Goal: Transaction & Acquisition: Purchase product/service

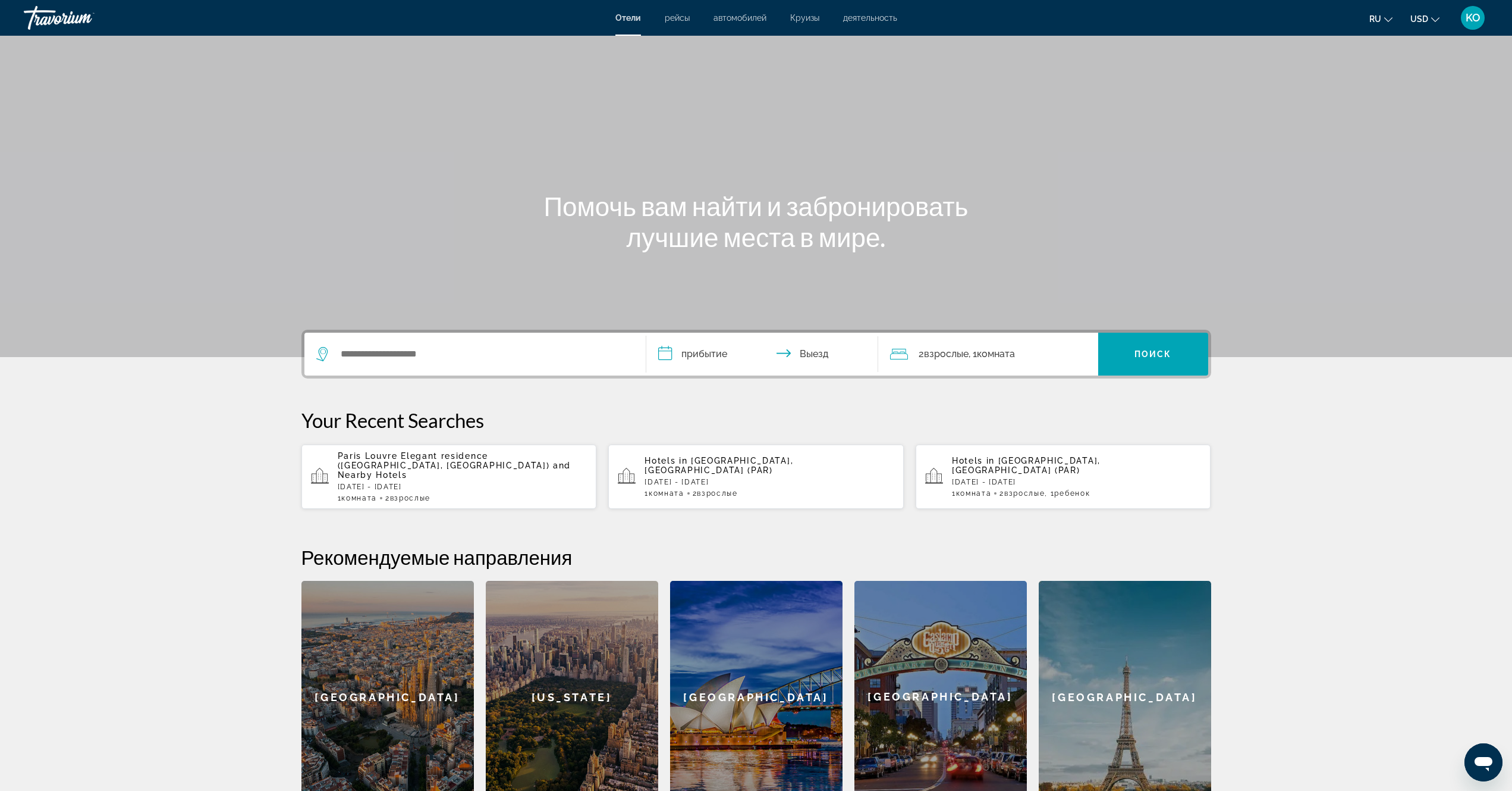
click at [434, 460] on span "Paris Louvre Elegant residence ([GEOGRAPHIC_DATA], [GEOGRAPHIC_DATA])" at bounding box center [443, 461] width 212 height 19
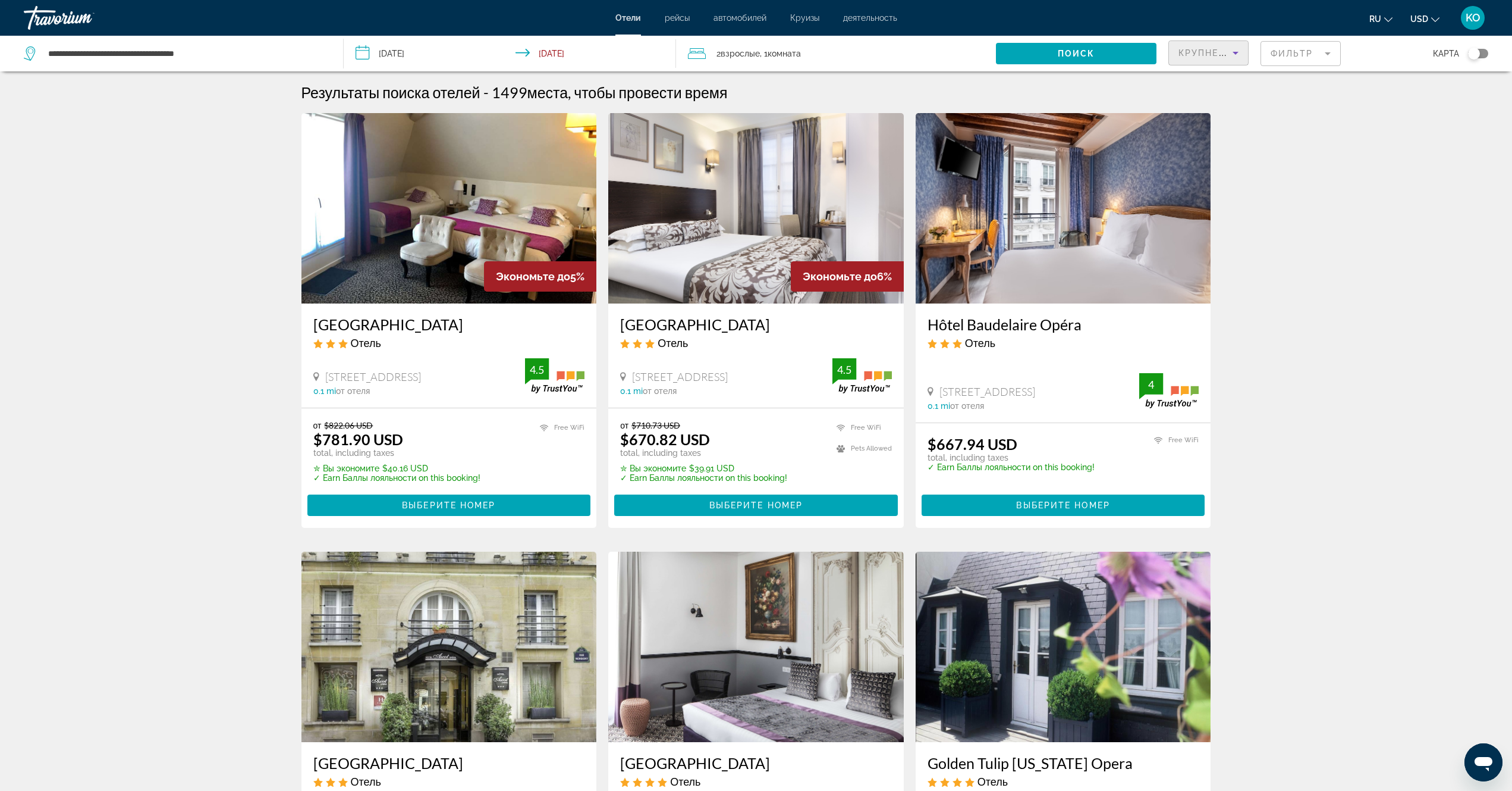
click at [1240, 55] on icon "Sort by" at bounding box center [1236, 53] width 14 height 14
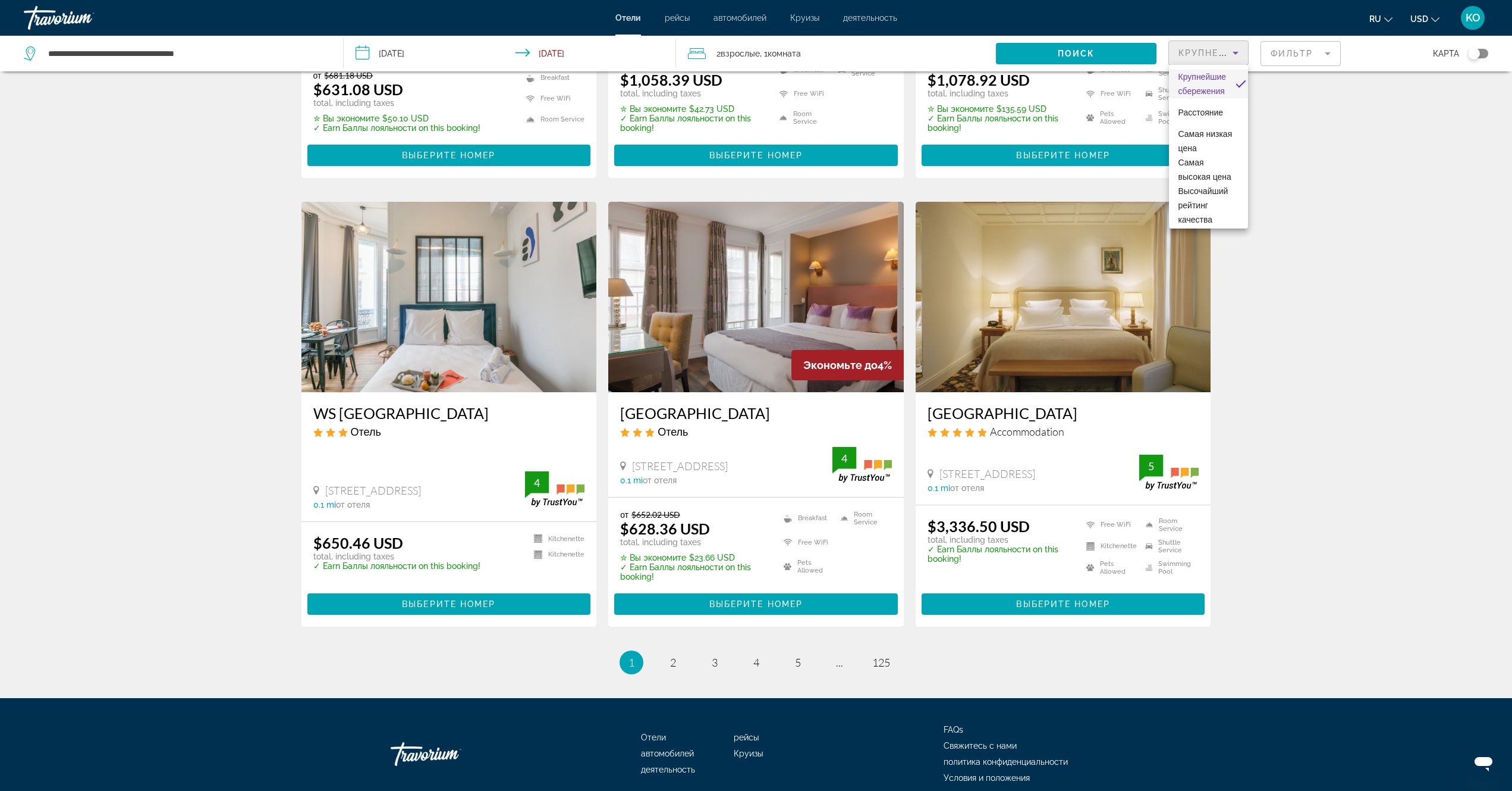
scroll to position [1275, 0]
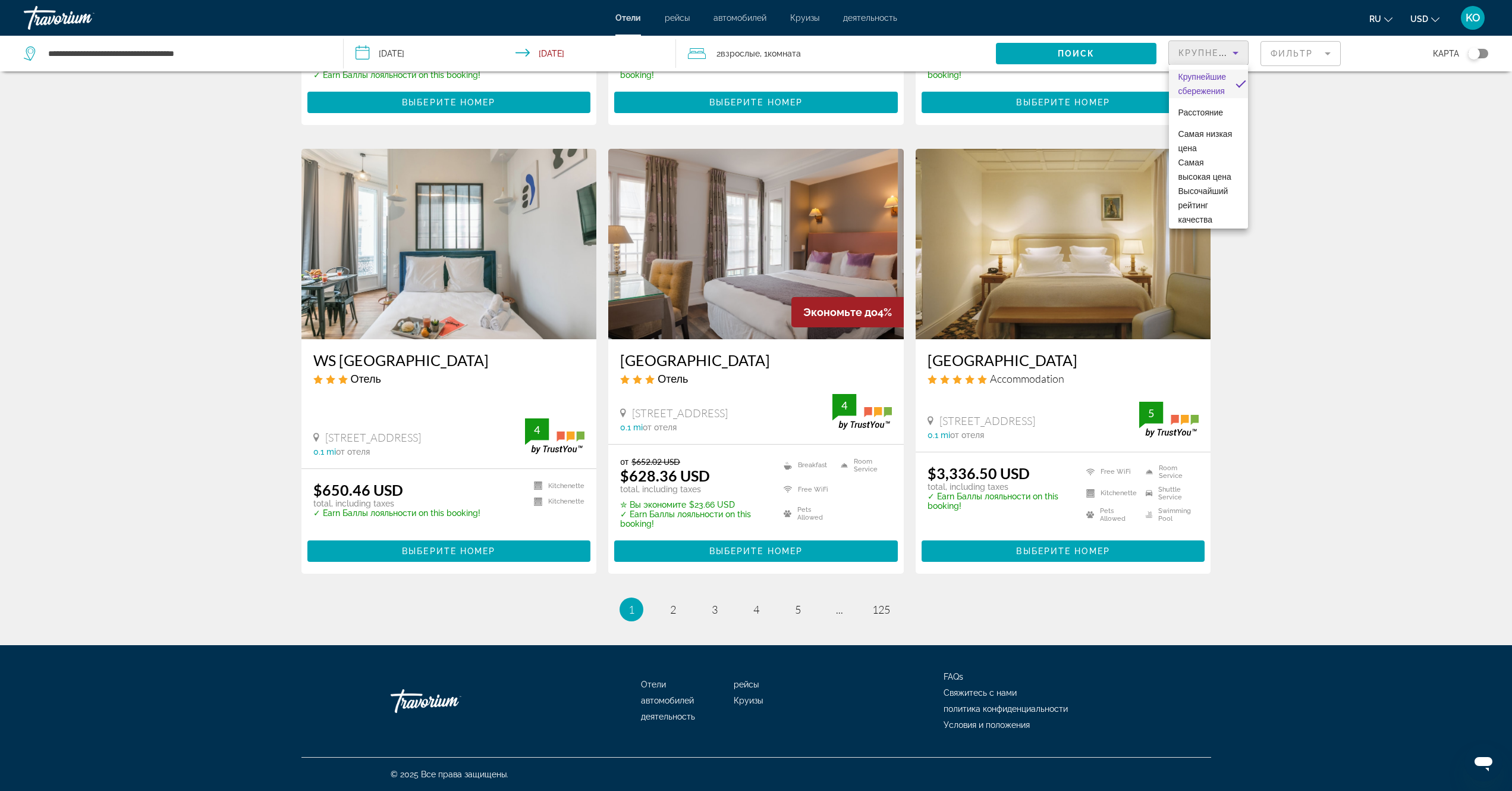
click at [672, 610] on div at bounding box center [756, 396] width 1512 height 791
click at [668, 611] on link "page 2" at bounding box center [673, 609] width 21 height 21
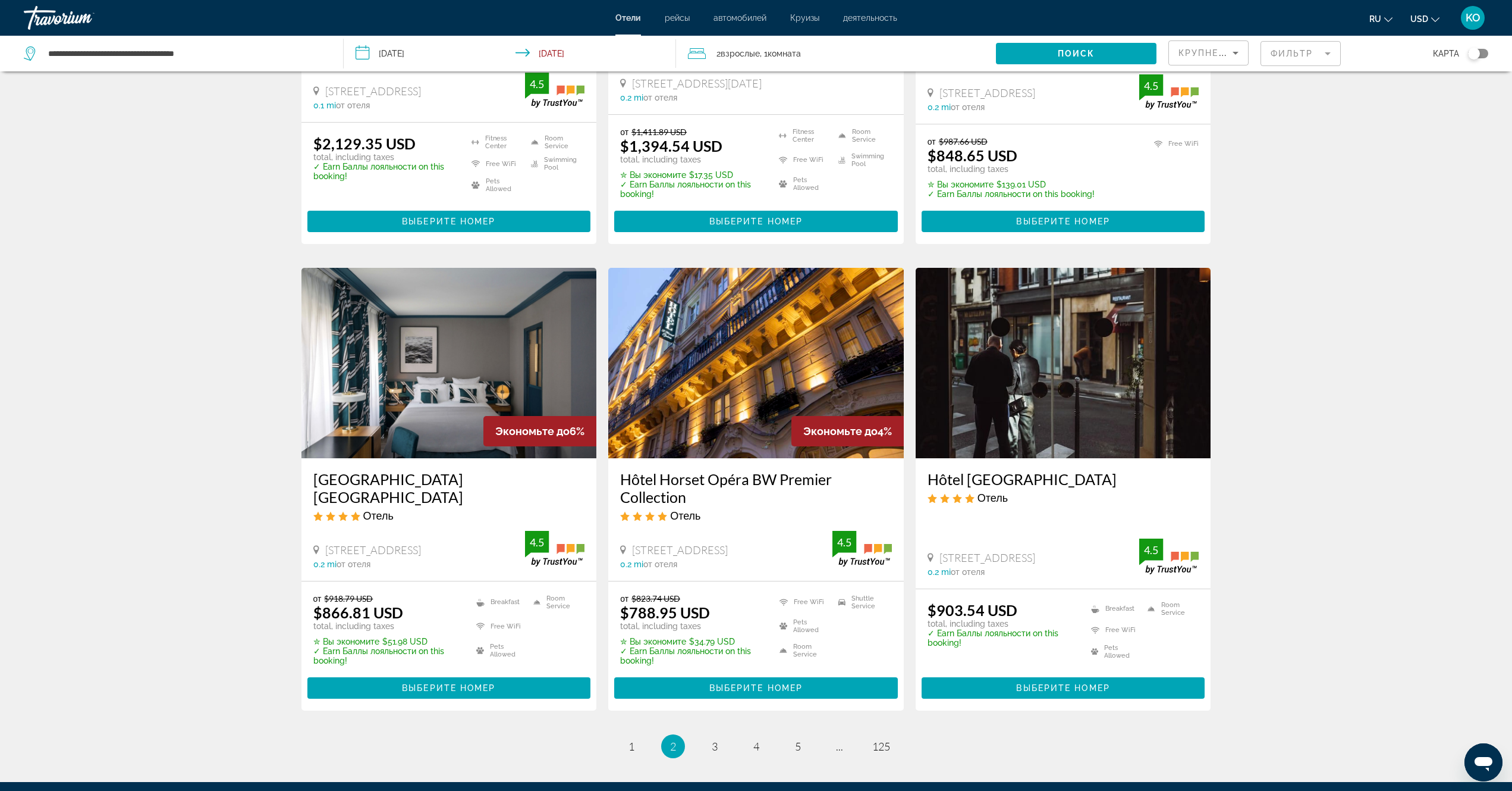
scroll to position [1319, 0]
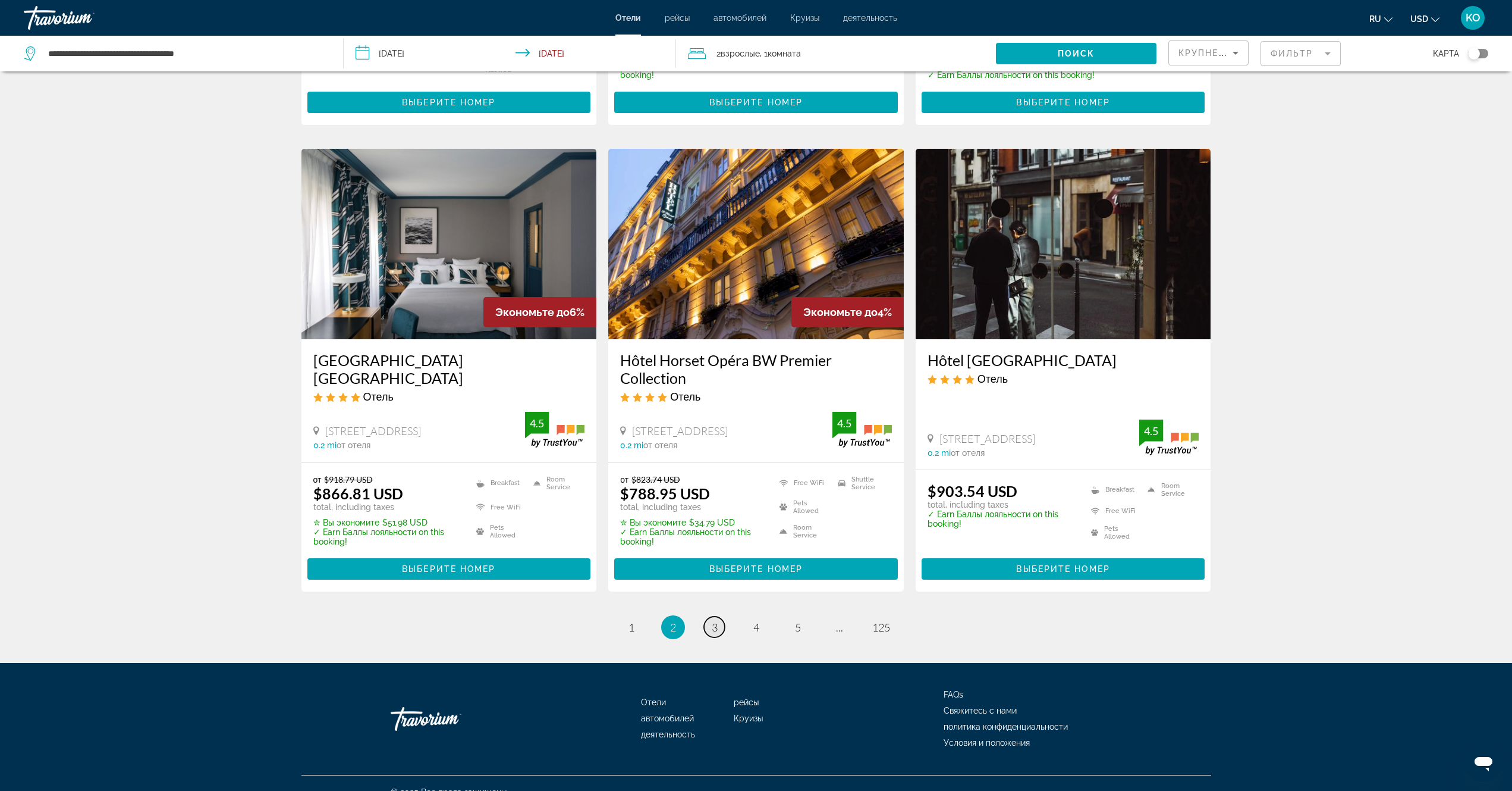
click at [712, 621] on span "3" at bounding box center [714, 627] width 6 height 13
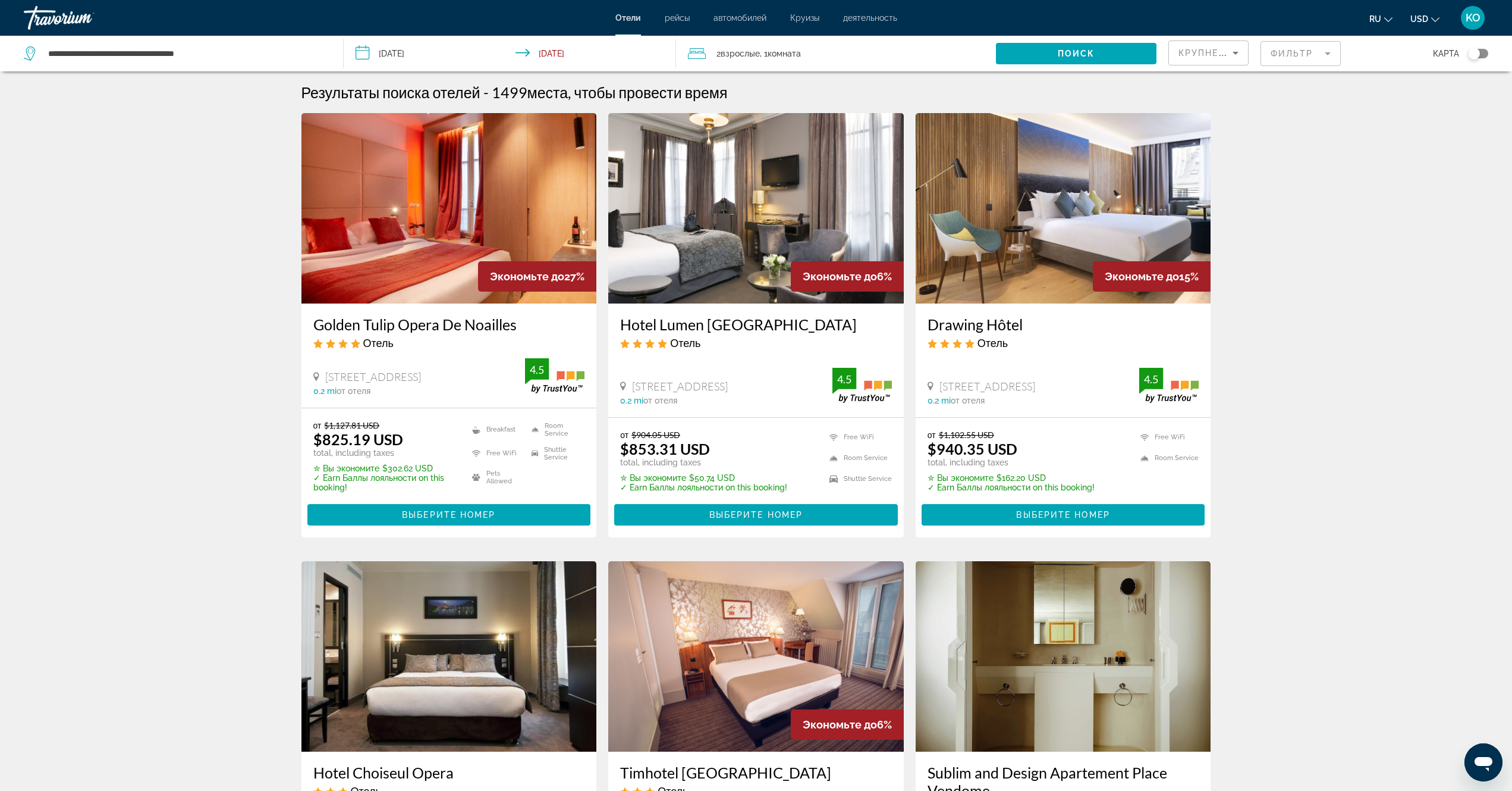
click at [1328, 54] on mat-form-field "Фильтр" at bounding box center [1301, 53] width 80 height 25
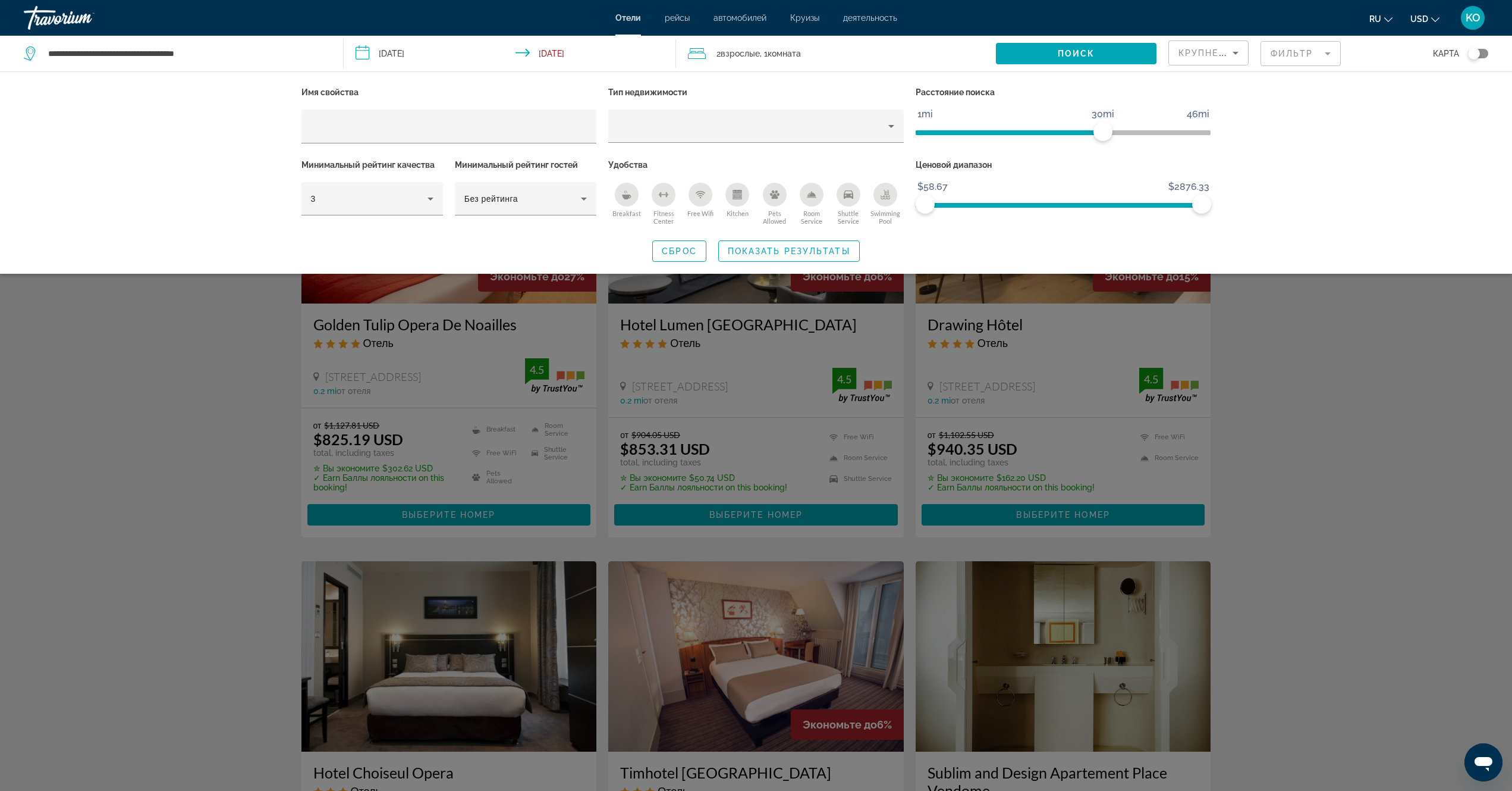
click at [621, 195] on div "Breakfast" at bounding box center [627, 195] width 24 height 24
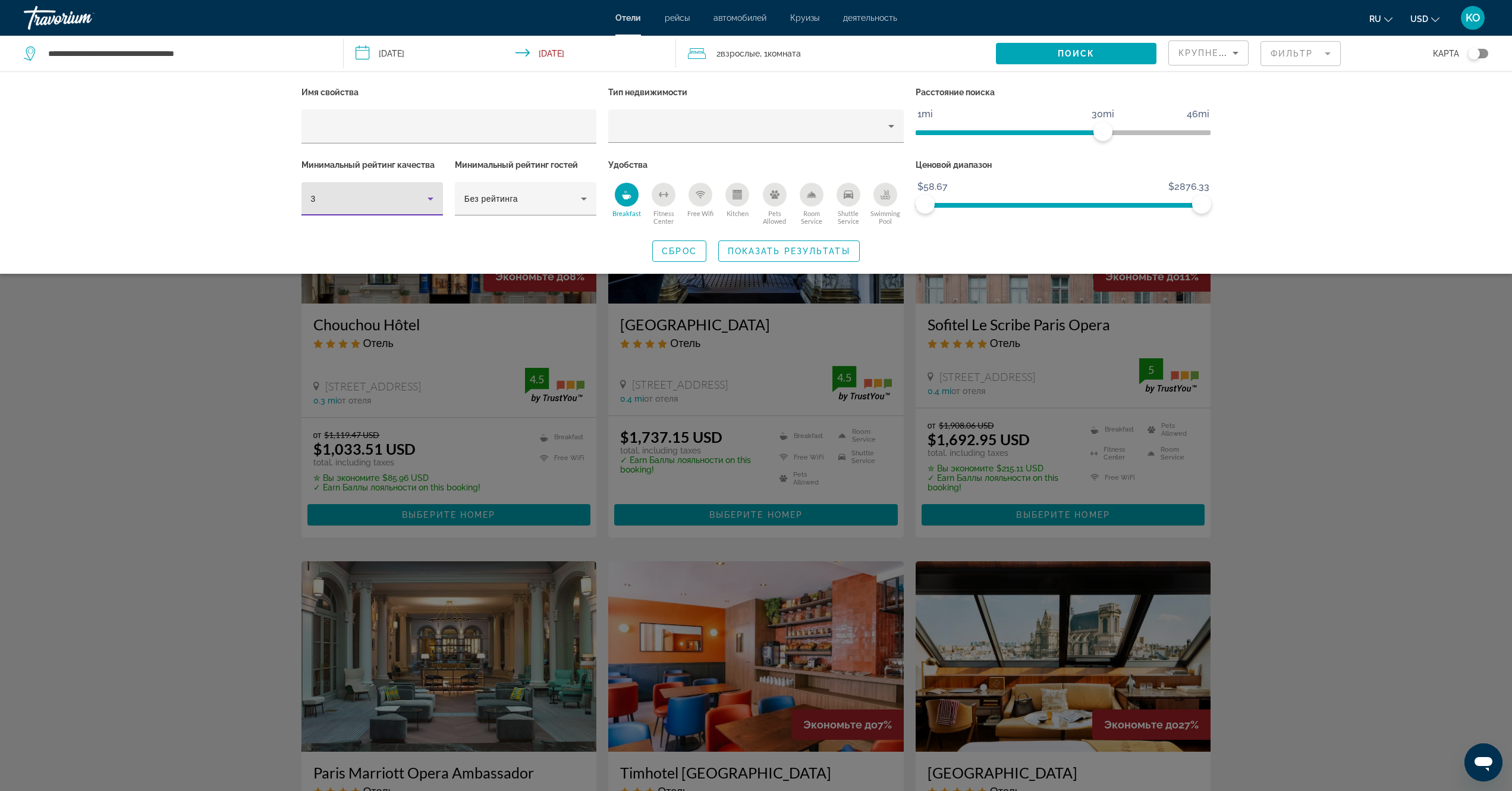
click at [431, 199] on icon "Hotel Filters" at bounding box center [431, 199] width 14 height 14
click at [314, 263] on span "4" at bounding box center [313, 263] width 5 height 14
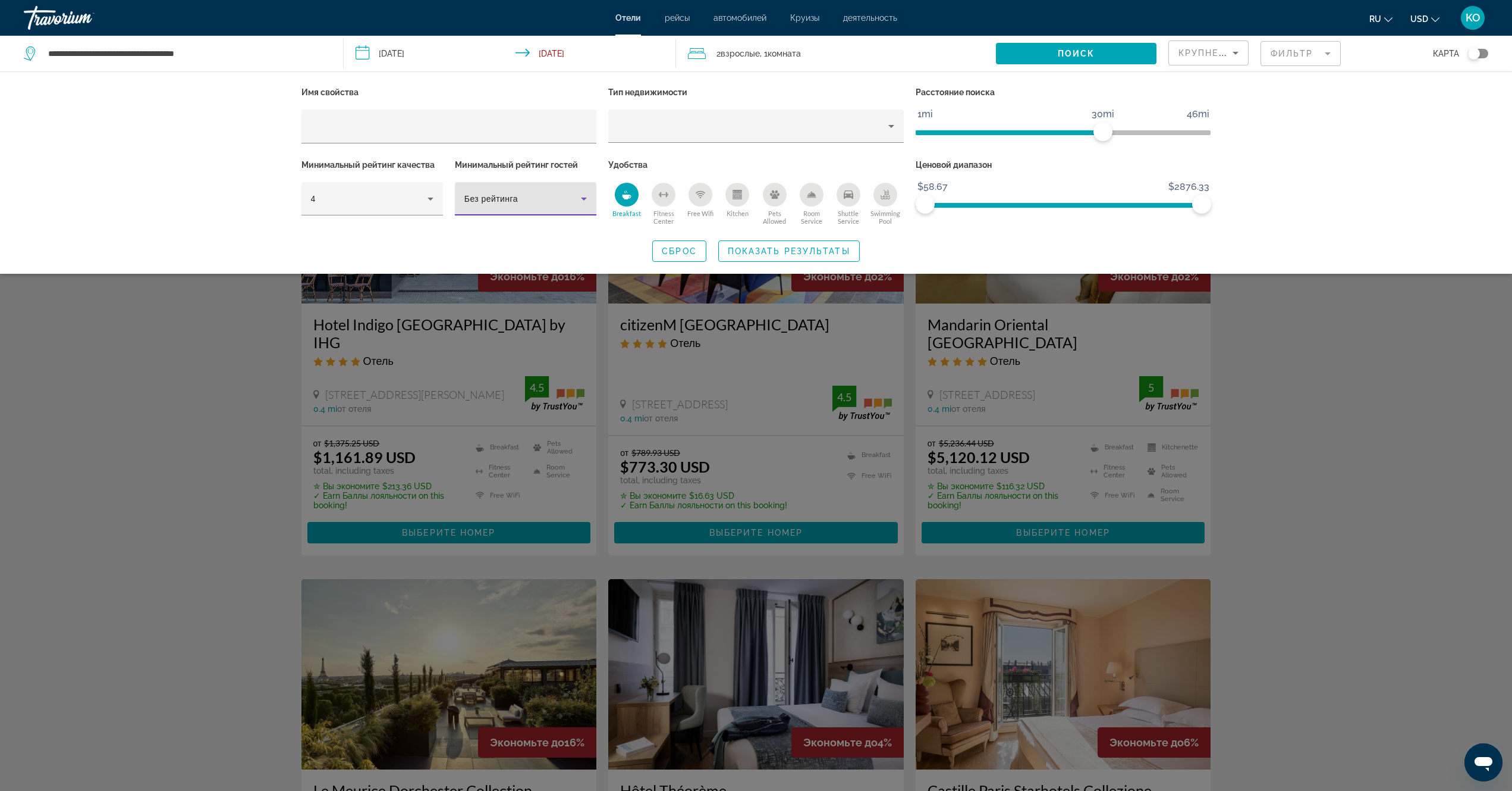
click at [582, 199] on icon "Hotel Filters" at bounding box center [584, 199] width 14 height 14
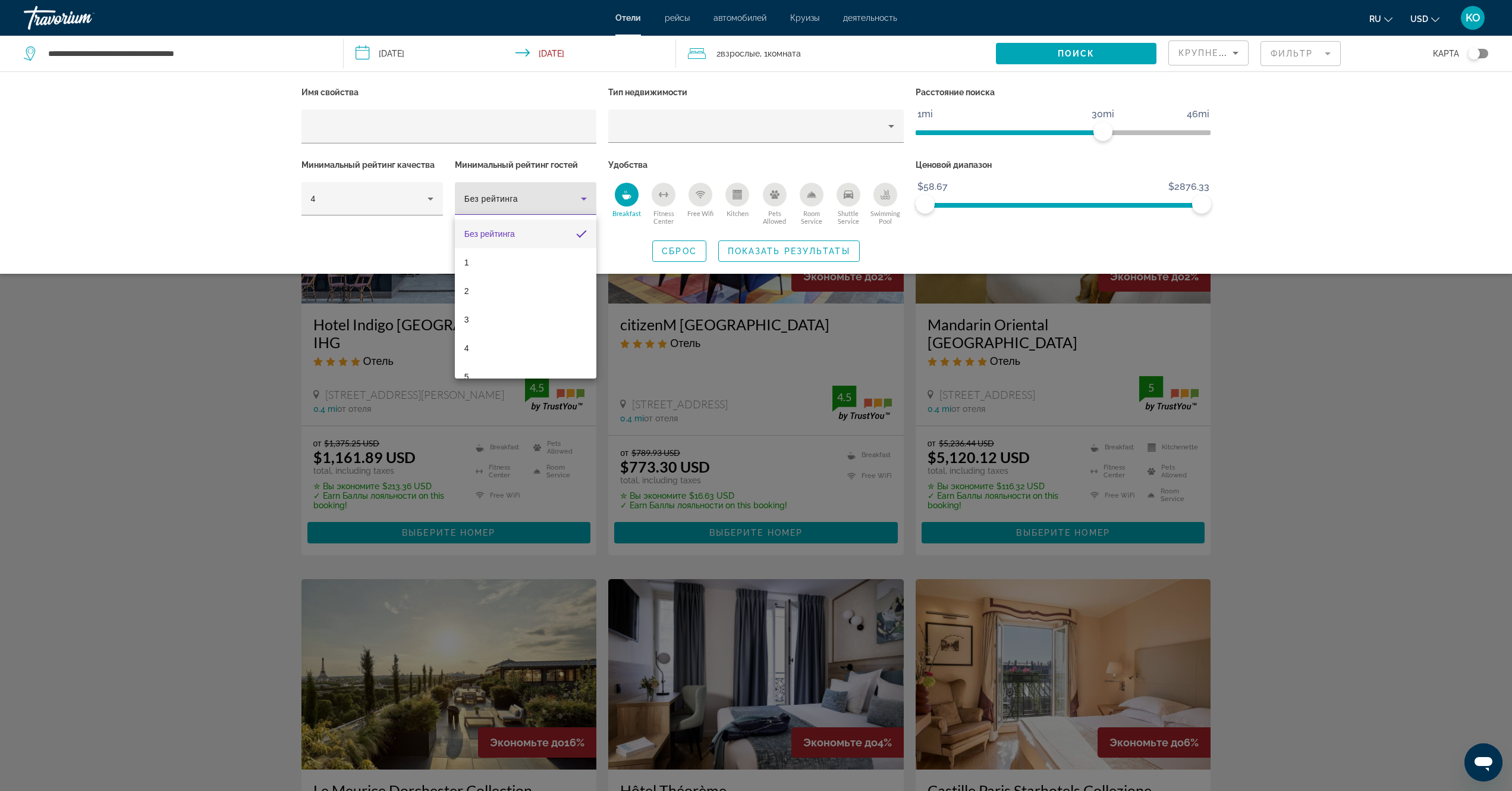
click at [1427, 116] on div at bounding box center [756, 396] width 1512 height 791
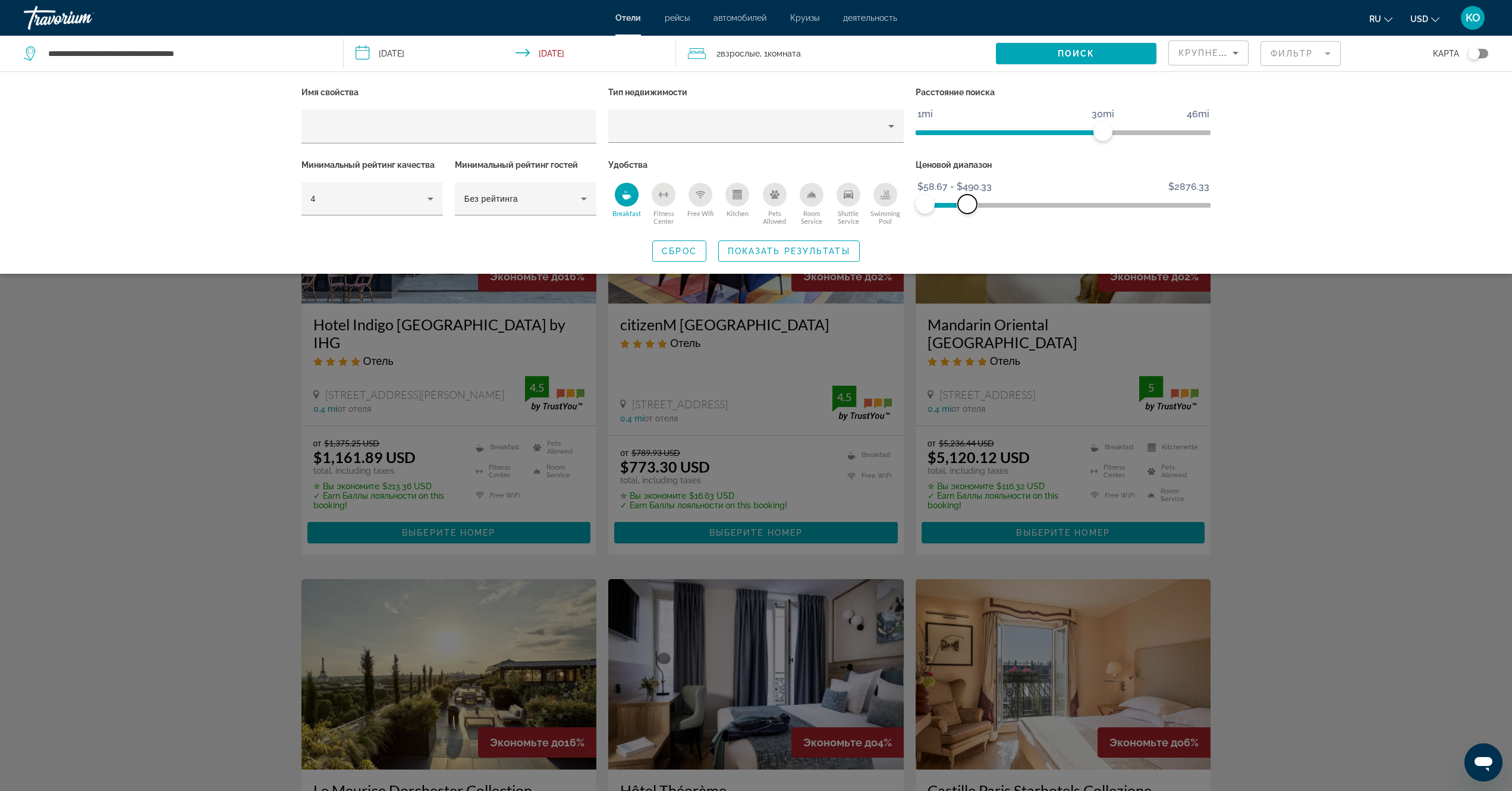
drag, startPoint x: 1201, startPoint y: 207, endPoint x: 967, endPoint y: 217, distance: 234.2
click at [967, 217] on div "Ценовой диапазон $58.67 $2876.33 $58.67 $490.33 $58.67 - $490.33" at bounding box center [1064, 193] width 308 height 72
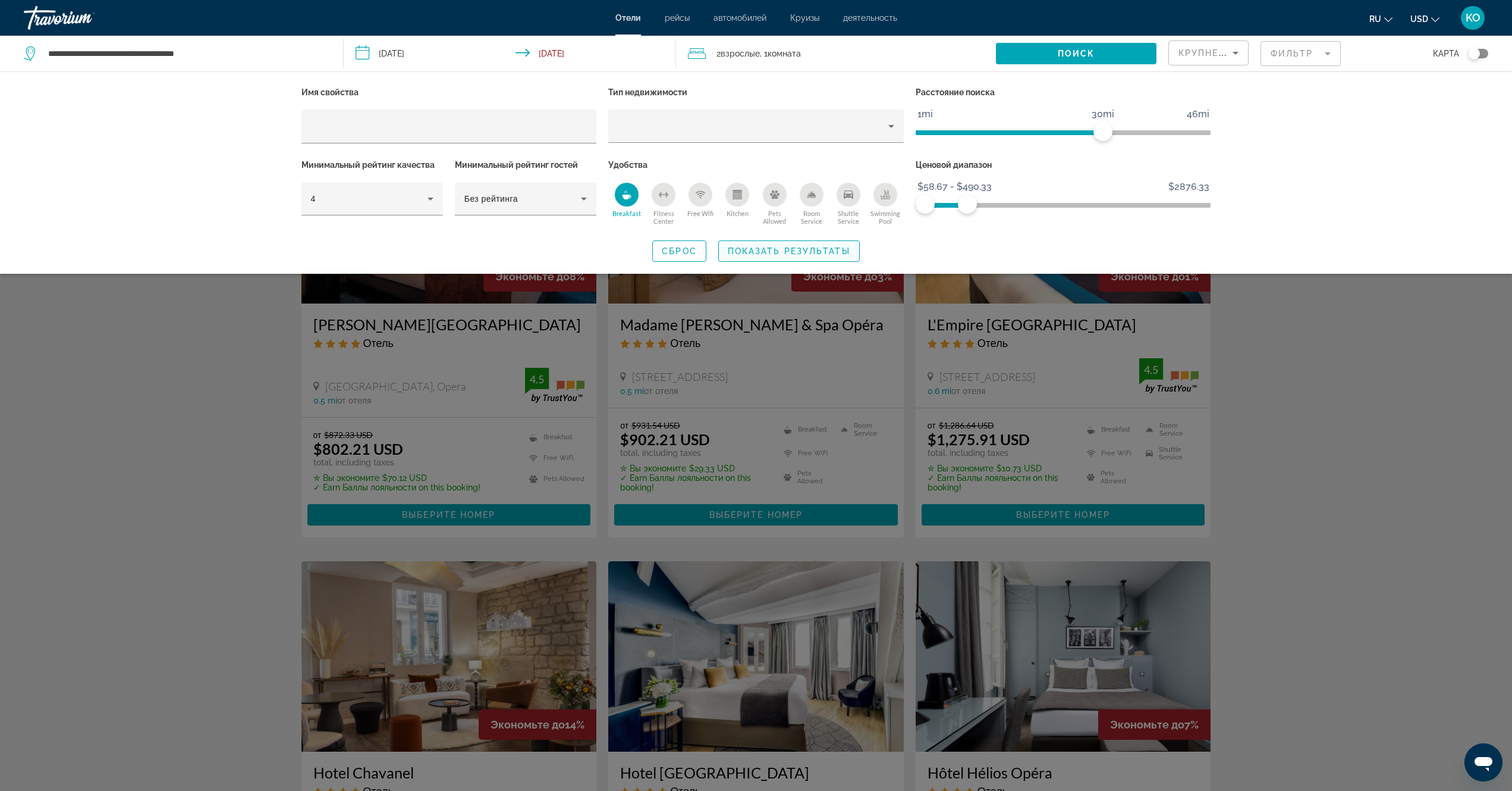
click at [779, 255] on span "Показать результаты" at bounding box center [789, 251] width 122 height 10
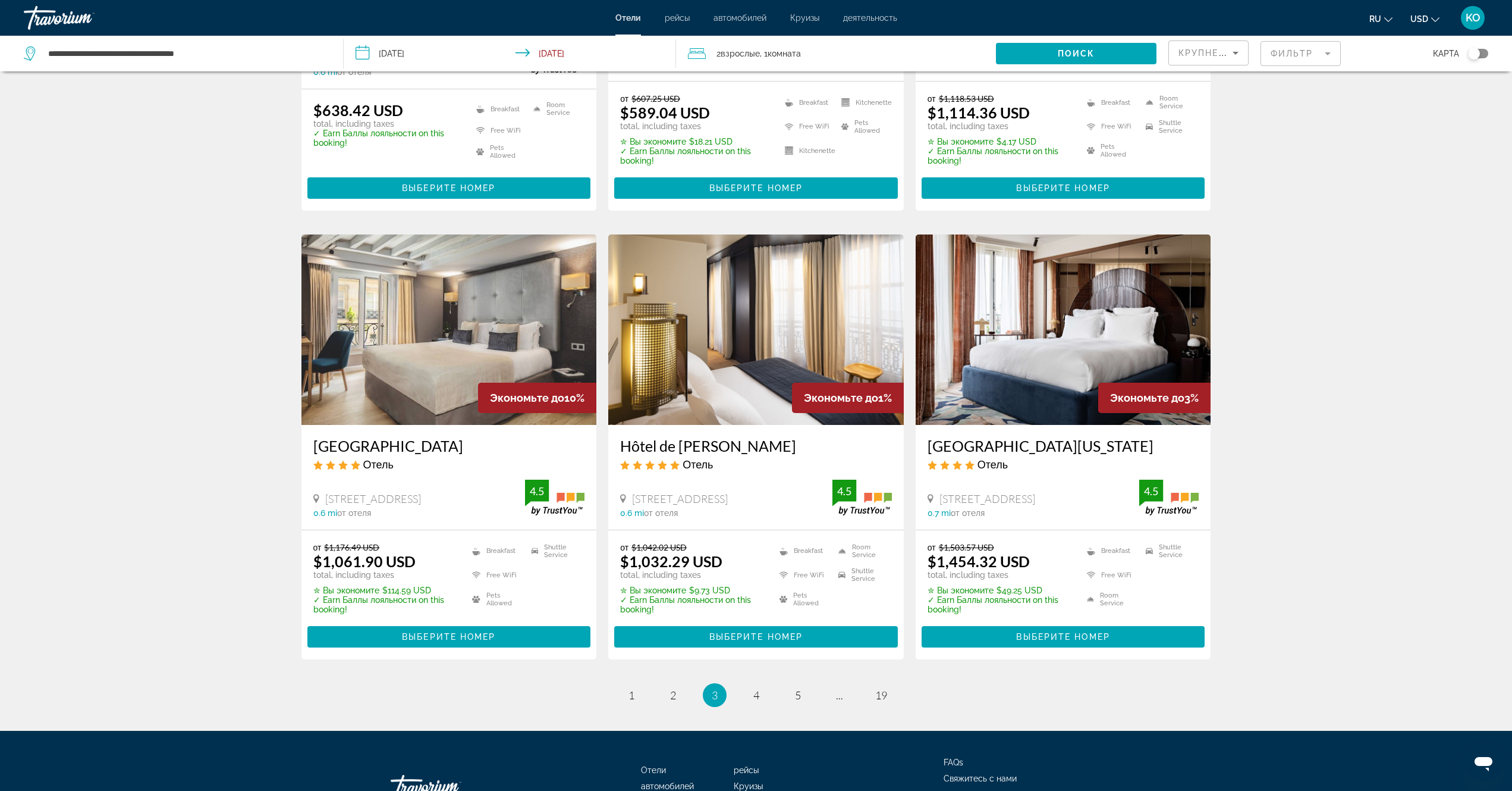
scroll to position [1309, 0]
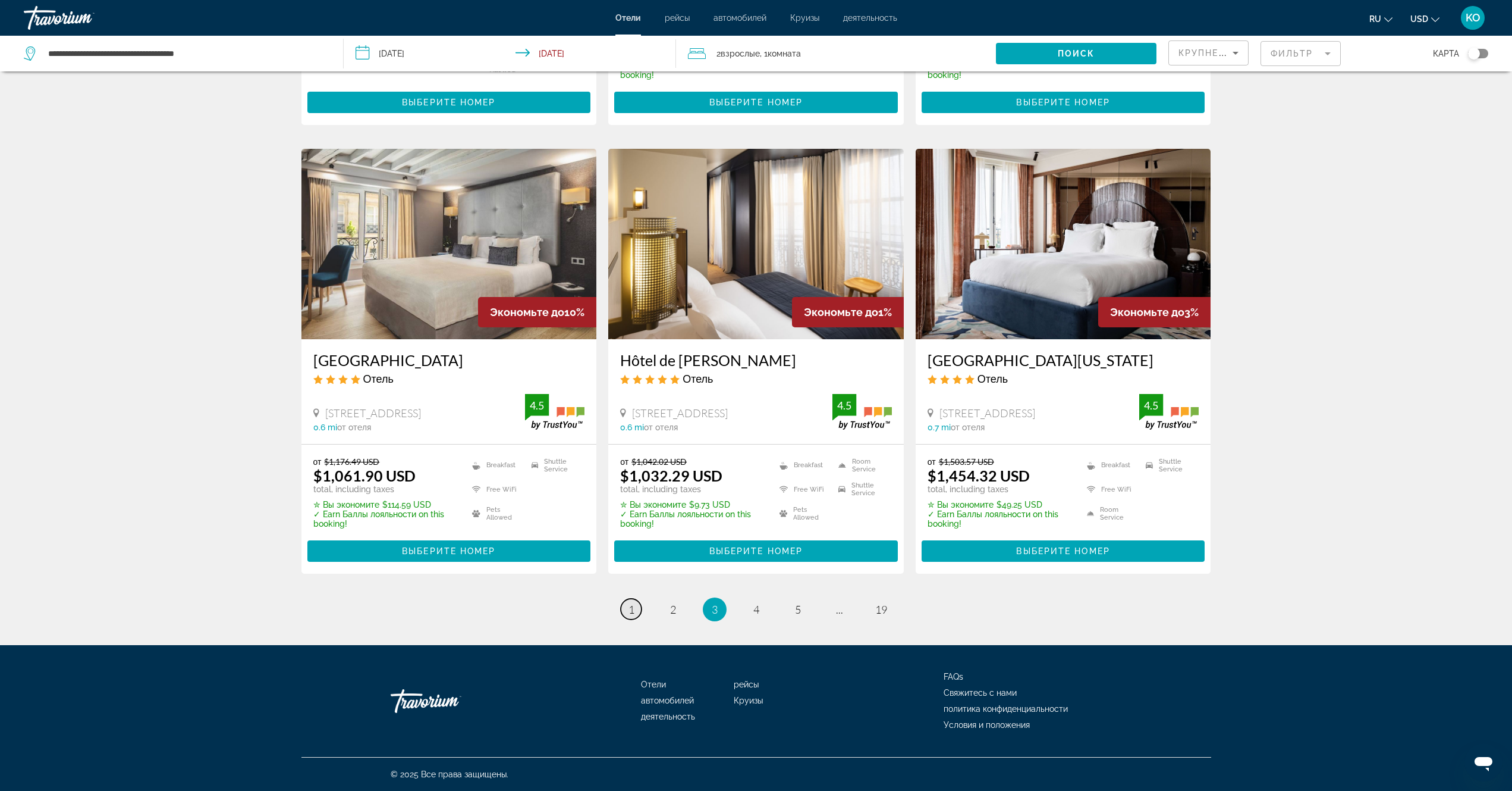
click at [631, 610] on span "1" at bounding box center [631, 609] width 6 height 13
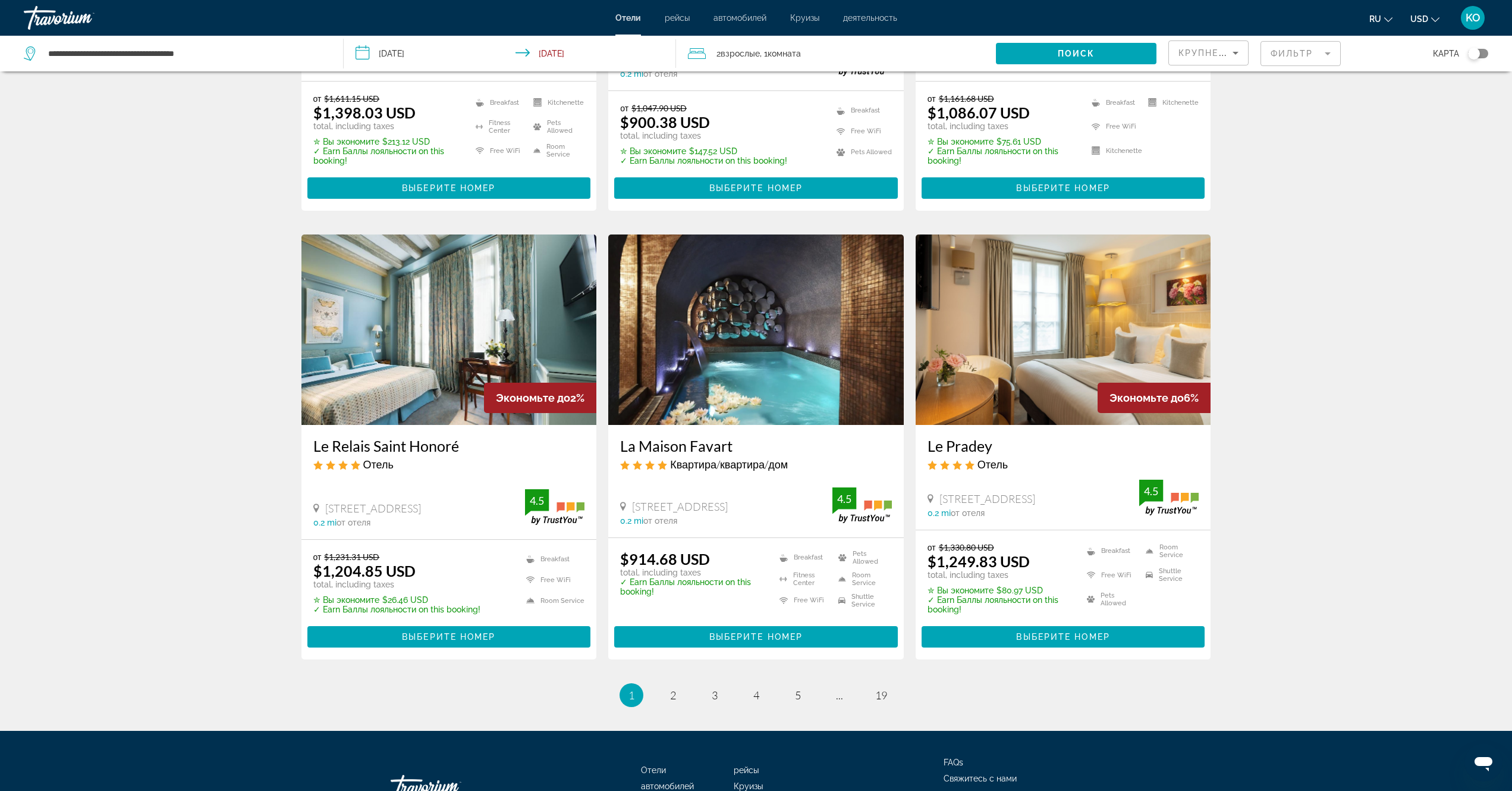
scroll to position [1327, 0]
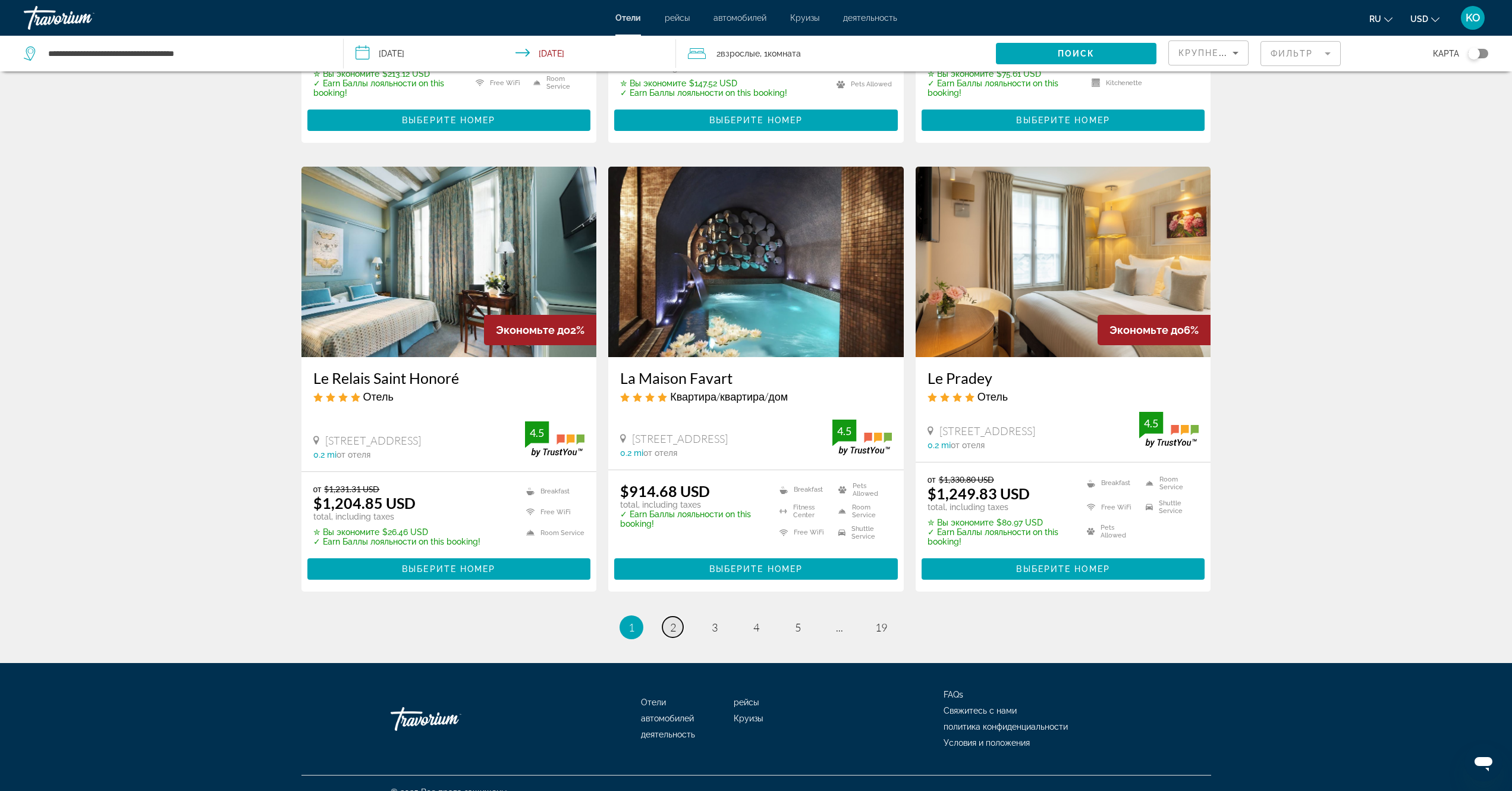
click at [676, 617] on link "page 2" at bounding box center [673, 627] width 21 height 21
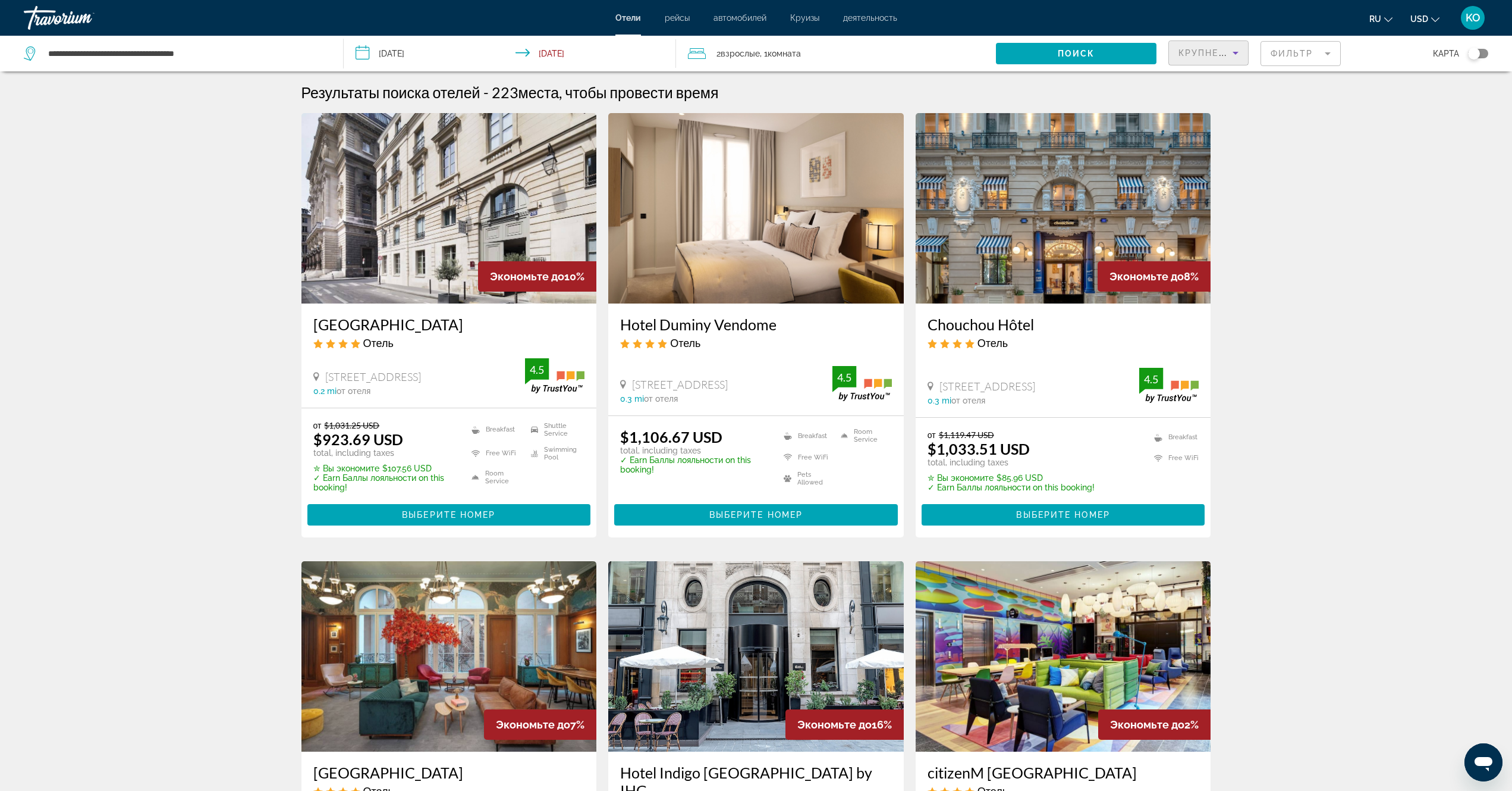
click at [1236, 51] on icon "Sort by" at bounding box center [1236, 53] width 14 height 14
click at [1204, 147] on span "Самая низкая цена" at bounding box center [1205, 141] width 54 height 24
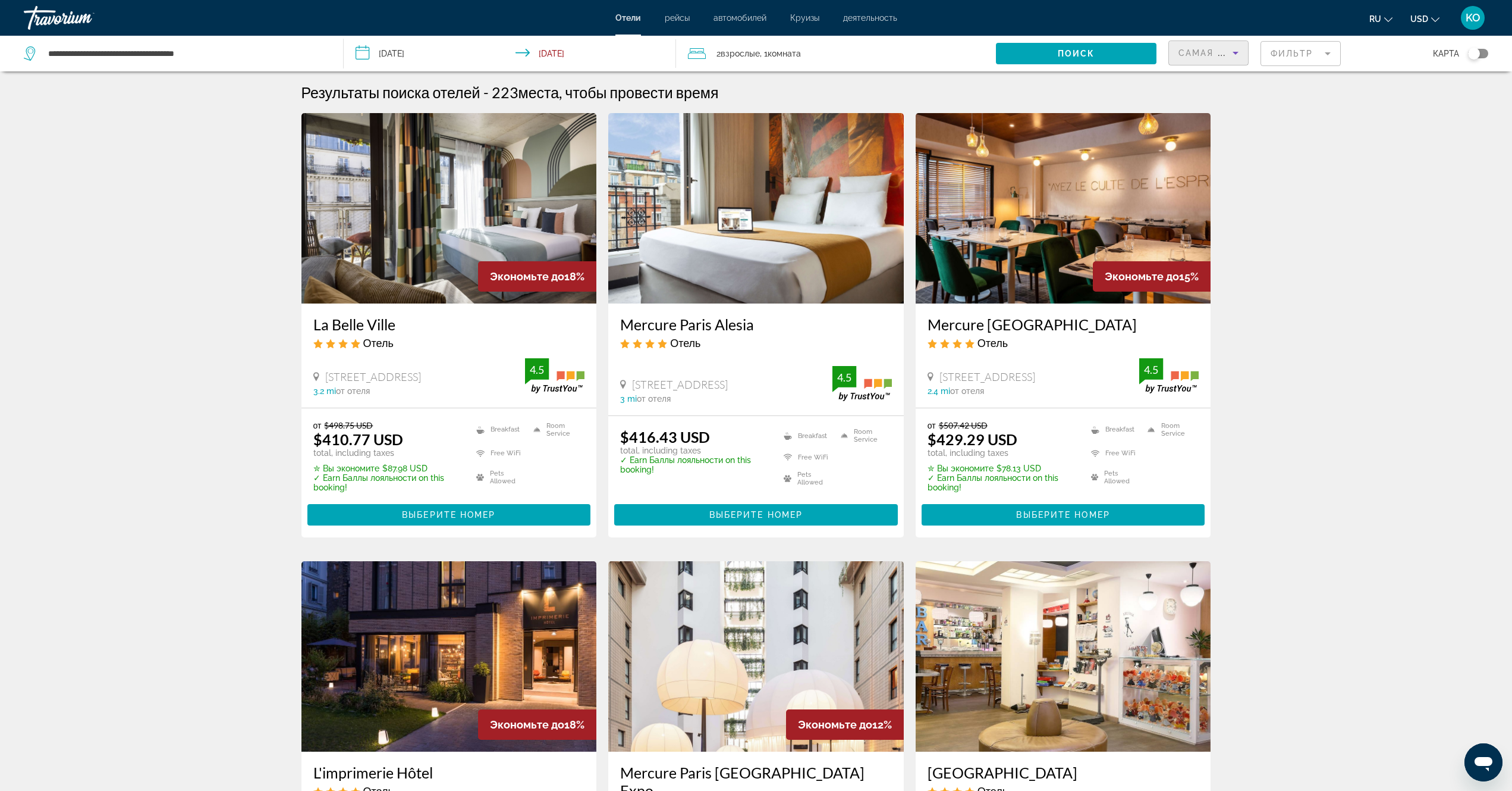
click at [530, 219] on img "Main content" at bounding box center [449, 208] width 296 height 191
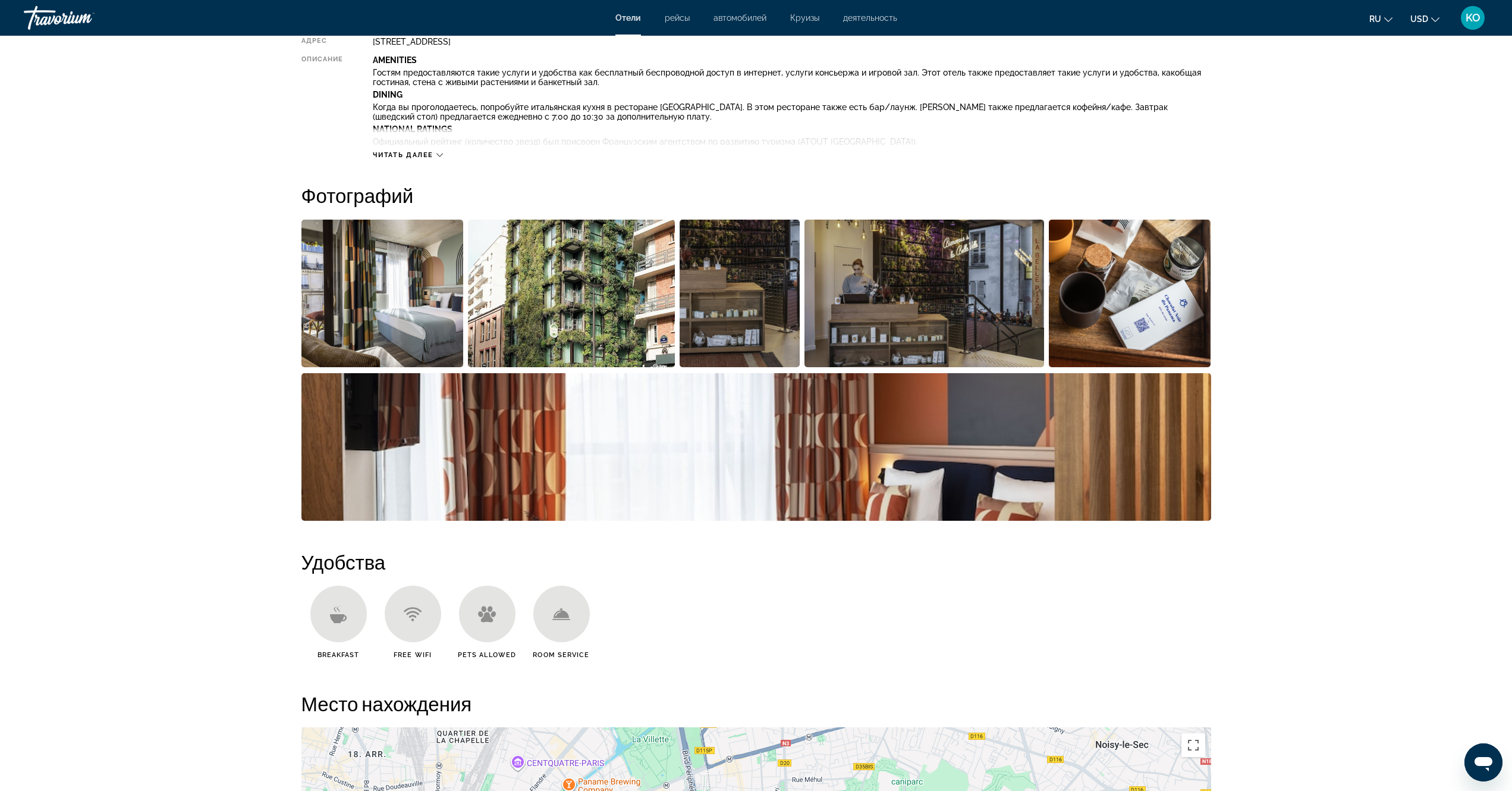
scroll to position [476, 0]
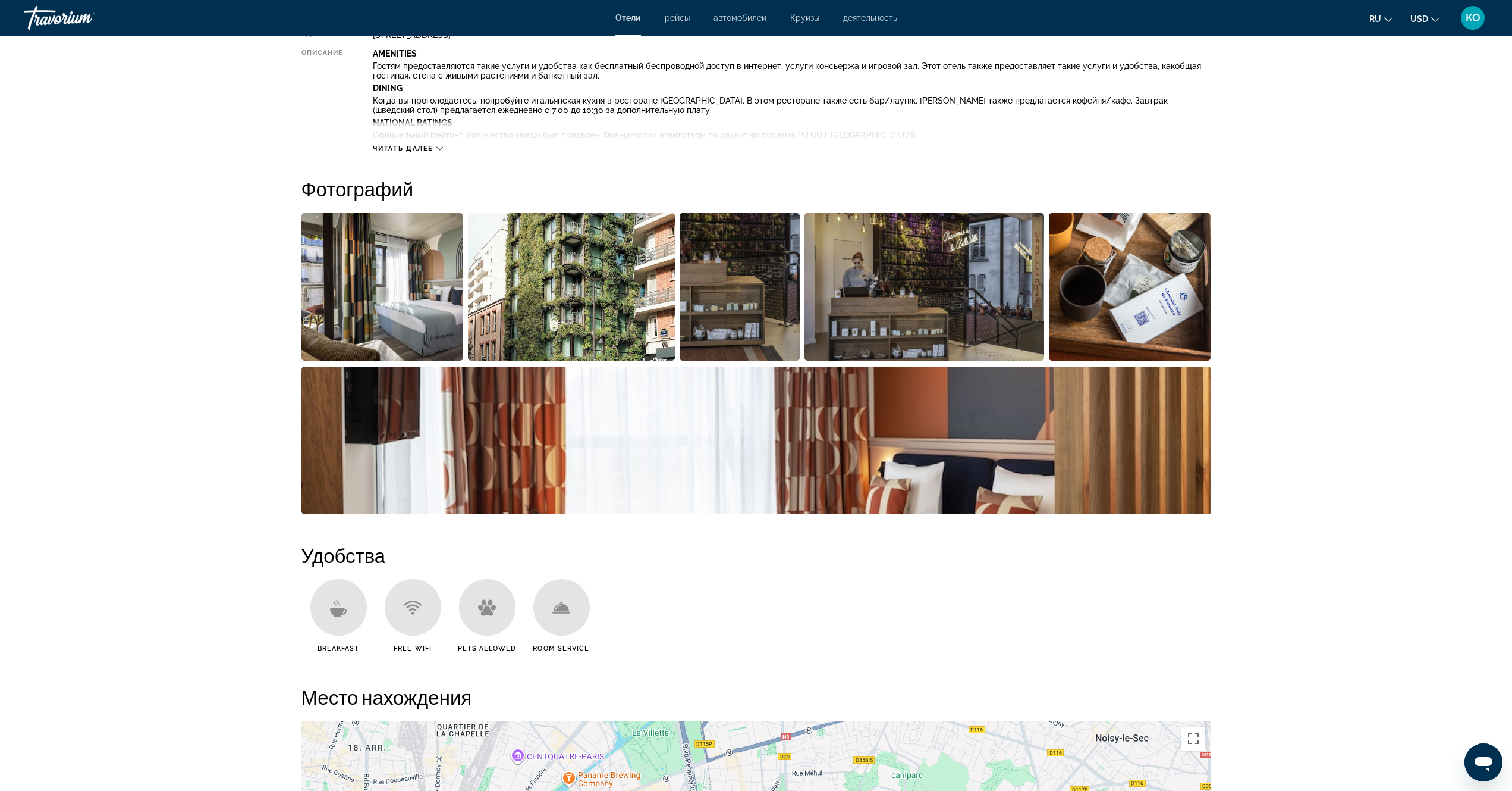
click at [374, 280] on img "Open full-screen image slider" at bounding box center [382, 287] width 162 height 148
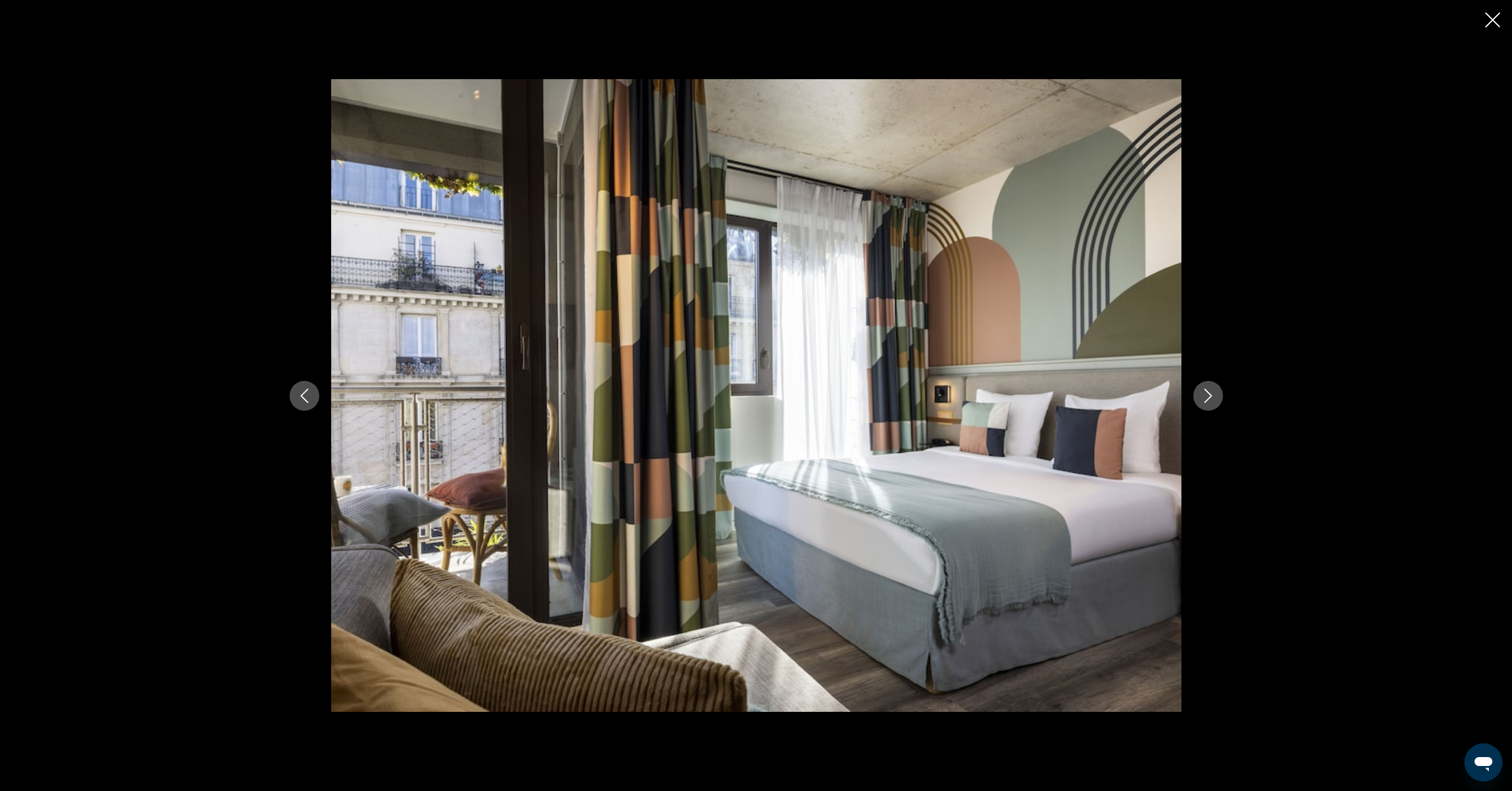
click at [1212, 400] on icon "Next image" at bounding box center [1208, 396] width 14 height 14
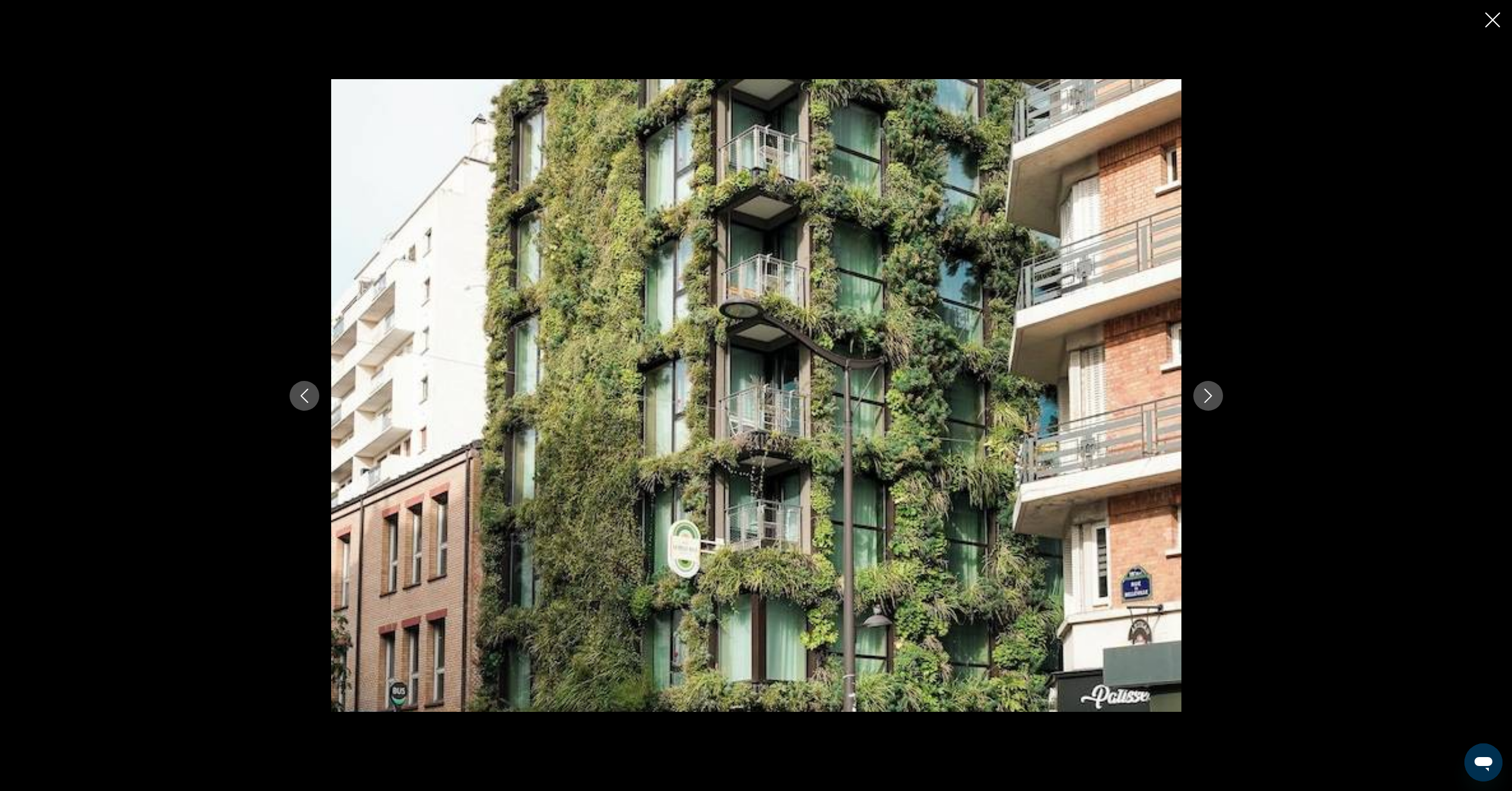
click at [1212, 400] on icon "Next image" at bounding box center [1208, 396] width 14 height 14
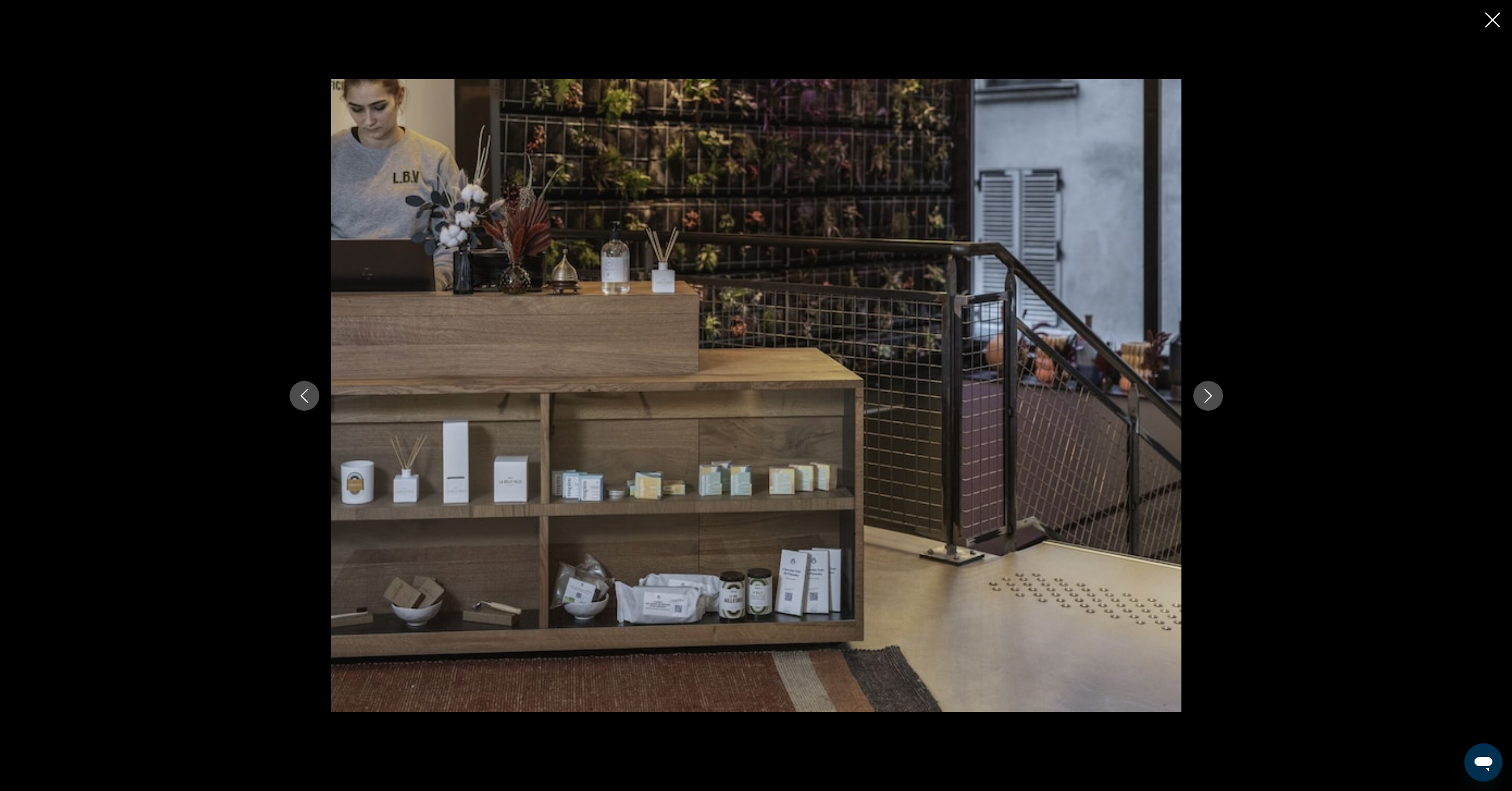
click at [1212, 400] on icon "Next image" at bounding box center [1208, 396] width 14 height 14
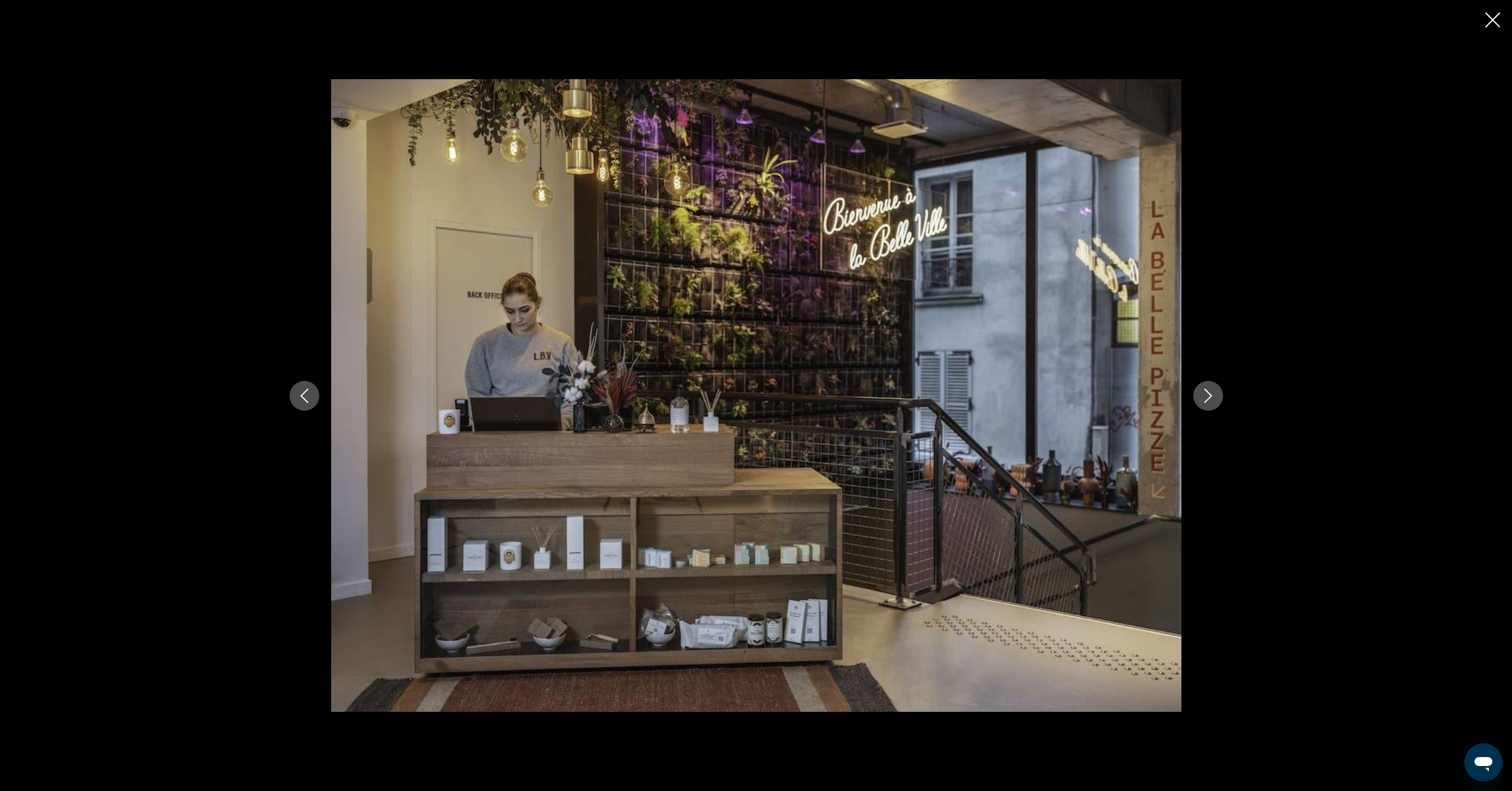
click at [1212, 400] on icon "Next image" at bounding box center [1208, 396] width 14 height 14
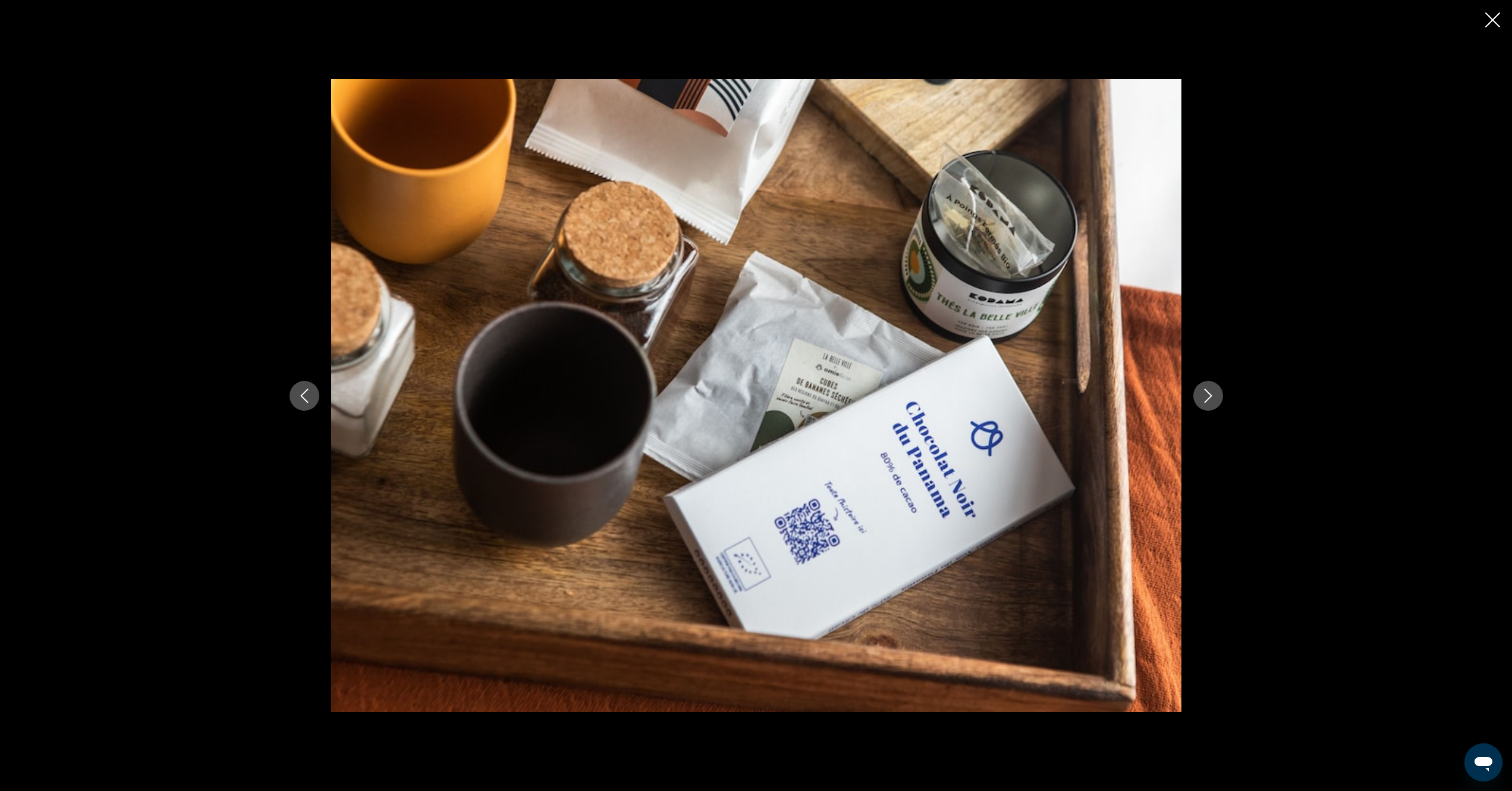
click at [1212, 400] on icon "Next image" at bounding box center [1208, 396] width 14 height 14
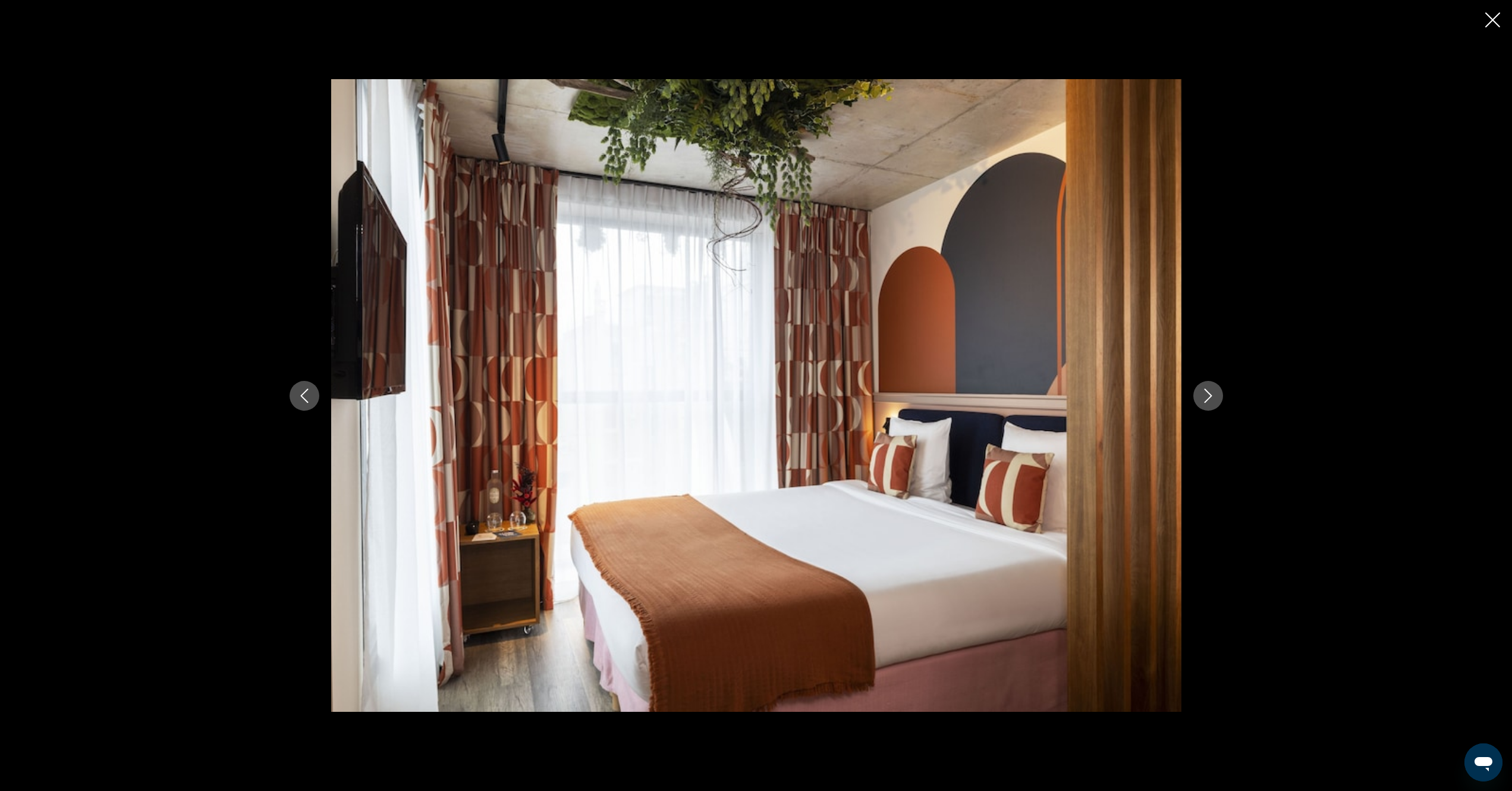
drag, startPoint x: 1490, startPoint y: 23, endPoint x: 1466, endPoint y: 32, distance: 25.6
click at [1486, 24] on icon "Close slideshow" at bounding box center [1493, 20] width 15 height 15
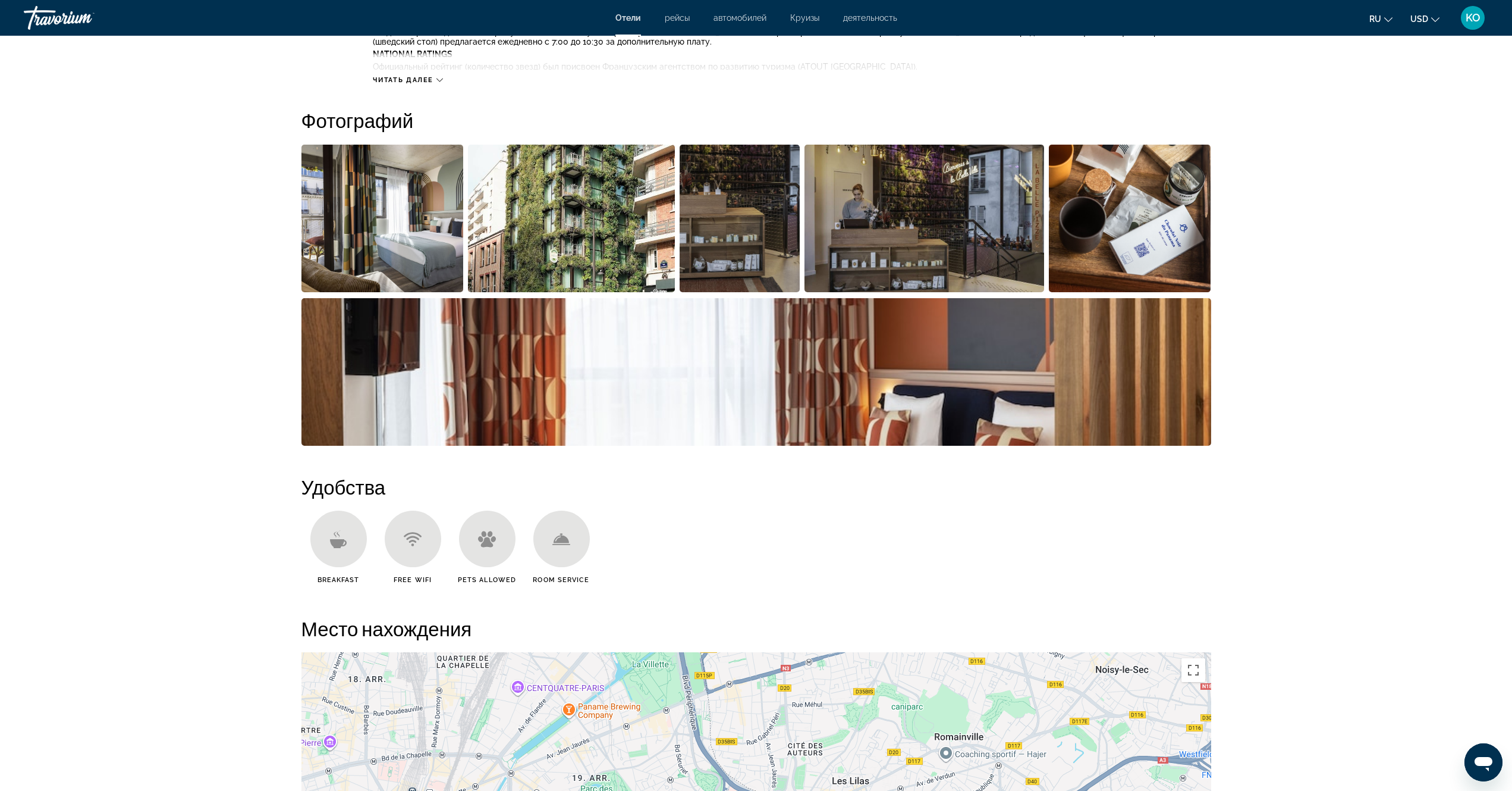
scroll to position [595, 0]
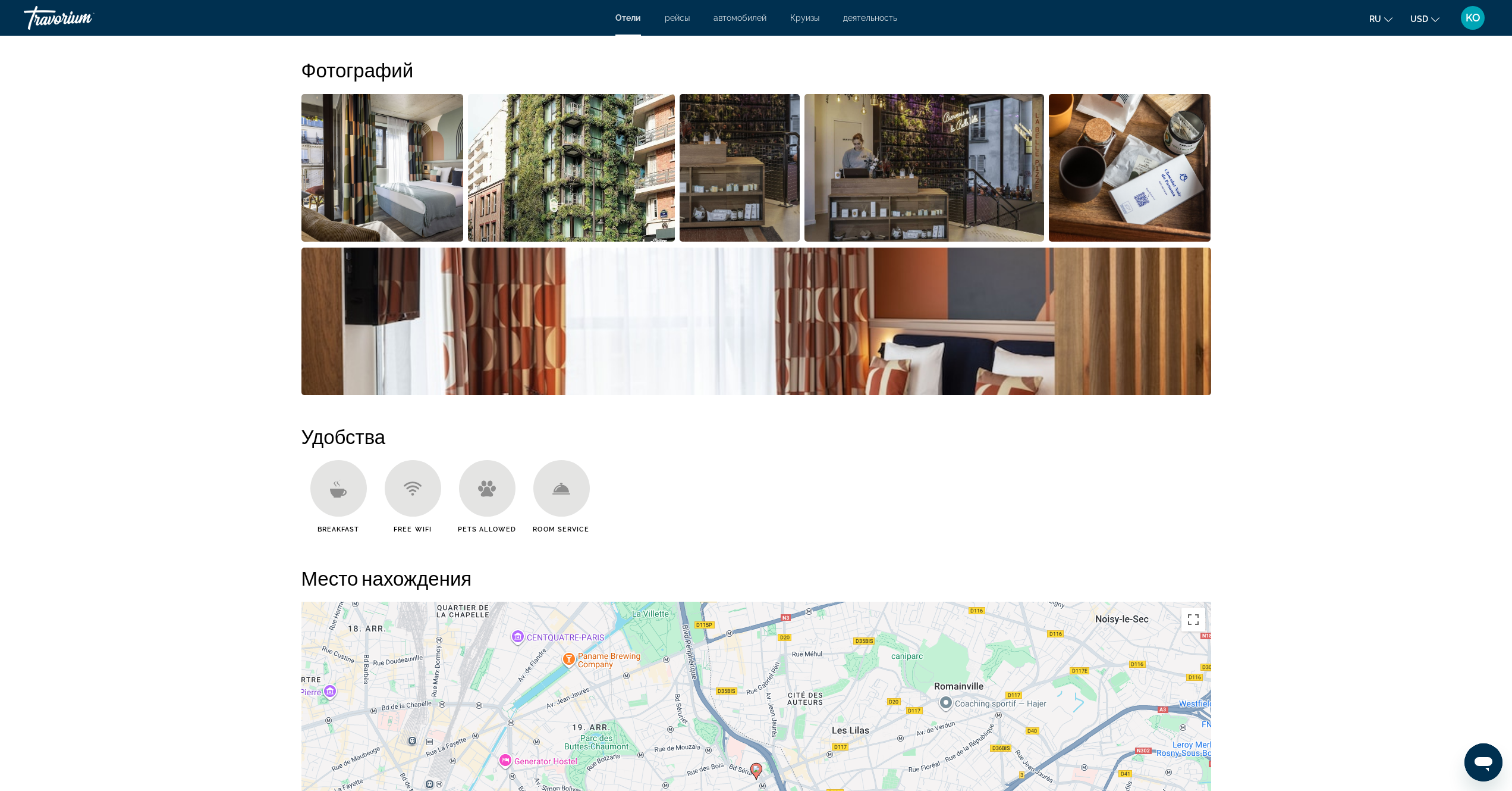
click at [337, 497] on icon "Main content" at bounding box center [338, 492] width 17 height 9
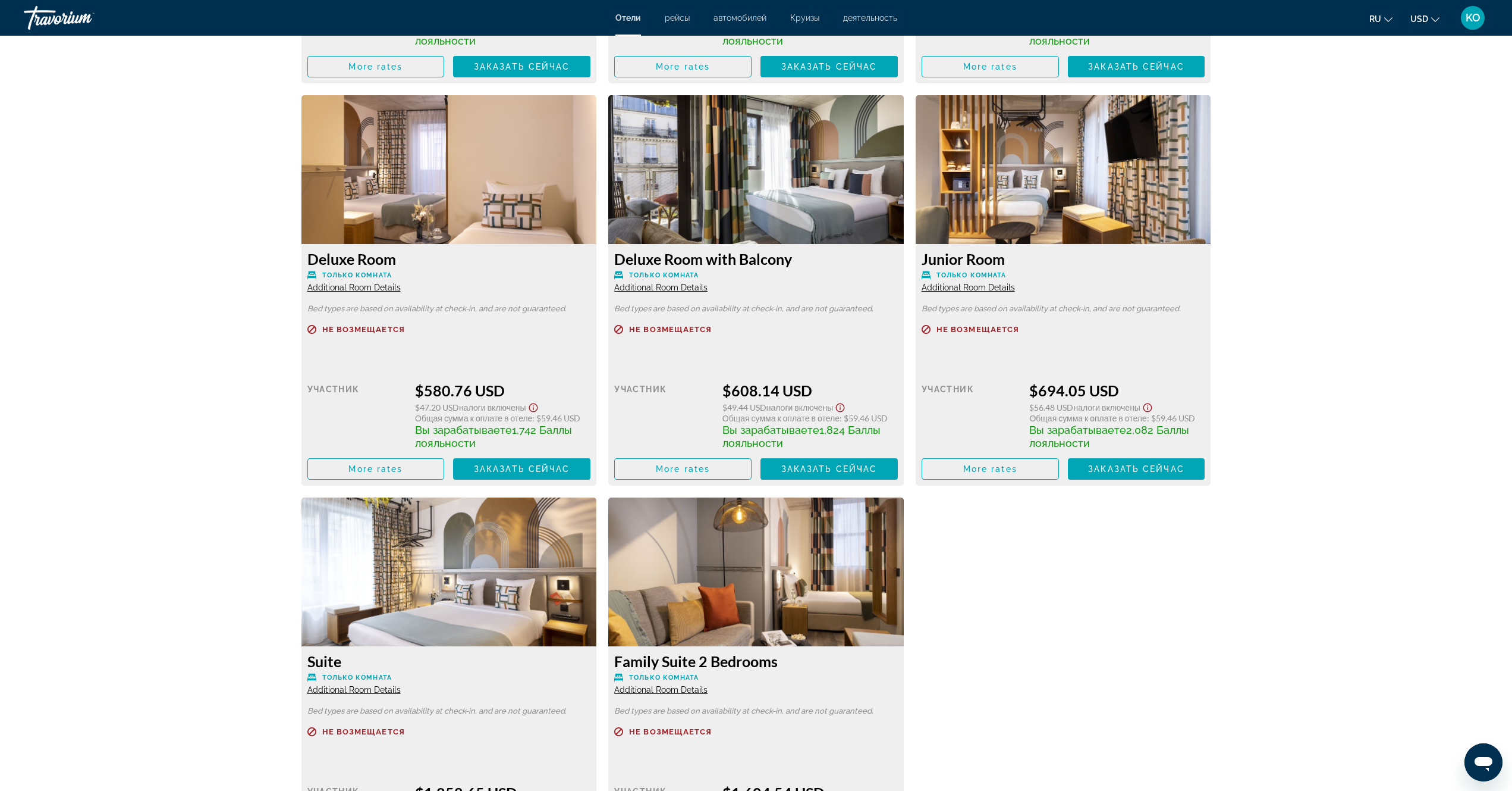
scroll to position [1816, 0]
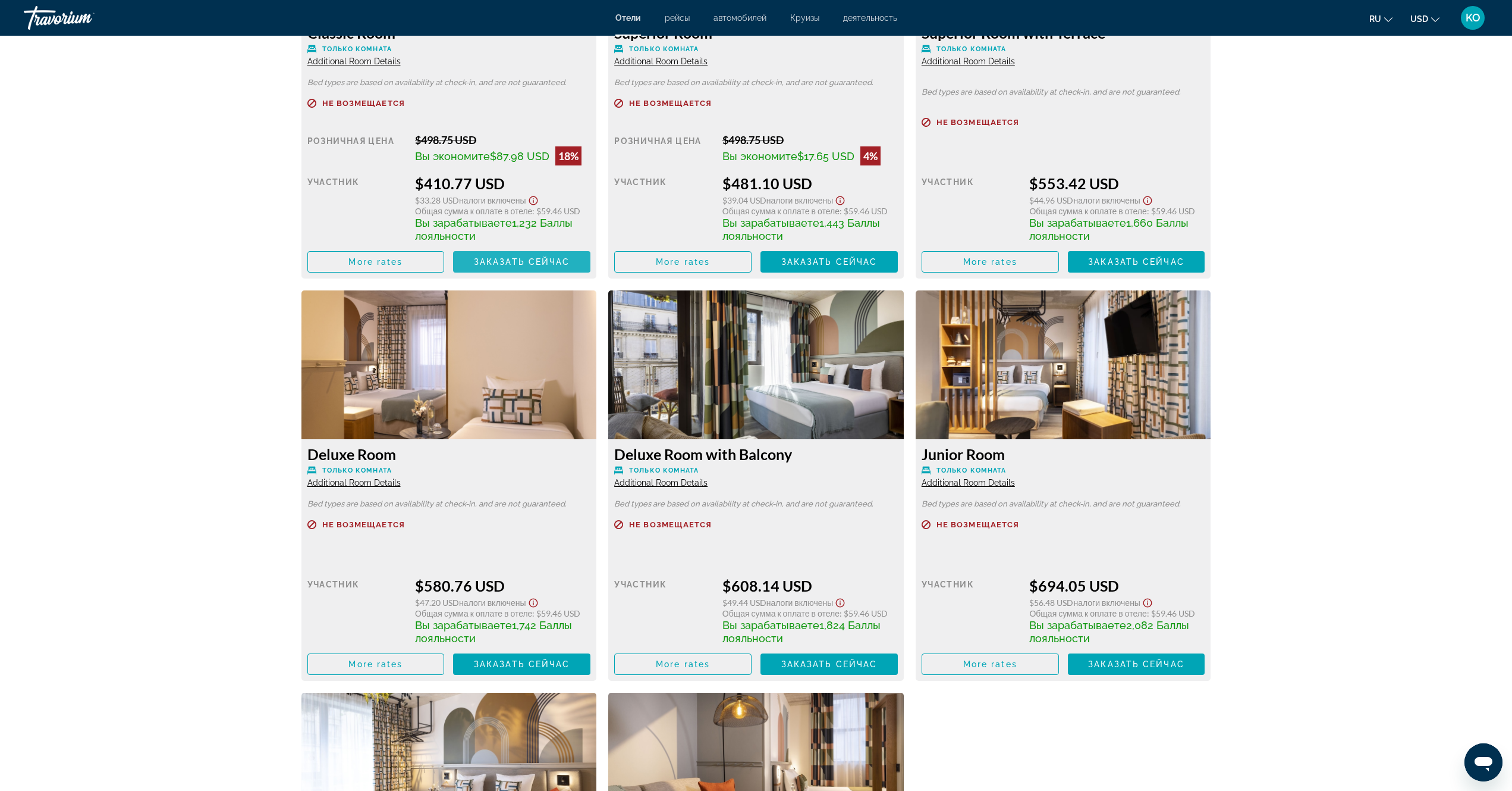
click at [528, 262] on span "Заказать сейчас" at bounding box center [522, 262] width 96 height 10
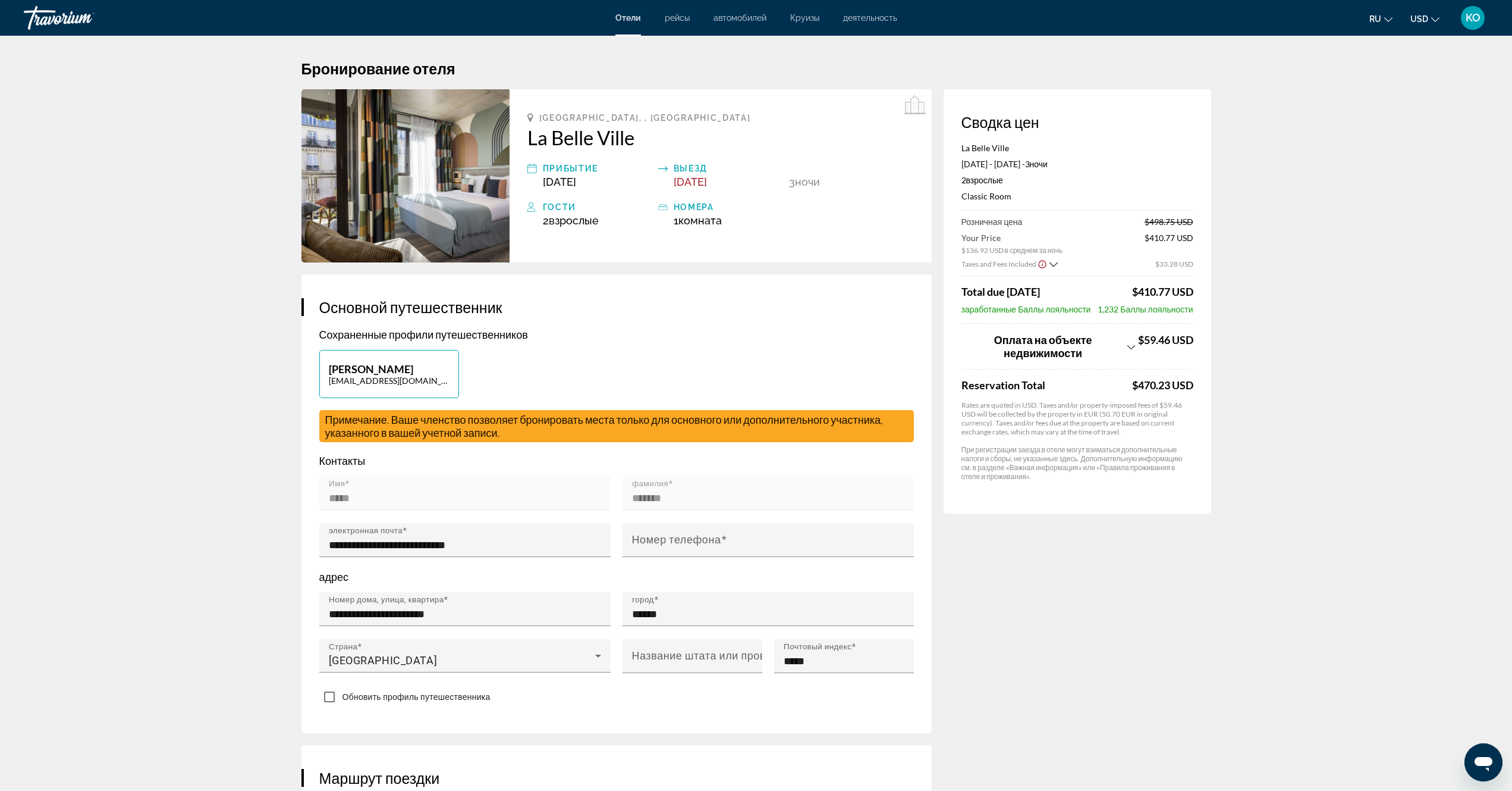
click at [1131, 349] on icon "Show Taxes and Fees breakdown" at bounding box center [1132, 347] width 8 height 10
click at [1054, 262] on icon "Show Taxes and Fees breakdown" at bounding box center [1054, 264] width 8 height 10
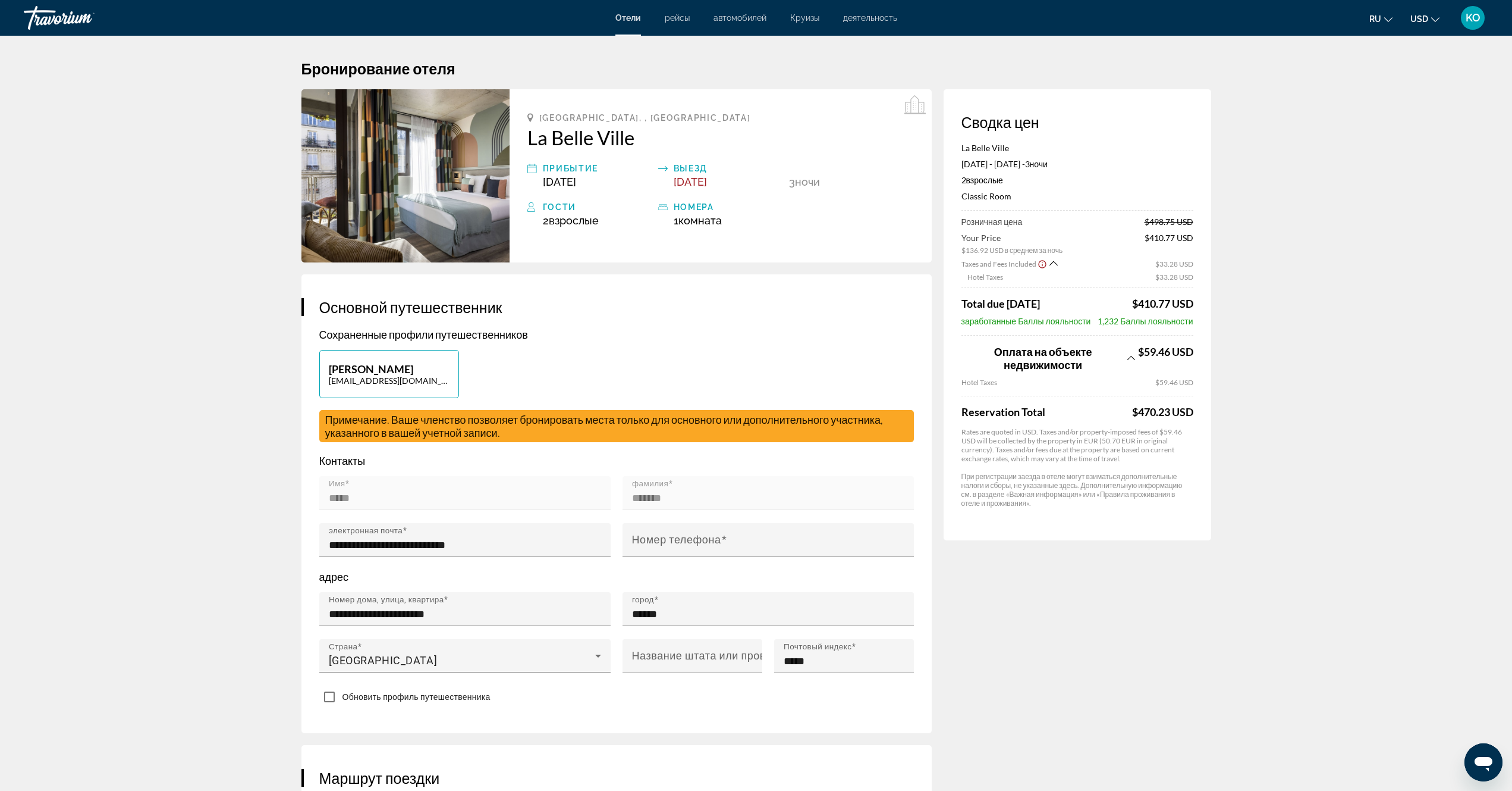
click at [1436, 19] on icon "Change currency" at bounding box center [1436, 19] width 8 height 8
click at [1400, 111] on button "EUR (€)" at bounding box center [1401, 109] width 59 height 15
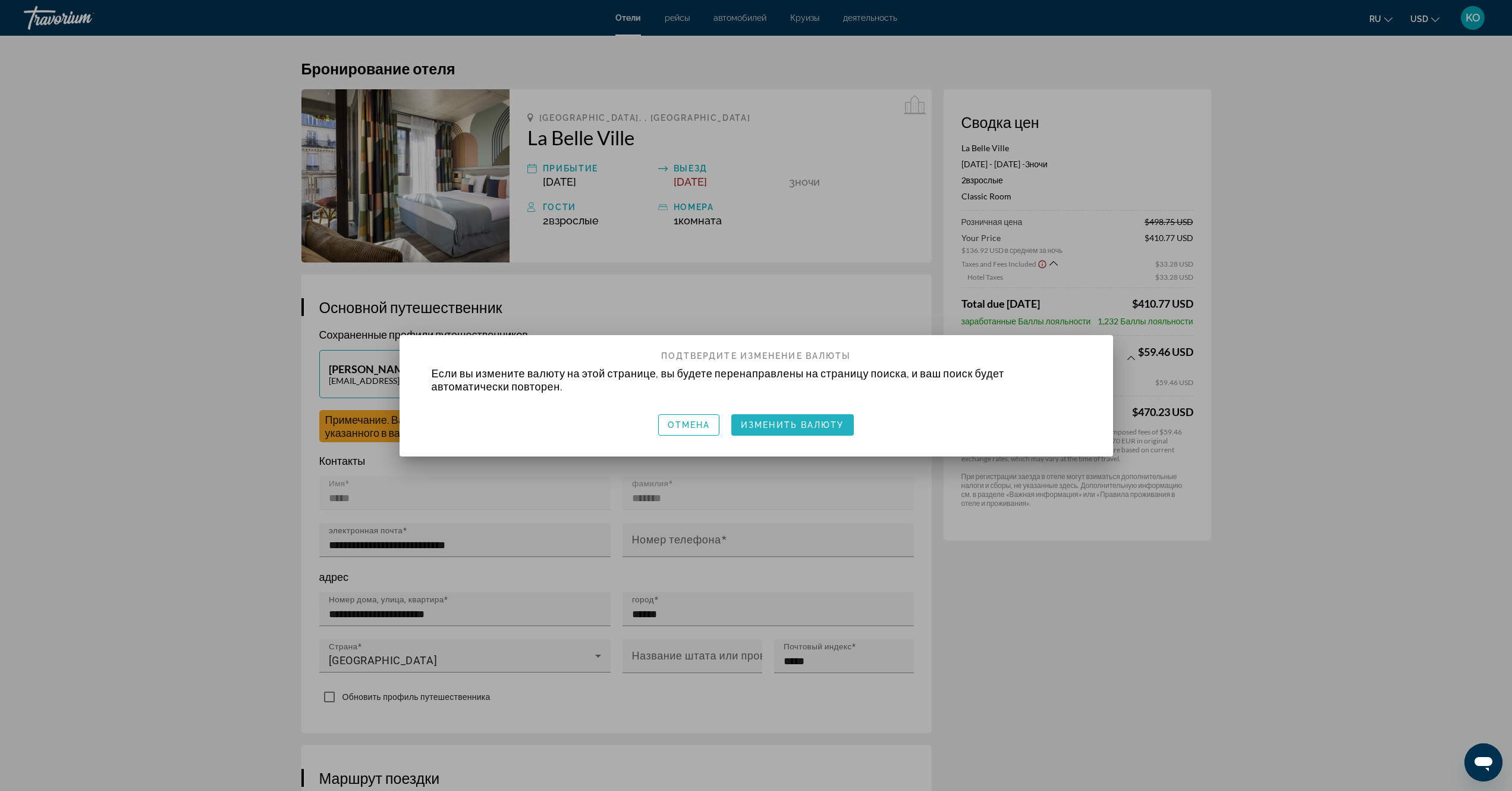
click at [798, 428] on span "Изменить валюту" at bounding box center [792, 425] width 104 height 10
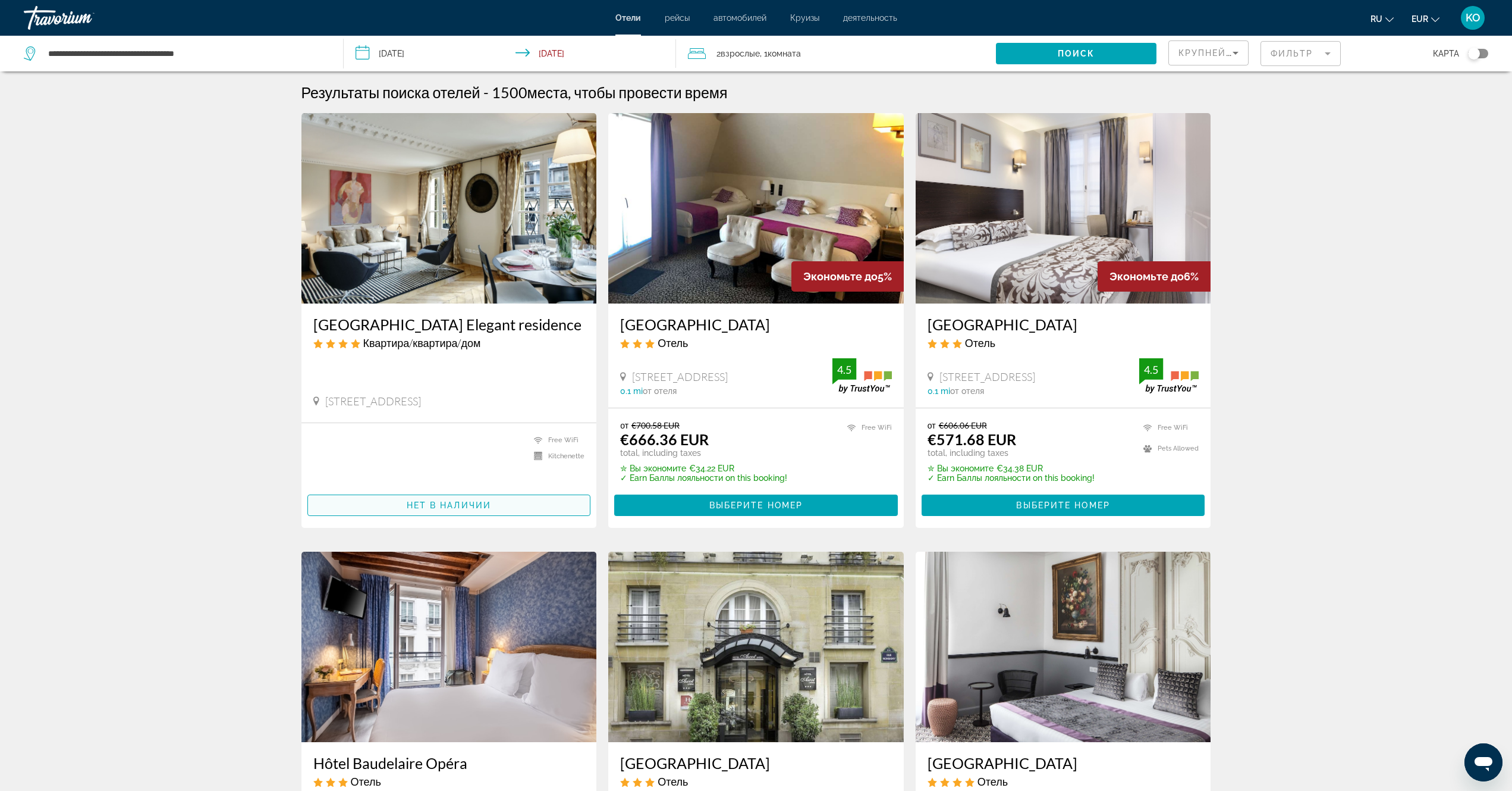
click at [443, 503] on span "Нет в наличии" at bounding box center [448, 506] width 84 height 10
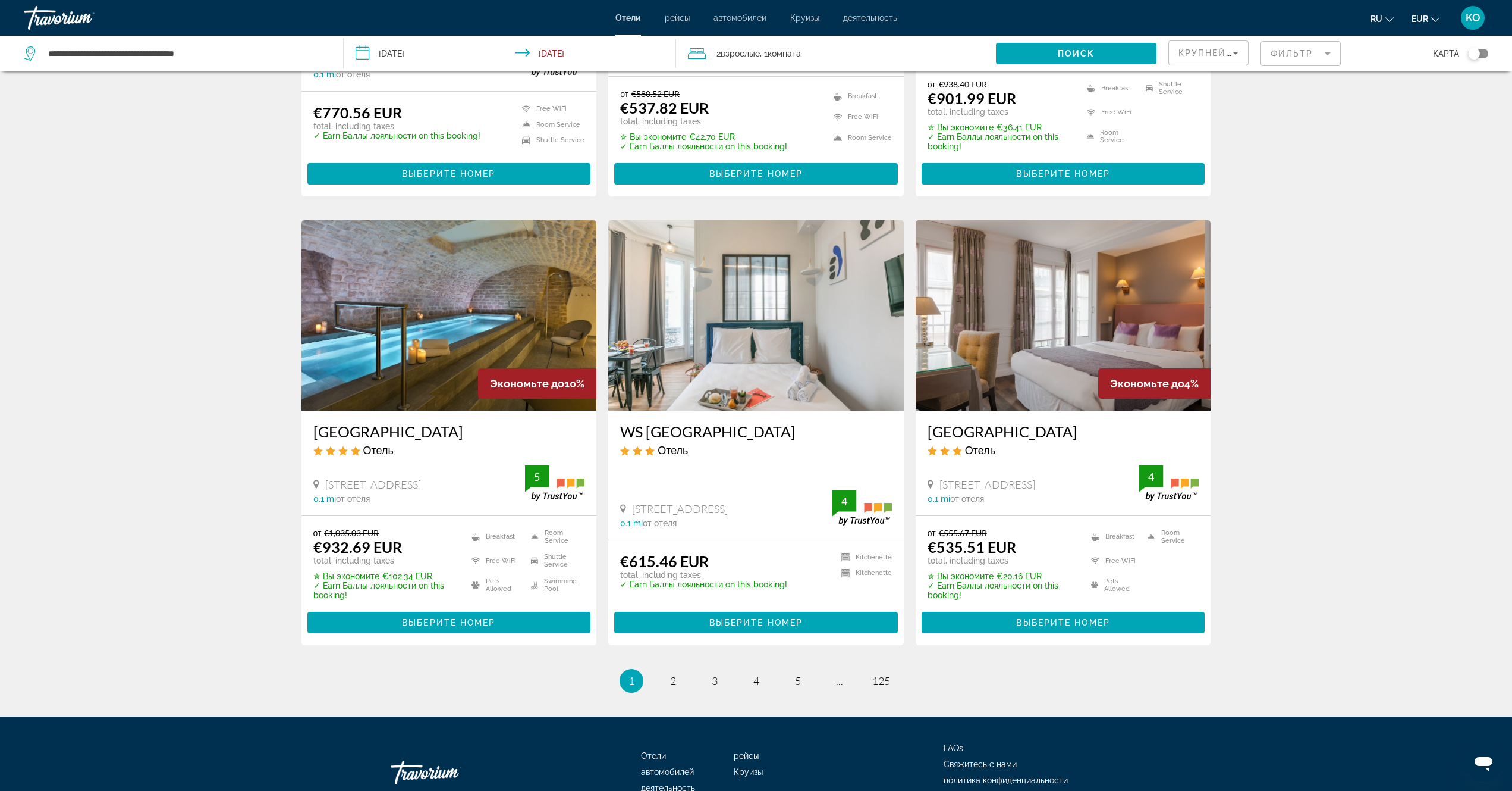
scroll to position [1266, 0]
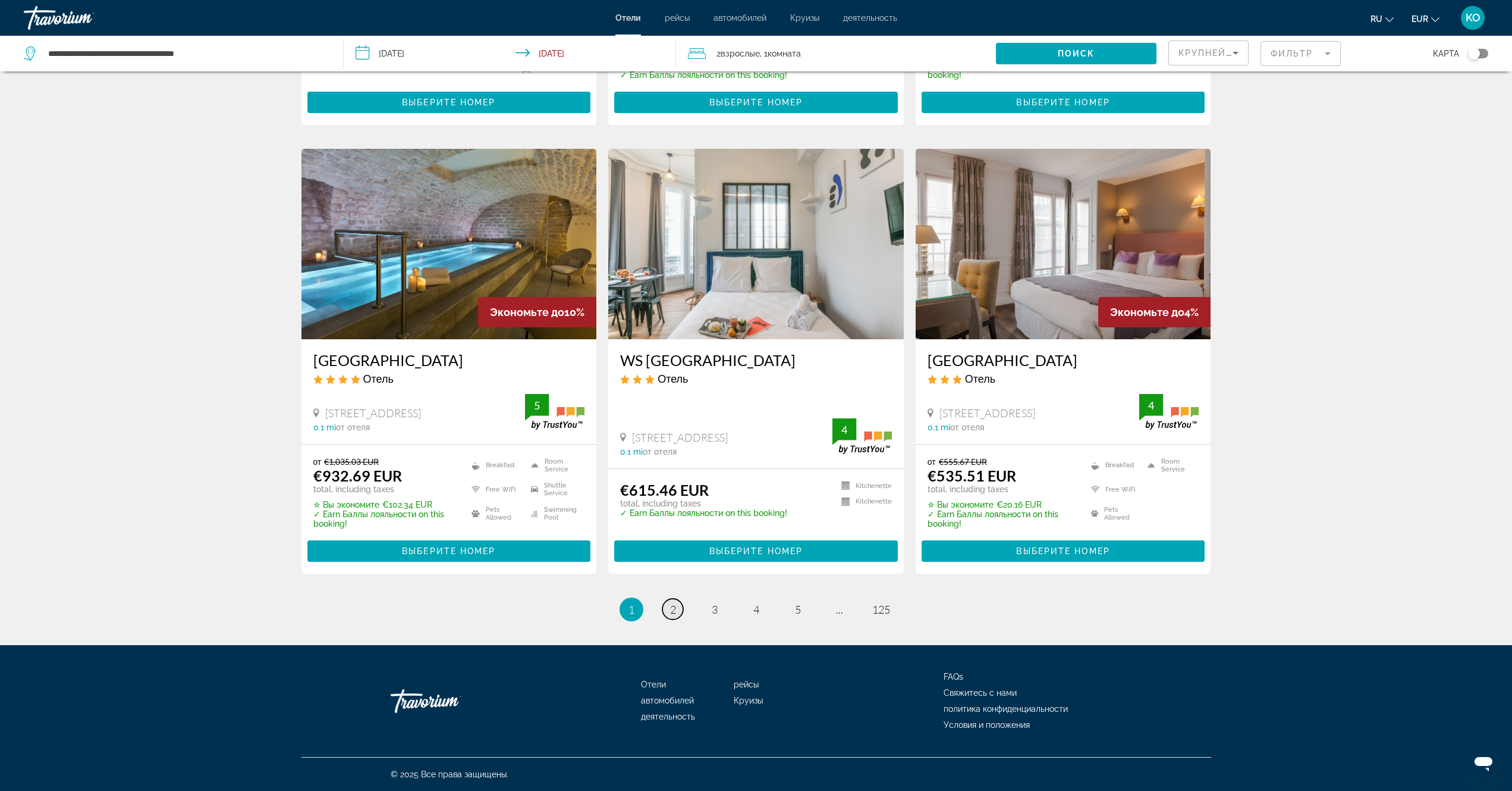
click at [668, 610] on link "page 2" at bounding box center [673, 609] width 21 height 21
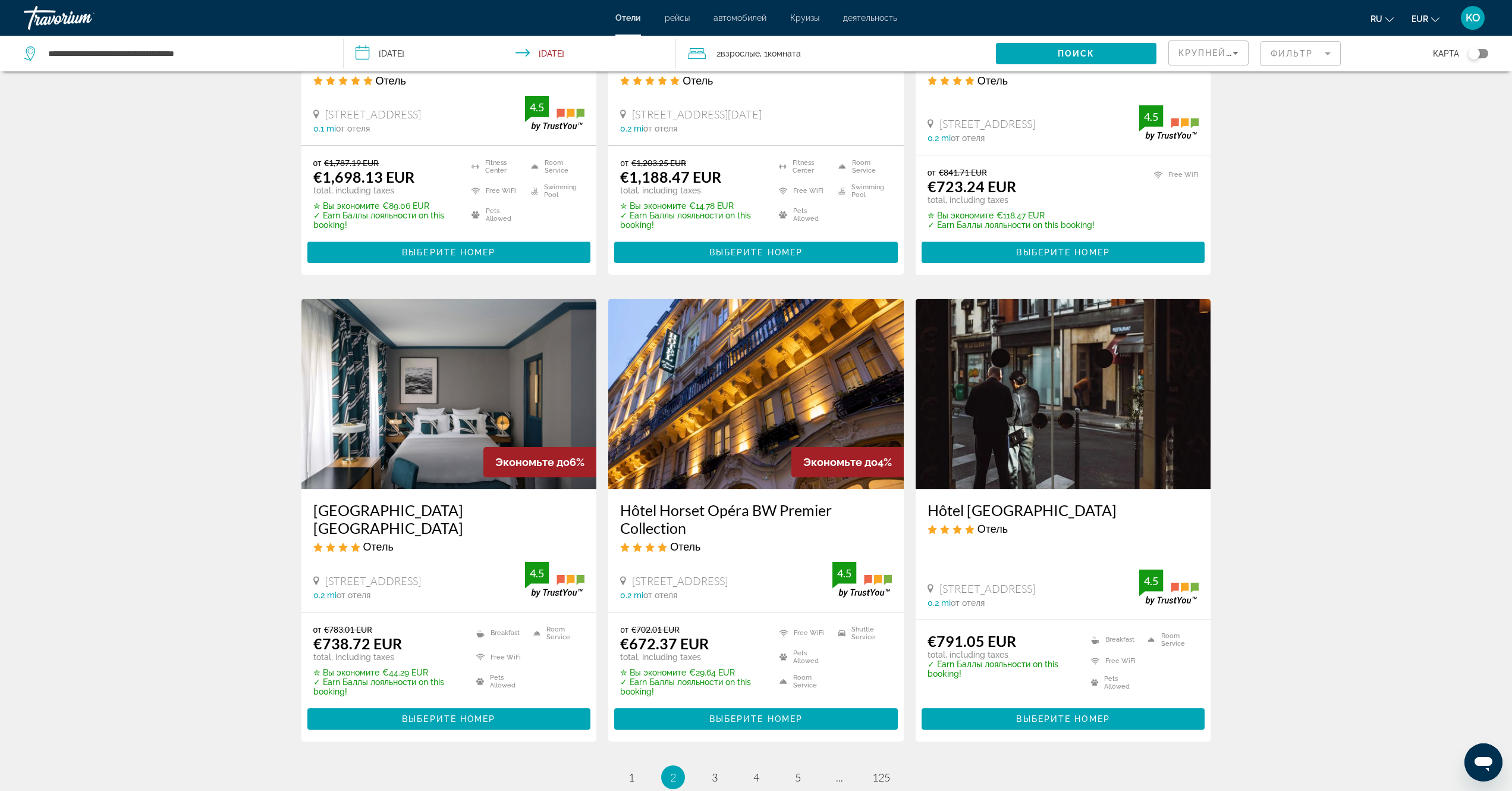
scroll to position [1309, 0]
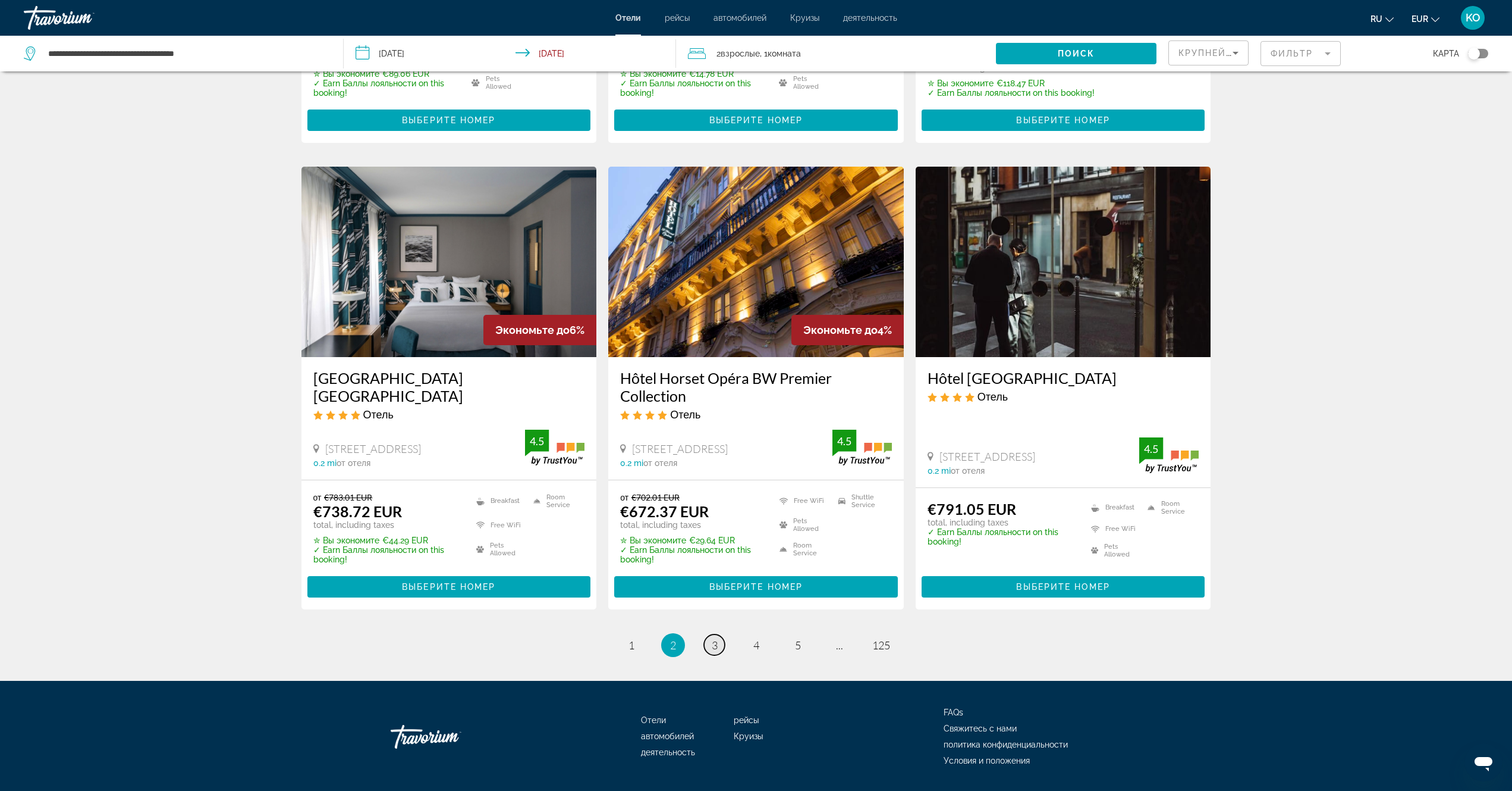
click at [709, 634] on link "page 3" at bounding box center [714, 645] width 21 height 21
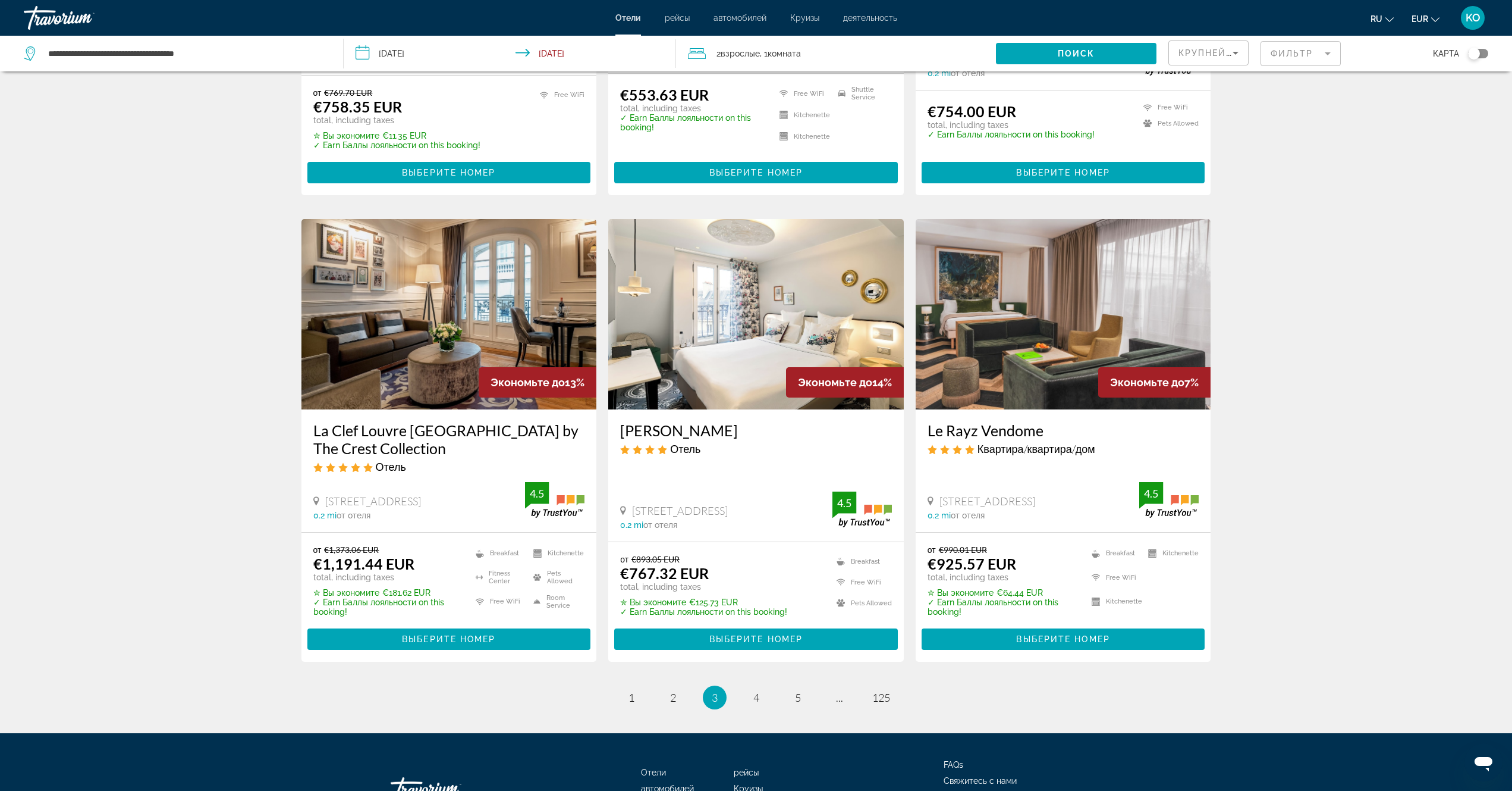
scroll to position [1326, 0]
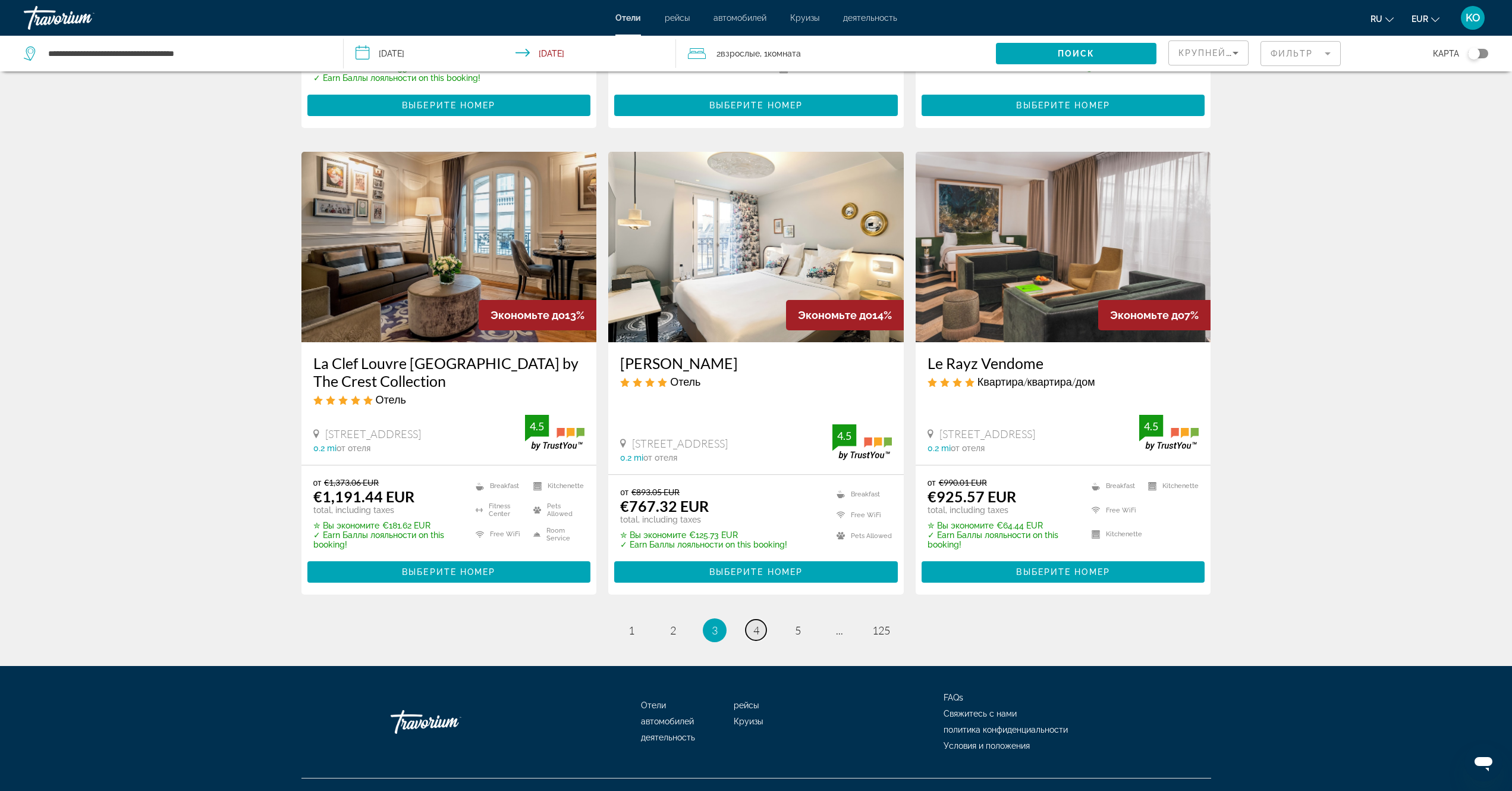
click at [759, 624] on span "4" at bounding box center [756, 630] width 6 height 13
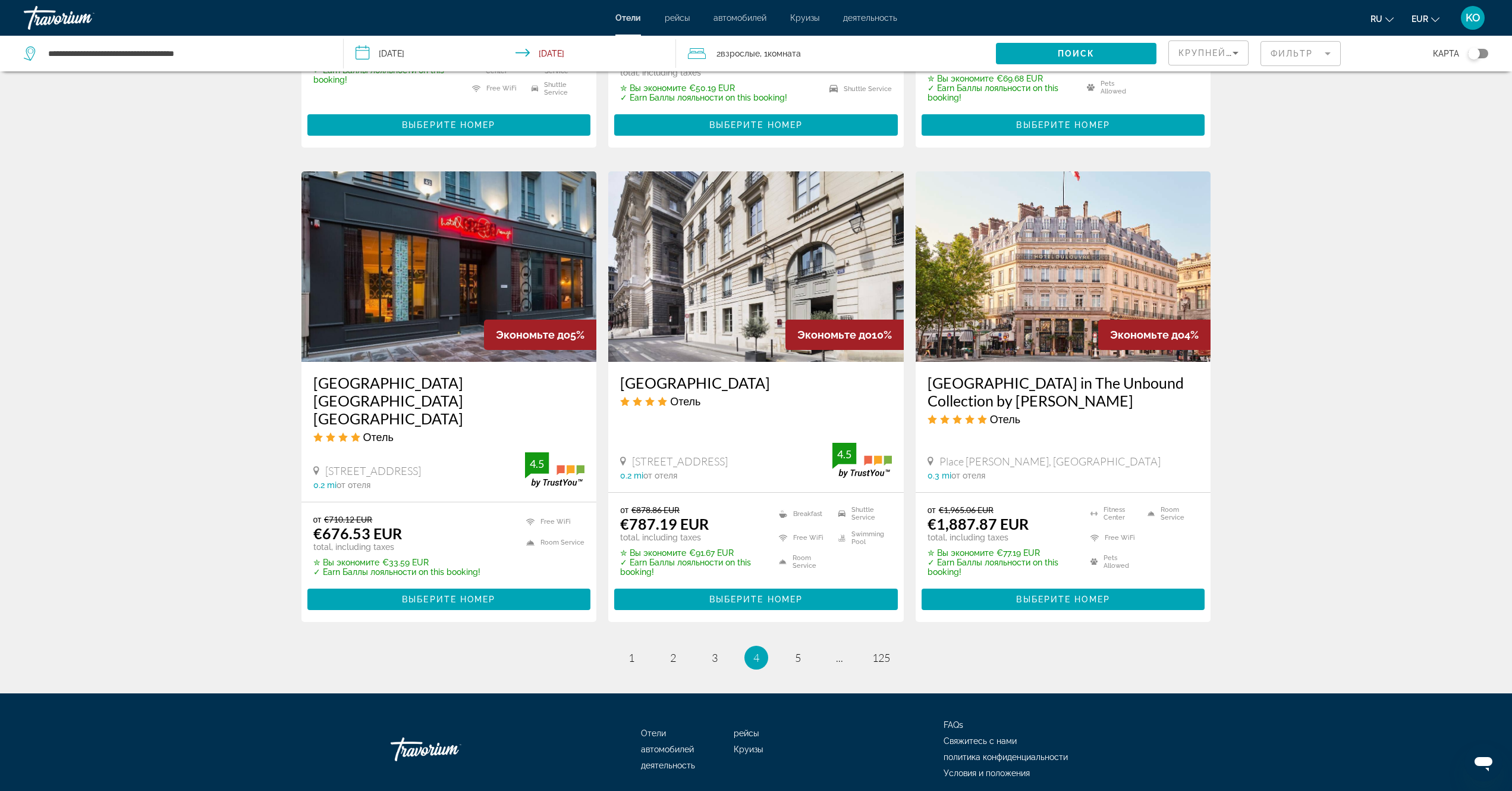
scroll to position [1305, 0]
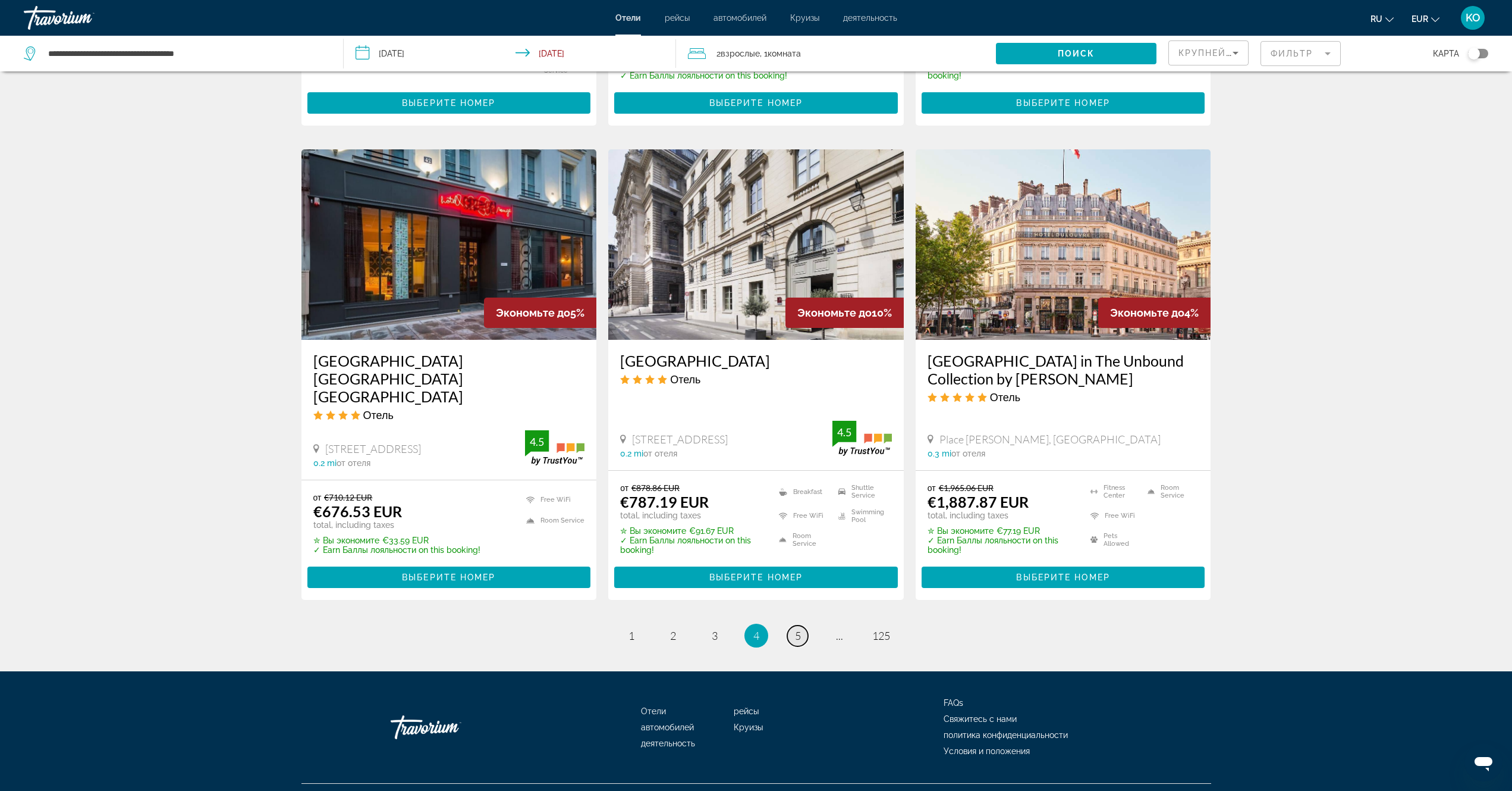
click at [795, 629] on span "5" at bounding box center [798, 635] width 6 height 13
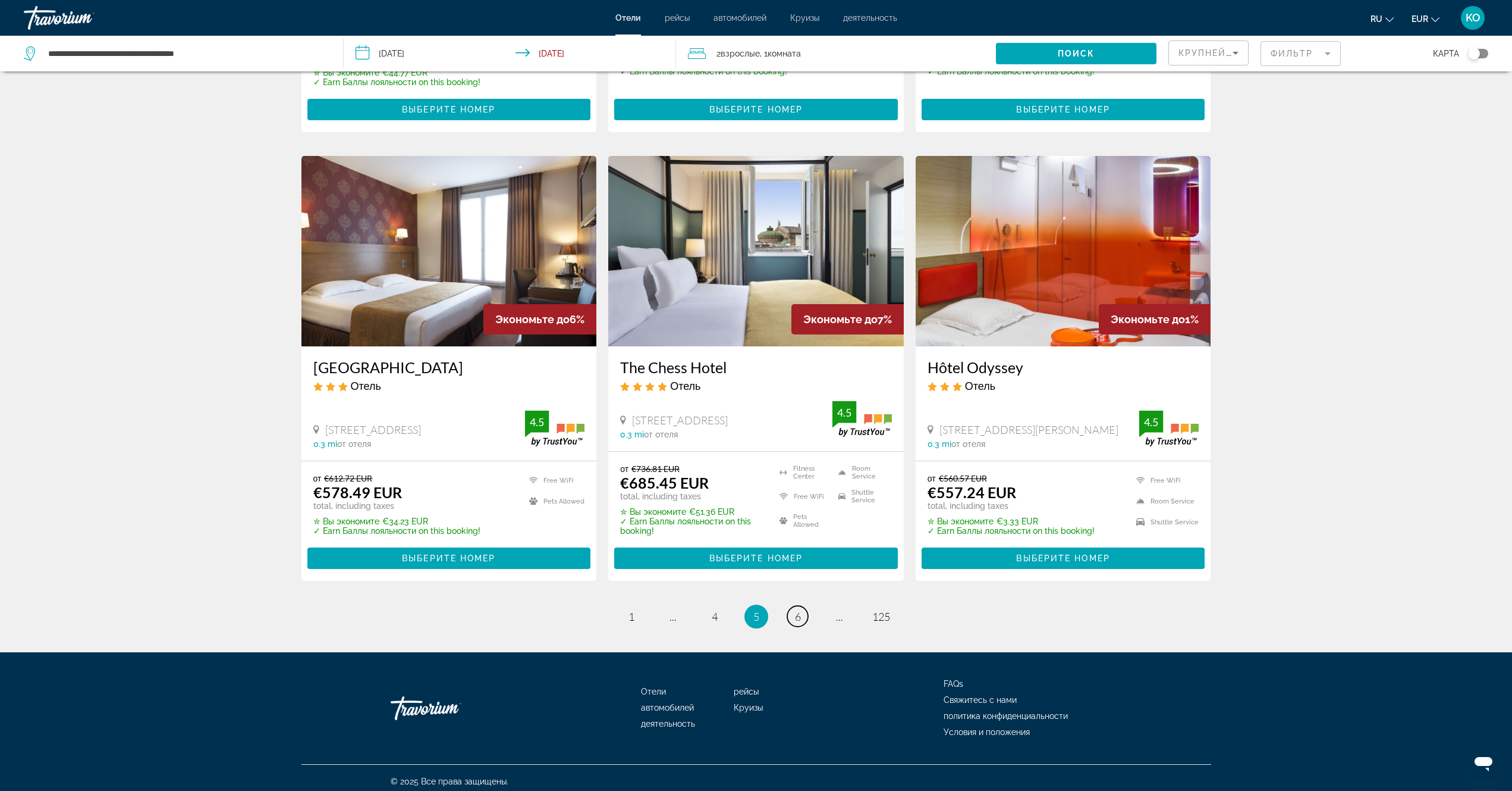
scroll to position [1284, 0]
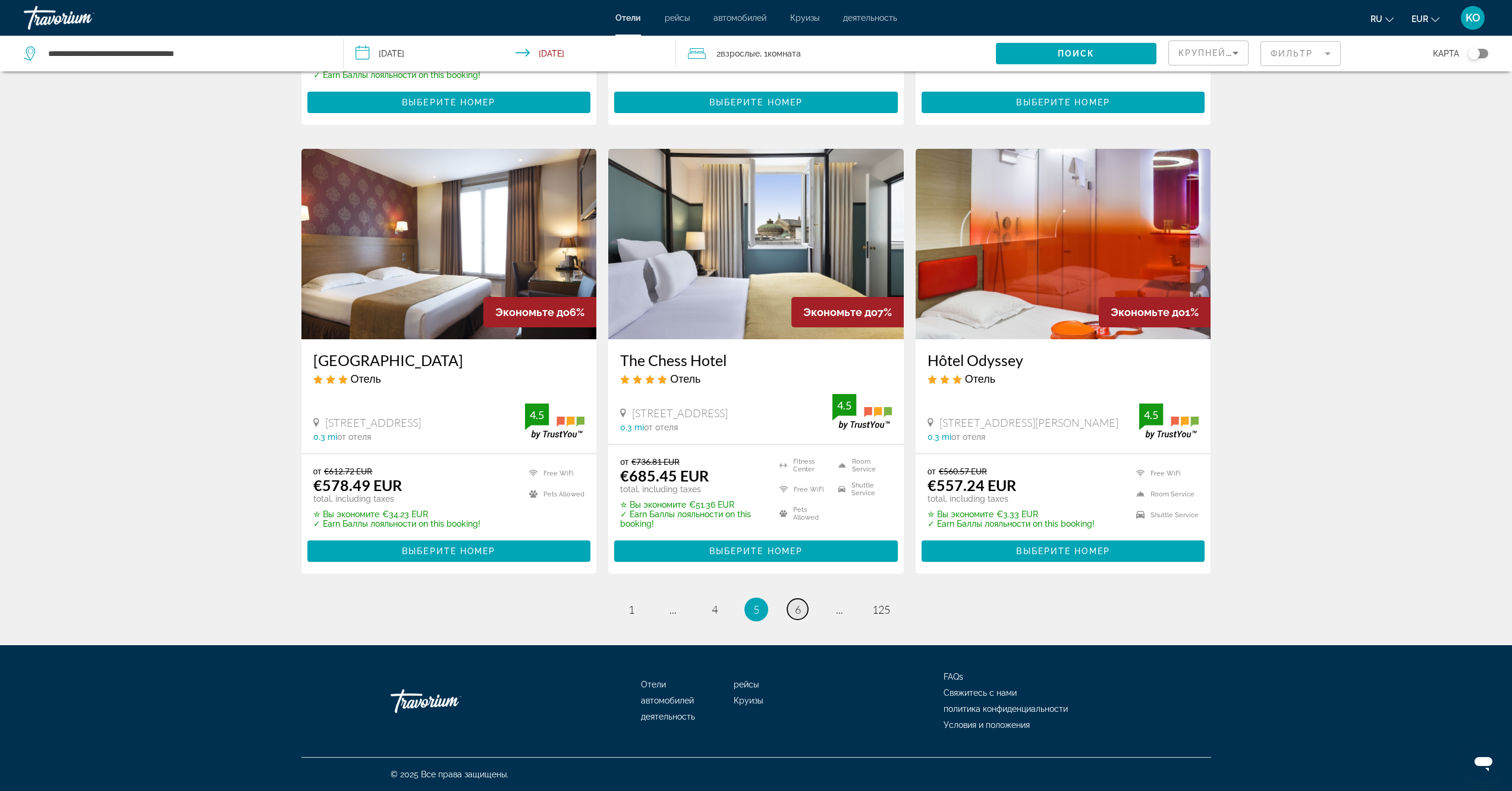
click at [800, 610] on span "6" at bounding box center [798, 609] width 6 height 13
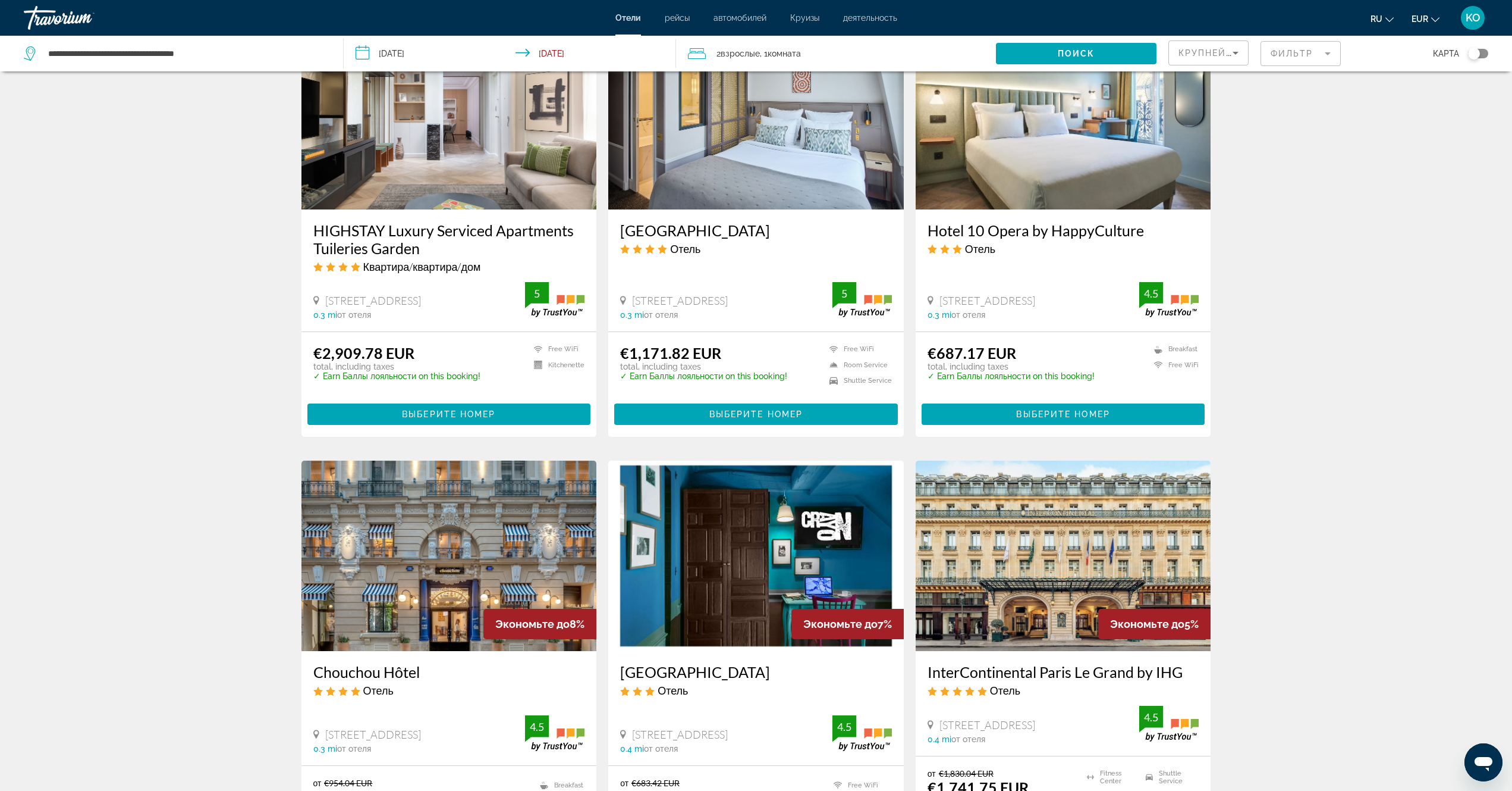
scroll to position [1250, 0]
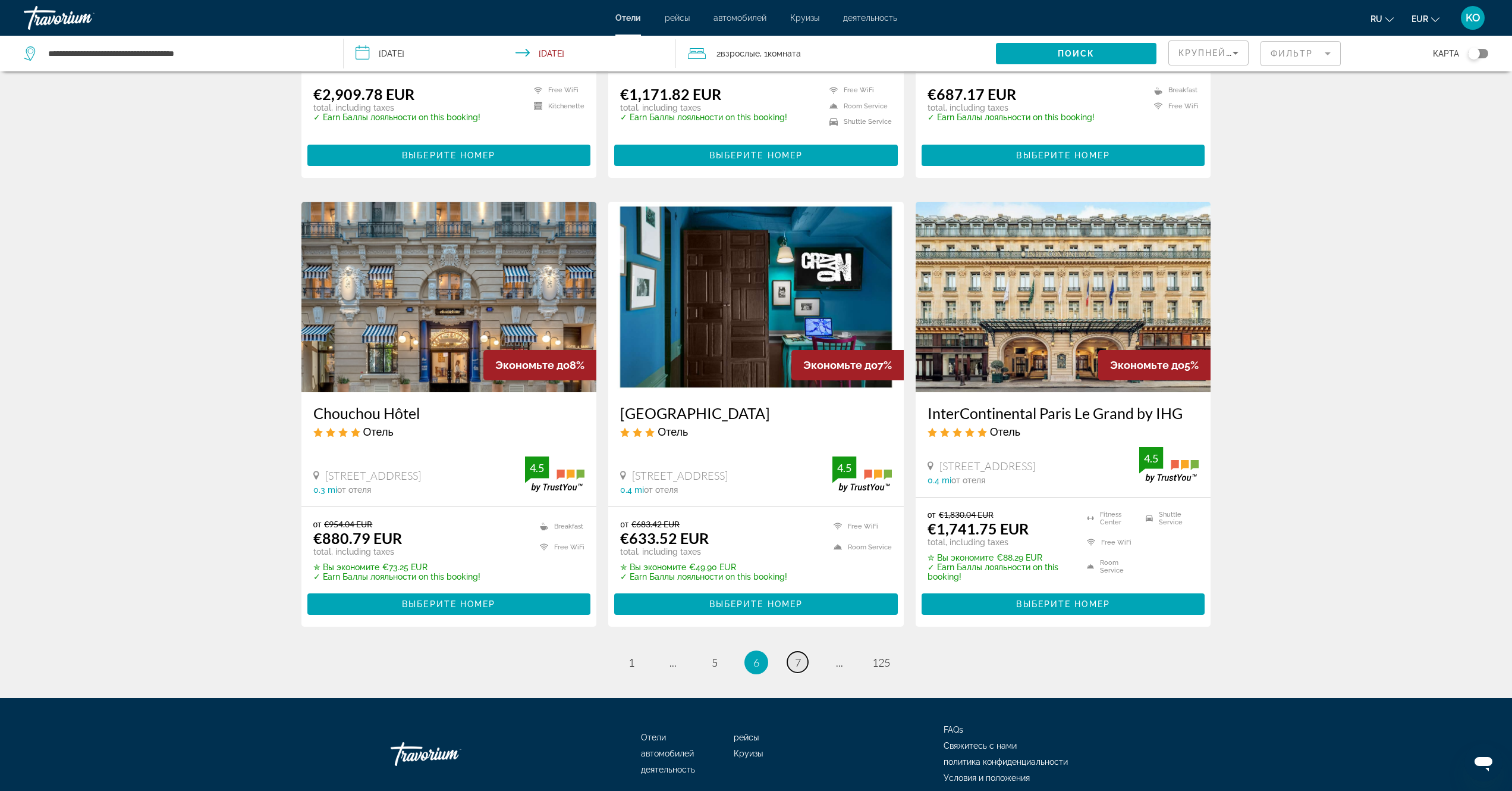
click at [798, 662] on span "7" at bounding box center [798, 662] width 6 height 13
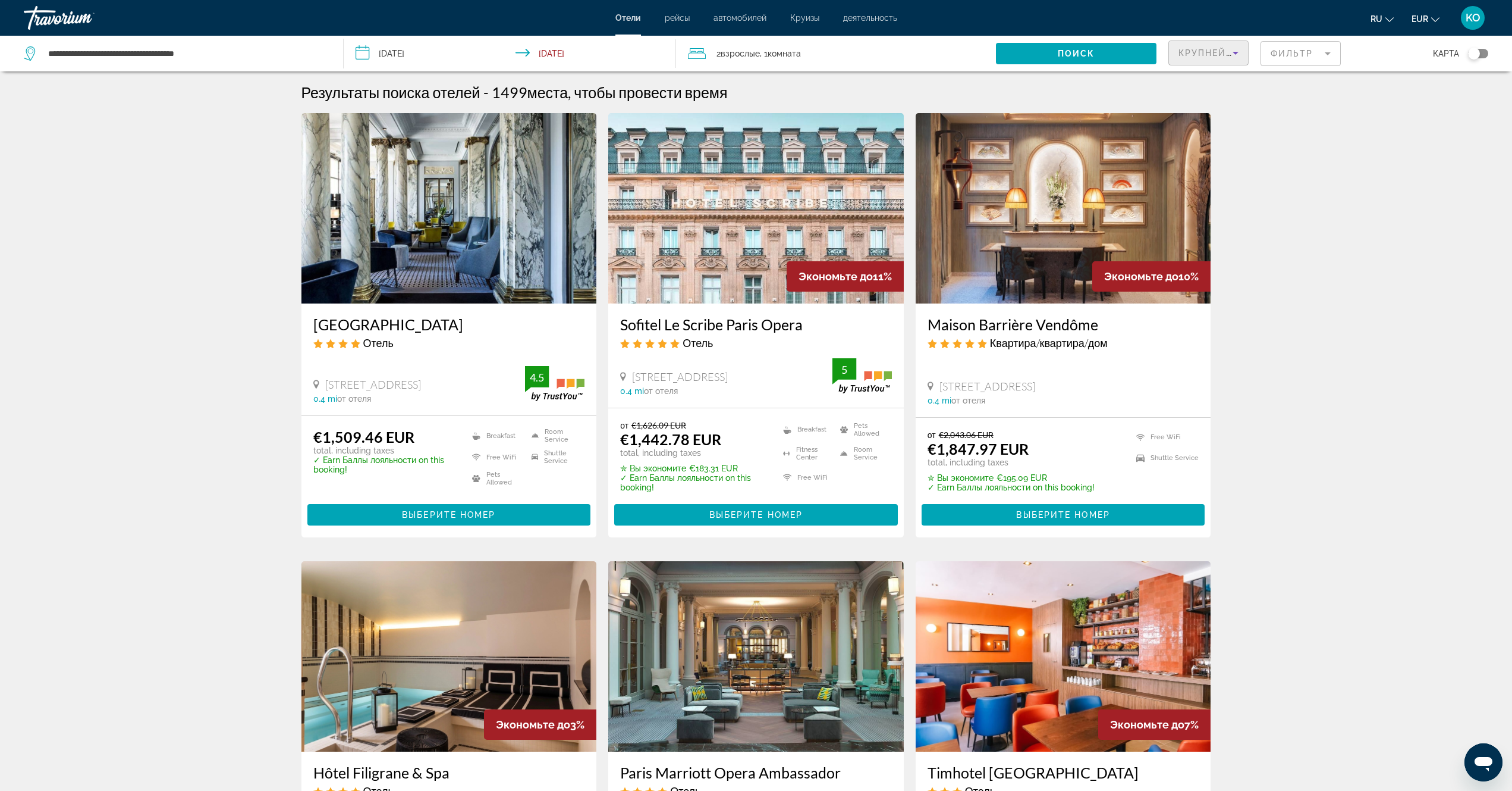
click at [1237, 51] on icon "Sort by" at bounding box center [1236, 53] width 6 height 3
click at [1206, 145] on span "Самая низкая цена" at bounding box center [1205, 141] width 54 height 24
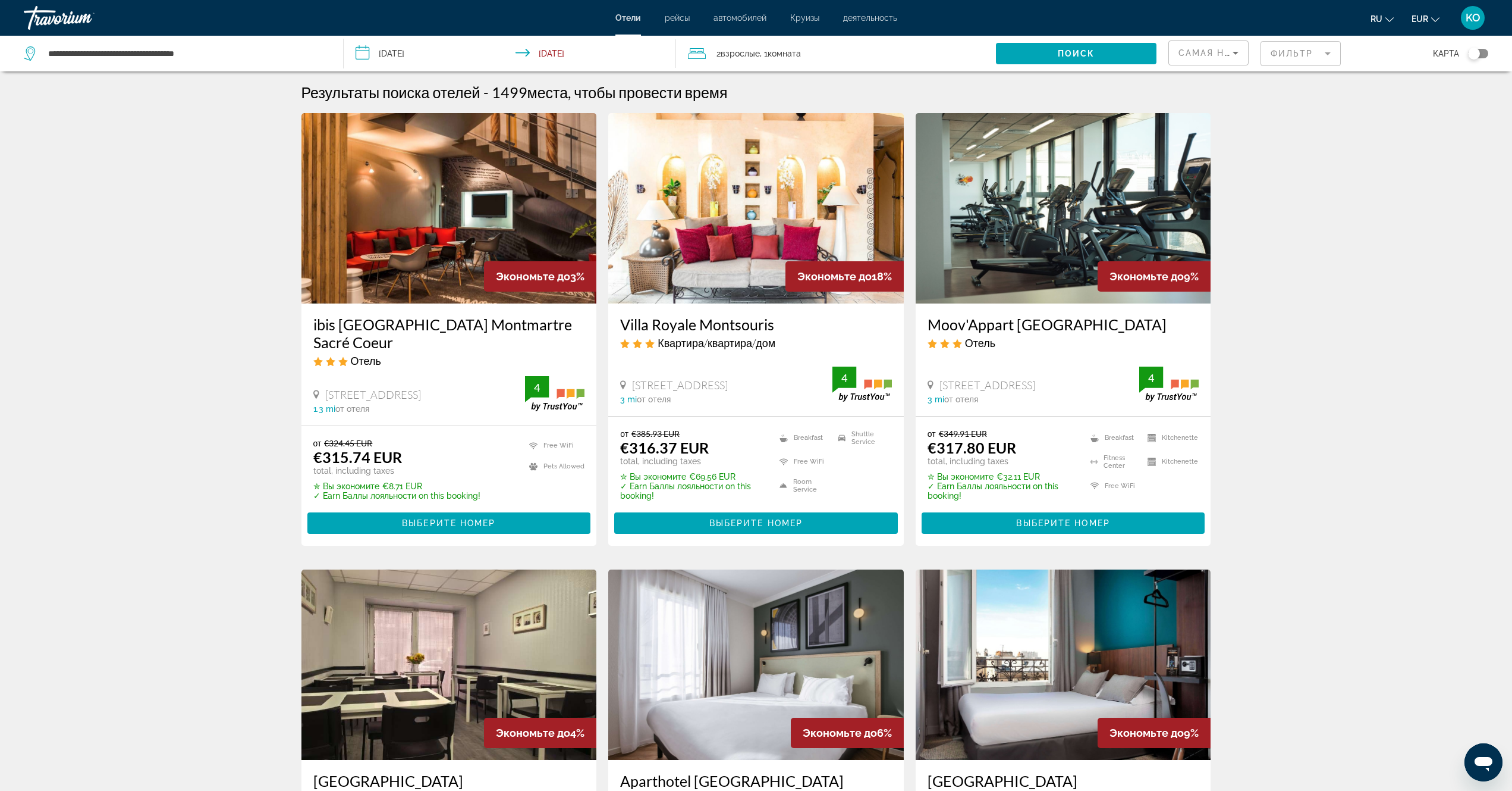
click at [1326, 55] on mat-form-field "Фильтр" at bounding box center [1301, 53] width 80 height 25
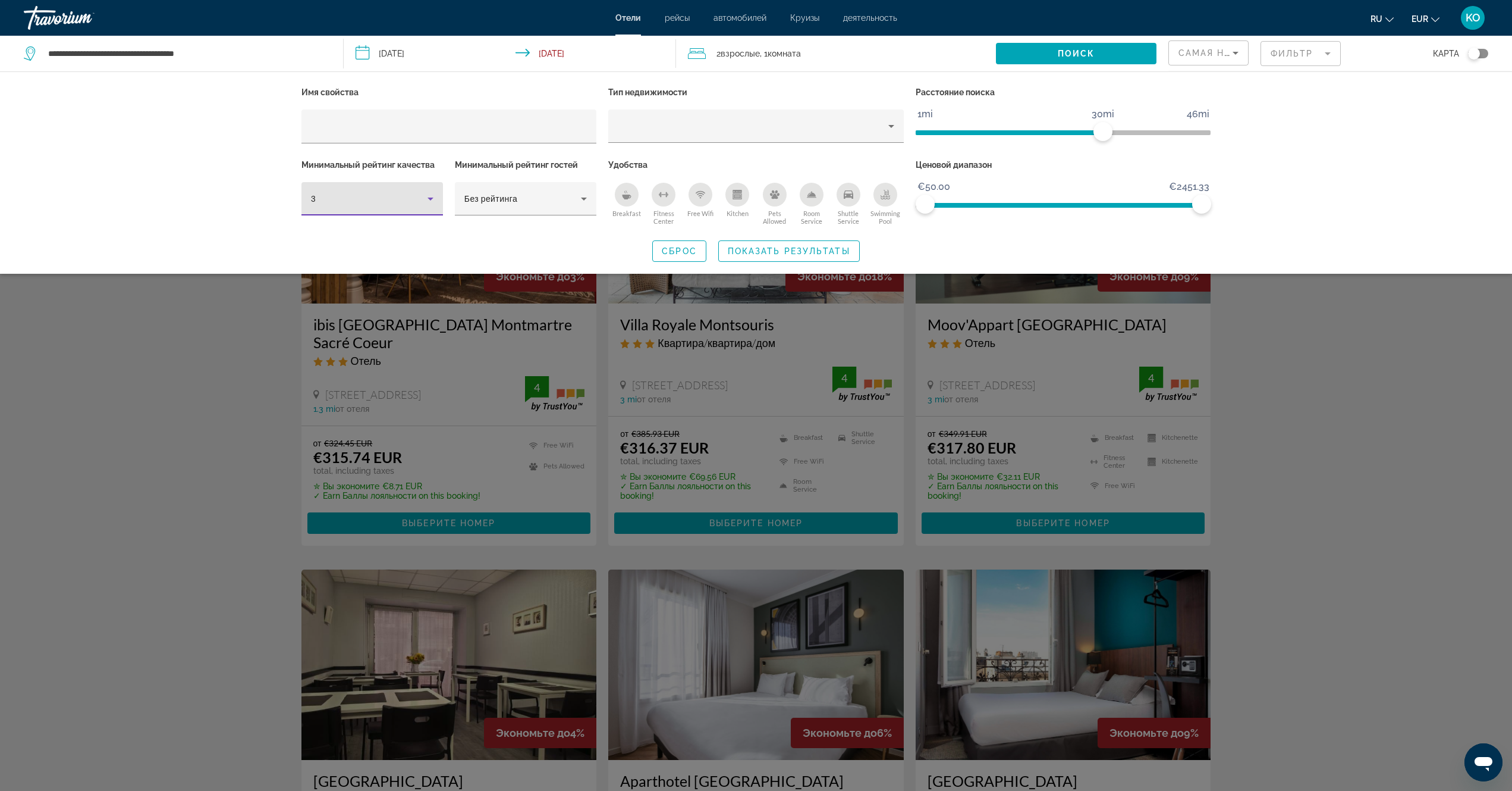
click at [434, 196] on icon "Hotel Filters" at bounding box center [431, 199] width 14 height 14
click at [318, 262] on mat-option "4" at bounding box center [372, 263] width 141 height 29
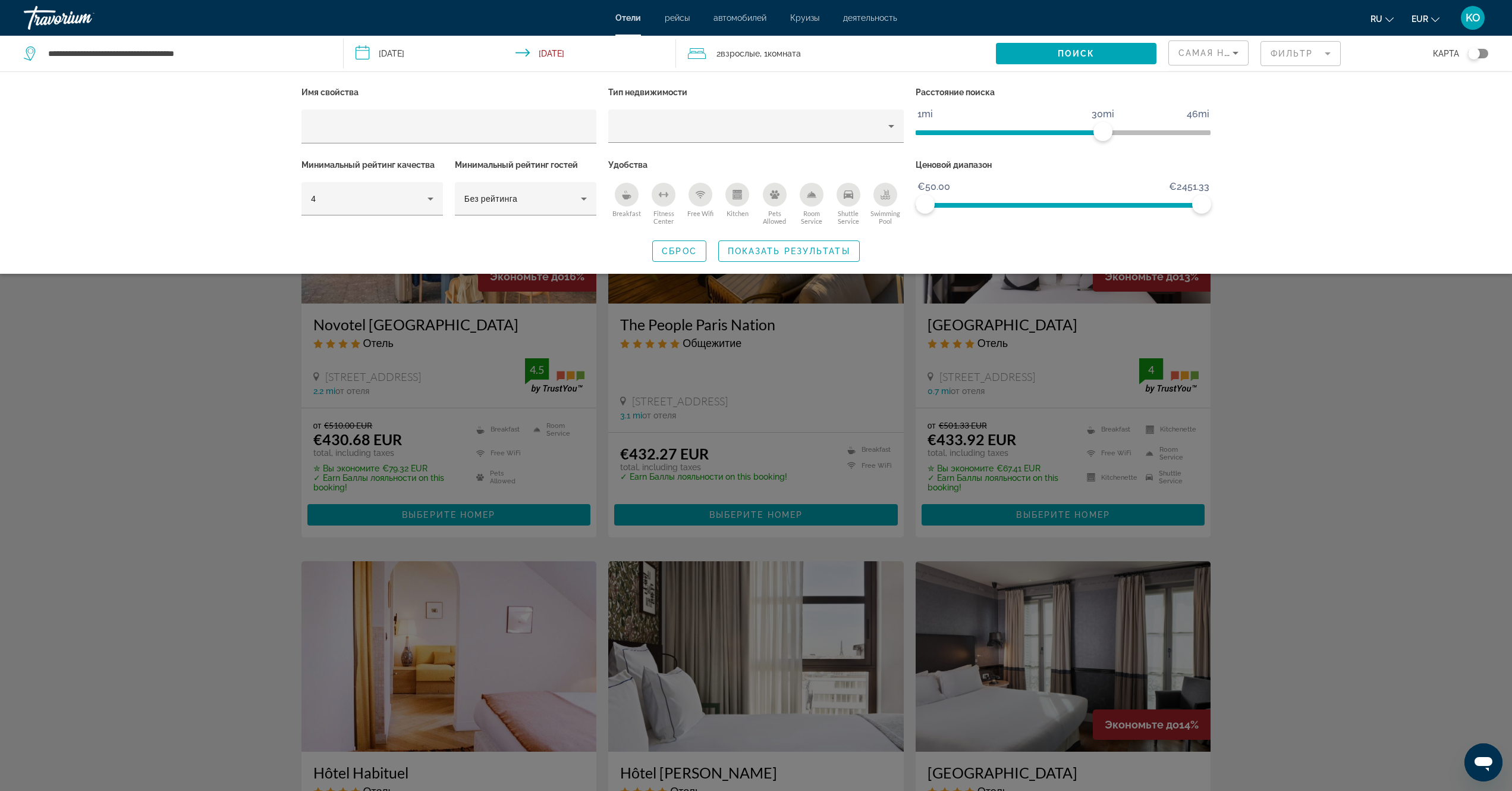
click at [627, 198] on icon "Breakfast" at bounding box center [627, 197] width 9 height 5
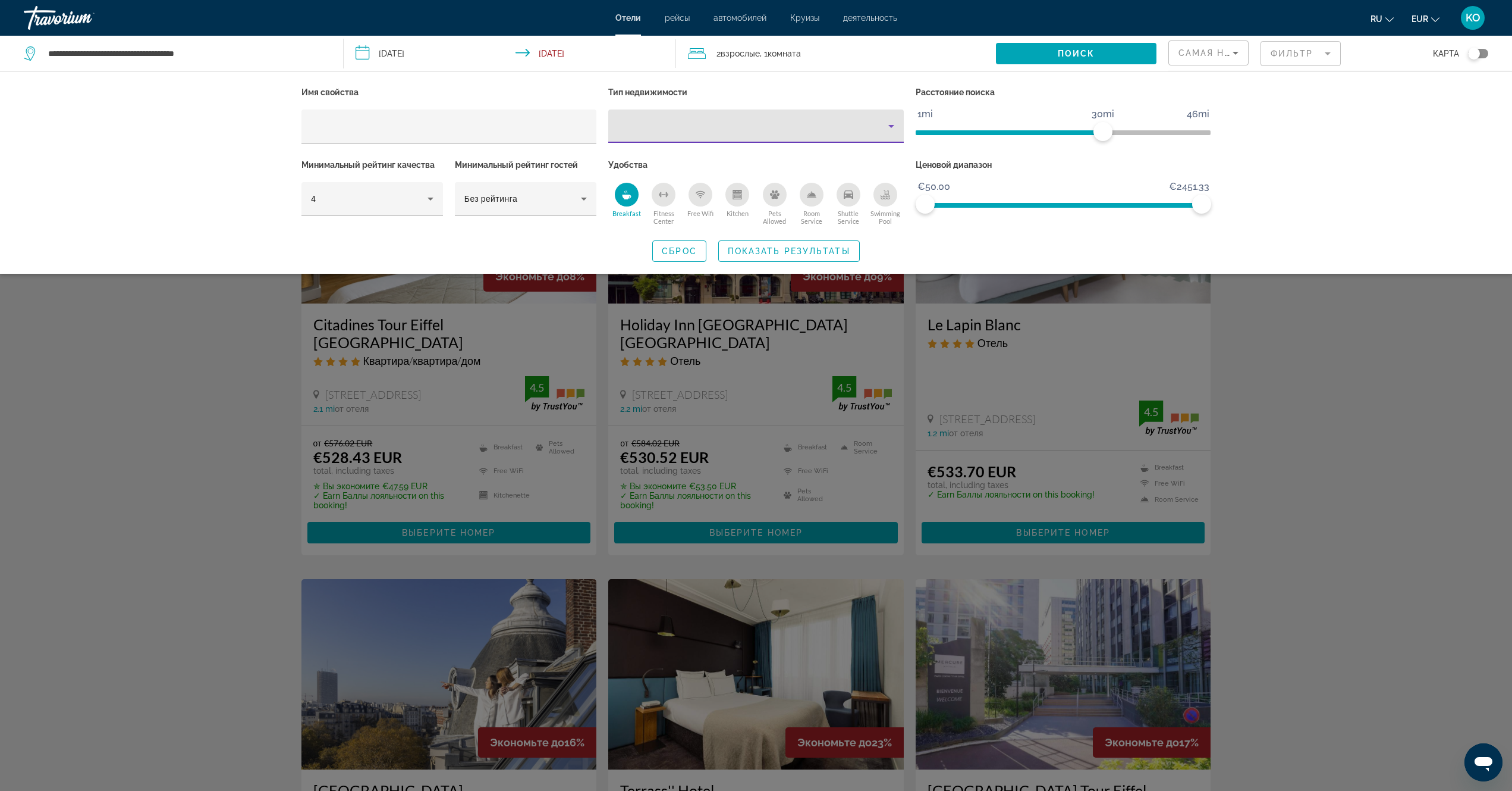
click at [891, 125] on icon "Property type" at bounding box center [892, 126] width 14 height 14
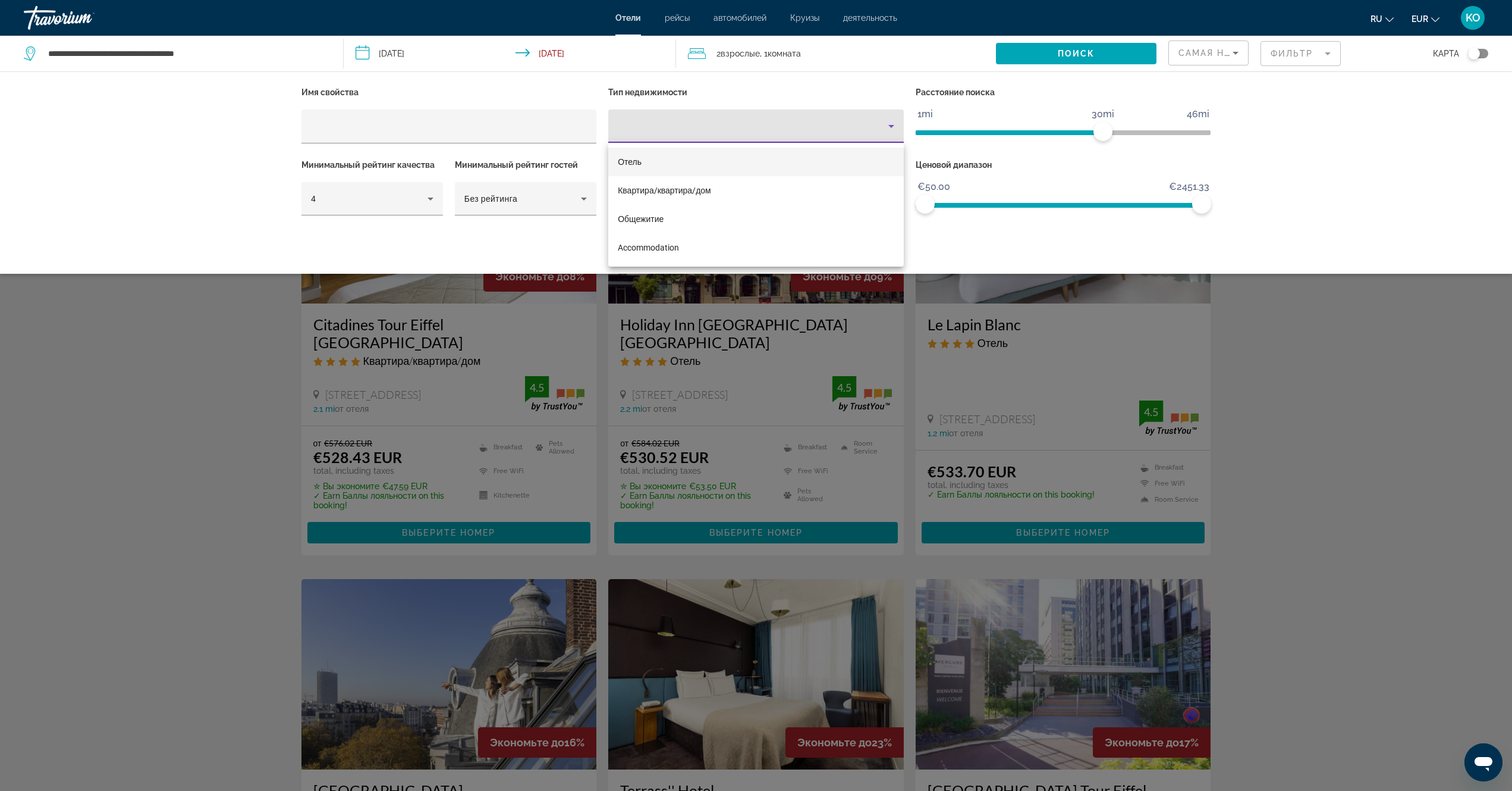
click at [631, 162] on span "Отель" at bounding box center [630, 162] width 24 height 10
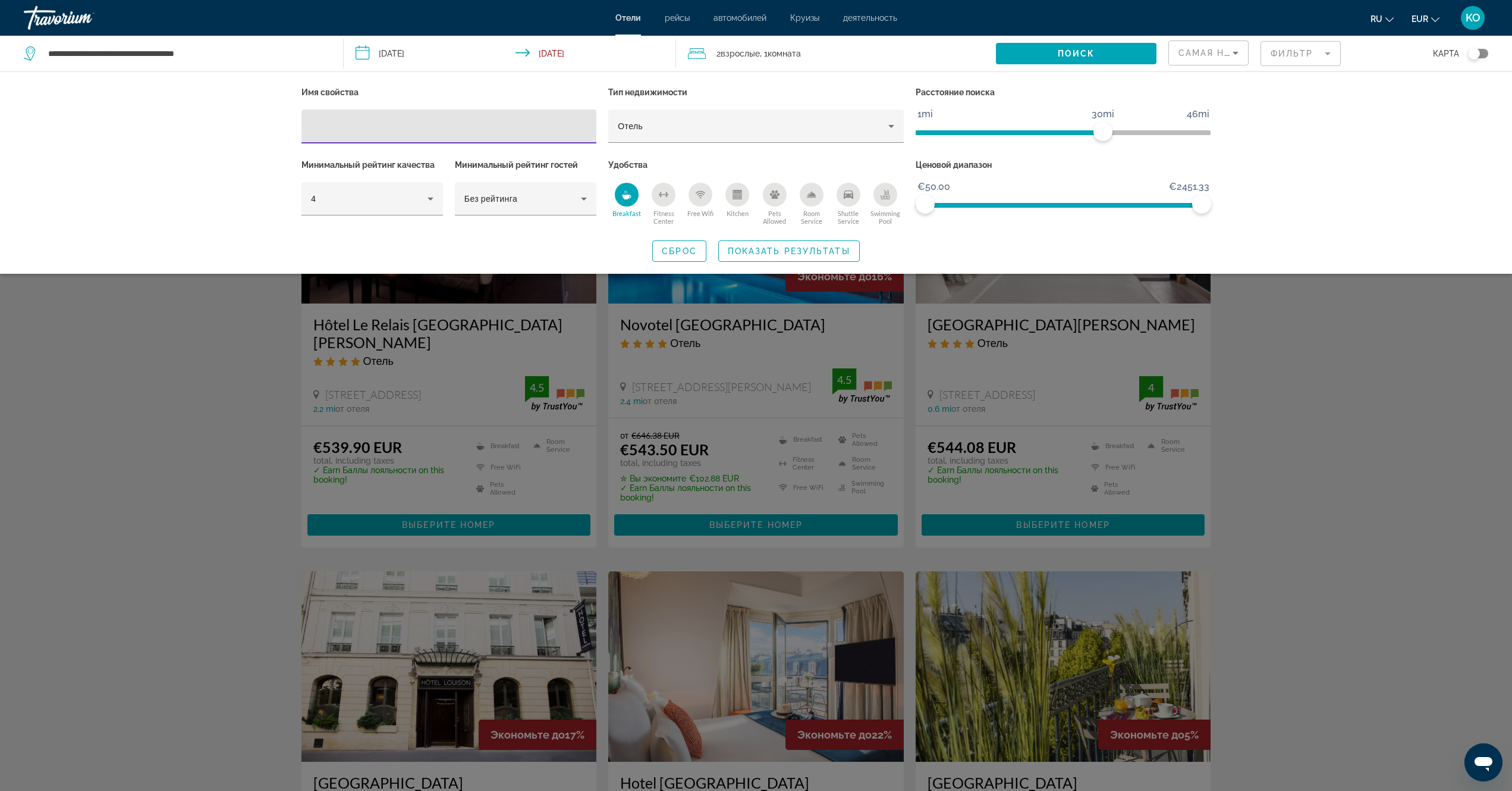
click at [509, 120] on input "Hotel Filters" at bounding box center [449, 127] width 276 height 14
drag, startPoint x: 1203, startPoint y: 202, endPoint x: 977, endPoint y: 193, distance: 226.2
click at [977, 203] on ngx-slider "€50.00 €2451.33 €50.00 €500.67 €50.00 - €500.67" at bounding box center [1064, 203] width 296 height 2
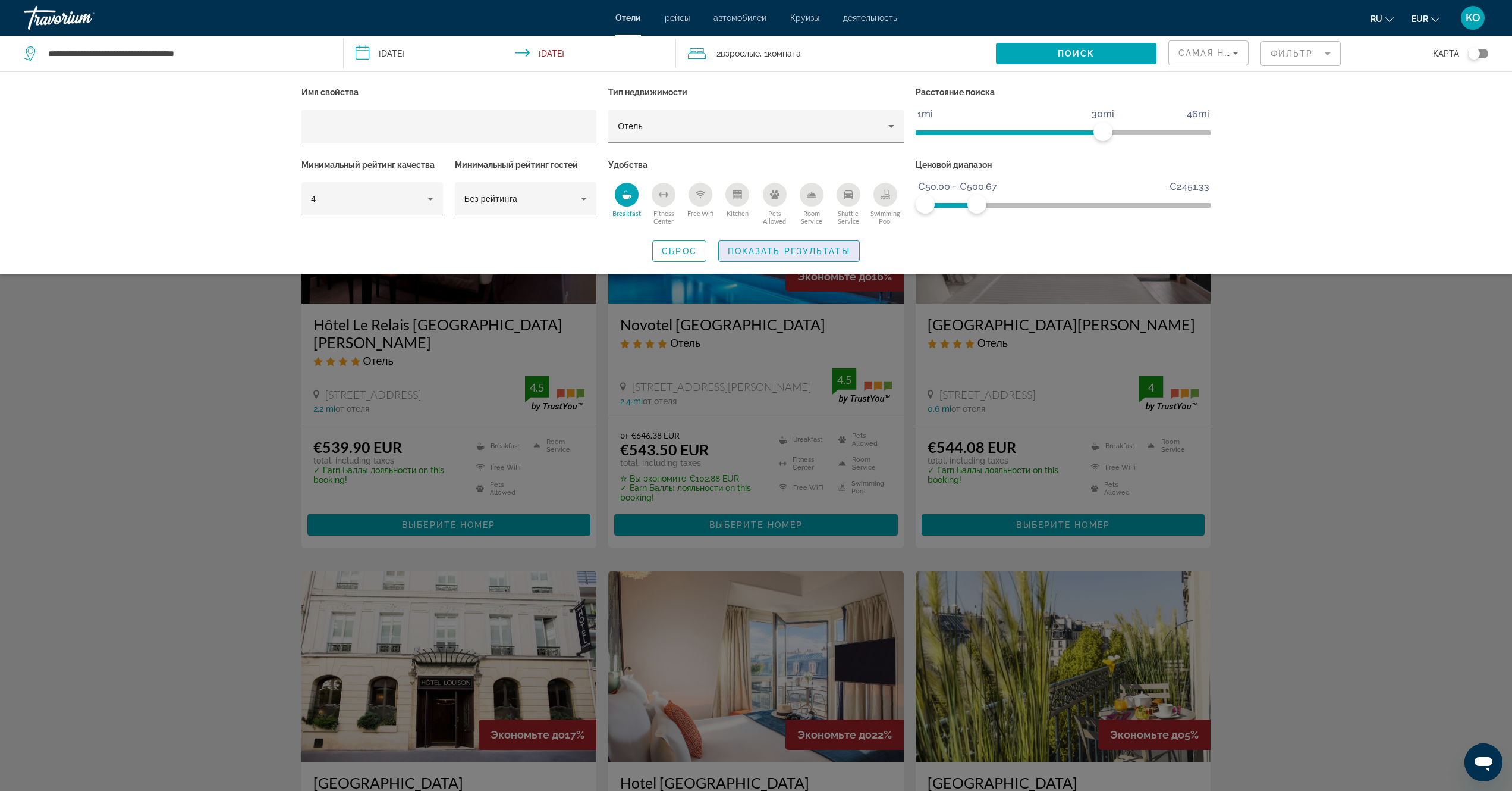
click at [816, 248] on span "Показать результаты" at bounding box center [789, 251] width 122 height 10
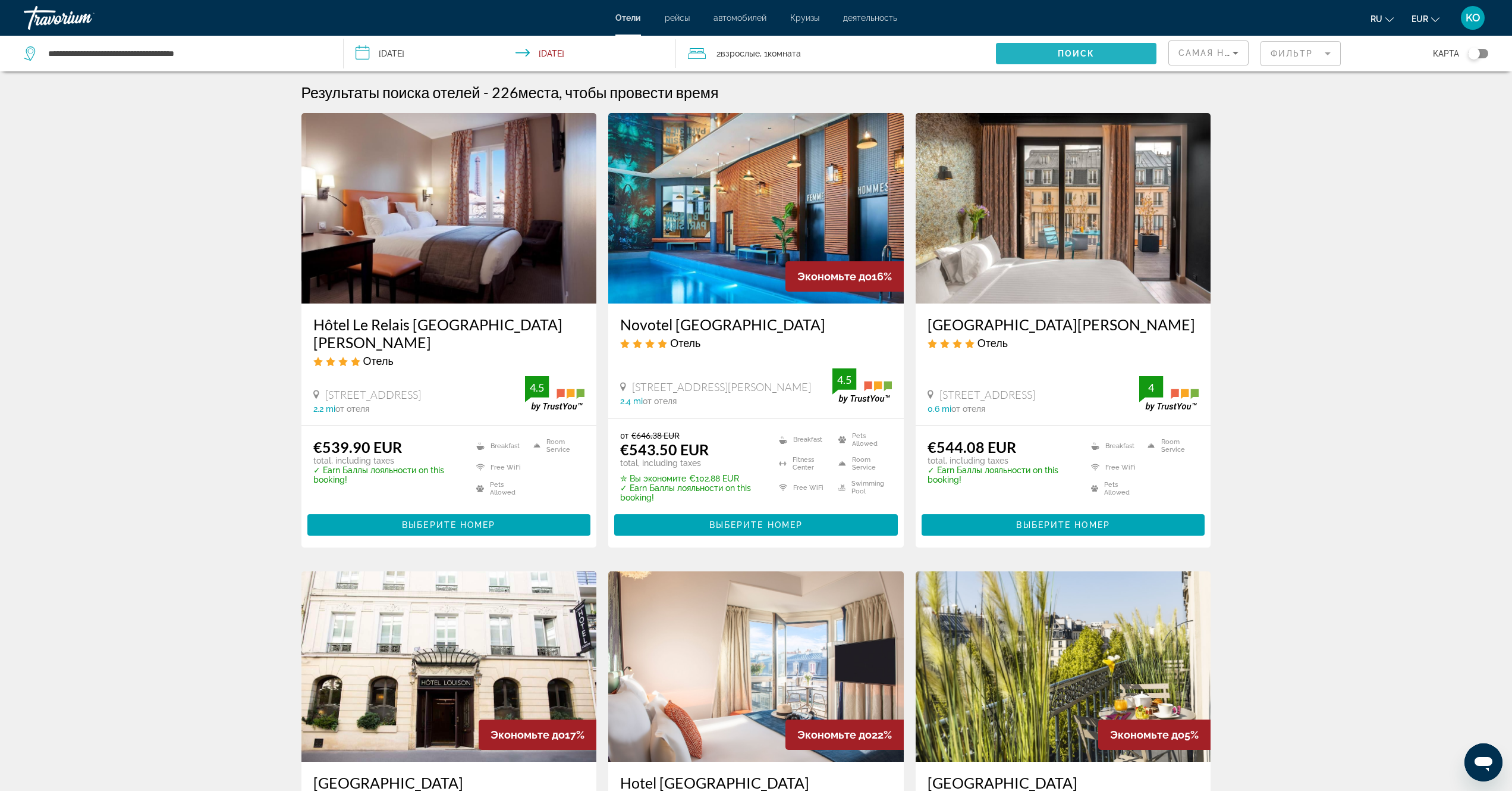
click at [1084, 52] on span "Поиск" at bounding box center [1077, 54] width 38 height 10
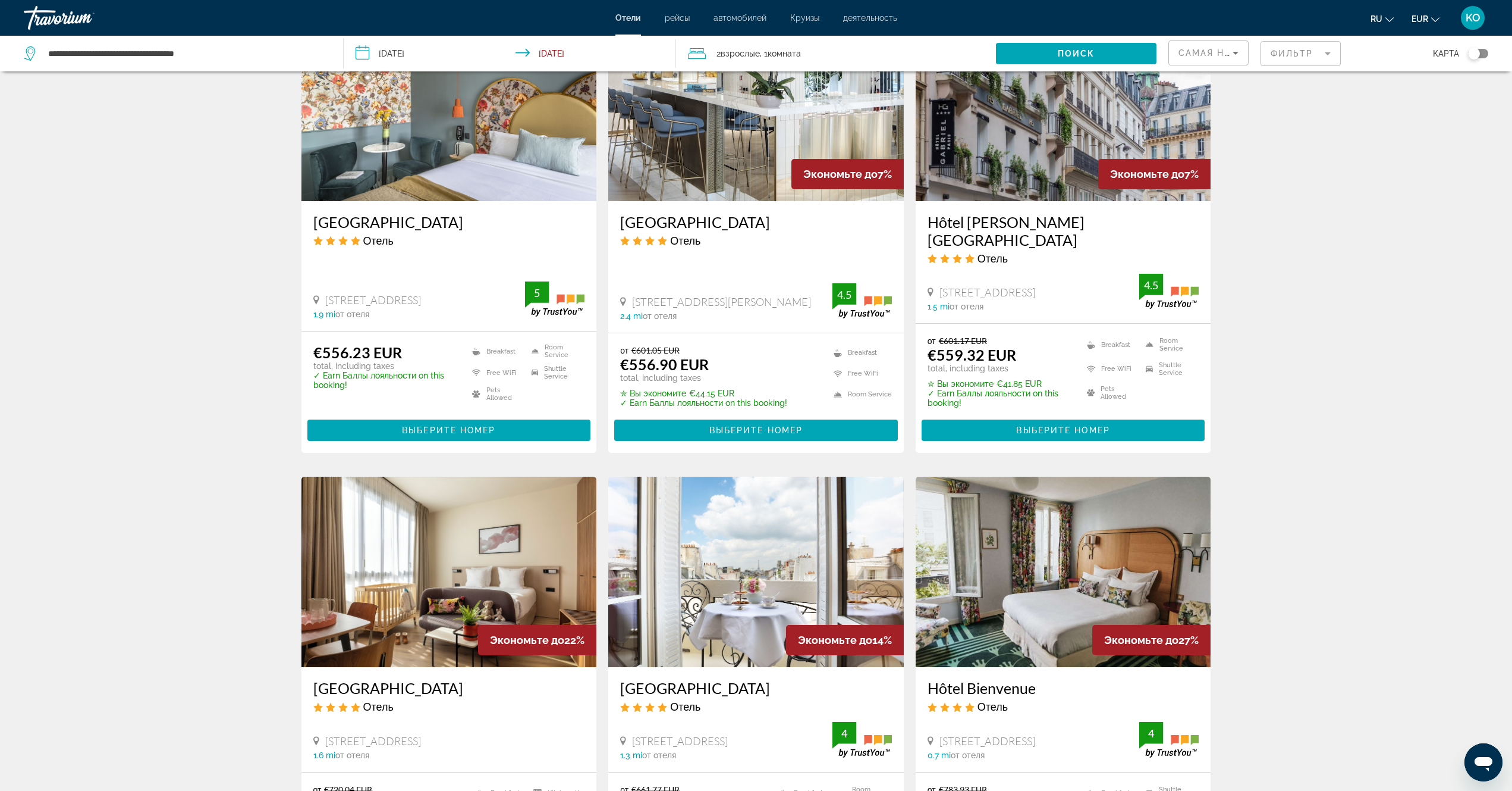
scroll to position [1250, 0]
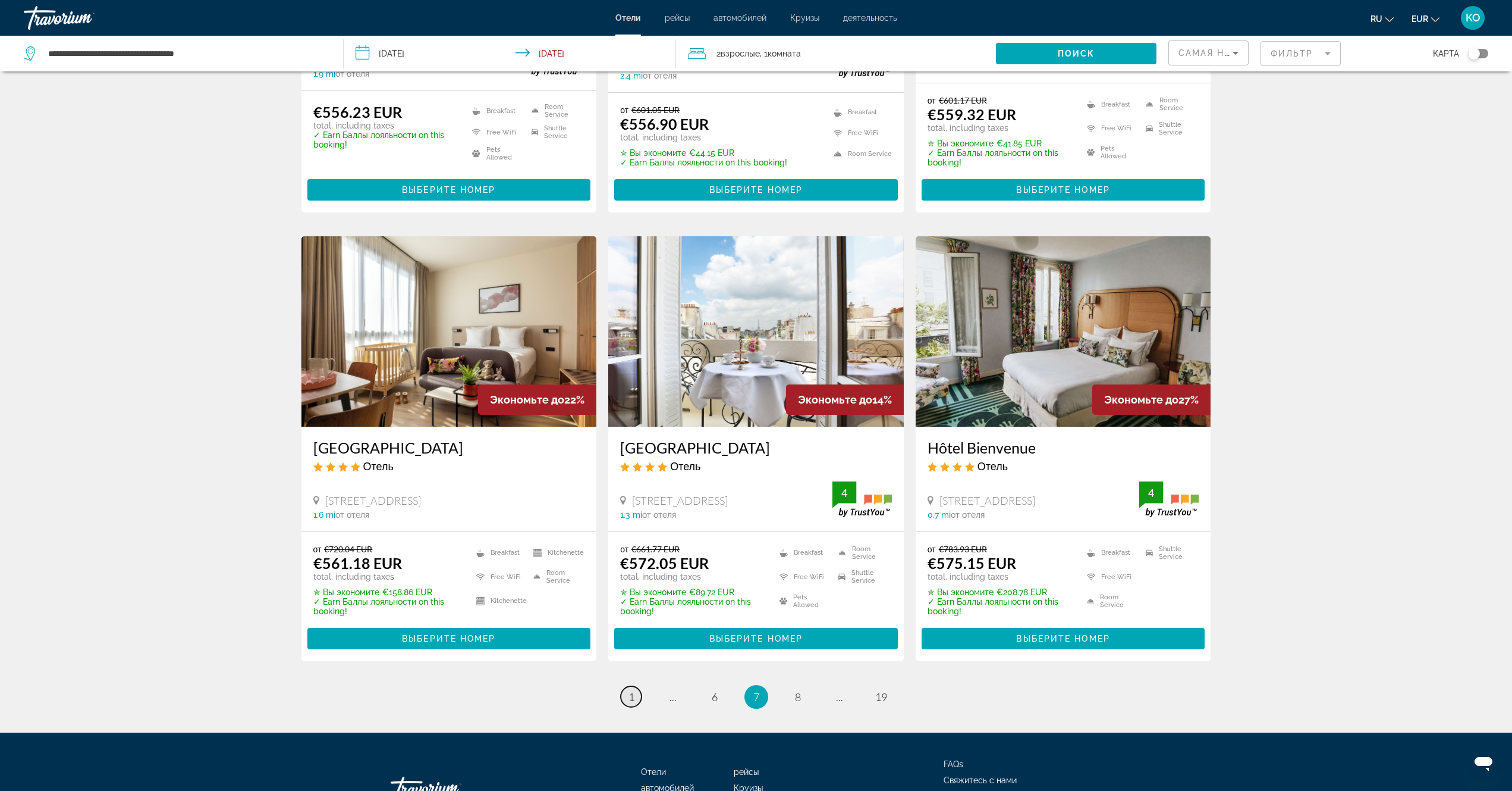
click at [627, 686] on link "page 1" at bounding box center [631, 697] width 21 height 21
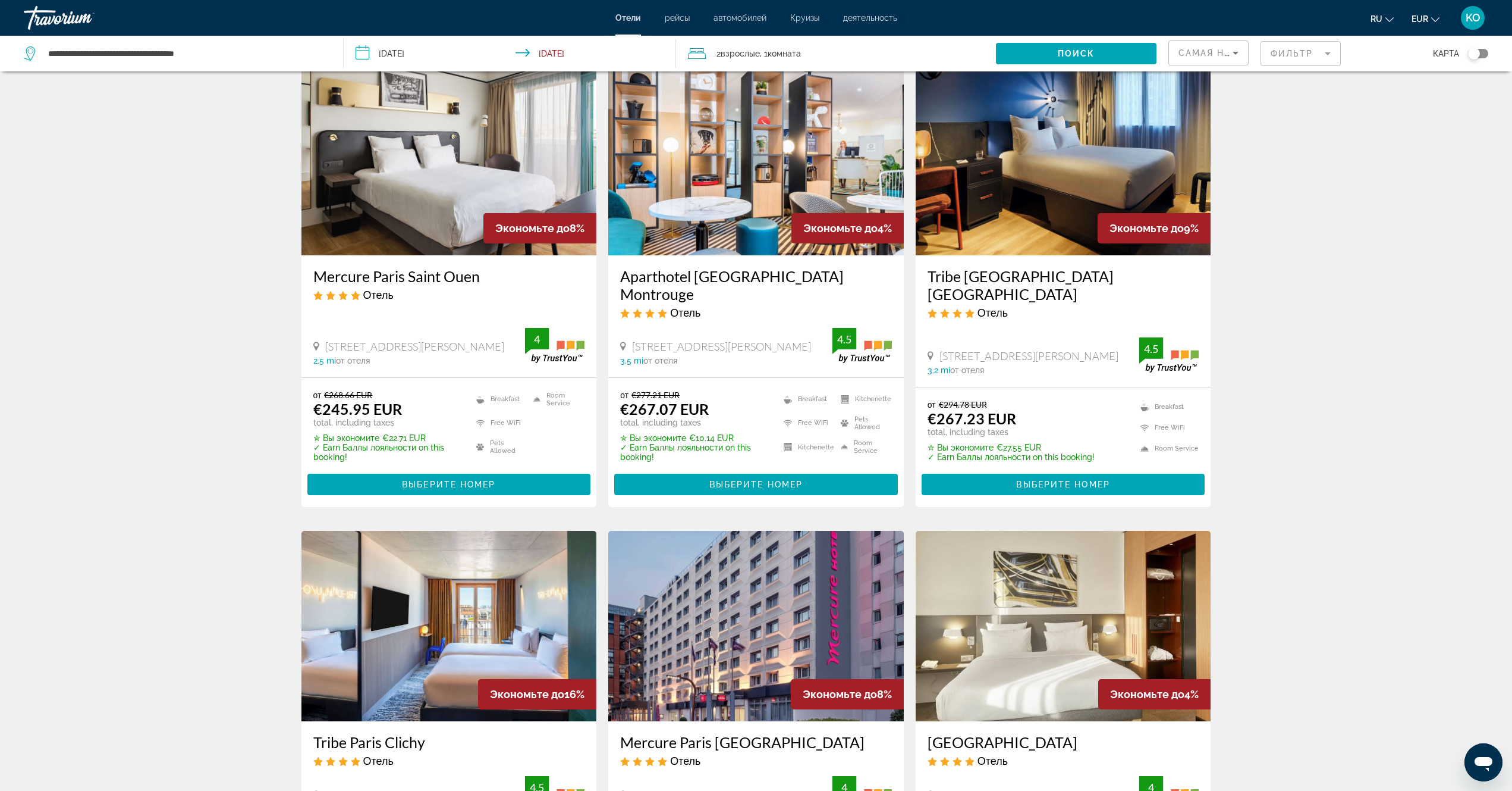
scroll to position [238, 0]
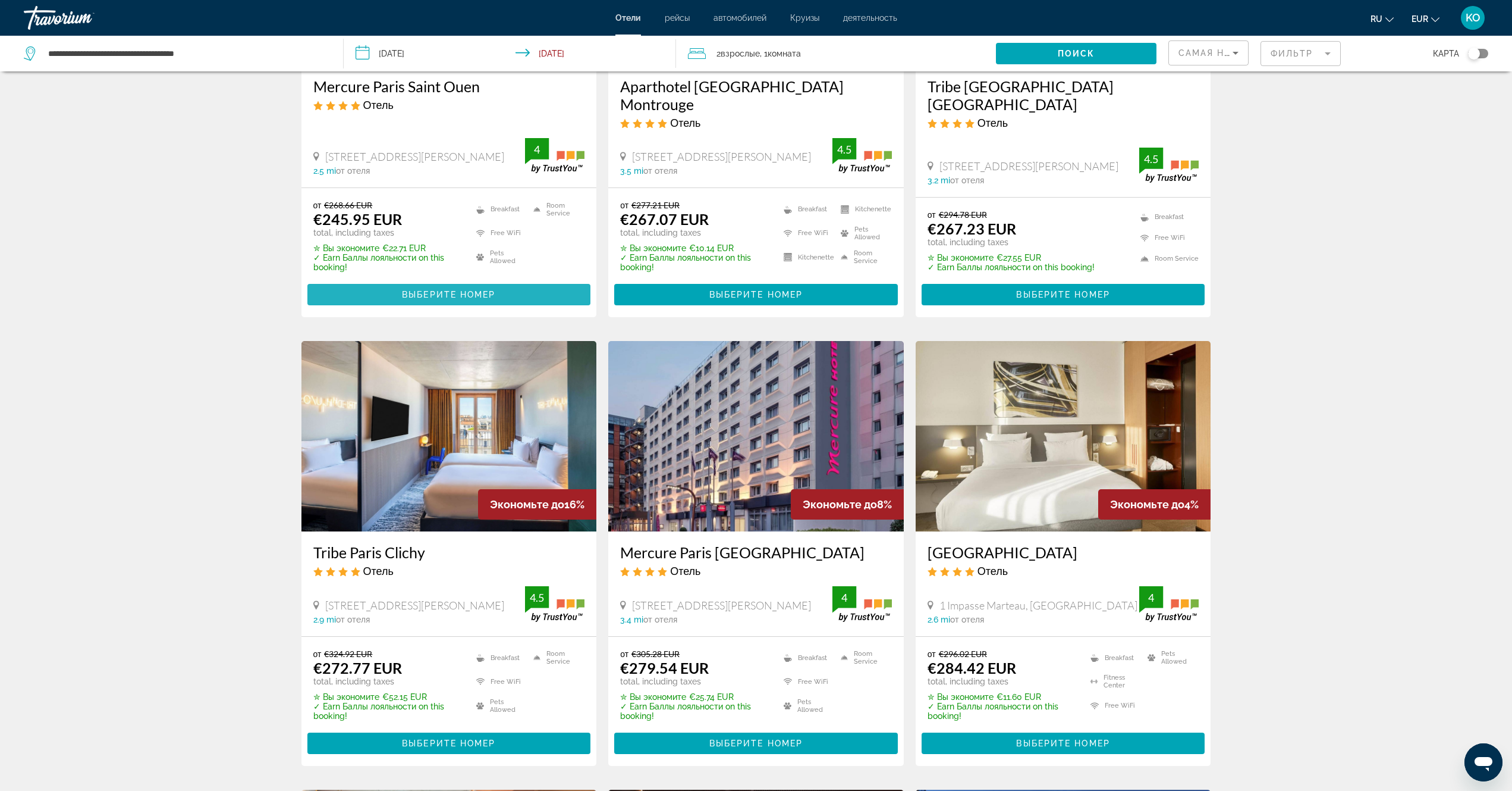
click at [460, 290] on span "Выберите номер" at bounding box center [448, 295] width 93 height 10
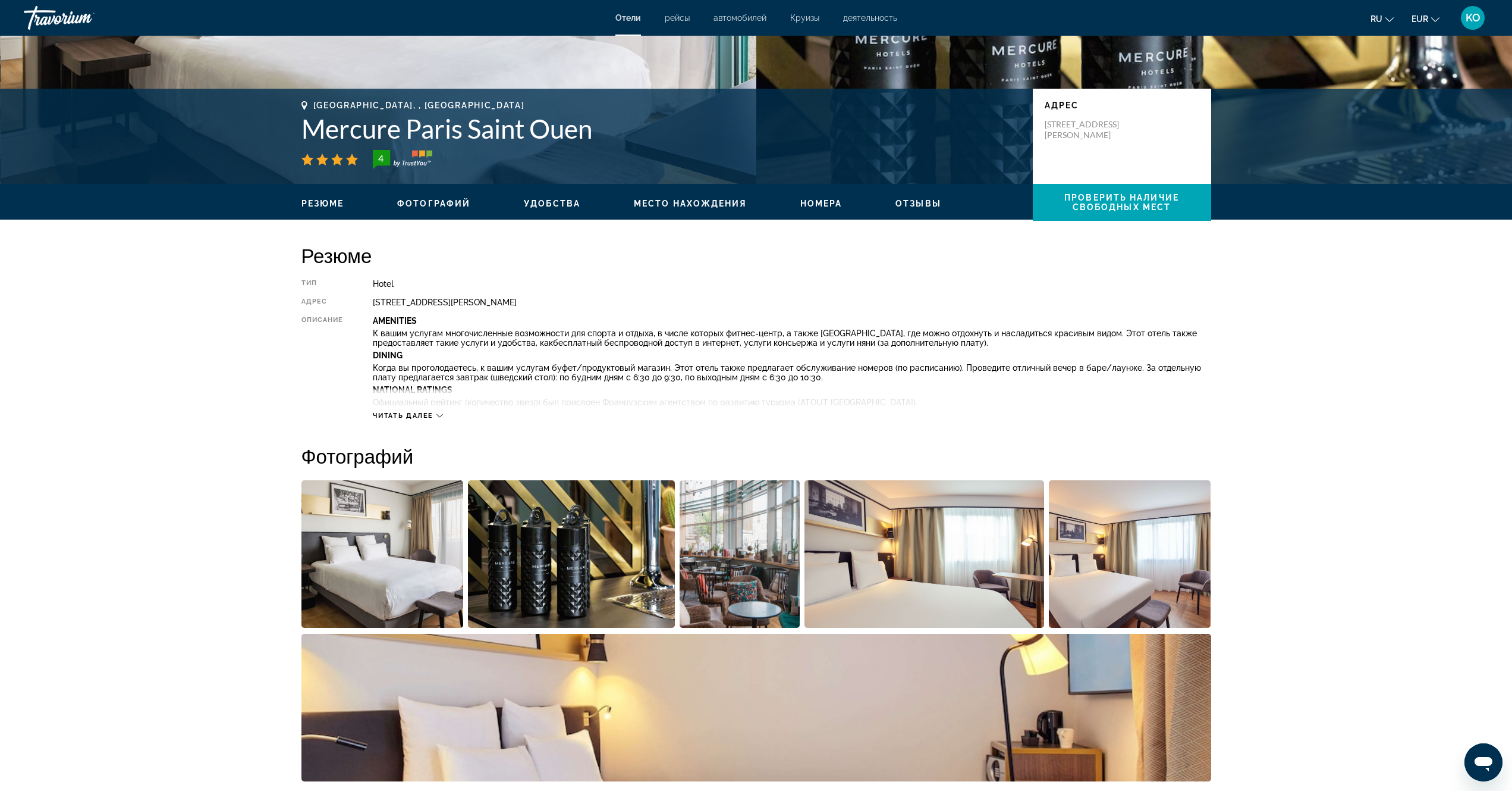
scroll to position [357, 0]
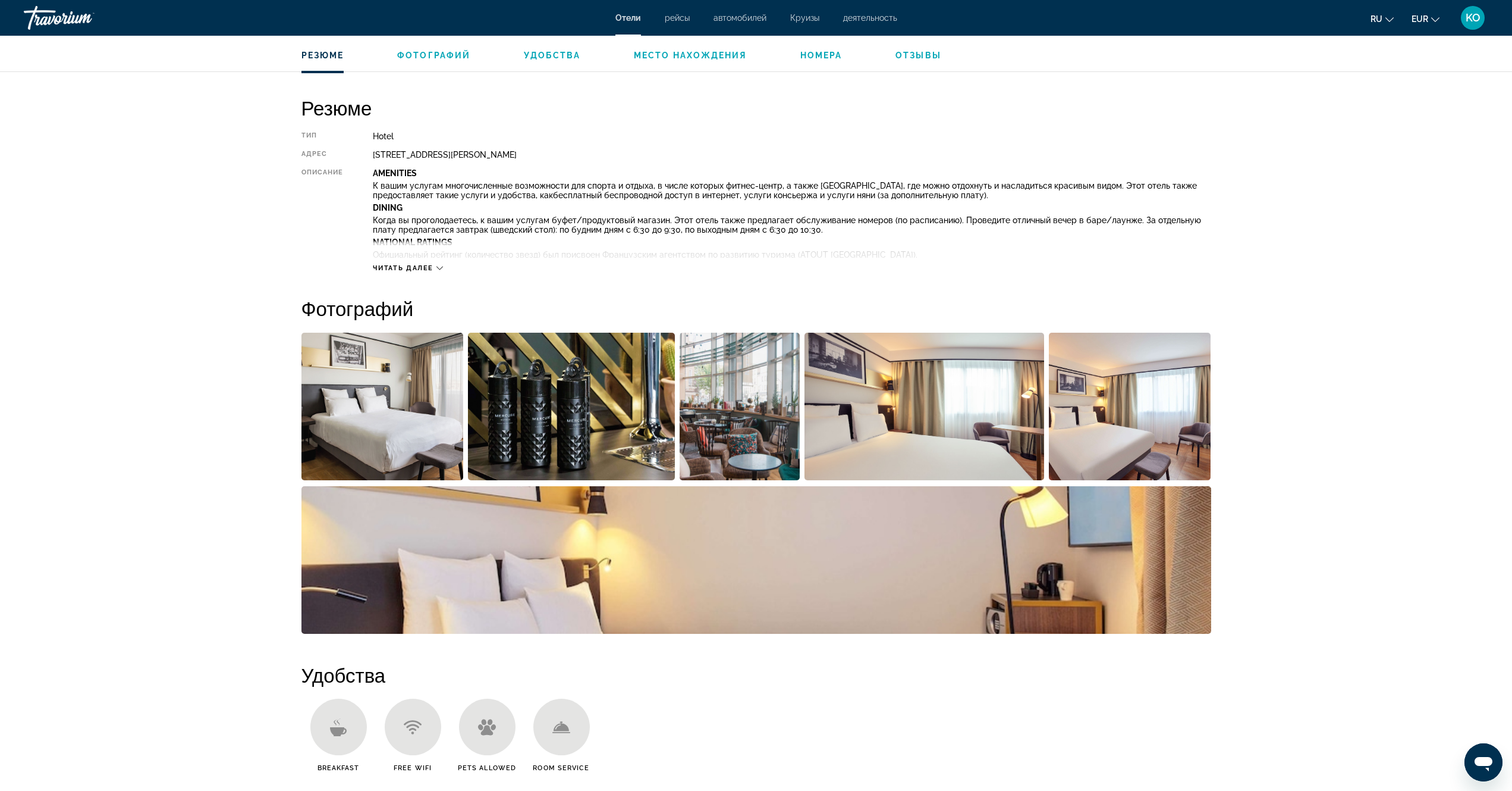
click at [401, 371] on img "Open full-screen image slider" at bounding box center [382, 407] width 162 height 148
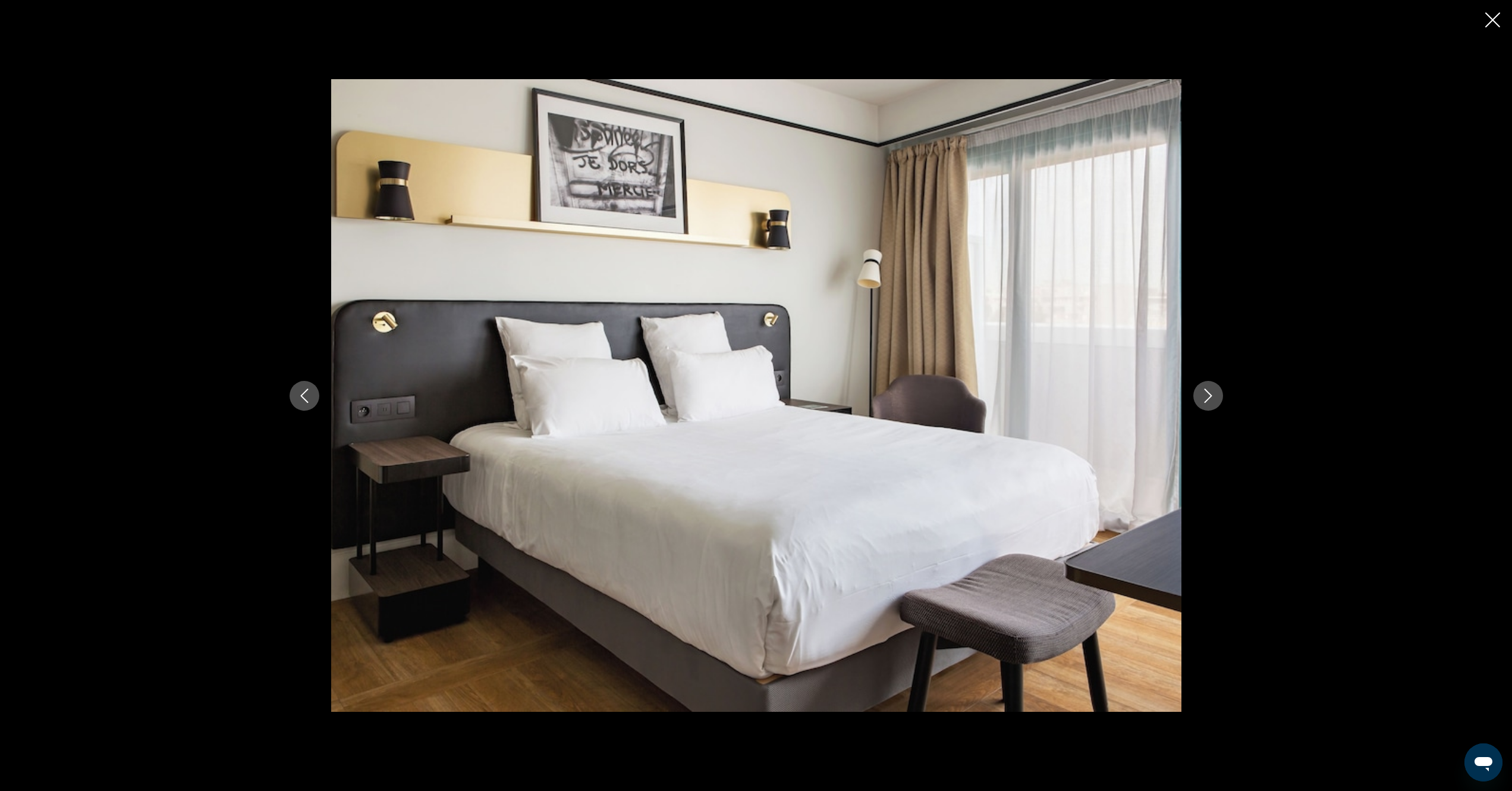
click at [1209, 400] on icon "Next image" at bounding box center [1208, 396] width 14 height 14
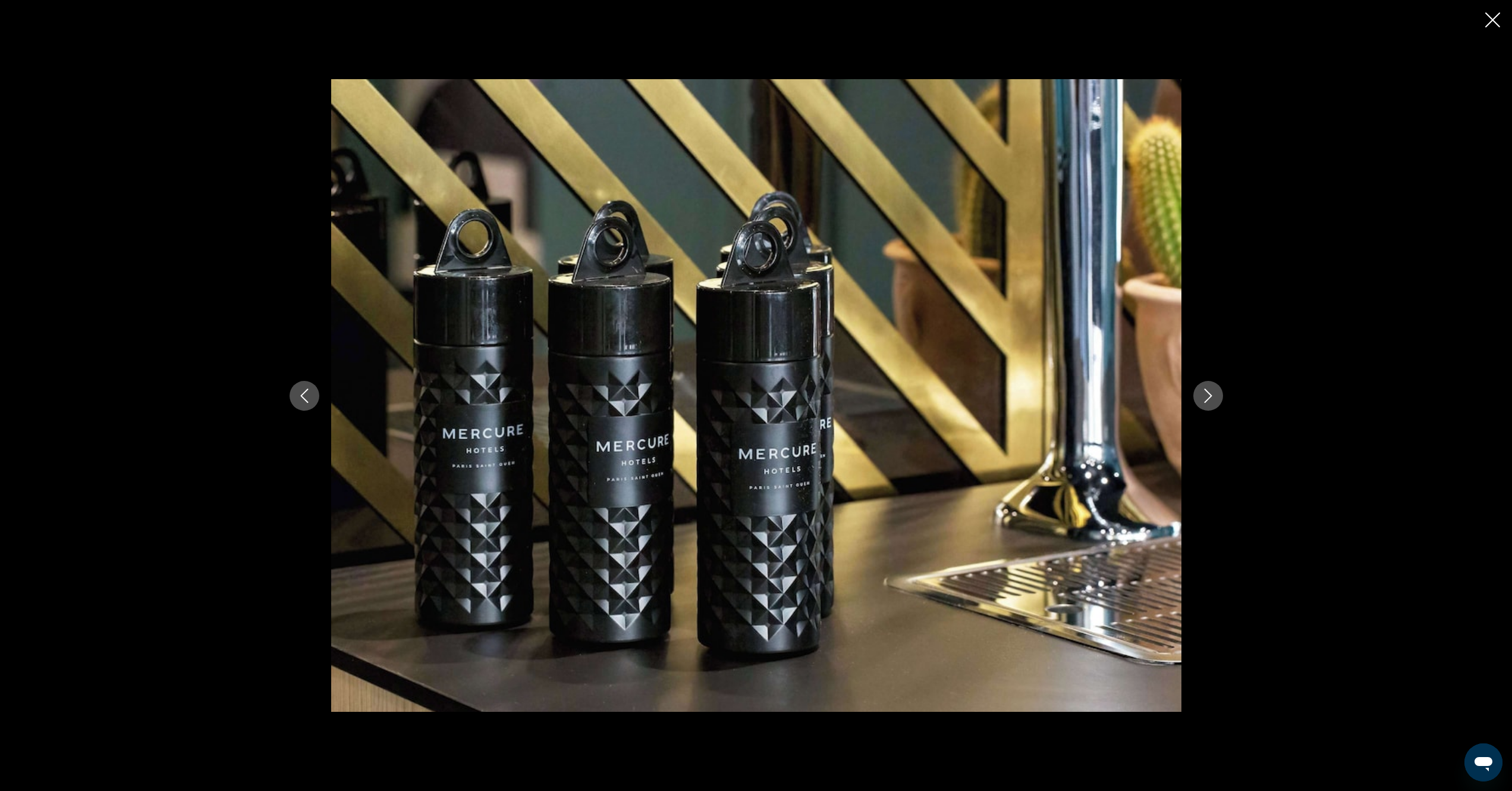
click at [1209, 400] on icon "Next image" at bounding box center [1208, 396] width 14 height 14
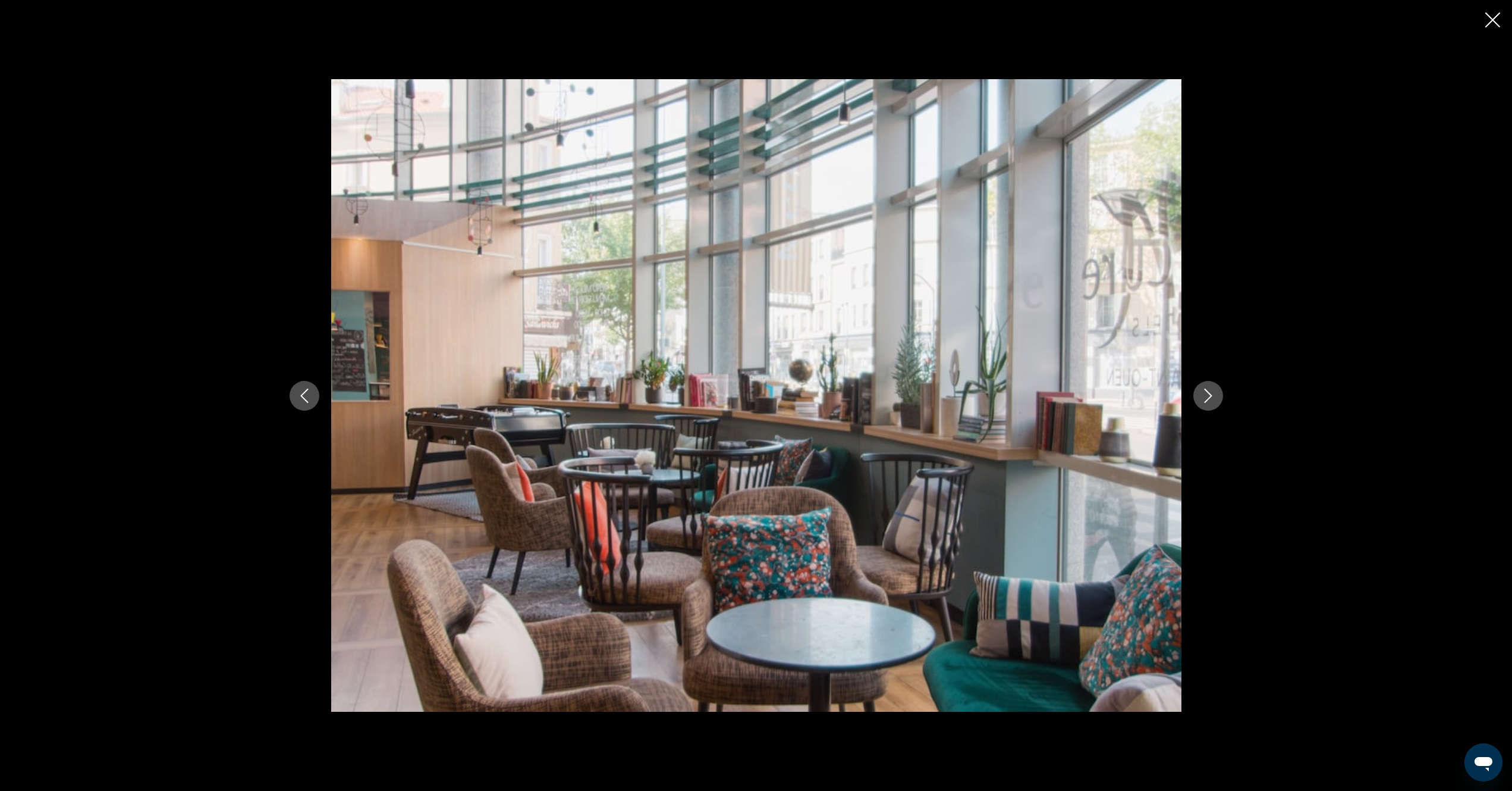
click at [1209, 400] on icon "Next image" at bounding box center [1208, 396] width 14 height 14
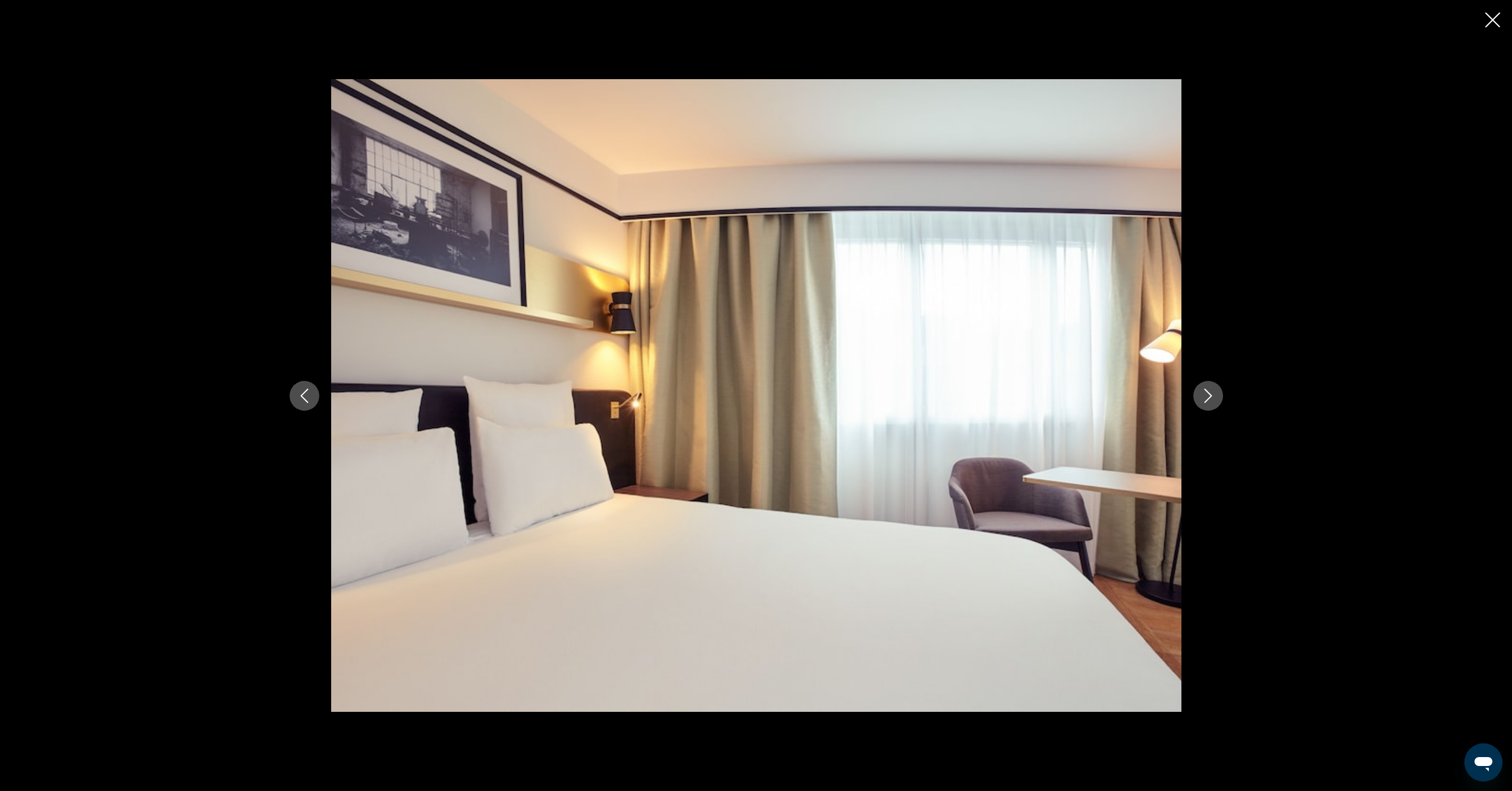
click at [1209, 400] on icon "Next image" at bounding box center [1208, 396] width 14 height 14
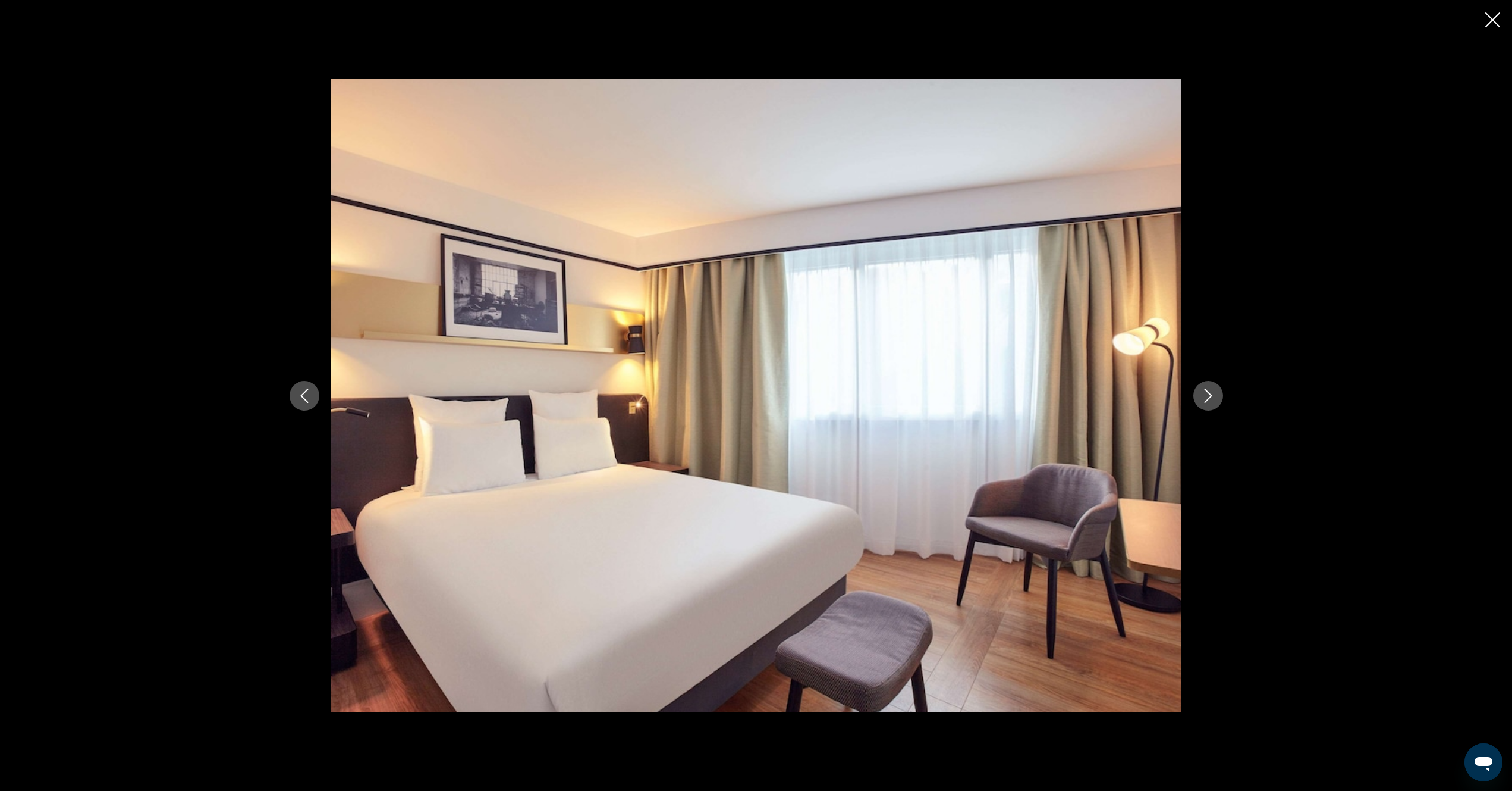
click at [1209, 400] on icon "Next image" at bounding box center [1208, 396] width 14 height 14
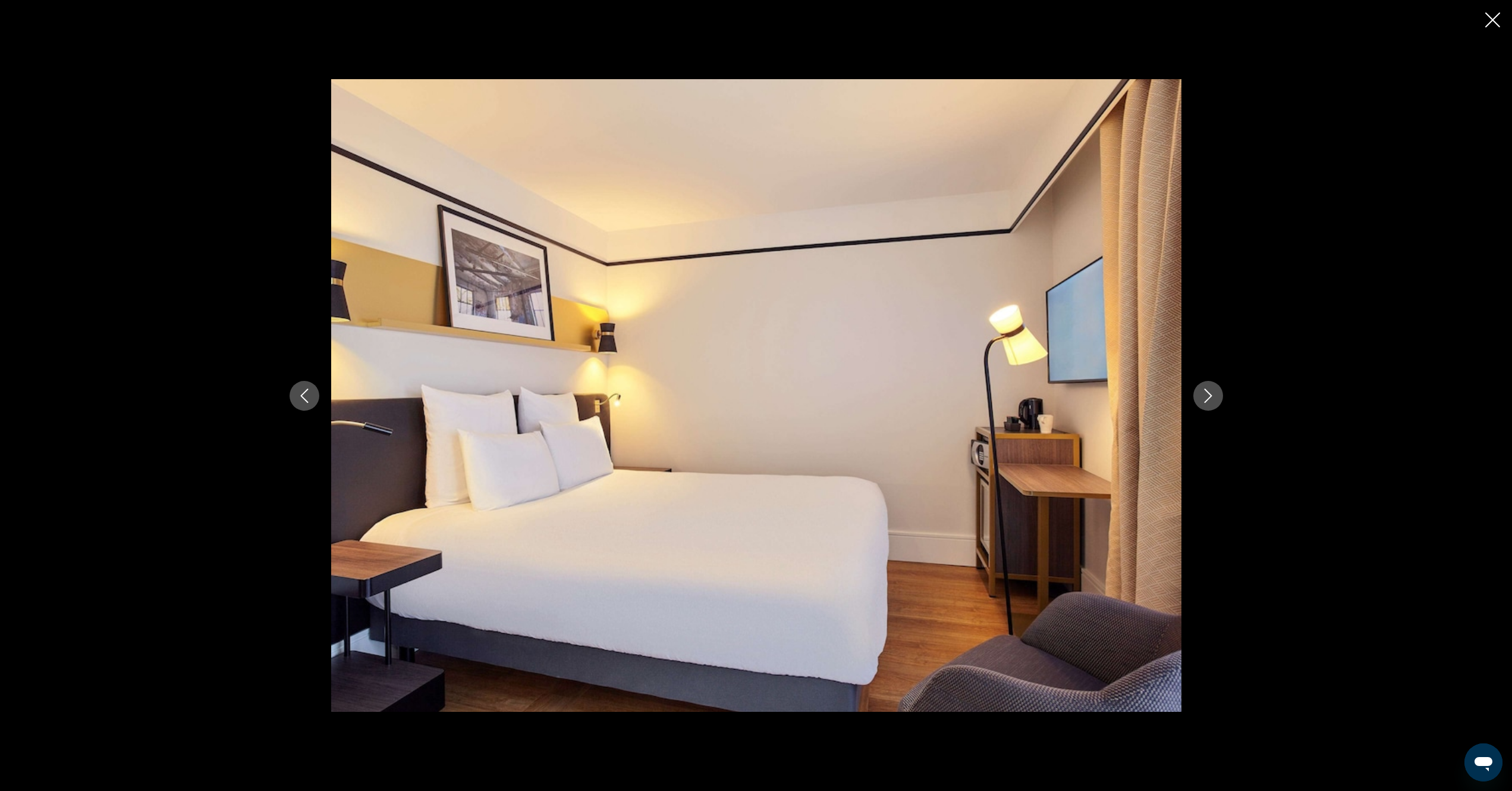
click at [1209, 400] on icon "Next image" at bounding box center [1208, 396] width 14 height 14
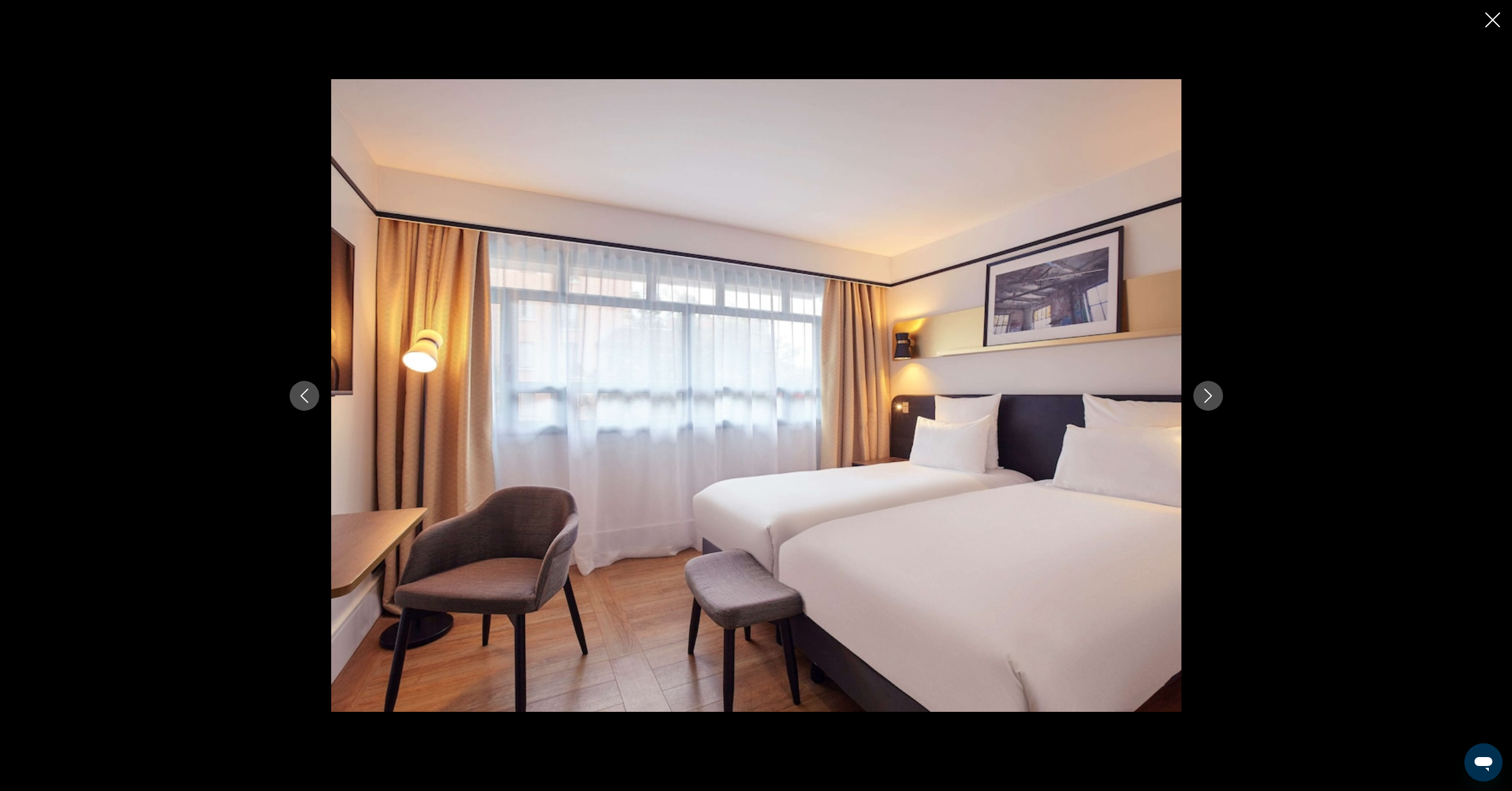
click at [1209, 400] on icon "Next image" at bounding box center [1208, 396] width 14 height 14
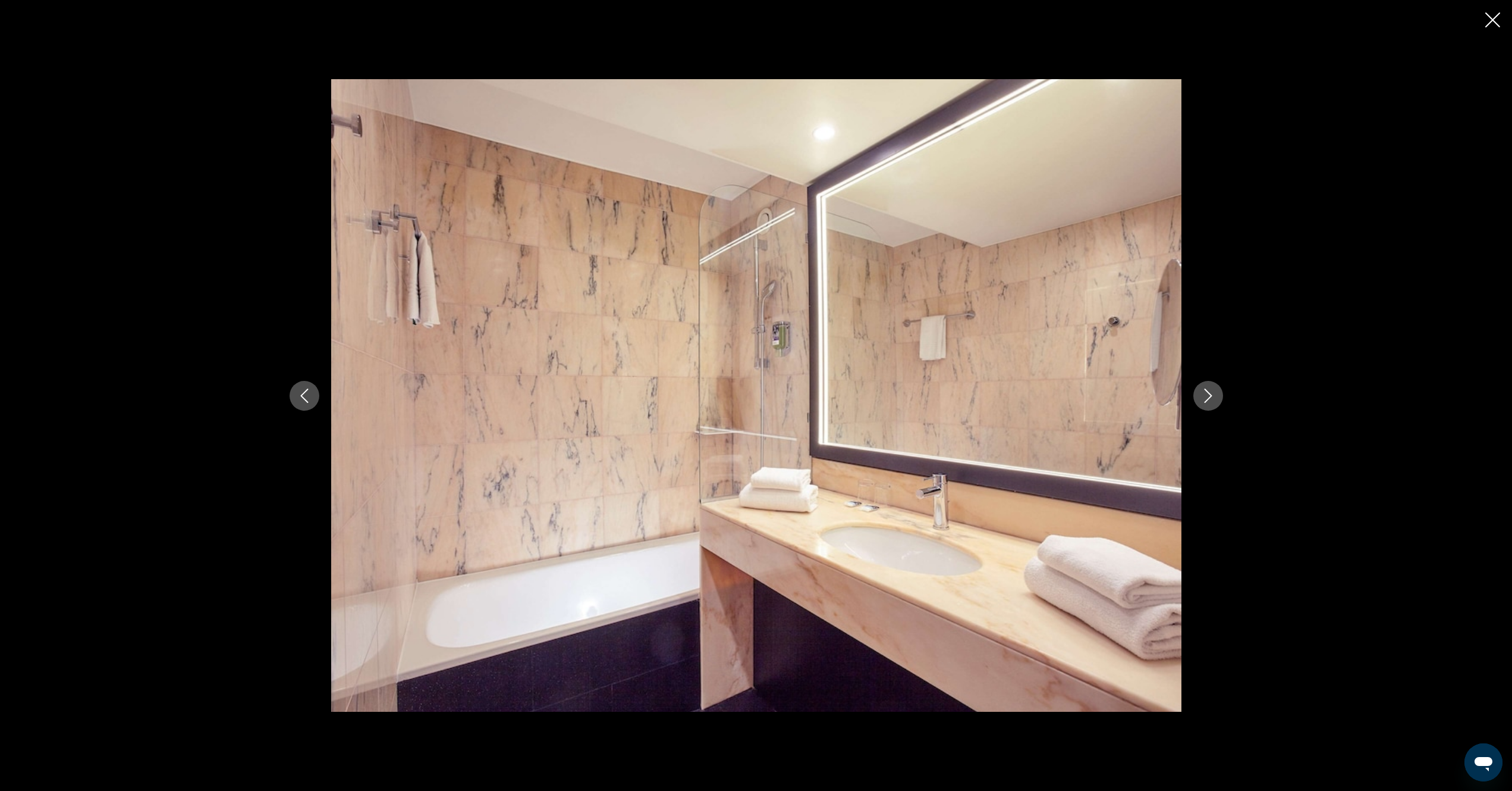
click at [1209, 400] on icon "Next image" at bounding box center [1208, 396] width 14 height 14
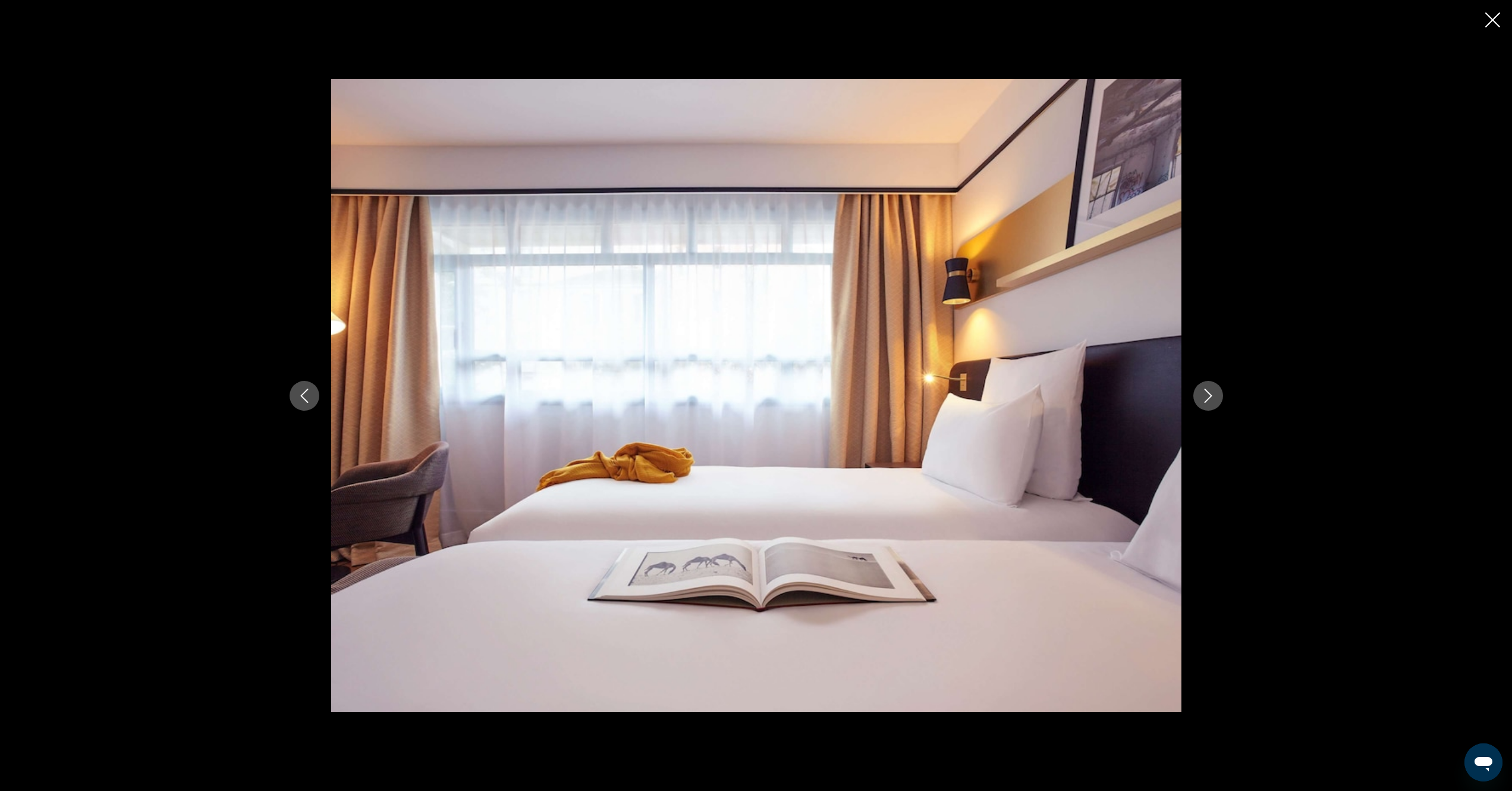
click at [1209, 400] on icon "Next image" at bounding box center [1208, 396] width 14 height 14
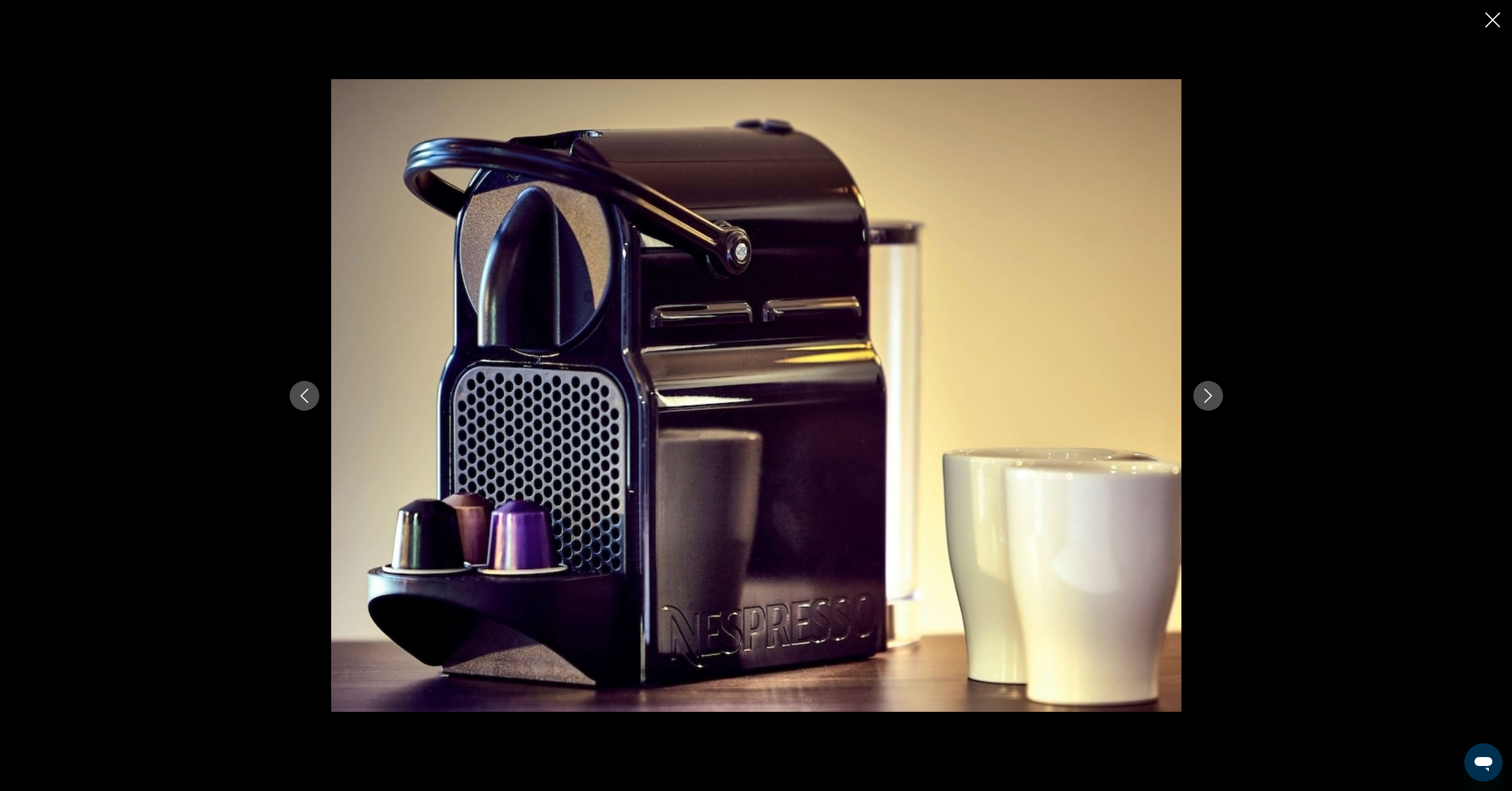
drag, startPoint x: 1494, startPoint y: 17, endPoint x: 1489, endPoint y: 29, distance: 13.0
click at [1494, 20] on icon "Close slideshow" at bounding box center [1493, 20] width 15 height 15
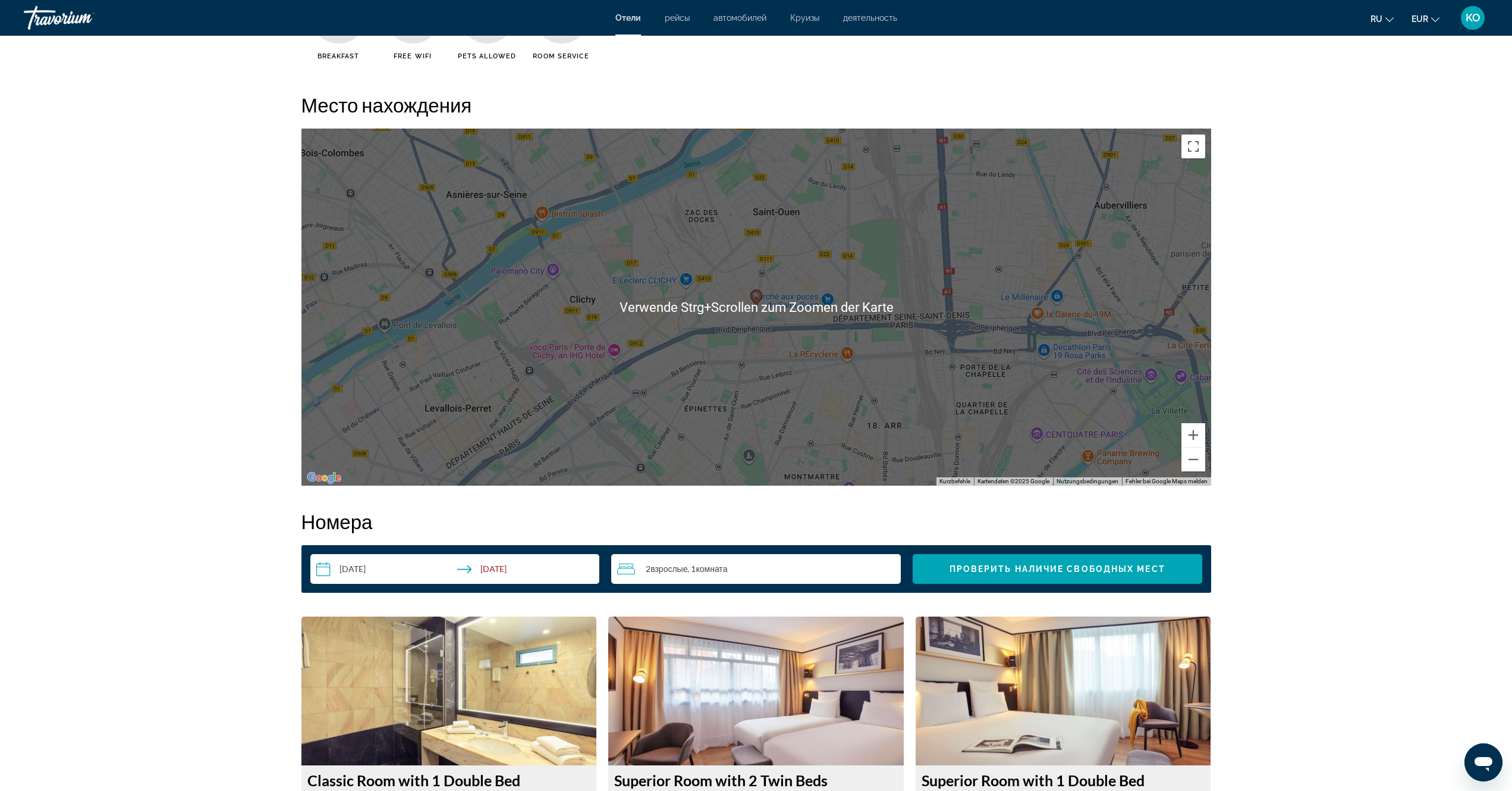
scroll to position [833, 0]
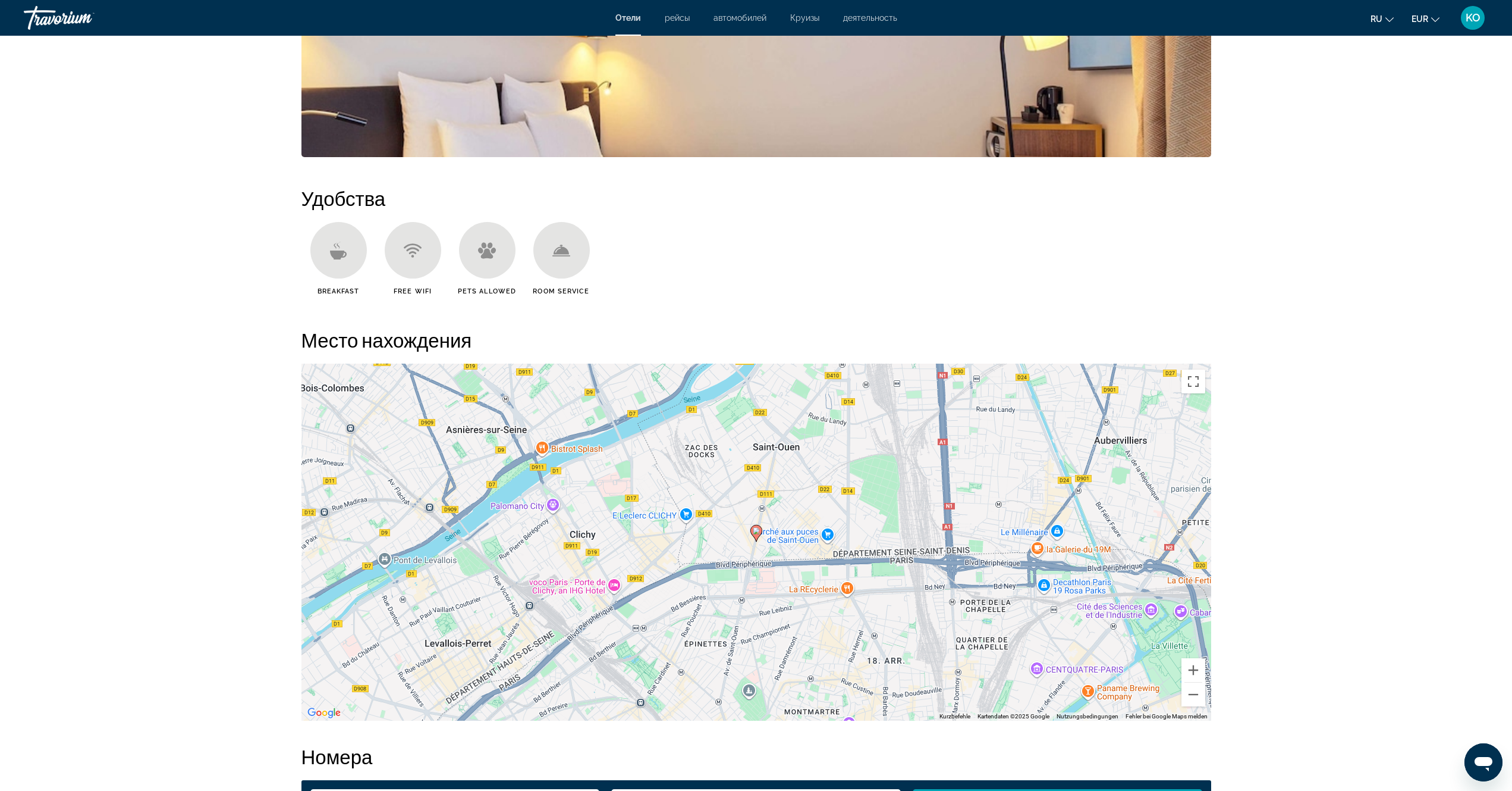
click at [340, 264] on div "Main content" at bounding box center [338, 250] width 56 height 56
click at [331, 288] on span "Breakfast" at bounding box center [338, 292] width 43 height 8
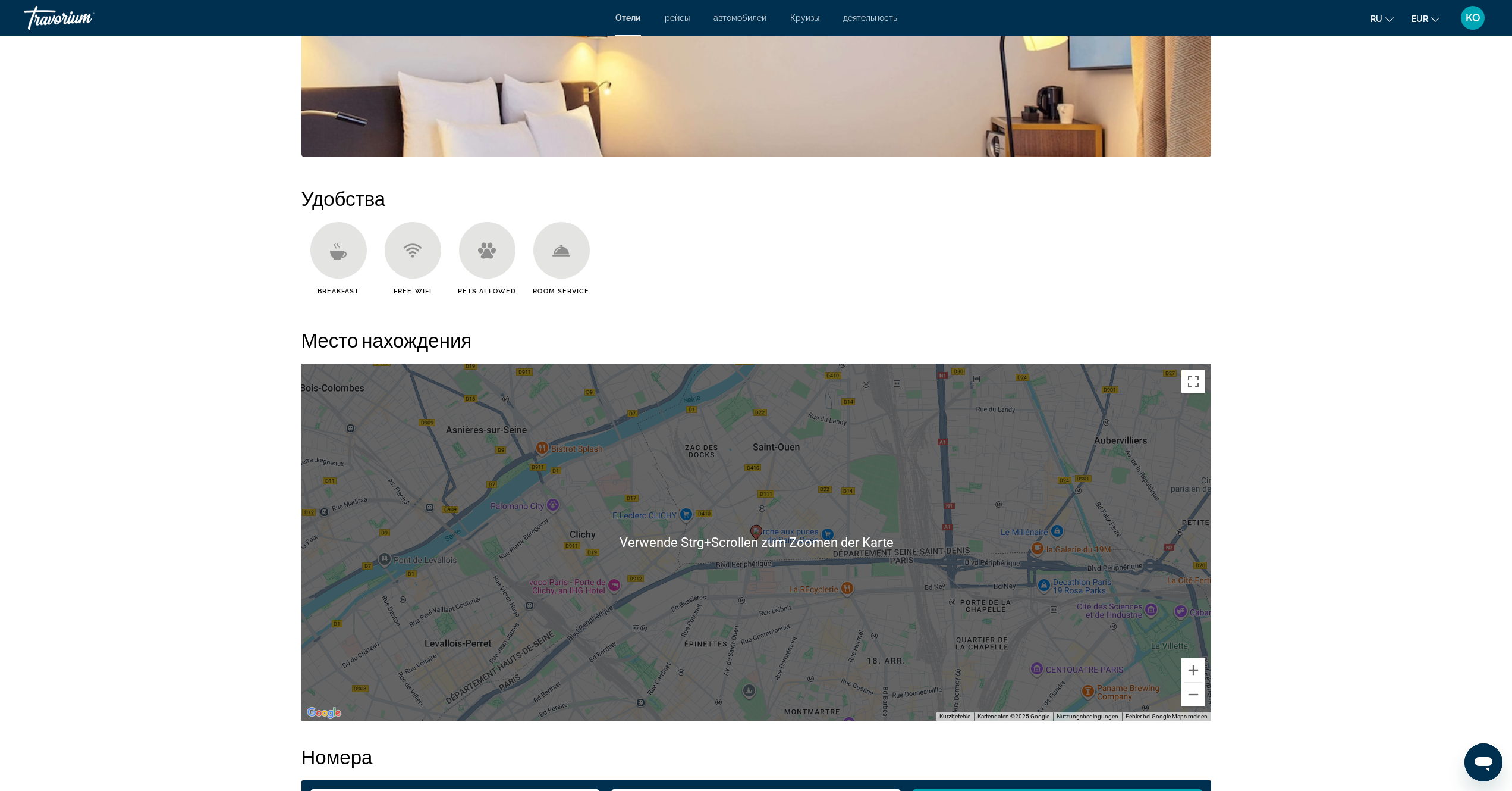
scroll to position [357, 0]
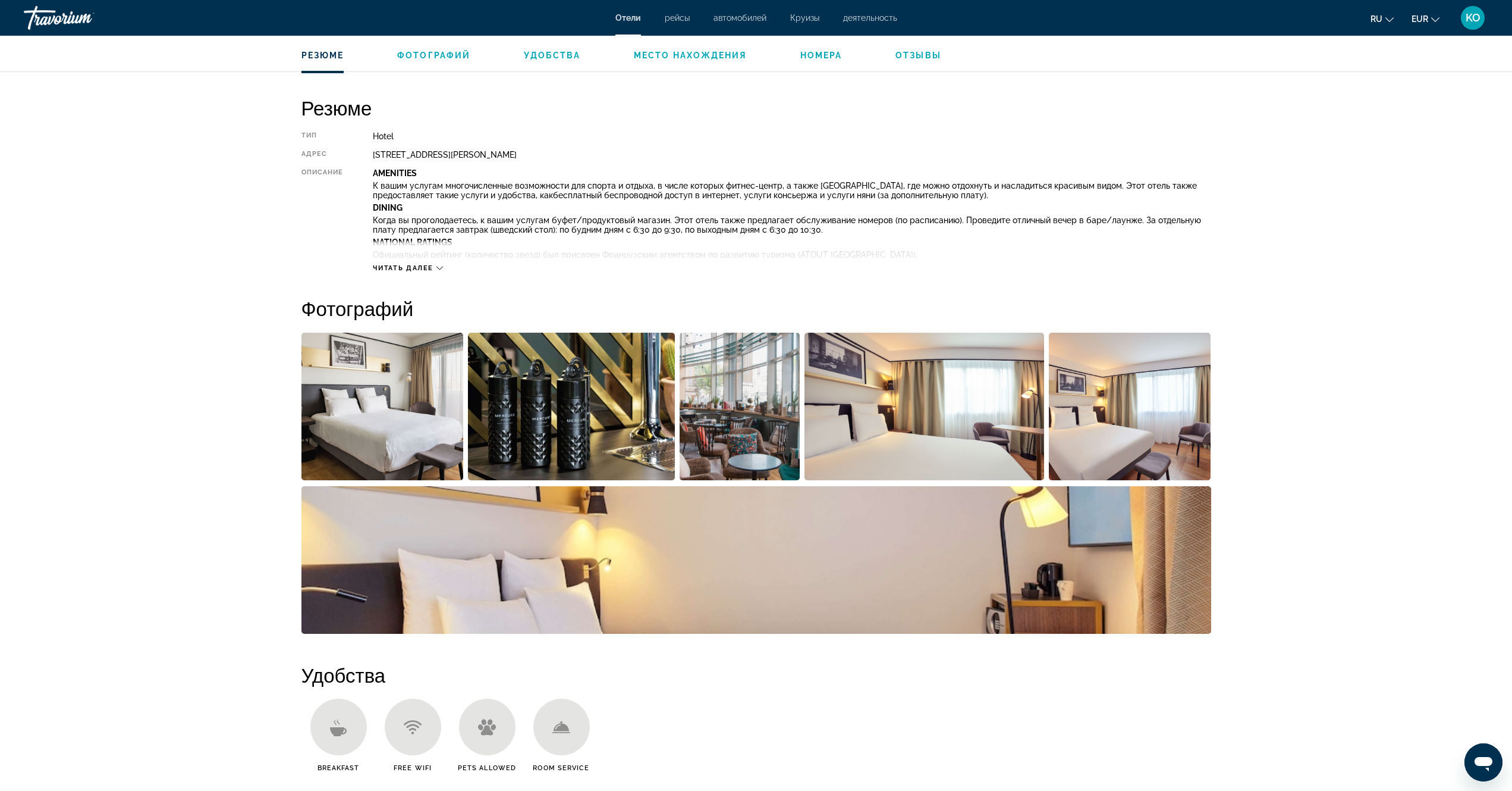
click at [441, 264] on icon "Main content" at bounding box center [439, 268] width 6 height 6
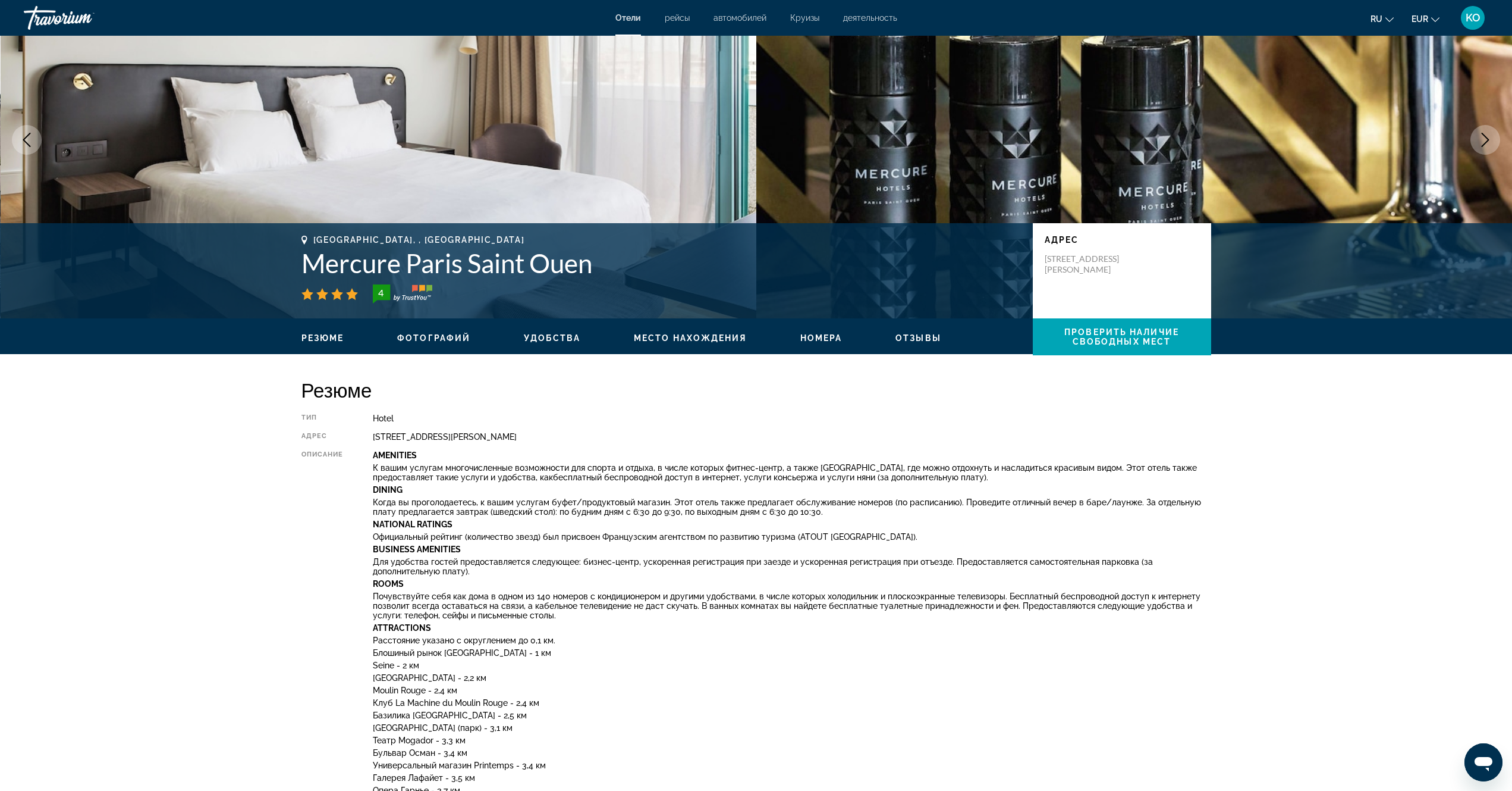
scroll to position [0, 0]
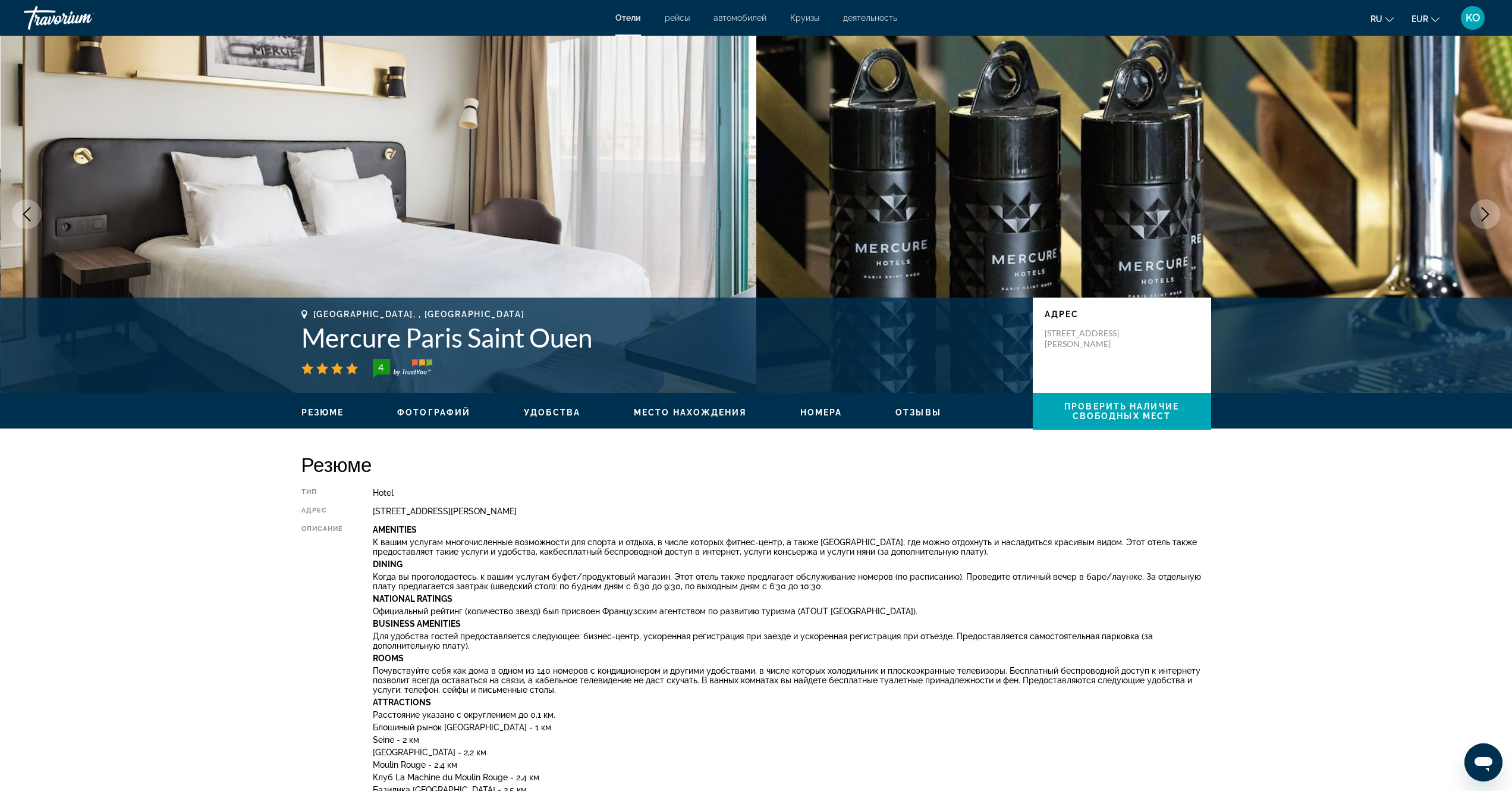
click at [546, 413] on span "Удобства" at bounding box center [552, 412] width 56 height 10
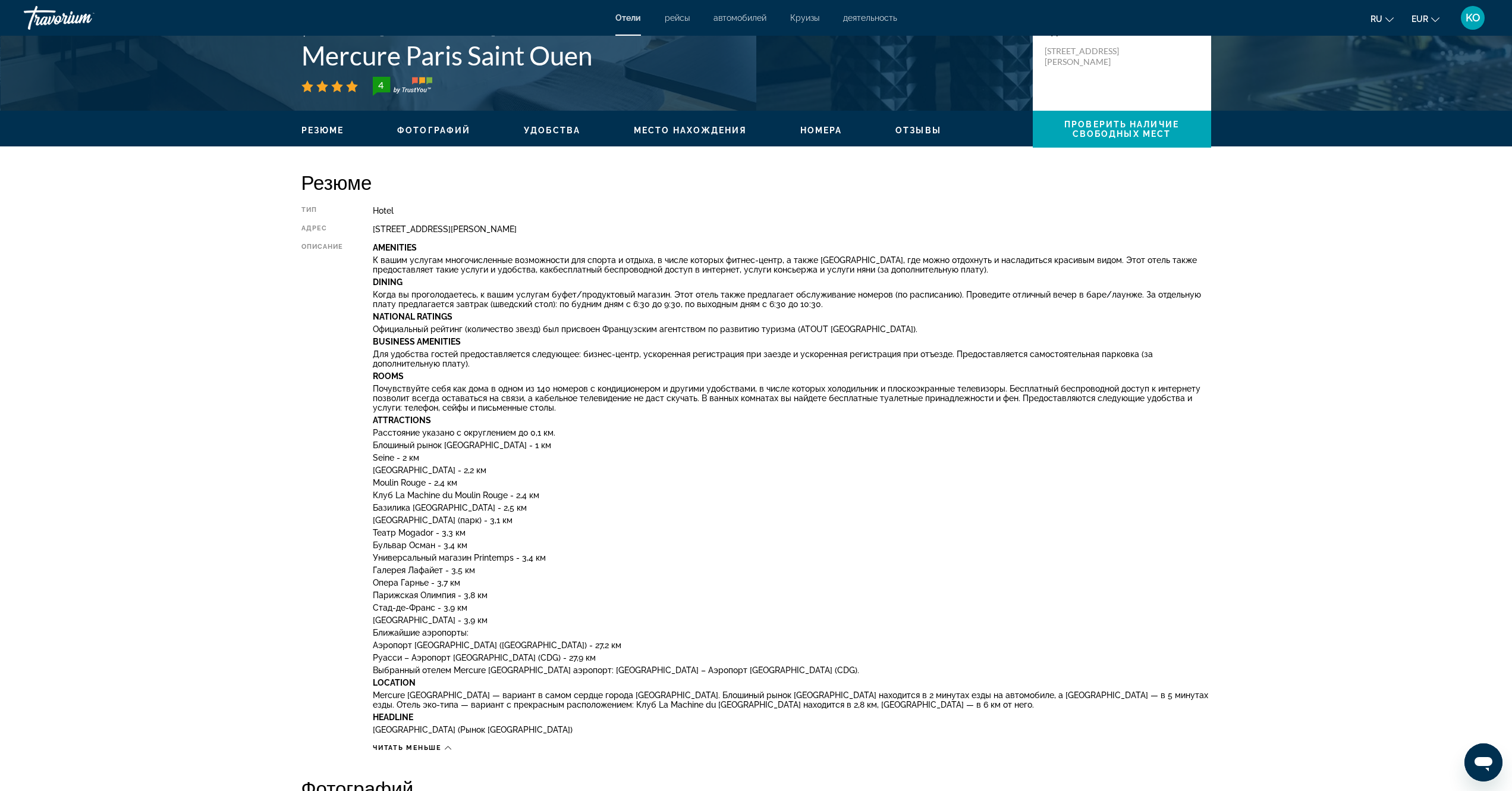
scroll to position [223, 0]
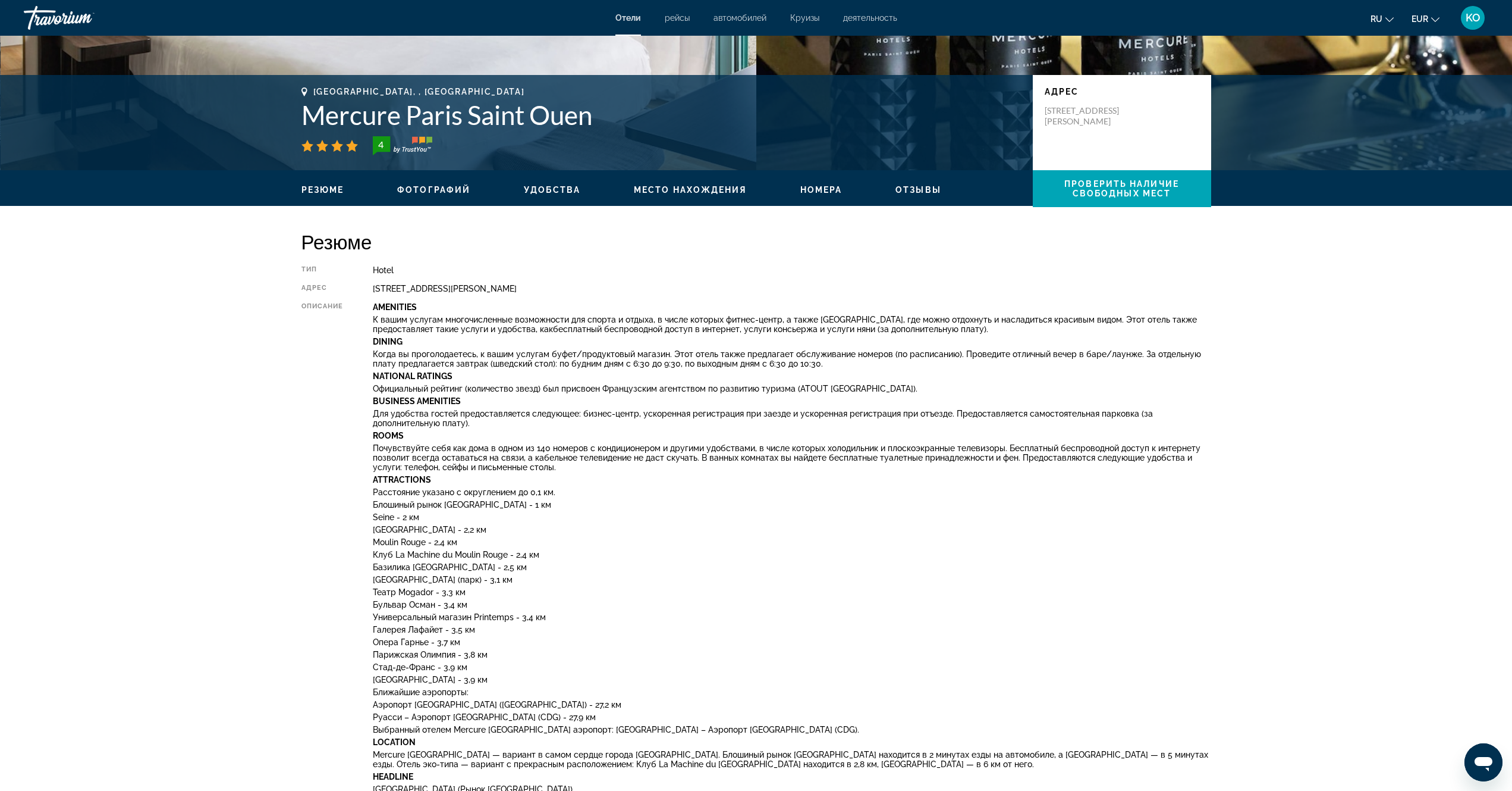
drag, startPoint x: 574, startPoint y: 285, endPoint x: 564, endPoint y: 290, distance: 11.2
click at [562, 290] on div "115 Avenue Gabriel Péri, Saint-Ouen 93400, France" at bounding box center [791, 289] width 838 height 10
drag, startPoint x: 374, startPoint y: 289, endPoint x: 587, endPoint y: 293, distance: 213.0
click at [587, 293] on div "Тип Hotel адрес 115 Avenue Gabriel Péri, Saint-Ouen 93400, France Описание Amen…" at bounding box center [756, 539] width 910 height 547
copy div "115 Avenue Gabriel Péri, Saint-Ouen 93400, France"
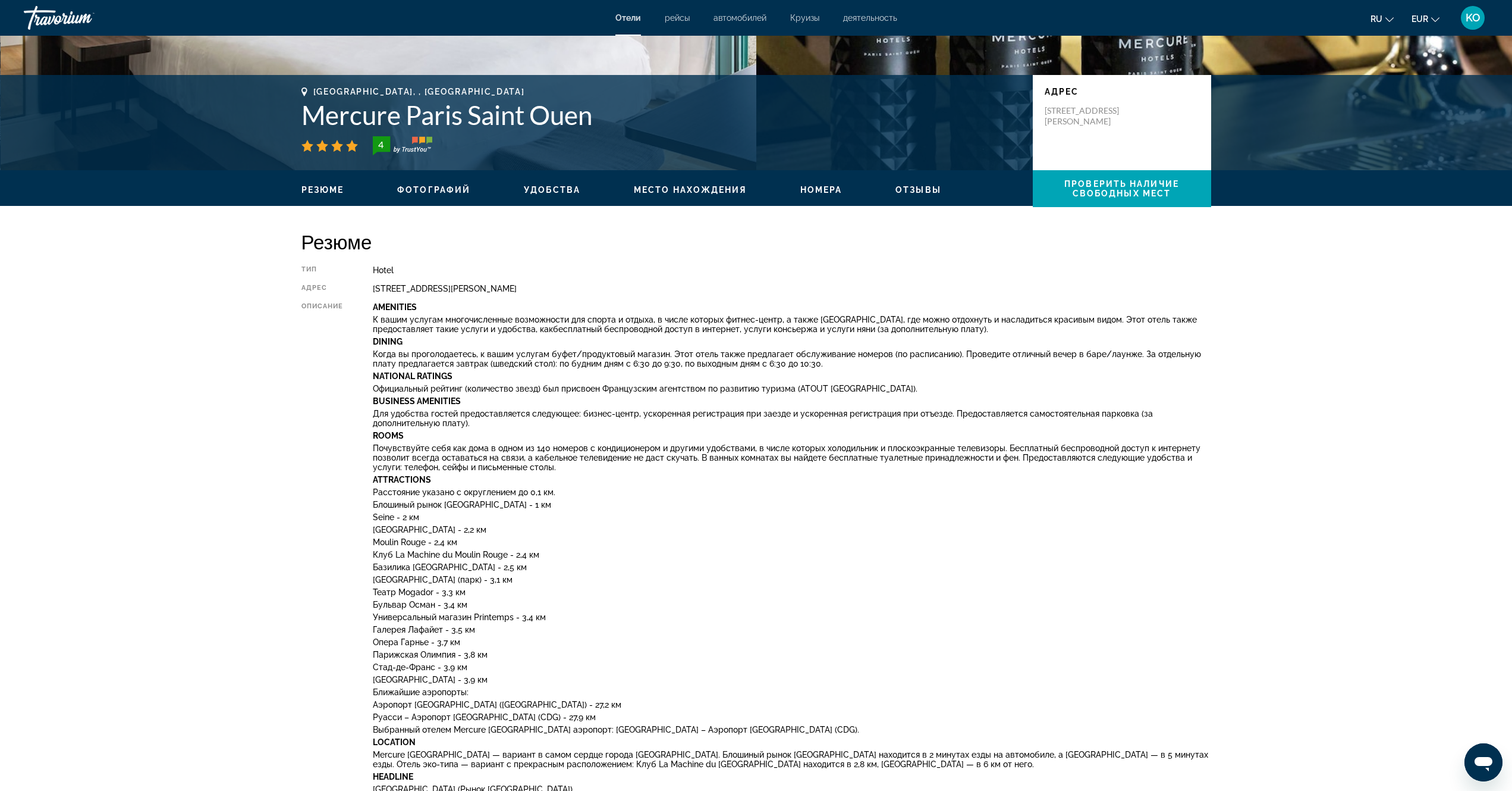
copy div "115 Avenue Gabriel Péri, Saint-Ouen 93400, France"
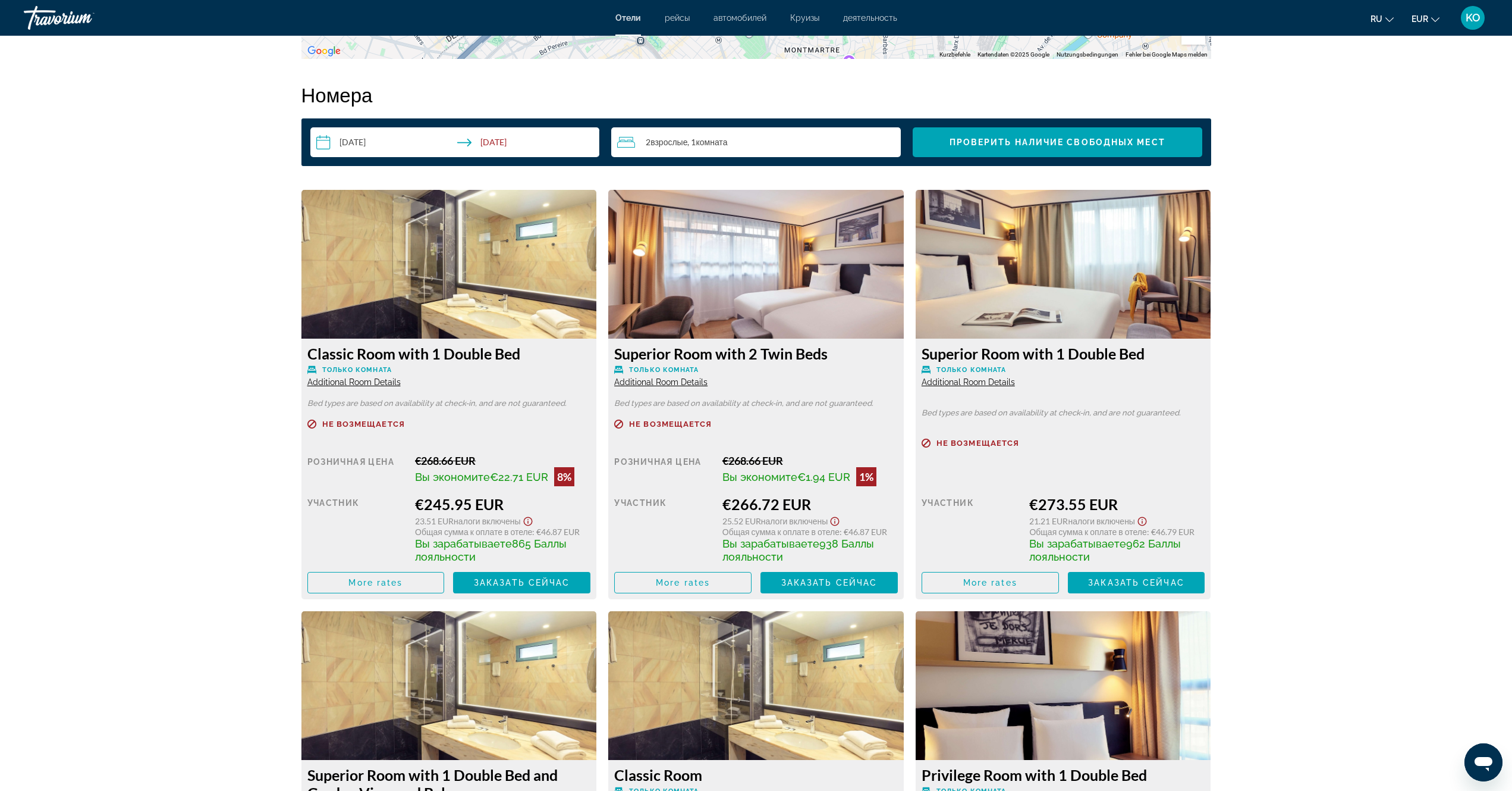
scroll to position [1904, 0]
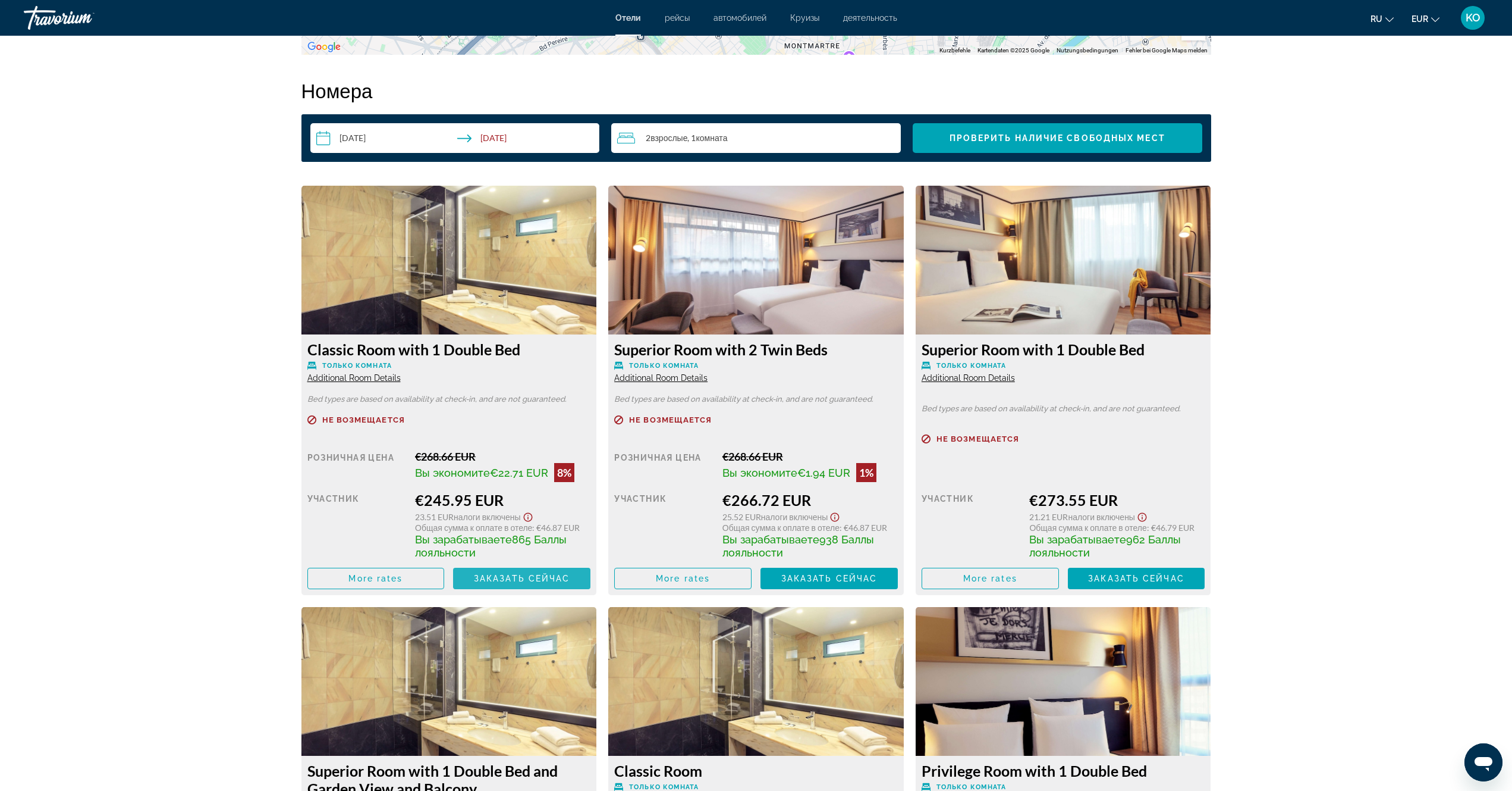
click at [533, 576] on span "Заказать сейчас" at bounding box center [522, 579] width 96 height 10
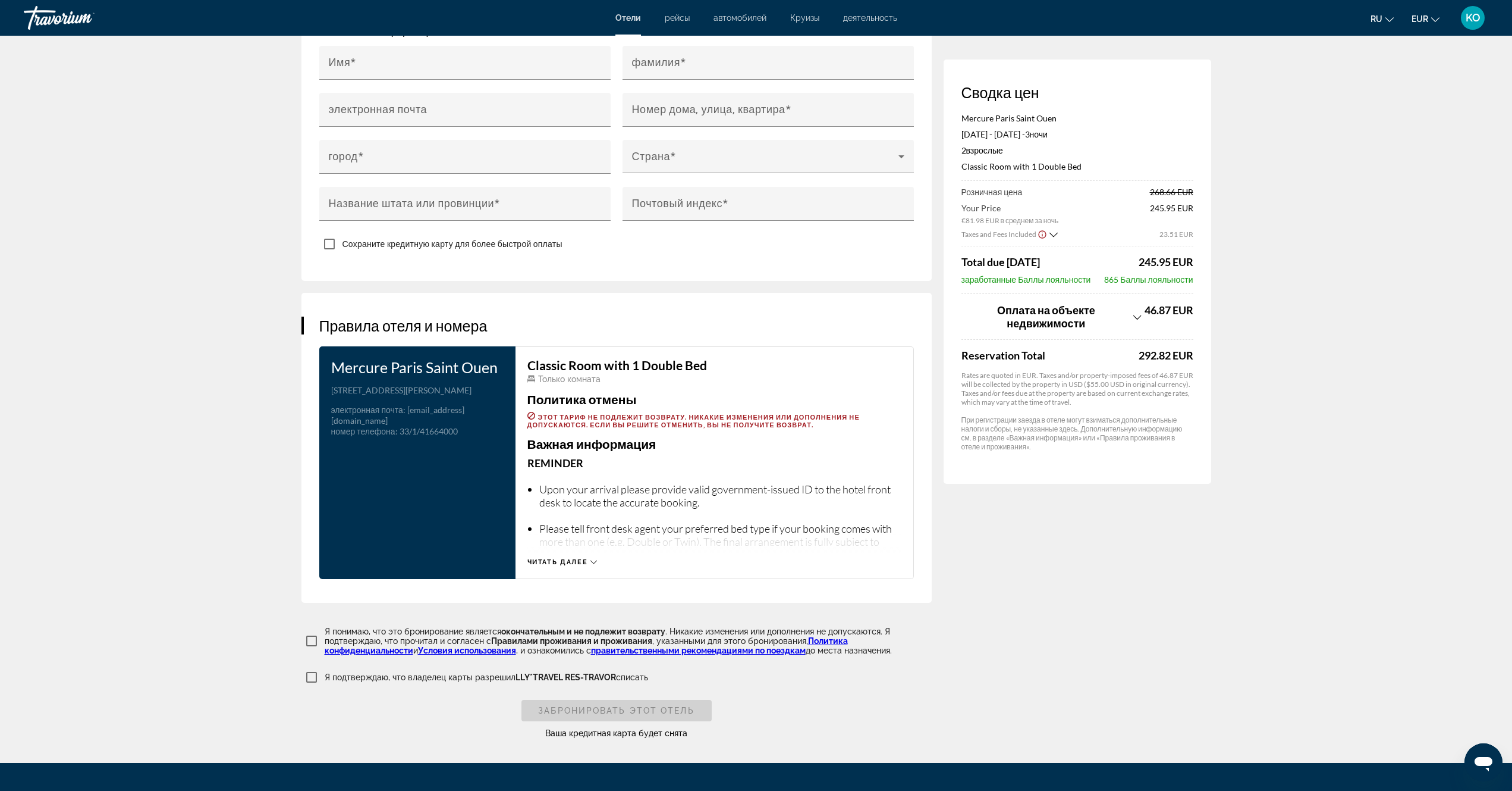
scroll to position [1342, 0]
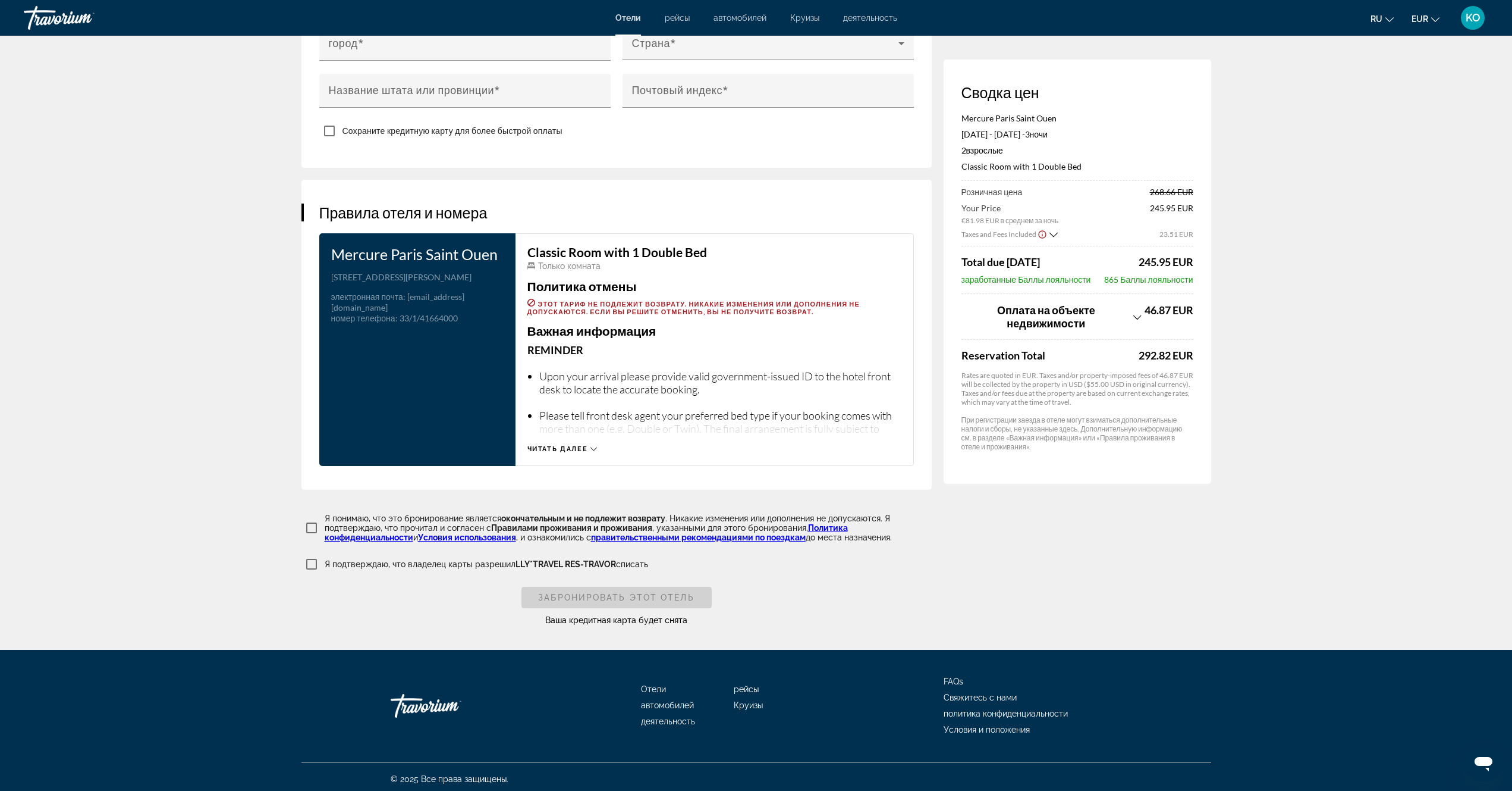
click at [595, 445] on icon "Main content" at bounding box center [594, 449] width 6 height 6
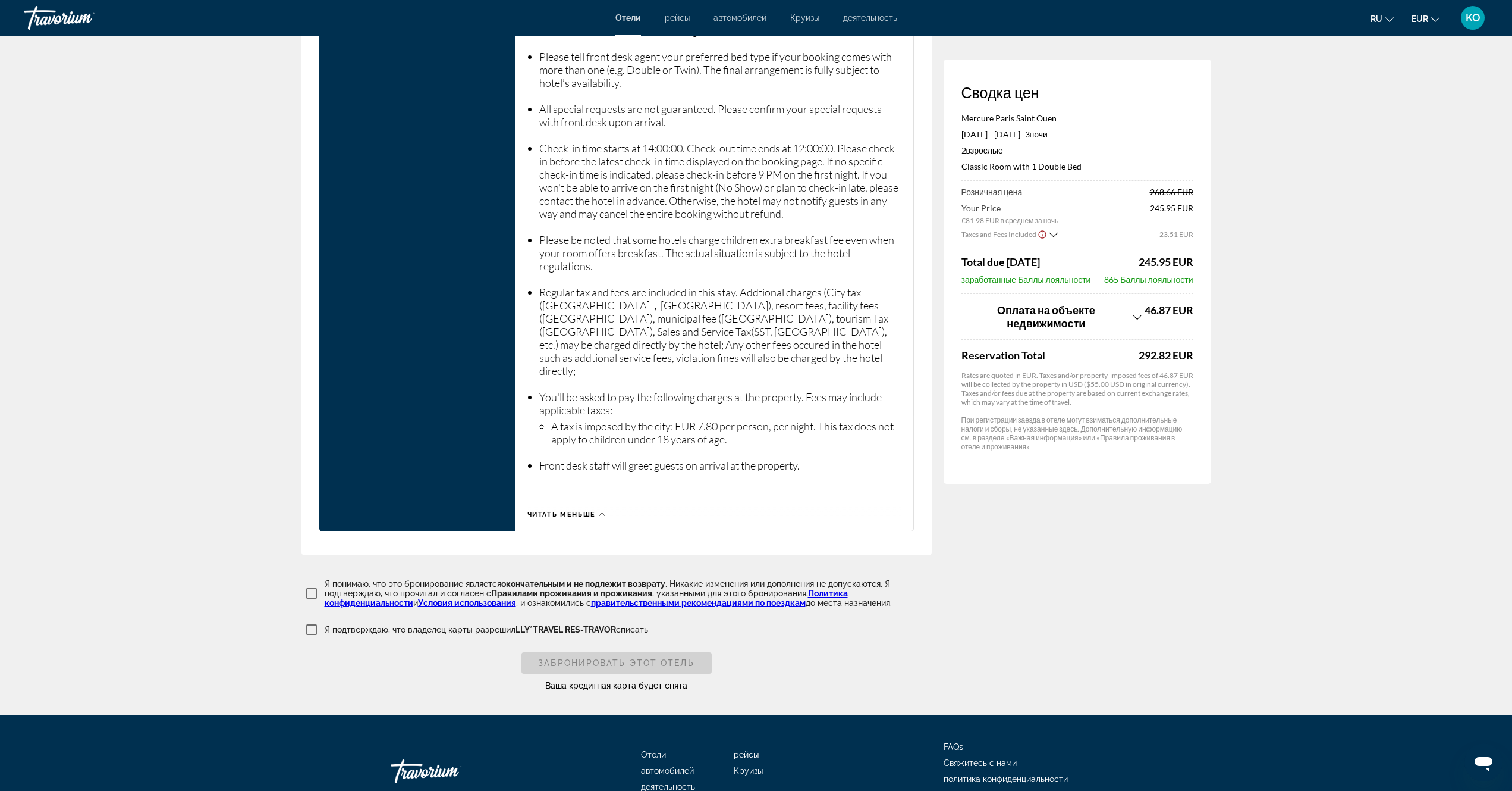
scroll to position [1740, 0]
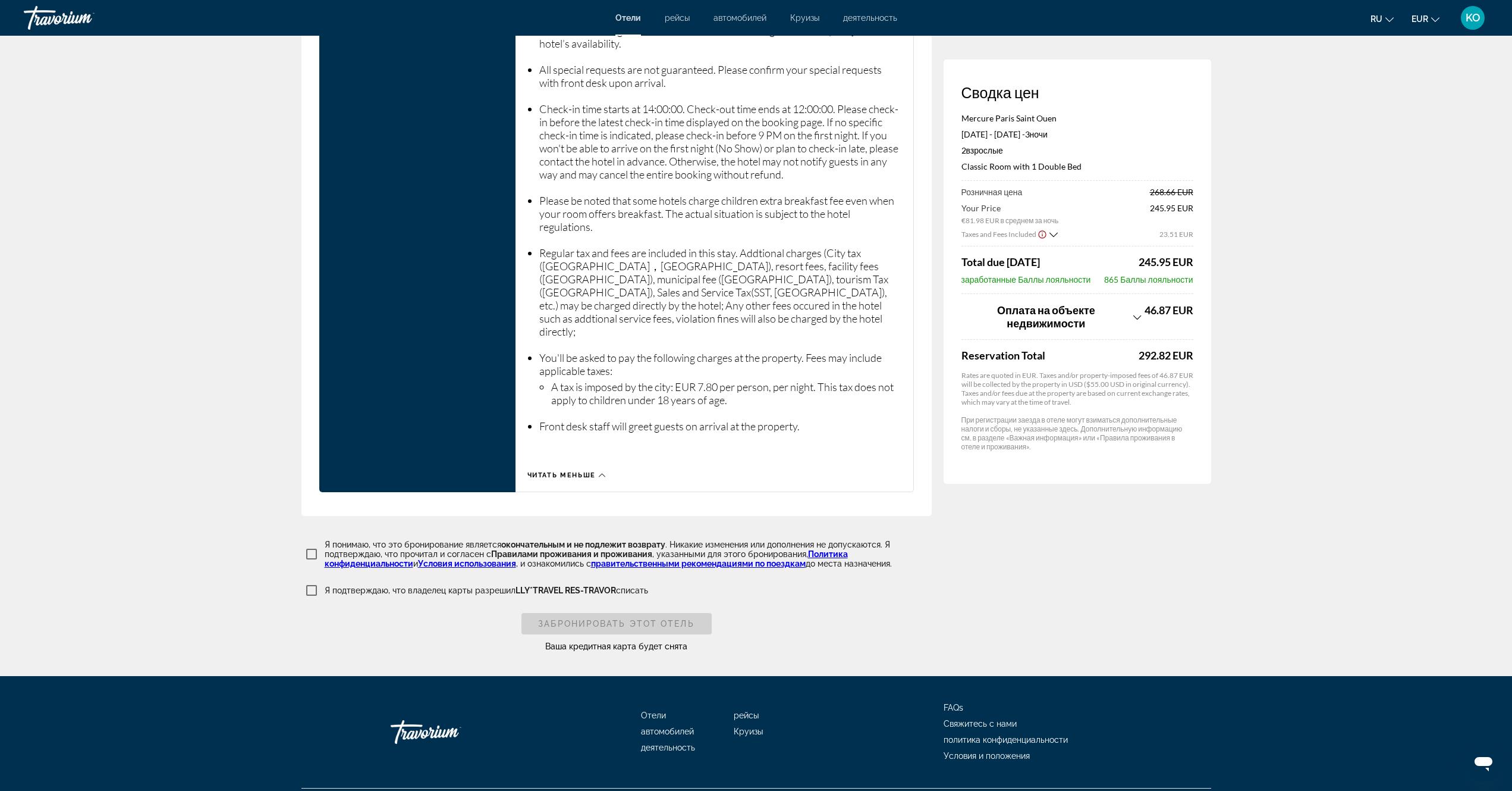
click at [1052, 235] on icon "Show Taxes and Fees breakdown" at bounding box center [1054, 235] width 8 height 10
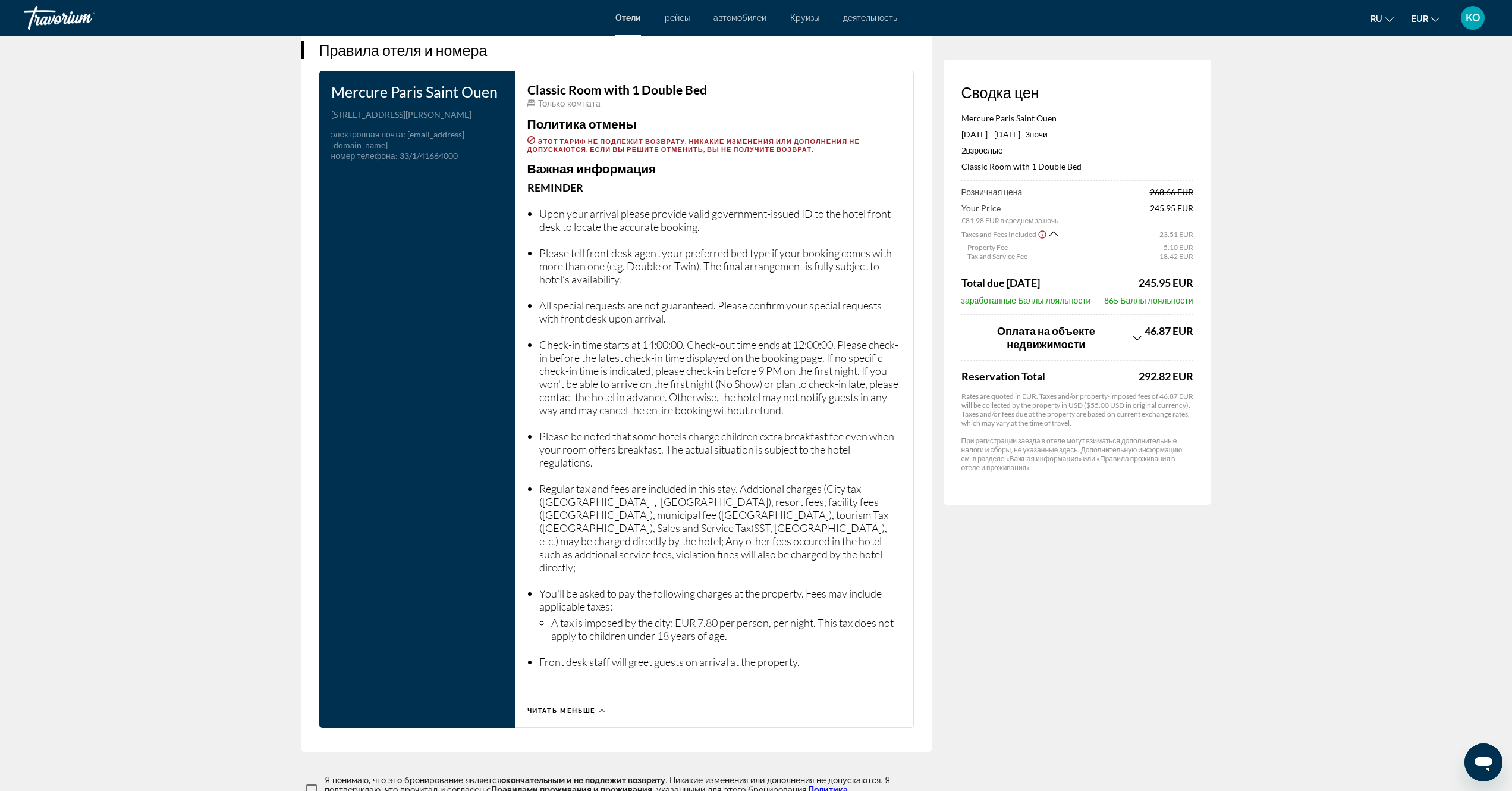
scroll to position [1502, 0]
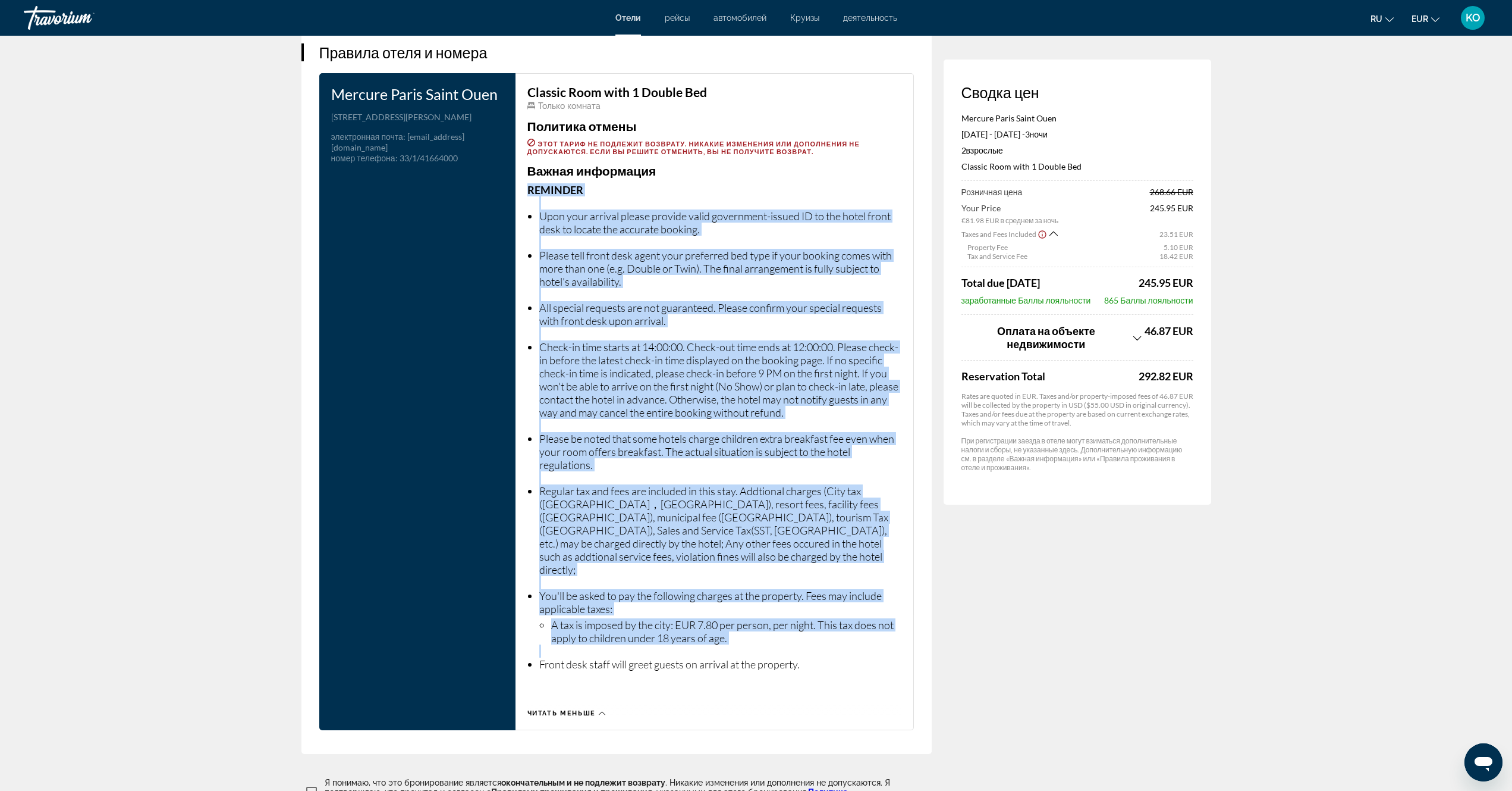
drag, startPoint x: 526, startPoint y: 188, endPoint x: 778, endPoint y: 564, distance: 452.6
click at [822, 640] on div "Classic Room with 1 Double Bed Только комната Политика отмены Этот тариф не под…" at bounding box center [715, 401] width 398 height 657
copy p "Reminder Upon your arrival please provide valid government-issued ID to the hot…"
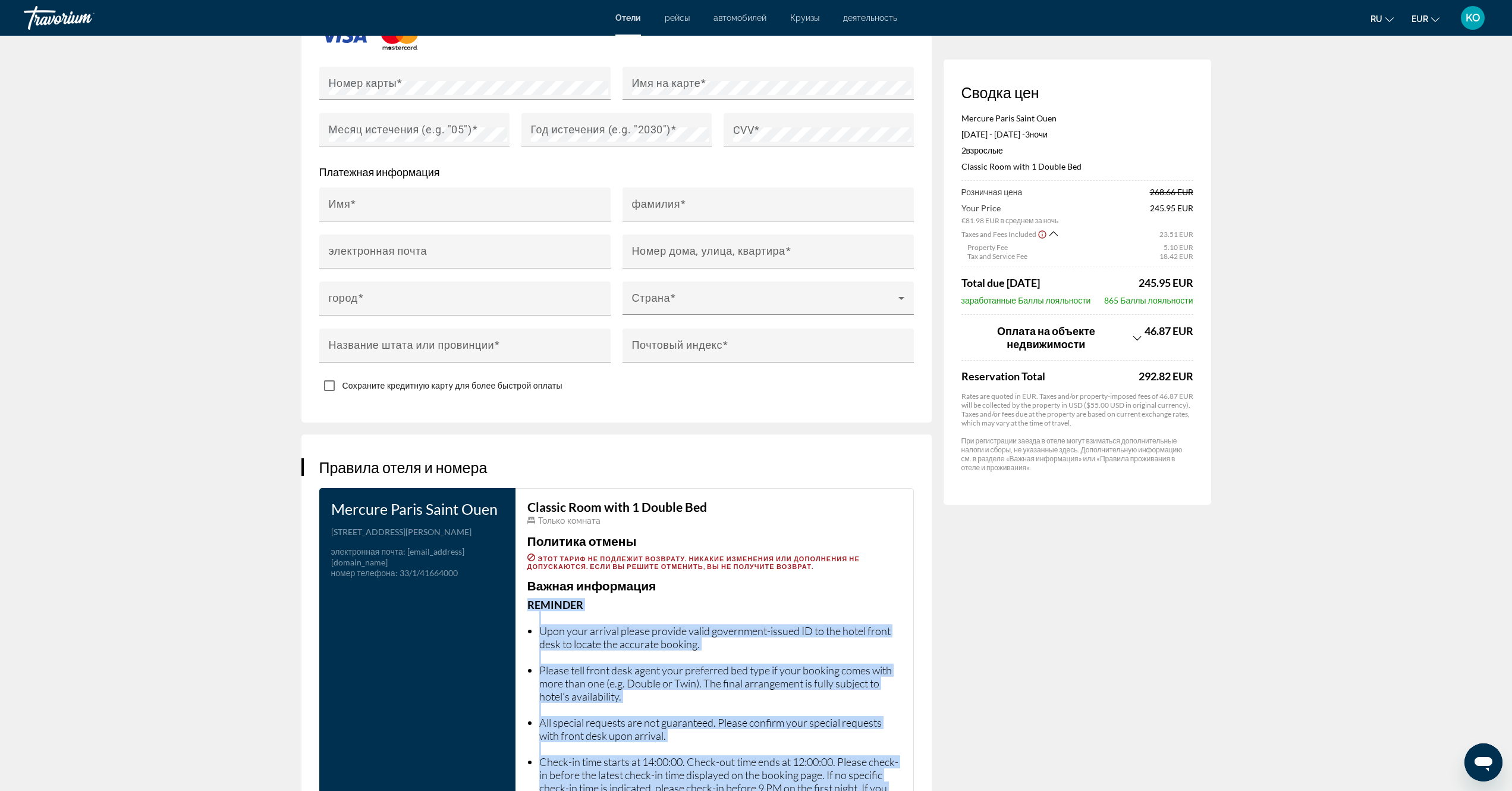
scroll to position [1250, 0]
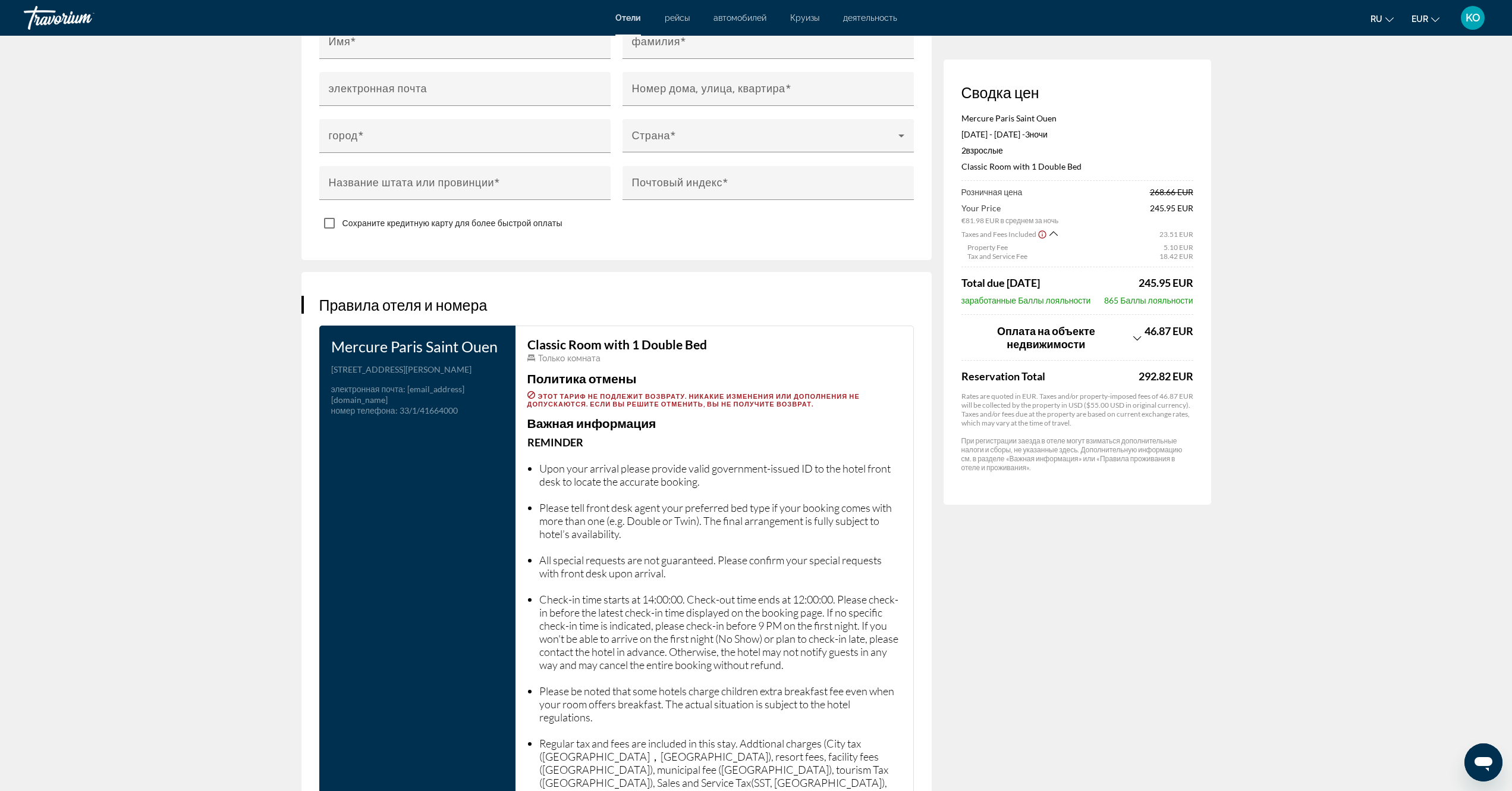
drag, startPoint x: 893, startPoint y: 294, endPoint x: 828, endPoint y: 290, distance: 65.1
click at [893, 296] on h3 "Правила отеля и номера" at bounding box center [617, 305] width 595 height 18
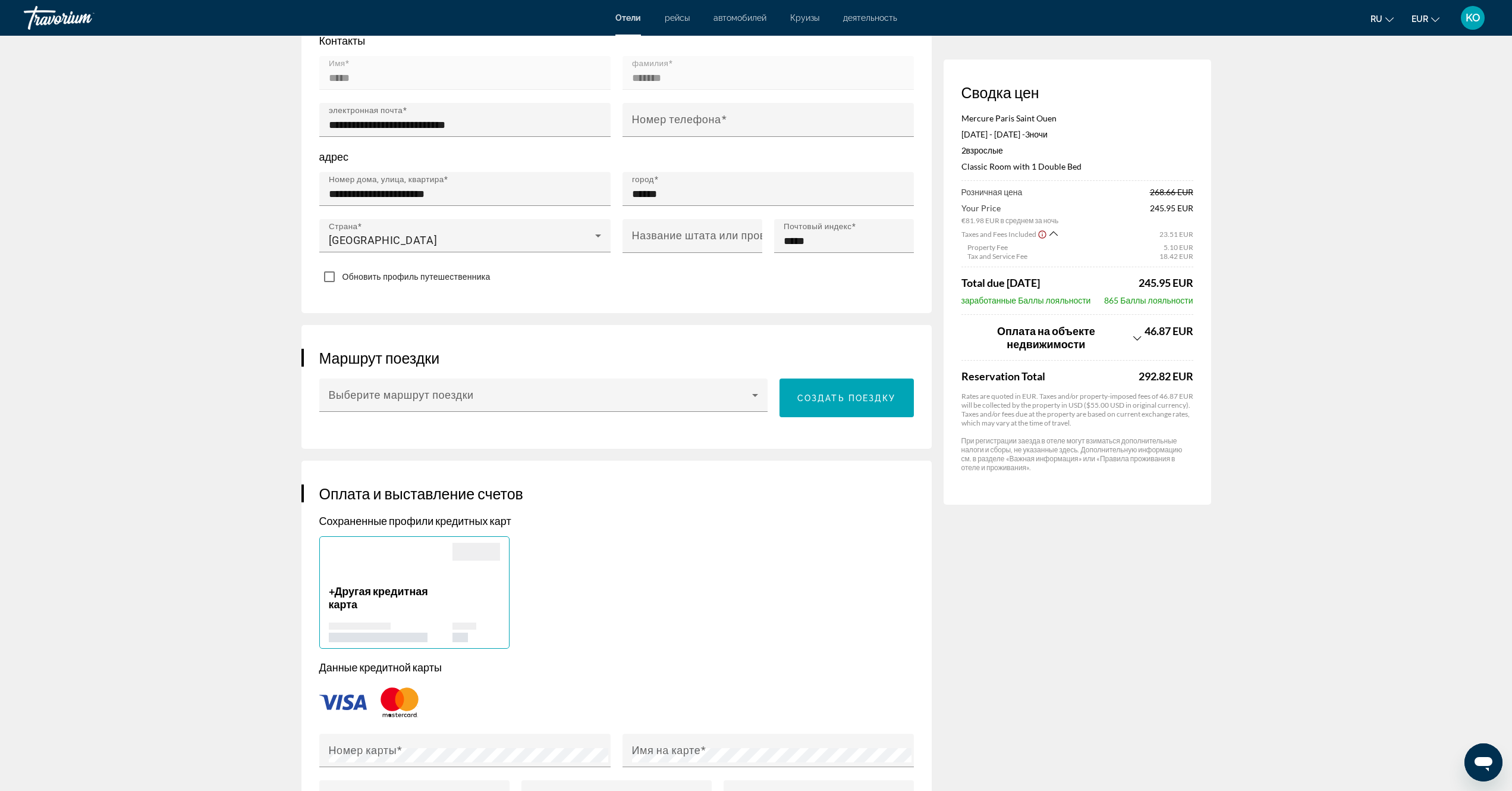
scroll to position [416, 0]
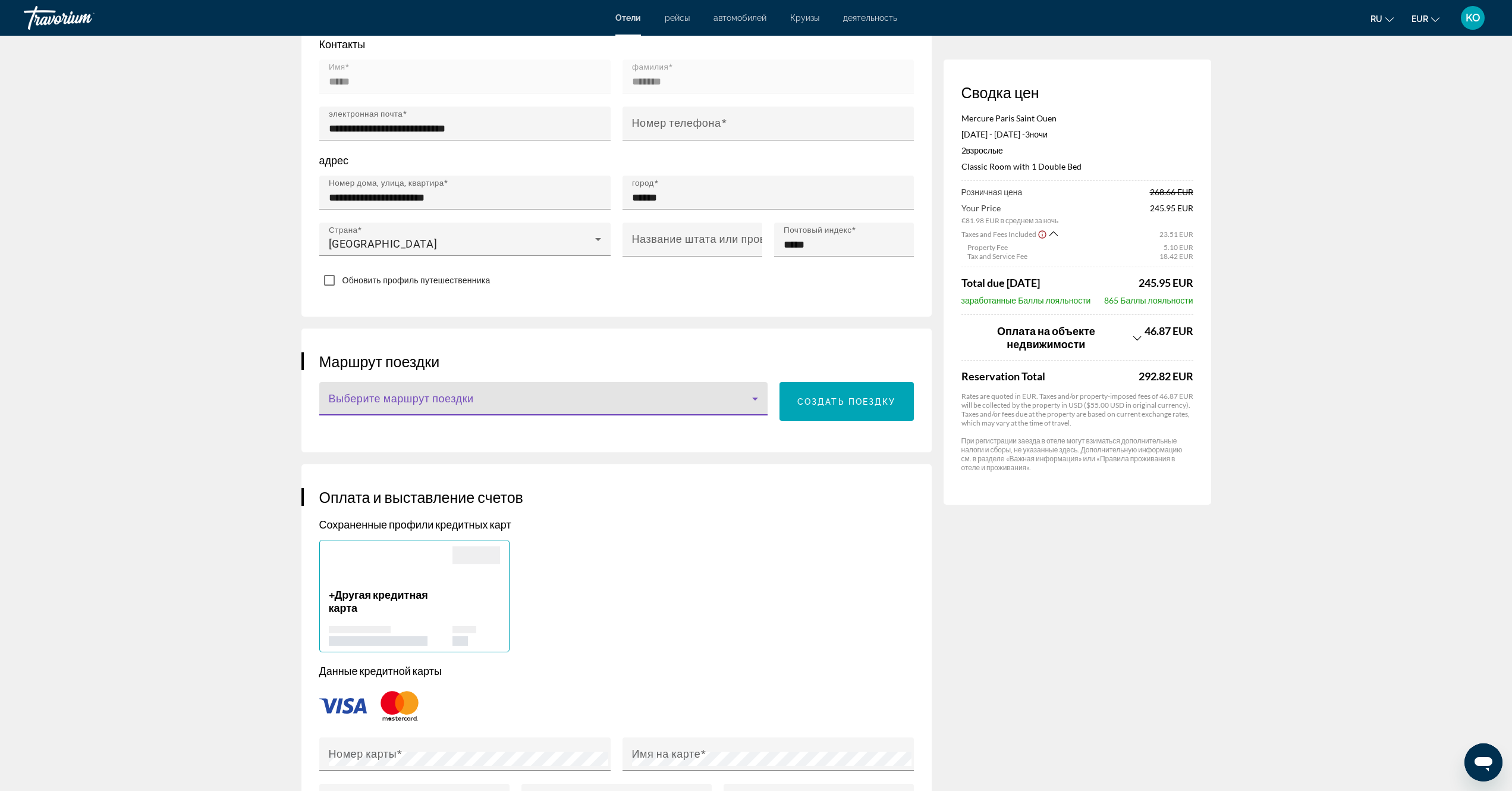
click at [754, 397] on icon "Main content" at bounding box center [754, 399] width 6 height 3
click at [821, 556] on div at bounding box center [756, 396] width 1512 height 791
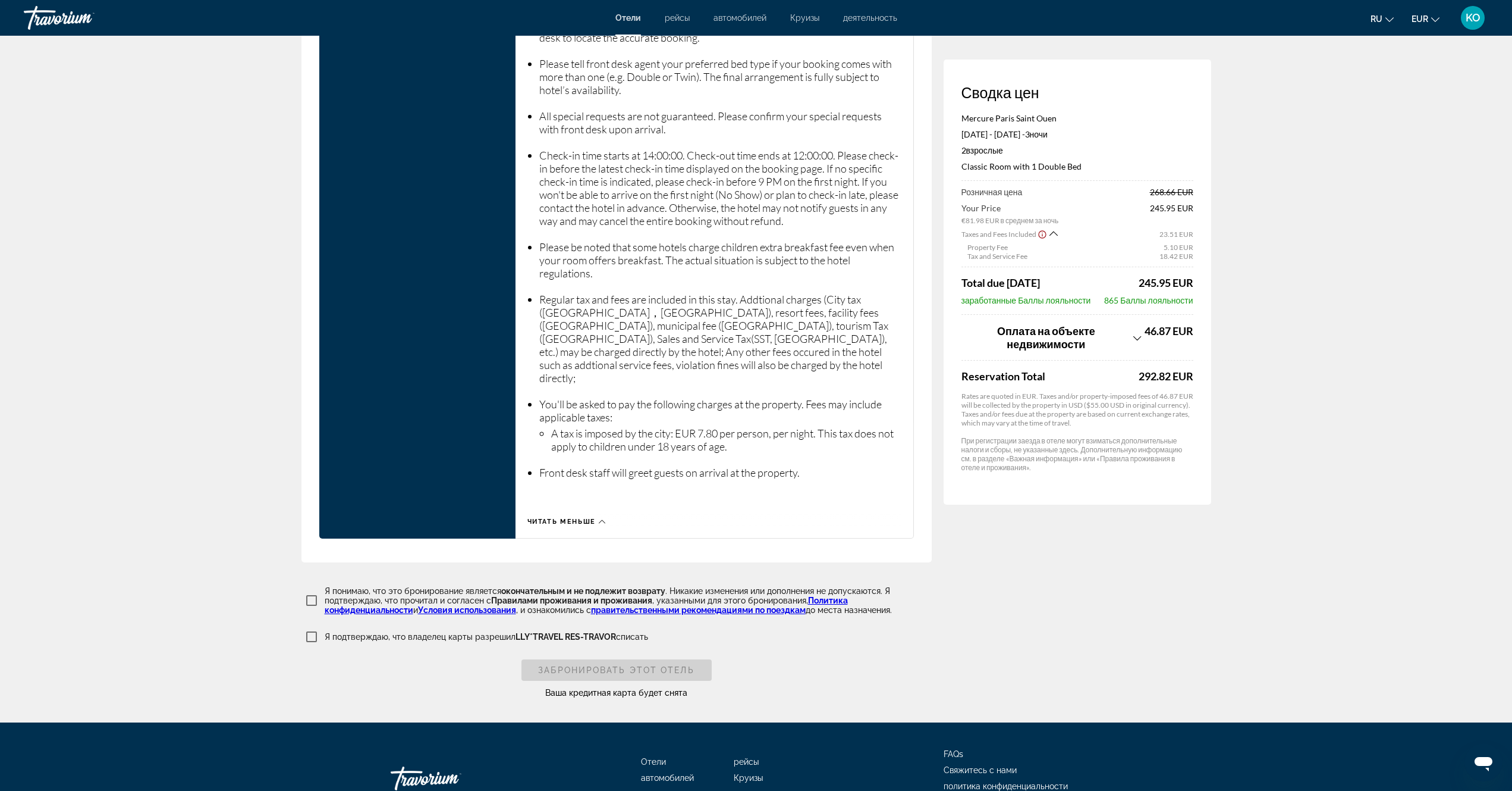
scroll to position [1740, 0]
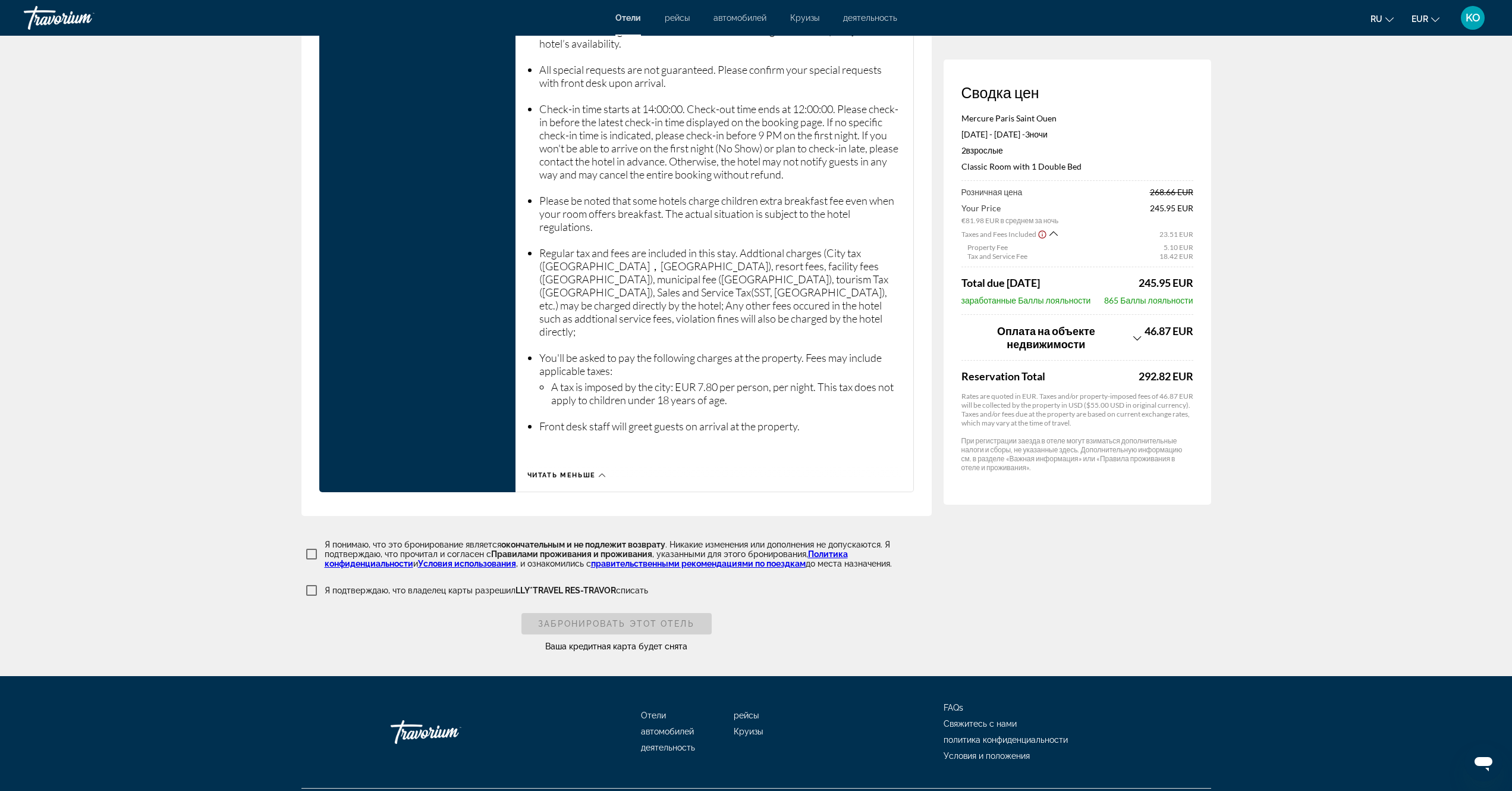
click at [1053, 234] on icon "Show Taxes and Fees breakdown" at bounding box center [1054, 233] width 8 height 10
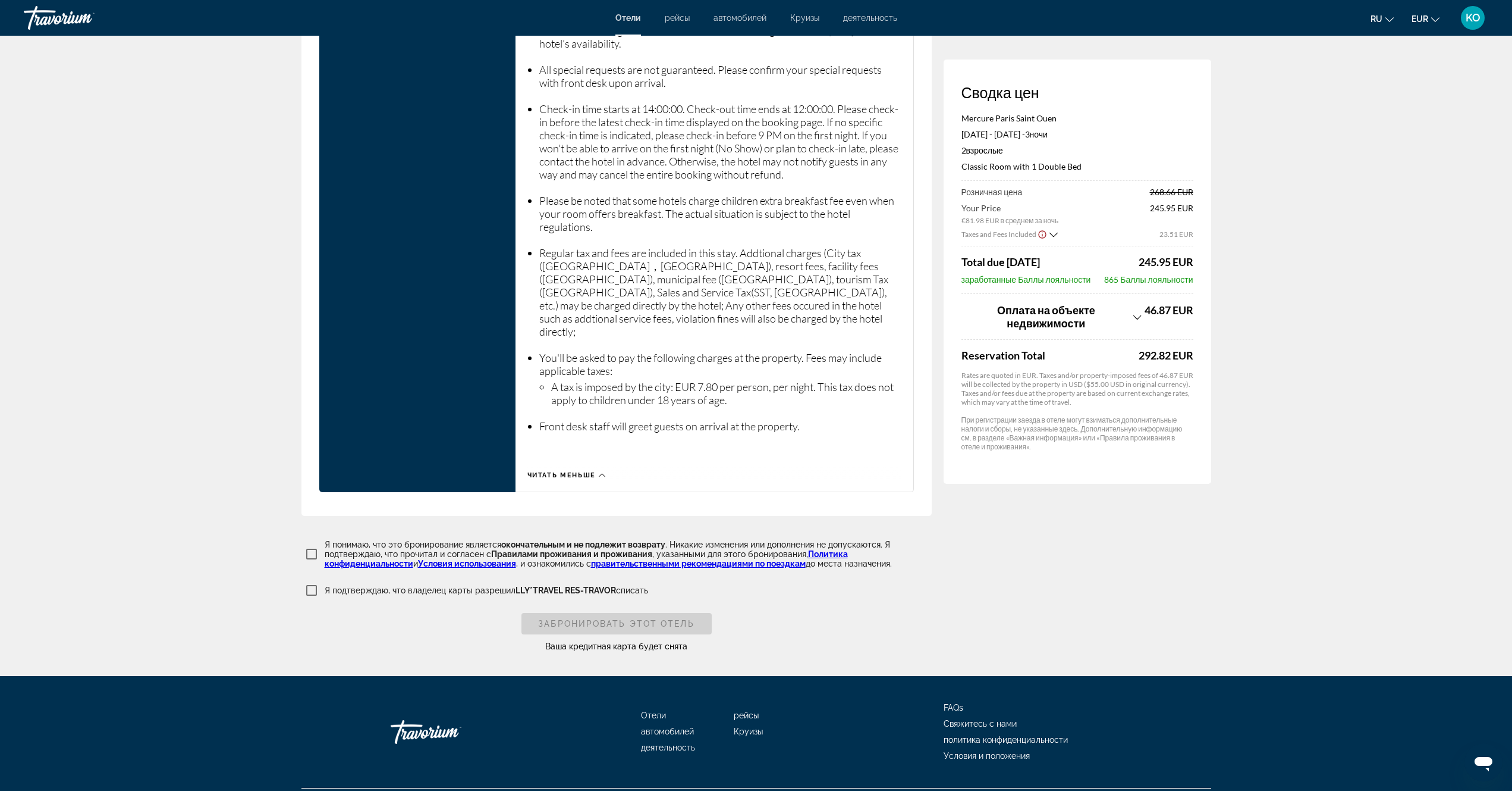
click at [1053, 235] on icon "Show Taxes and Fees breakdown" at bounding box center [1054, 235] width 8 height 10
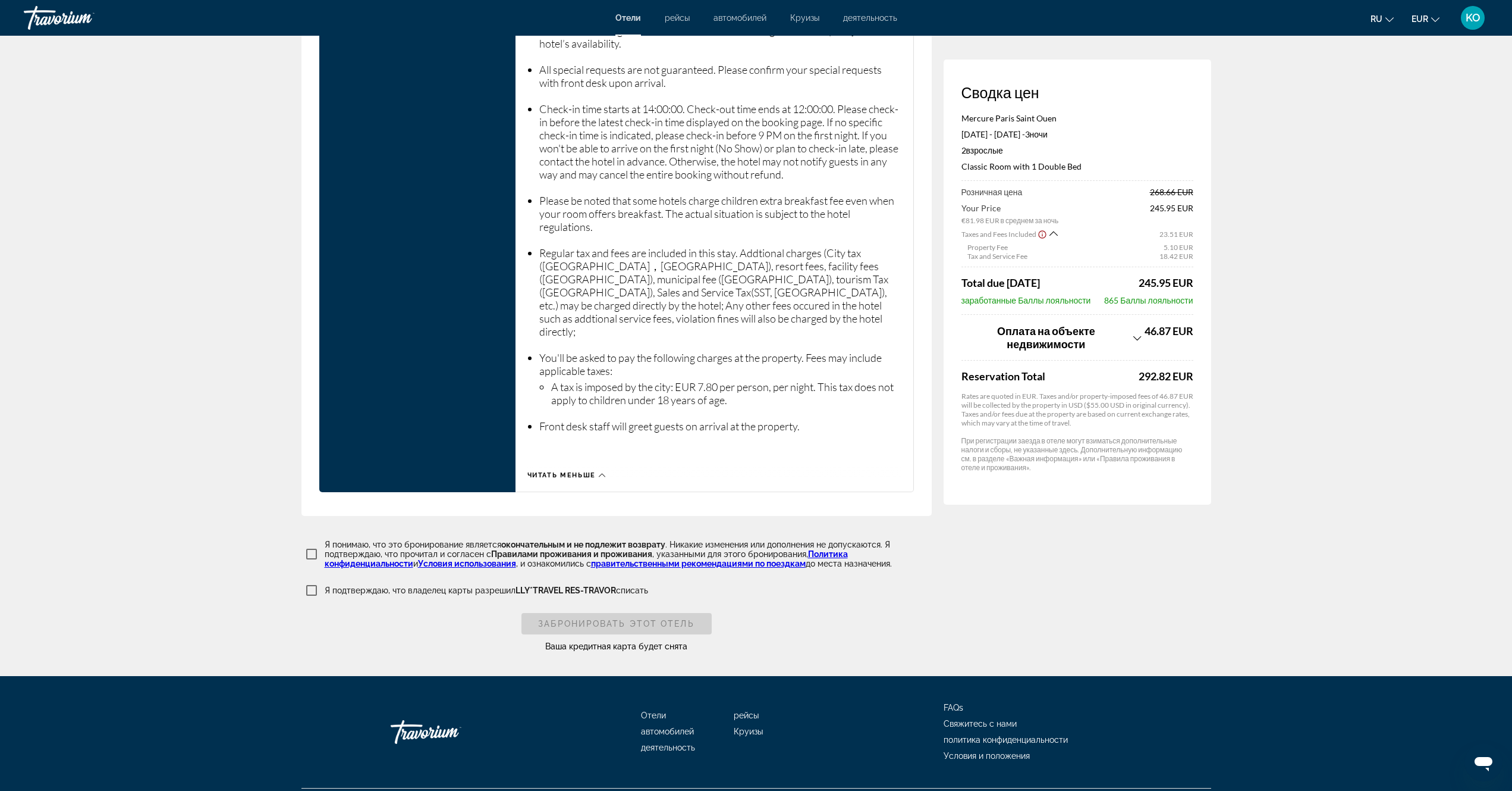
click at [1056, 235] on icon "Show Taxes and Fees breakdown" at bounding box center [1053, 233] width 8 height 5
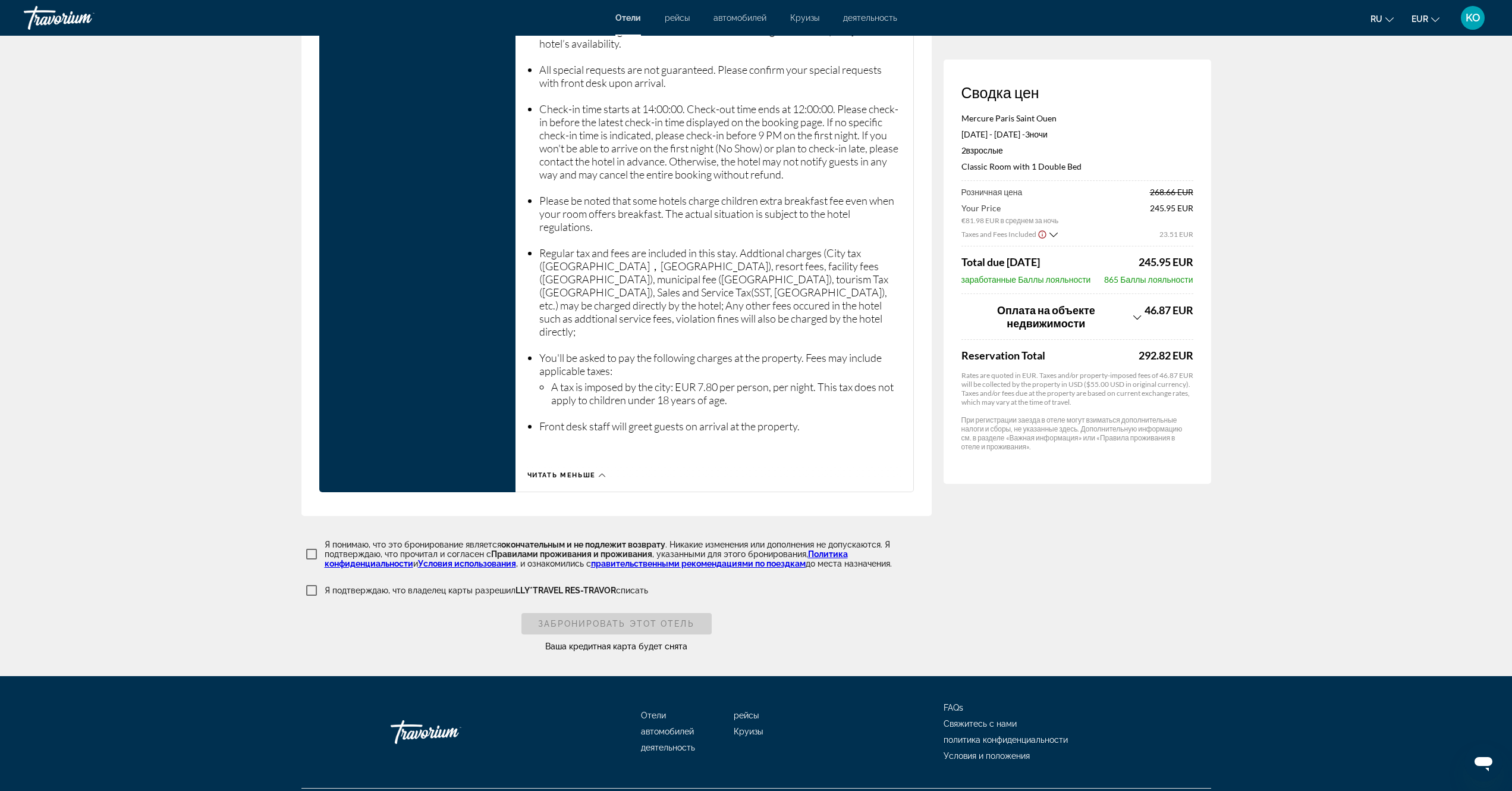
click at [1040, 234] on icon "Show Taxes and Fees disclaimer" at bounding box center [1043, 234] width 10 height 10
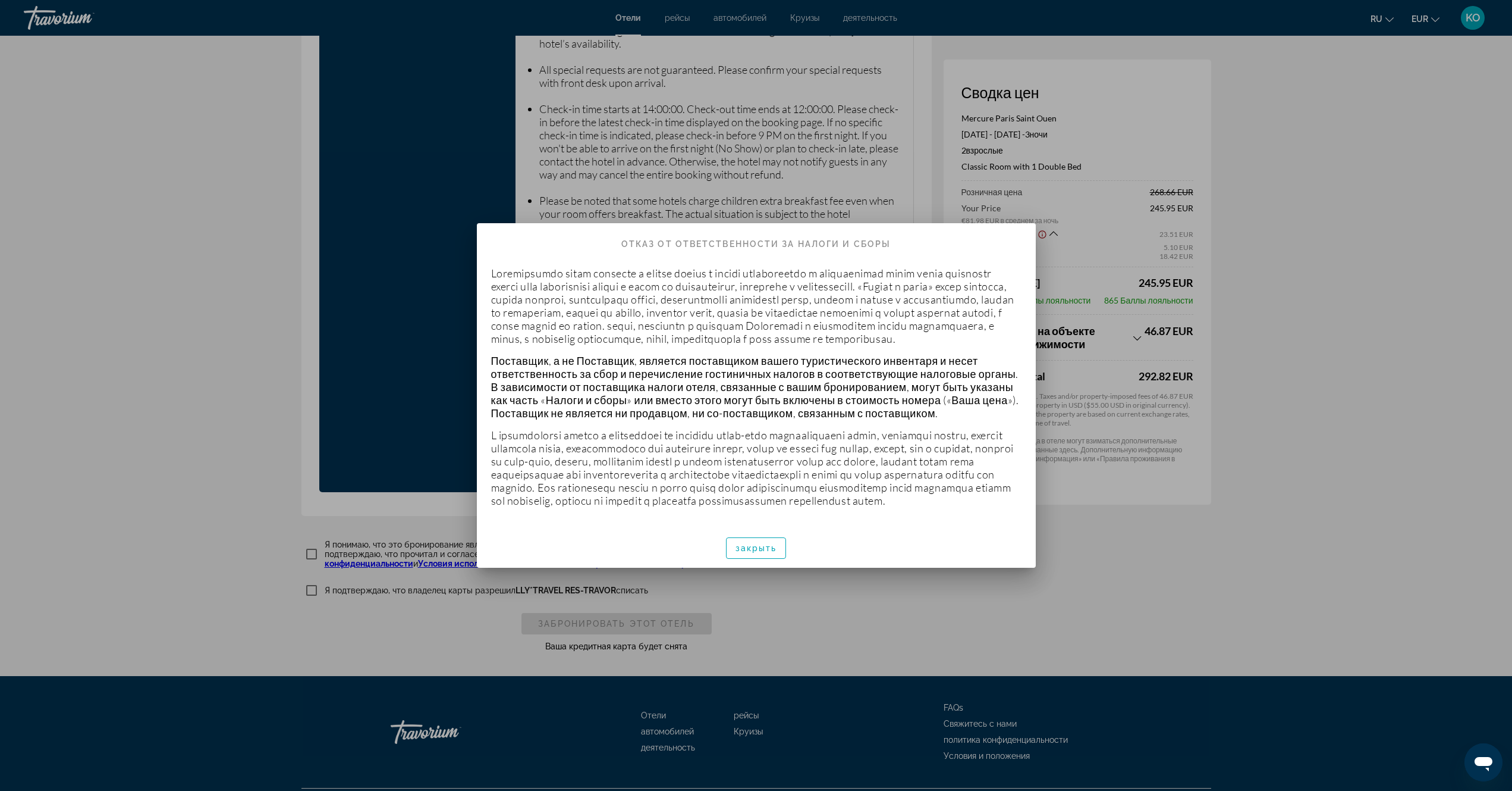
scroll to position [0, 0]
click at [753, 553] on span "закрыть" at bounding box center [757, 548] width 42 height 10
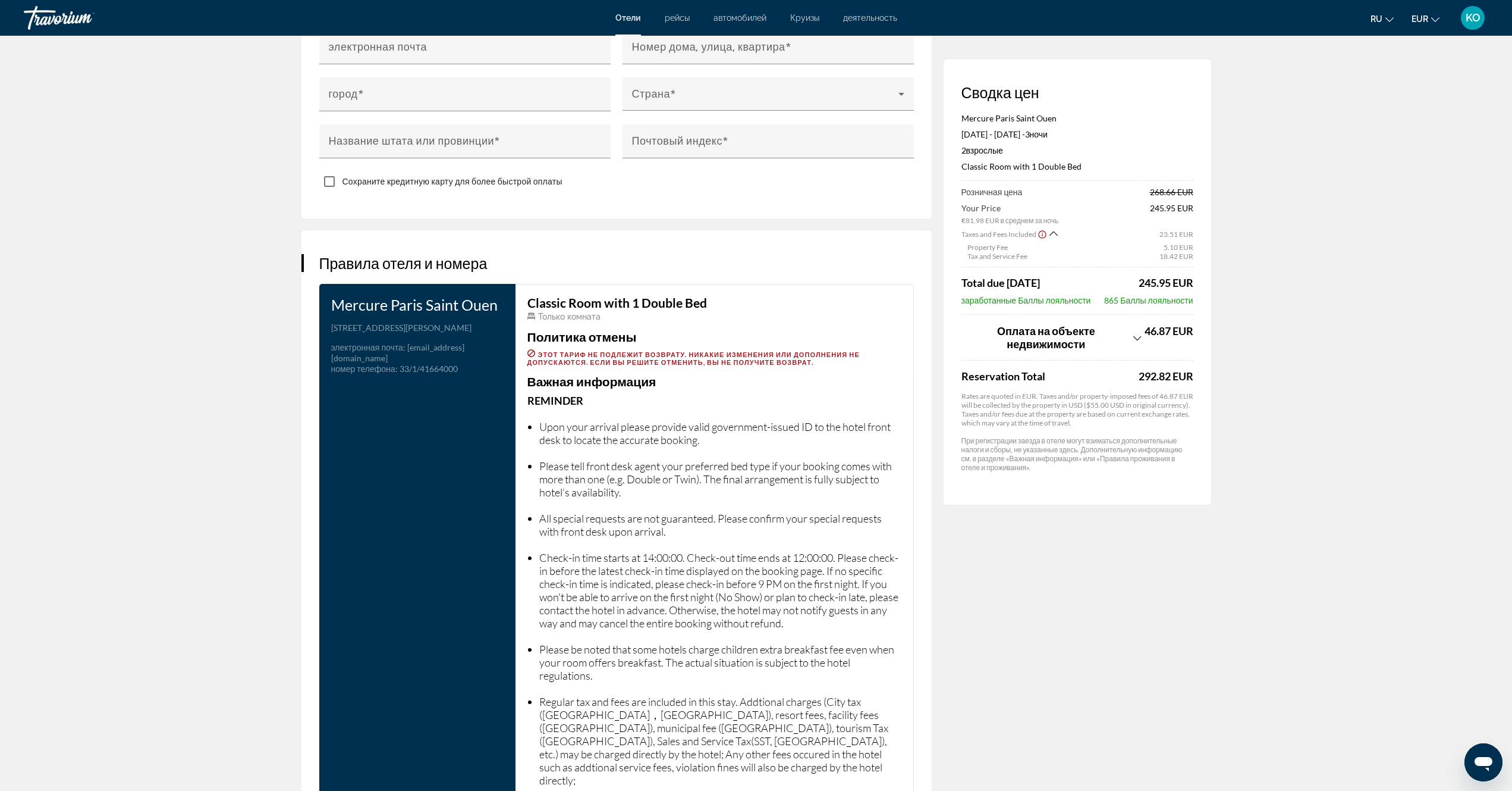
scroll to position [1026, 0]
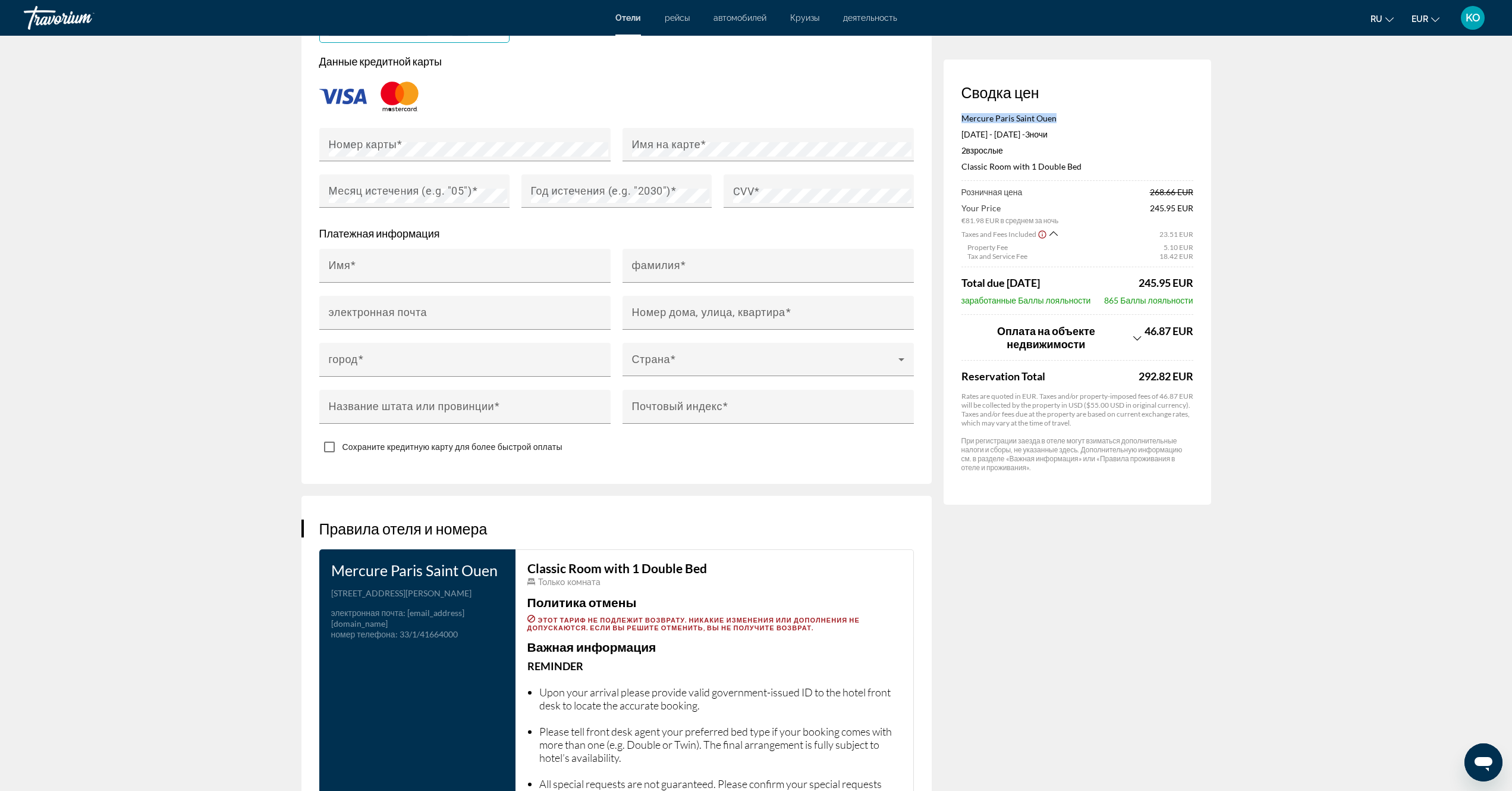
drag, startPoint x: 959, startPoint y: 116, endPoint x: 1070, endPoint y: 118, distance: 111.0
click at [1070, 118] on div "Сводка цен Mercure Paris Saint Ouen Nov 27, 2025 - Nov 30, 2025 - 3 ночь ночи 2…" at bounding box center [1077, 282] width 268 height 445
copy p "Mercure Paris Saint Ouen"
click at [1270, 186] on app-hotel-booking "Бронирование отеля Сводка цен Mercure Paris Saint Ouen Nov 27, 2025 - Nov 30, 2…" at bounding box center [756, 199] width 1512 height 2380
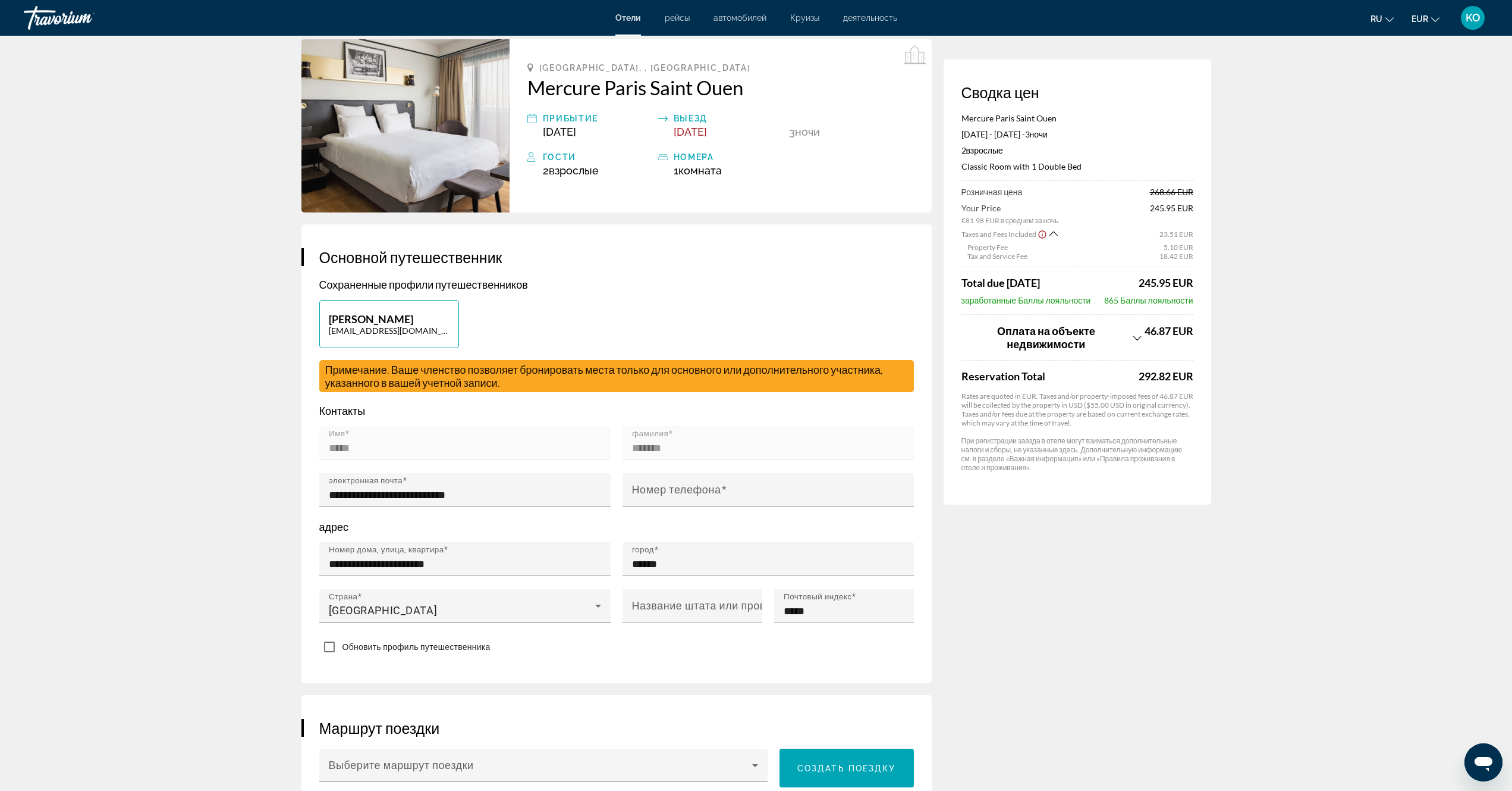
scroll to position [0, 0]
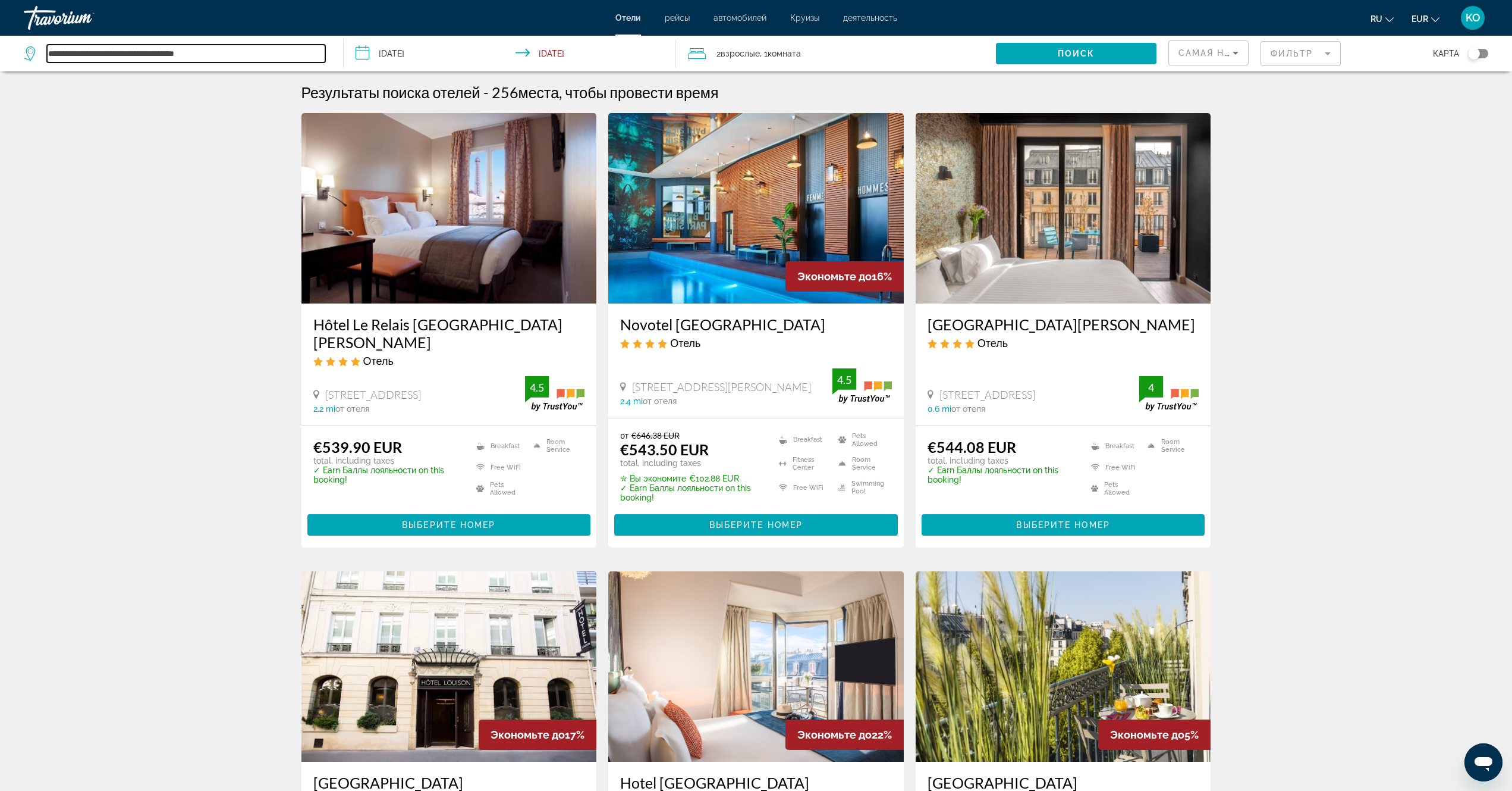
drag, startPoint x: 220, startPoint y: 55, endPoint x: 0, endPoint y: 45, distance: 220.2
click at [0, 45] on app-destination-search "**********" at bounding box center [172, 53] width 344 height 35
paste input "Search widget"
type input "**********"
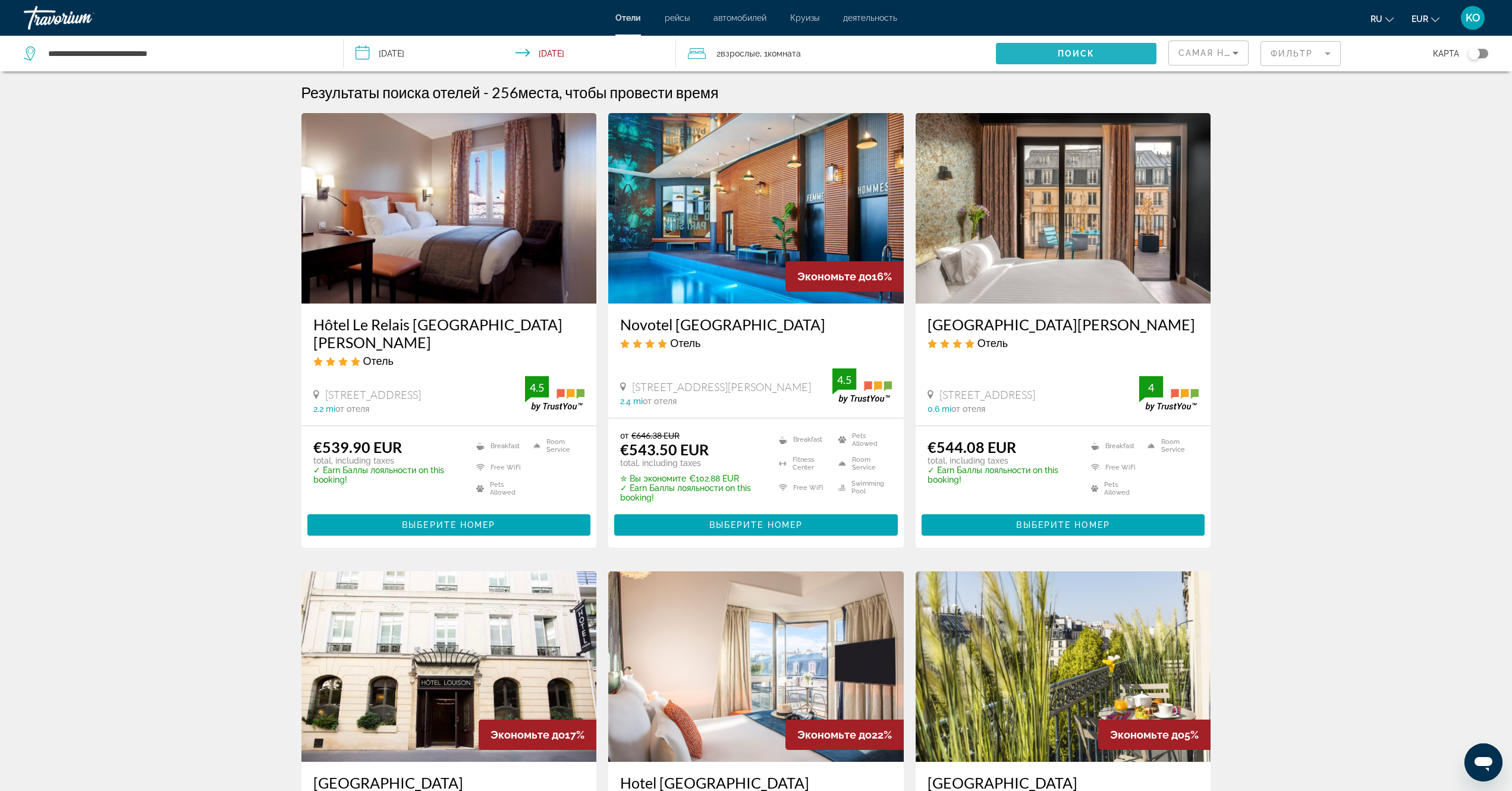
click at [1086, 54] on span "Поиск" at bounding box center [1077, 54] width 38 height 10
click at [1087, 53] on span "Поиск" at bounding box center [1077, 54] width 38 height 10
click at [1089, 54] on span "Поиск" at bounding box center [1077, 54] width 38 height 10
click at [1086, 54] on span "Поиск" at bounding box center [1077, 54] width 38 height 10
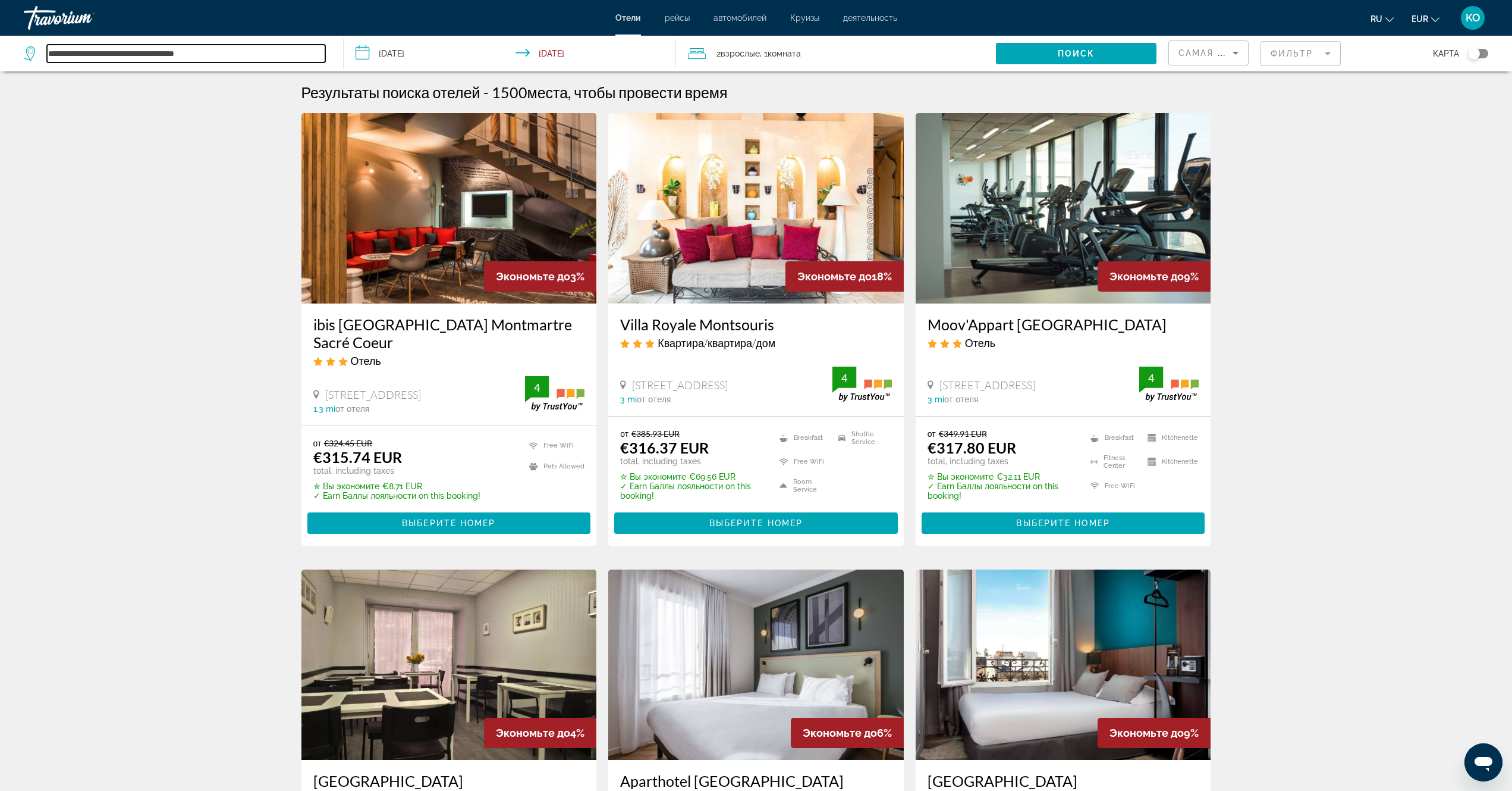
drag, startPoint x: 211, startPoint y: 57, endPoint x: 216, endPoint y: 51, distance: 7.8
click at [216, 51] on input "**********" at bounding box center [186, 54] width 278 height 18
drag, startPoint x: 204, startPoint y: 52, endPoint x: 1, endPoint y: 51, distance: 203.0
click at [1, 51] on app-destination-search "**********" at bounding box center [172, 53] width 344 height 35
paste input "Search widget"
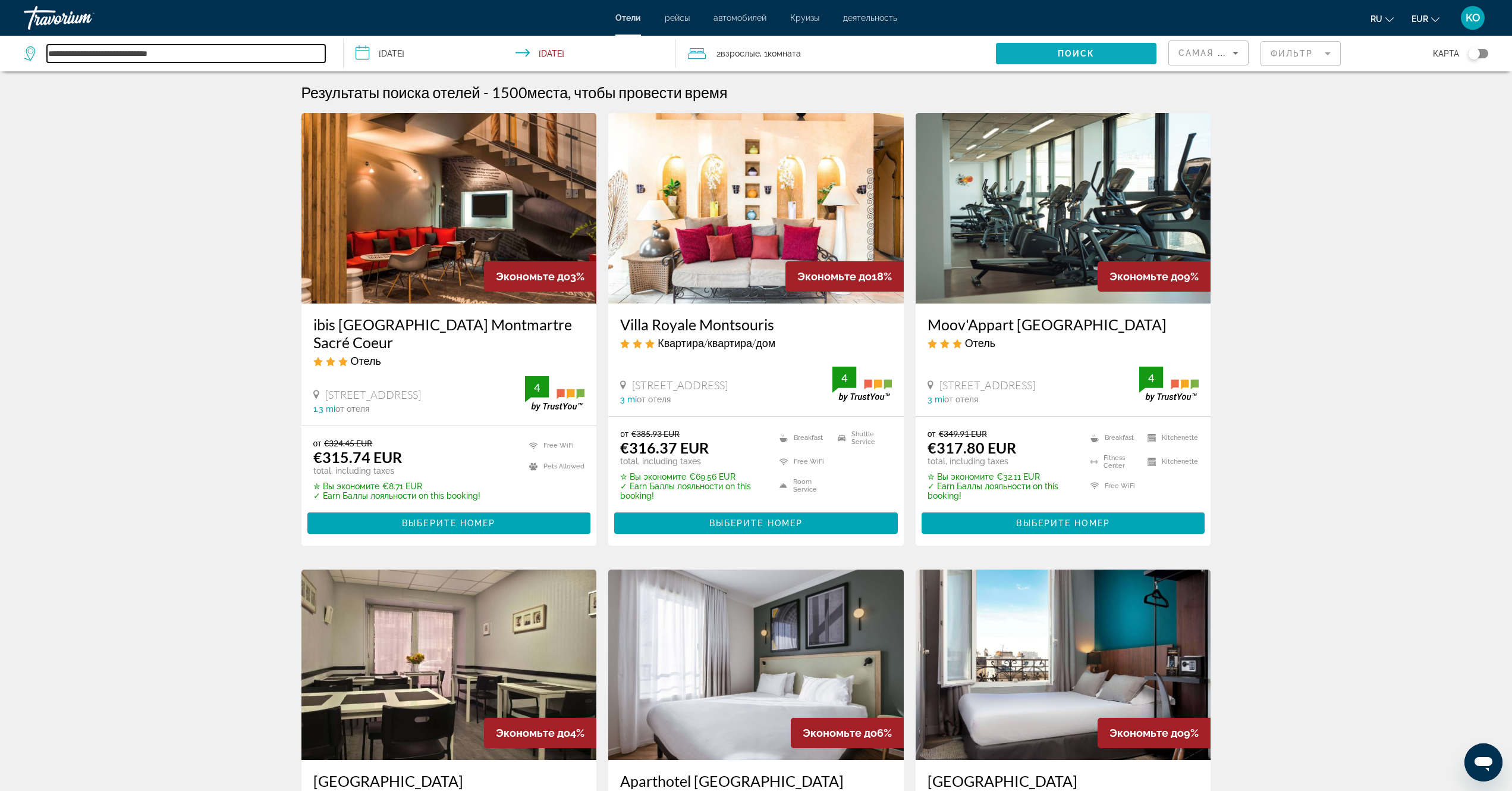
type input "**********"
click at [1077, 55] on span "Поиск" at bounding box center [1077, 54] width 38 height 10
click at [32, 53] on icon "Search widget" at bounding box center [30, 51] width 6 height 6
click at [91, 54] on input "**********" at bounding box center [186, 54] width 278 height 18
click at [1073, 52] on span "Поиск" at bounding box center [1077, 54] width 38 height 10
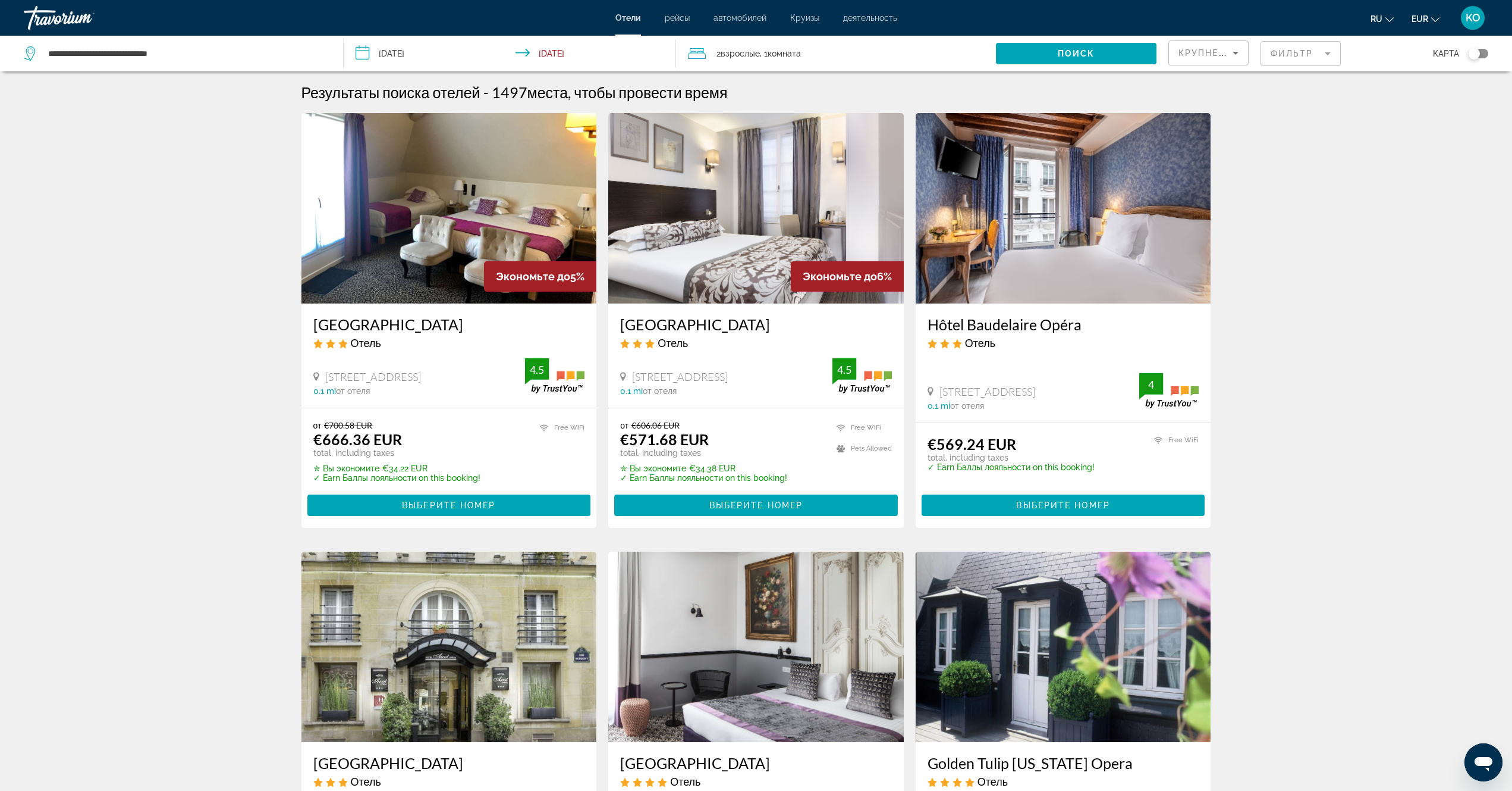
click at [555, 53] on input "**********" at bounding box center [512, 55] width 337 height 39
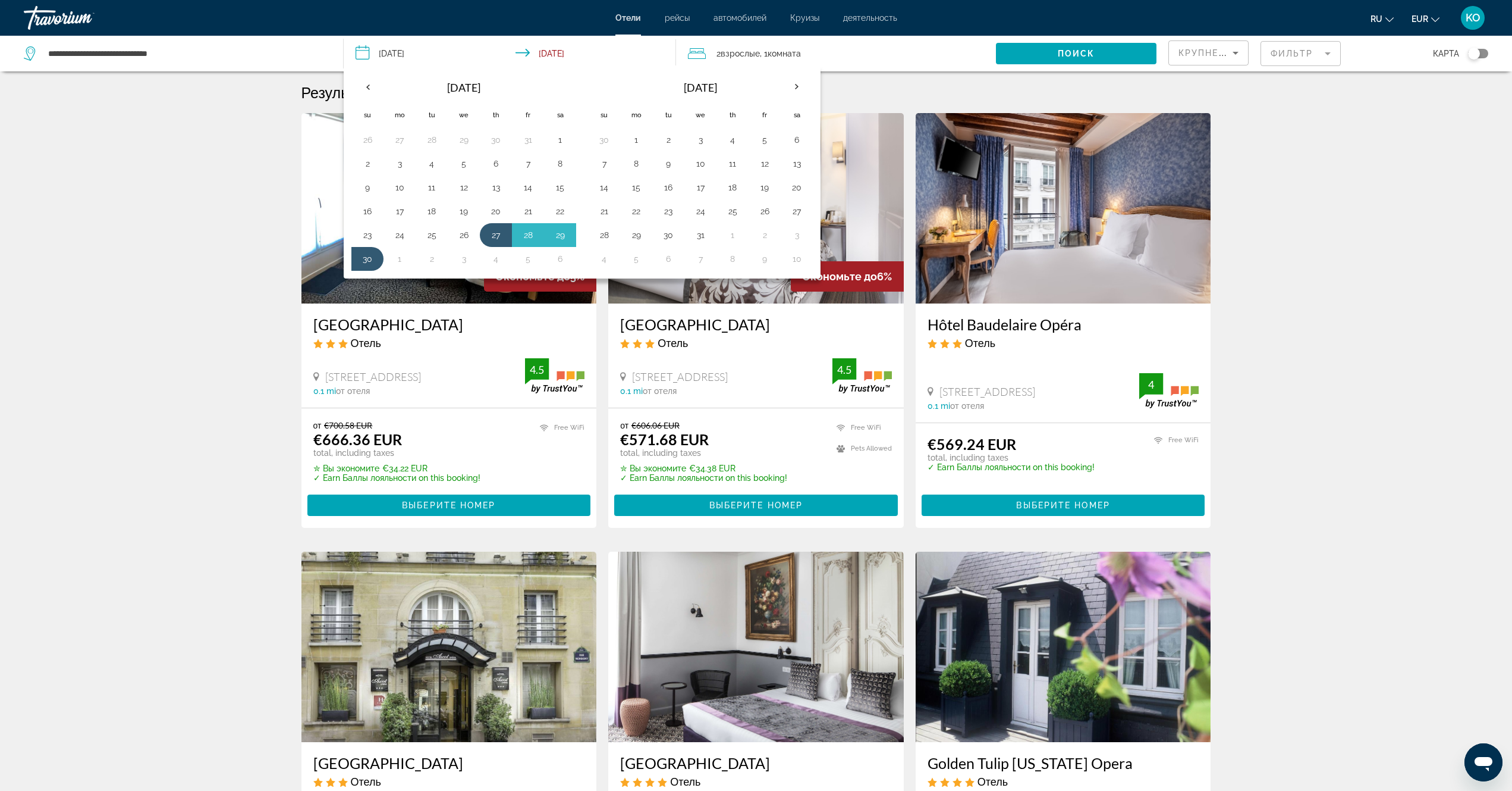
click at [555, 53] on input "**********" at bounding box center [512, 55] width 337 height 39
click at [1093, 55] on span "Поиск" at bounding box center [1077, 54] width 38 height 10
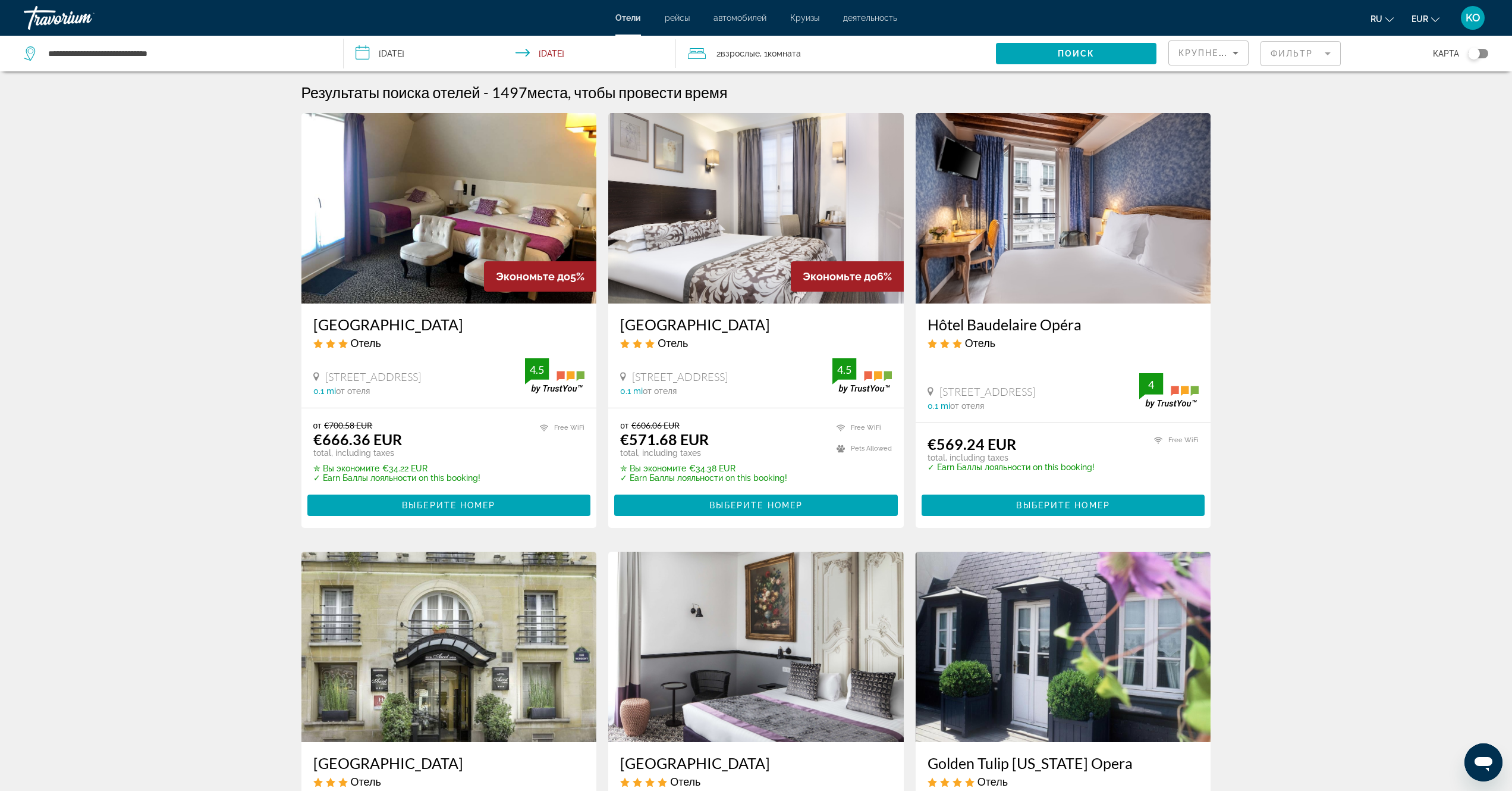
drag, startPoint x: 1098, startPoint y: 51, endPoint x: 1489, endPoint y: 186, distance: 413.6
drag, startPoint x: 1105, startPoint y: 51, endPoint x: 1148, endPoint y: 51, distance: 43.0
click at [1114, 52] on span "Search widget" at bounding box center [1076, 54] width 160 height 29
click at [1233, 54] on icon "Sort by" at bounding box center [1236, 53] width 14 height 14
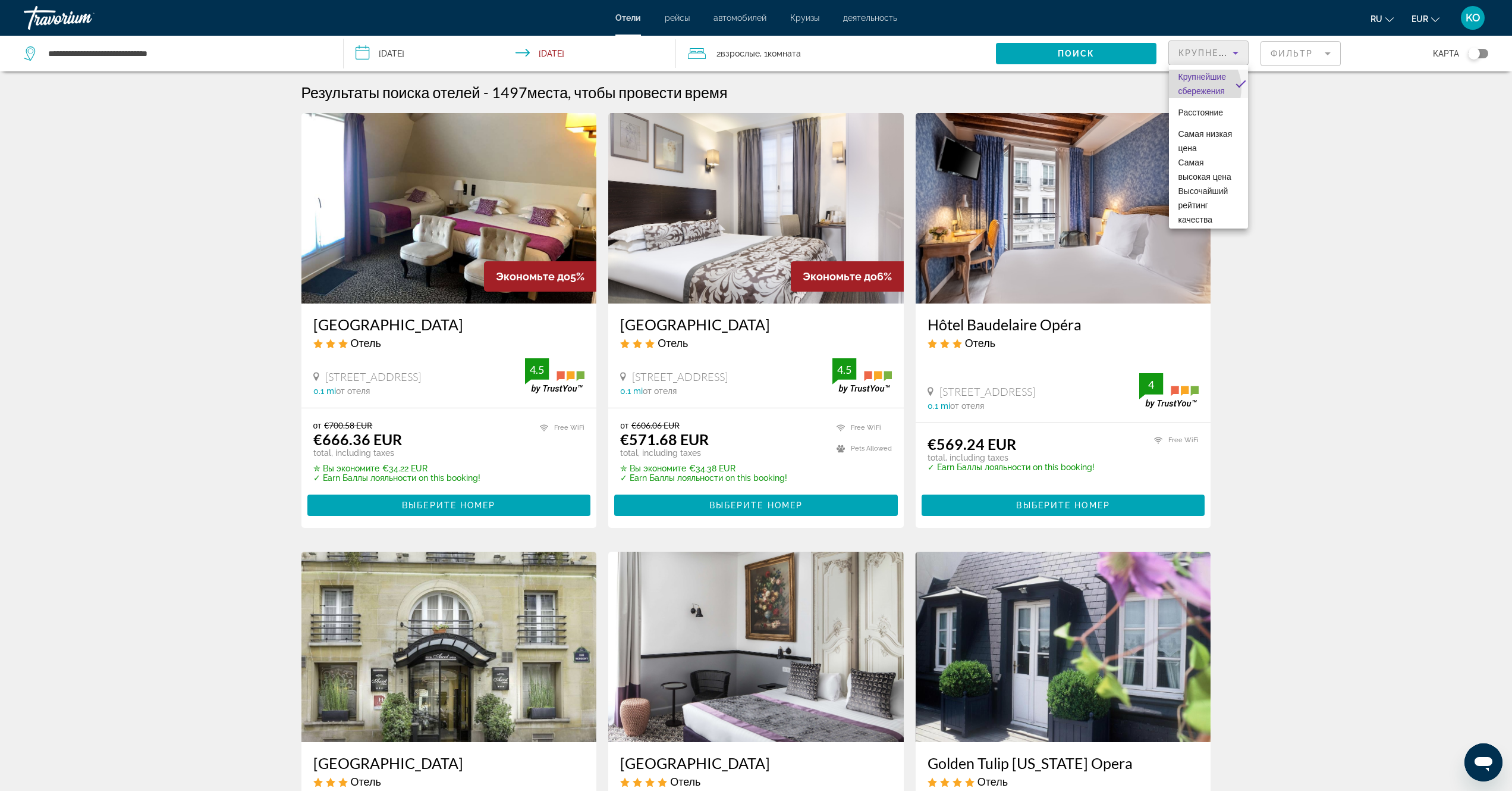
click at [1194, 88] on span "Крупнейшие сбережения" at bounding box center [1203, 84] width 48 height 24
click at [1097, 55] on span "Search widget" at bounding box center [1076, 54] width 160 height 29
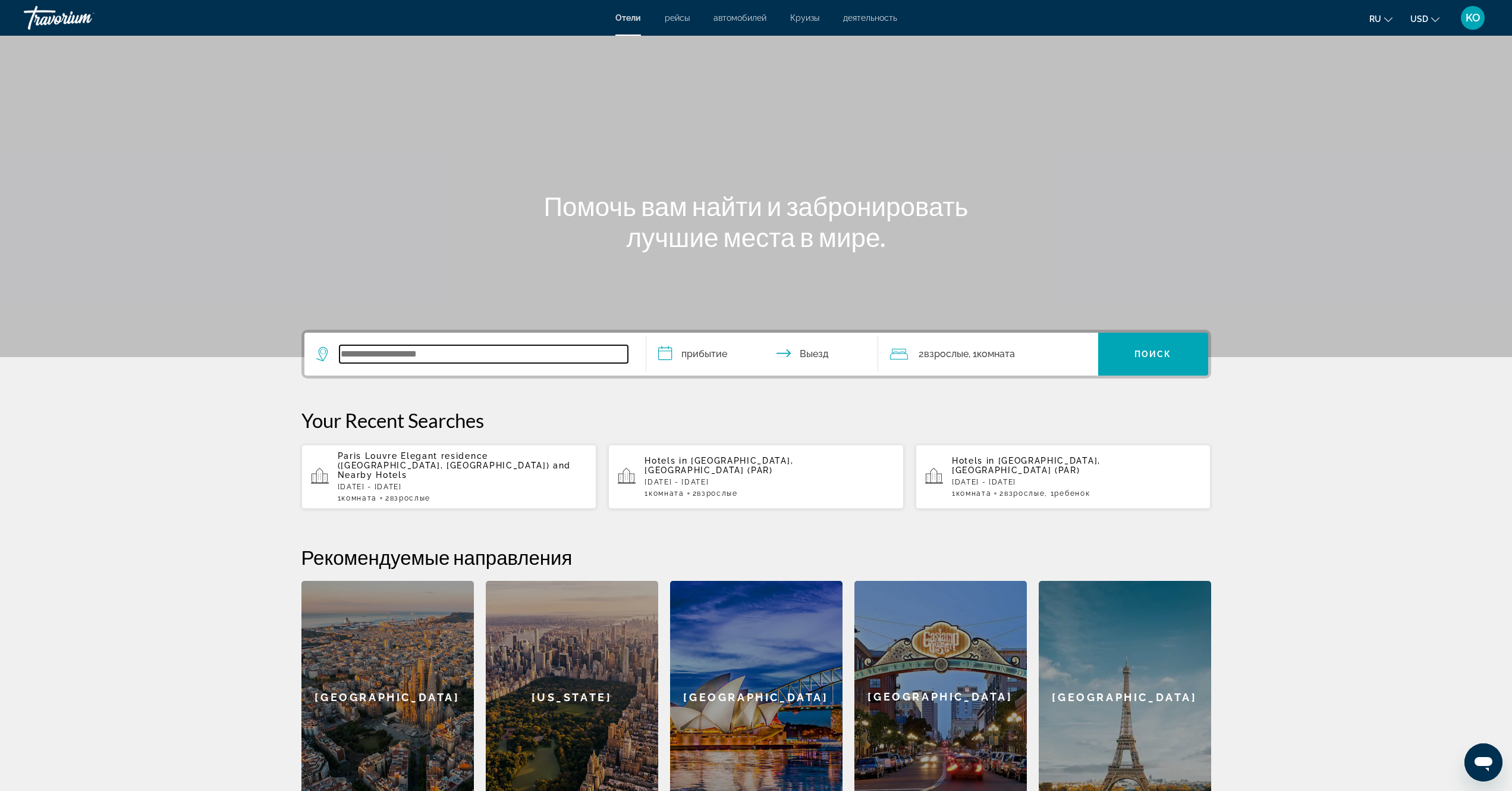
paste input "**********"
type input "**********"
click at [707, 356] on input "**********" at bounding box center [765, 356] width 237 height 47
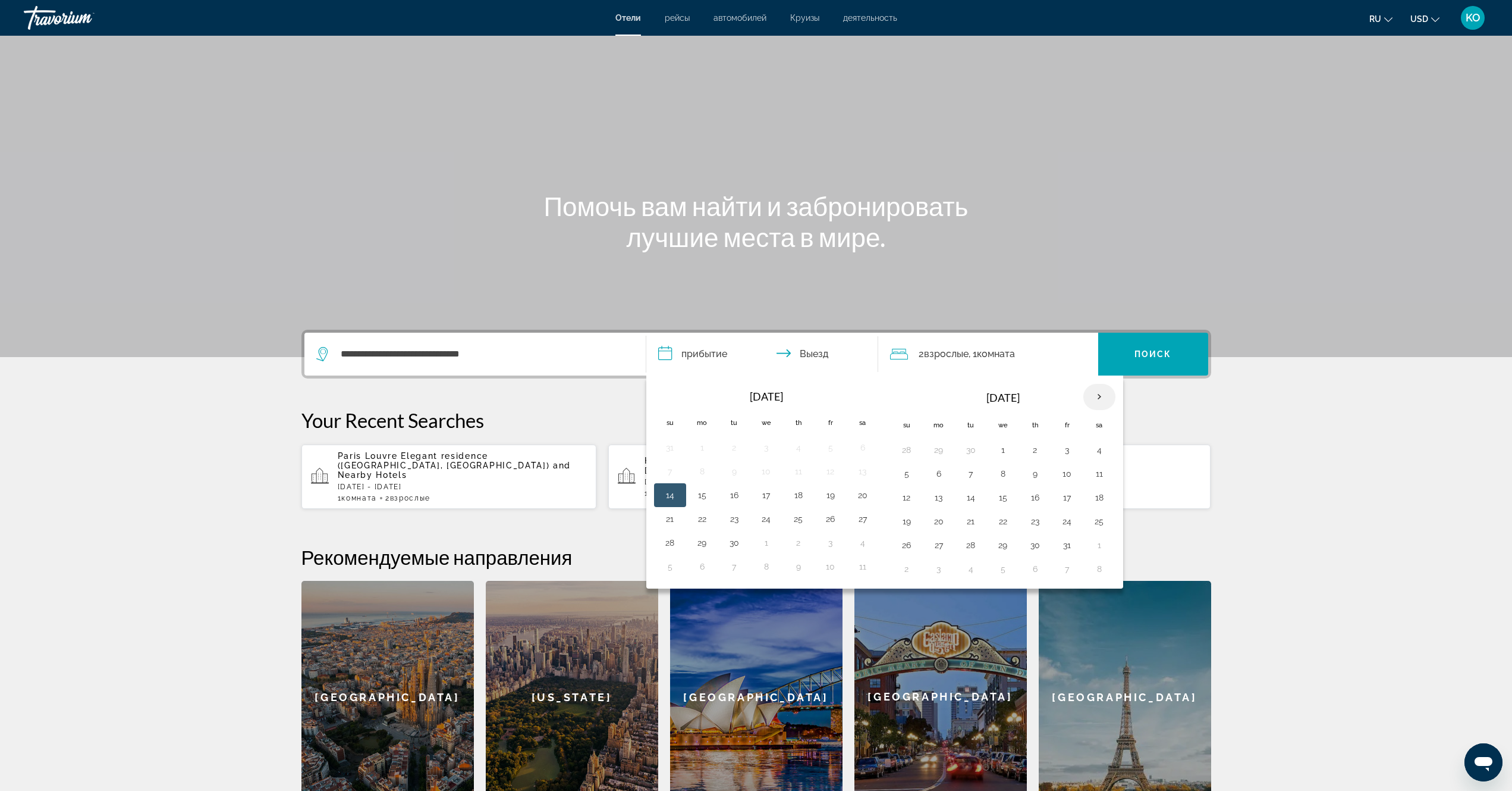
click at [1101, 396] on th "Next month" at bounding box center [1100, 396] width 32 height 27
click at [1036, 547] on button "27" at bounding box center [1036, 545] width 19 height 17
click at [905, 569] on button "30" at bounding box center [907, 568] width 19 height 17
type input "**********"
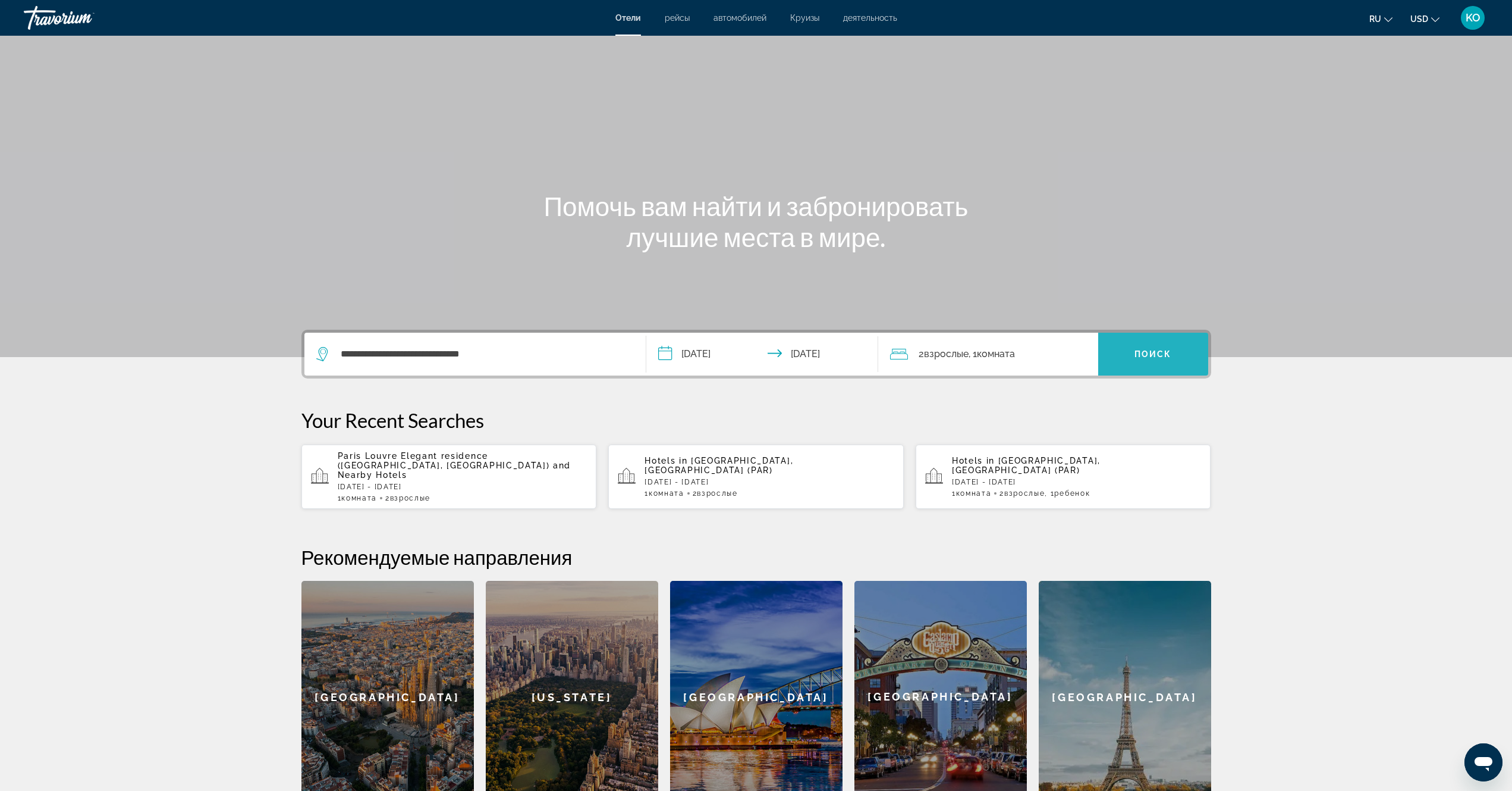
click at [1160, 355] on span "Поиск" at bounding box center [1153, 355] width 38 height 10
click at [954, 354] on span "Взрослые" at bounding box center [946, 354] width 45 height 11
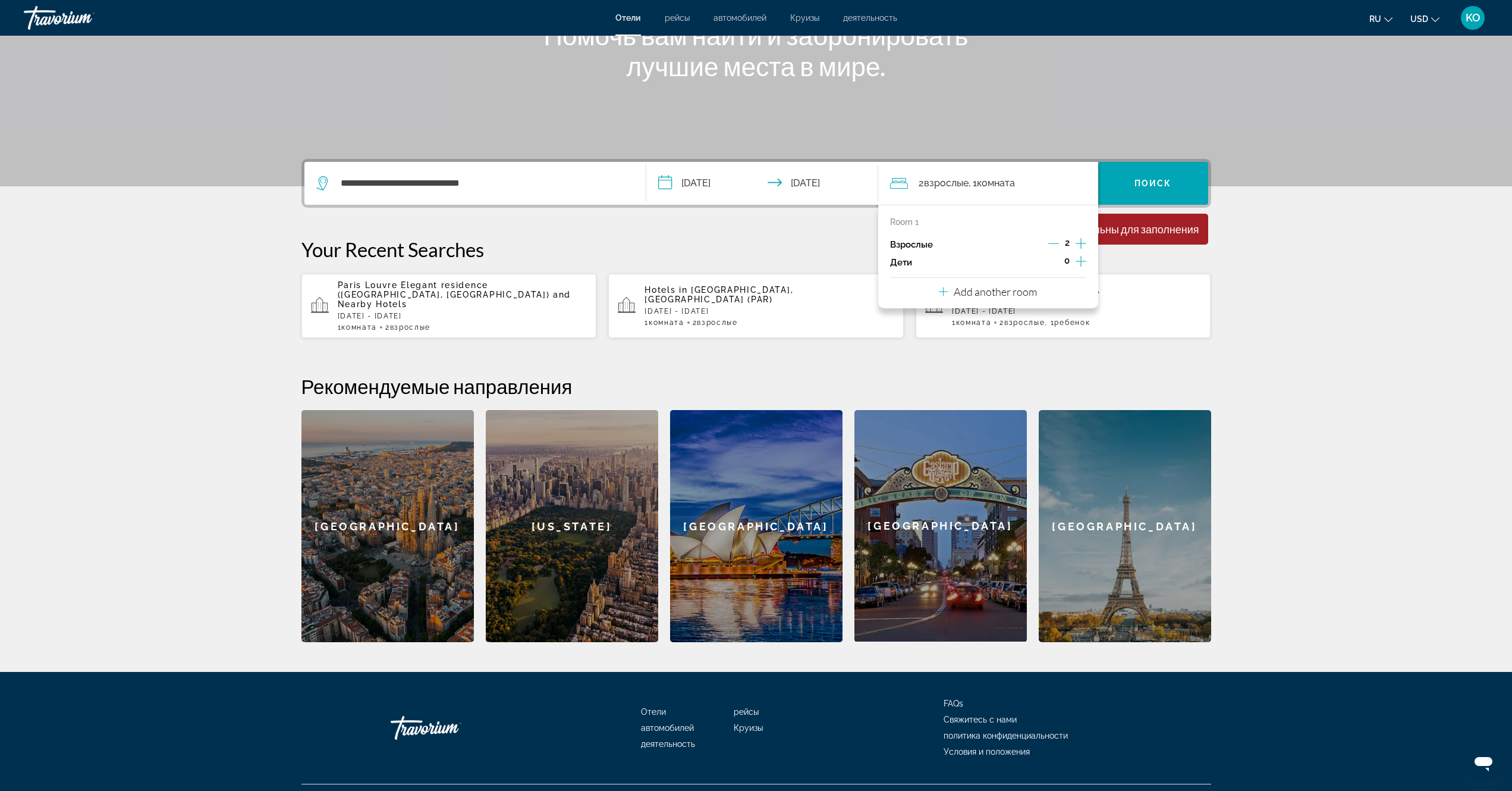
scroll to position [188, 0]
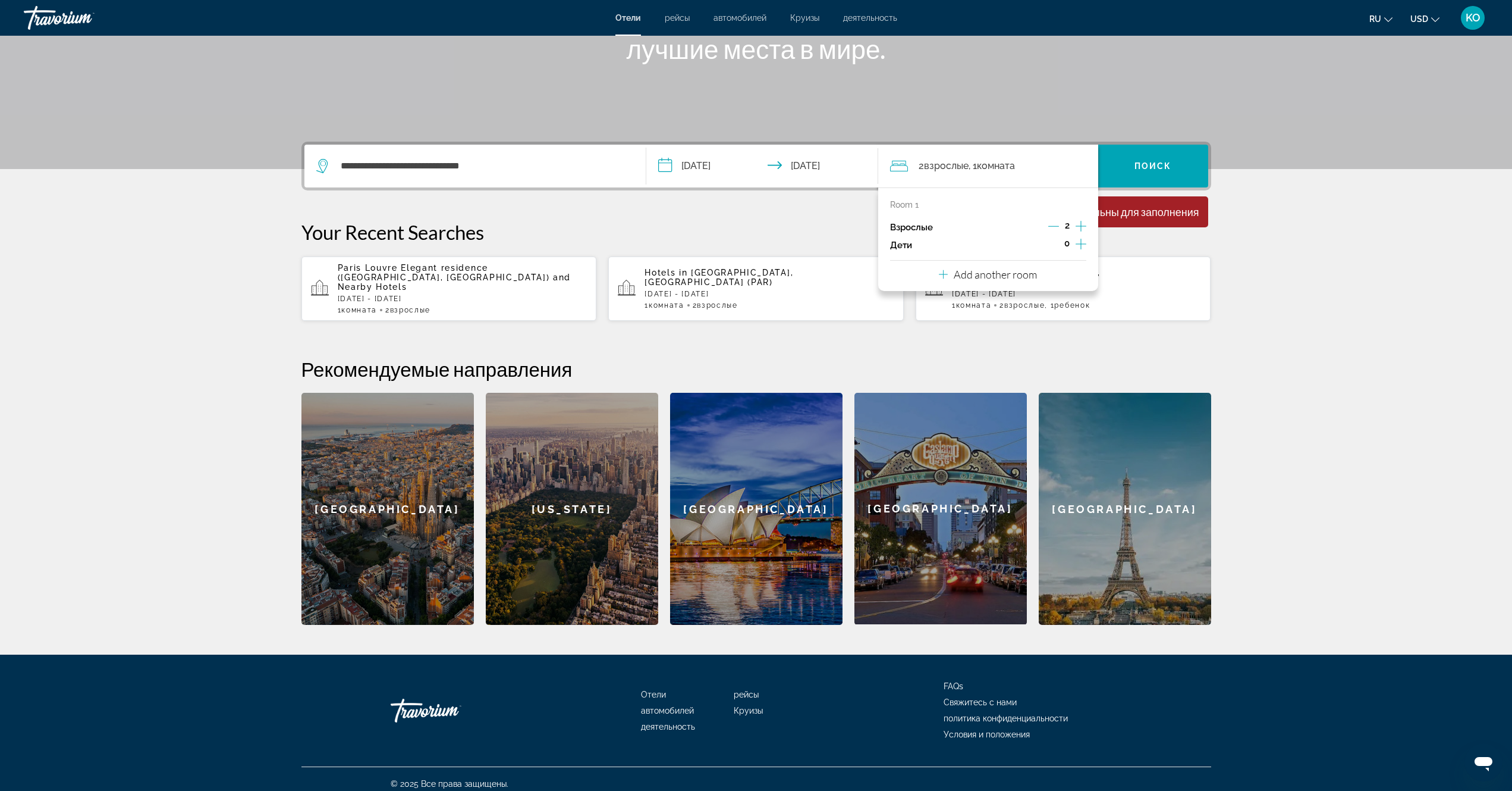
click at [734, 212] on div "**********" at bounding box center [757, 383] width 958 height 483
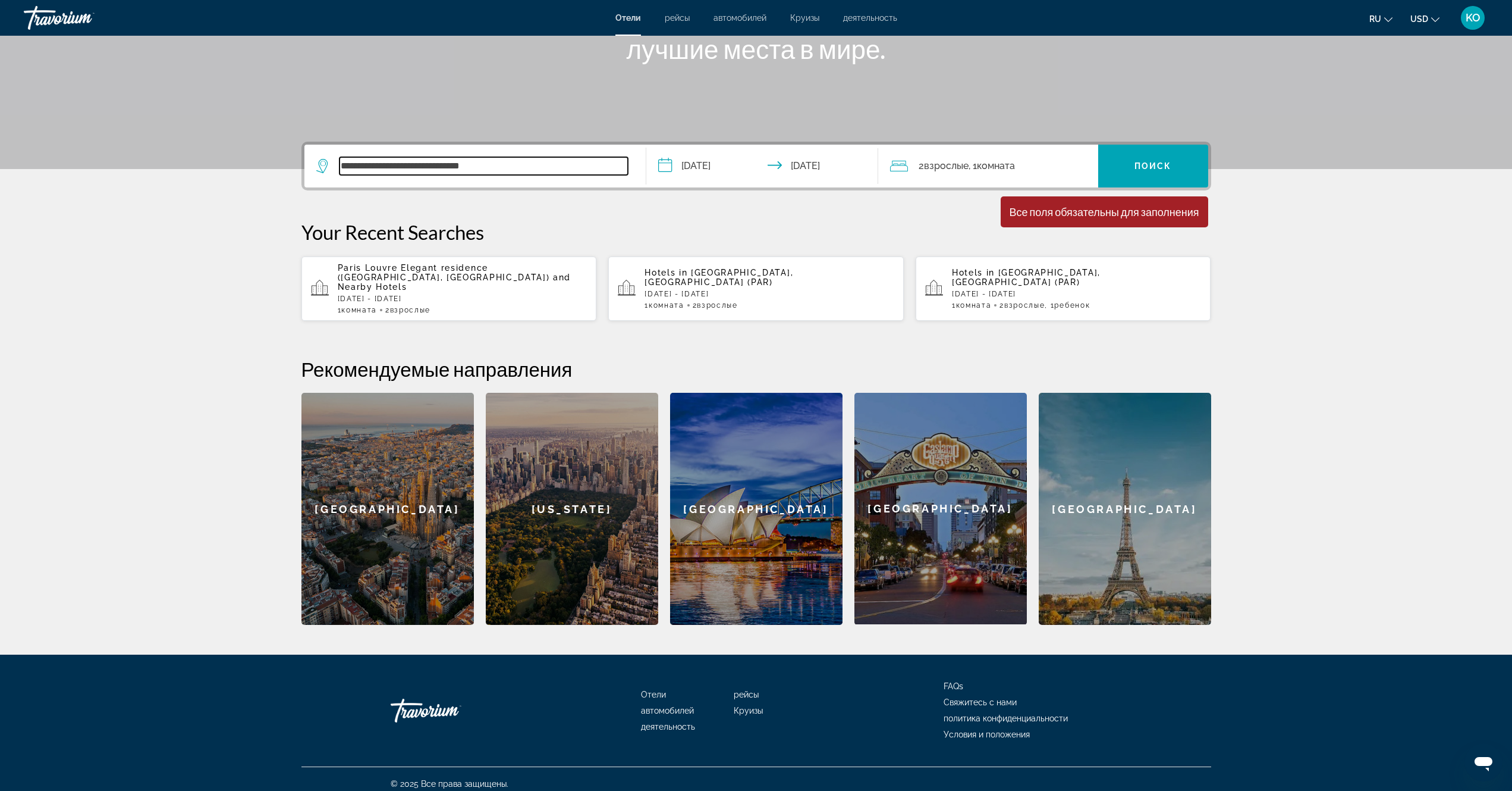
click at [501, 166] on input "**********" at bounding box center [484, 166] width 288 height 18
click at [503, 165] on input "**********" at bounding box center [484, 166] width 288 height 18
type input "**********"
click at [828, 290] on p "Thu, 27 Nov - Sun, 30 Nov" at bounding box center [769, 294] width 250 height 8
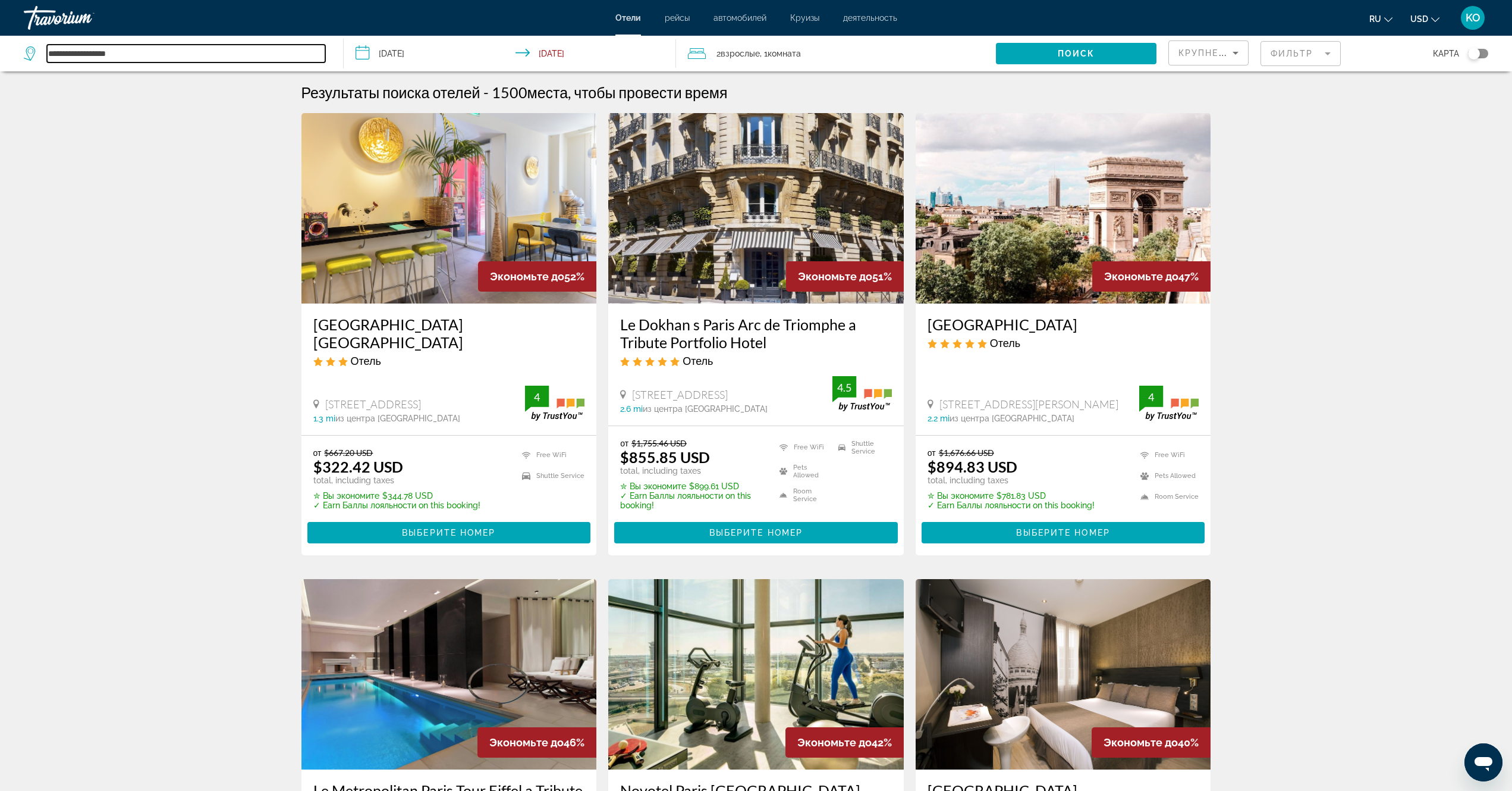
drag, startPoint x: 93, startPoint y: 51, endPoint x: 47, endPoint y: 51, distance: 46.0
click at [0, 52] on app-destination-search "**********" at bounding box center [172, 53] width 344 height 35
paste input "**********"
click at [1097, 54] on span "Search widget" at bounding box center [1076, 54] width 160 height 29
click at [1065, 47] on span "Search widget" at bounding box center [1076, 54] width 160 height 29
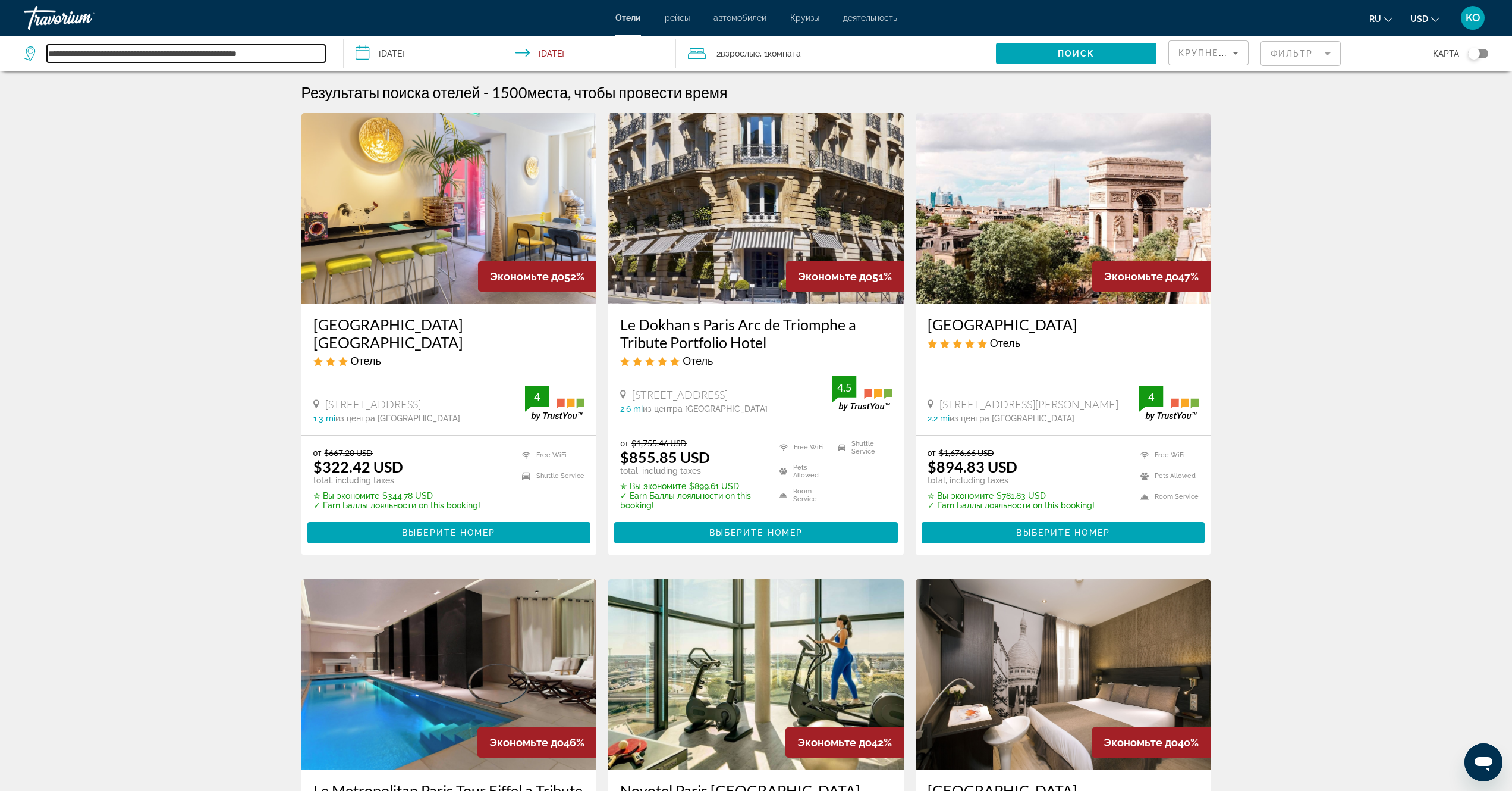
click at [310, 52] on input "**********" at bounding box center [186, 54] width 278 height 18
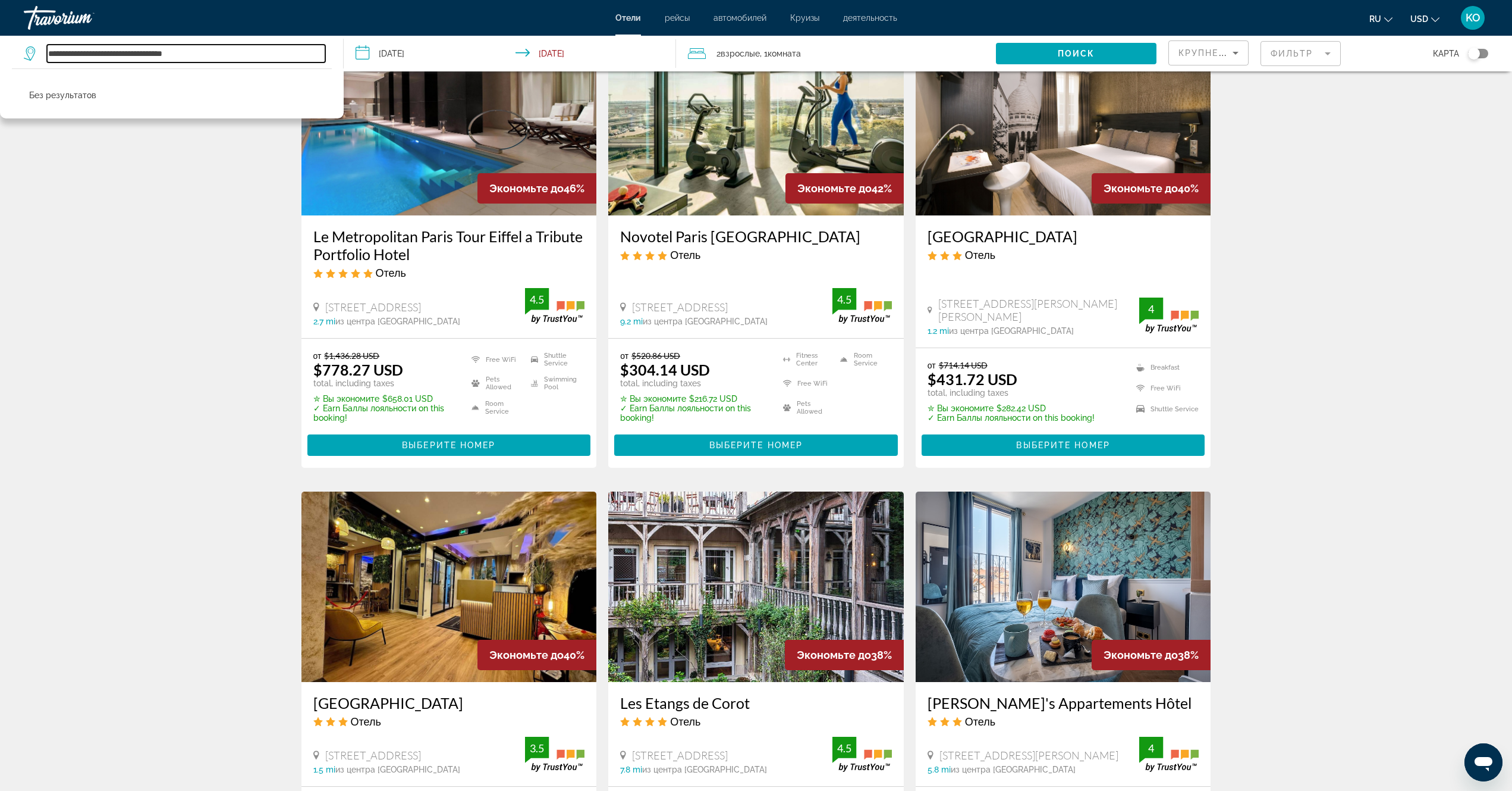
scroll to position [595, 0]
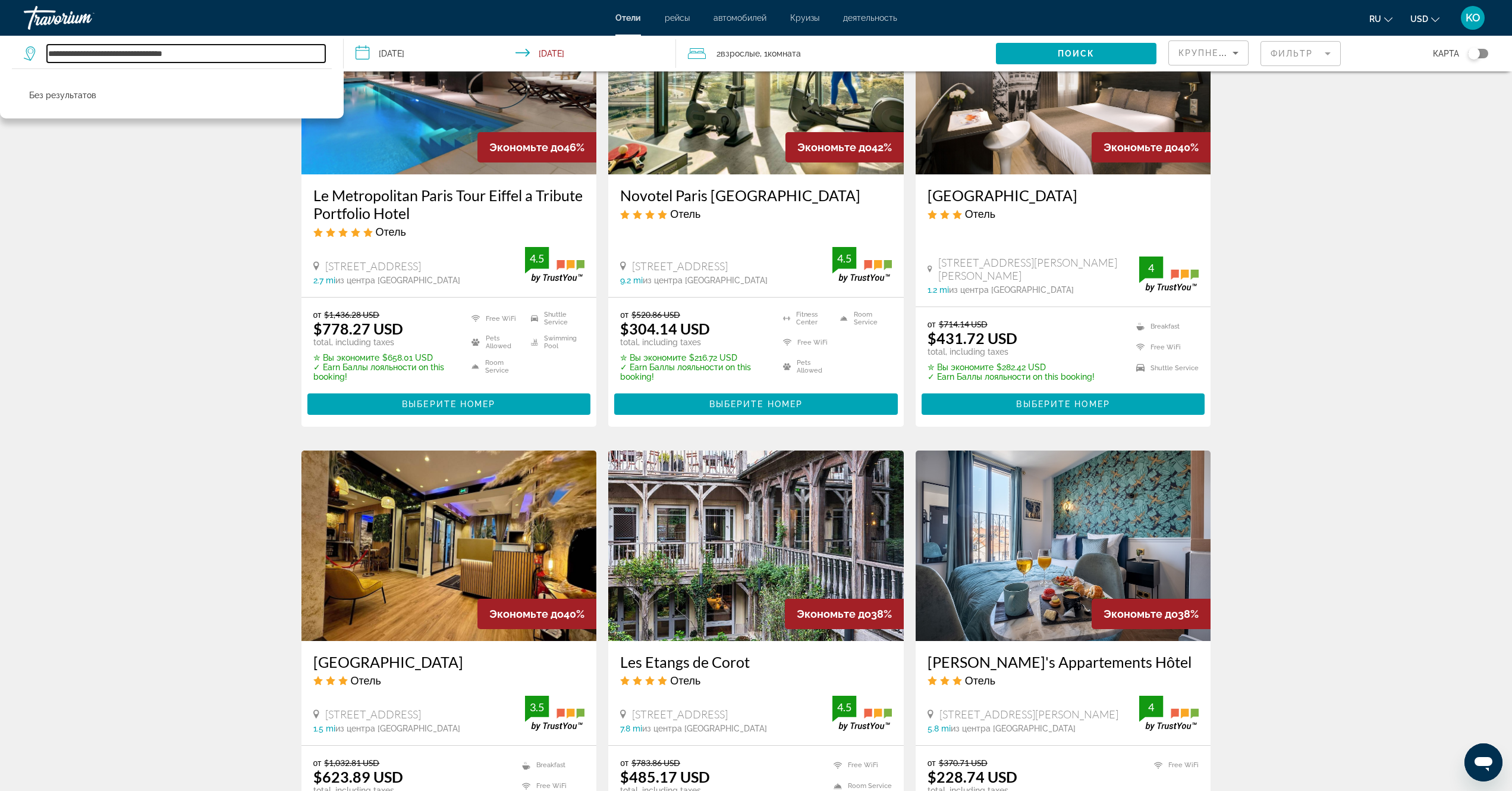
type input "**********"
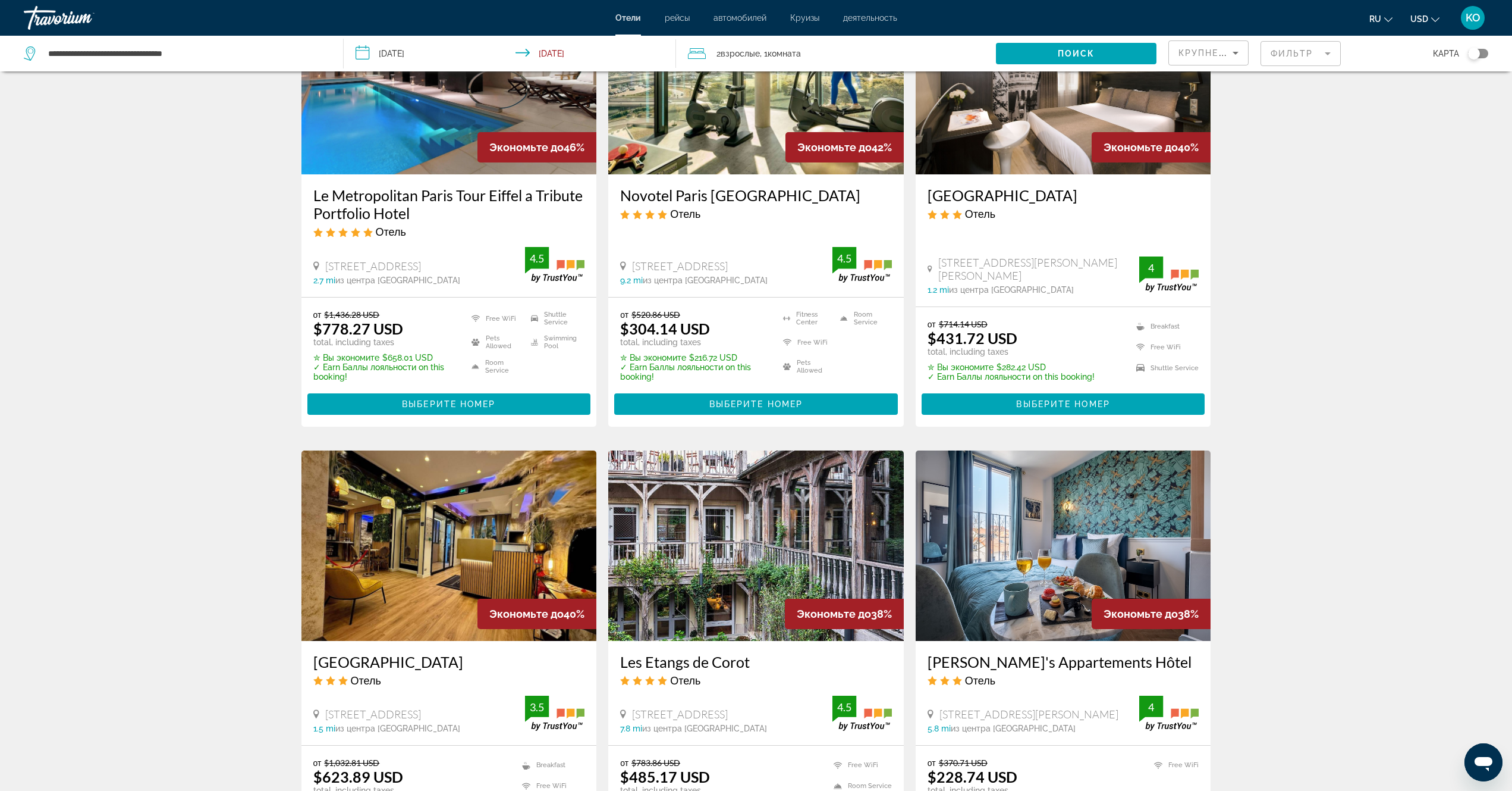
click at [169, 233] on div "Результаты поиска отелей - 1500 места, чтобы провести время Экономьте до 52% Ac…" at bounding box center [756, 424] width 1512 height 1873
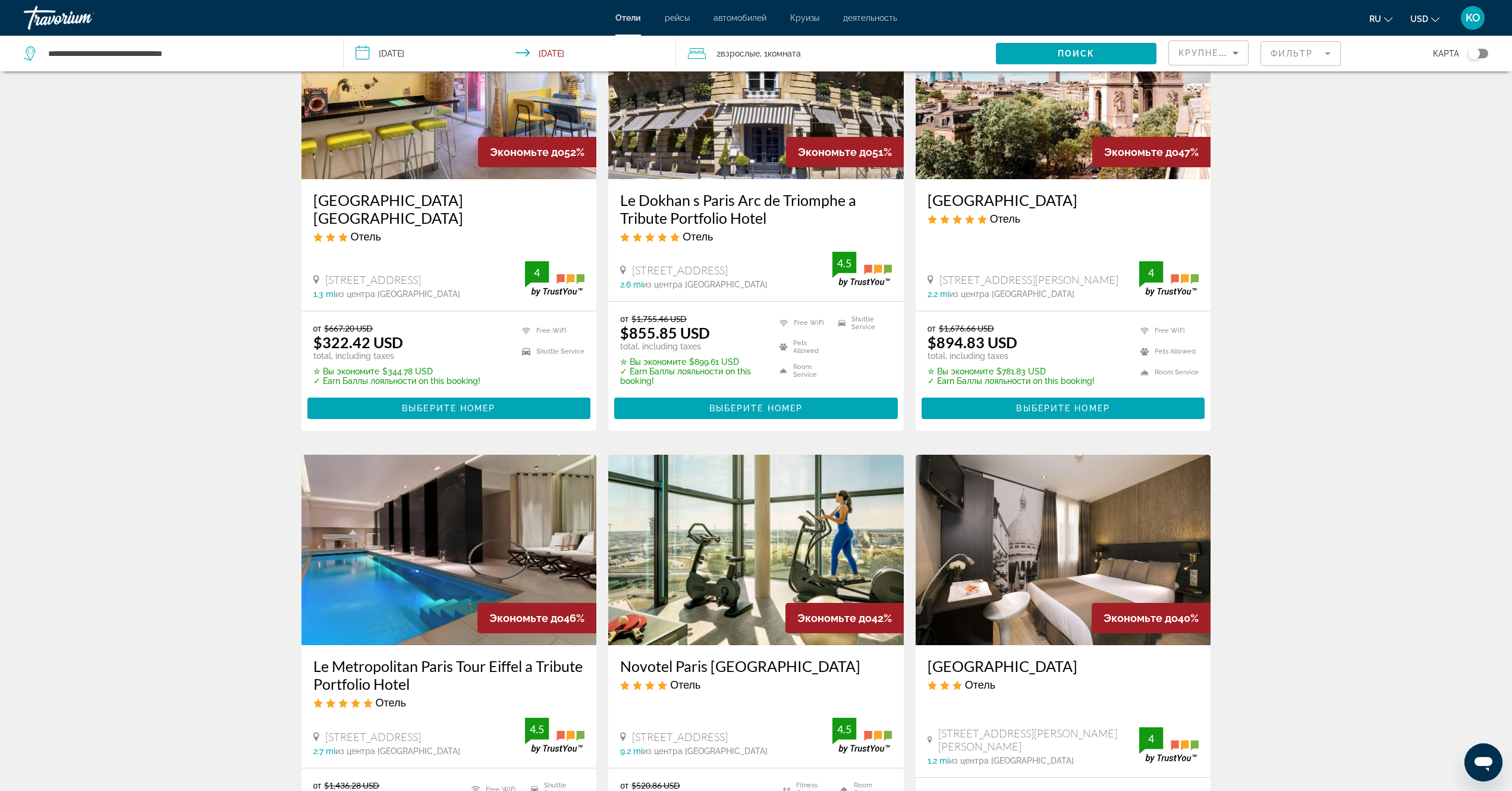
scroll to position [0, 0]
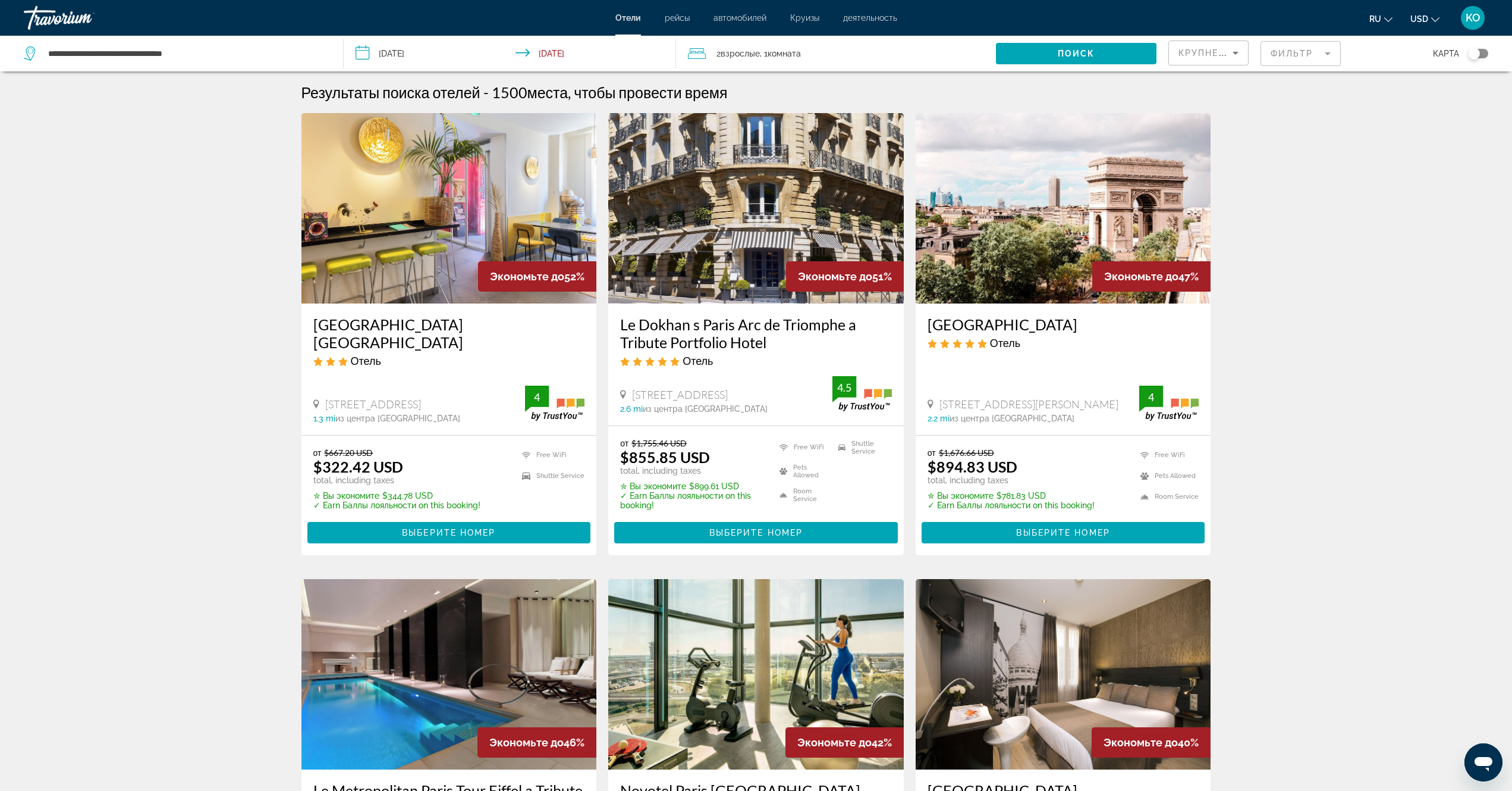
click at [1092, 232] on img "Main content" at bounding box center [1064, 208] width 296 height 191
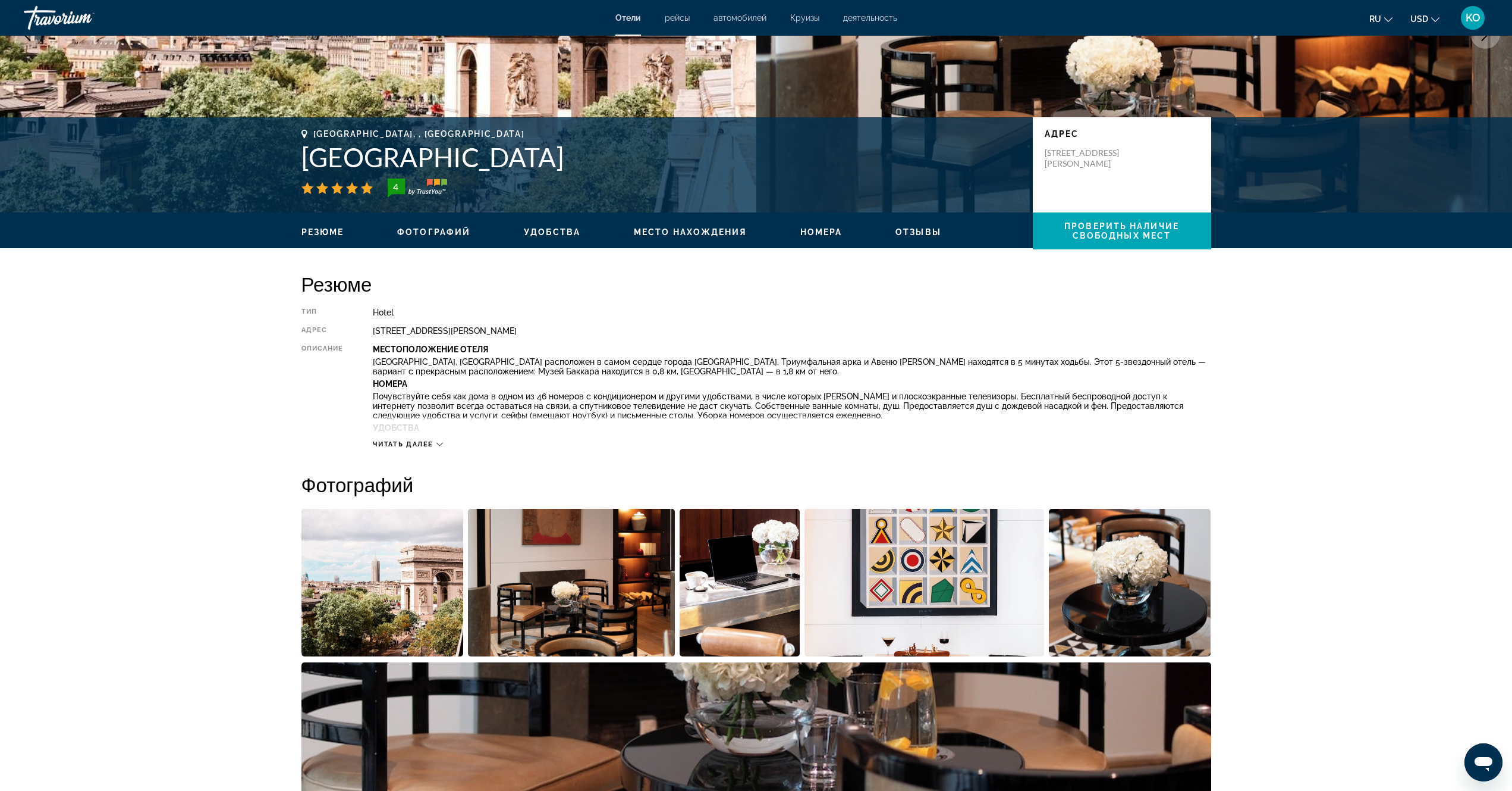
scroll to position [416, 0]
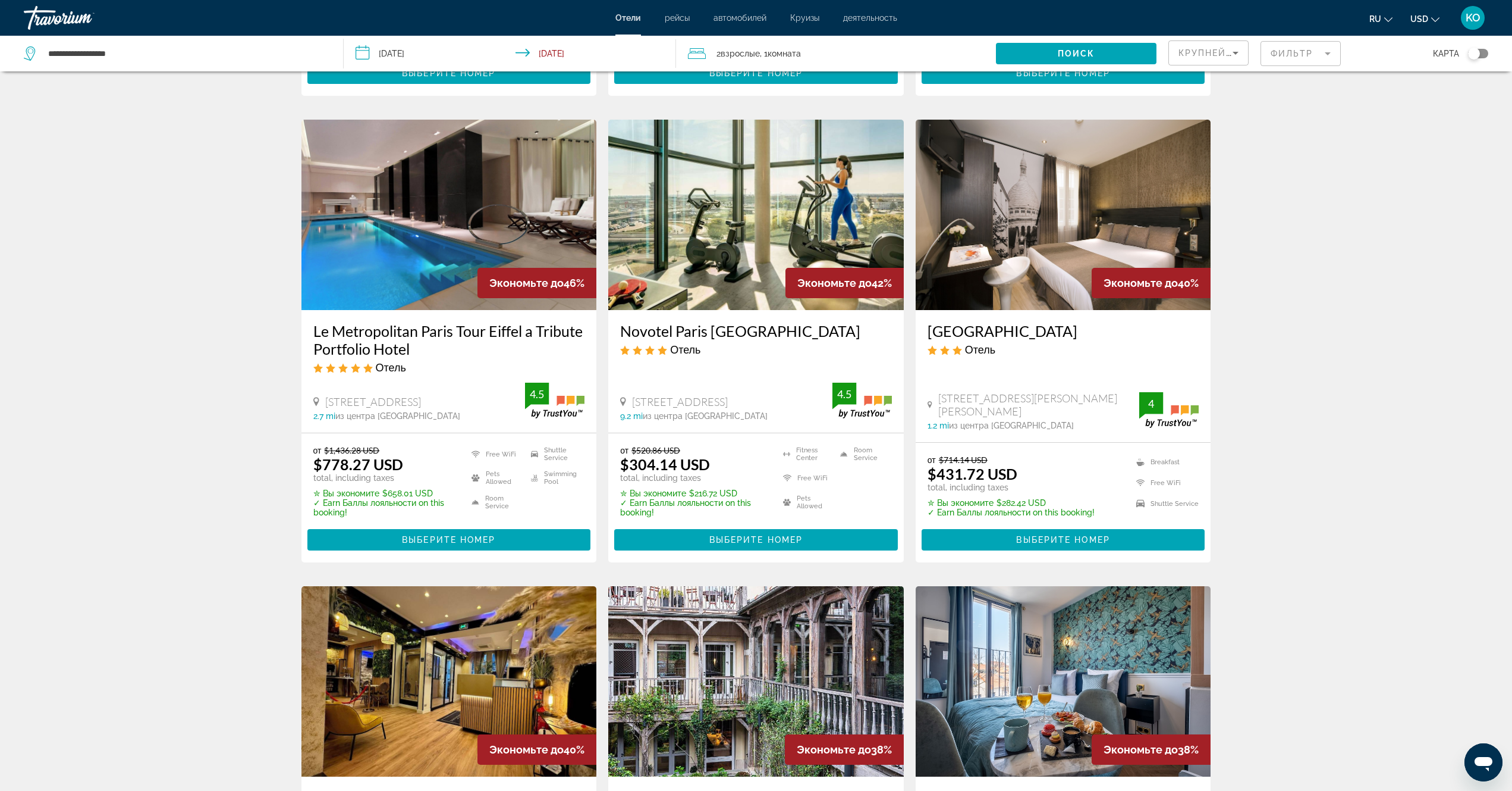
scroll to position [443, 0]
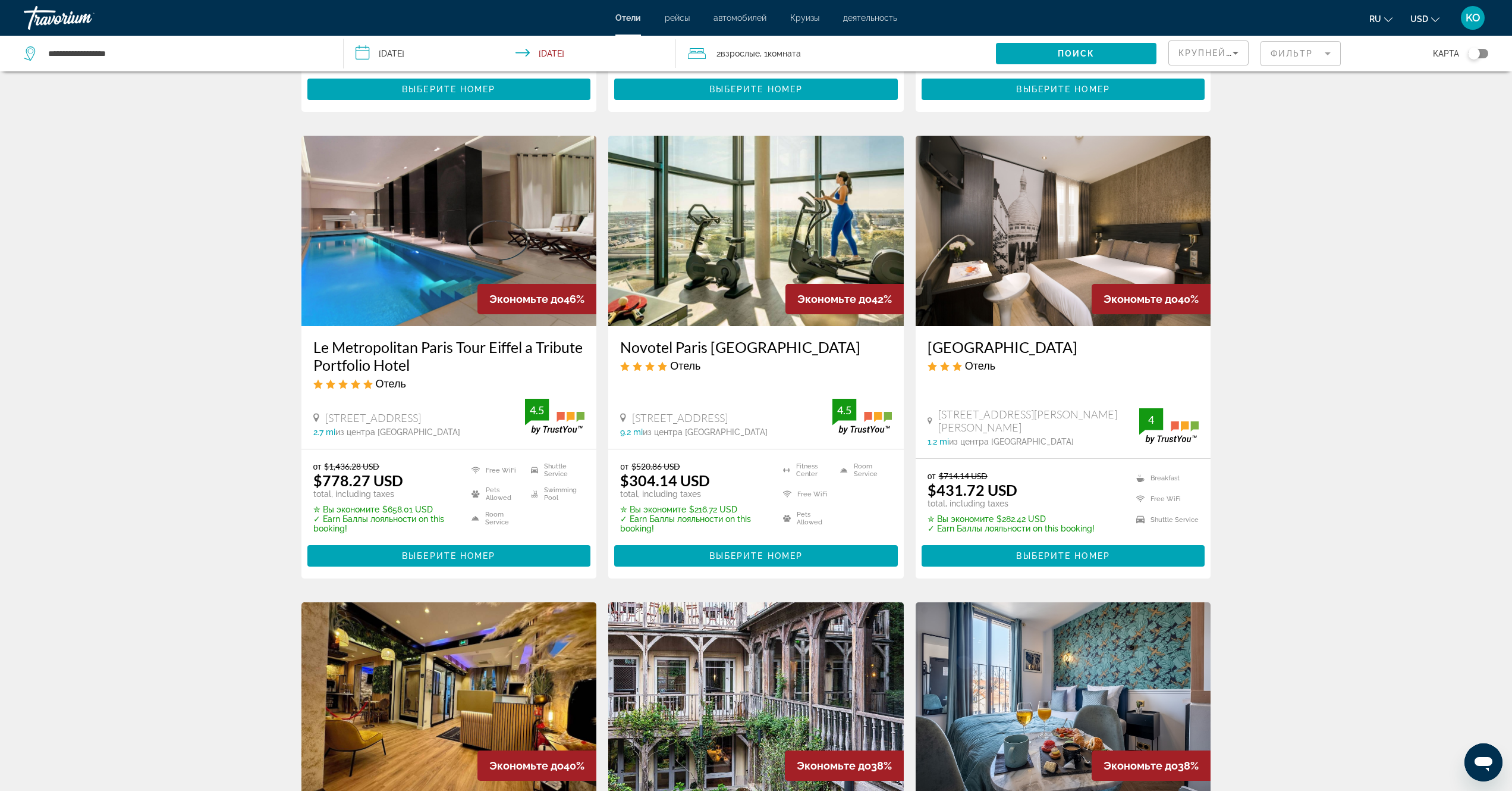
click at [770, 262] on img "Main content" at bounding box center [756, 231] width 296 height 191
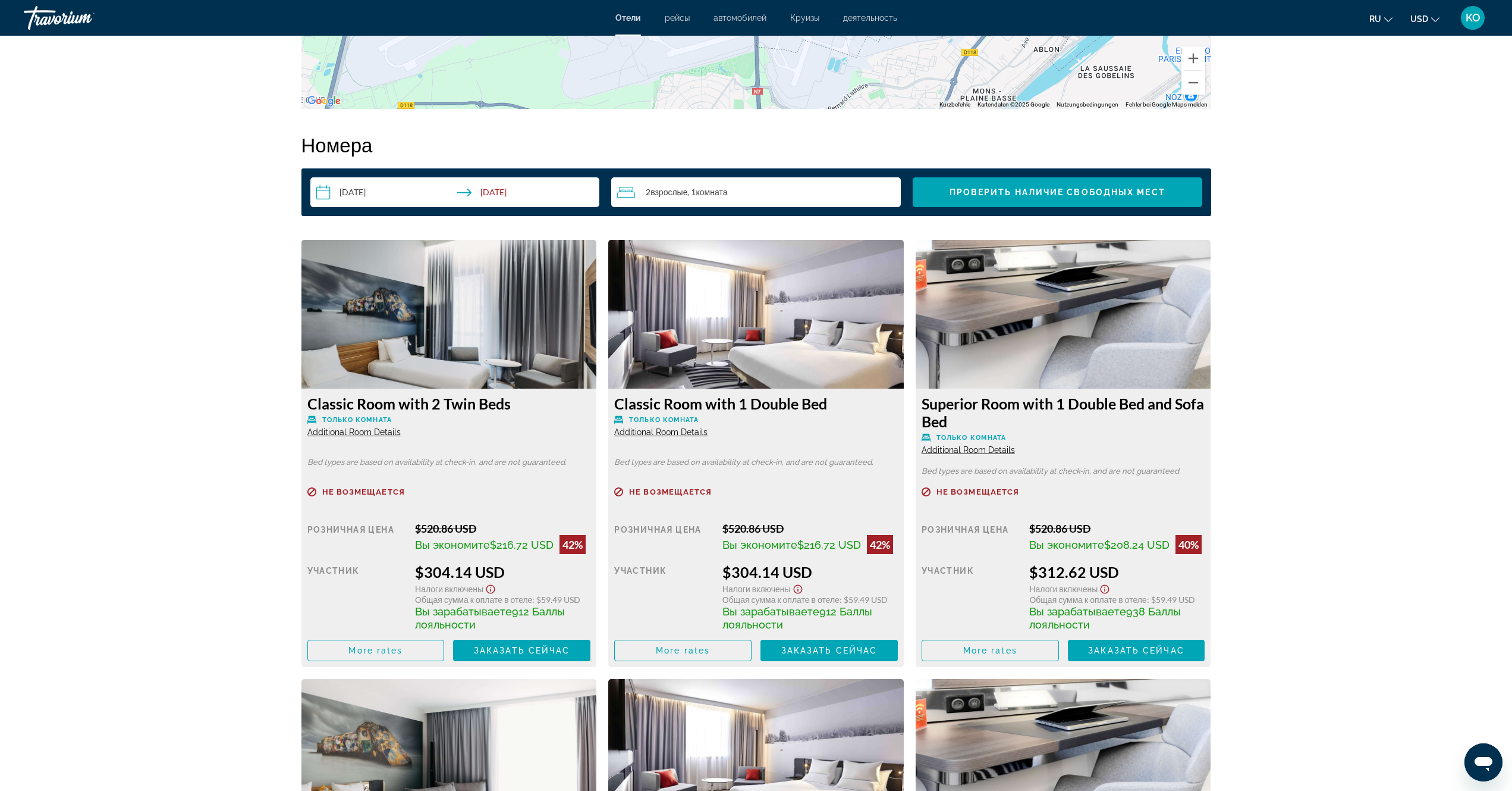
scroll to position [1547, 0]
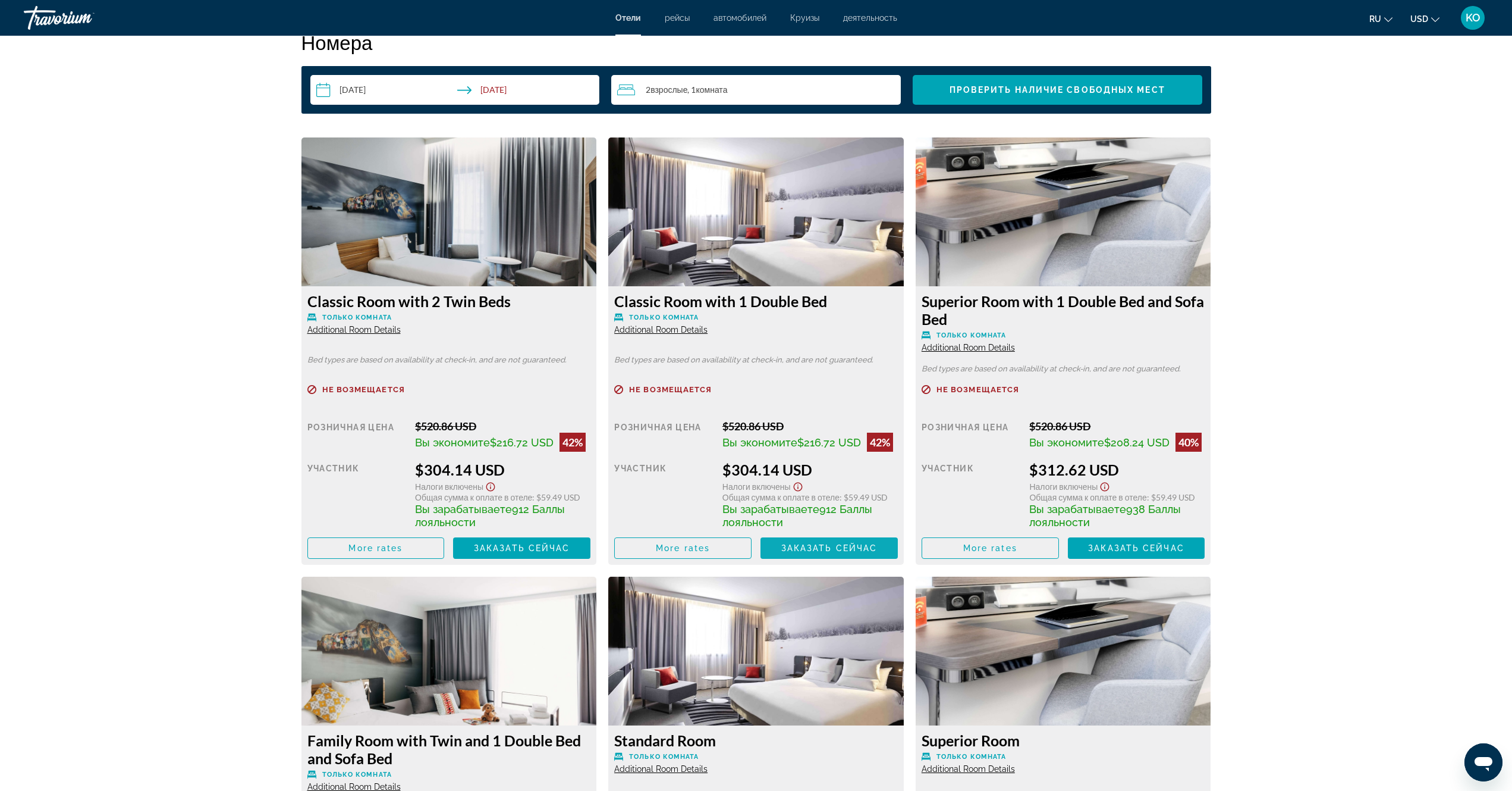
click at [840, 553] on span "Заказать сейчас" at bounding box center [830, 548] width 96 height 10
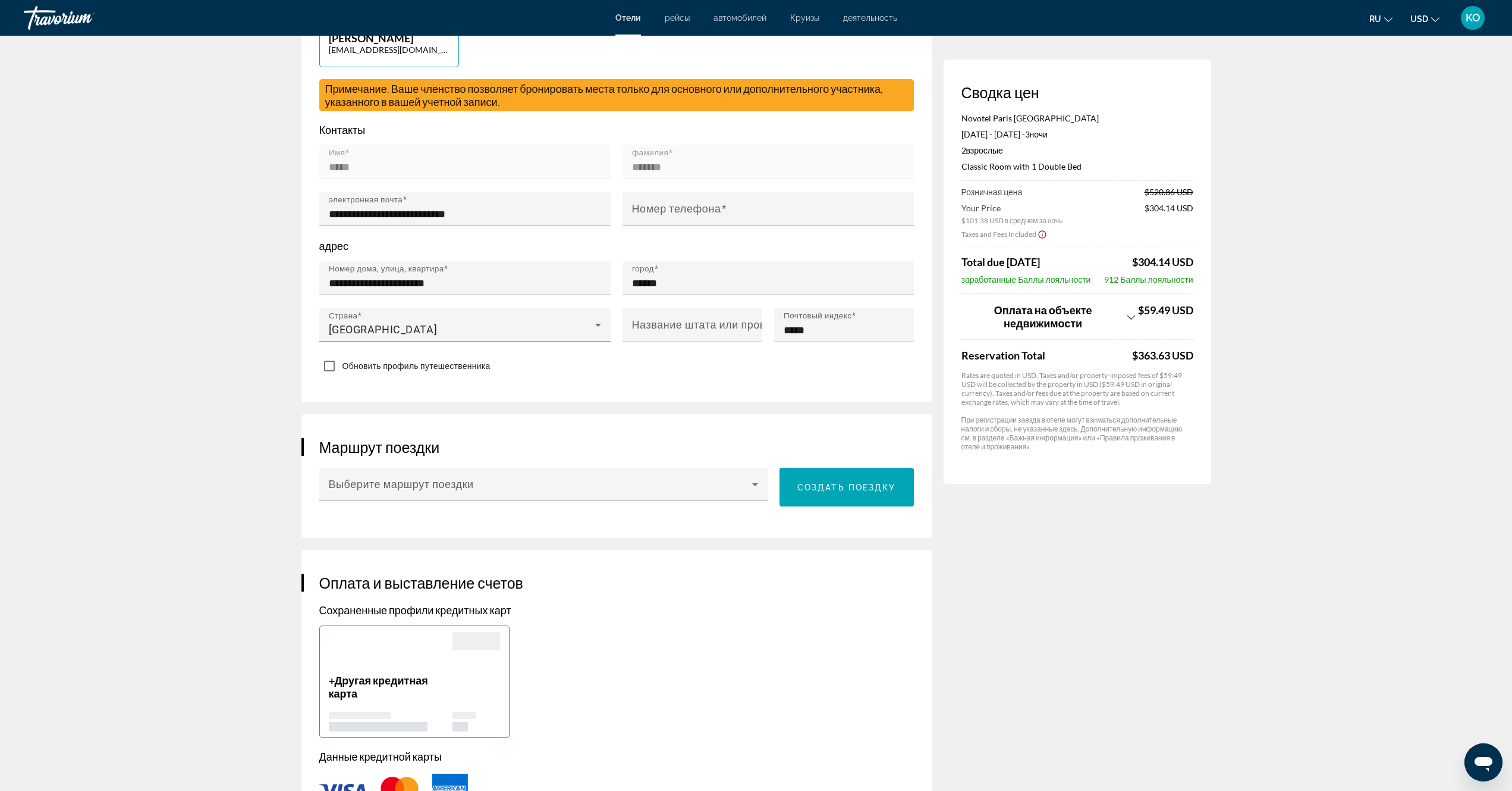
scroll to position [271, 0]
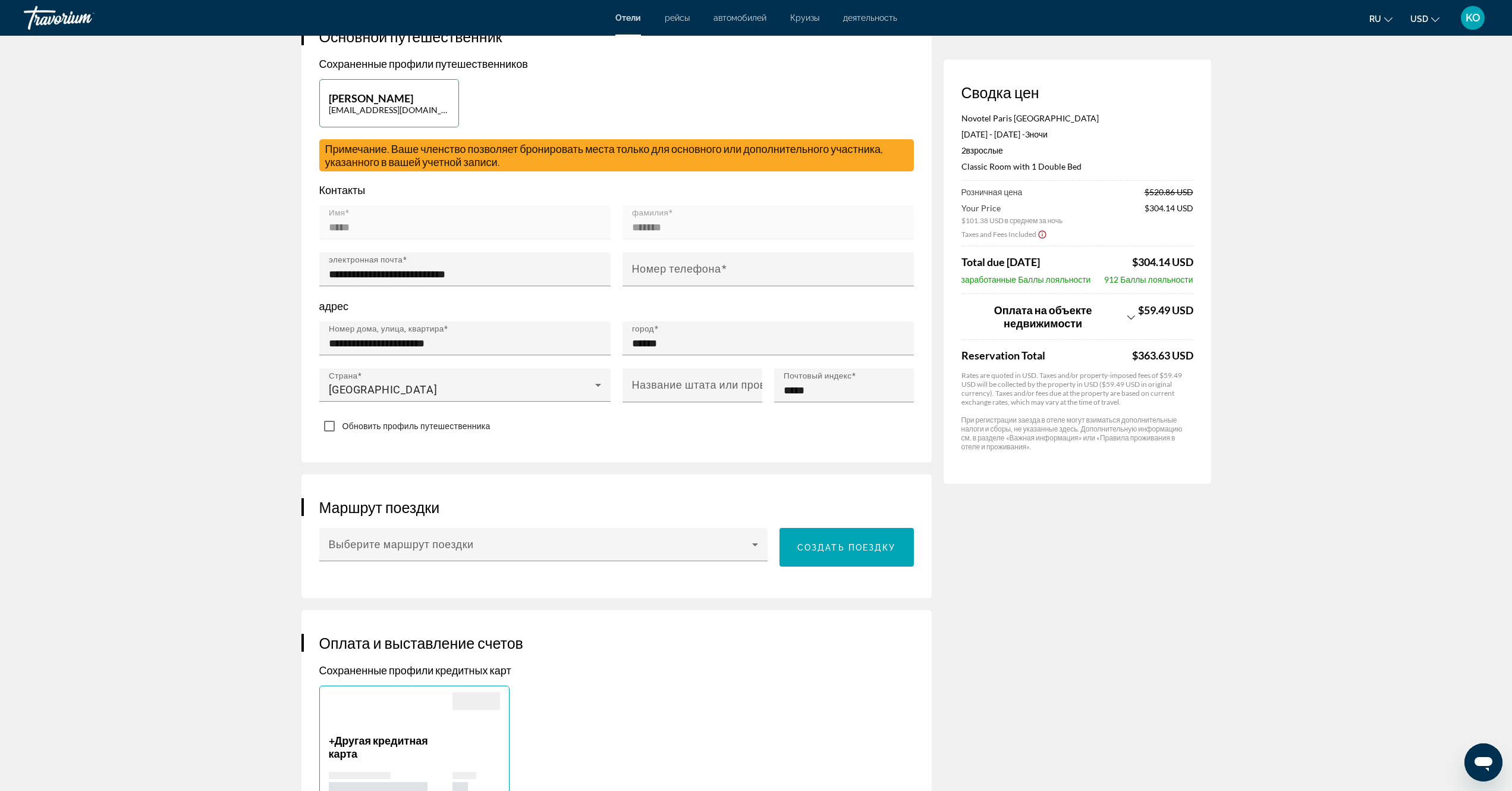
click at [1130, 319] on icon "Show Taxes and Fees breakdown" at bounding box center [1132, 317] width 8 height 4
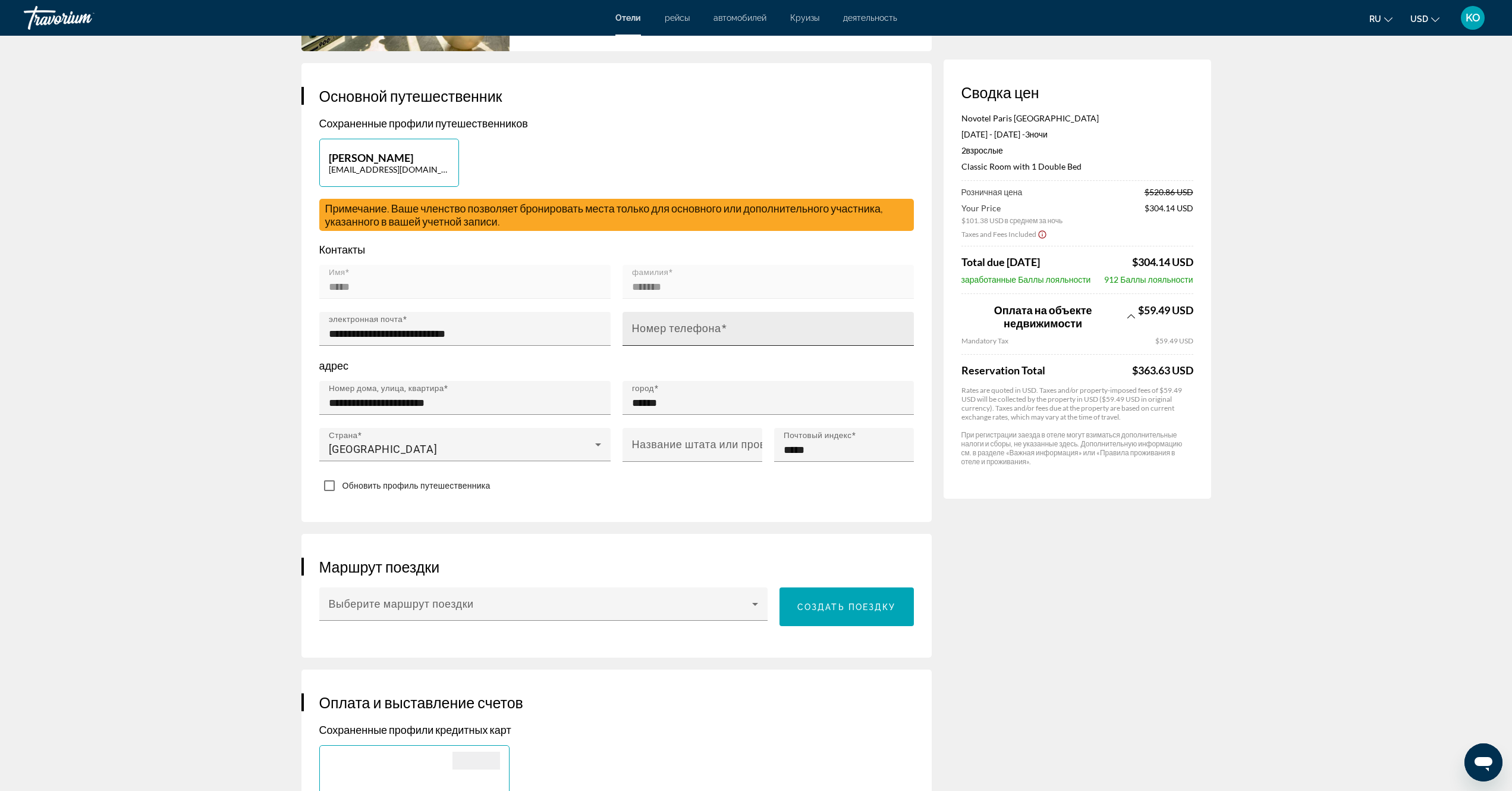
scroll to position [0, 0]
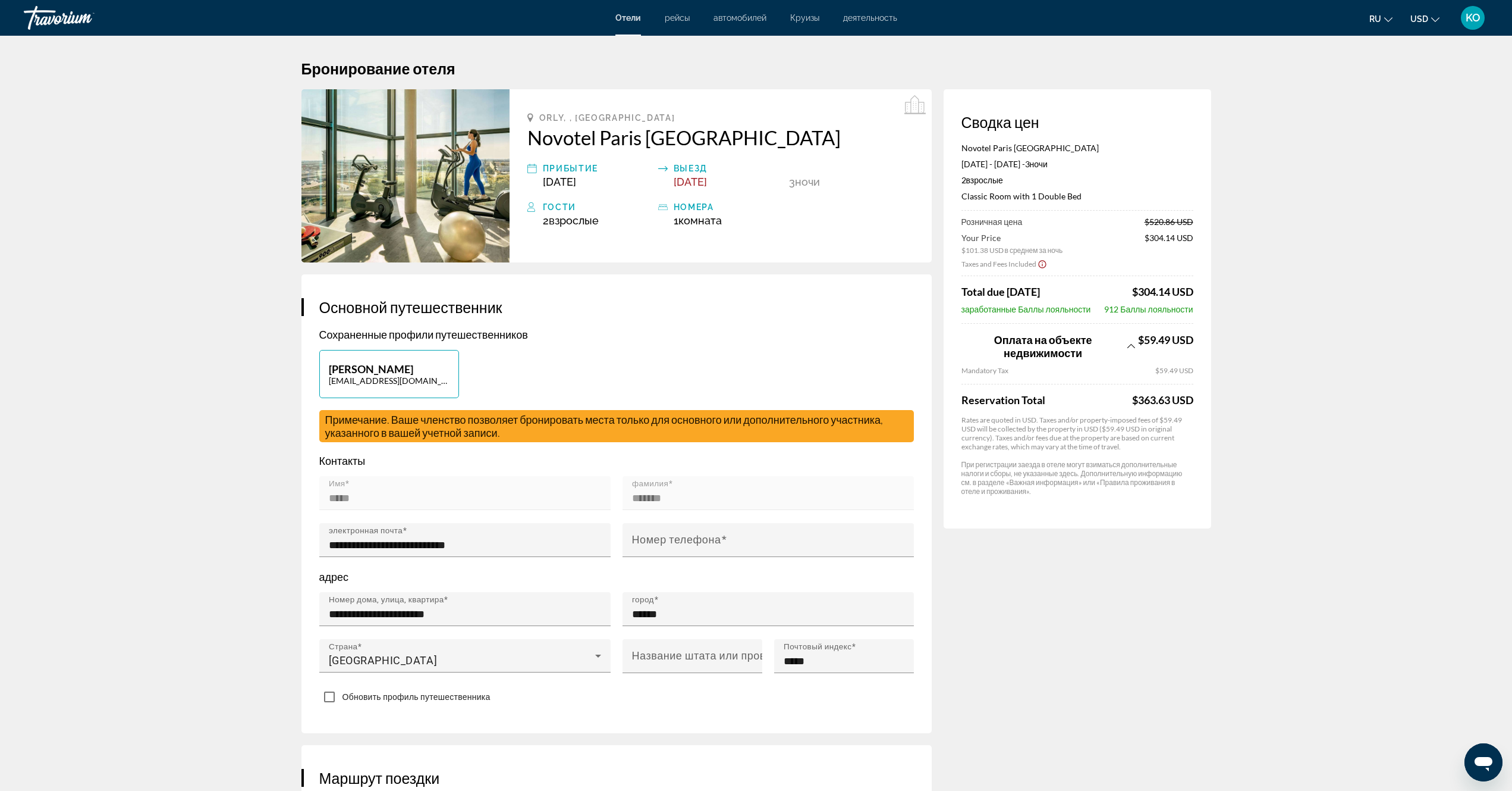
drag, startPoint x: 762, startPoint y: 144, endPoint x: 807, endPoint y: 296, distance: 158.5
click at [807, 296] on div "**********" at bounding box center [616, 503] width 631 height 459
drag, startPoint x: 958, startPoint y: 143, endPoint x: 1092, endPoint y: 148, distance: 134.1
click at [1092, 148] on div "Сводка цен Novotel Paris Coeur d'Orly Airport Nov 27, 2025 - Nov 30, 2025 - 3 н…" at bounding box center [1077, 309] width 268 height 439
copy p "Novotel Paris Coeur d'[GEOGRAPHIC_DATA]"
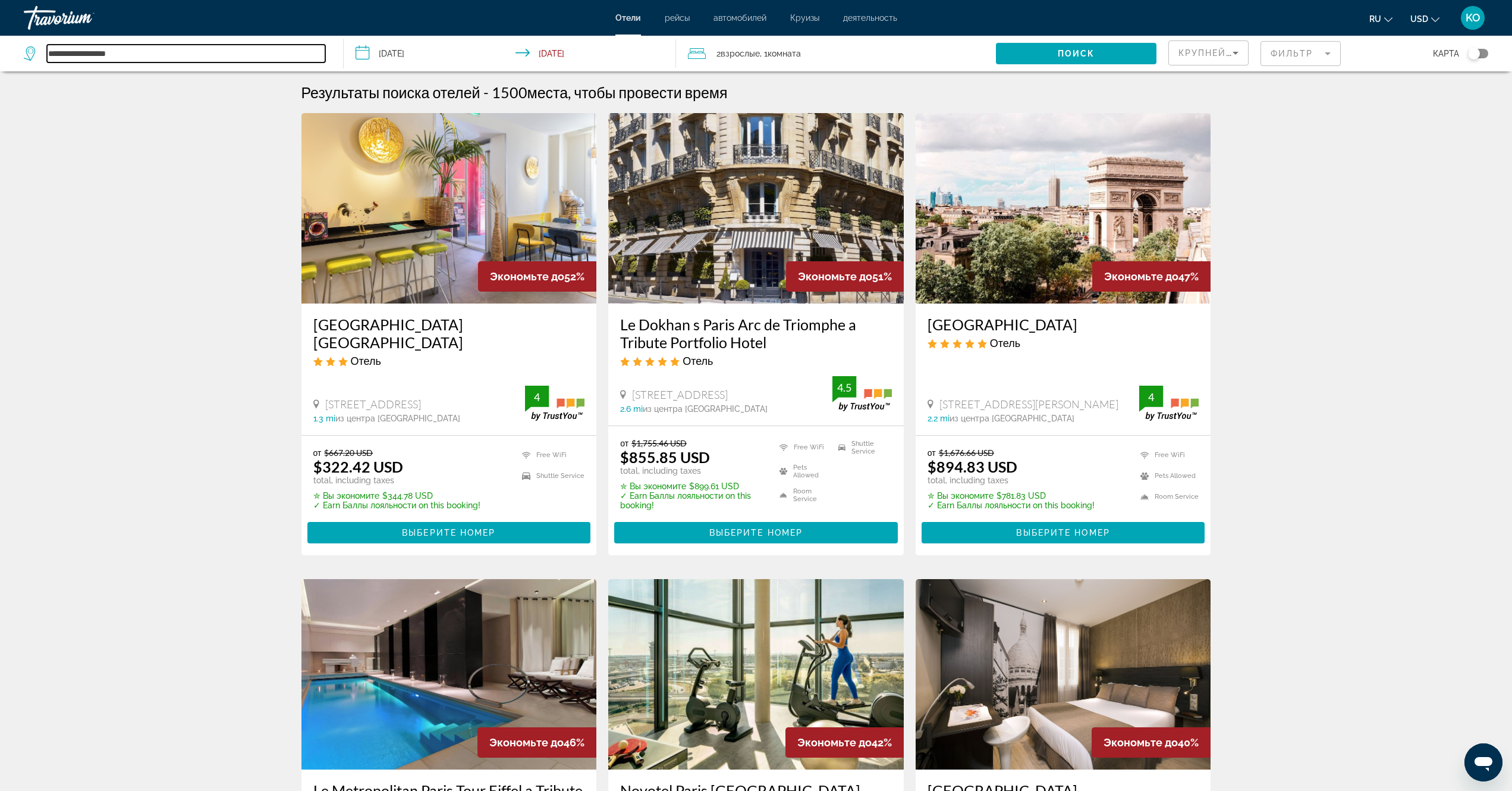
click at [113, 59] on input "**********" at bounding box center [186, 54] width 278 height 18
drag, startPoint x: 131, startPoint y: 54, endPoint x: 8, endPoint y: 47, distance: 123.2
click at [0, 47] on app-destination-search "**********" at bounding box center [172, 53] width 344 height 35
paste input "**********"
type input "**********"
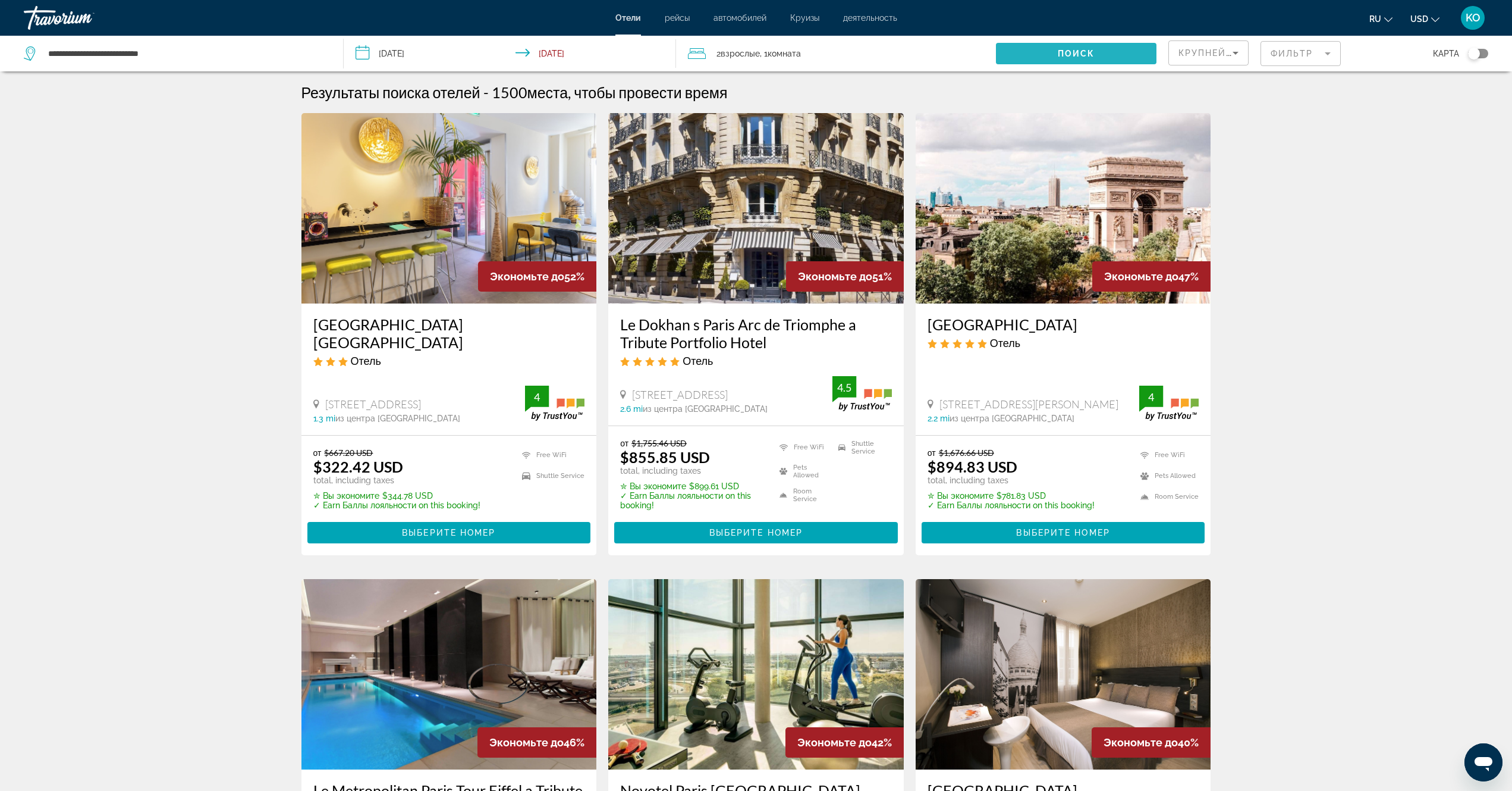
drag, startPoint x: 1071, startPoint y: 53, endPoint x: 1082, endPoint y: 31, distance: 24.6
click at [1073, 53] on span "Поиск" at bounding box center [1077, 54] width 38 height 10
click at [1072, 56] on span "Поиск" at bounding box center [1077, 54] width 38 height 10
click at [1234, 50] on icon "Sort by" at bounding box center [1236, 53] width 14 height 14
click at [1205, 113] on span "Расстояние" at bounding box center [1201, 113] width 45 height 10
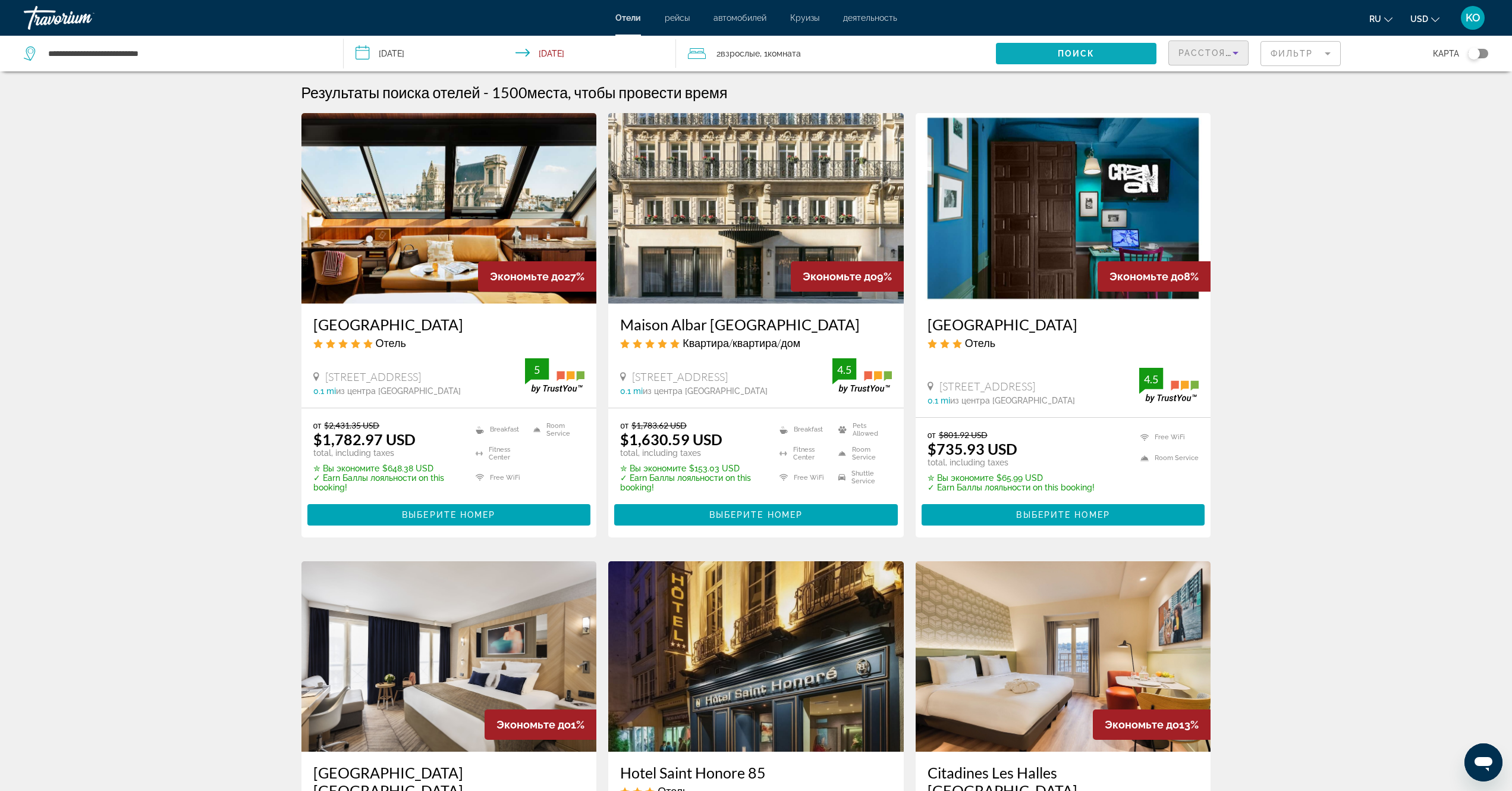
click at [1096, 53] on span "Search widget" at bounding box center [1076, 54] width 160 height 29
click at [1060, 51] on span "Поиск" at bounding box center [1077, 54] width 38 height 10
click at [1060, 54] on span "Поиск" at bounding box center [1077, 54] width 38 height 10
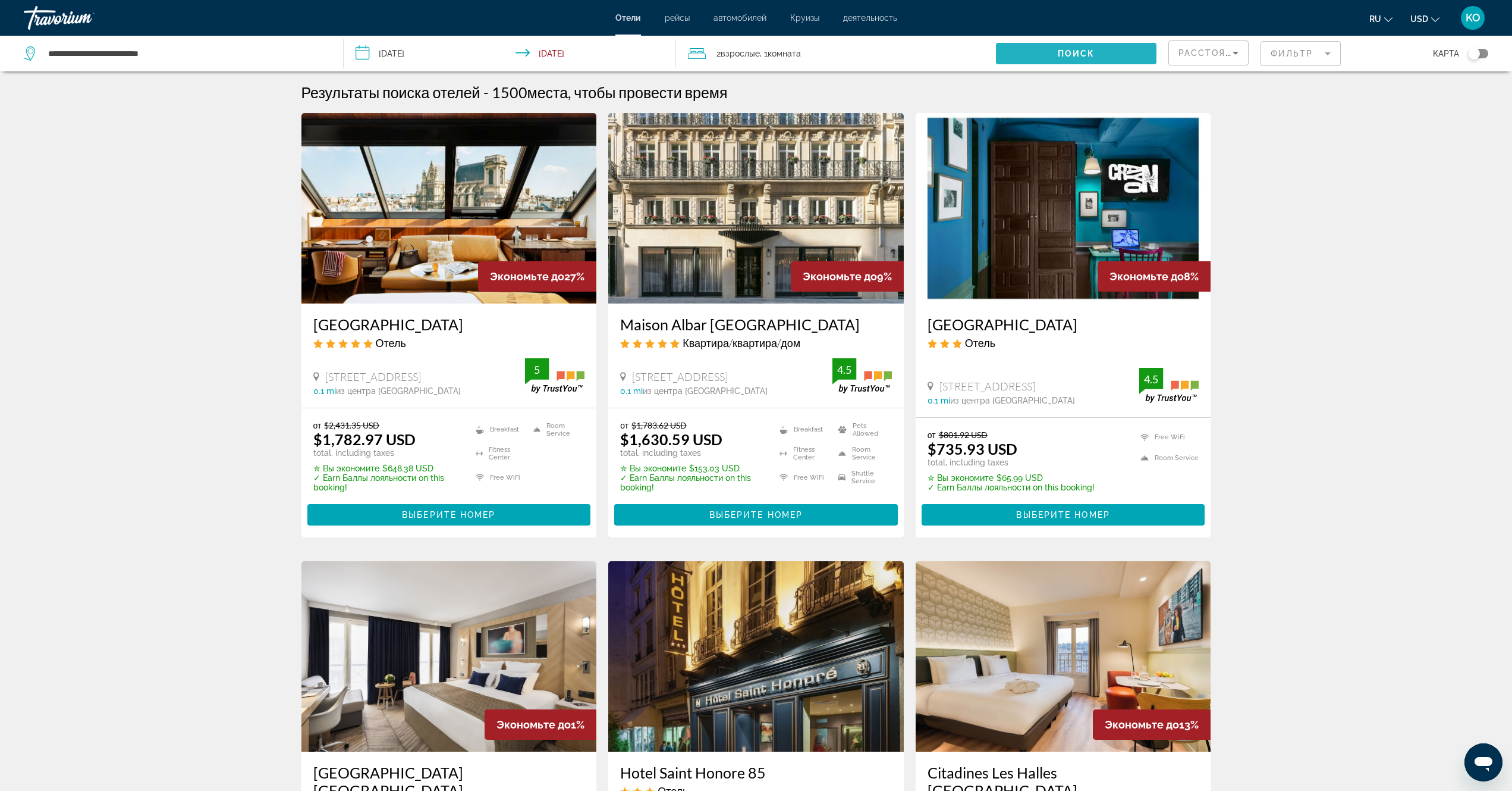
click at [1060, 54] on span "Поиск" at bounding box center [1077, 54] width 38 height 10
click at [1061, 54] on span "Поиск" at bounding box center [1077, 54] width 38 height 10
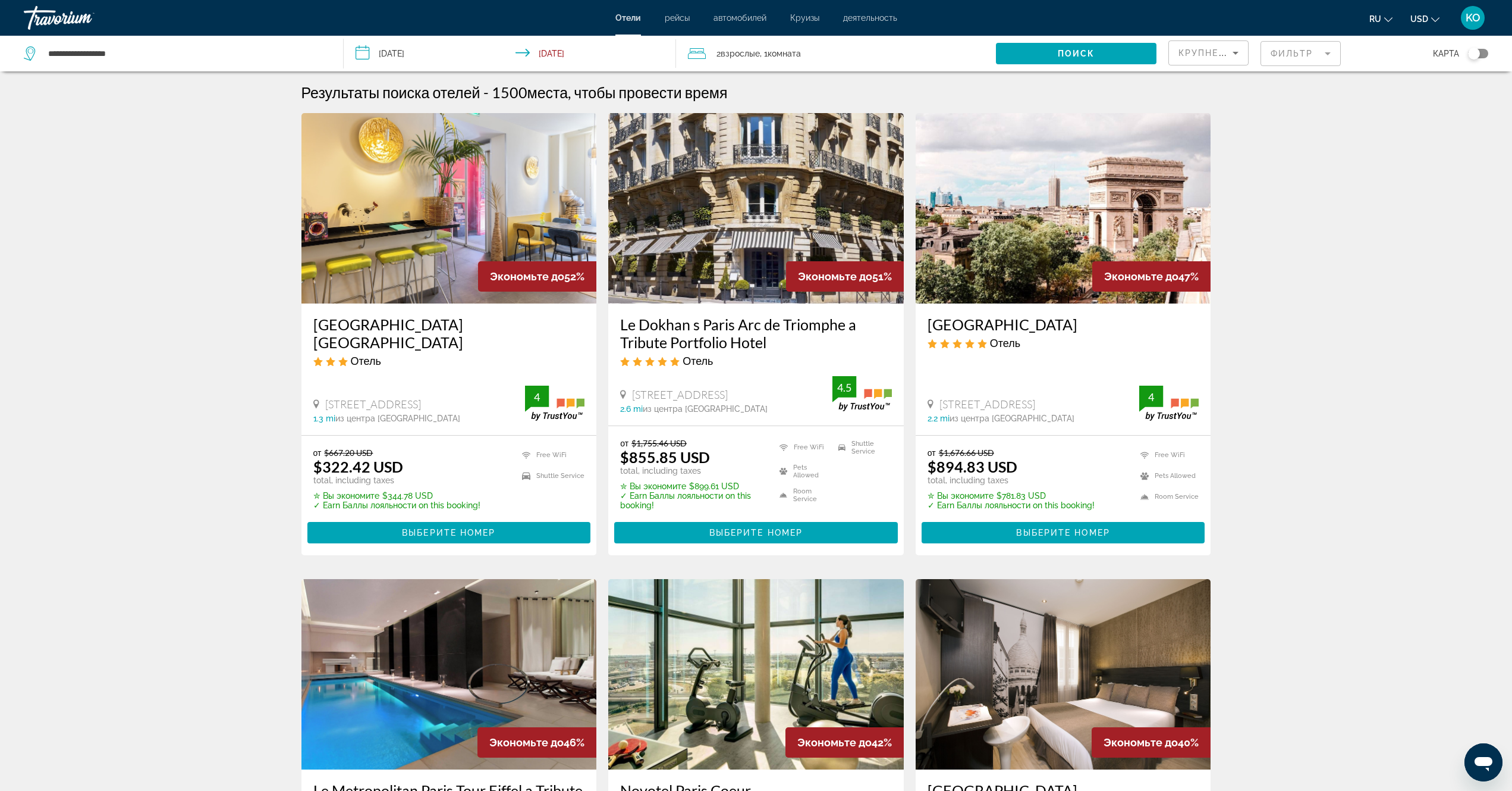
click at [27, 52] on icon "Search widget" at bounding box center [31, 54] width 14 height 14
click at [29, 52] on icon "Search widget" at bounding box center [31, 54] width 14 height 14
click at [72, 59] on input "**********" at bounding box center [186, 54] width 278 height 18
click at [168, 59] on input "**********" at bounding box center [186, 54] width 278 height 18
drag, startPoint x: 122, startPoint y: 53, endPoint x: 3, endPoint y: 53, distance: 119.0
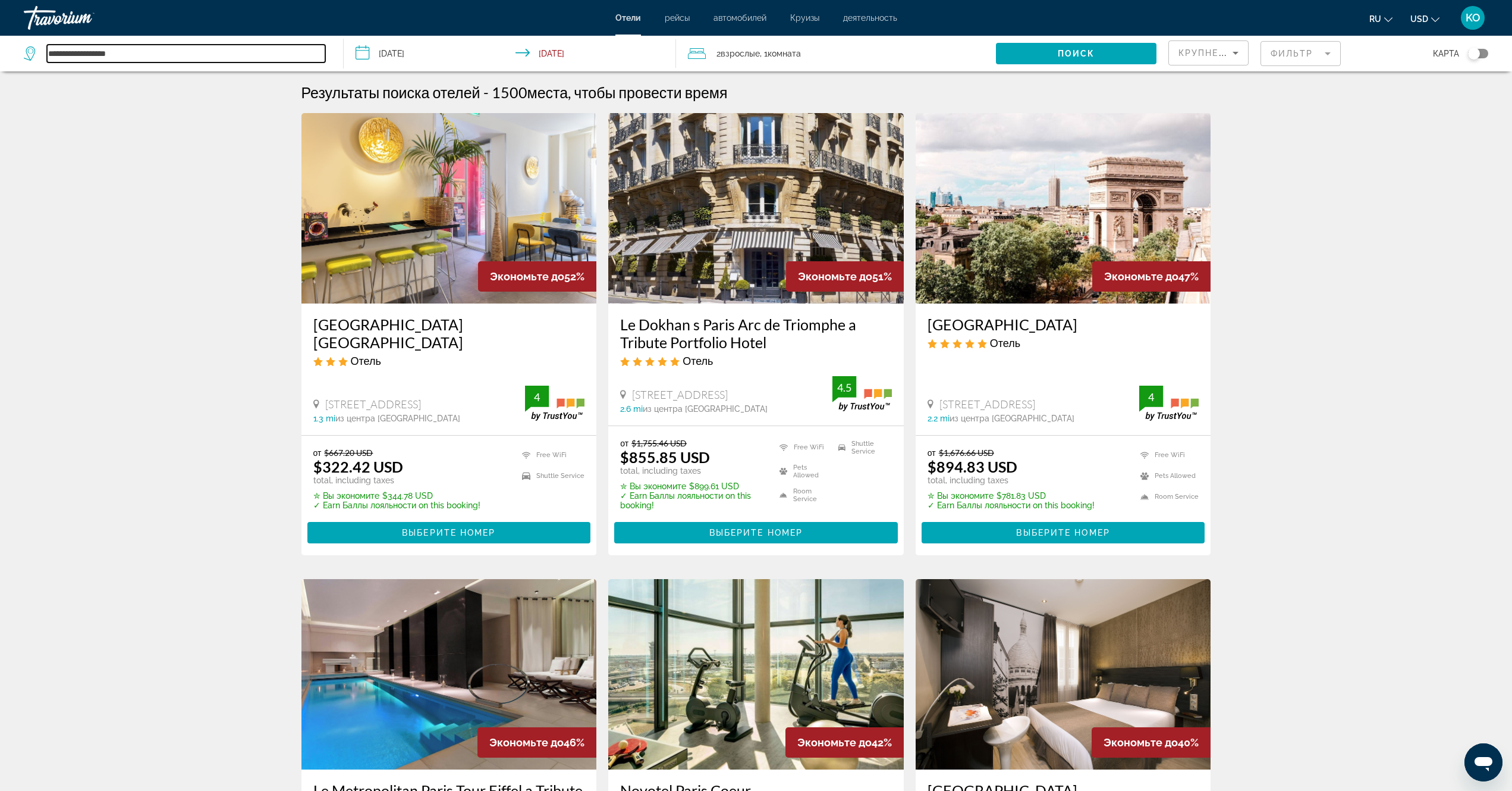
click at [0, 51] on app-destination-search "**********" at bounding box center [172, 53] width 344 height 35
paste input "**********"
type input "**********"
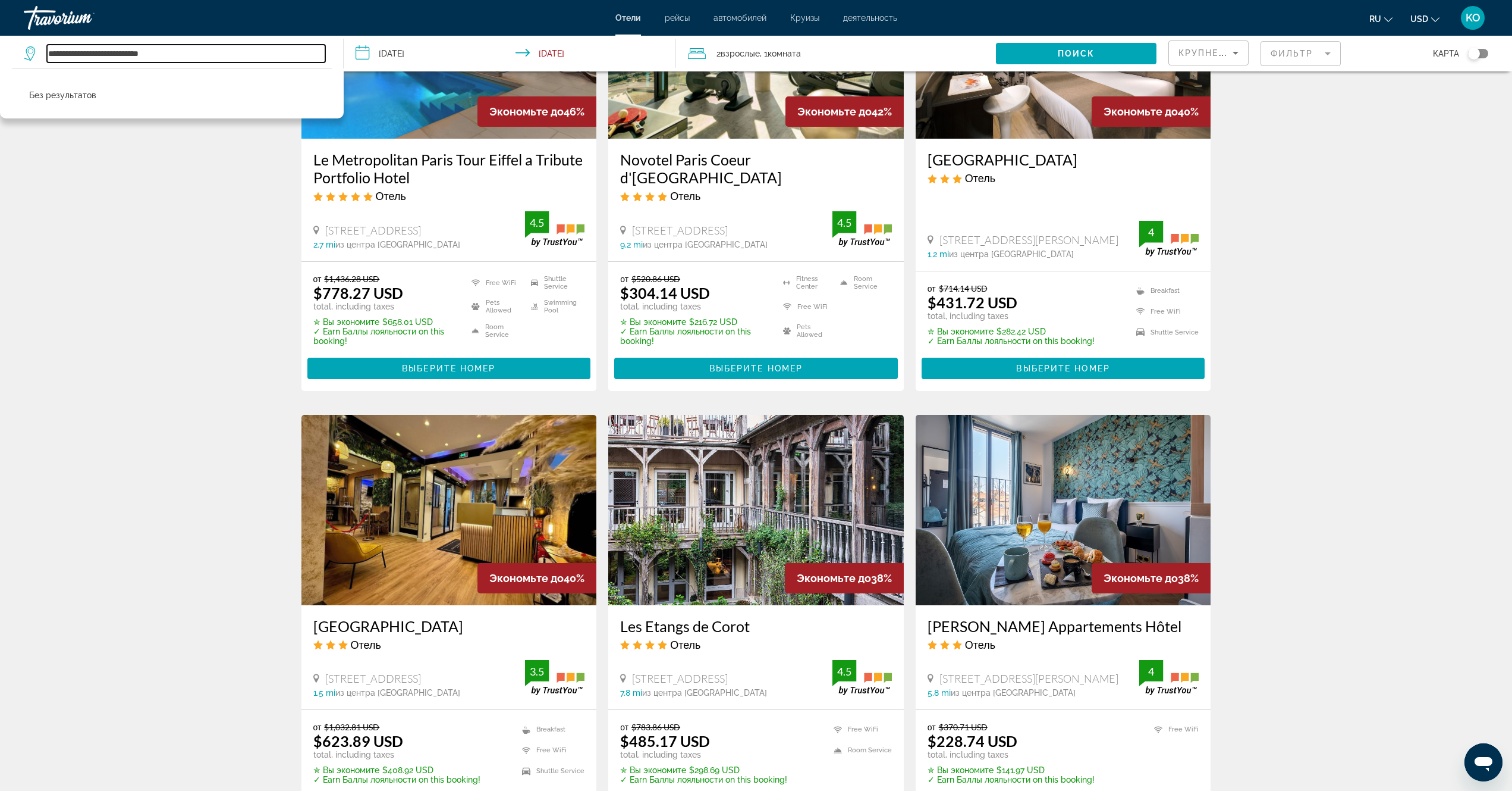
scroll to position [773, 0]
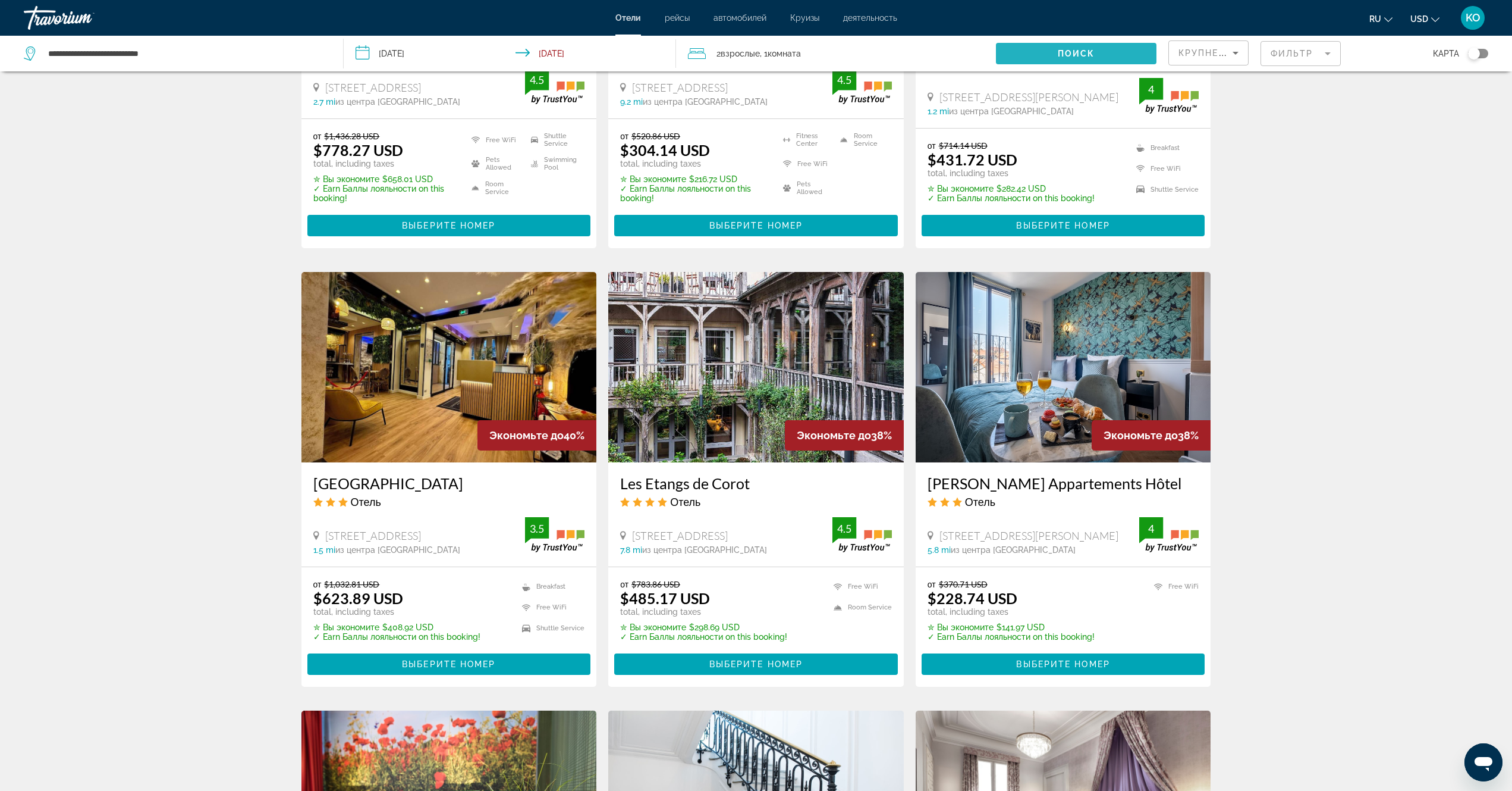
click at [1083, 52] on span "Поиск" at bounding box center [1077, 54] width 38 height 10
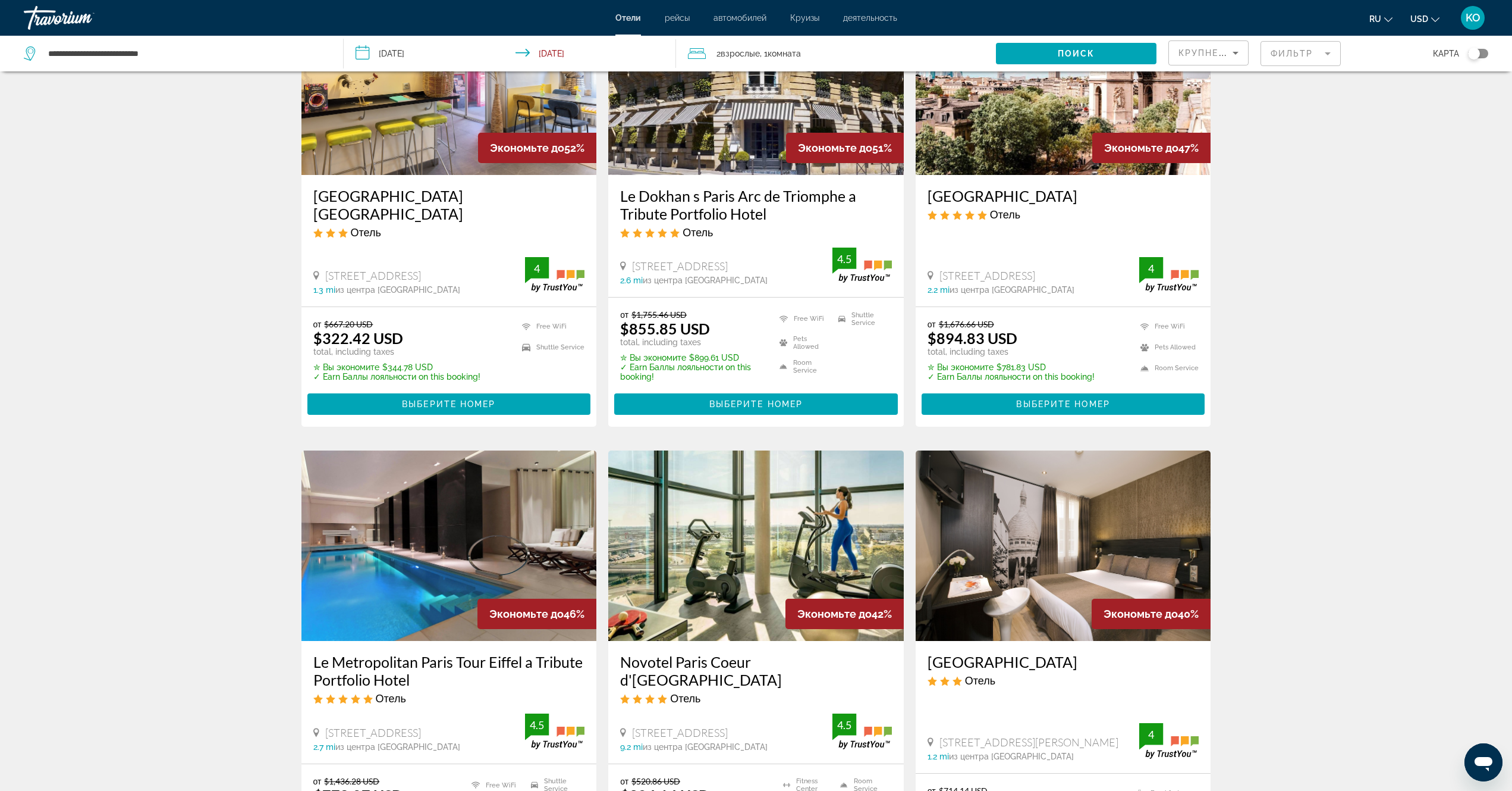
scroll to position [0, 0]
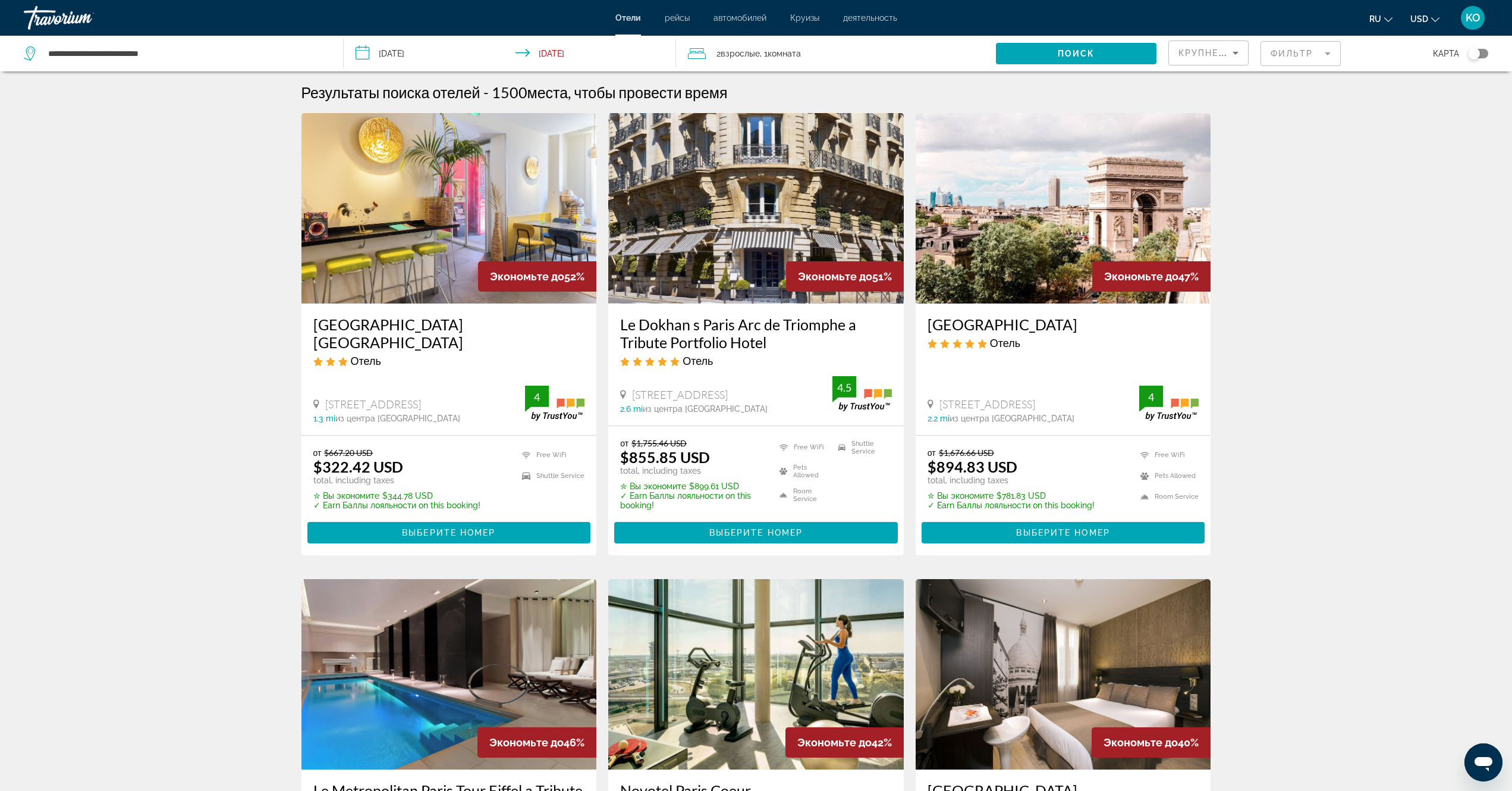
drag, startPoint x: 311, startPoint y: 320, endPoint x: 541, endPoint y: 325, distance: 230.1
click at [568, 329] on div "Accueil Hotel Paris Pigalle Montmartre Отель 3 Rue Frochot, Paris 1.3 mi из цен…" at bounding box center [449, 370] width 296 height 132
copy h3 "Accueil Hotel Paris Pigalle Montmartre"
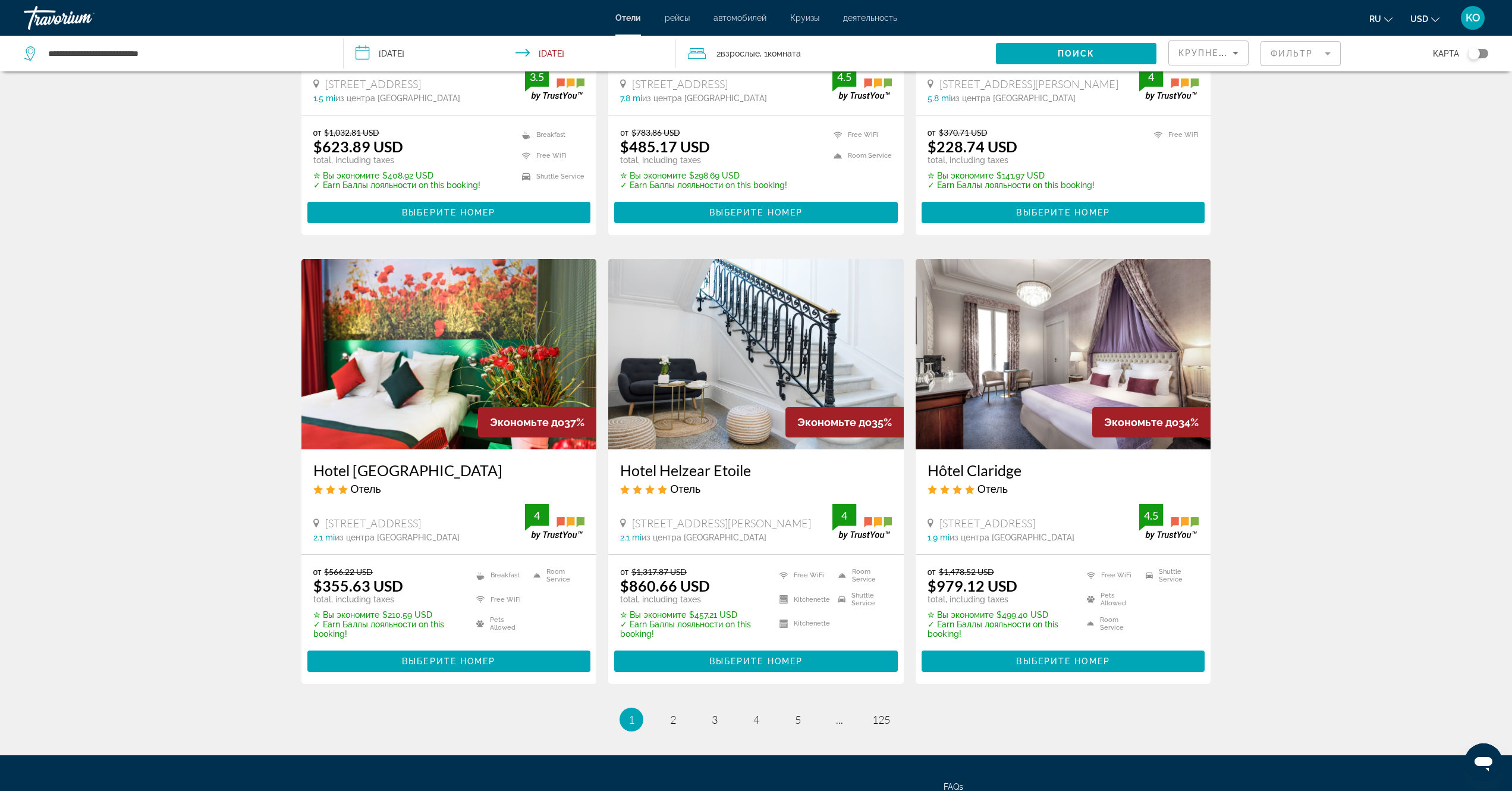
scroll to position [1336, 0]
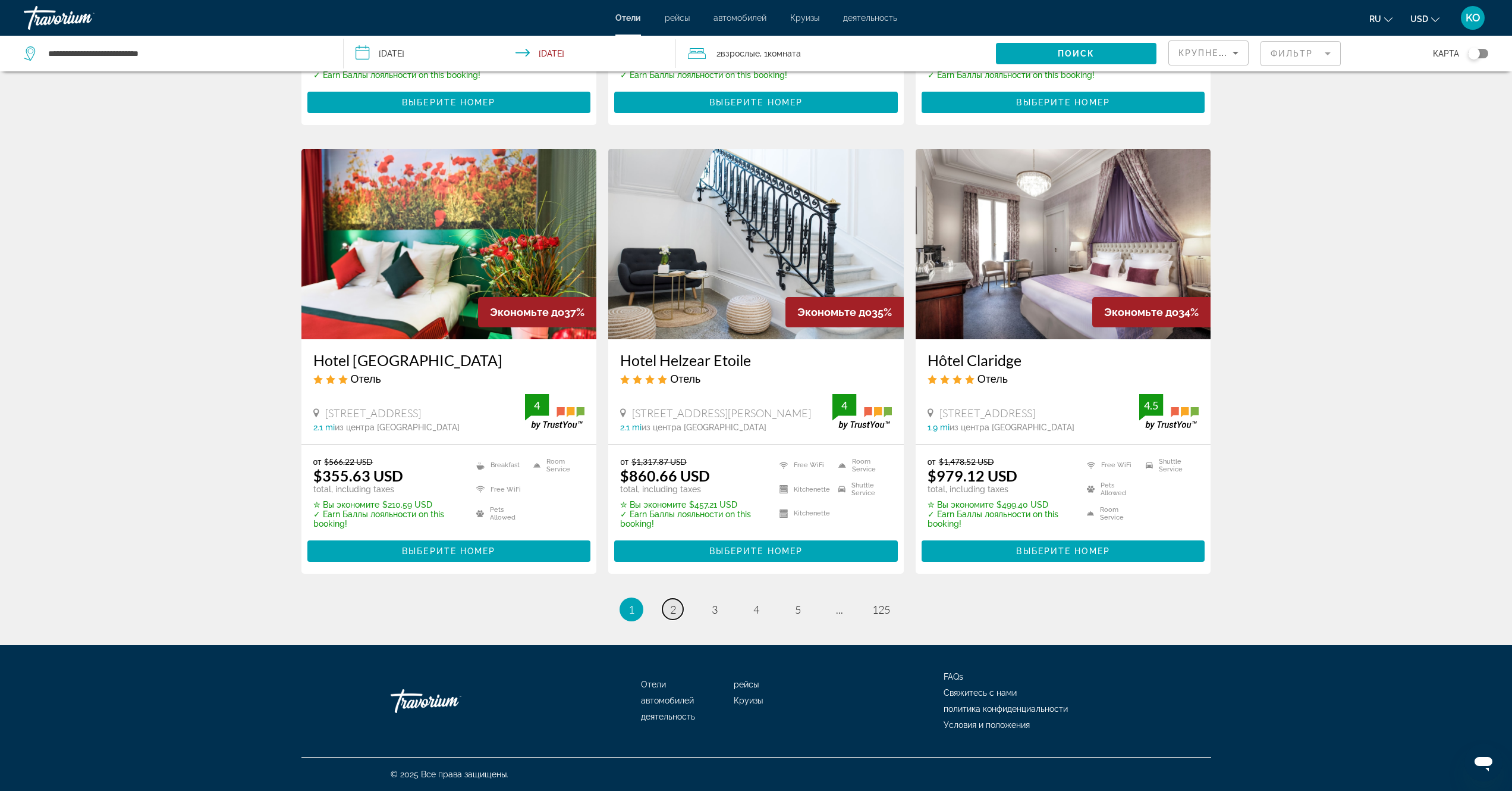
click at [676, 610] on link "page 2" at bounding box center [673, 609] width 21 height 21
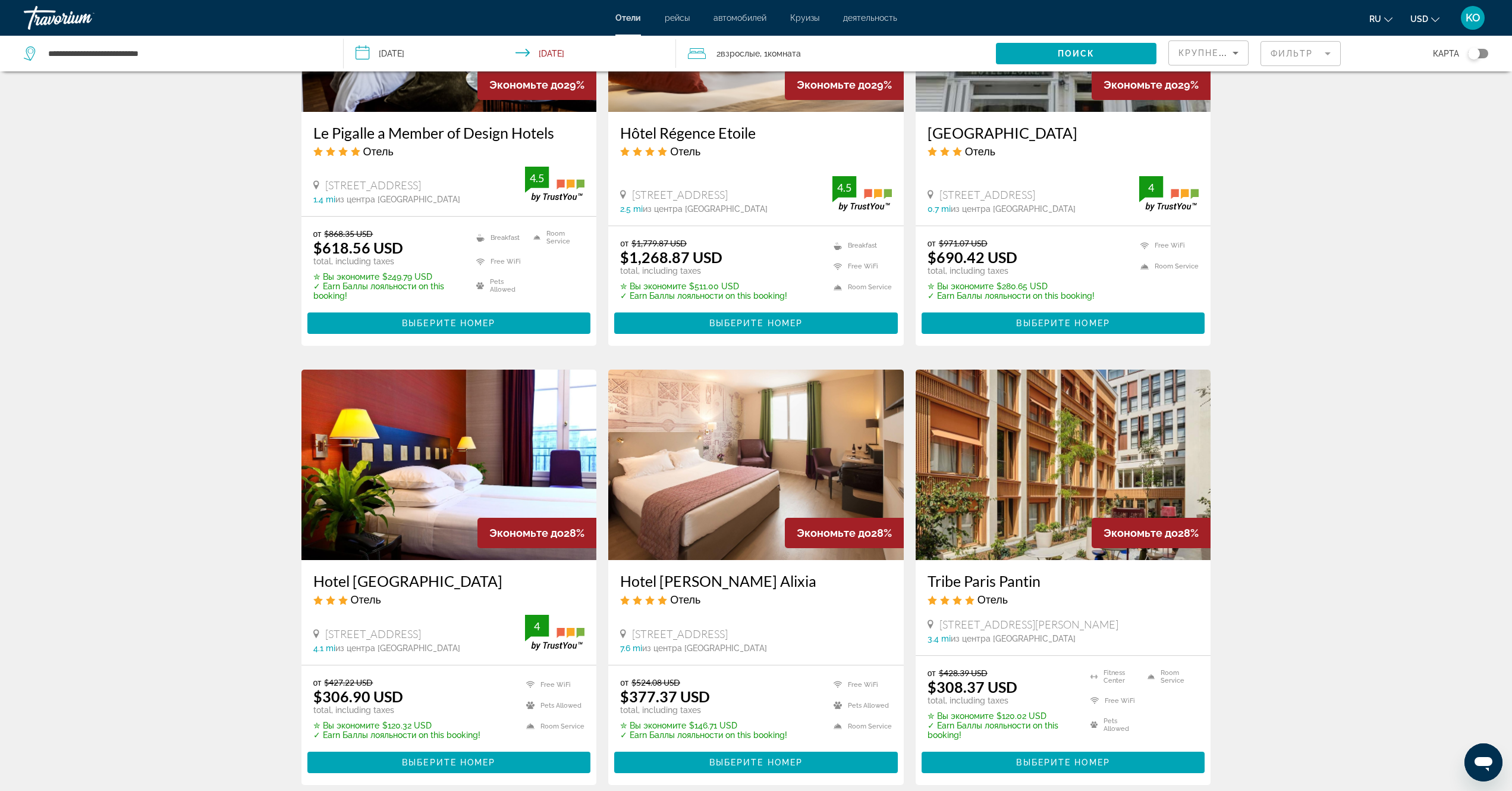
scroll to position [1250, 0]
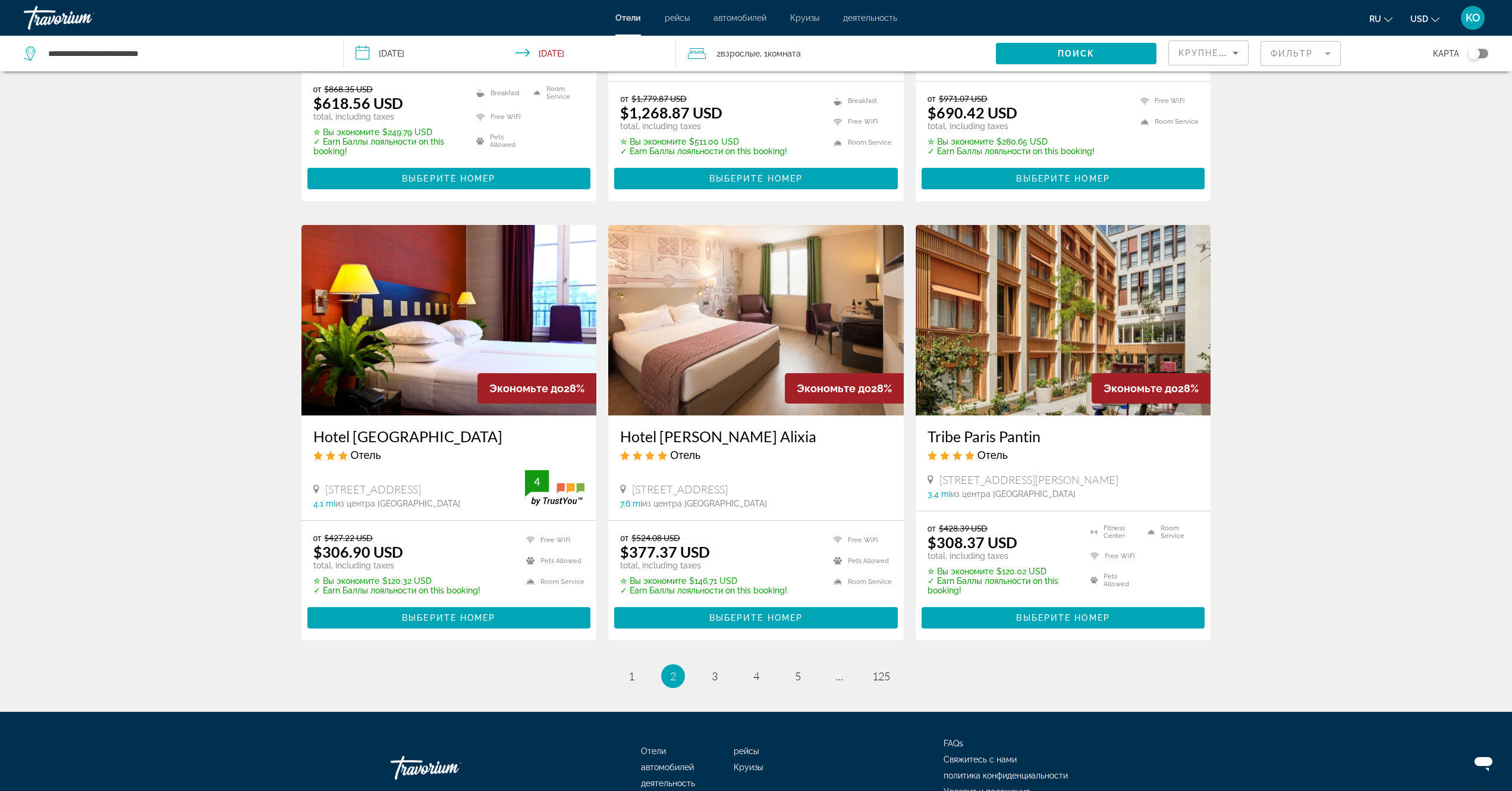
drag, startPoint x: 616, startPoint y: 413, endPoint x: 881, endPoint y: 424, distance: 265.2
click at [881, 424] on div "Hotel Montbriand Antony Ancien Alixia Отель 1 Avenue De La Providence, Antony 7…" at bounding box center [756, 468] width 296 height 105
copy h3 "Hotel Montbriand Antony Ancien Alixia"
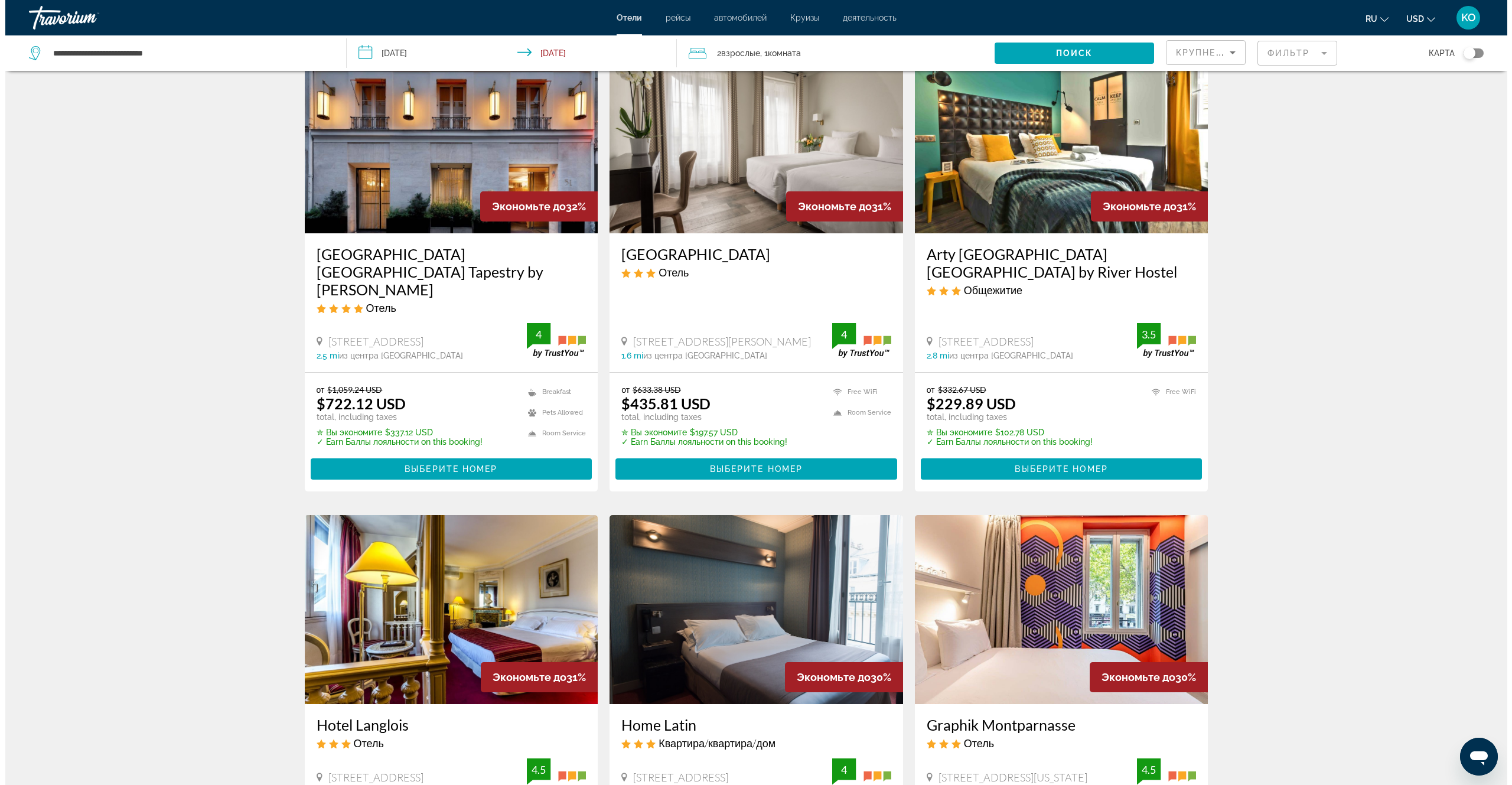
scroll to position [0, 0]
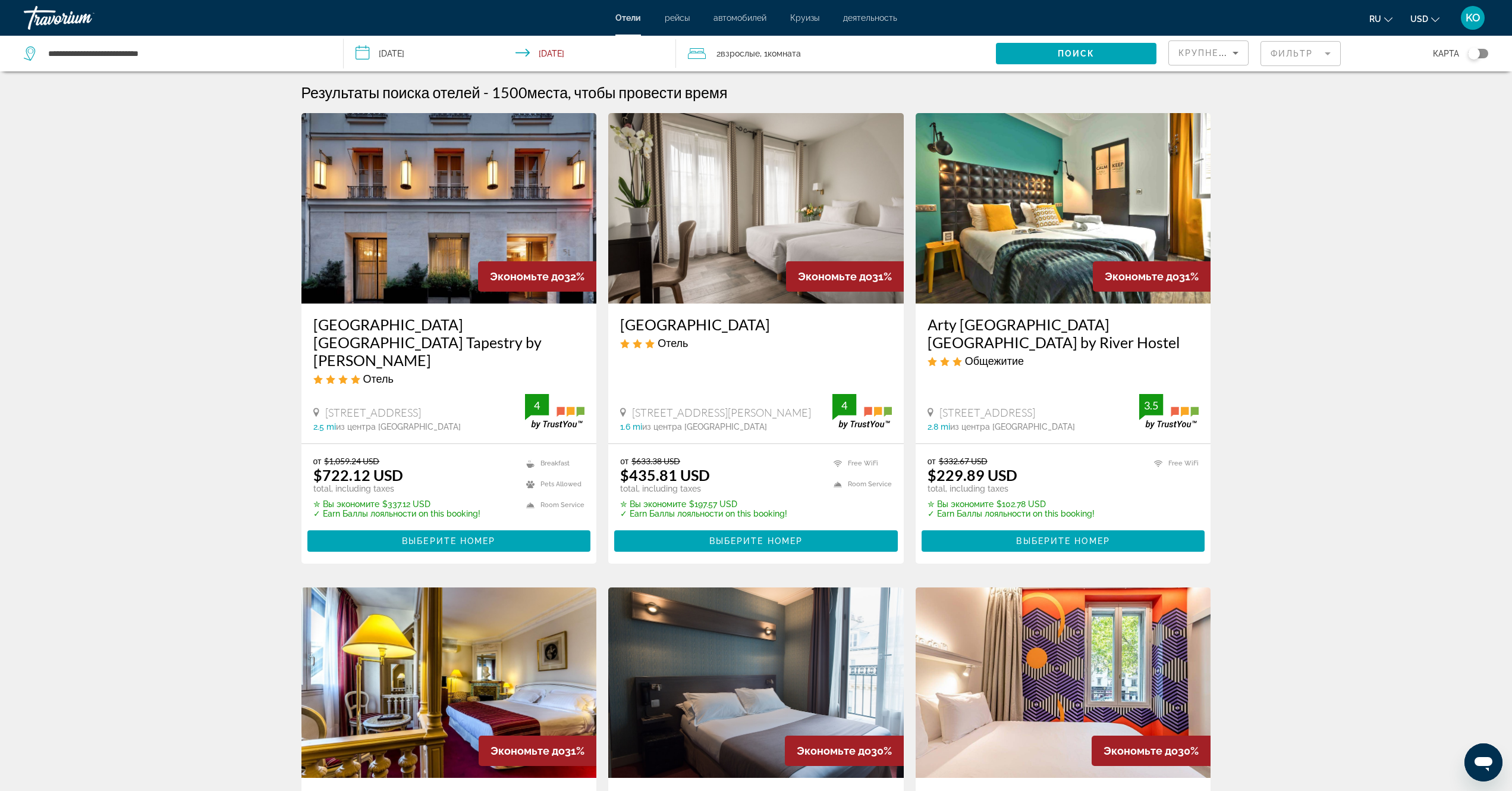
click at [1020, 209] on img "Main content" at bounding box center [1064, 208] width 296 height 191
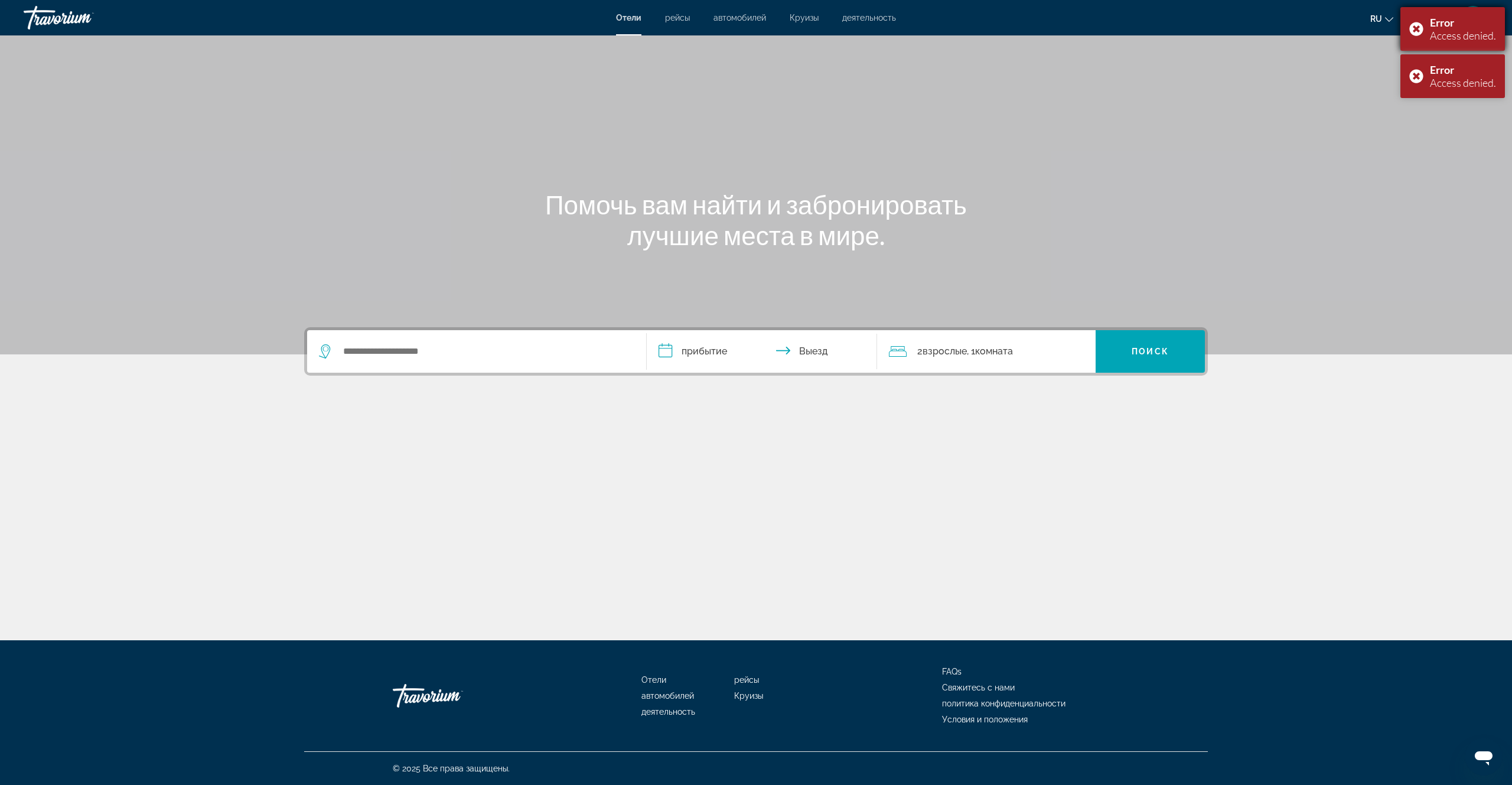
click at [1419, 29] on div "Error Access denied." at bounding box center [1452, 29] width 105 height 44
click at [1415, 30] on div "Error Access denied." at bounding box center [1452, 29] width 105 height 44
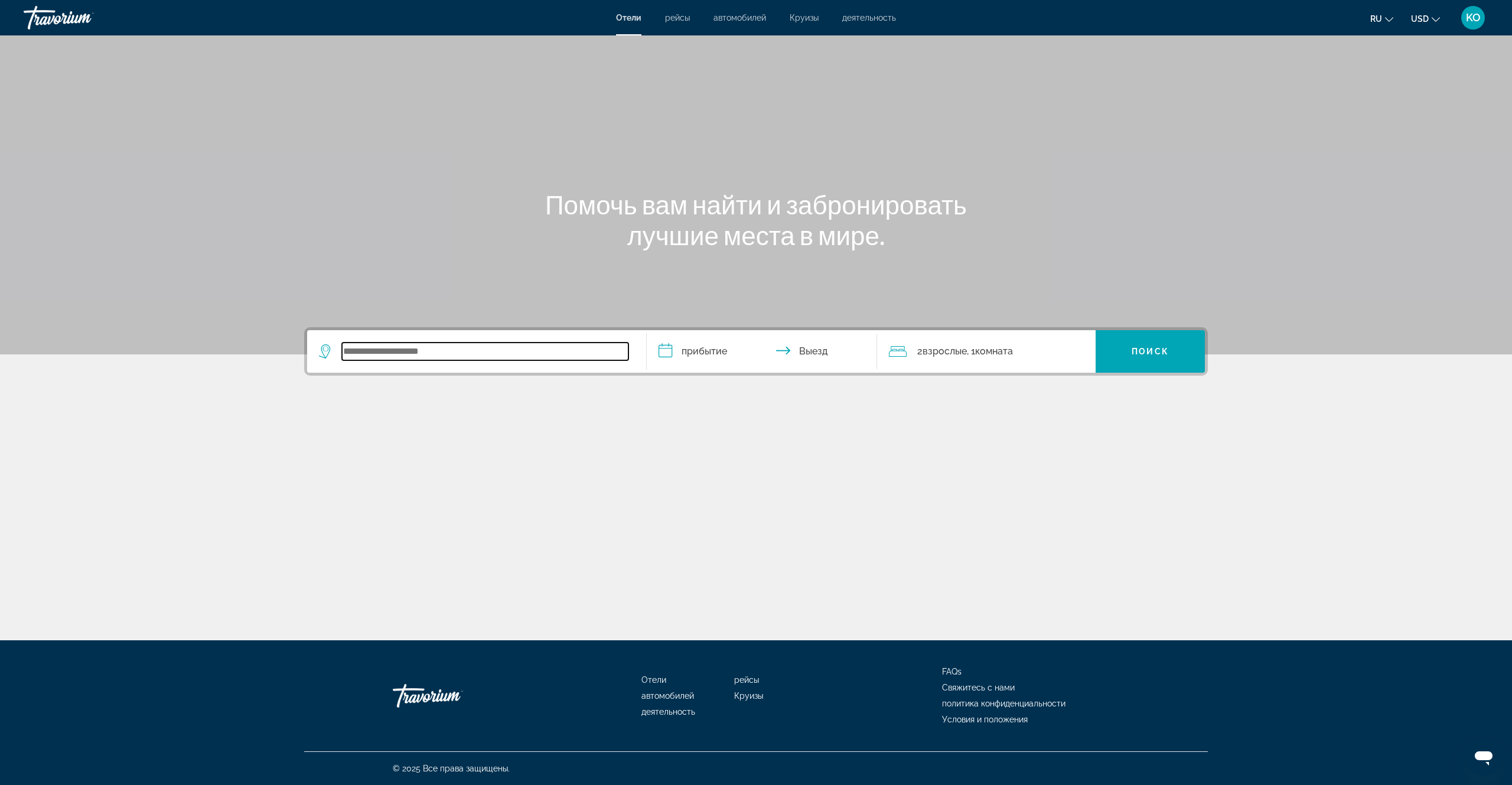
paste input "**********"
type input "**********"
click at [681, 354] on input "**********" at bounding box center [764, 353] width 235 height 46
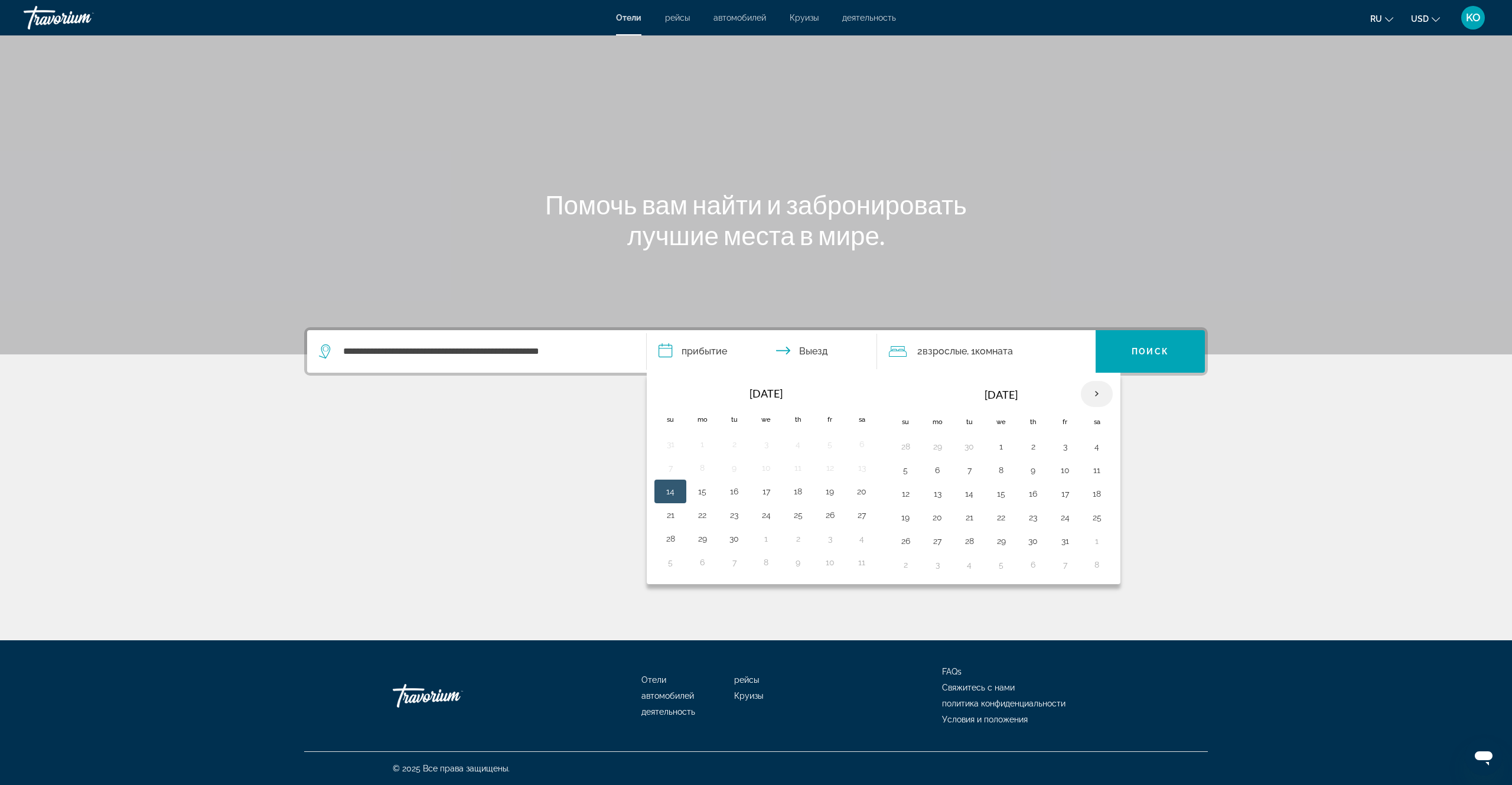
click at [1097, 392] on th "Next month" at bounding box center [1097, 393] width 32 height 26
drag, startPoint x: 1004, startPoint y: 542, endPoint x: 1013, endPoint y: 510, distance: 33.2
click at [1004, 542] on button "26" at bounding box center [1001, 541] width 19 height 17
click at [1031, 544] on button "27" at bounding box center [1033, 541] width 19 height 17
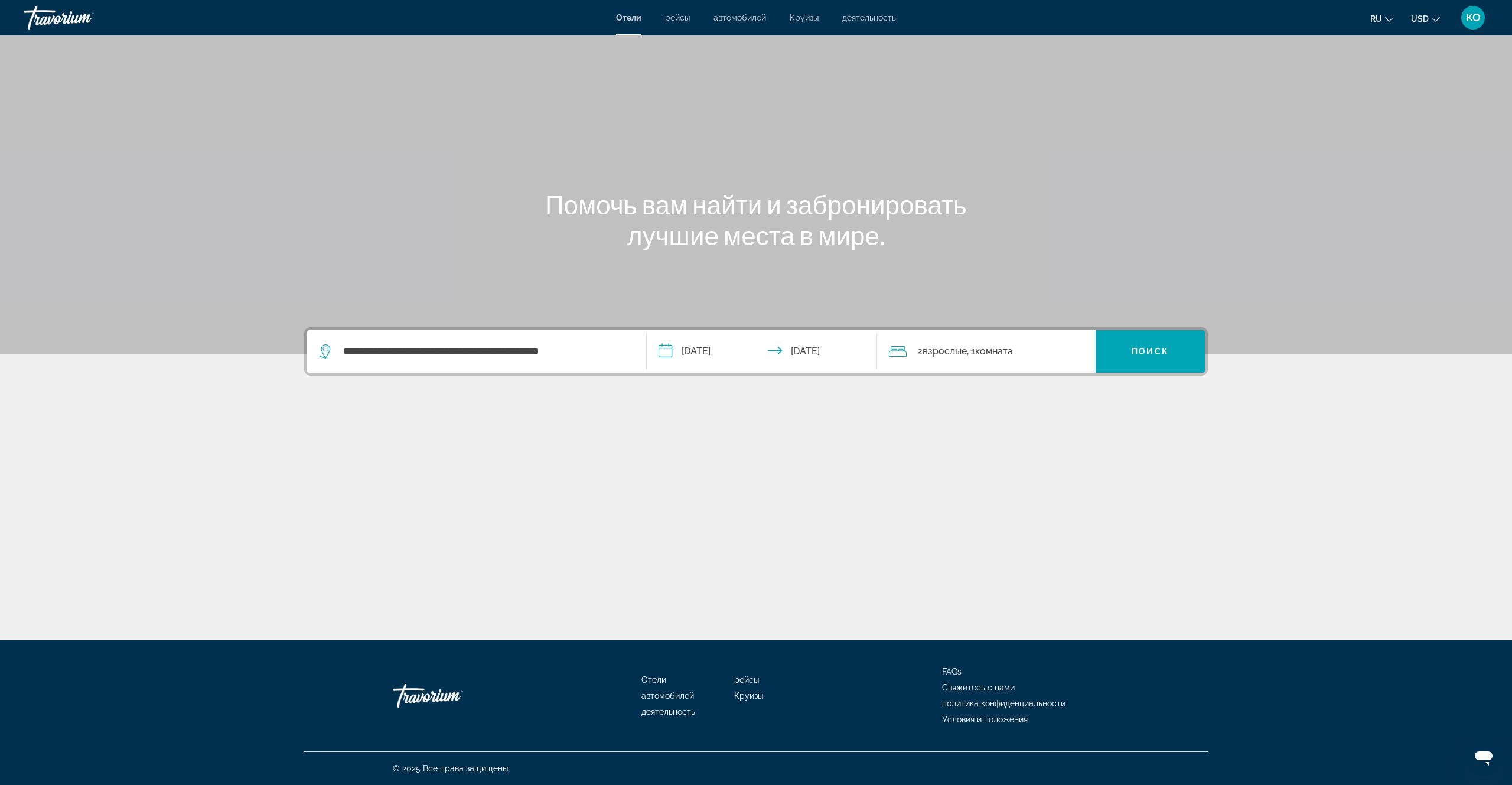
click at [795, 351] on input "**********" at bounding box center [764, 353] width 235 height 46
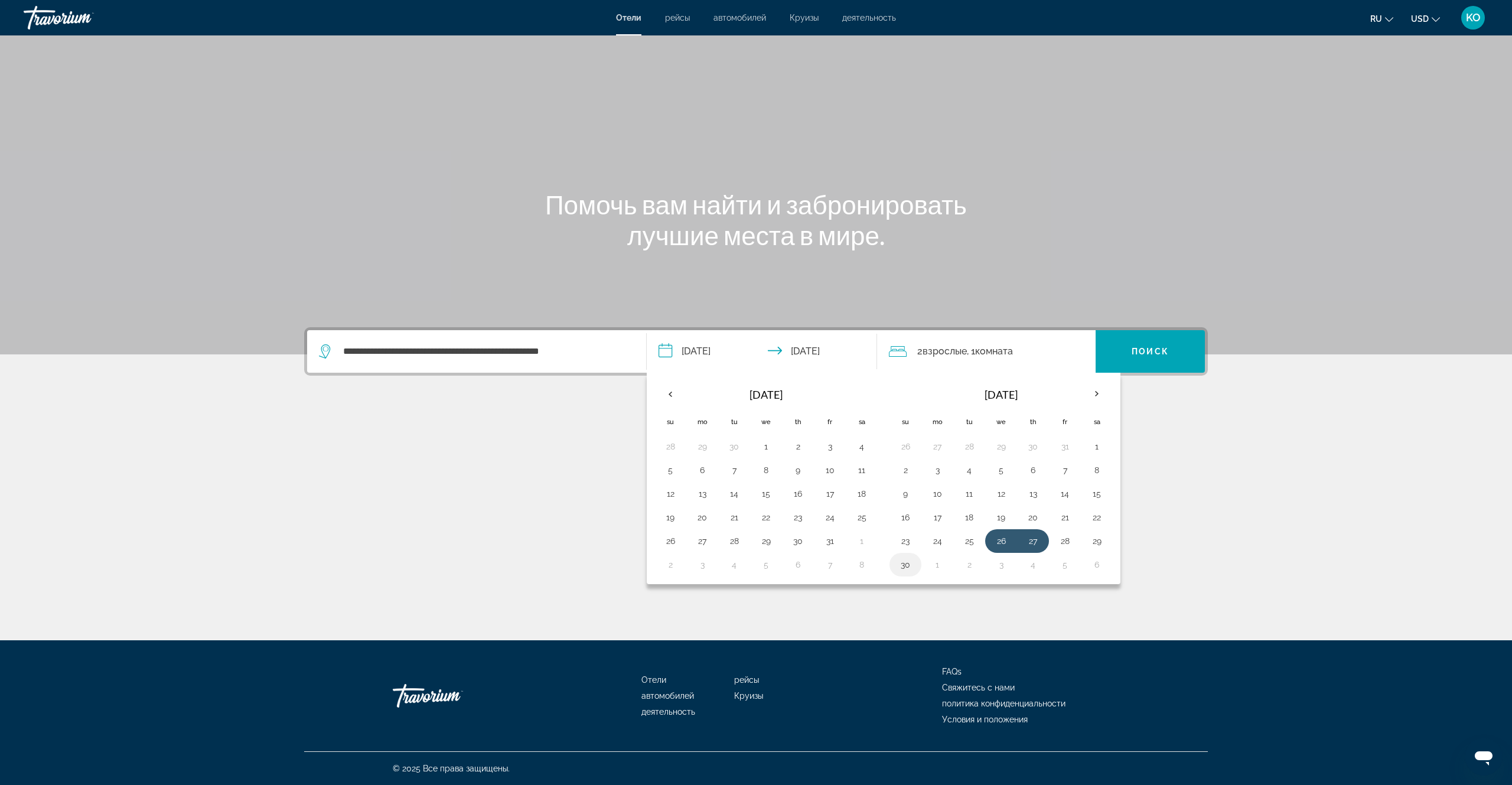
click at [903, 564] on button "30" at bounding box center [906, 564] width 19 height 17
click at [693, 350] on input "**********" at bounding box center [764, 353] width 235 height 46
click at [1036, 542] on button "27" at bounding box center [1033, 541] width 19 height 17
type input "**********"
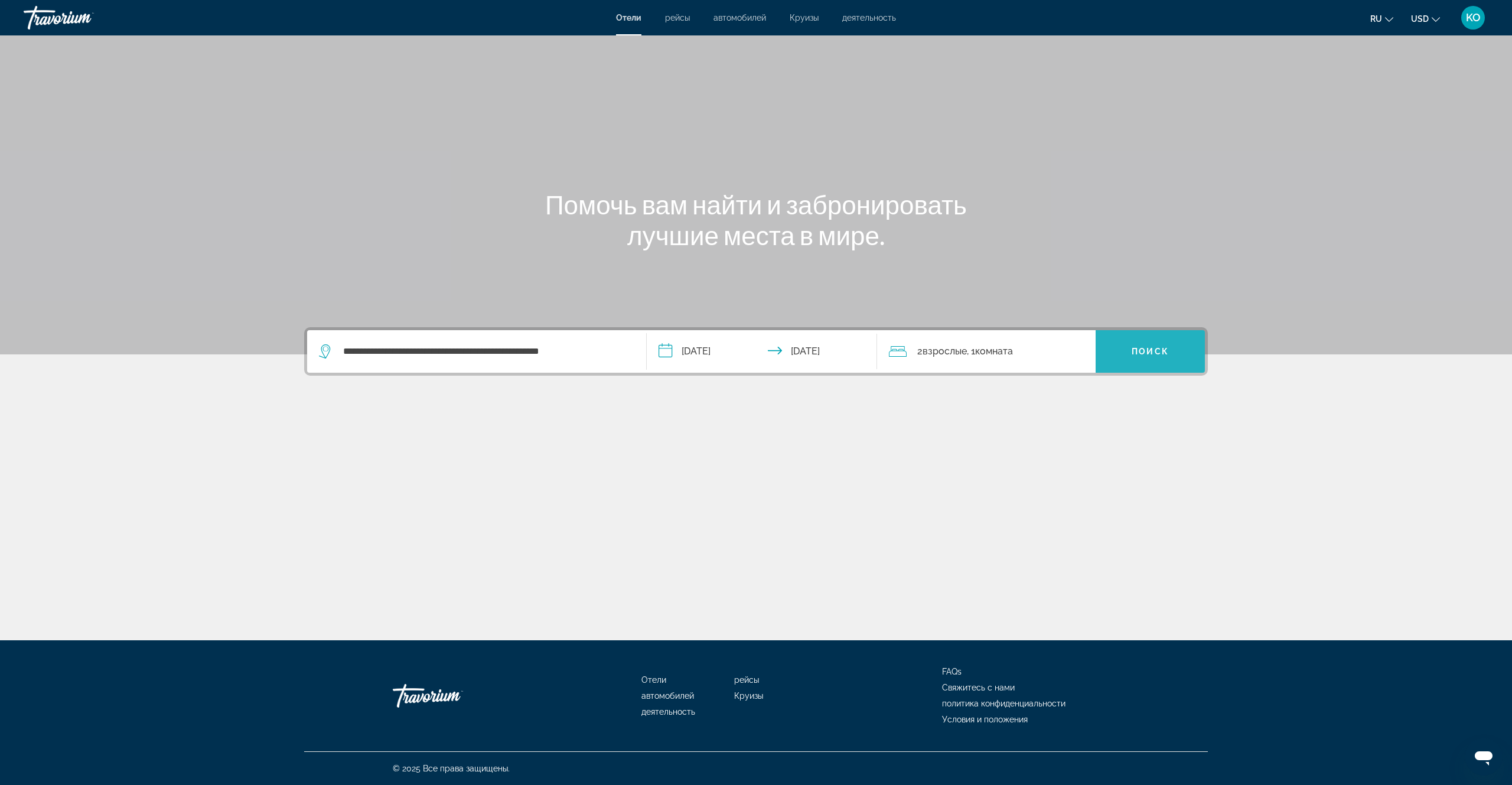
click at [1134, 353] on span "Поиск" at bounding box center [1150, 352] width 38 height 10
drag, startPoint x: 1155, startPoint y: 349, endPoint x: 1120, endPoint y: 361, distance: 37.0
click at [1151, 349] on span "Поиск" at bounding box center [1150, 352] width 38 height 10
click at [623, 18] on span "Отели" at bounding box center [629, 18] width 26 height 10
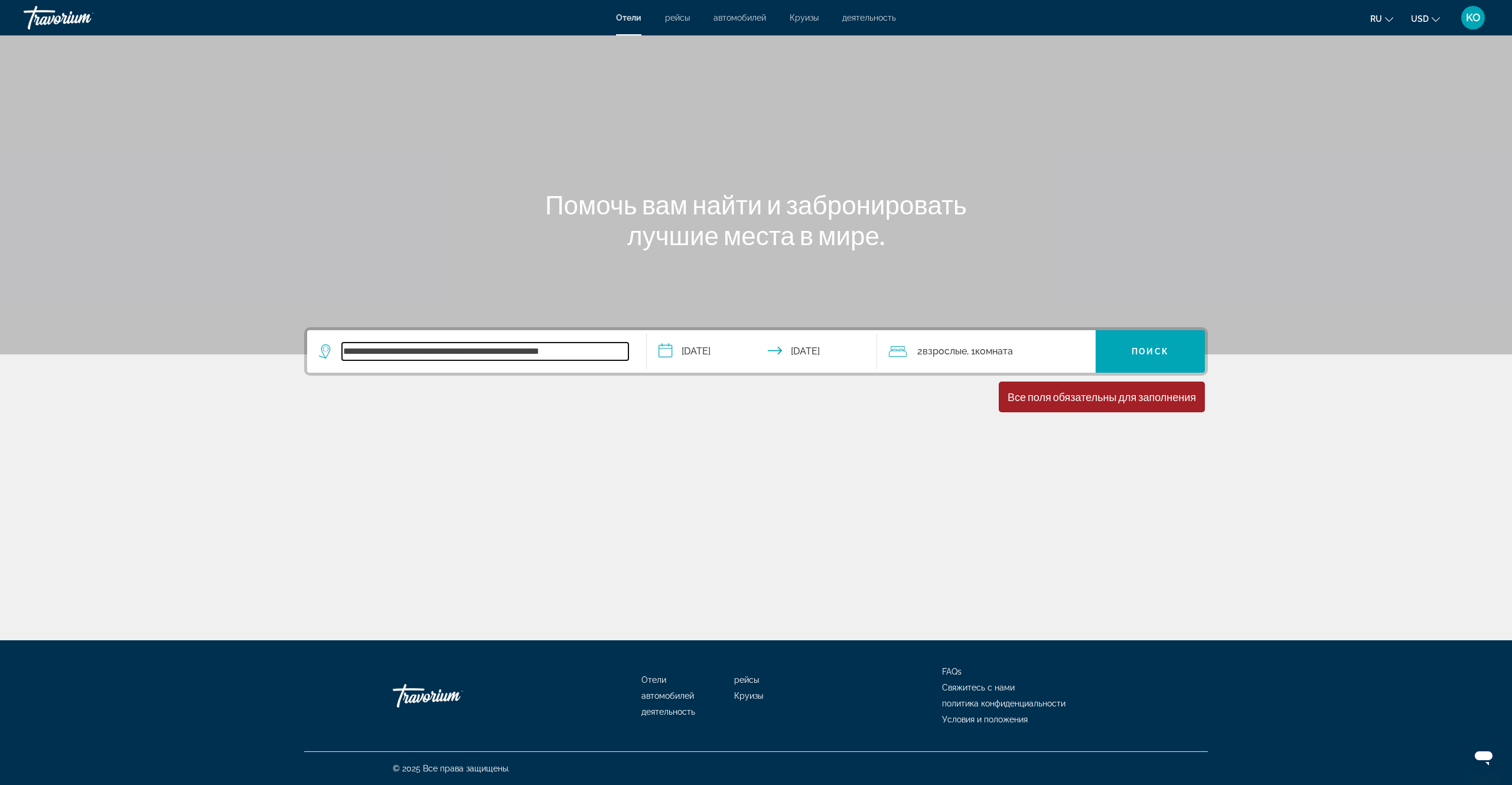
drag, startPoint x: 610, startPoint y: 356, endPoint x: 243, endPoint y: 333, distance: 367.7
click at [243, 333] on section "**********" at bounding box center [756, 247] width 1512 height 494
click at [495, 351] on input "Search widget" at bounding box center [485, 351] width 286 height 18
type input "*****"
drag, startPoint x: 1408, startPoint y: 27, endPoint x: 1416, endPoint y: 60, distance: 34.0
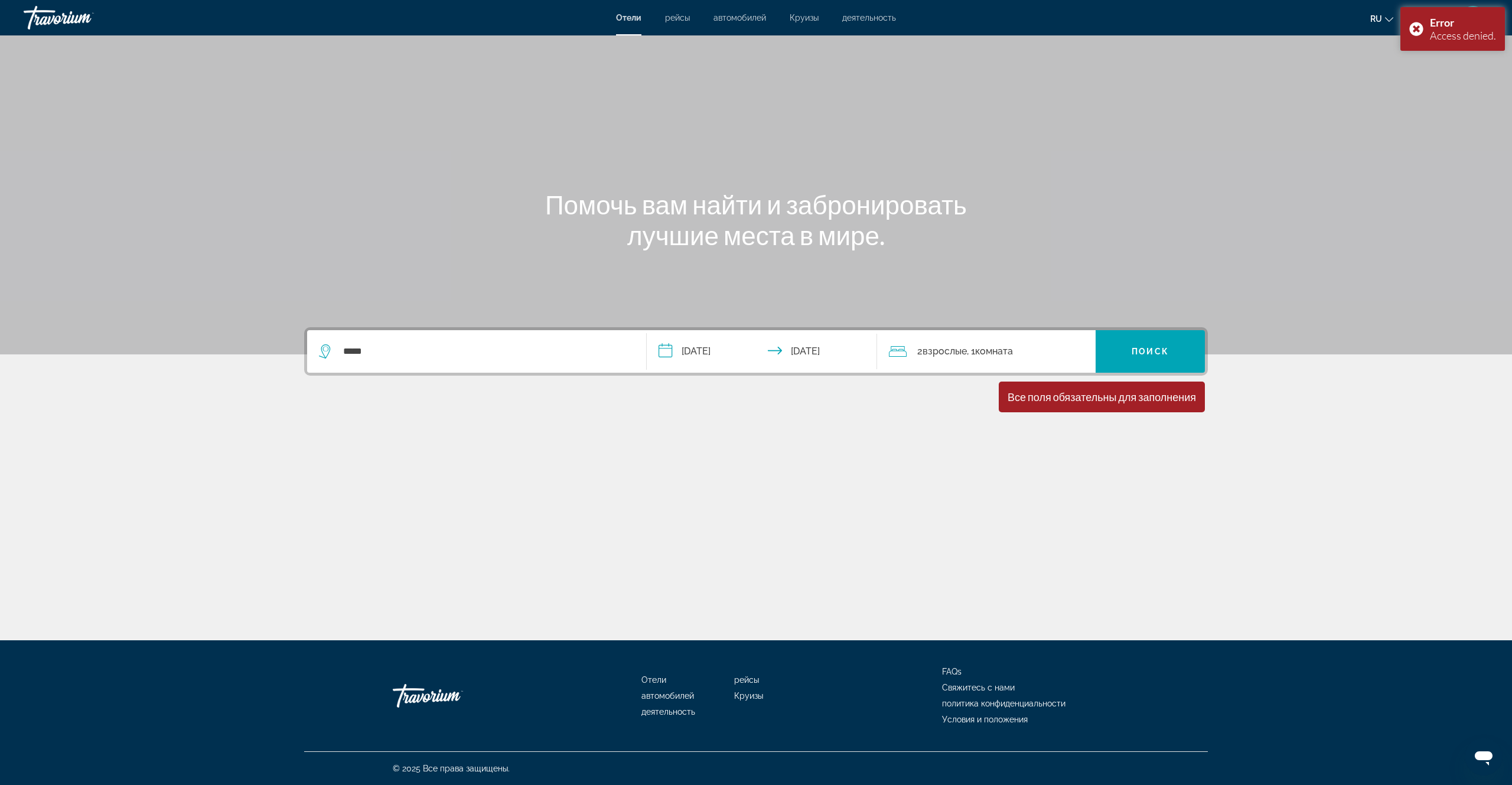
click at [1409, 31] on div "Error Access denied." at bounding box center [1452, 29] width 105 height 44
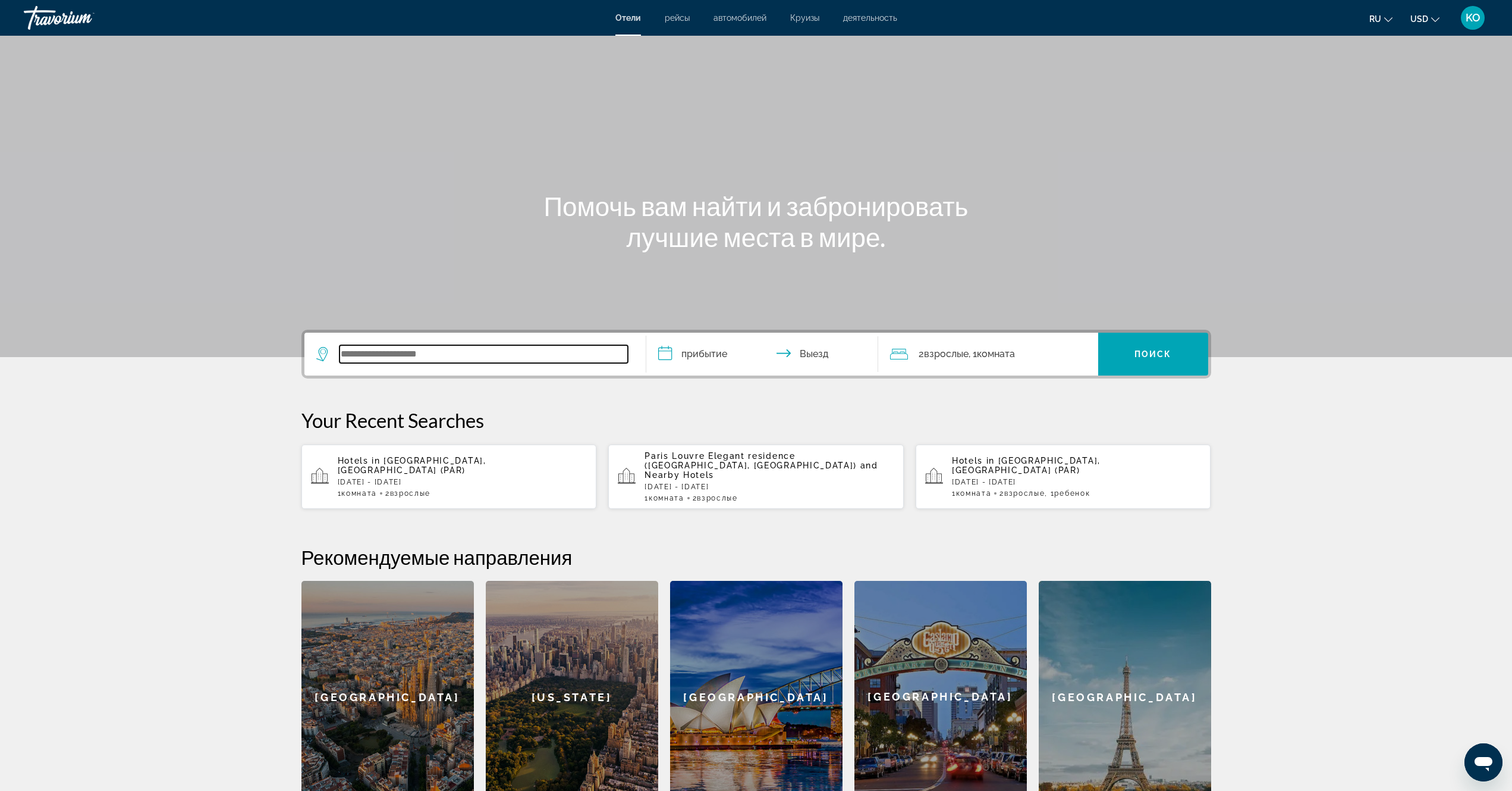
paste input "**********"
type input "**********"
click at [696, 354] on input "**********" at bounding box center [765, 356] width 237 height 47
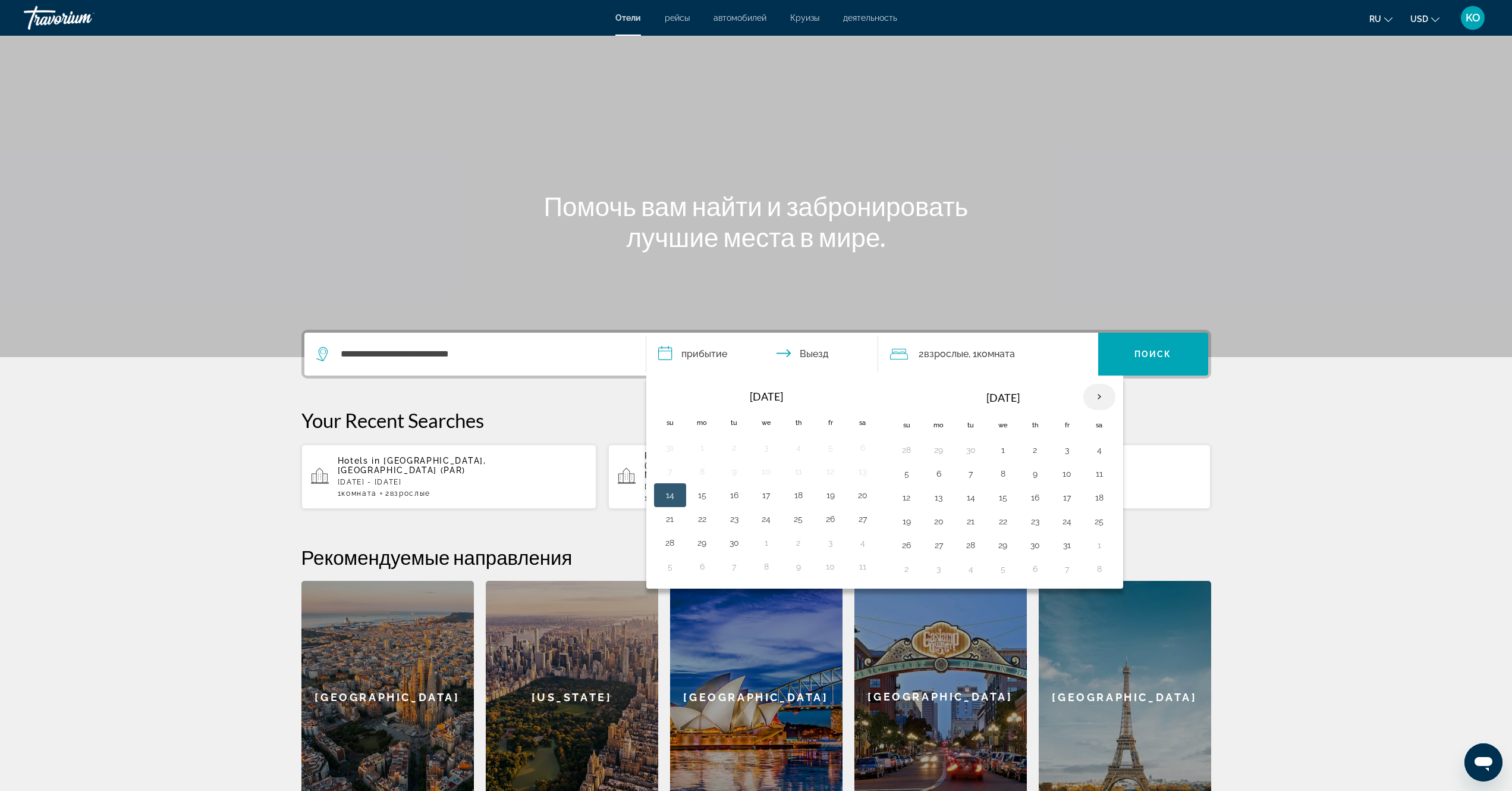
click at [1100, 396] on th "Next month" at bounding box center [1100, 396] width 32 height 27
click at [1036, 547] on button "27" at bounding box center [1036, 545] width 19 height 17
click at [905, 569] on button "30" at bounding box center [907, 568] width 19 height 17
type input "**********"
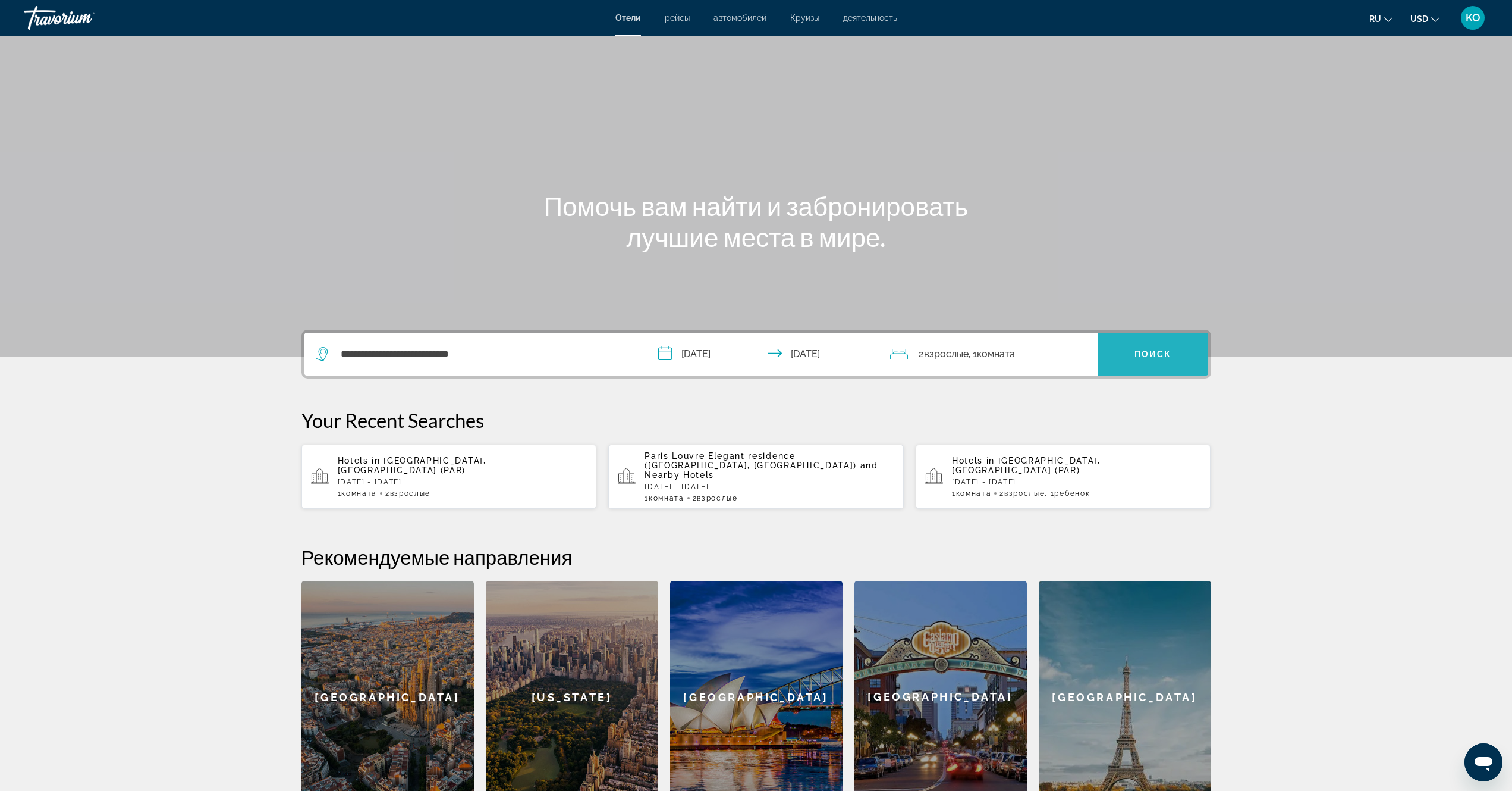
click at [1150, 356] on span "Поиск" at bounding box center [1153, 355] width 38 height 10
click at [466, 468] on div "Hotels in Paris, France (PAR) Thu, 27 Nov - Sun, 30 Nov 1 Комната номера 2 Взро…" at bounding box center [462, 477] width 250 height 42
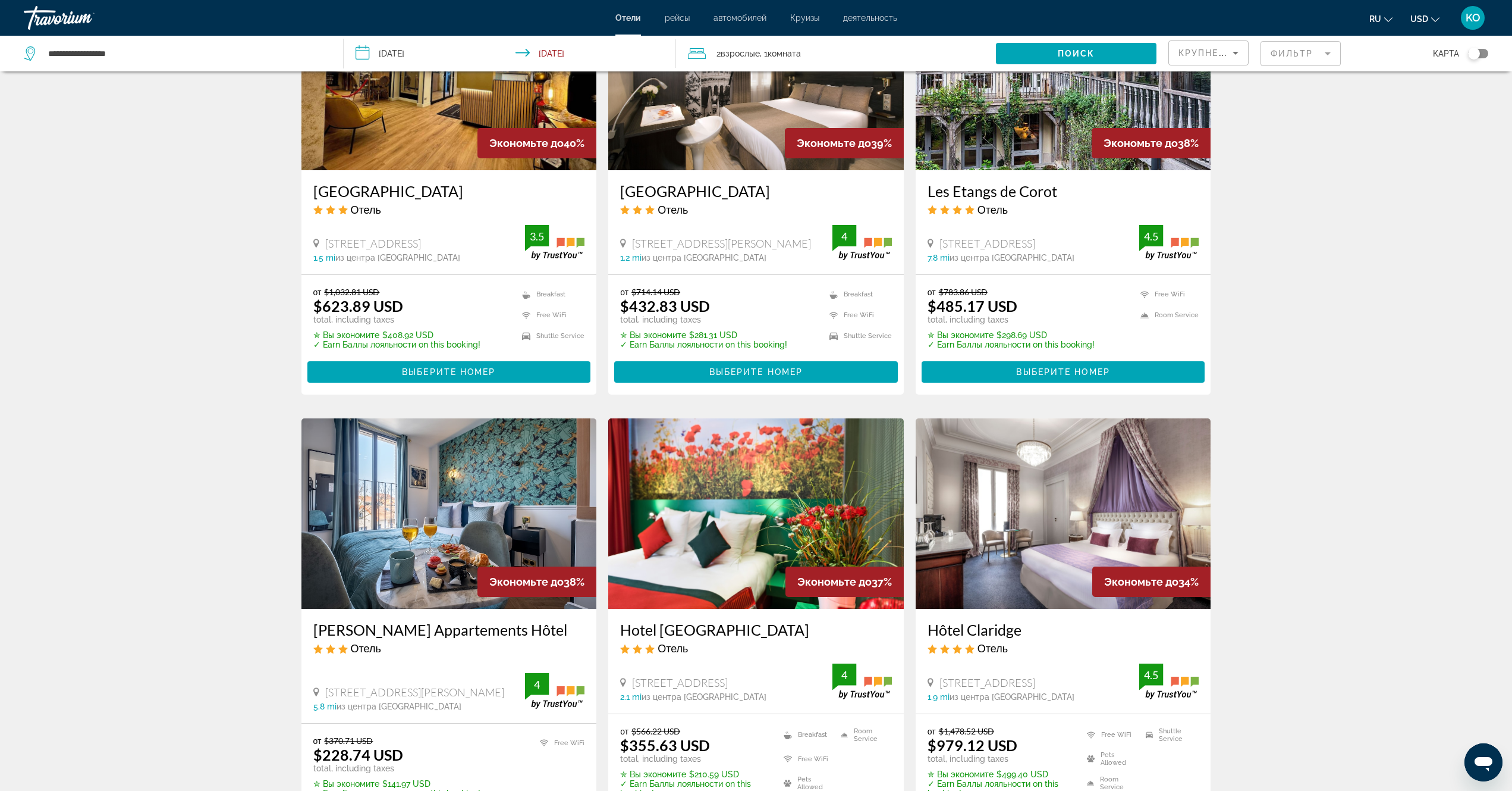
scroll to position [1250, 0]
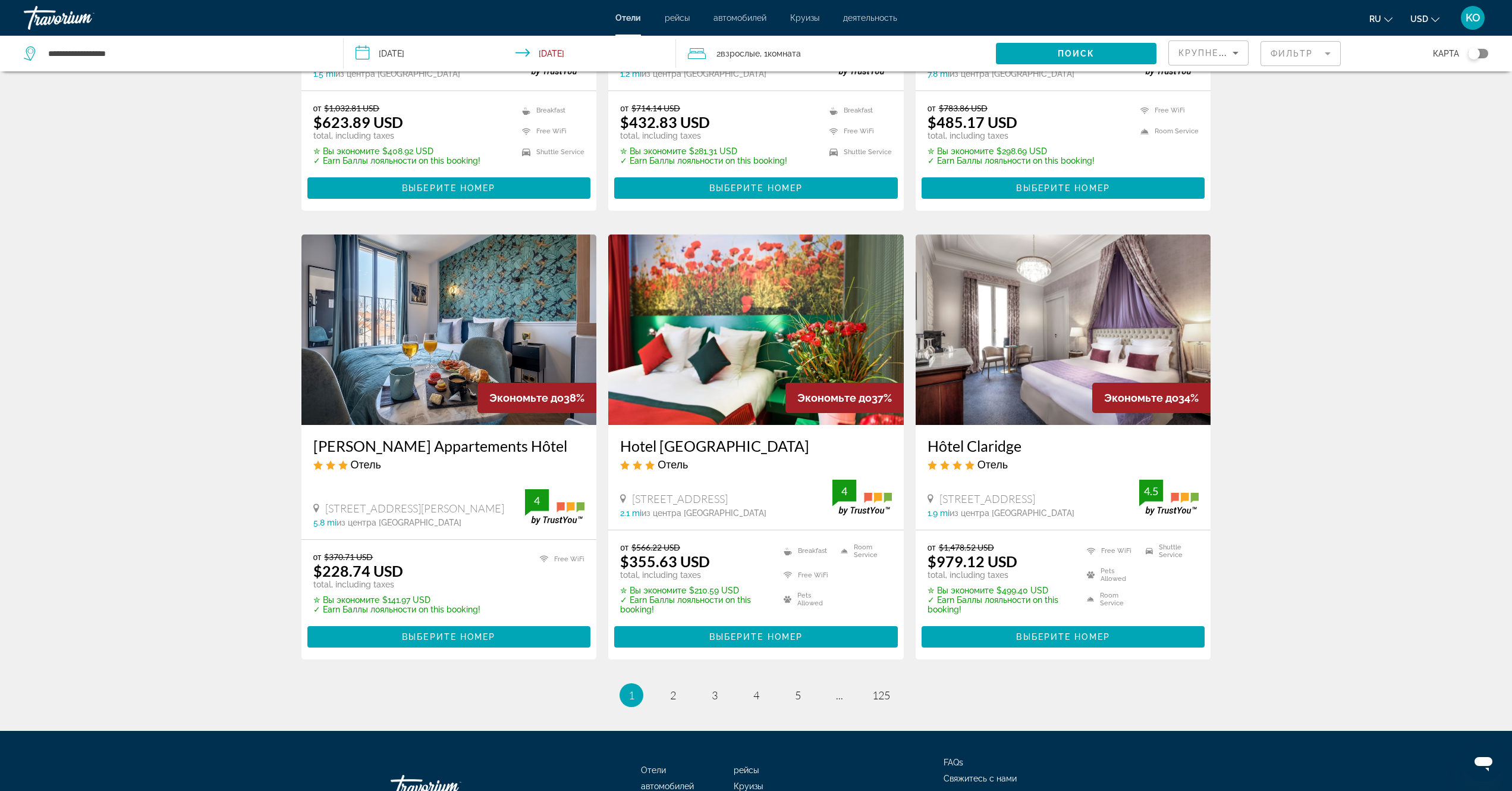
drag, startPoint x: 938, startPoint y: 496, endPoint x: 1064, endPoint y: 499, distance: 126.0
click at [1064, 499] on div "37 Rue François 1Er, Paris" at bounding box center [1034, 498] width 212 height 13
drag, startPoint x: 1035, startPoint y: 496, endPoint x: 1397, endPoint y: 264, distance: 430.0
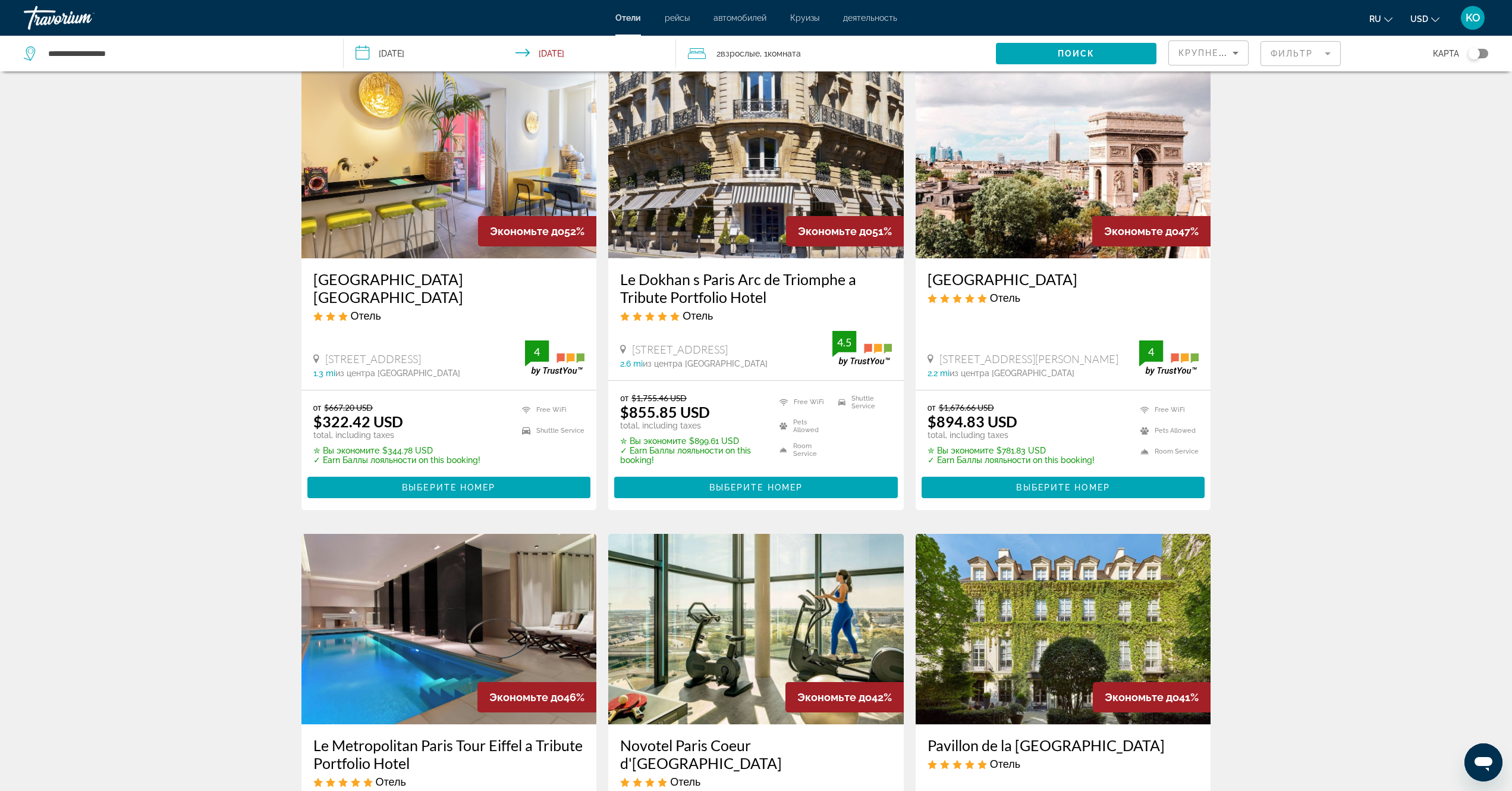
scroll to position [0, 0]
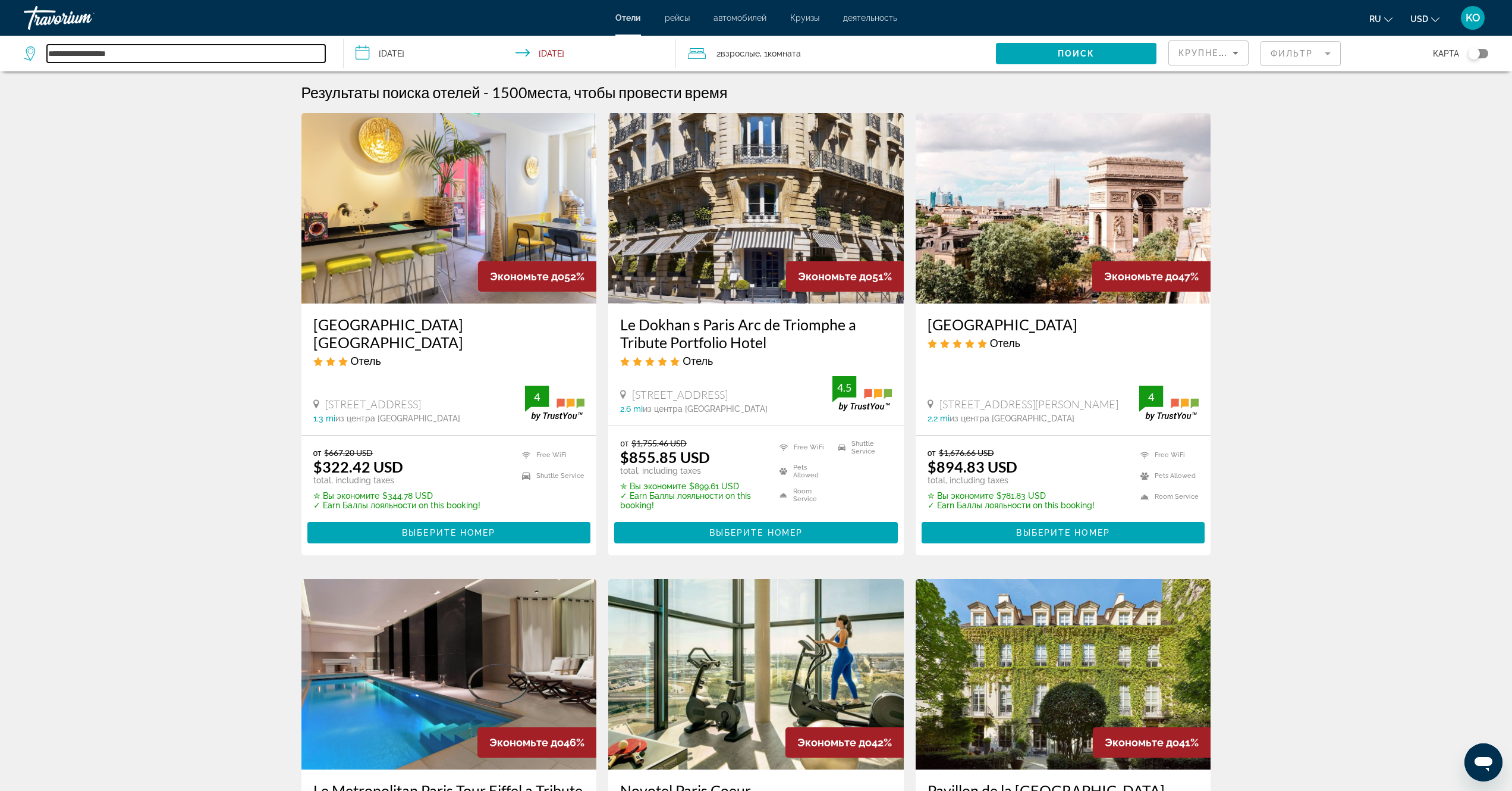
drag, startPoint x: 122, startPoint y: 54, endPoint x: 13, endPoint y: 47, distance: 109.2
click at [12, 47] on app-destination-search "**********" at bounding box center [172, 53] width 344 height 35
paste input "**********"
click at [1093, 51] on span "Поиск" at bounding box center [1077, 54] width 38 height 10
click at [1075, 56] on span "Поиск" at bounding box center [1077, 54] width 38 height 10
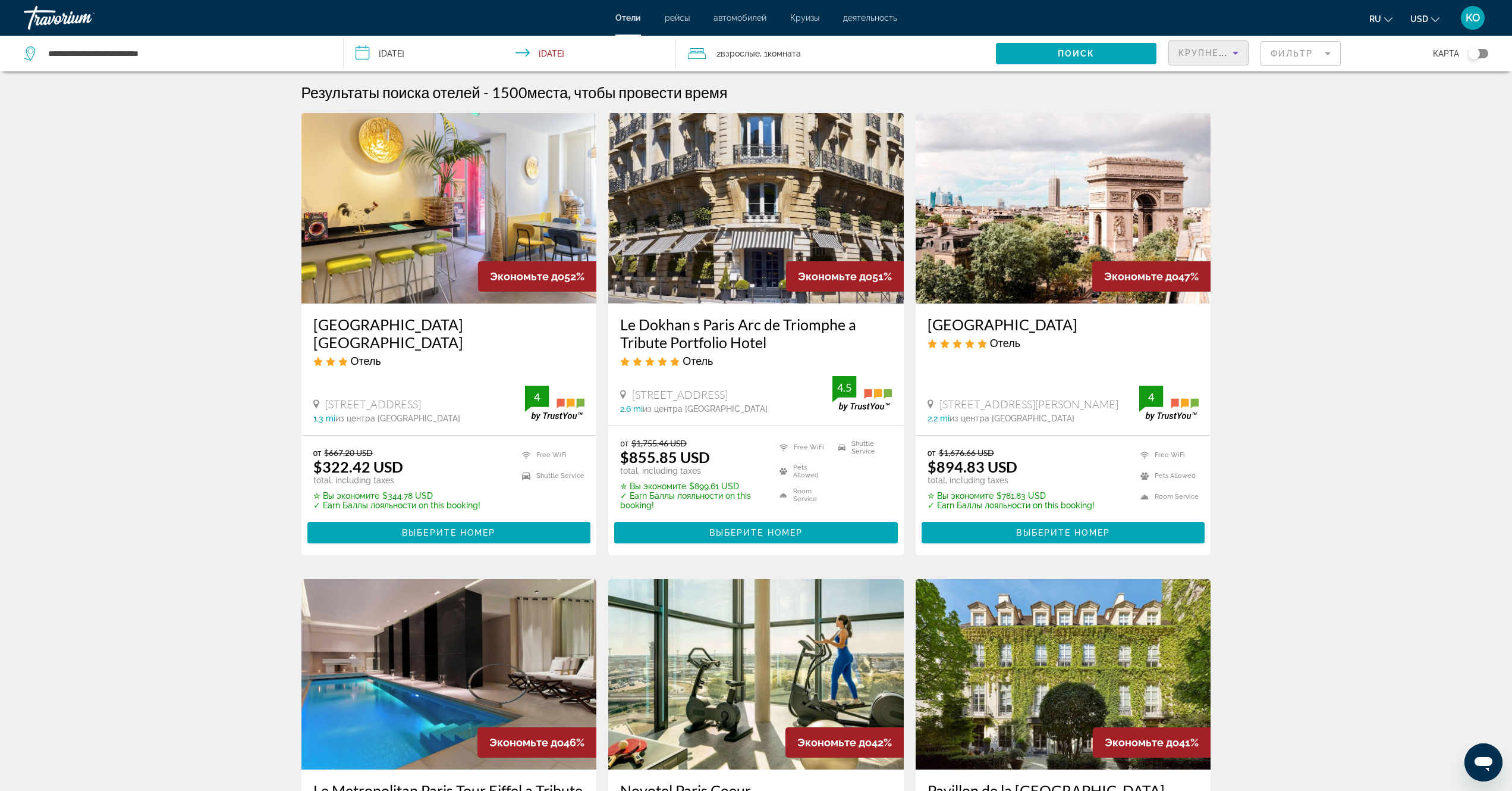
click at [1235, 51] on icon "Sort by" at bounding box center [1236, 53] width 14 height 14
click at [1199, 116] on span "Расстояние" at bounding box center [1201, 113] width 45 height 10
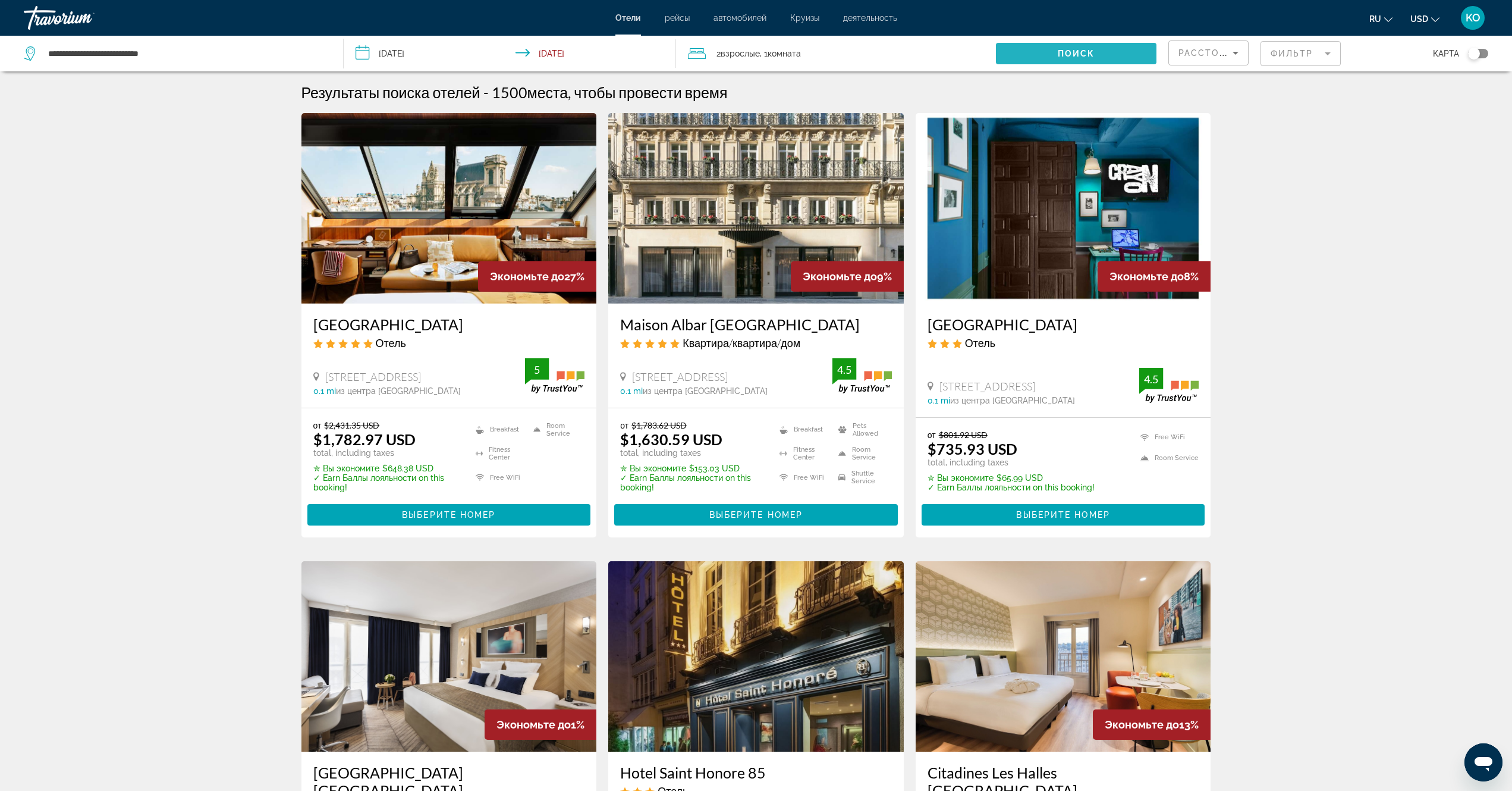
click at [1073, 51] on span "Поиск" at bounding box center [1077, 54] width 38 height 10
click at [29, 56] on icon "Search widget" at bounding box center [31, 54] width 14 height 14
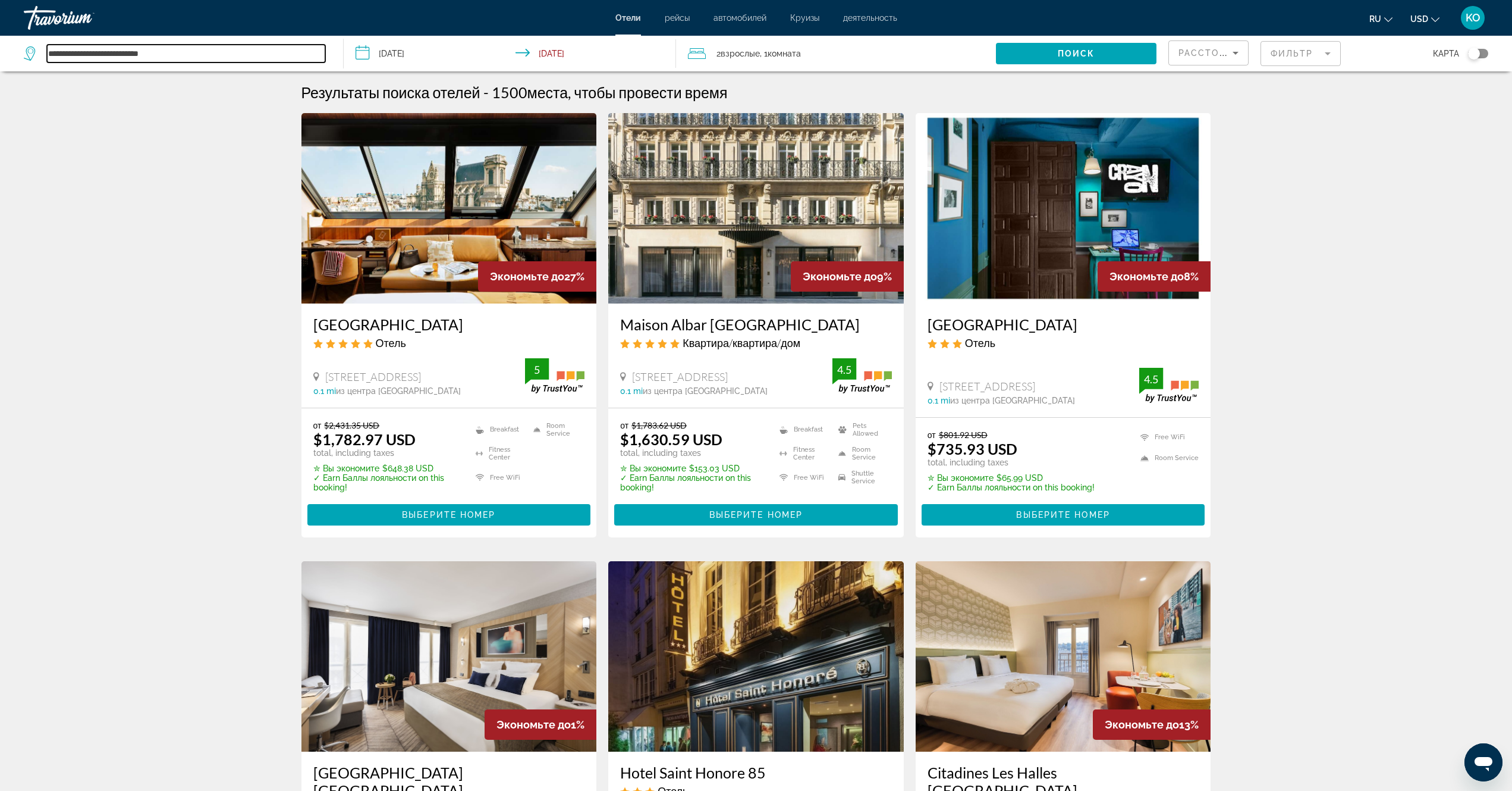
click at [59, 51] on input "**********" at bounding box center [186, 54] width 278 height 18
click at [216, 70] on div "**********" at bounding box center [178, 53] width 308 height 35
drag, startPoint x: 33, startPoint y: 54, endPoint x: 80, endPoint y: 250, distance: 201.6
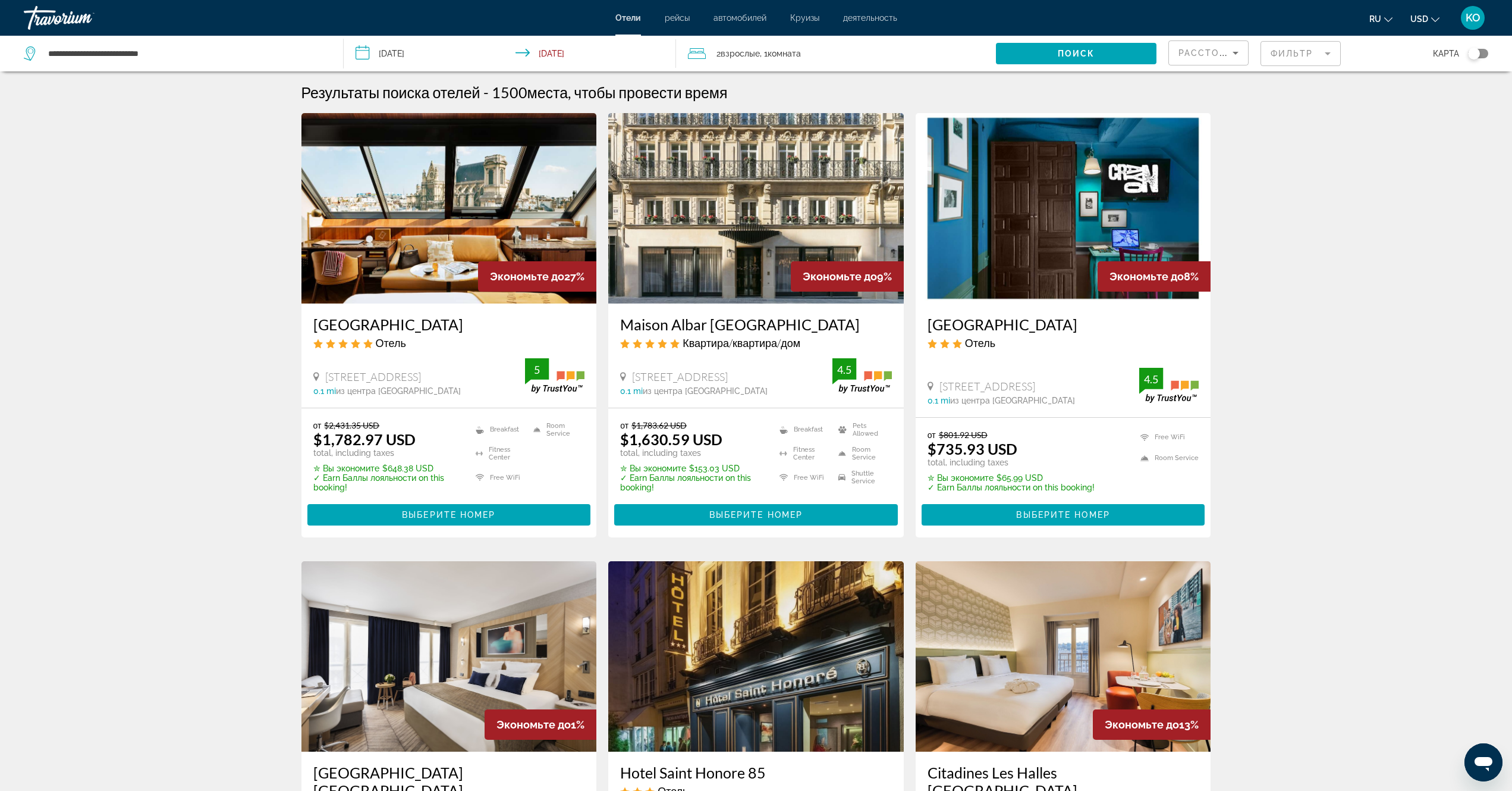
click at [1485, 55] on div "Toggle map" at bounding box center [1478, 54] width 20 height 10
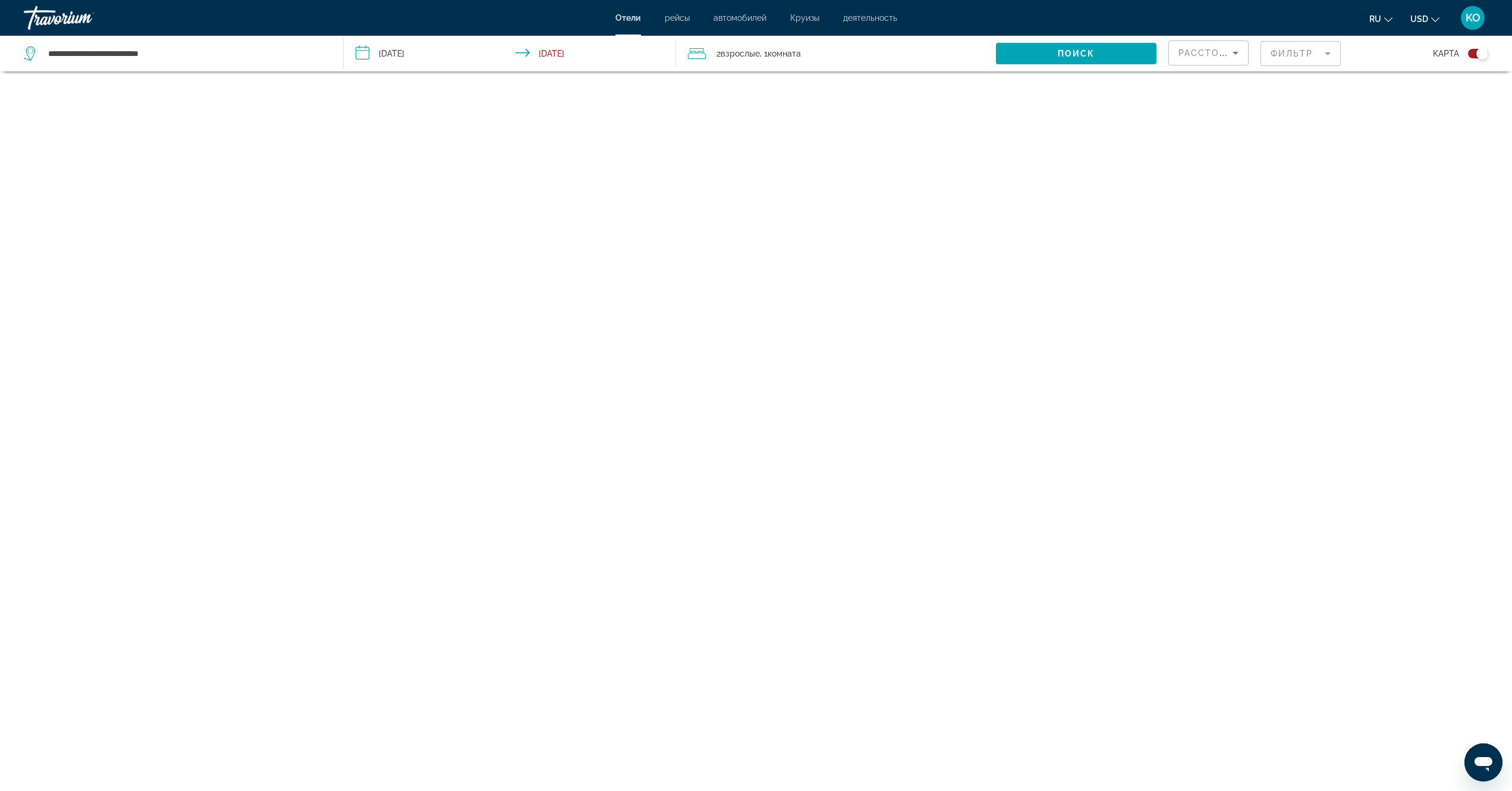
scroll to position [72, 0]
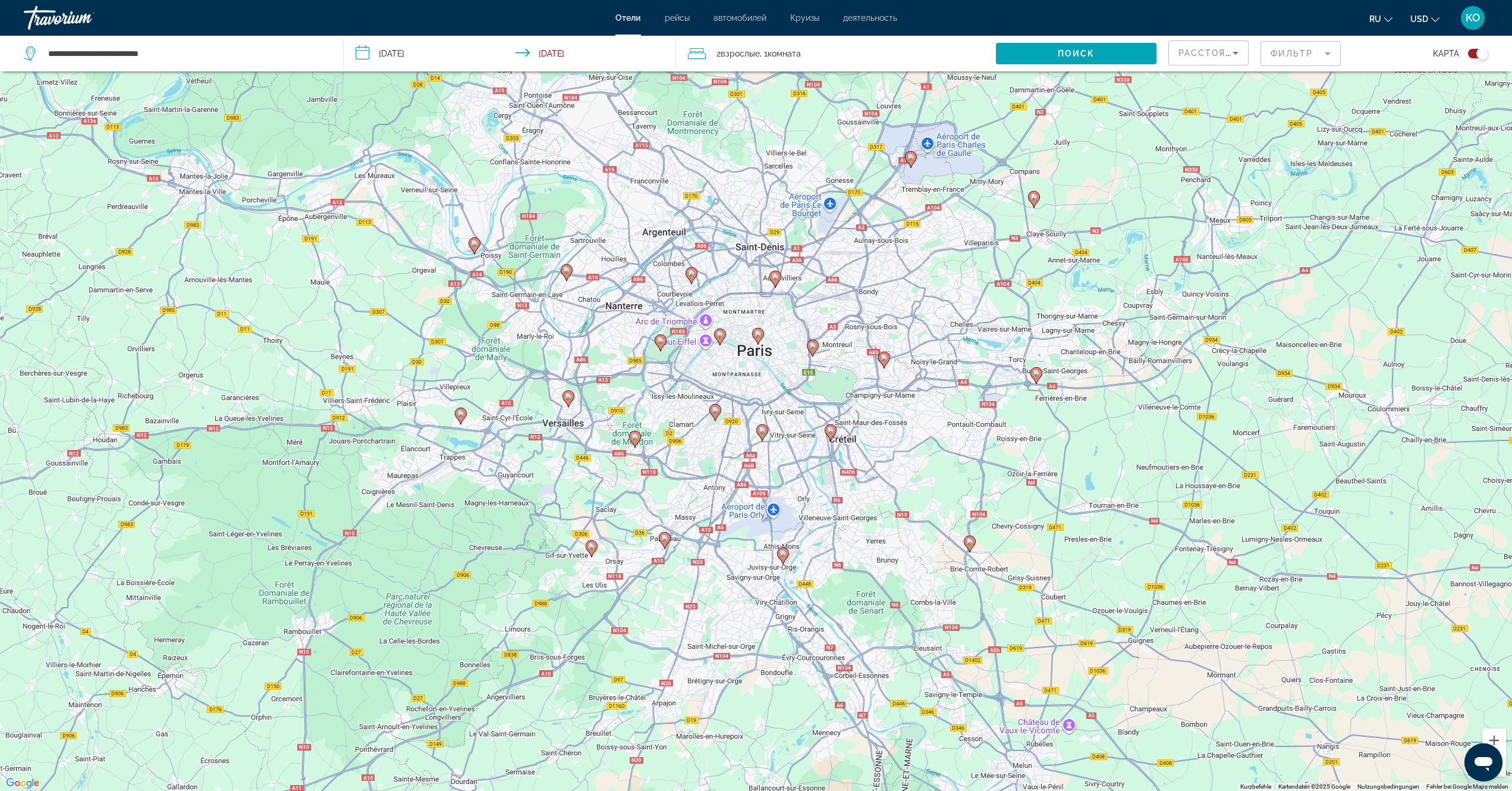
click at [663, 341] on image "Main content" at bounding box center [660, 340] width 7 height 7
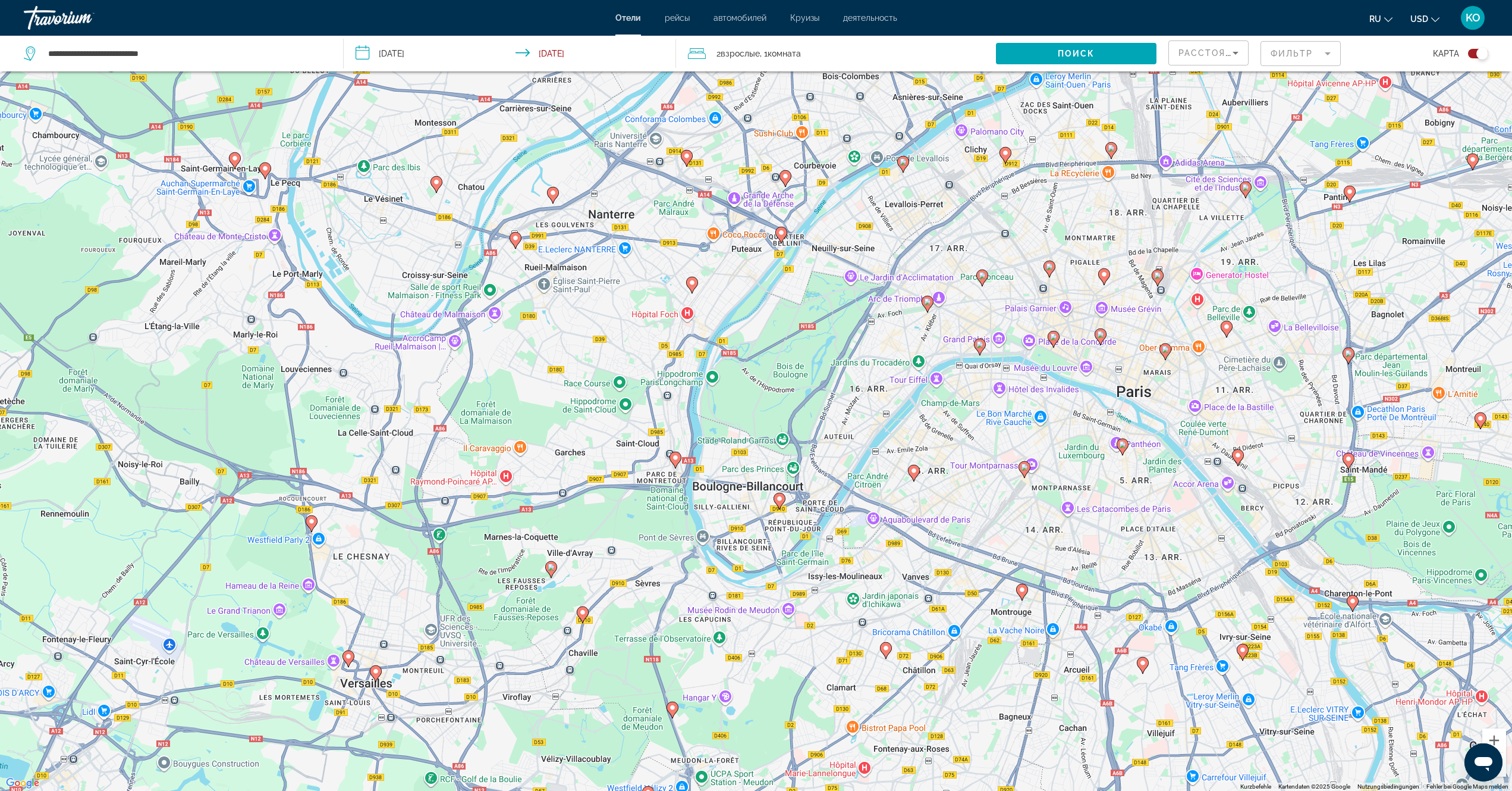
click at [927, 304] on image "Main content" at bounding box center [927, 301] width 7 height 7
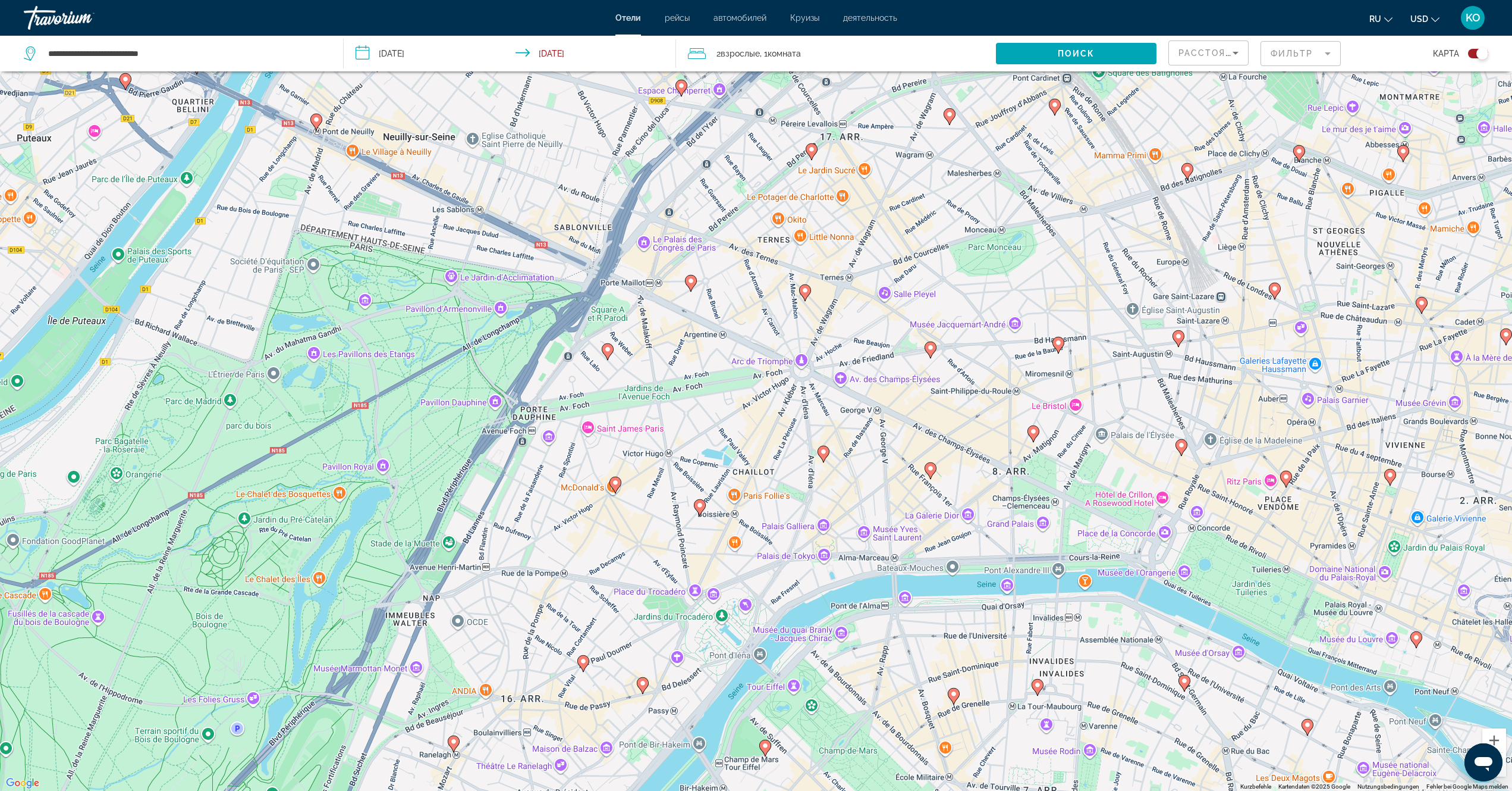
click at [766, 367] on div "Um von einem Element zum anderen zu gelangen, drückst du die Pfeiltasten entspr…" at bounding box center [756, 396] width 1512 height 791
click at [775, 363] on div "Um von einem Element zum anderen zu gelangen, drückst du die Pfeiltasten entspr…" at bounding box center [756, 396] width 1512 height 791
click at [1073, 404] on div "Um von einem Element zum anderen zu gelangen, drückst du die Pfeiltasten entspr…" at bounding box center [756, 396] width 1512 height 791
drag, startPoint x: 1015, startPoint y: 341, endPoint x: 1074, endPoint y: 354, distance: 60.4
click at [1074, 354] on div "Hotel Le Bristol Paris Hotel Le Bristol Paris 112 Rue du Faubourg Saint-Honoré …" at bounding box center [1076, 355] width 143 height 65
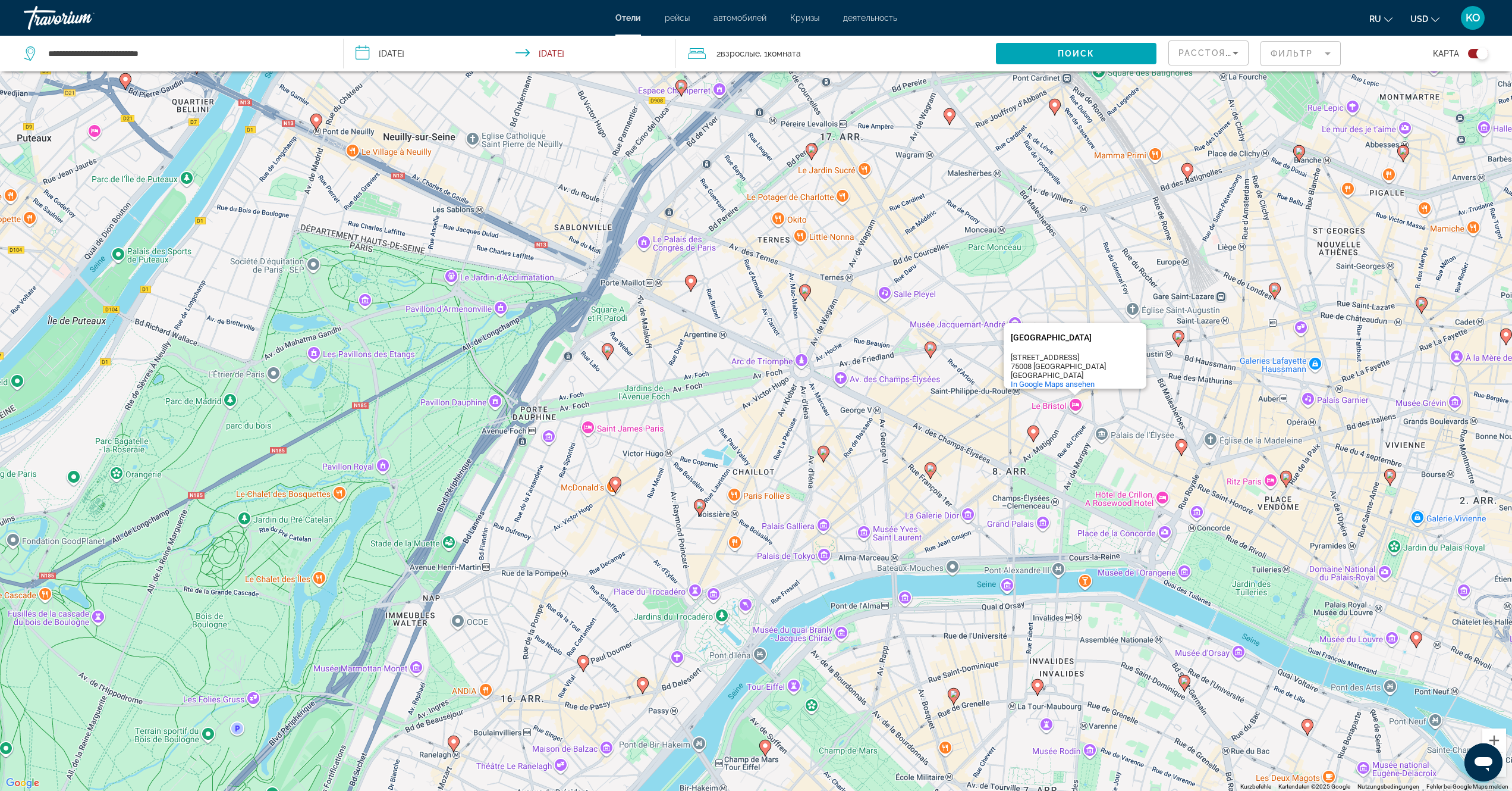
copy div "Hotel Le Bristol Paris Hotel Le Bristol Paris 112 Rue du Faubourg Saint-Honoré"
drag, startPoint x: 187, startPoint y: 59, endPoint x: 1, endPoint y: 49, distance: 186.3
click at [0, 48] on app-destination-search "**********" at bounding box center [172, 53] width 344 height 35
paste input "**********"
type input "**********"
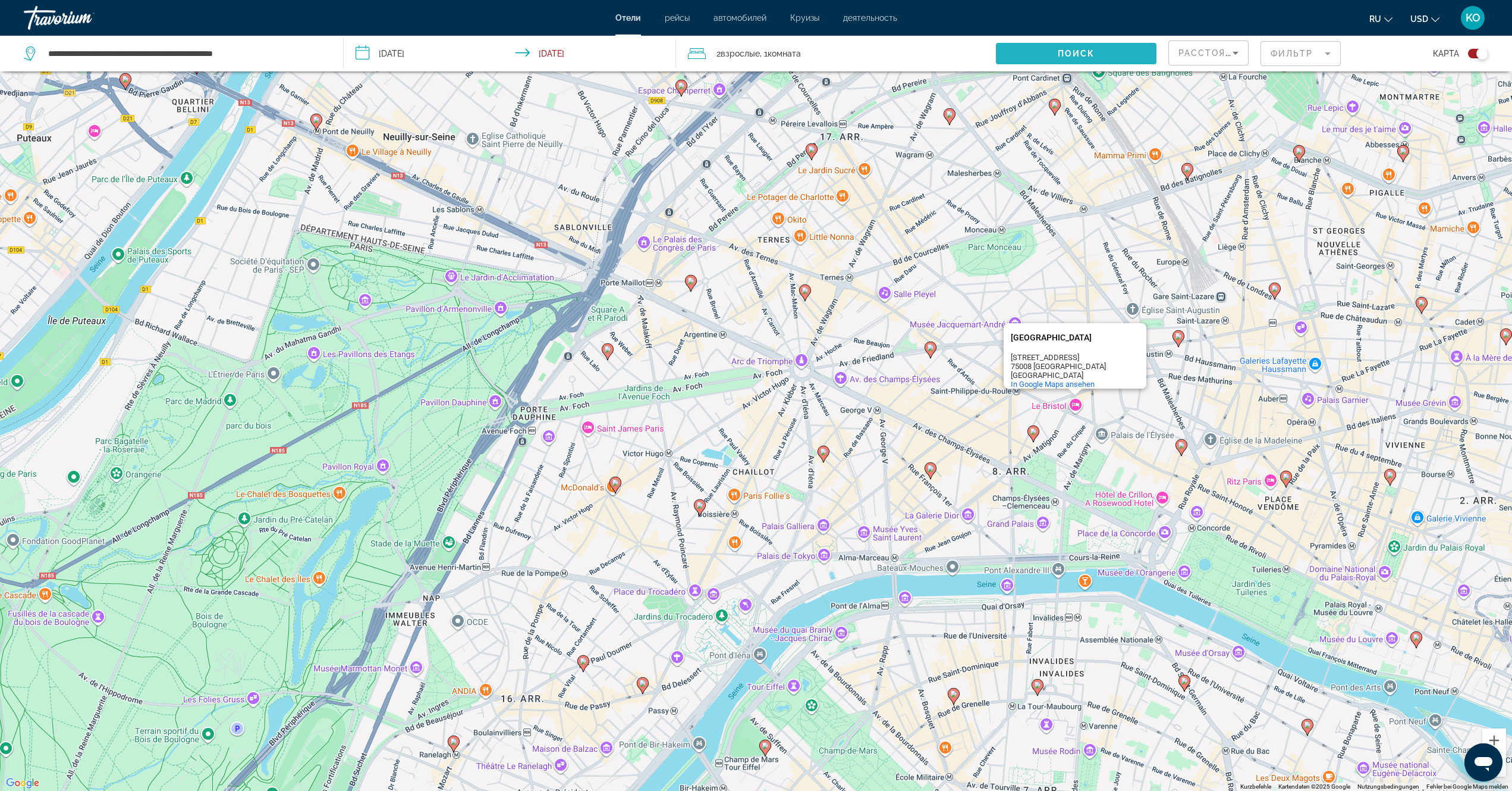
click at [1081, 49] on span "Поиск" at bounding box center [1077, 54] width 38 height 10
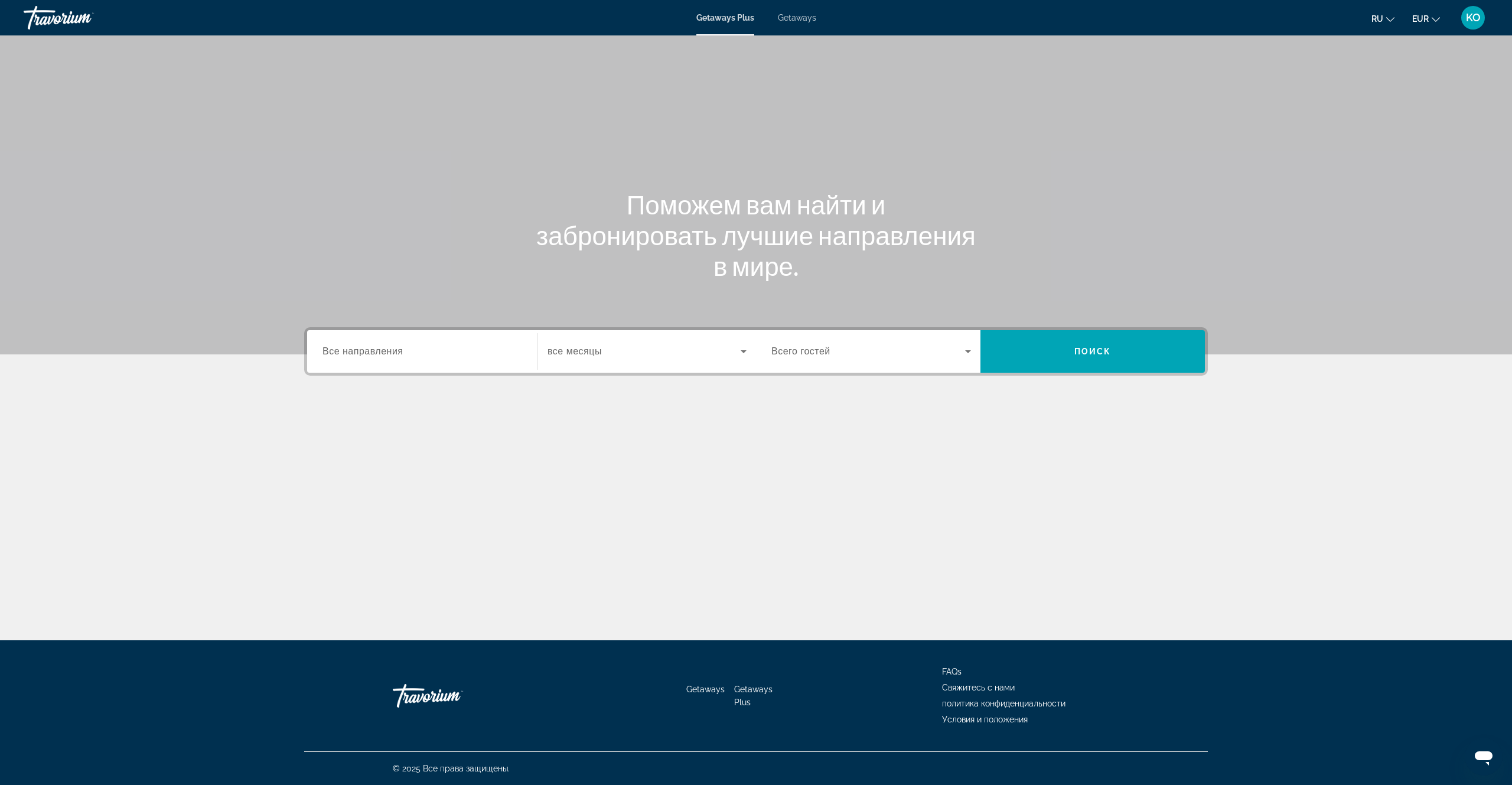
click at [369, 353] on span "Все направления" at bounding box center [362, 351] width 81 height 10
click at [369, 353] on input "Destination Все направления" at bounding box center [422, 352] width 199 height 14
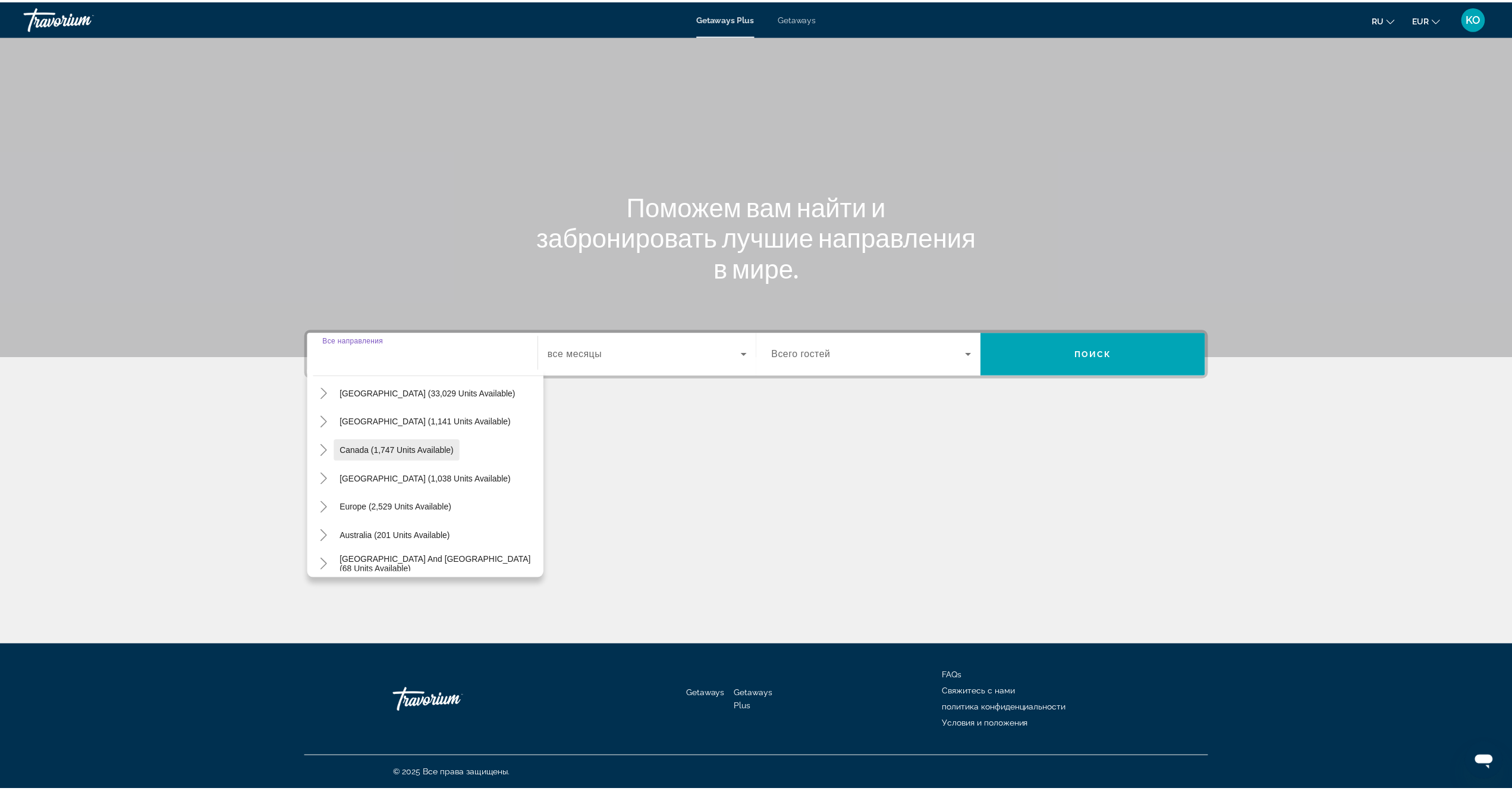
scroll to position [119, 0]
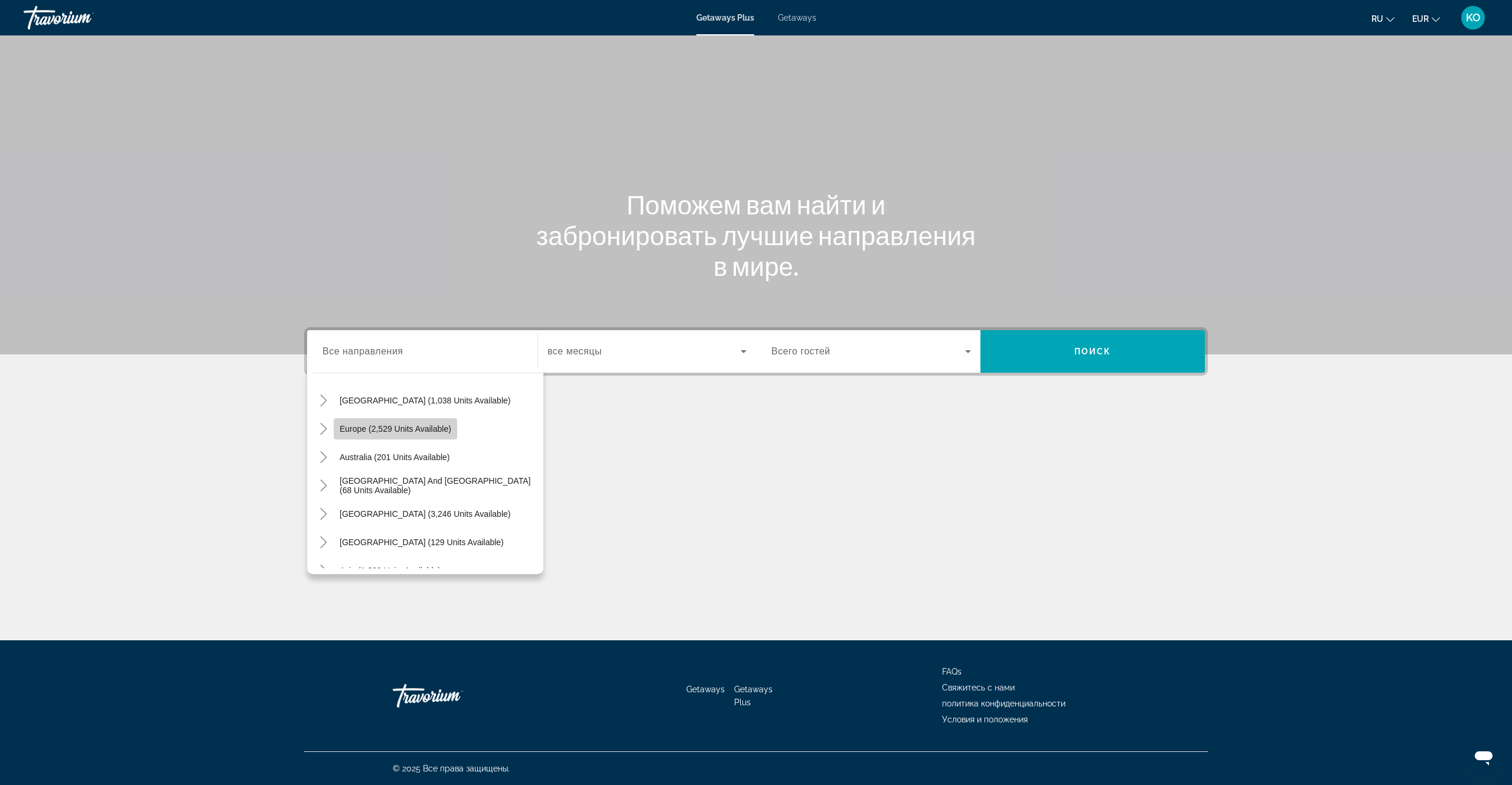
click at [349, 429] on span "Europe (2,529 units available)" at bounding box center [396, 429] width 112 height 10
type input "**********"
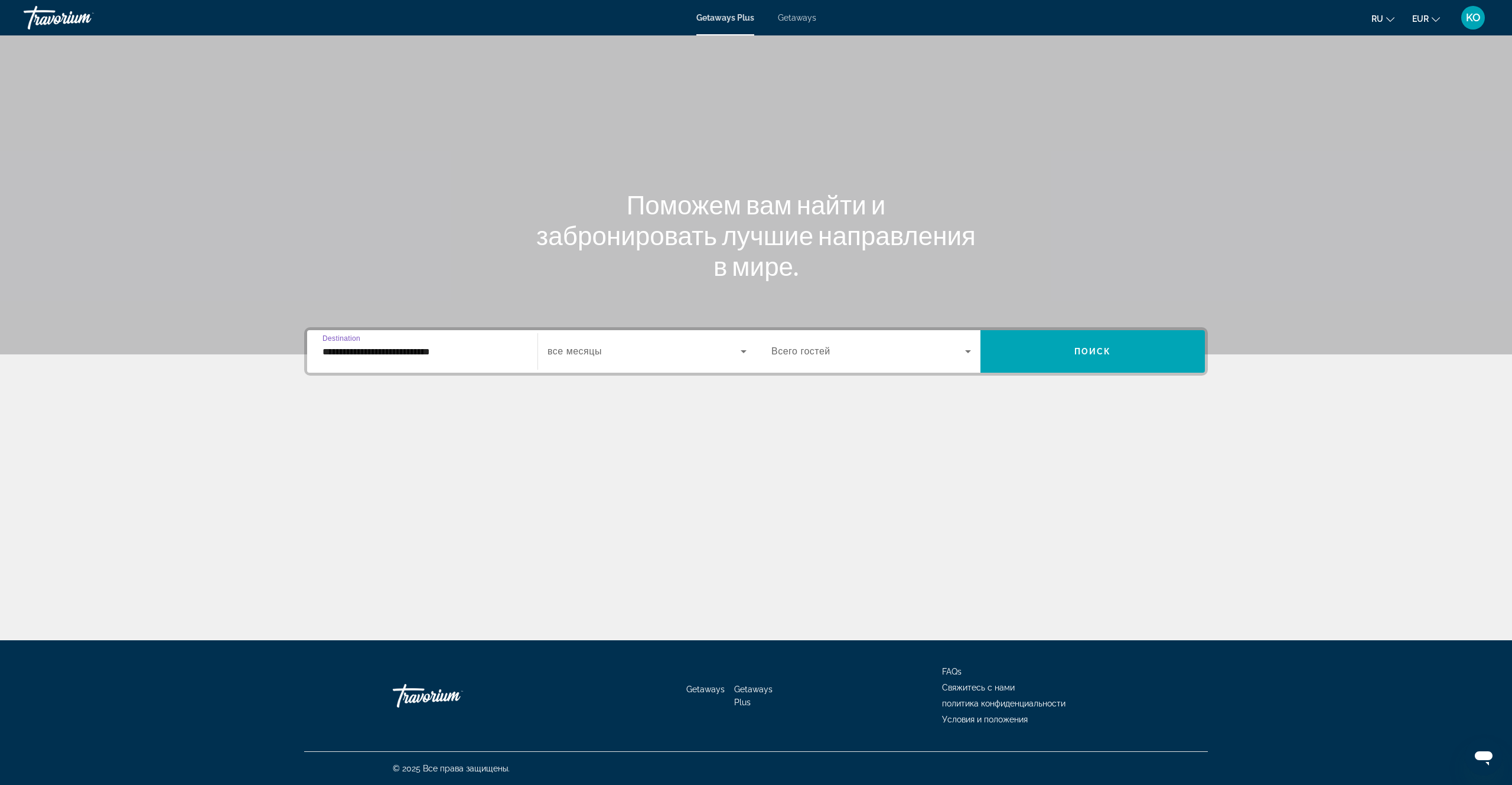
click at [742, 349] on icon "Search widget" at bounding box center [744, 352] width 14 height 14
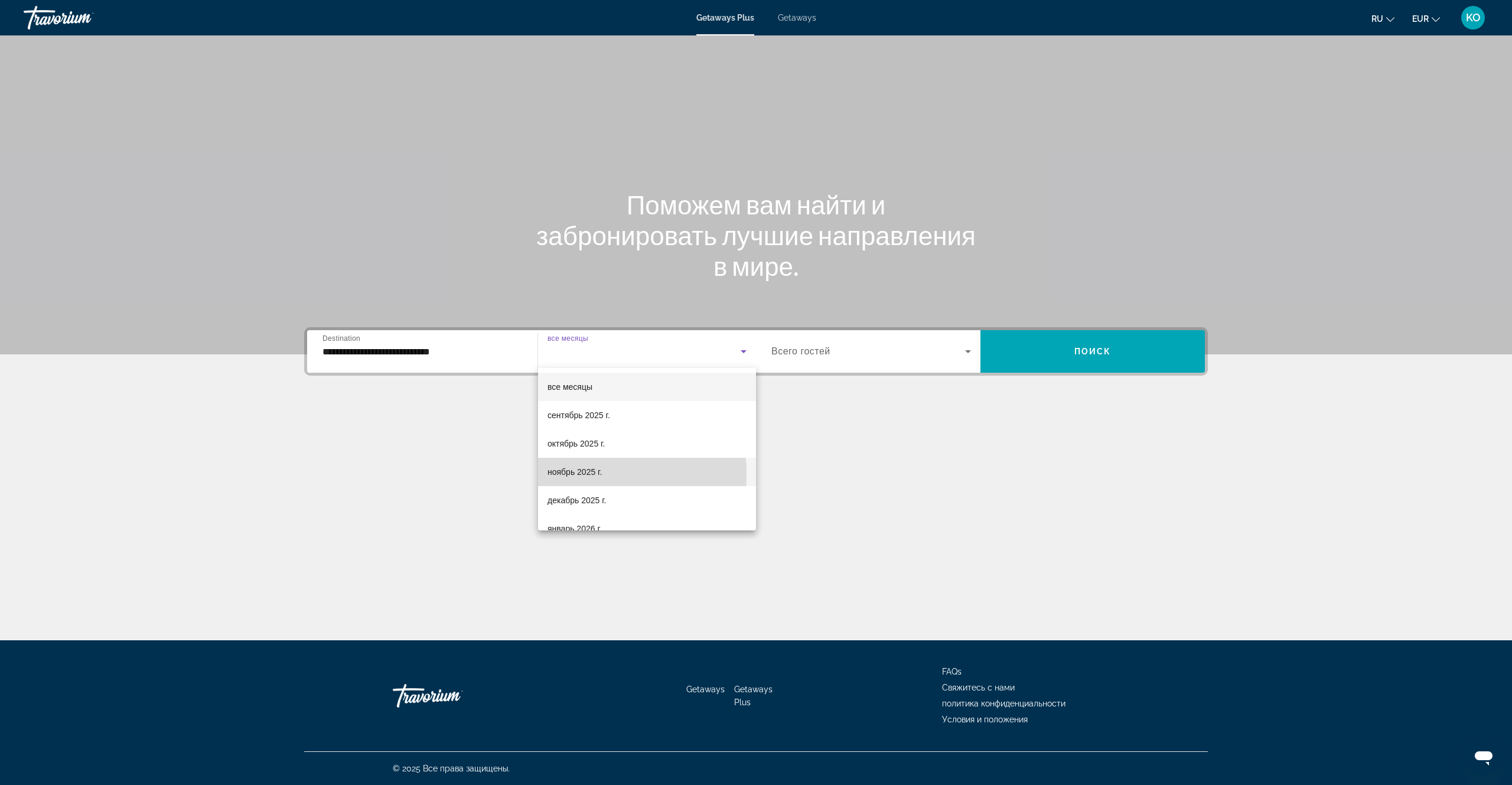
click at [567, 474] on span "ноябрь 2025 г." at bounding box center [574, 472] width 54 height 14
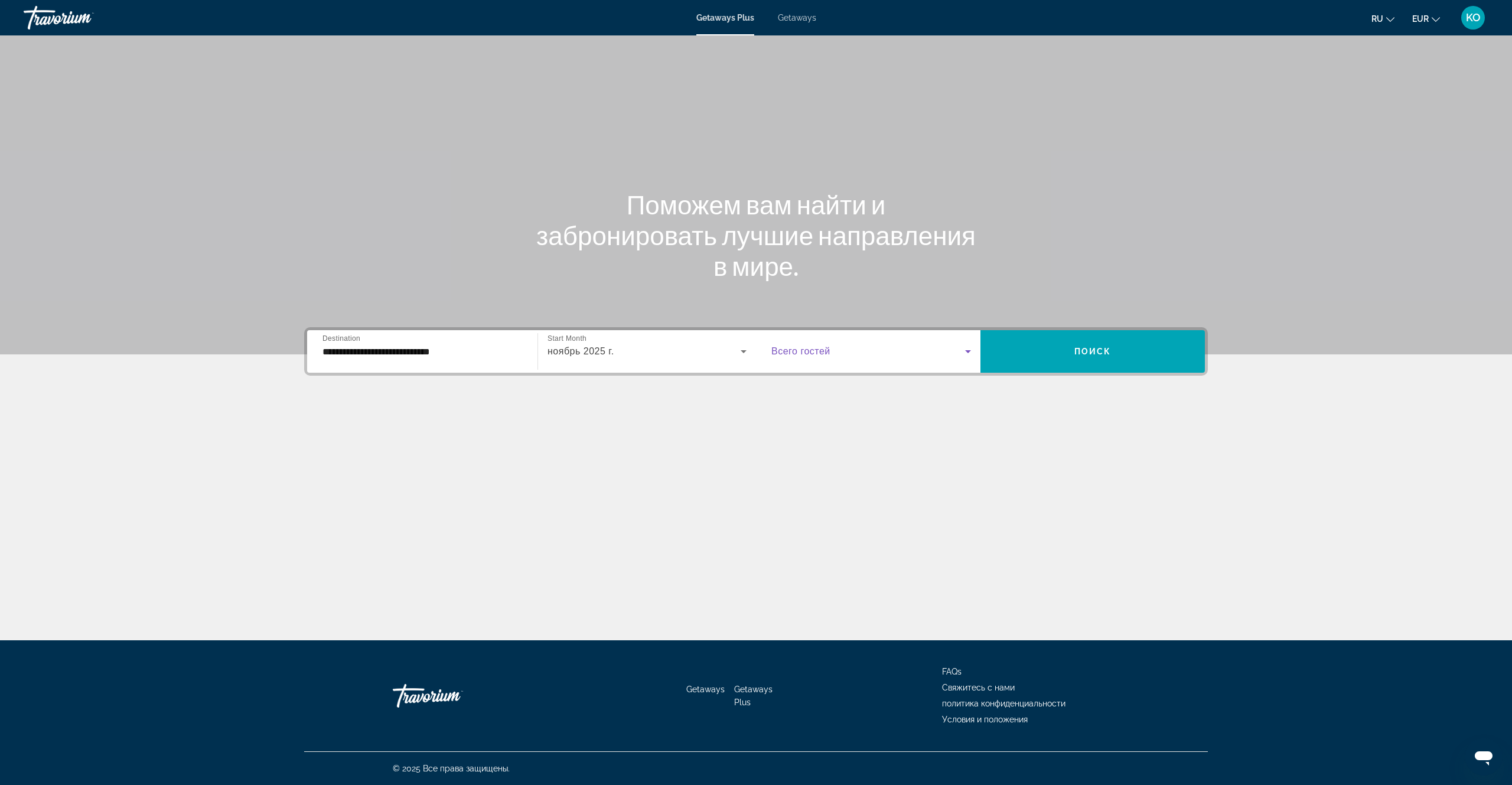
click at [969, 349] on icon "Search widget" at bounding box center [968, 352] width 14 height 14
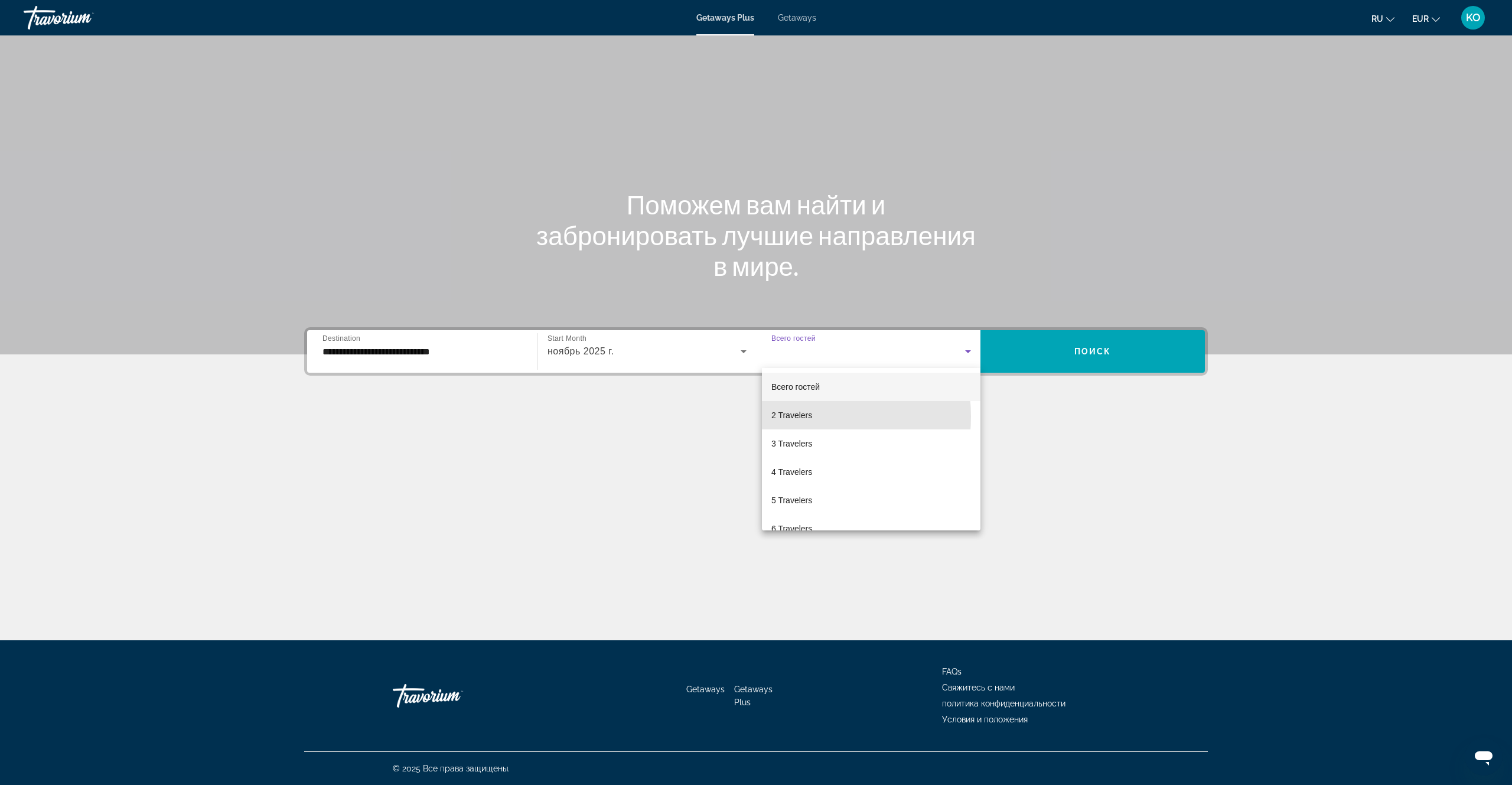
drag, startPoint x: 782, startPoint y: 416, endPoint x: 688, endPoint y: 393, distance: 96.8
click at [774, 415] on span "2 Travelers" at bounding box center [792, 416] width 41 height 14
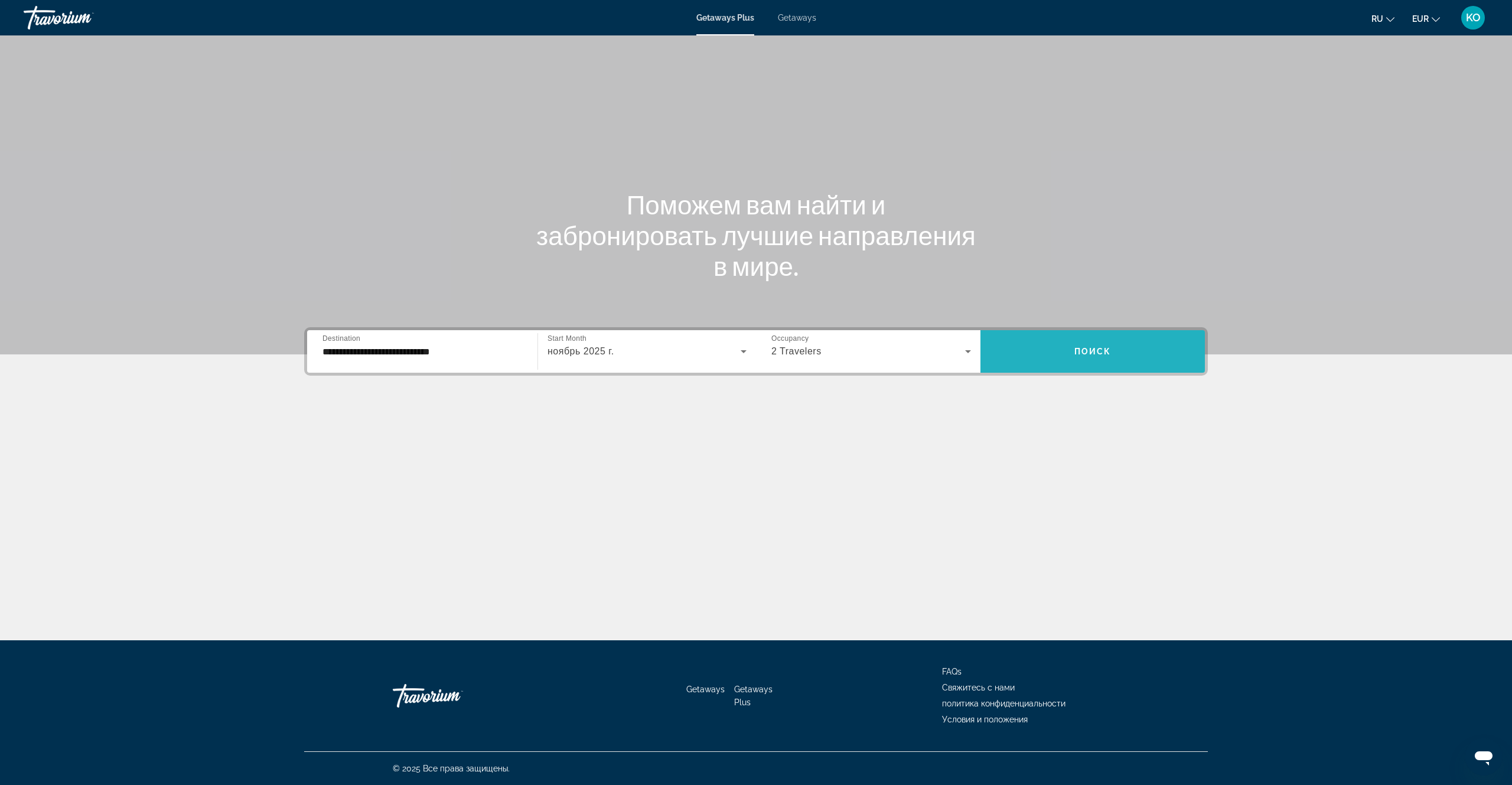
click at [1109, 351] on span "Поиск" at bounding box center [1093, 352] width 38 height 10
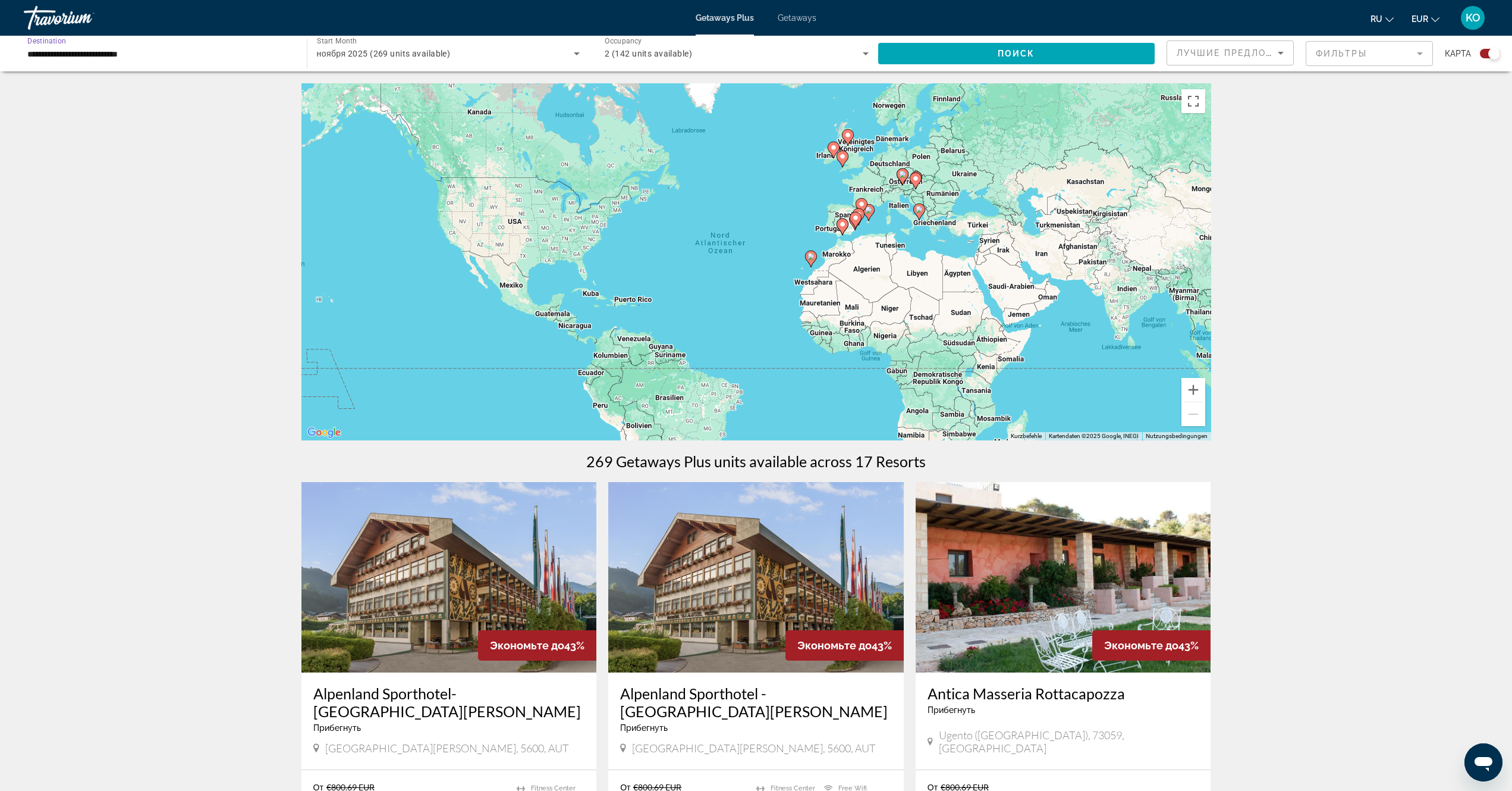
click at [147, 59] on input "**********" at bounding box center [159, 54] width 264 height 14
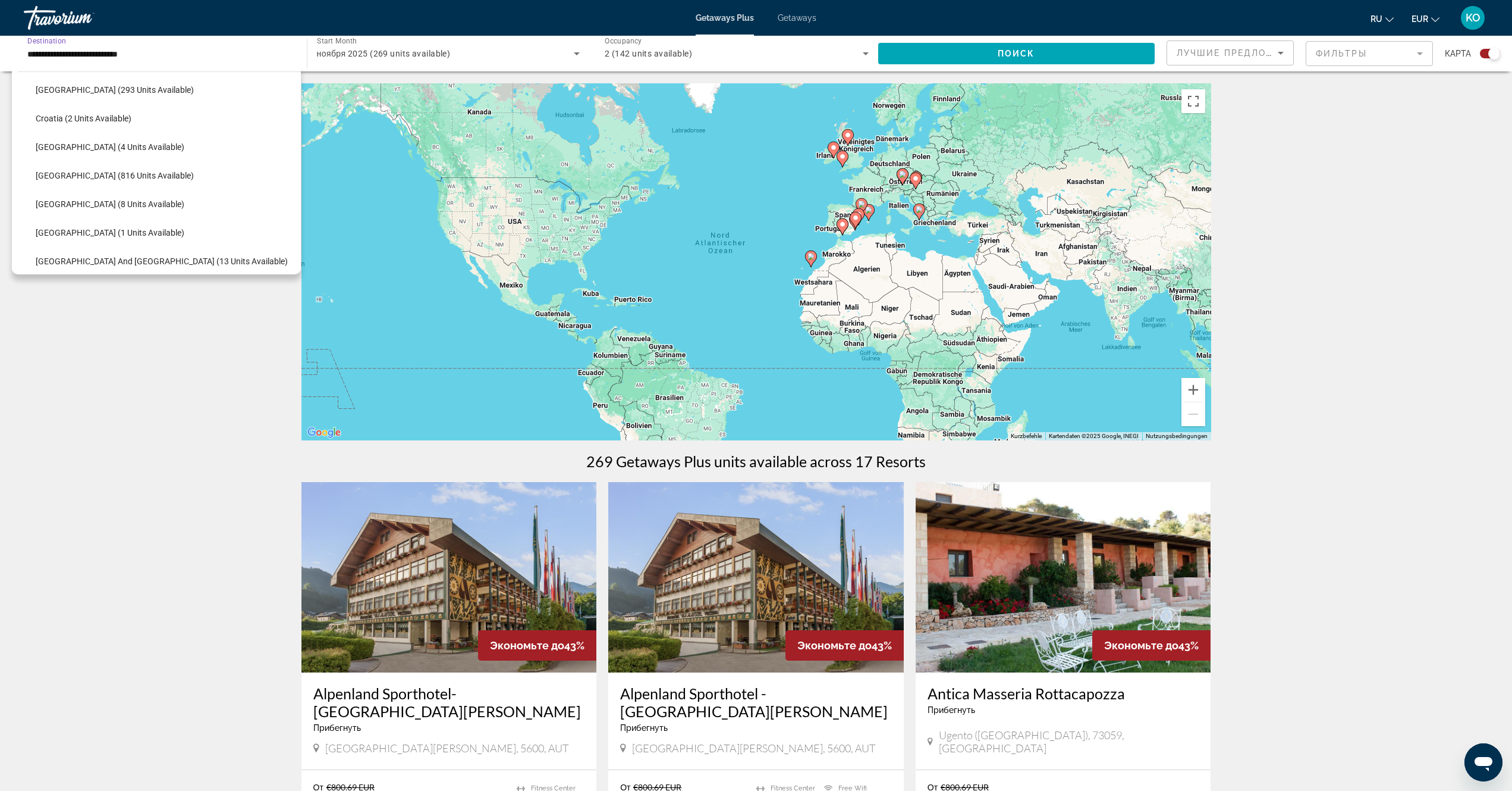
scroll to position [309, 0]
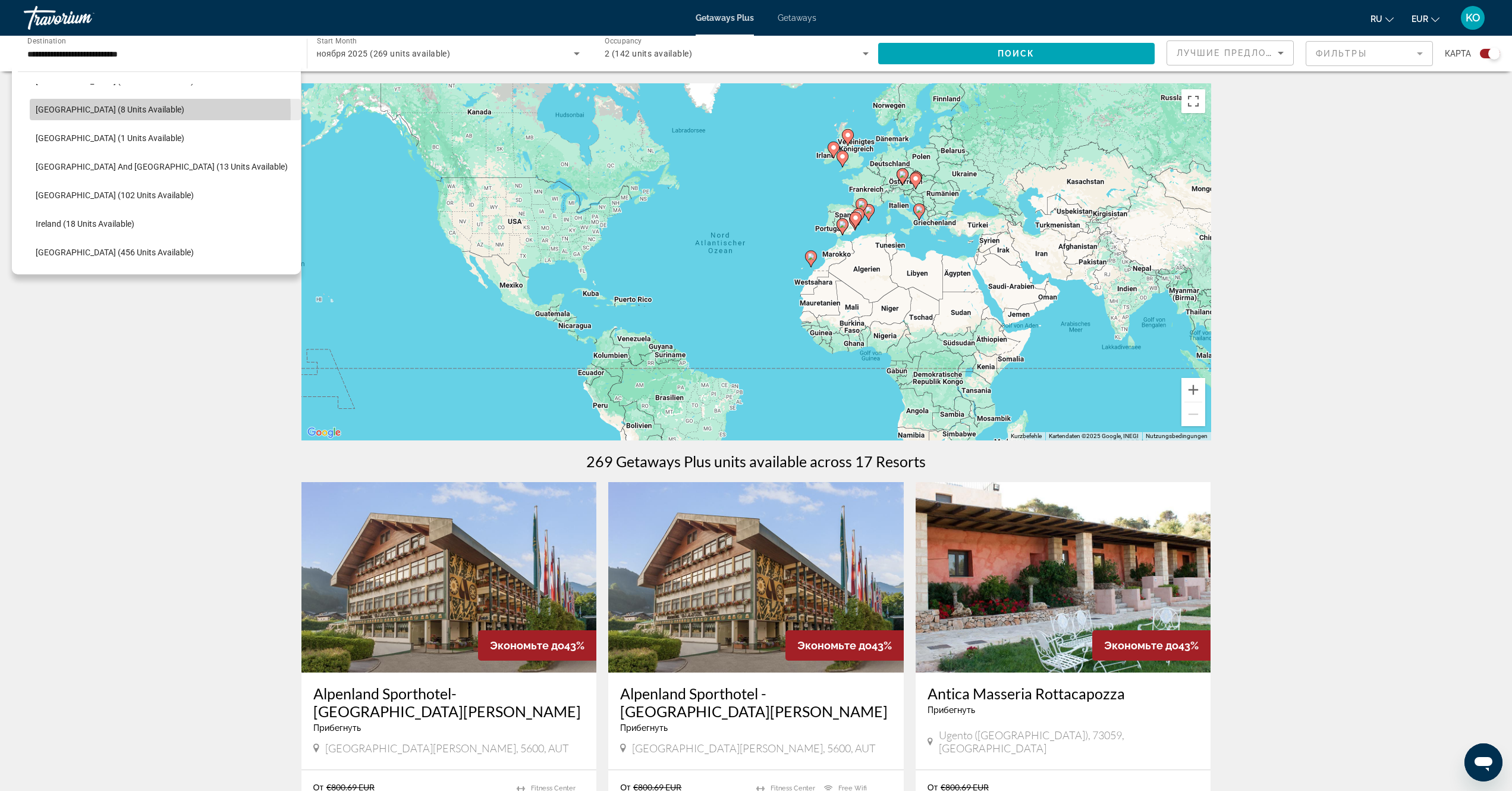
click at [57, 113] on span "[GEOGRAPHIC_DATA] (8 units available)" at bounding box center [109, 109] width 149 height 10
type input "**********"
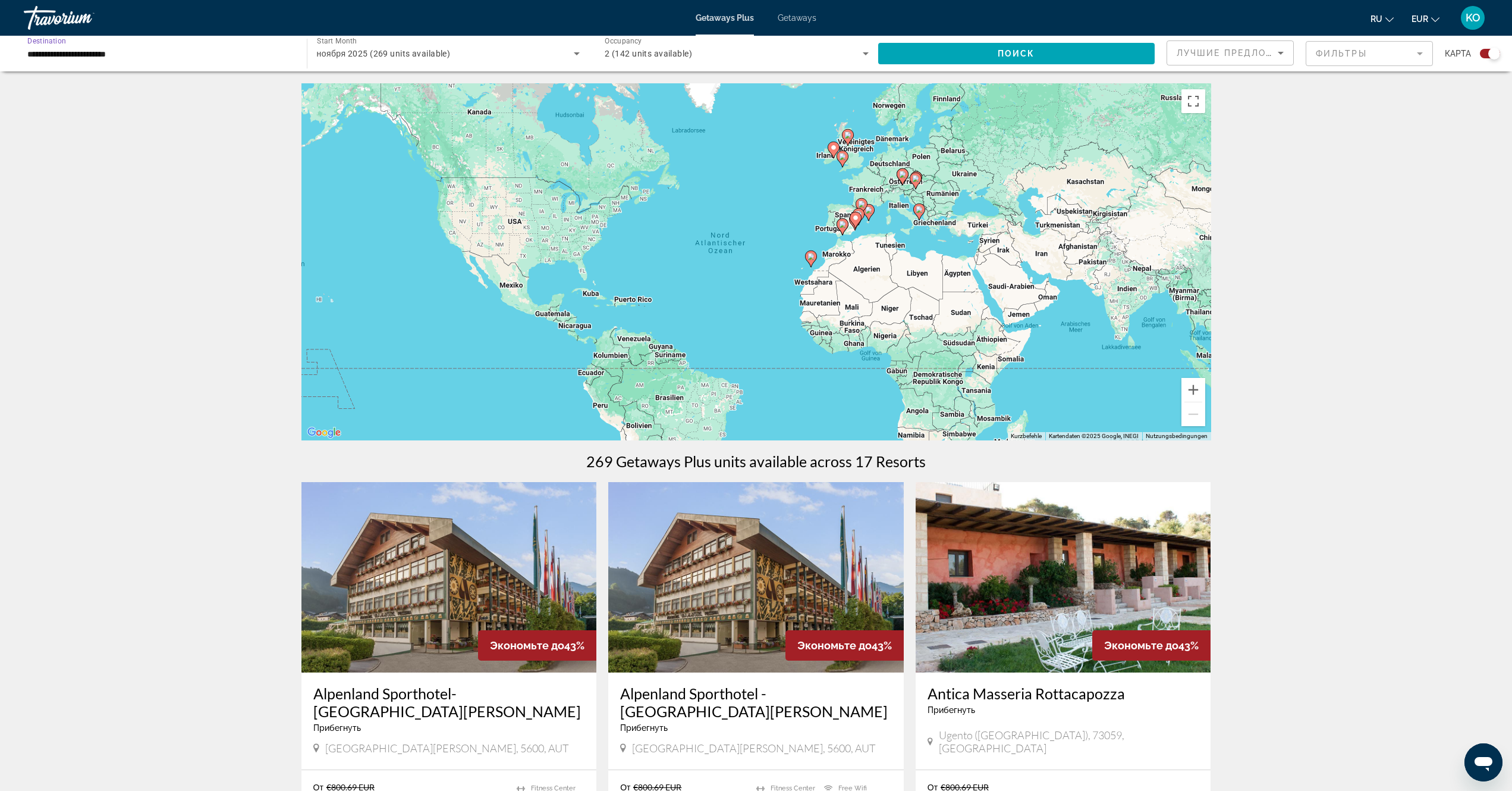
click at [145, 55] on input "**********" at bounding box center [159, 54] width 264 height 14
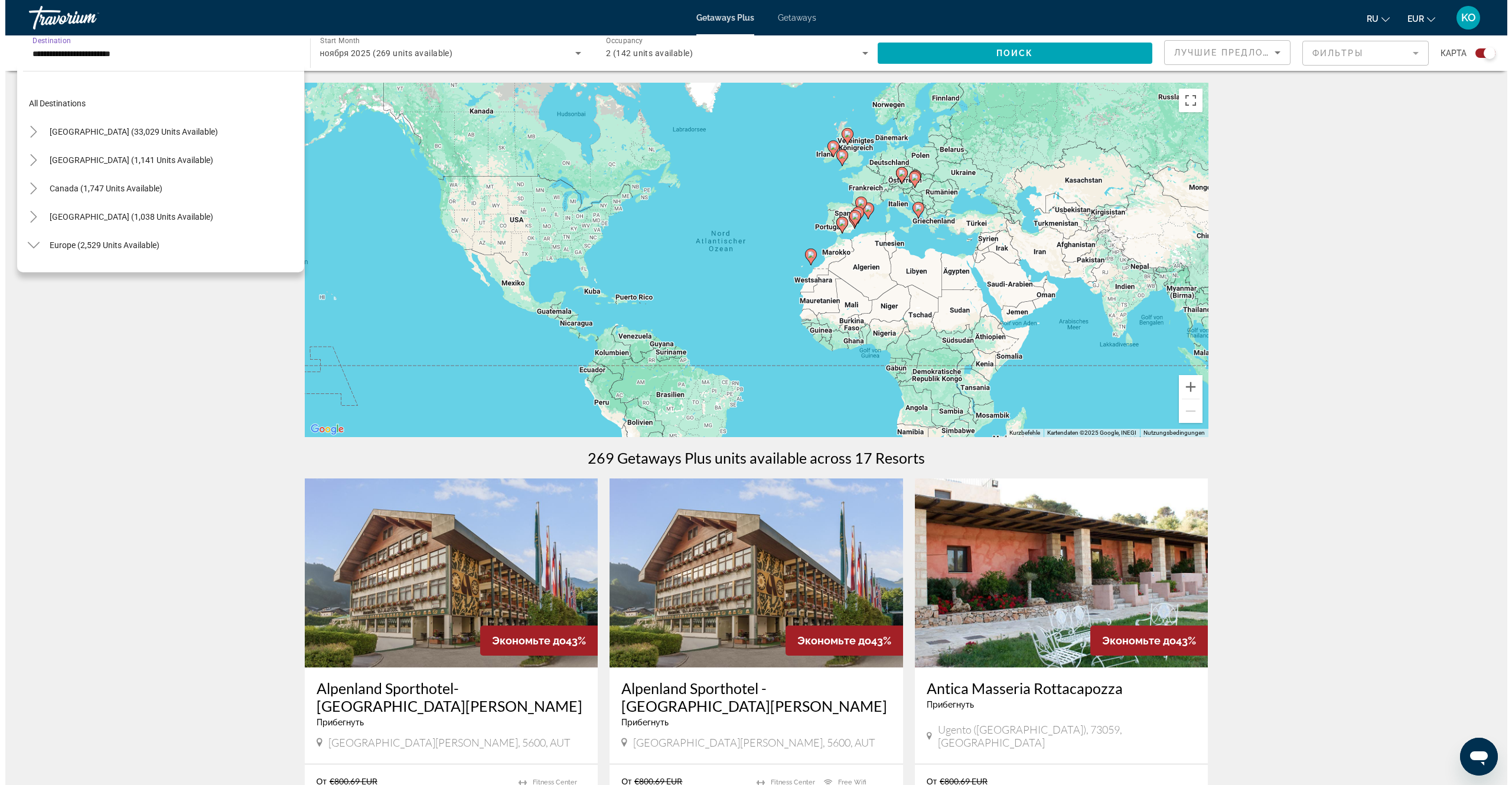
scroll to position [240, 0]
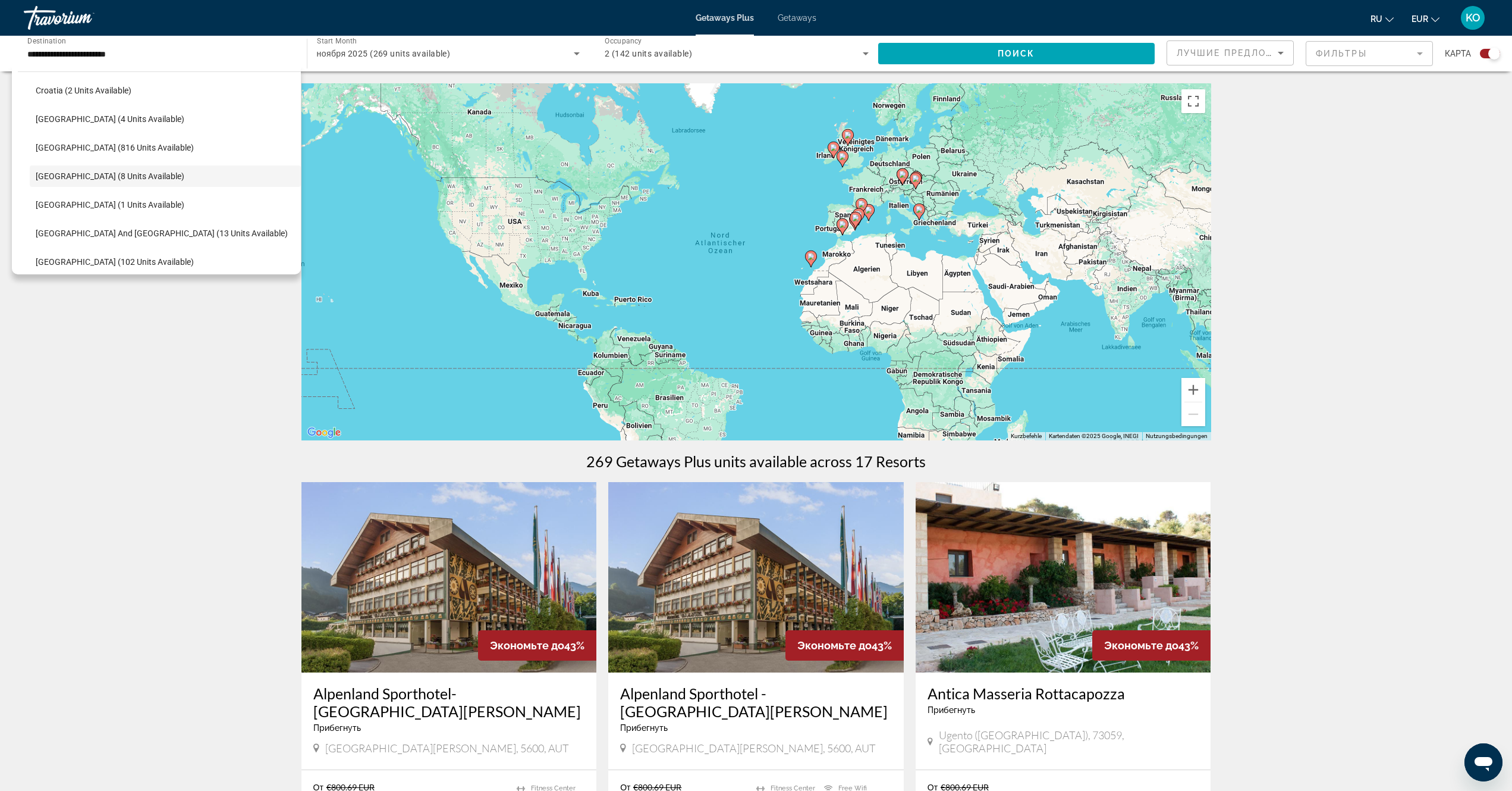
drag, startPoint x: 147, startPoint y: 55, endPoint x: 200, endPoint y: 298, distance: 248.7
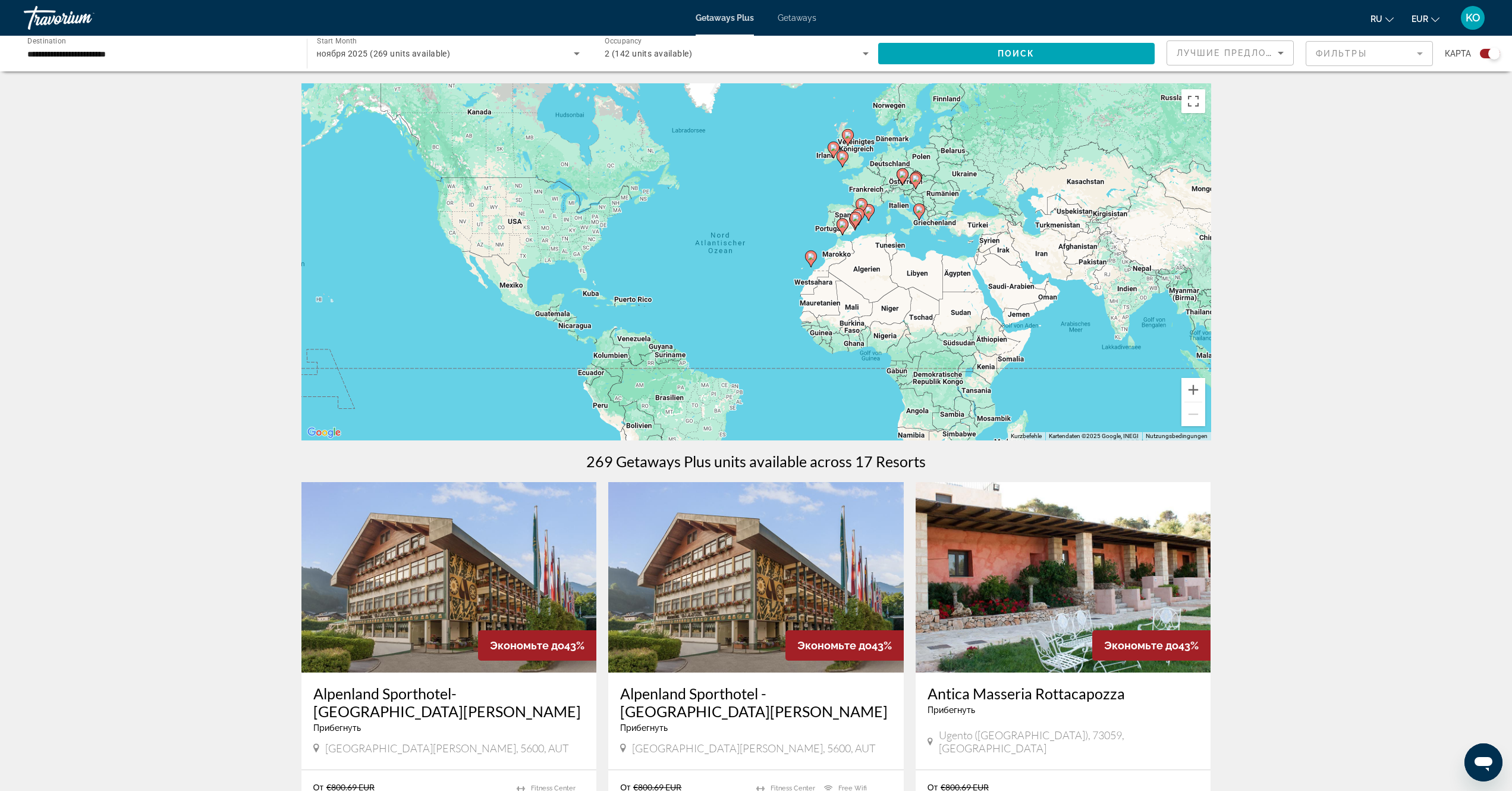
drag, startPoint x: 211, startPoint y: 55, endPoint x: 216, endPoint y: 293, distance: 238.1
click at [1029, 60] on span "Search widget" at bounding box center [1016, 54] width 277 height 29
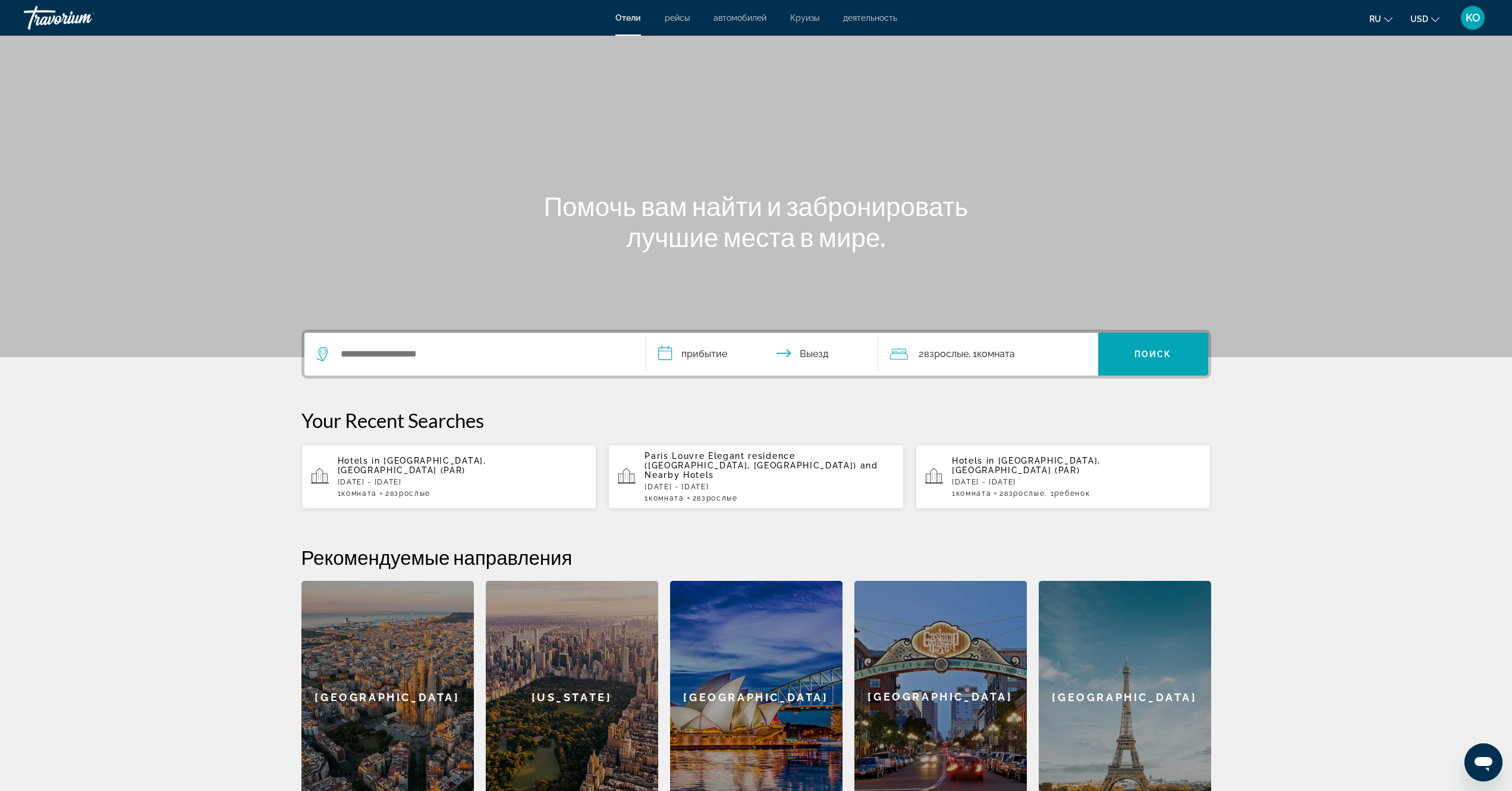
click at [693, 472] on div "Paris Louvre Elegant residence ([GEOGRAPHIC_DATA], [GEOGRAPHIC_DATA]) and Nearb…" at bounding box center [769, 477] width 250 height 51
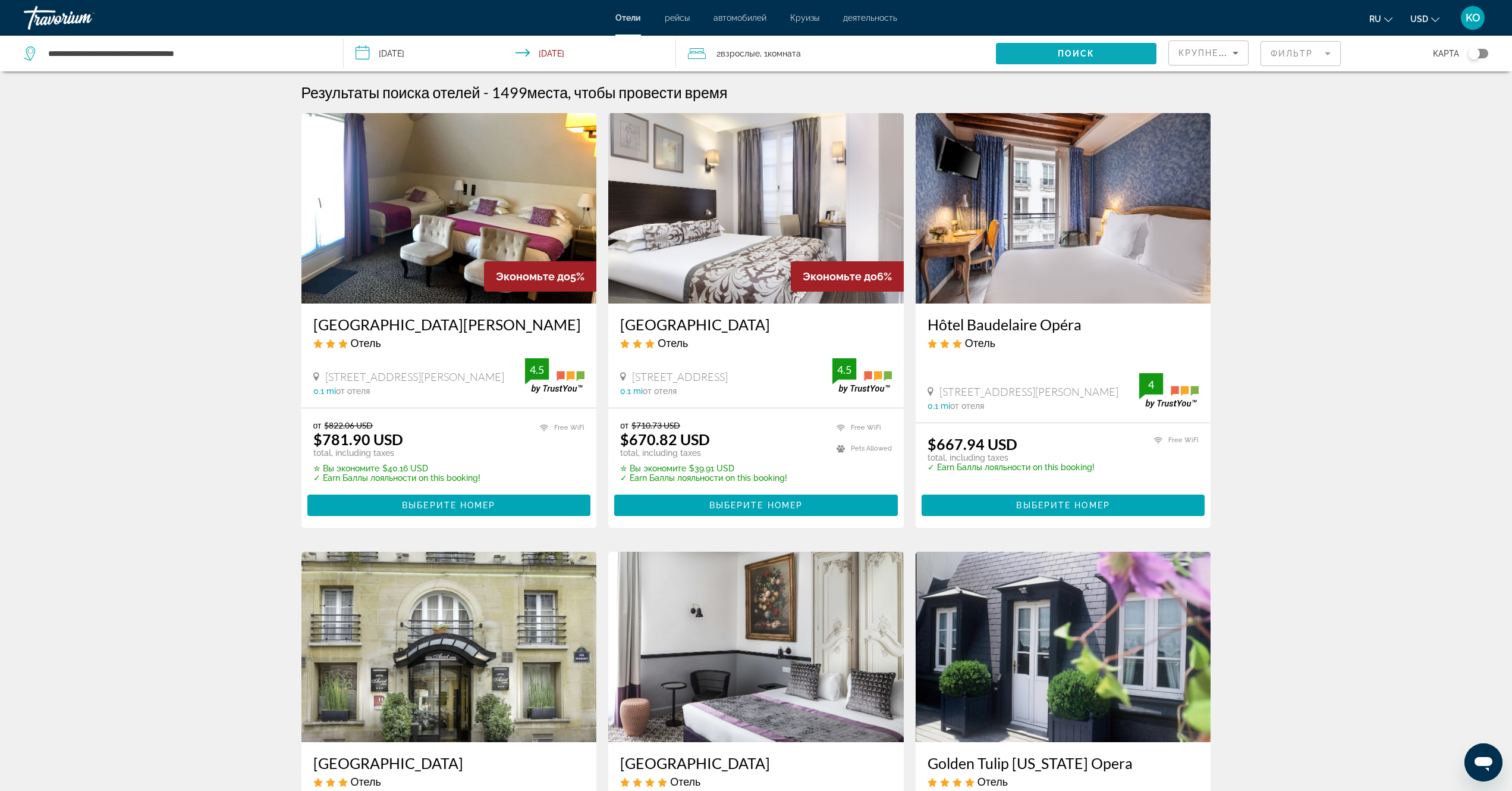
click at [1096, 52] on span "Search widget" at bounding box center [1076, 54] width 160 height 29
click at [1084, 54] on span "Поиск" at bounding box center [1077, 54] width 38 height 10
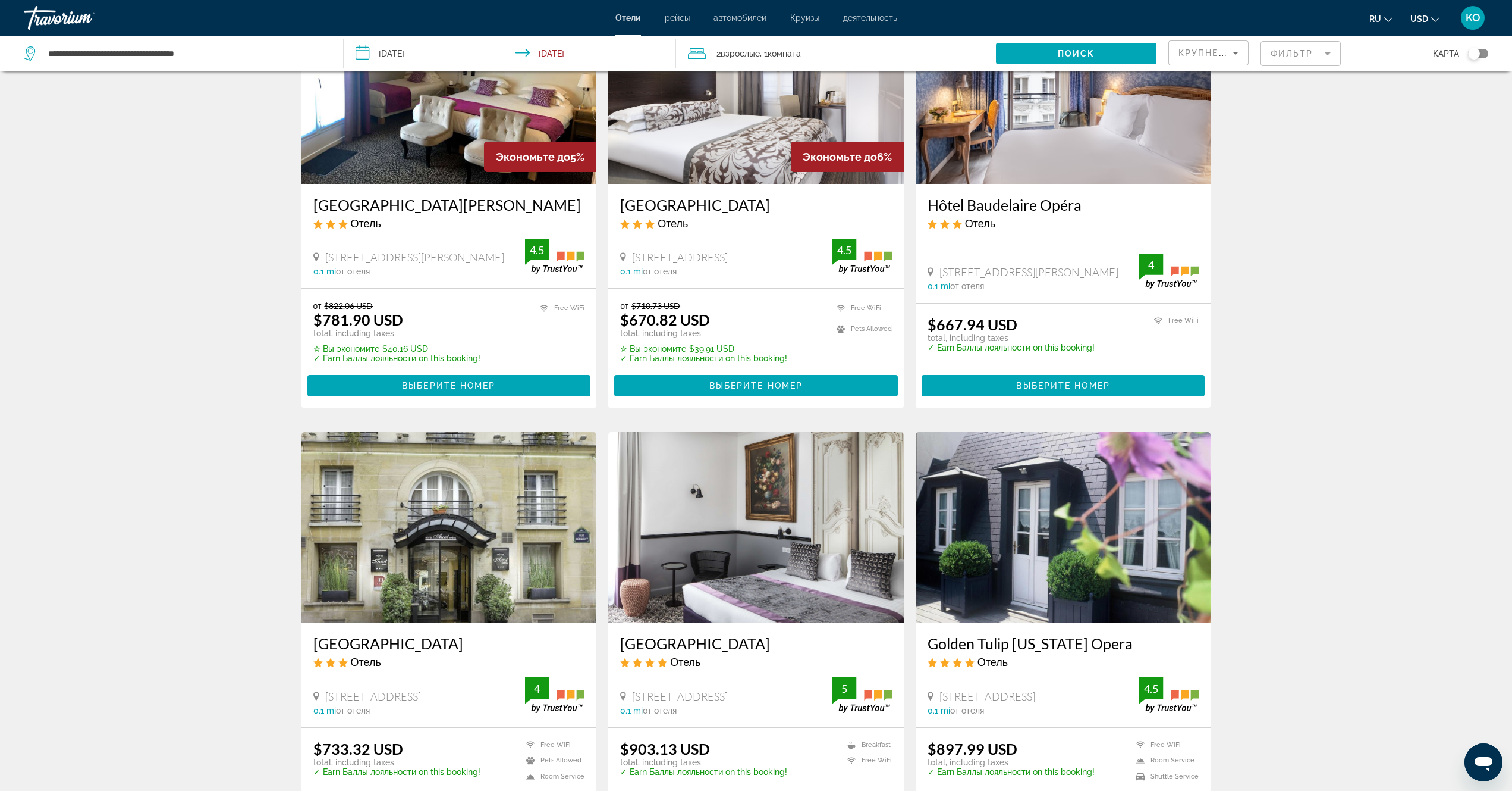
scroll to position [357, 0]
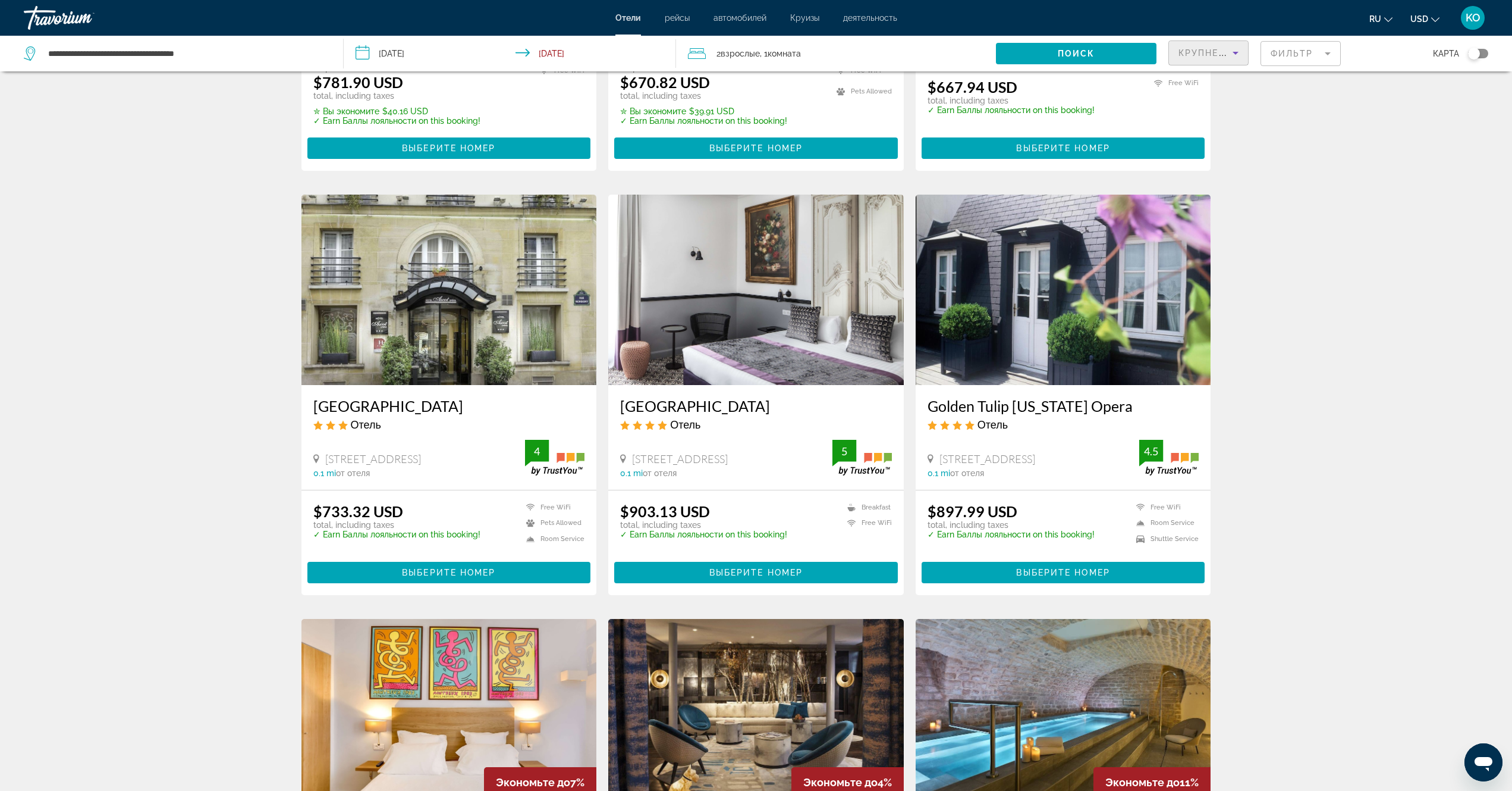
click at [1236, 52] on icon "Sort by" at bounding box center [1236, 53] width 6 height 3
click at [1193, 143] on span "Самая низкая цена" at bounding box center [1208, 141] width 60 height 29
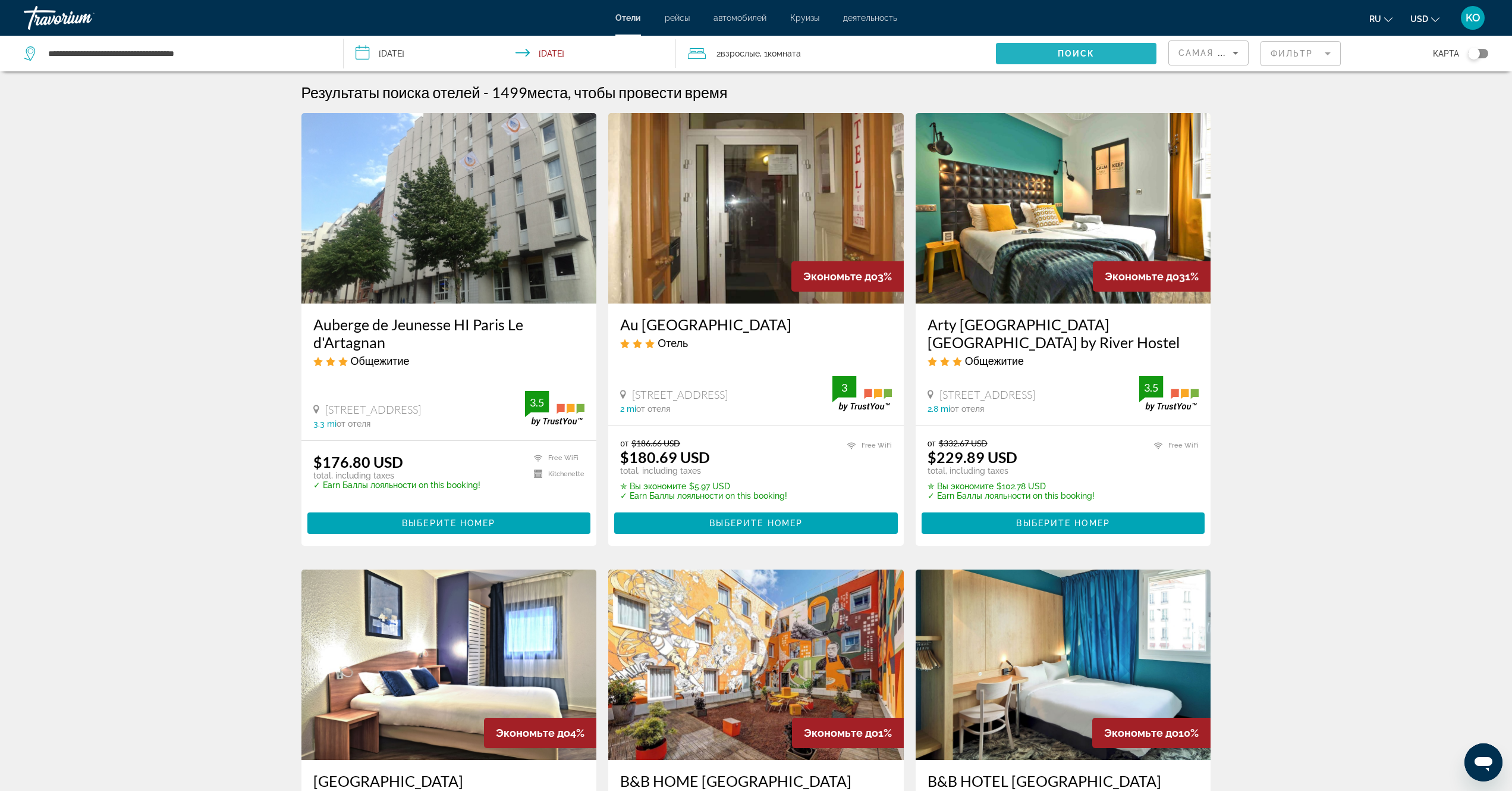
click at [1077, 55] on span "Поиск" at bounding box center [1077, 54] width 38 height 10
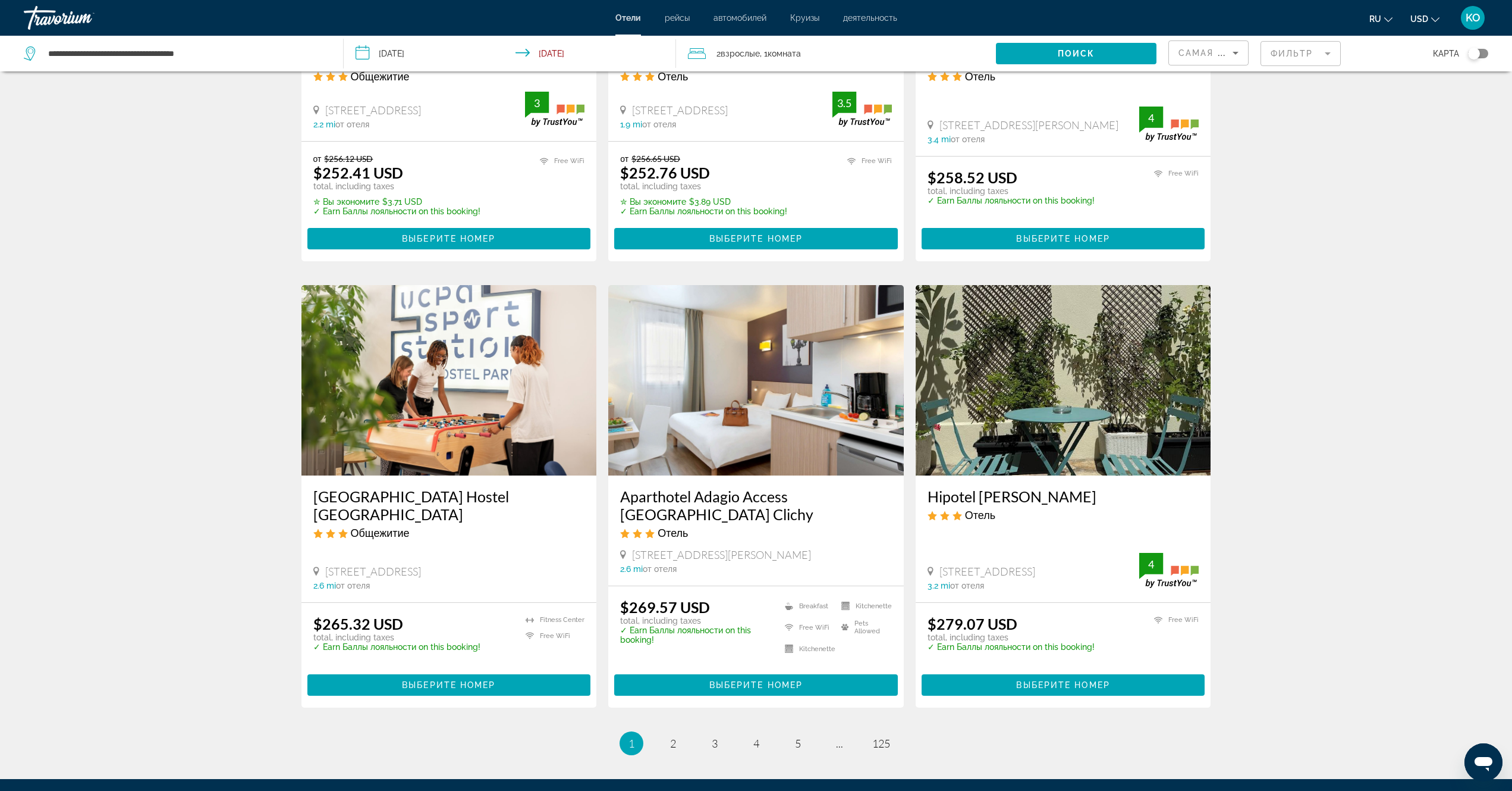
scroll to position [1278, 0]
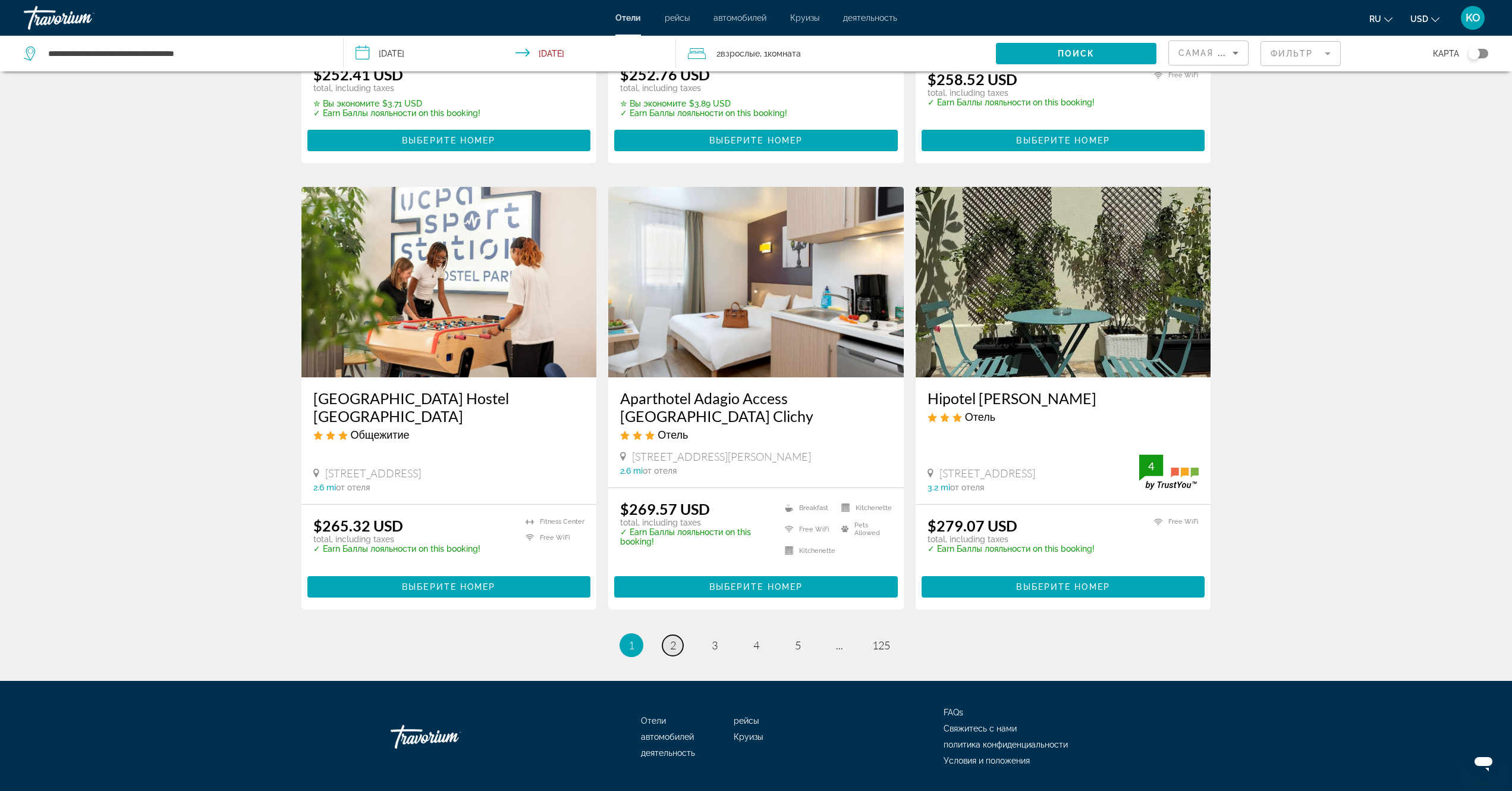
click at [672, 638] on span "2" at bounding box center [672, 645] width 6 height 13
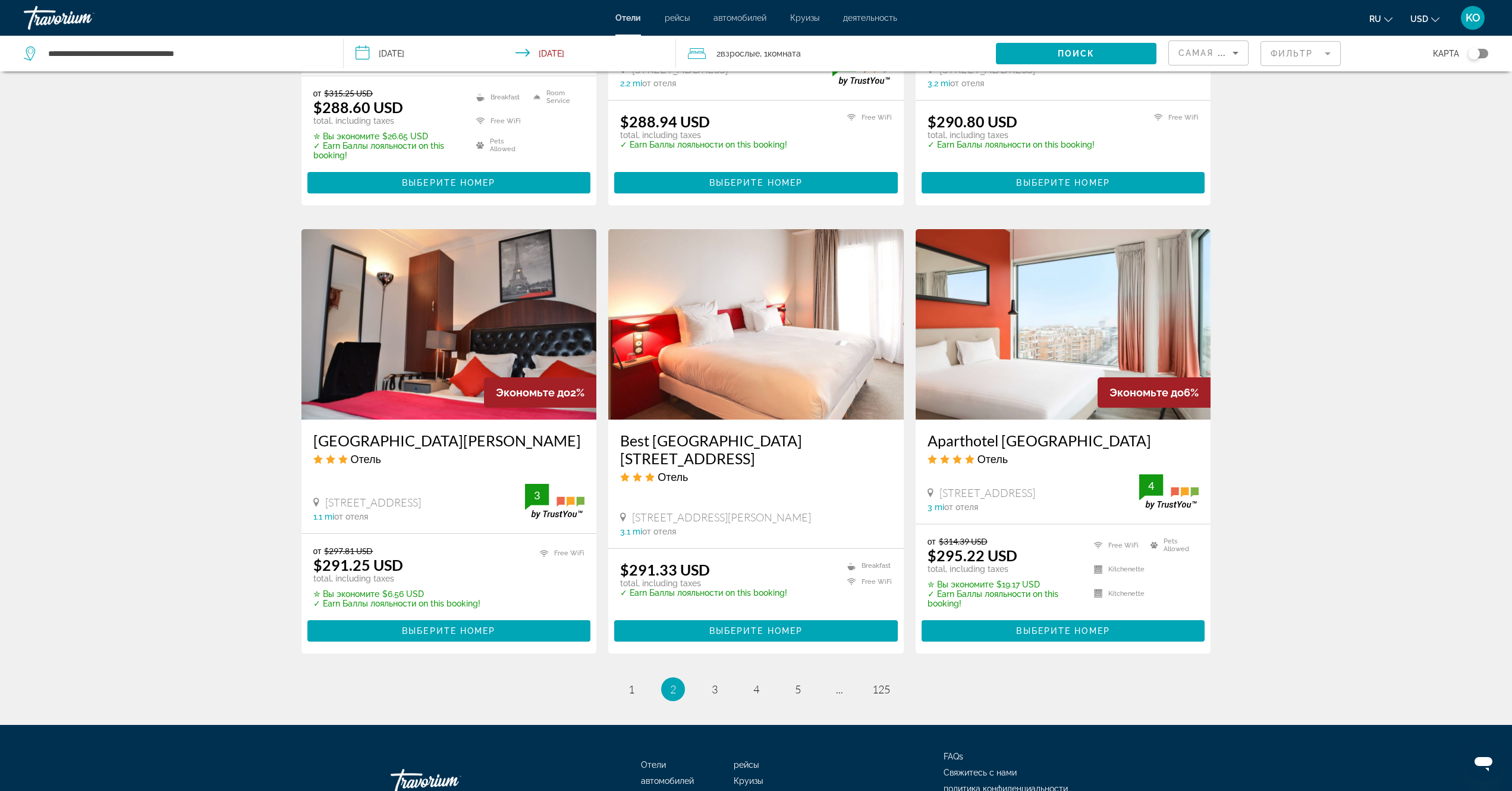
scroll to position [1336, 0]
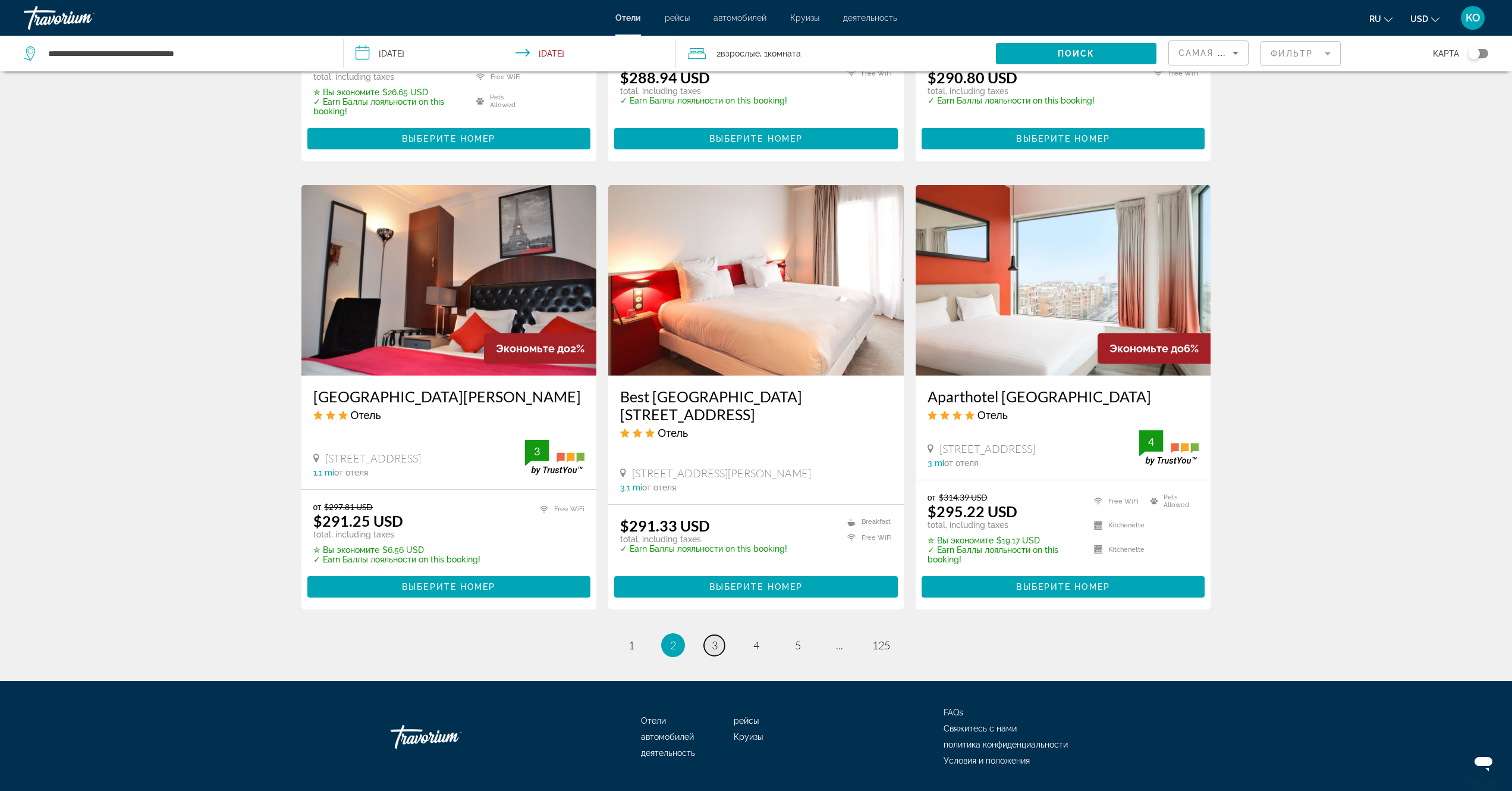
click at [716, 638] on span "3" at bounding box center [714, 645] width 6 height 13
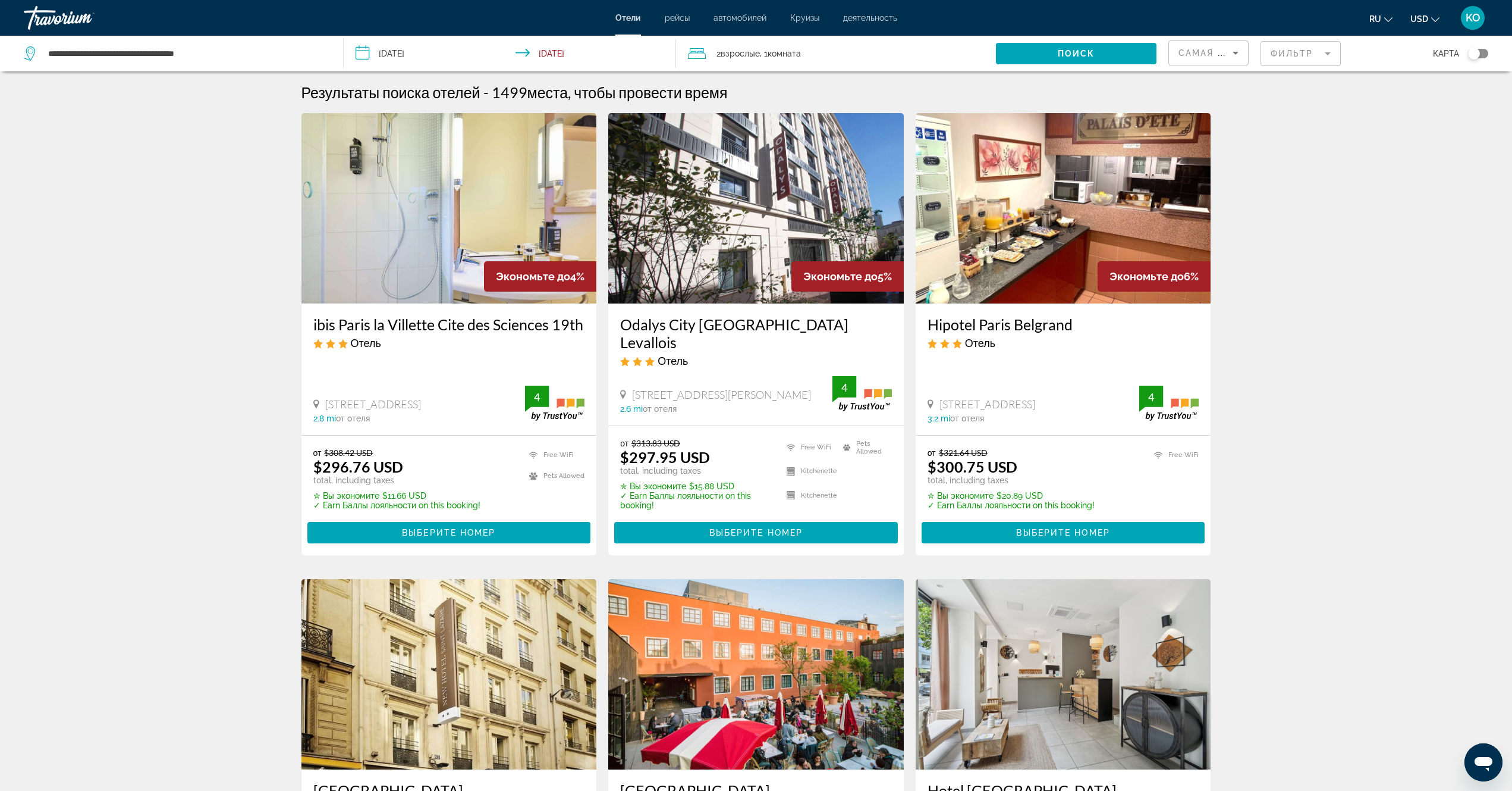
click at [742, 54] on span "Взрослые" at bounding box center [740, 54] width 39 height 10
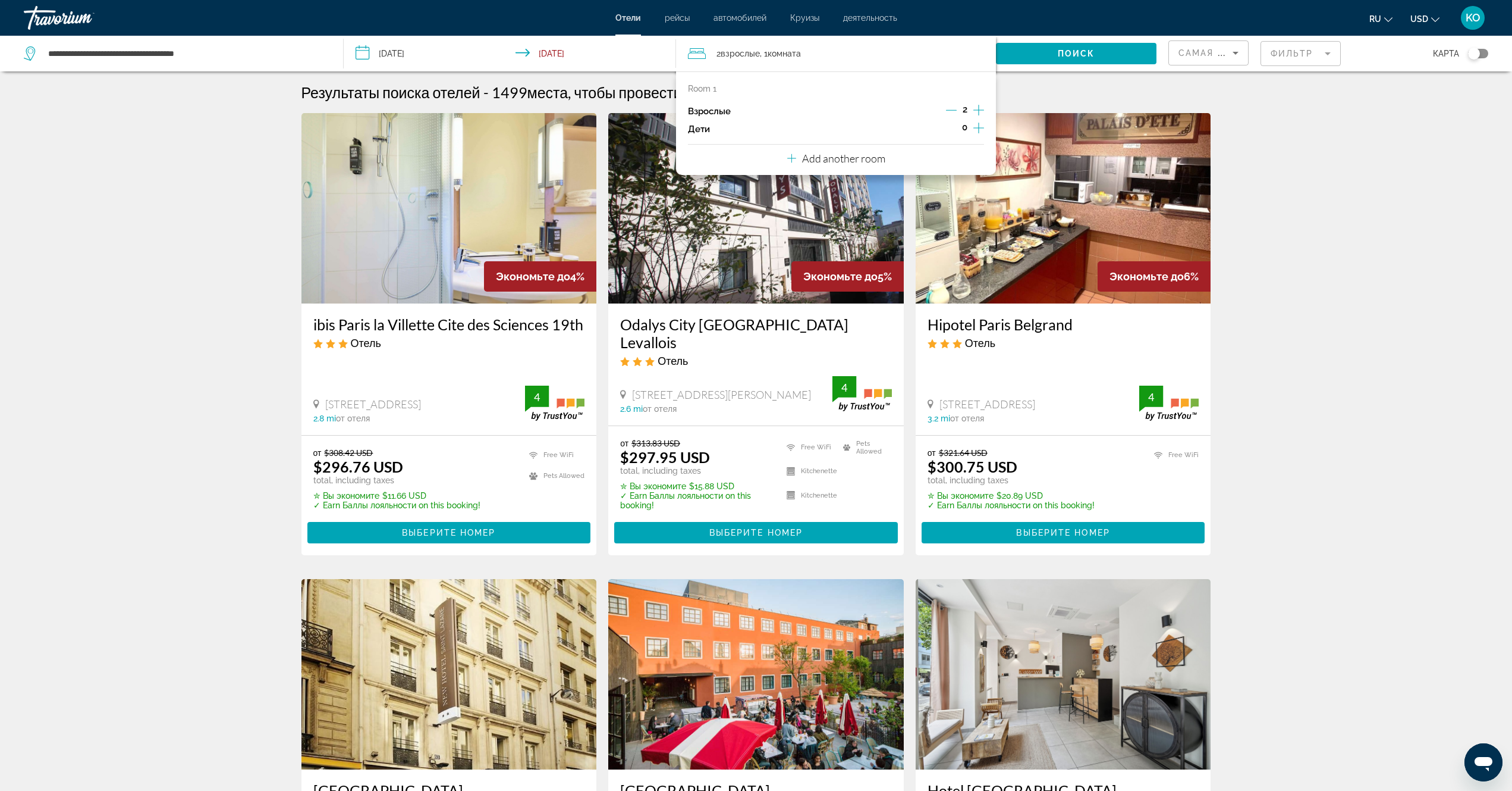
drag, startPoint x: 1408, startPoint y: 166, endPoint x: 1326, endPoint y: 109, distance: 99.9
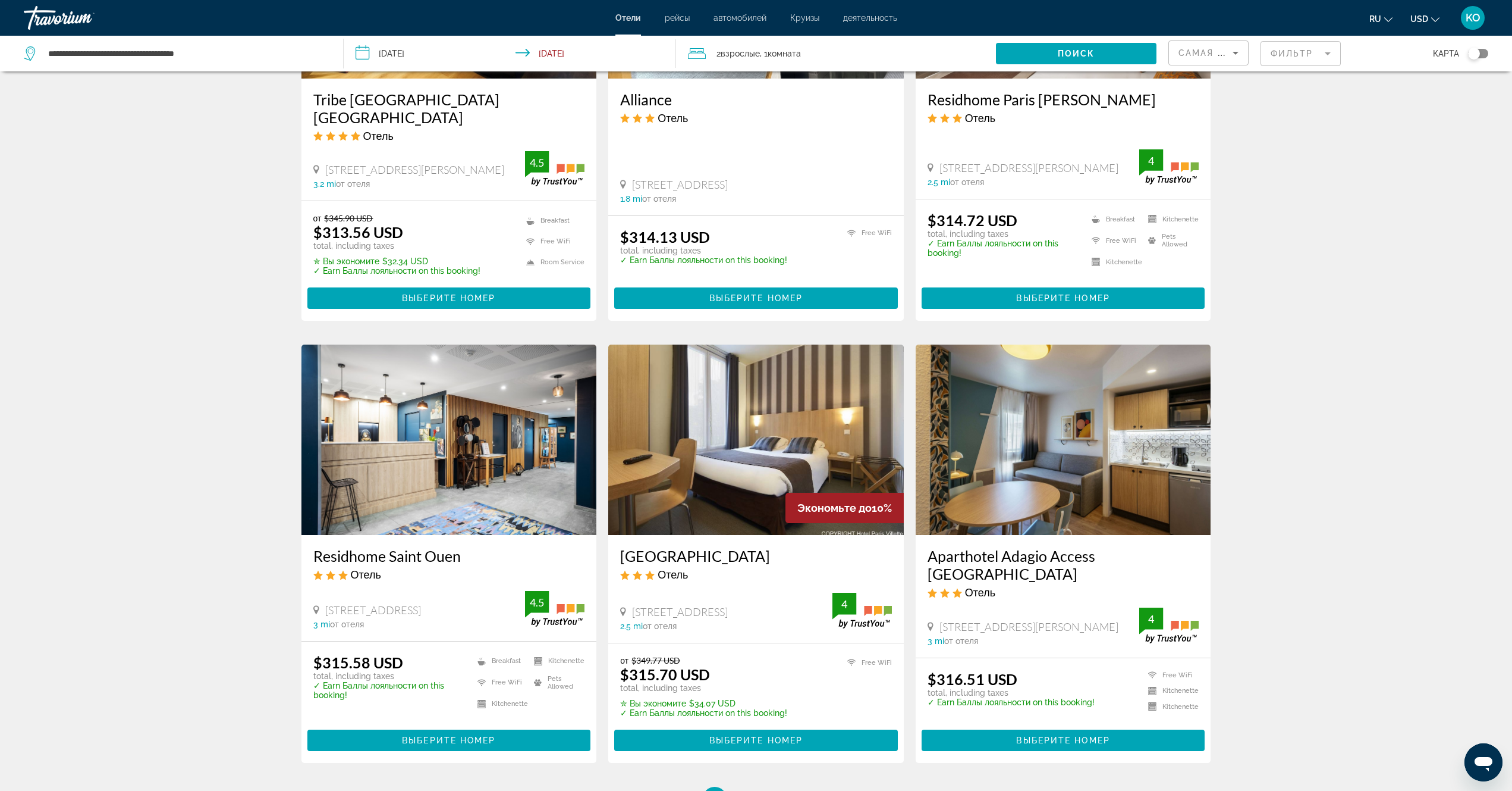
scroll to position [1288, 0]
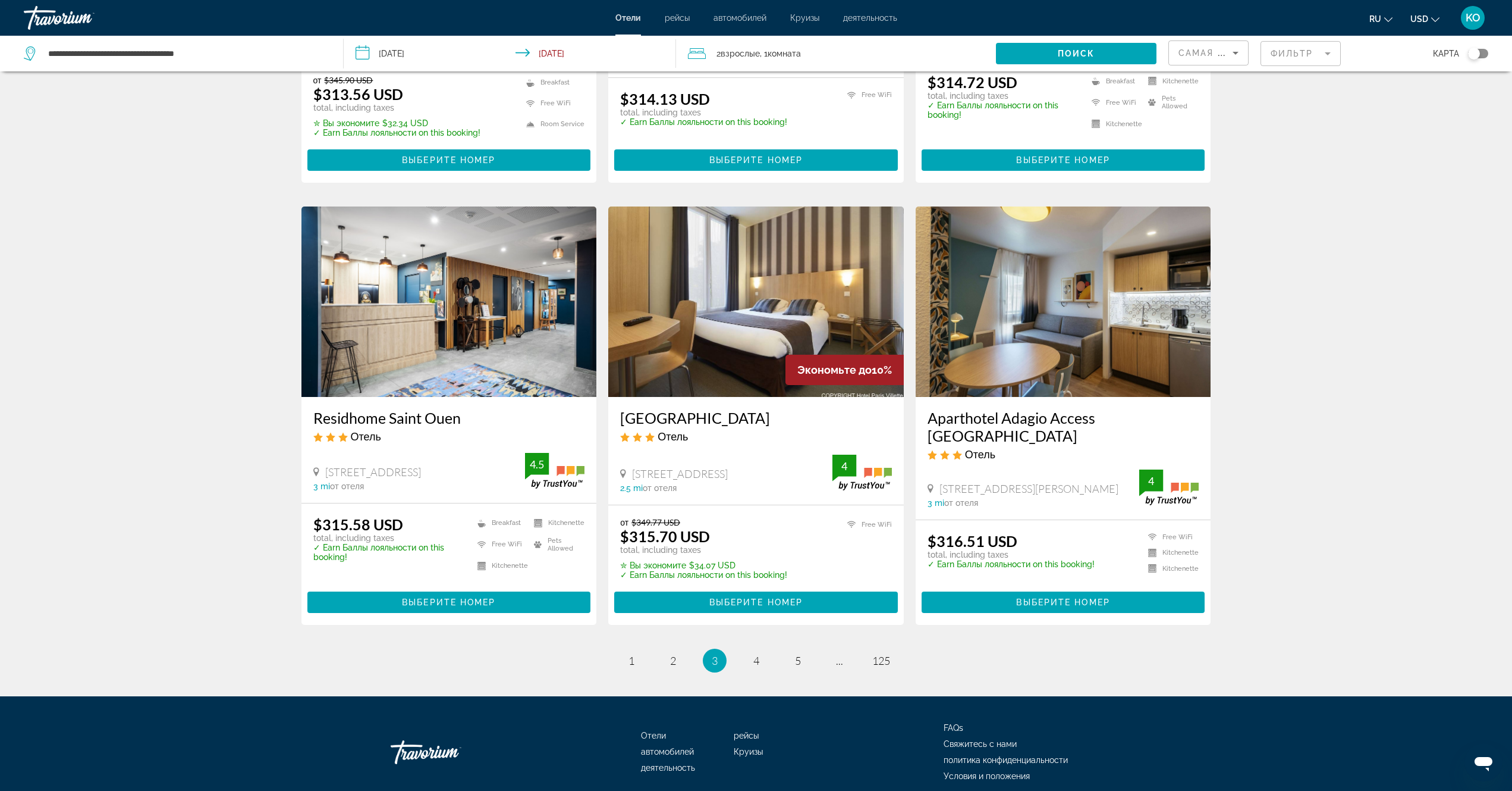
click at [1044, 276] on img "Main content" at bounding box center [1064, 301] width 296 height 191
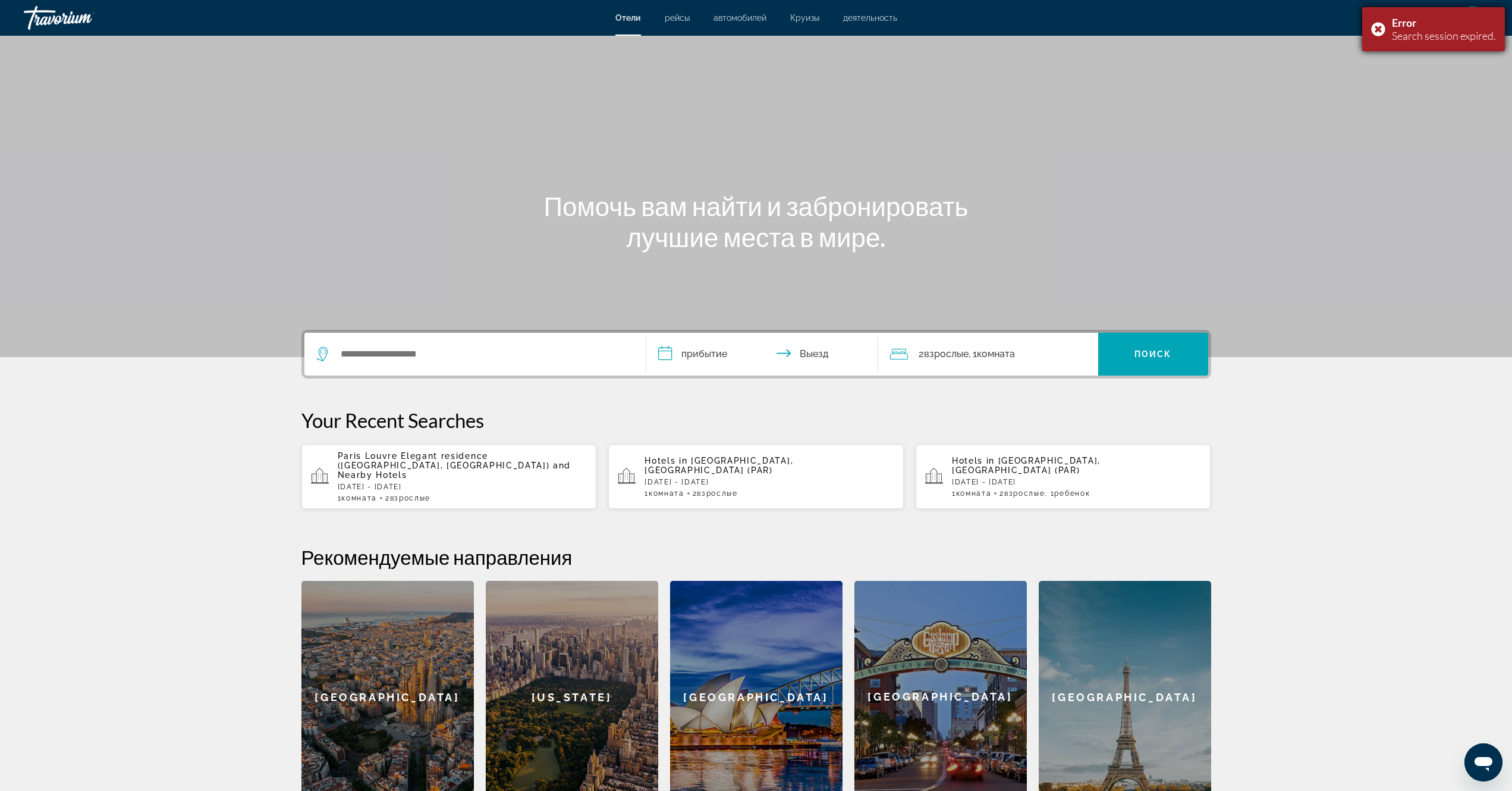
click at [1379, 24] on div "Error Search session expired." at bounding box center [1434, 29] width 143 height 44
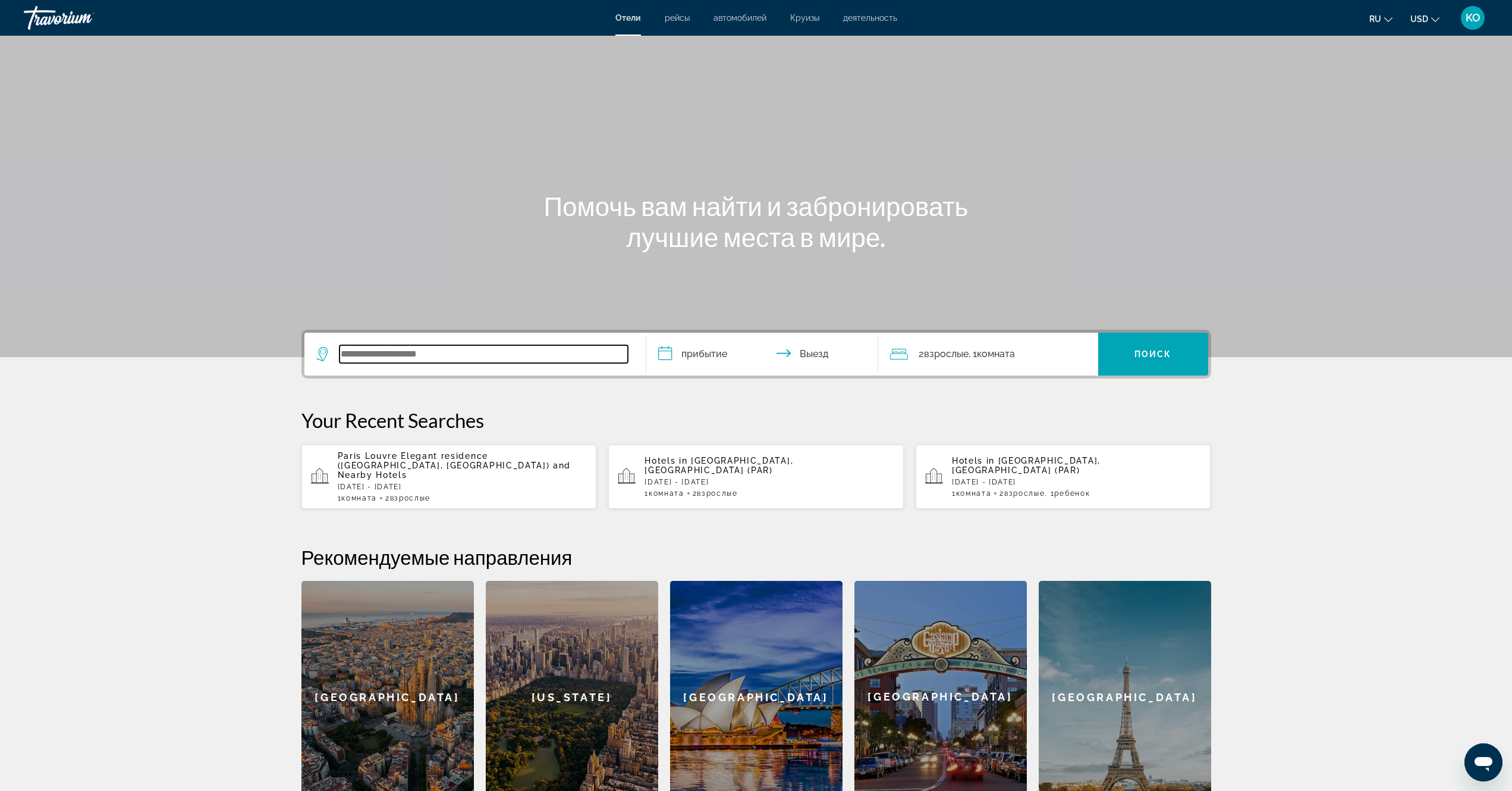
paste input "**********"
type input "**********"
click at [662, 354] on input "**********" at bounding box center [765, 356] width 237 height 47
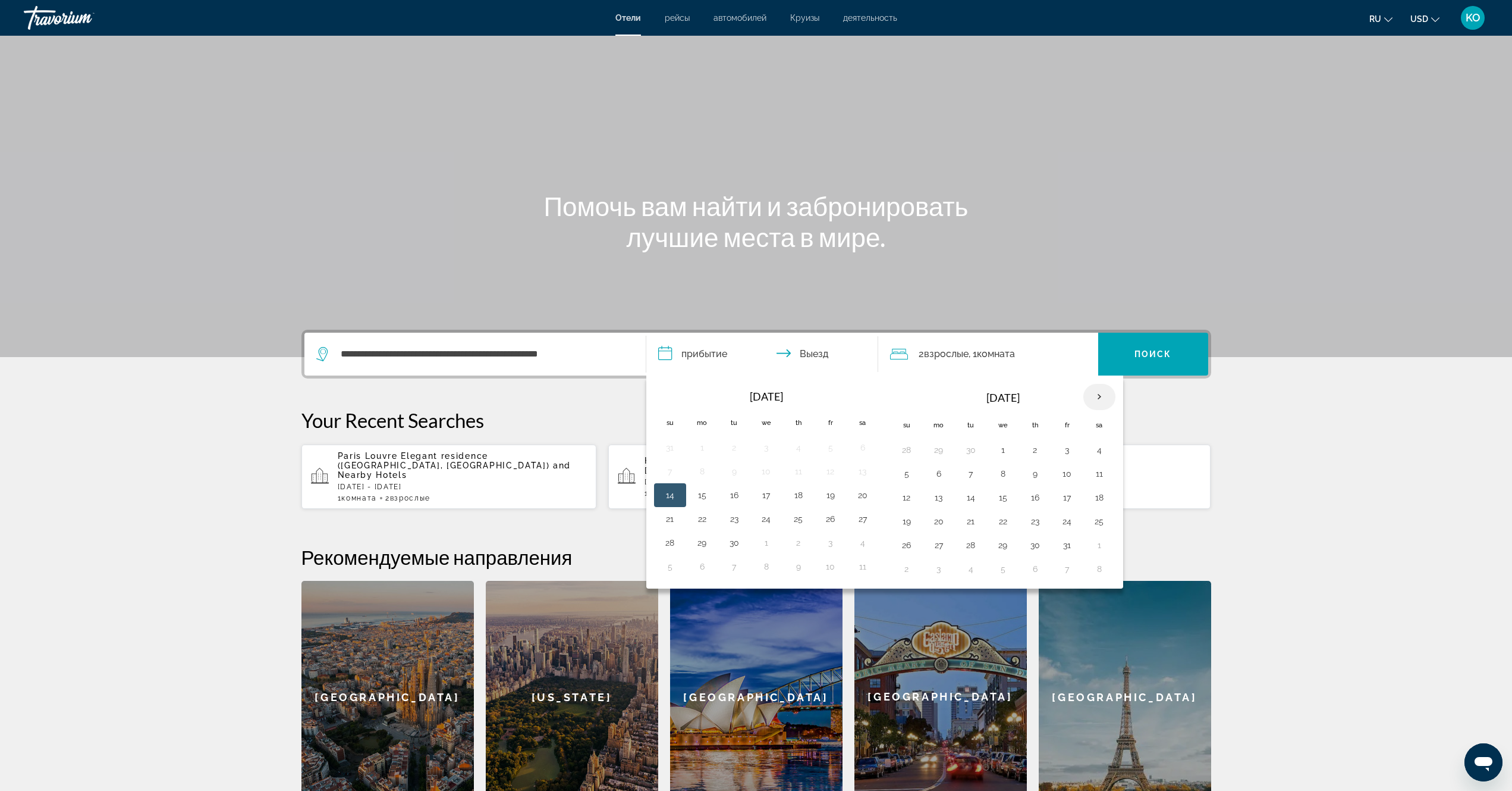
click at [1098, 396] on th "Next month" at bounding box center [1100, 396] width 32 height 27
click at [1036, 544] on button "27" at bounding box center [1036, 545] width 19 height 17
click at [907, 569] on button "30" at bounding box center [907, 568] width 19 height 17
type input "**********"
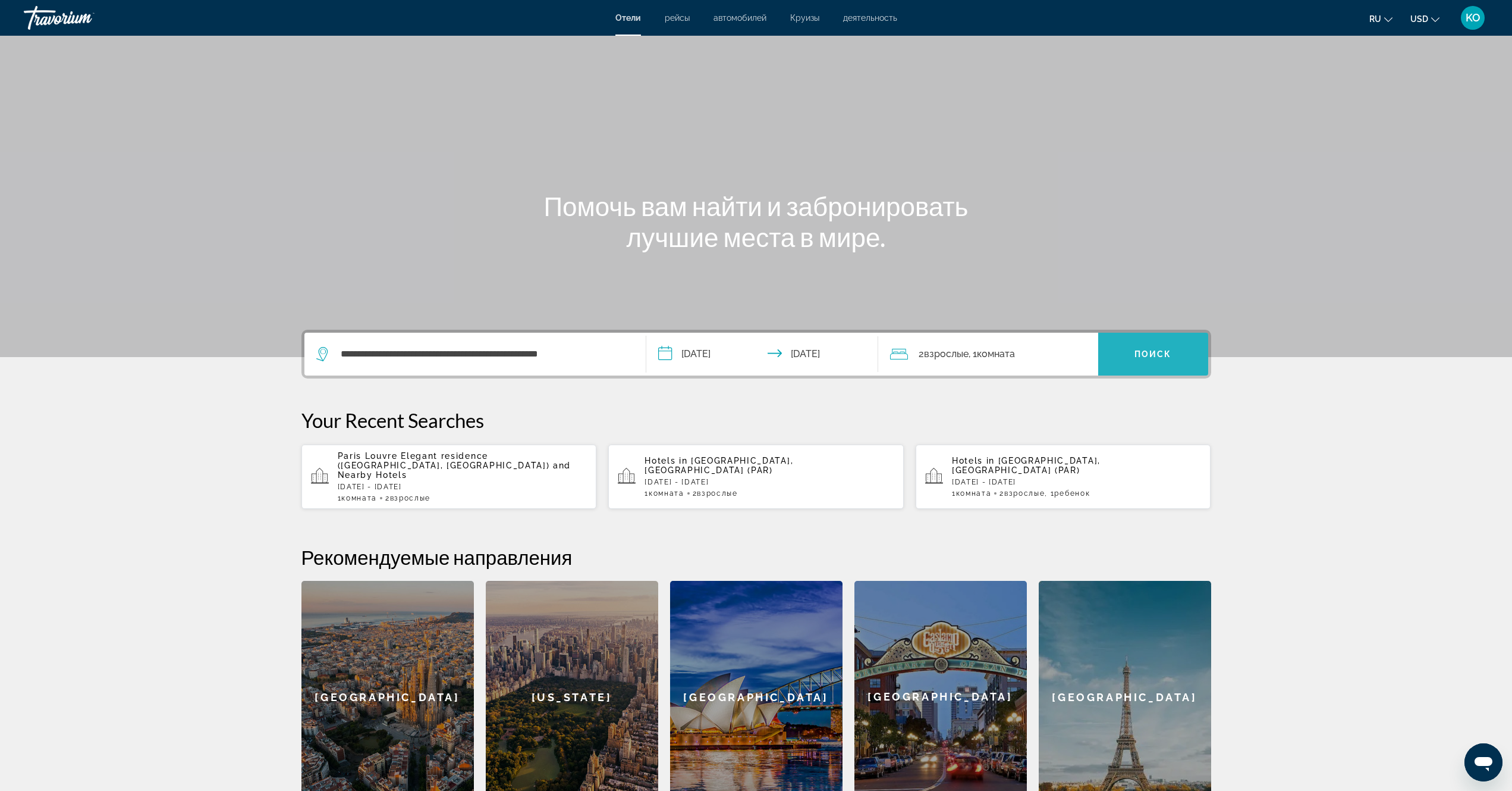
click at [1158, 355] on span "Поиск" at bounding box center [1153, 355] width 38 height 10
click at [447, 482] on p "[DATE] - [DATE]" at bounding box center [462, 486] width 250 height 8
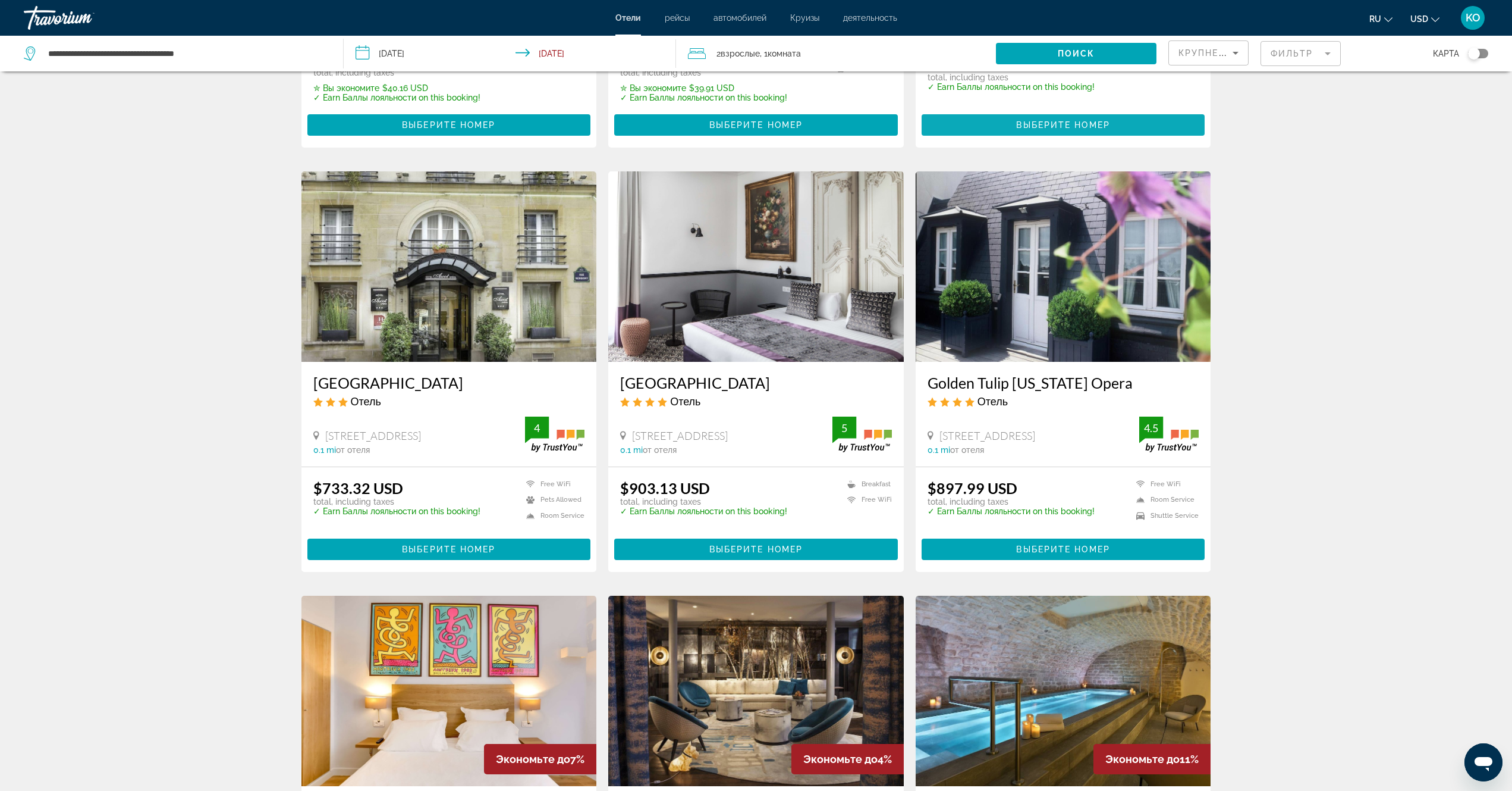
scroll to position [119, 0]
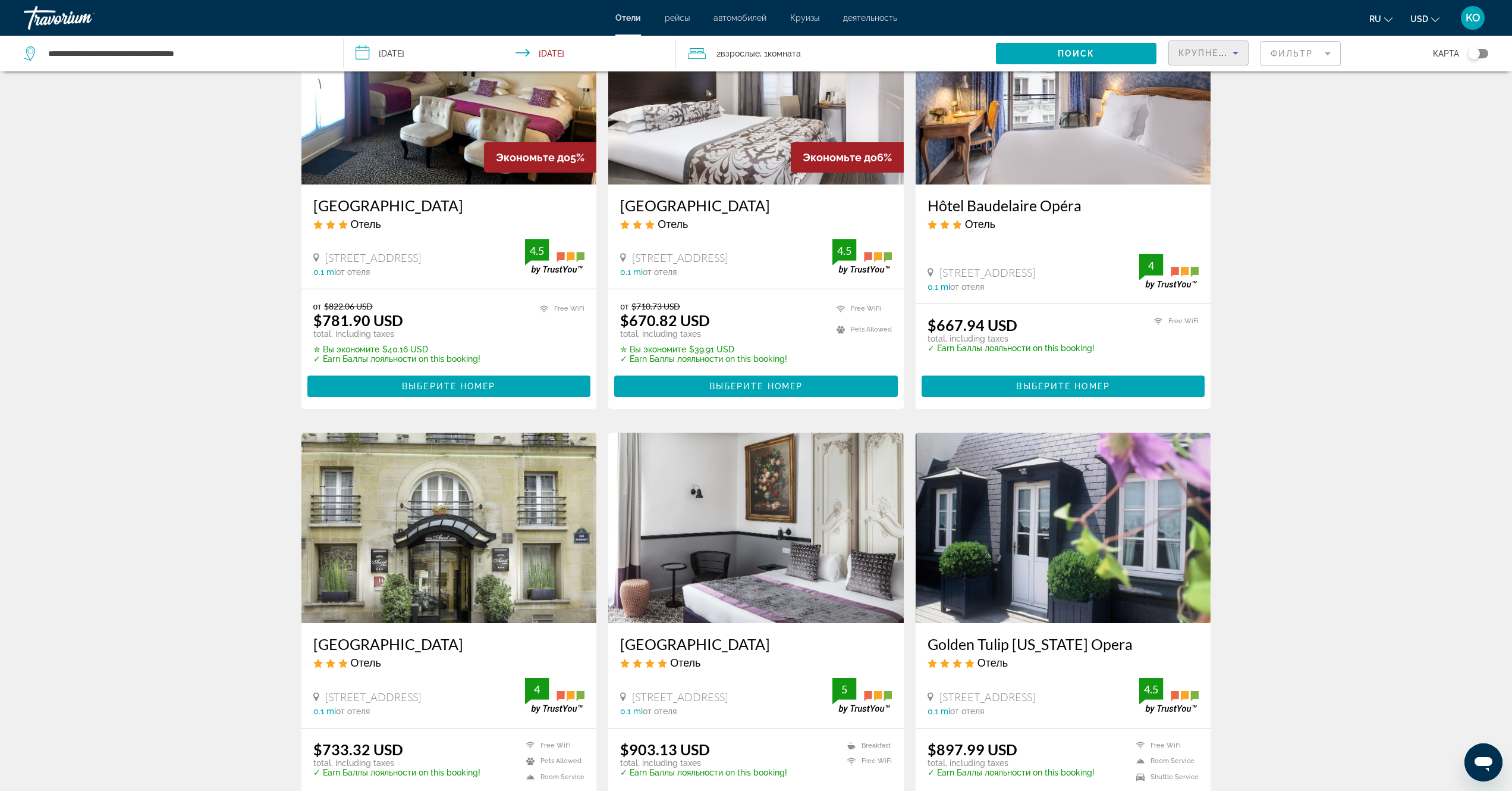
click at [1235, 51] on icon "Sort by" at bounding box center [1236, 53] width 6 height 3
click at [1196, 210] on span "Высочайший рейтинг качества" at bounding box center [1203, 205] width 50 height 38
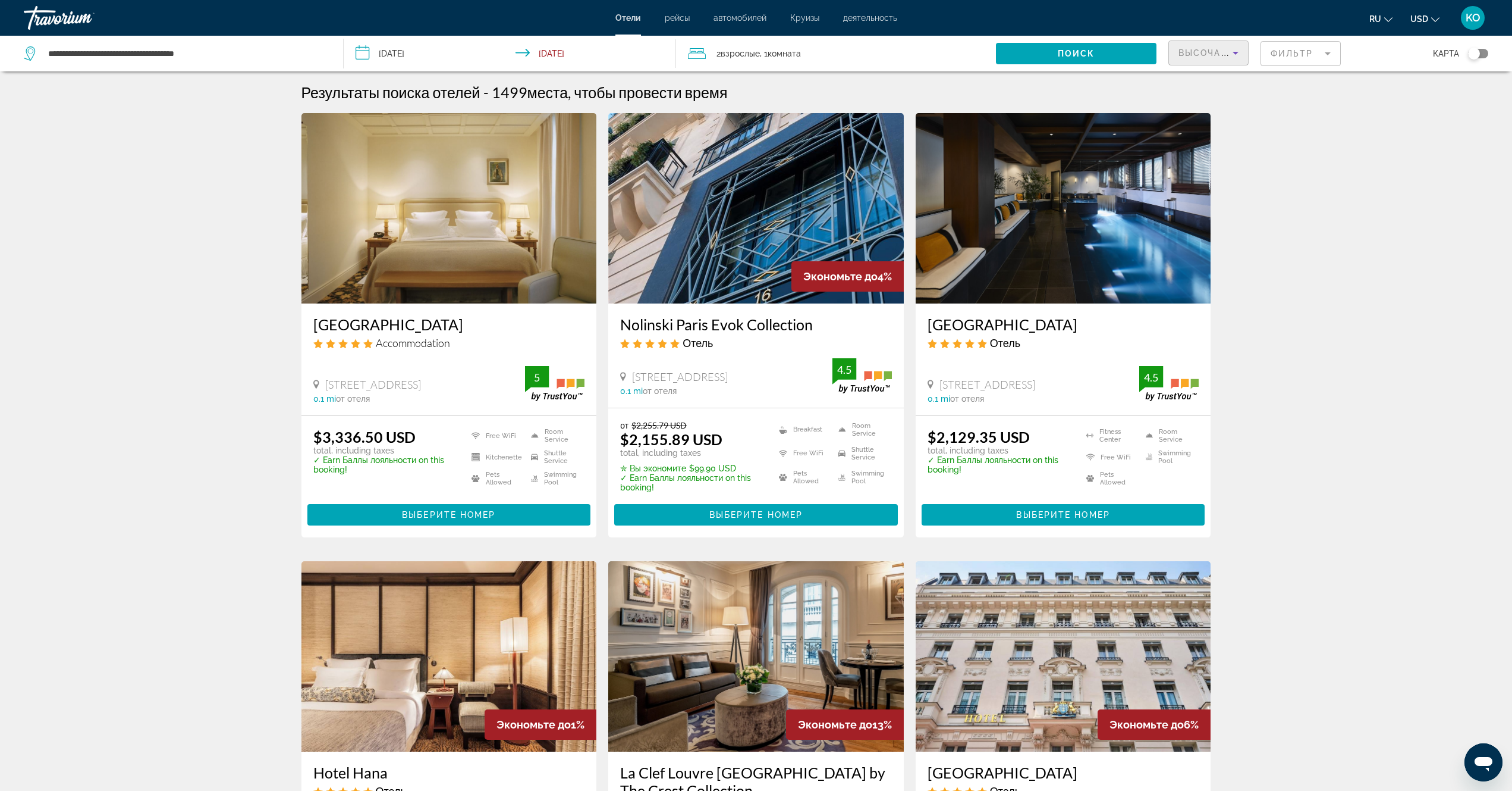
click at [1234, 54] on icon "Sort by" at bounding box center [1236, 53] width 14 height 14
click at [1191, 139] on span "Самая низкая цена" at bounding box center [1208, 141] width 60 height 29
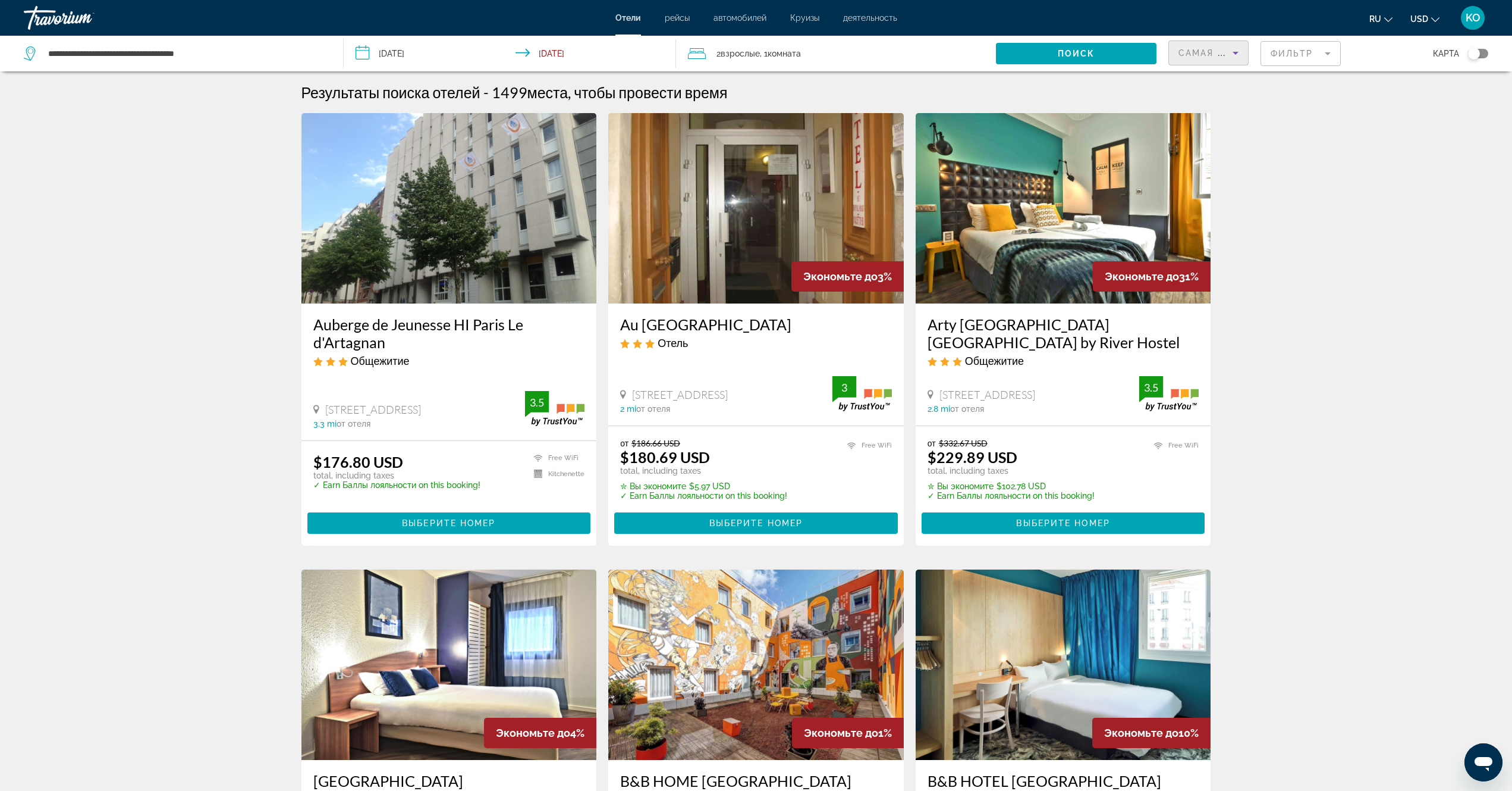
click at [1329, 55] on mat-form-field "Фильтр" at bounding box center [1301, 53] width 80 height 25
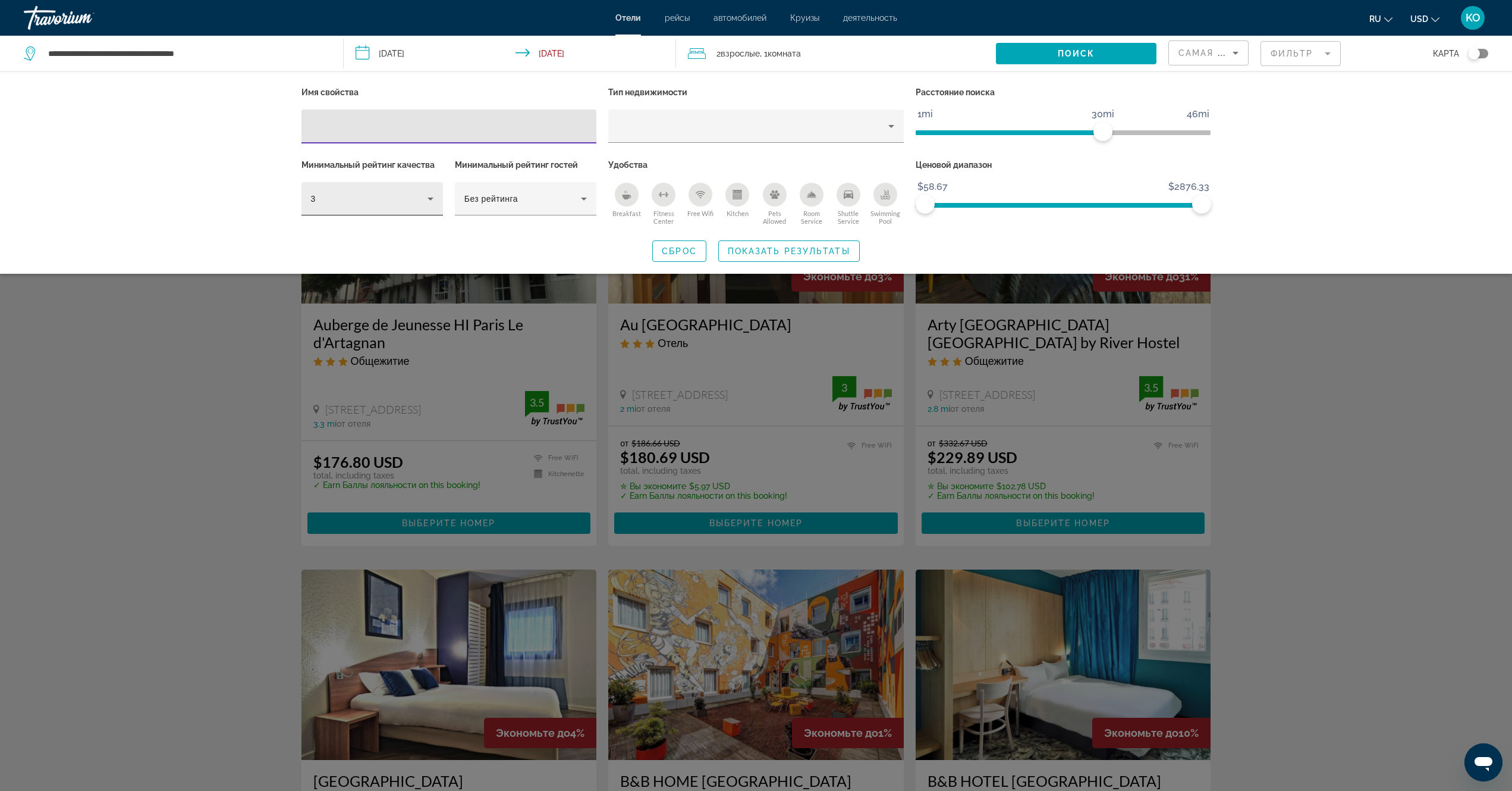
click at [426, 198] on icon "Hotel Filters" at bounding box center [431, 199] width 14 height 14
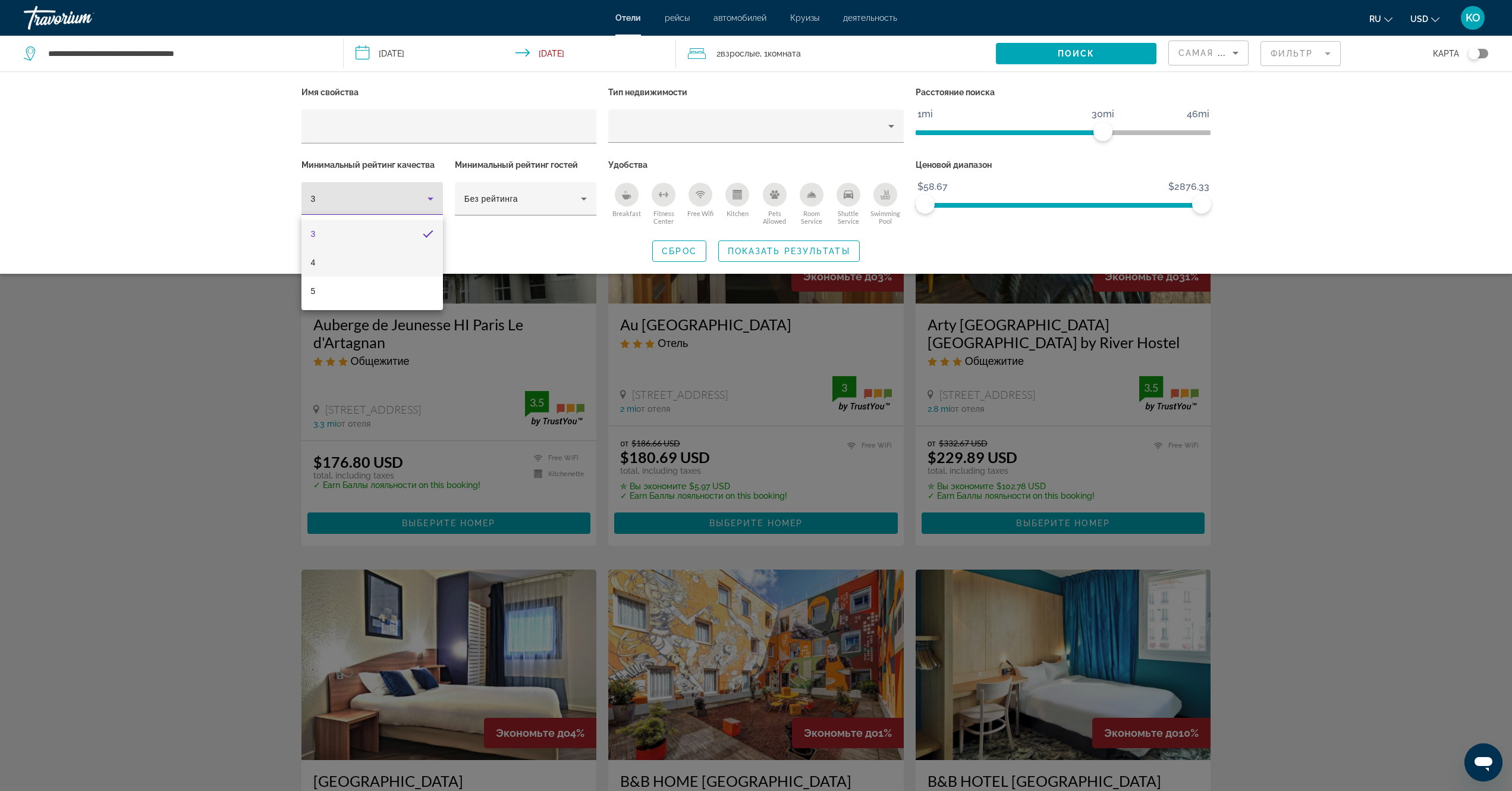
click at [312, 262] on span "4" at bounding box center [313, 263] width 5 height 14
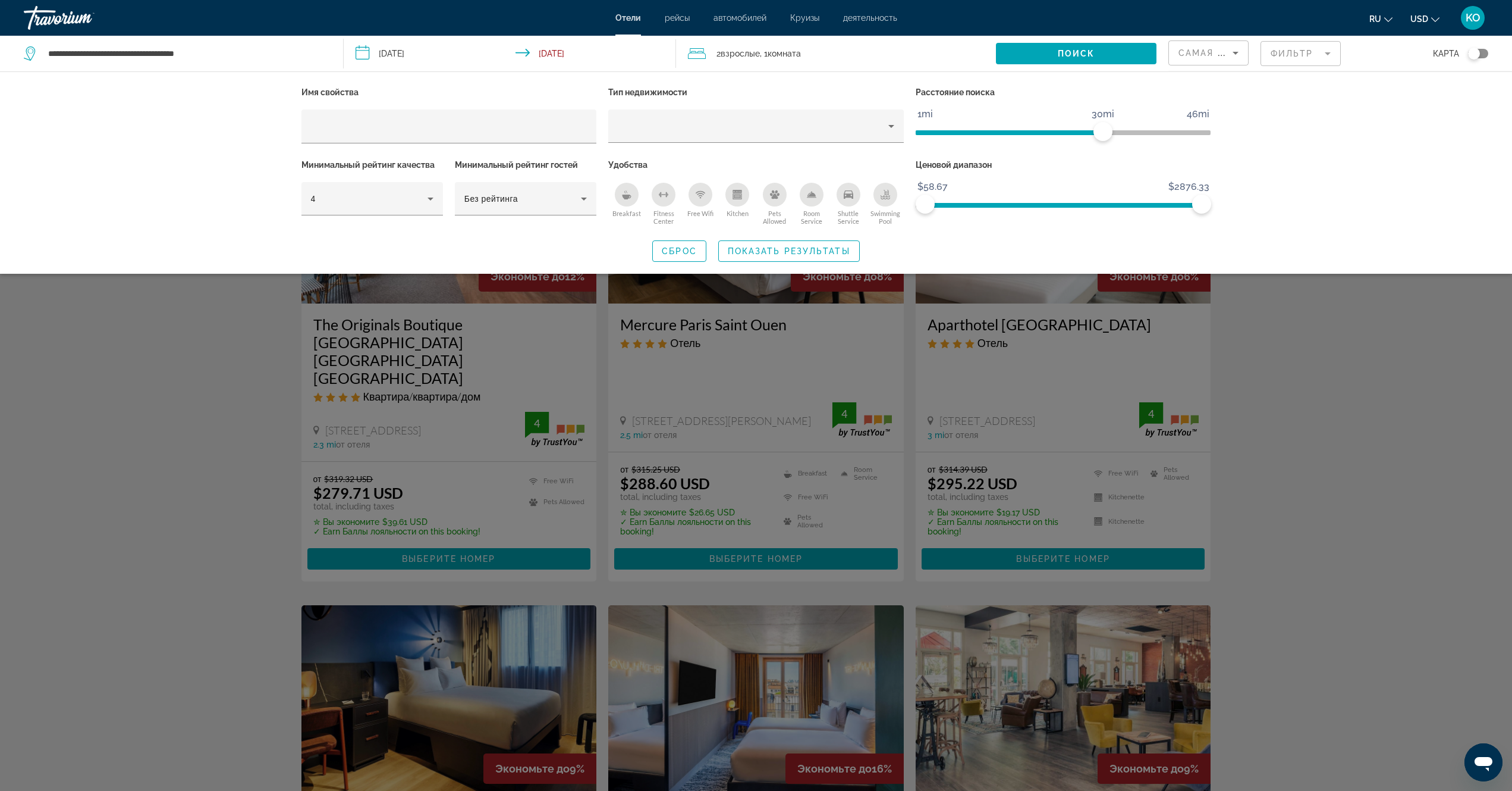
click at [623, 200] on div "Breakfast" at bounding box center [627, 195] width 24 height 24
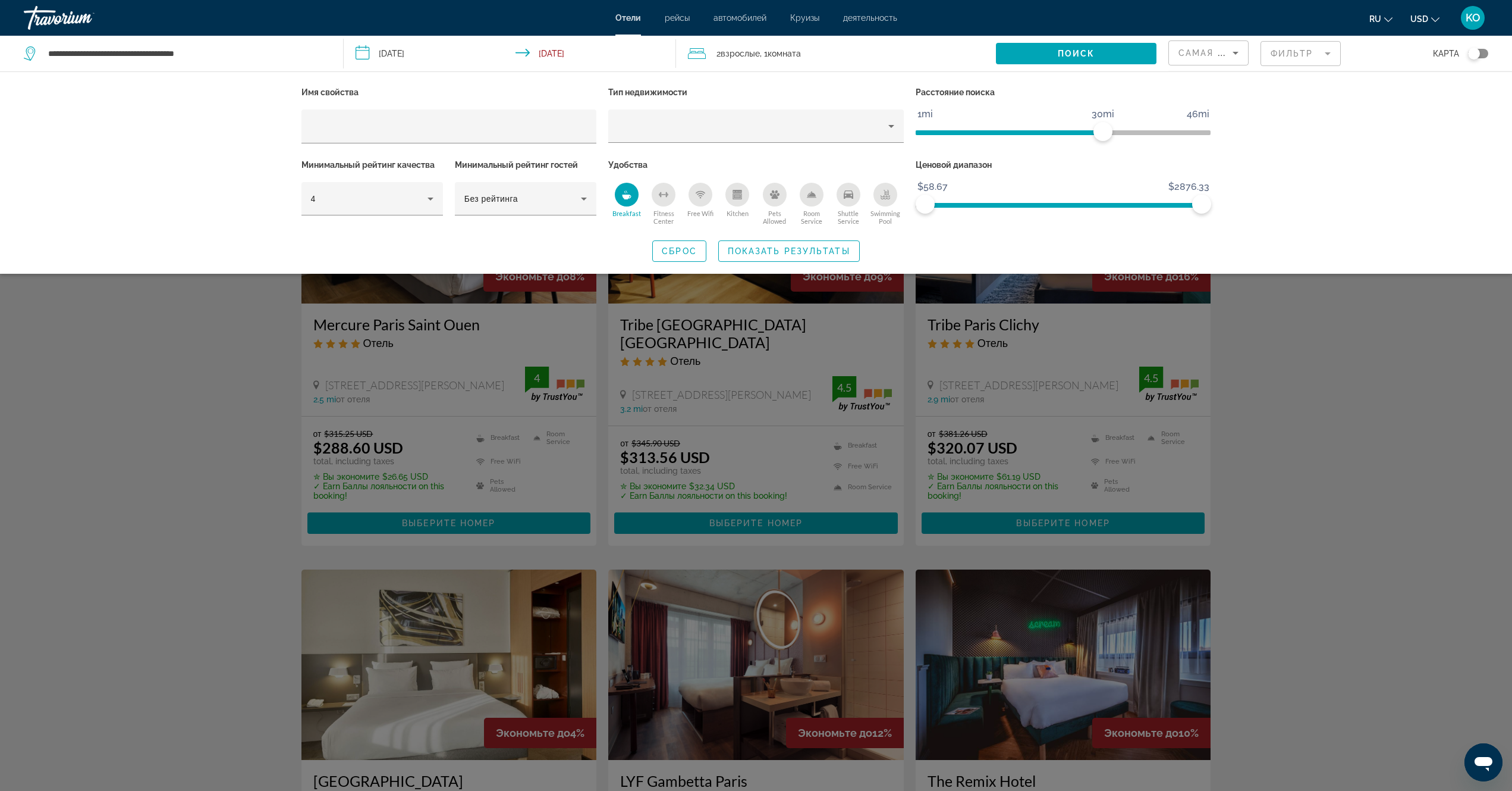
click at [700, 196] on icon "Free Wifi" at bounding box center [701, 195] width 10 height 10
paste input "**********"
type input "**********"
click at [889, 127] on icon "Property type" at bounding box center [892, 126] width 14 height 14
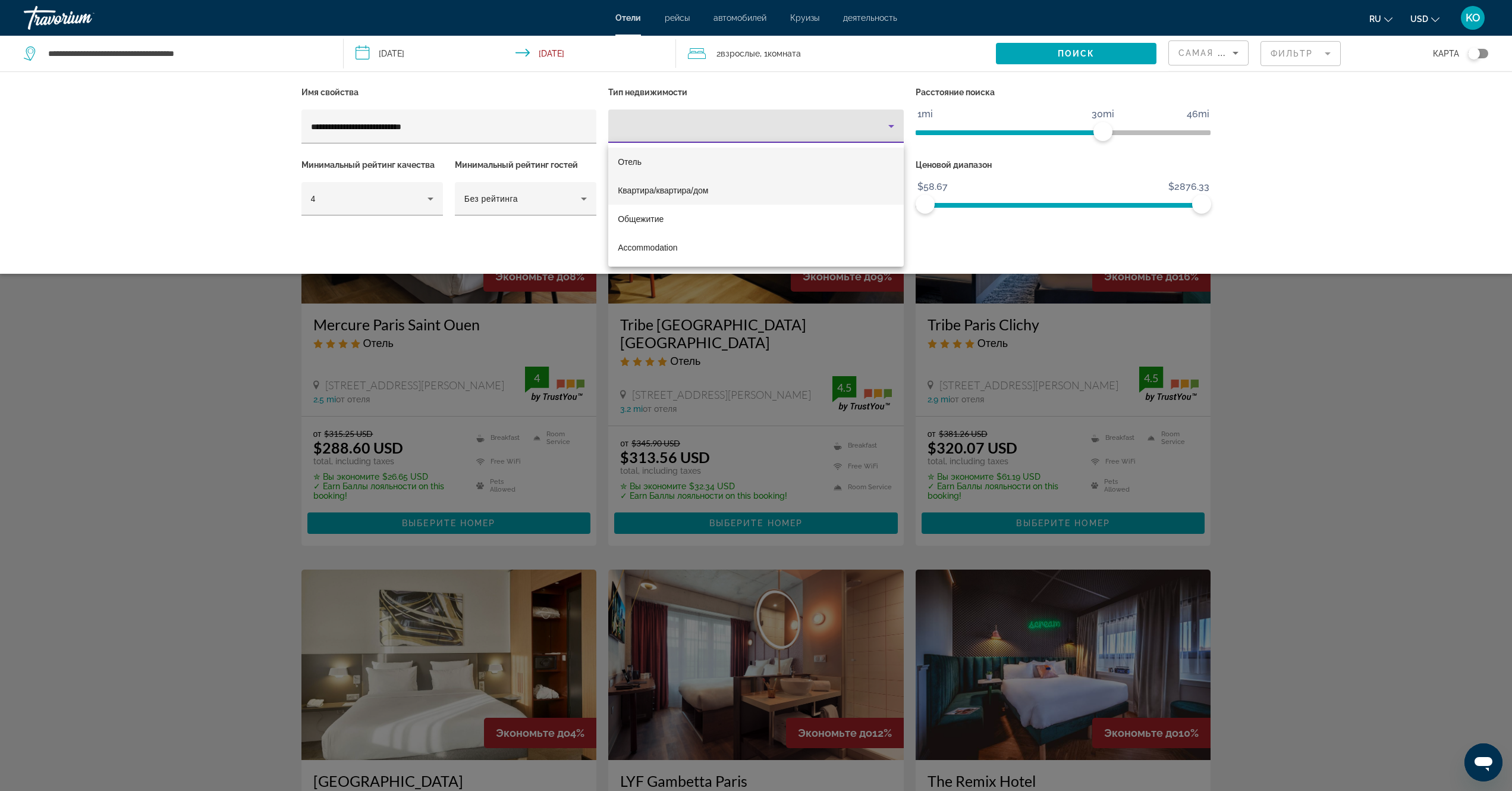
drag, startPoint x: 629, startPoint y: 165, endPoint x: 625, endPoint y: 177, distance: 12.6
click at [628, 170] on mat-option "Отель" at bounding box center [756, 162] width 296 height 29
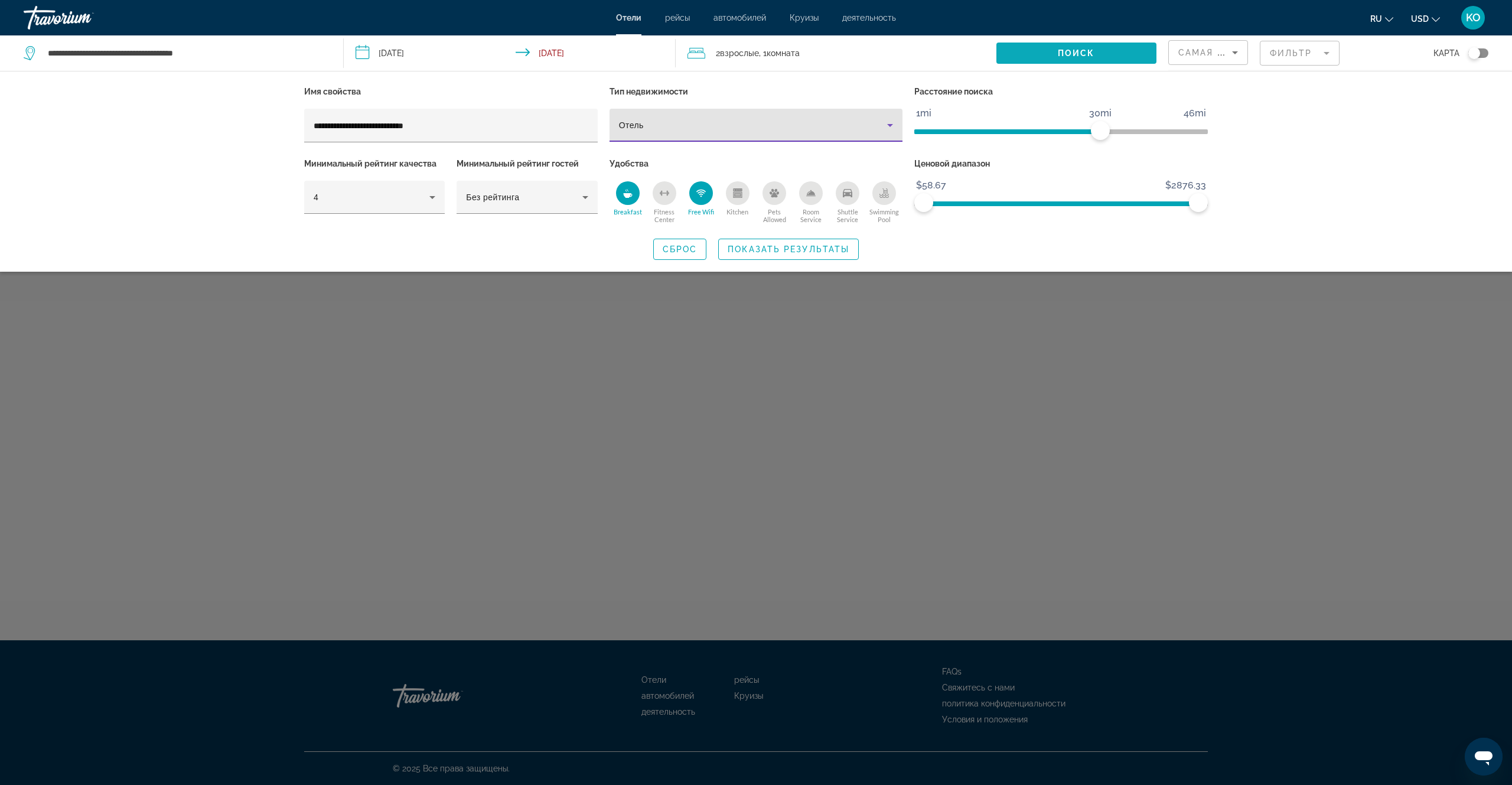
click at [1074, 56] on span "Поиск" at bounding box center [1076, 53] width 38 height 10
click at [781, 247] on span "Показать результаты" at bounding box center [788, 249] width 121 height 10
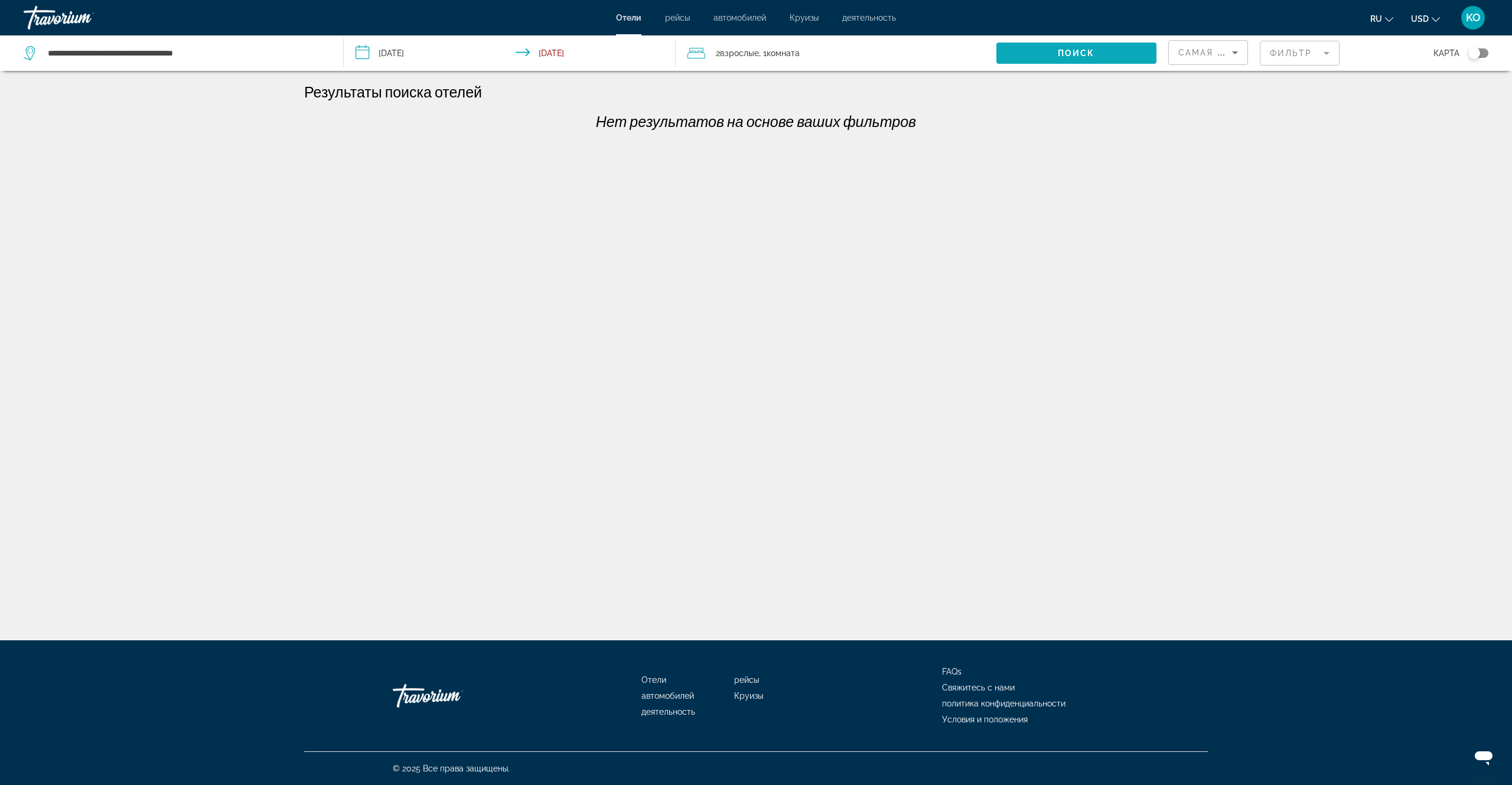
click at [1055, 56] on span "Search widget" at bounding box center [1076, 53] width 160 height 29
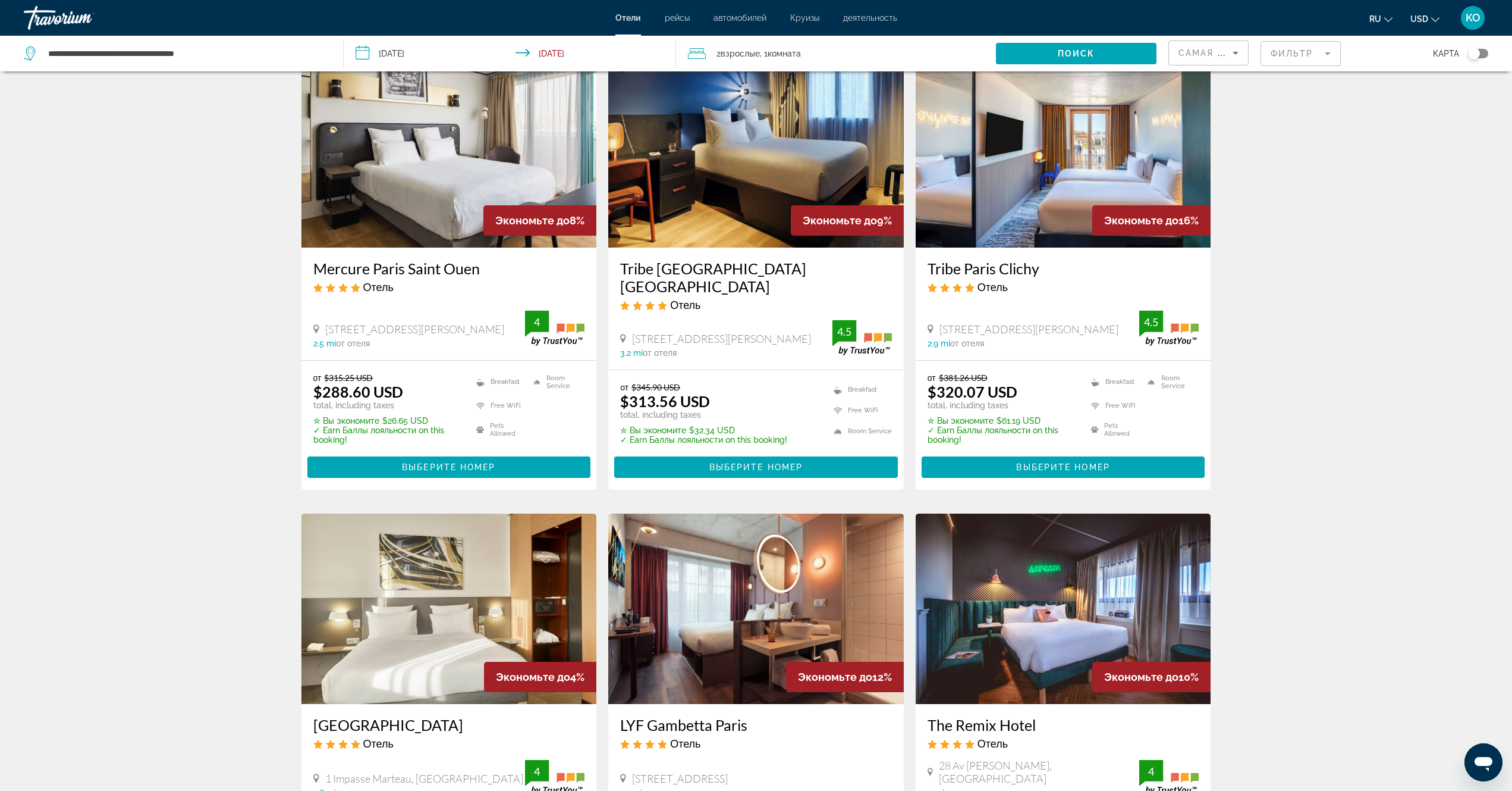
scroll to position [238, 0]
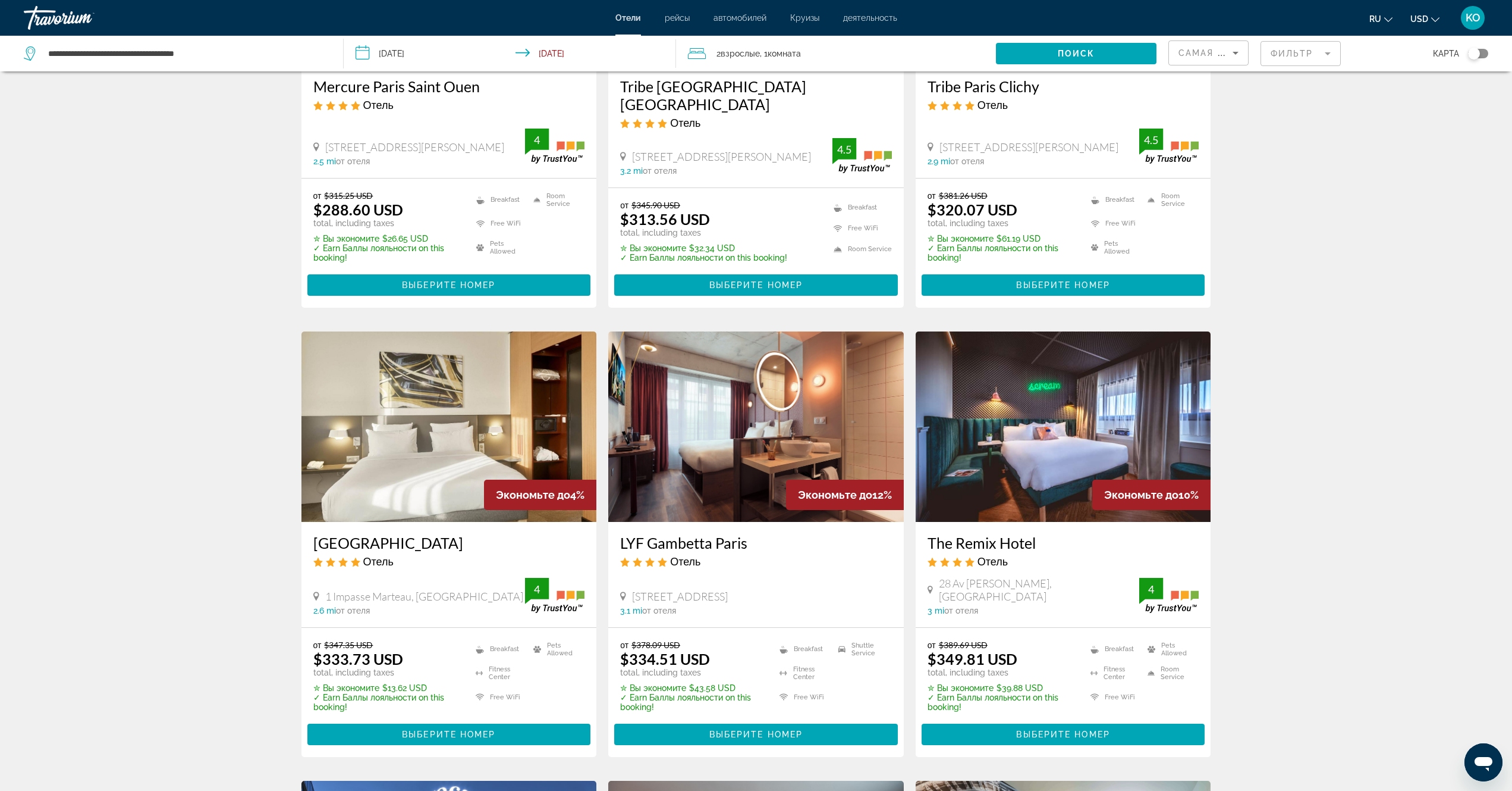
drag, startPoint x: 304, startPoint y: 531, endPoint x: 518, endPoint y: 535, distance: 214.0
click at [518, 535] on div "[GEOGRAPHIC_DATA] Отель 1 Impasse Marteau, [GEOGRAPHIC_DATA] 2.6 mi от отеля 4" at bounding box center [449, 574] width 296 height 105
copy h3 "[GEOGRAPHIC_DATA]"
drag, startPoint x: 629, startPoint y: 584, endPoint x: 821, endPoint y: 590, distance: 192.1
click at [821, 590] on div "[STREET_ADDRESS]" at bounding box center [756, 596] width 272 height 13
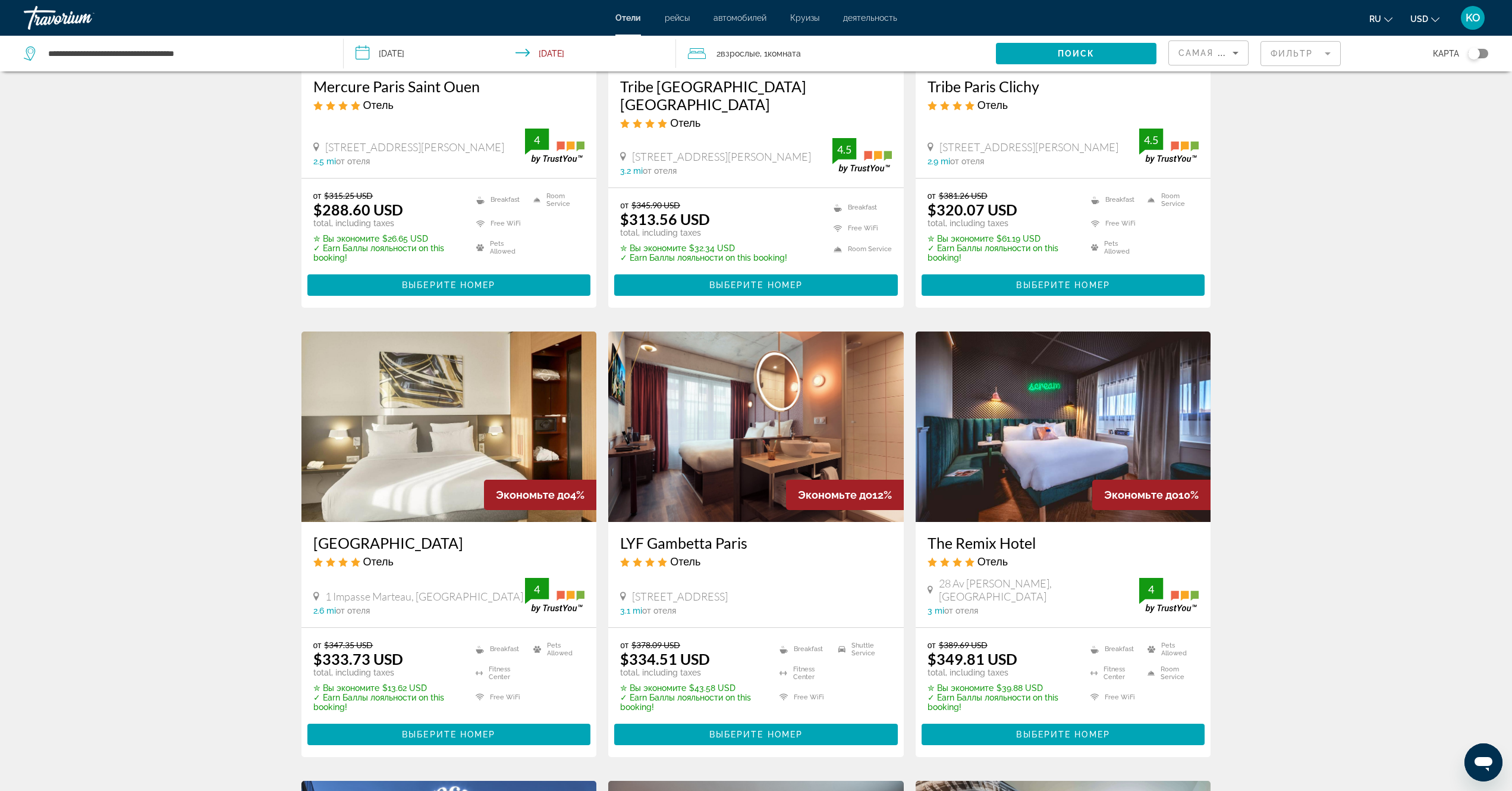
copy span "[STREET_ADDRESS]"
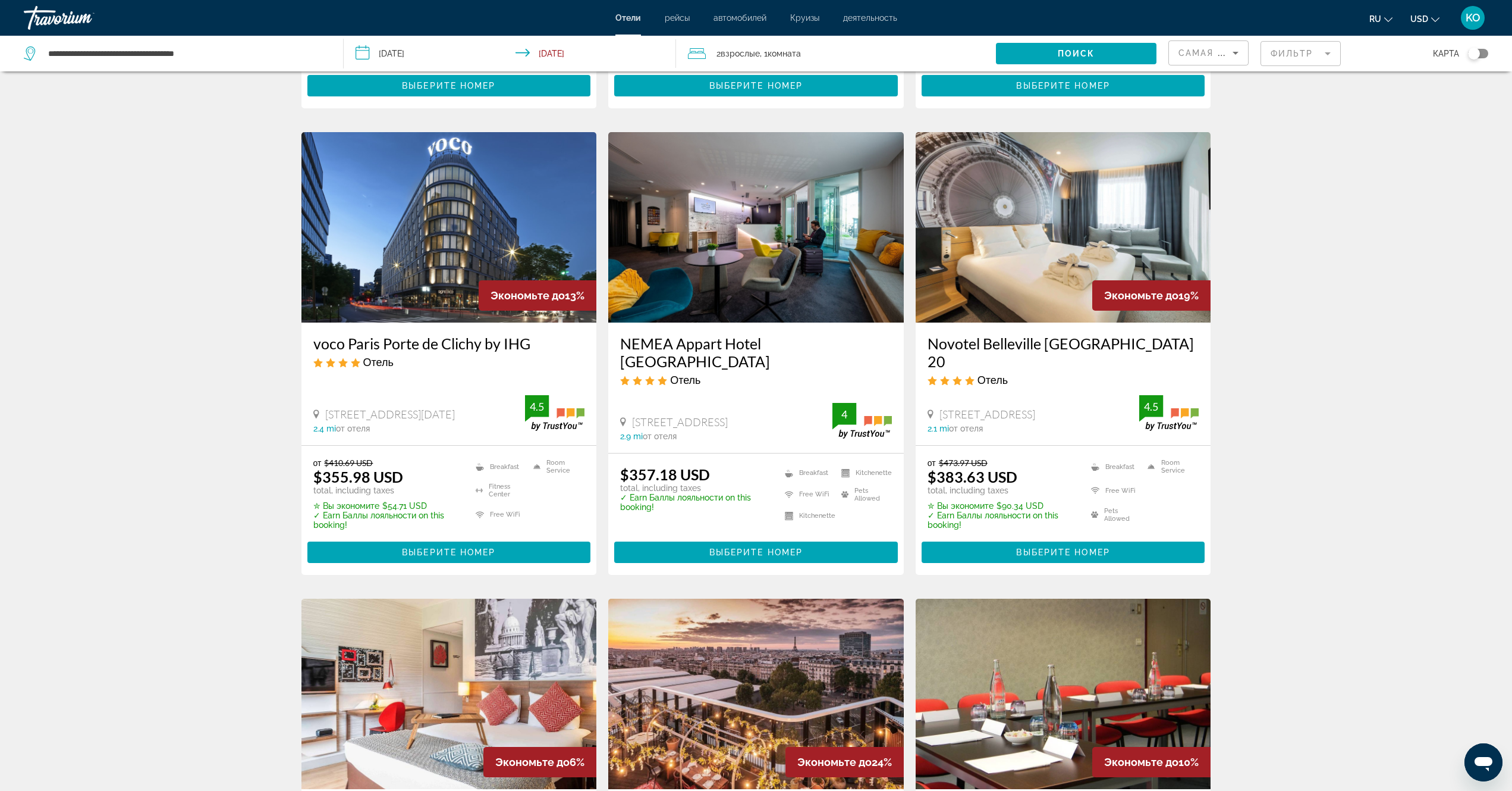
scroll to position [892, 0]
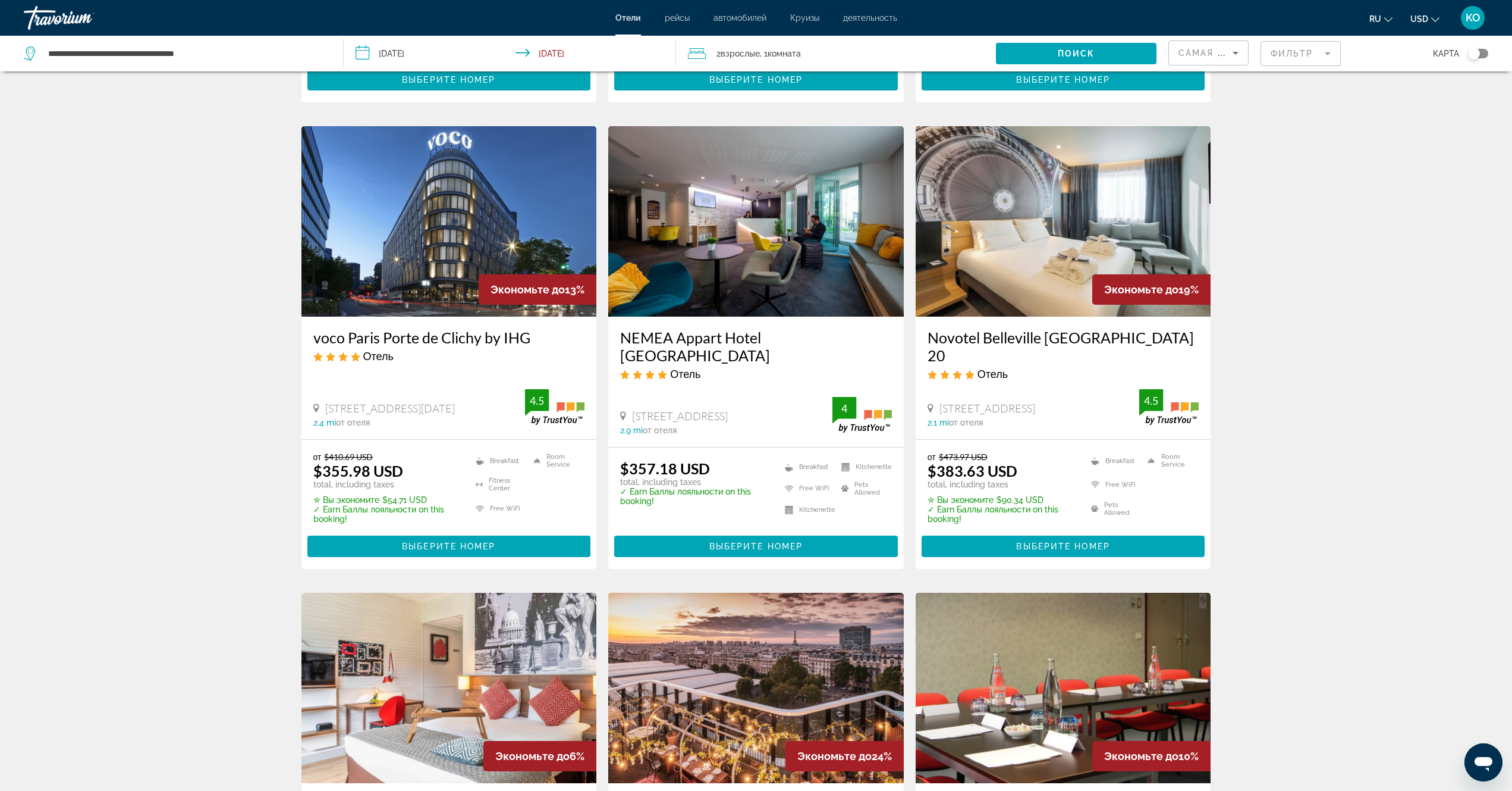
drag, startPoint x: 939, startPoint y: 378, endPoint x: 1111, endPoint y: 381, distance: 172.0
click at [1111, 402] on div "[STREET_ADDRESS]" at bounding box center [1034, 408] width 212 height 13
copy span "[STREET_ADDRESS]"
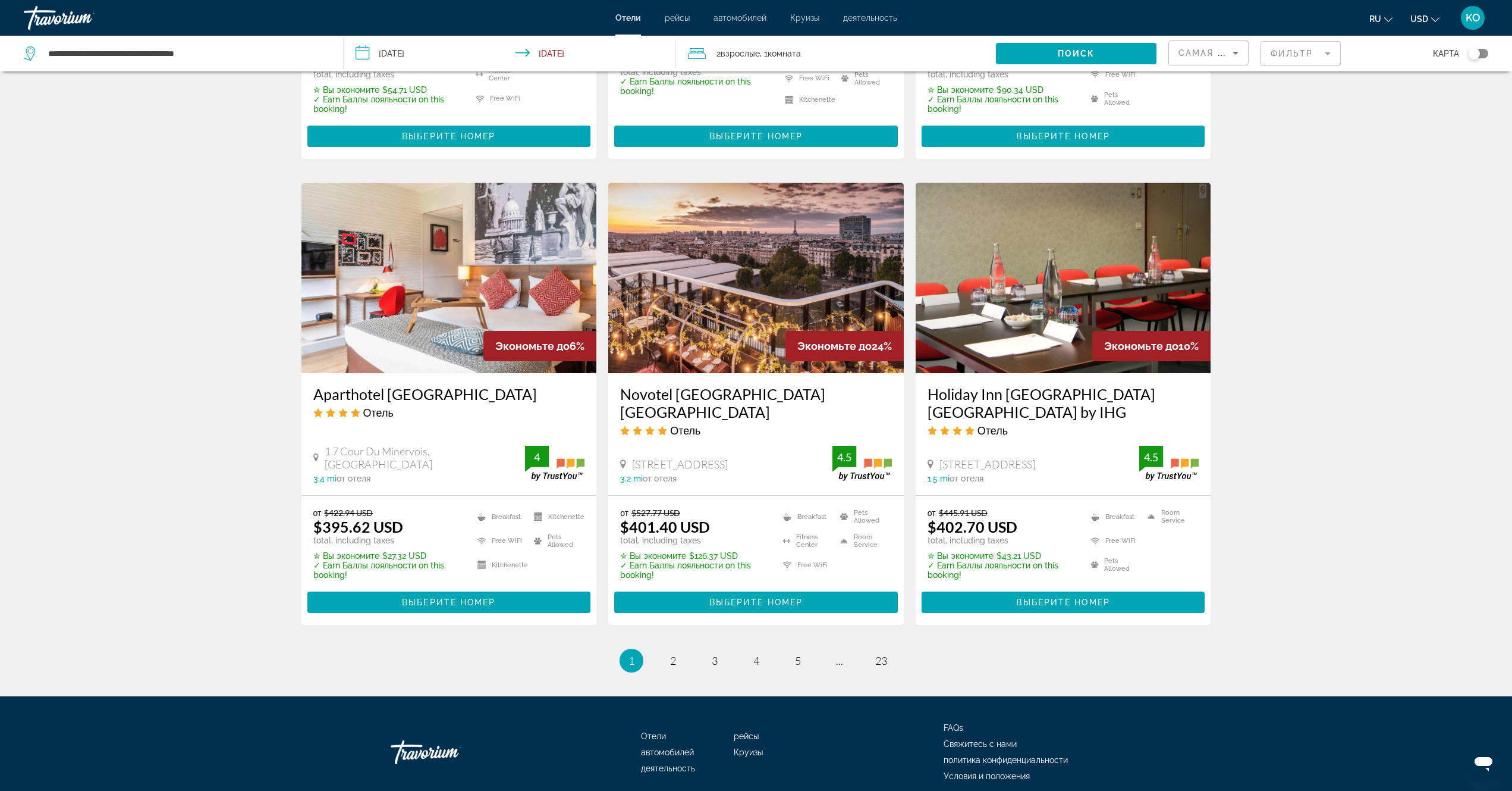
scroll to position [1309, 0]
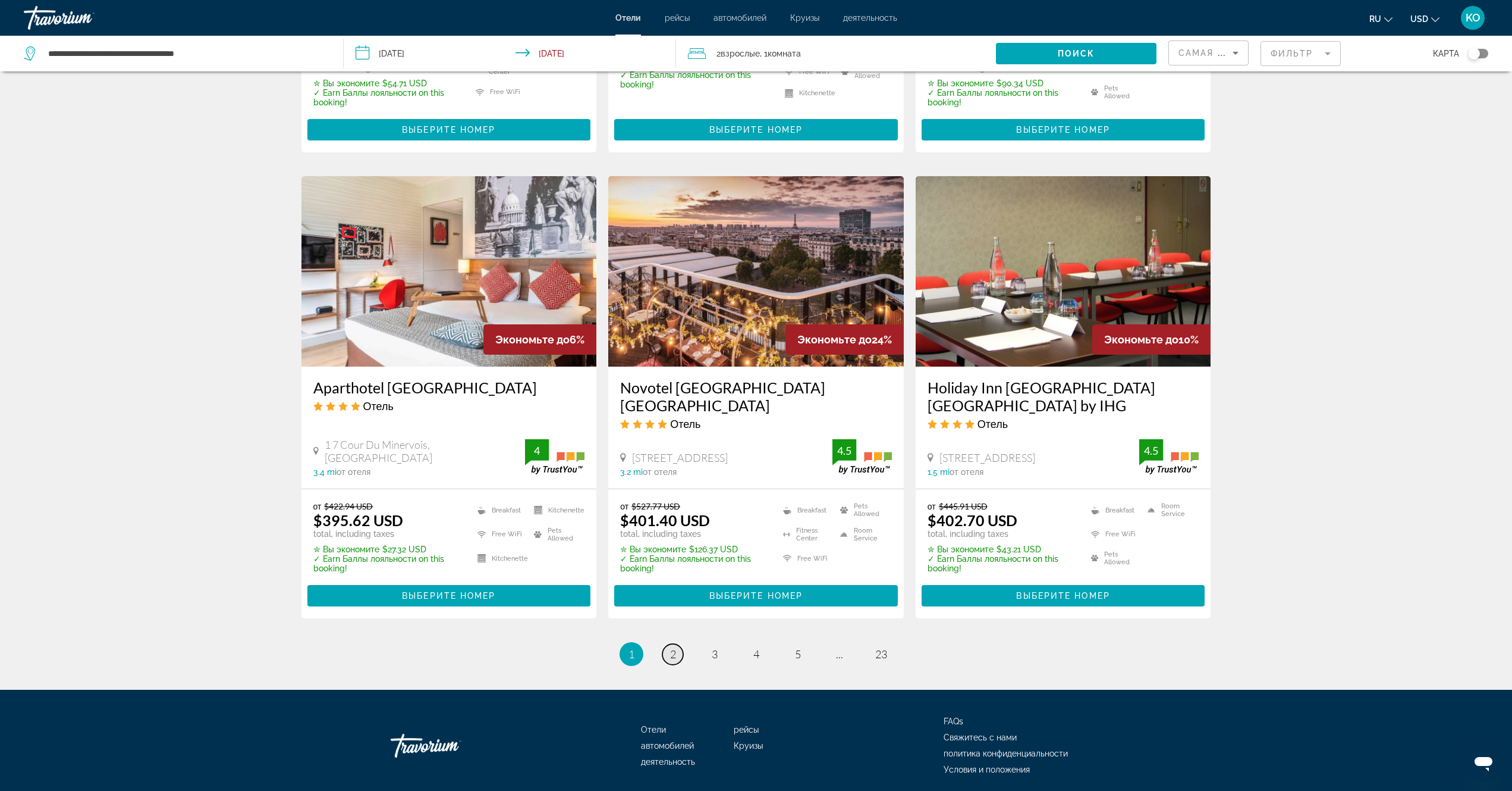
click at [668, 644] on link "page 2" at bounding box center [673, 654] width 21 height 21
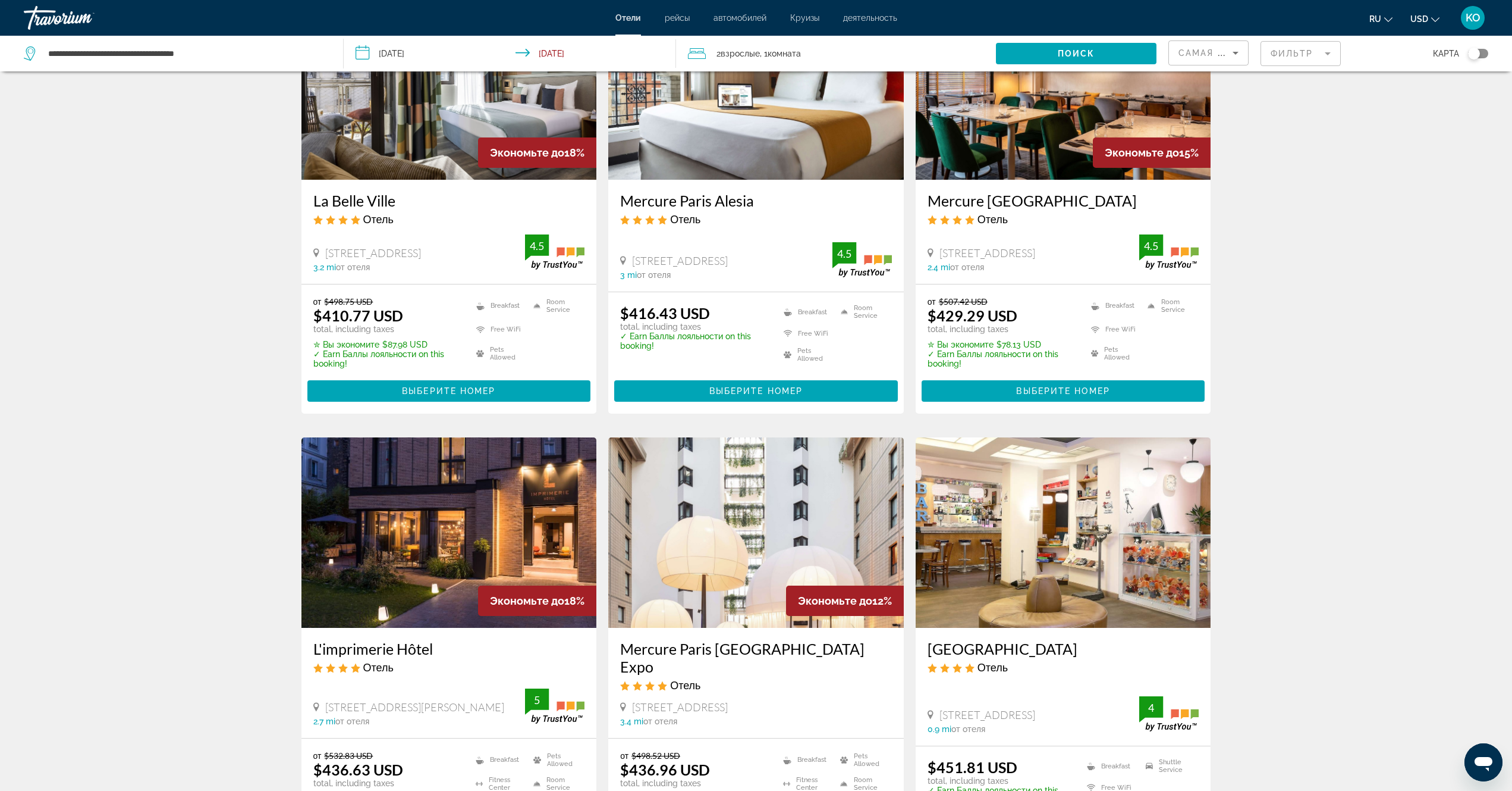
scroll to position [238, 0]
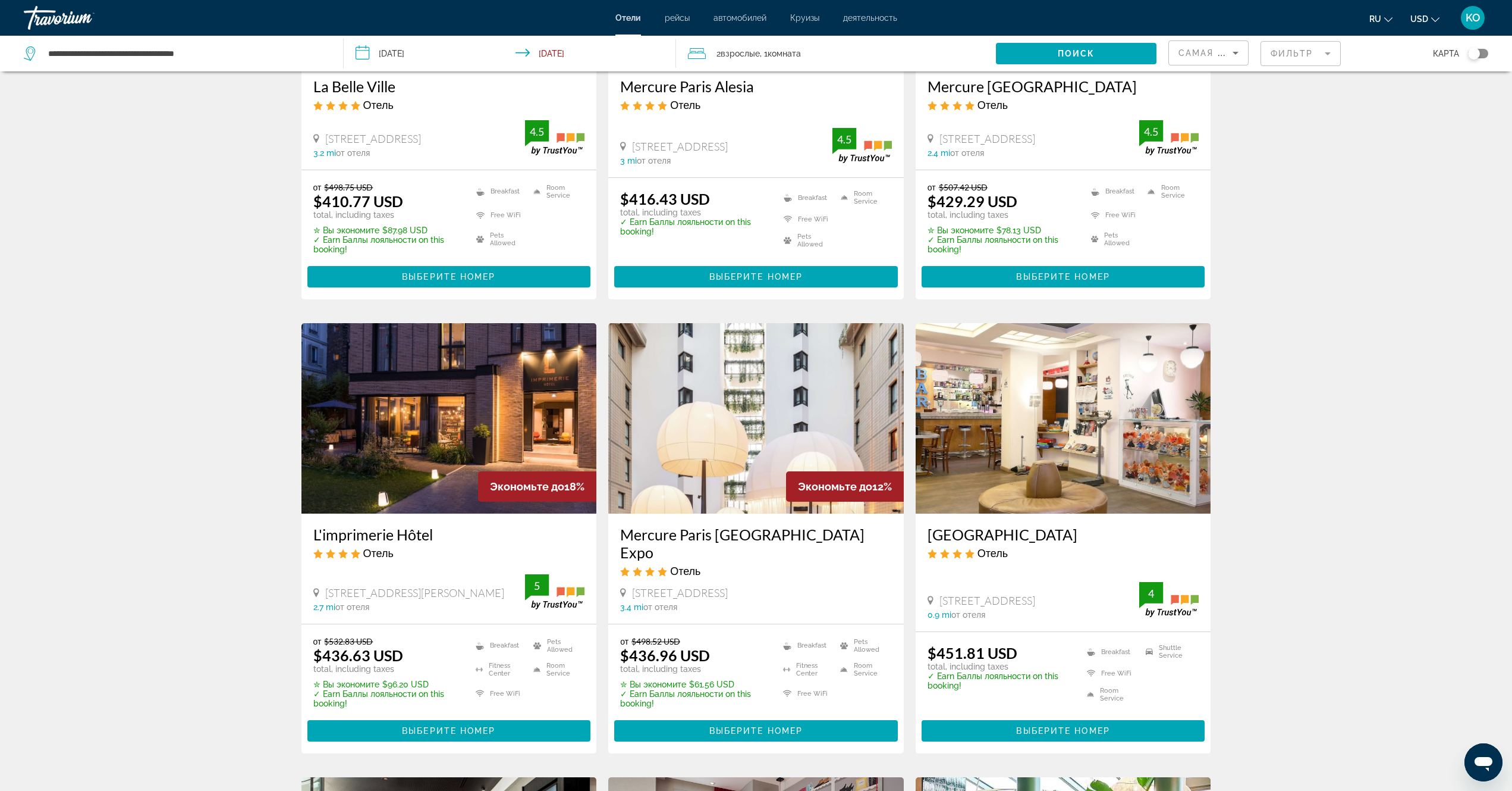
drag, startPoint x: 940, startPoint y: 137, endPoint x: 1066, endPoint y: 140, distance: 126.0
click at [1036, 140] on span "[STREET_ADDRESS]" at bounding box center [987, 138] width 96 height 13
copy span "[STREET_ADDRESS]"
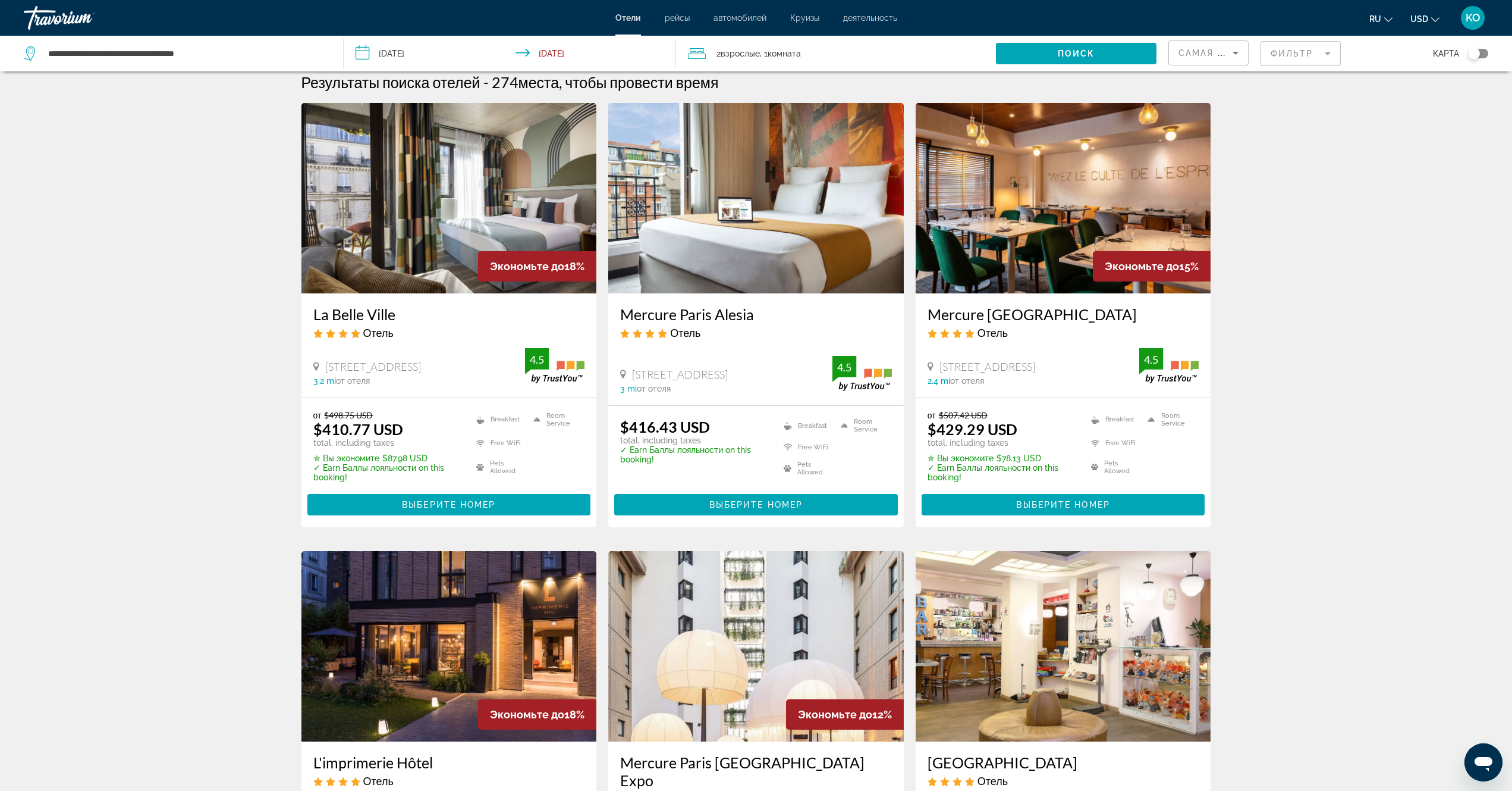
scroll to position [0, 0]
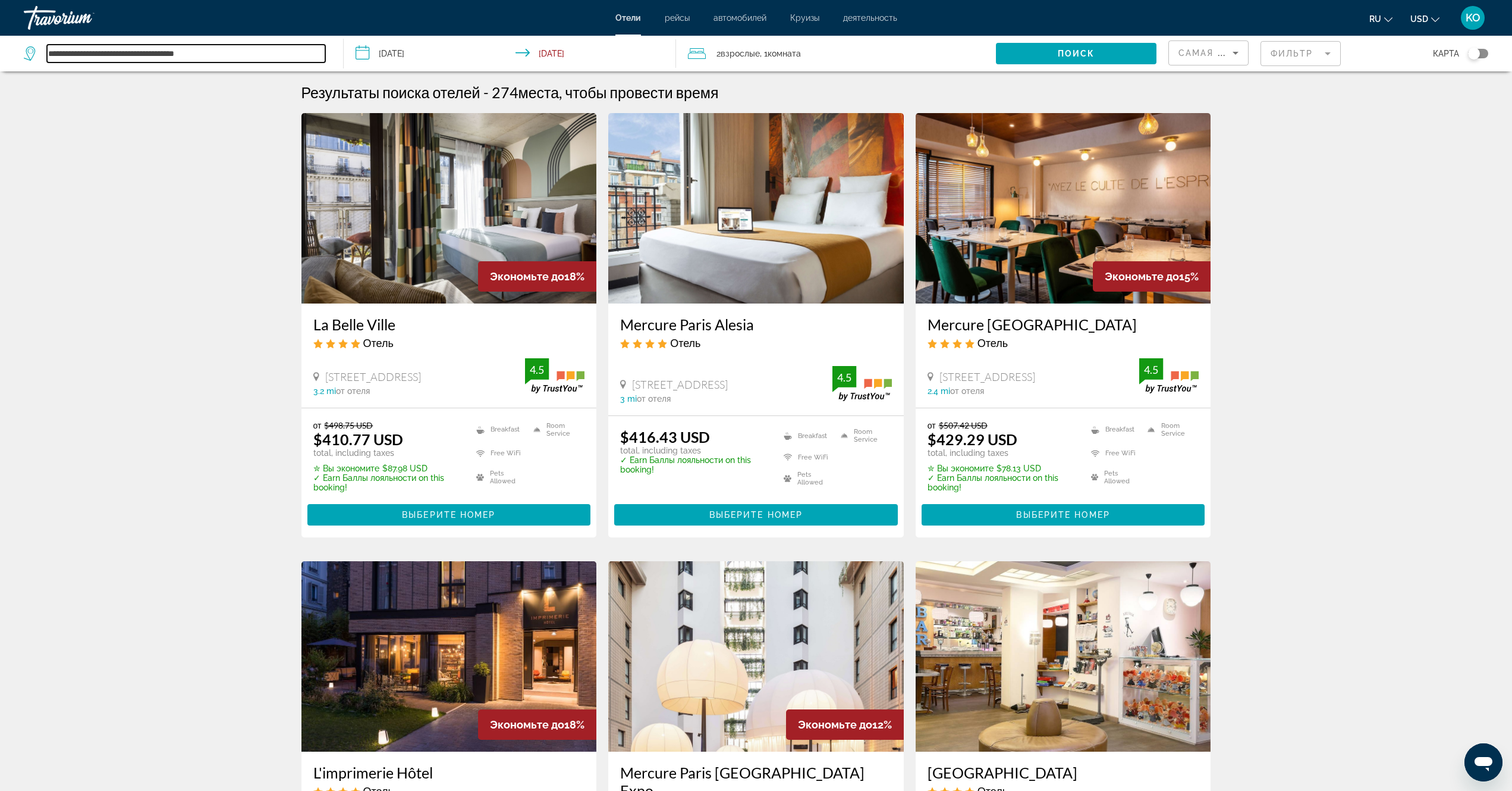
drag, startPoint x: 215, startPoint y: 56, endPoint x: 0, endPoint y: 56, distance: 215.0
click at [0, 56] on app-destination-search "**********" at bounding box center [172, 53] width 344 height 35
paste input "Search widget"
type input "**********"
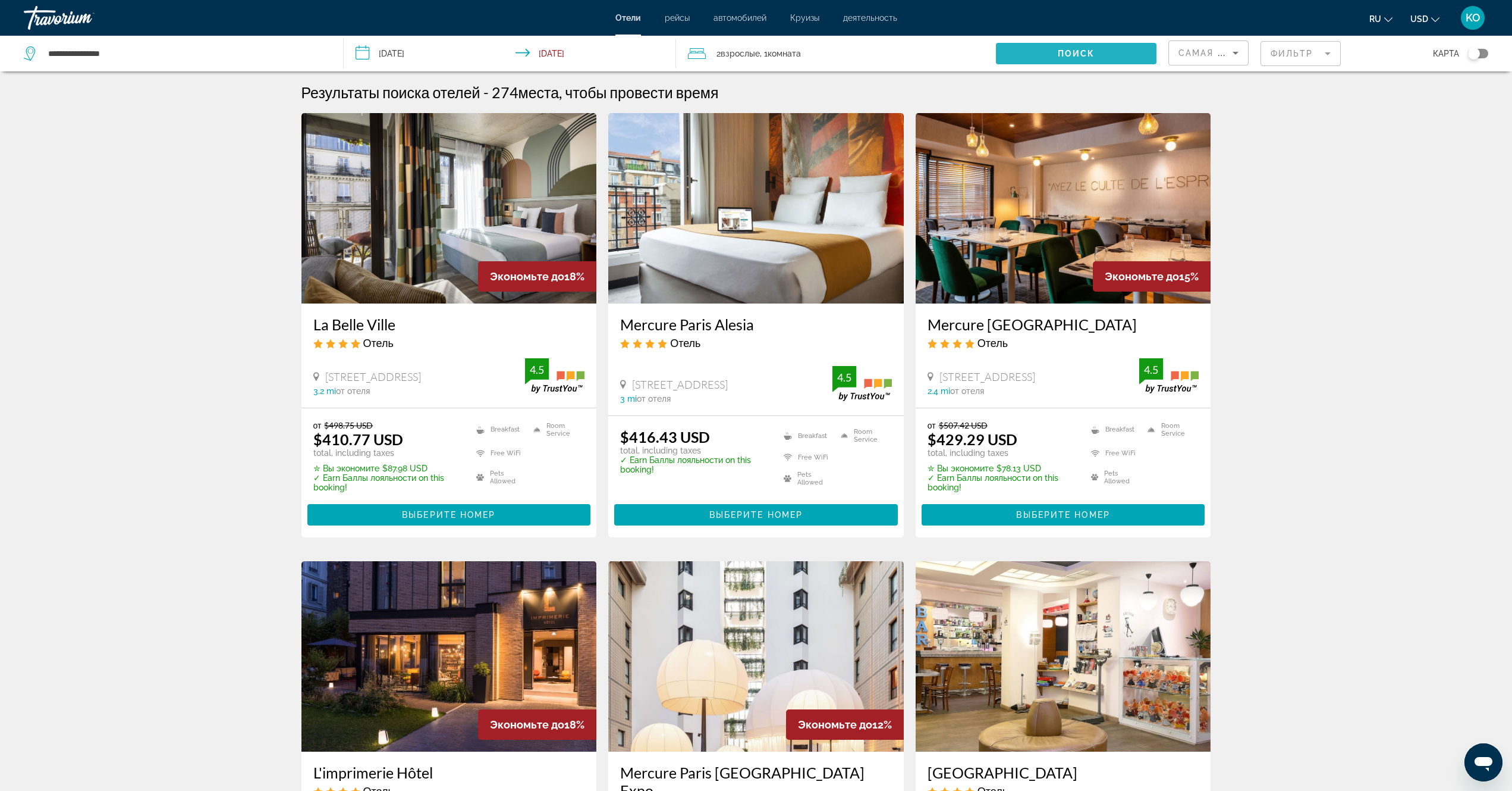
click at [1059, 53] on span "Поиск" at bounding box center [1077, 54] width 38 height 10
click at [1062, 52] on span "Поиск" at bounding box center [1077, 54] width 38 height 10
click at [1322, 54] on mat-form-field "Фильтр" at bounding box center [1301, 53] width 80 height 25
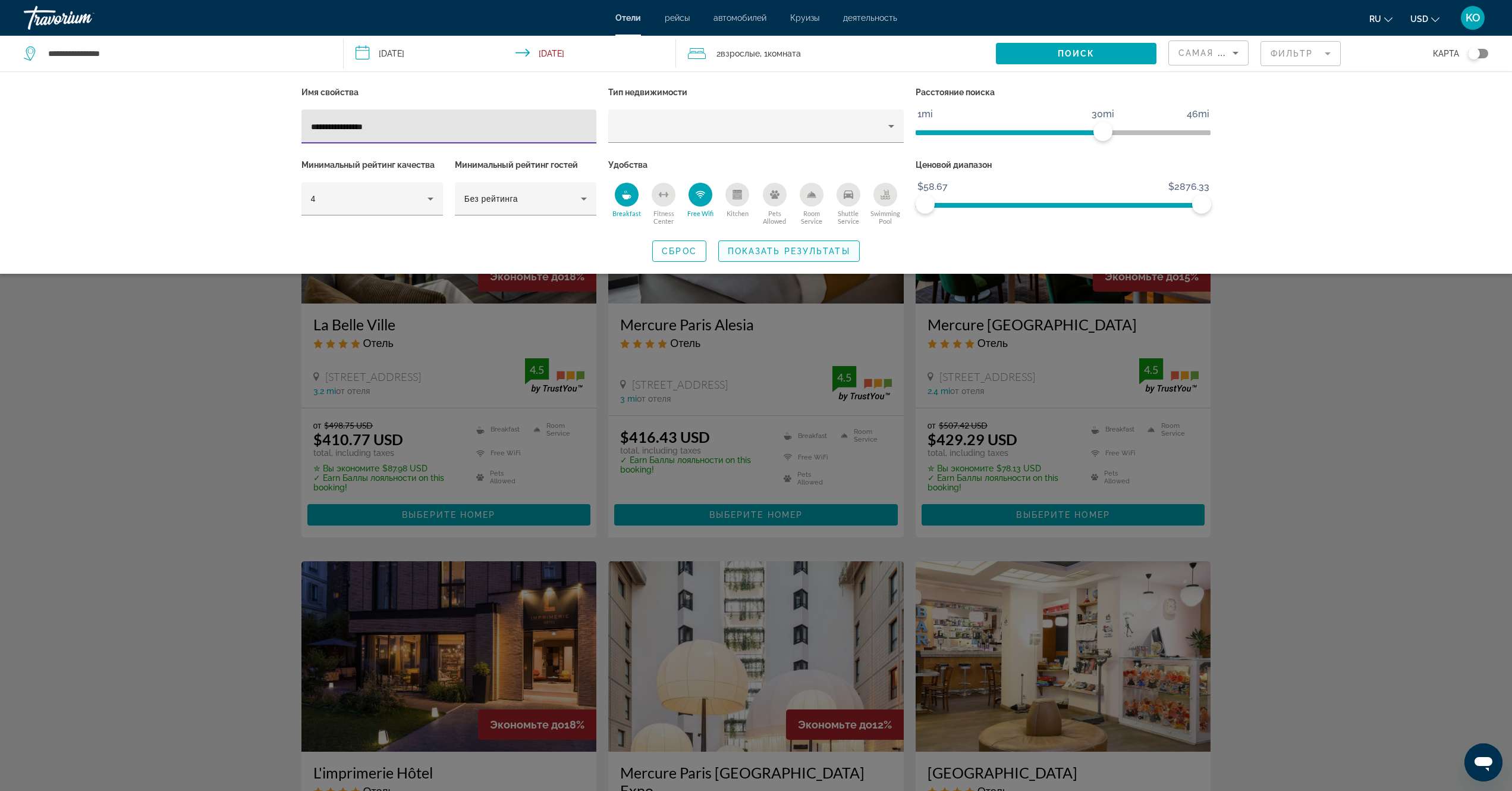
type input "**********"
click at [792, 252] on span "Показать результаты" at bounding box center [789, 251] width 122 height 10
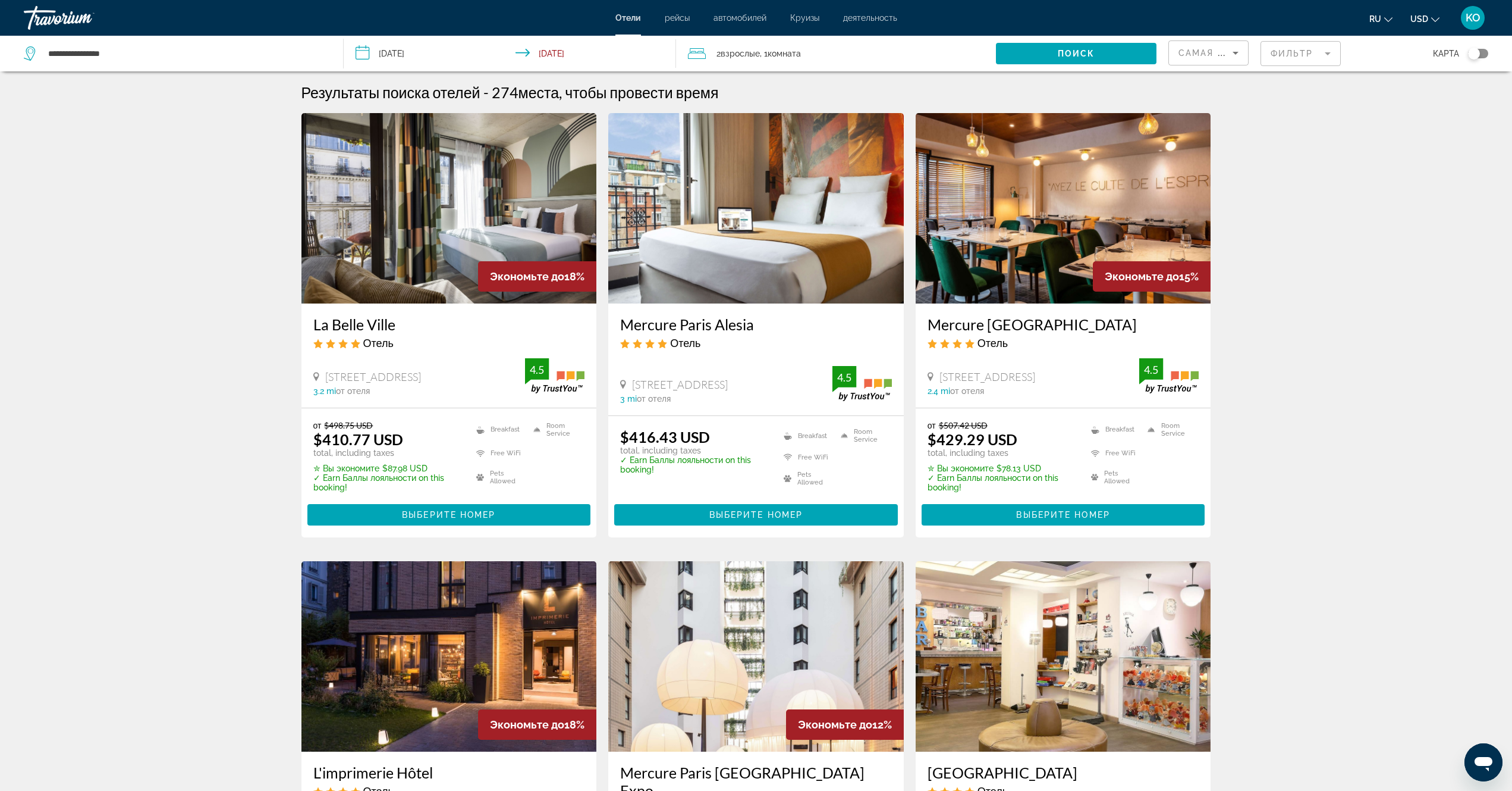
click at [1327, 54] on mat-form-field "Фильтр" at bounding box center [1301, 53] width 80 height 25
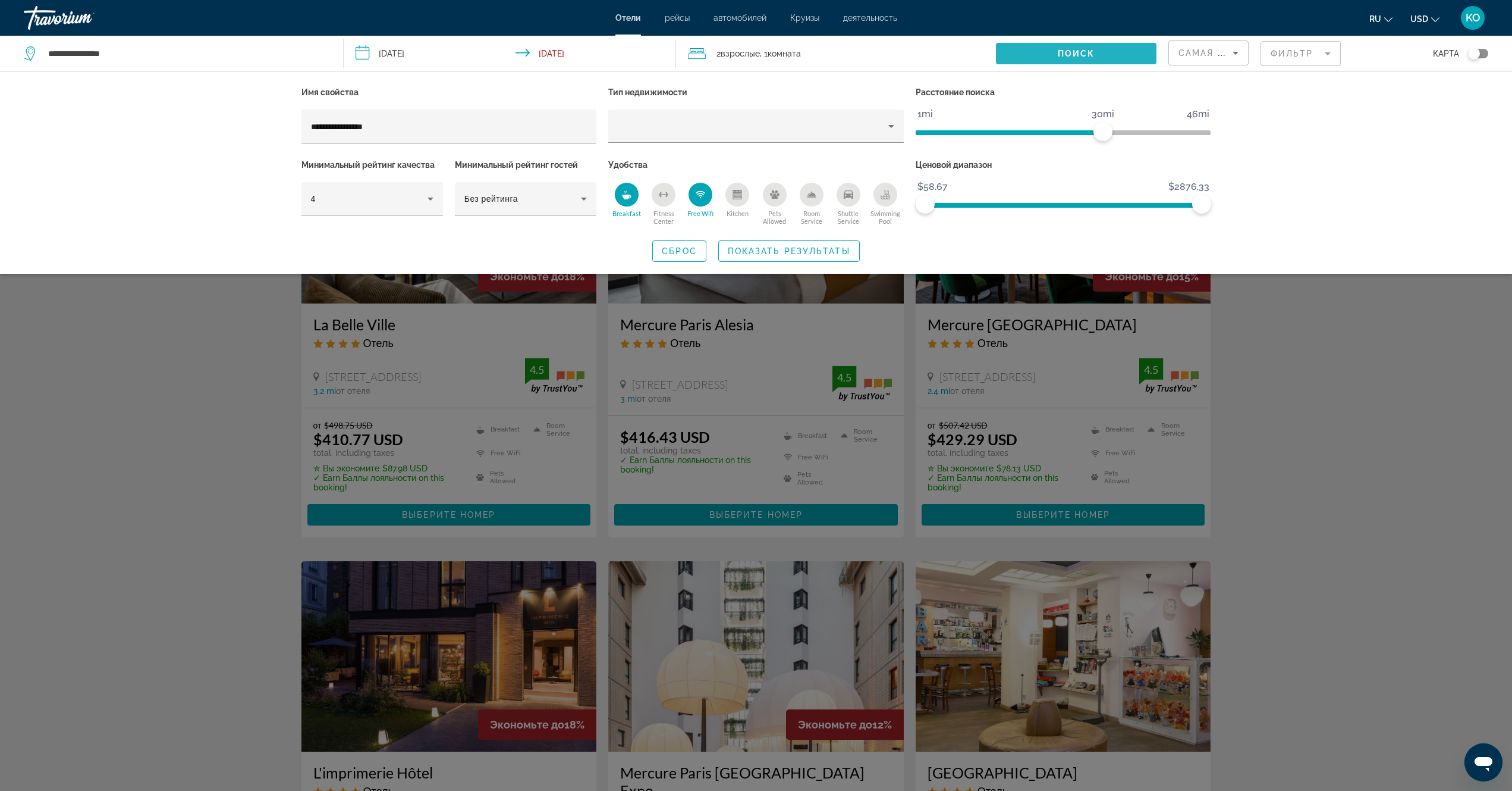
click at [1078, 54] on span "Поиск" at bounding box center [1077, 54] width 38 height 10
click at [1078, 51] on span "Поиск" at bounding box center [1077, 54] width 38 height 10
click at [770, 248] on span "Показать результаты" at bounding box center [789, 251] width 122 height 10
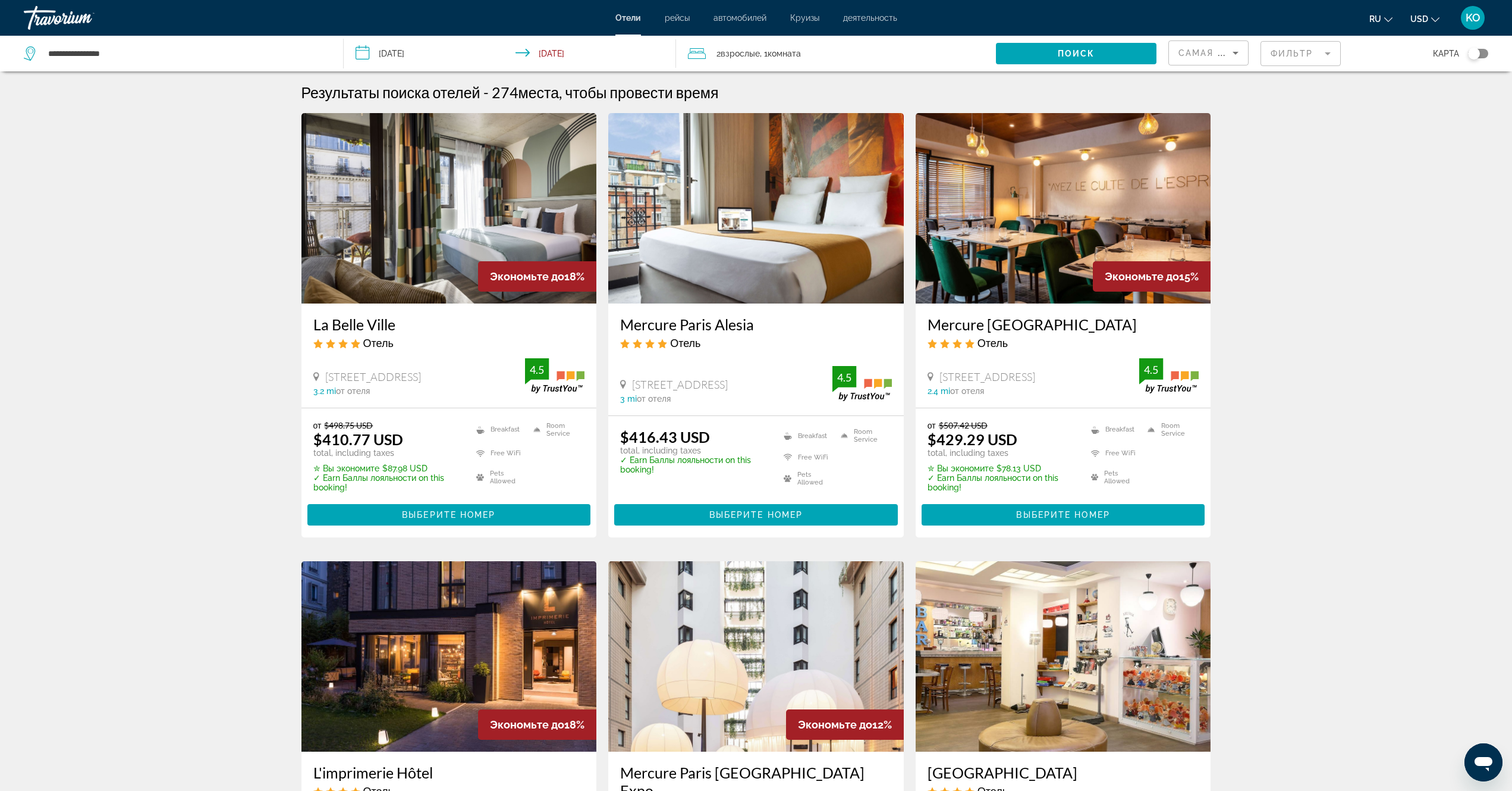
click at [1329, 51] on mat-form-field "Фильтр" at bounding box center [1301, 53] width 80 height 25
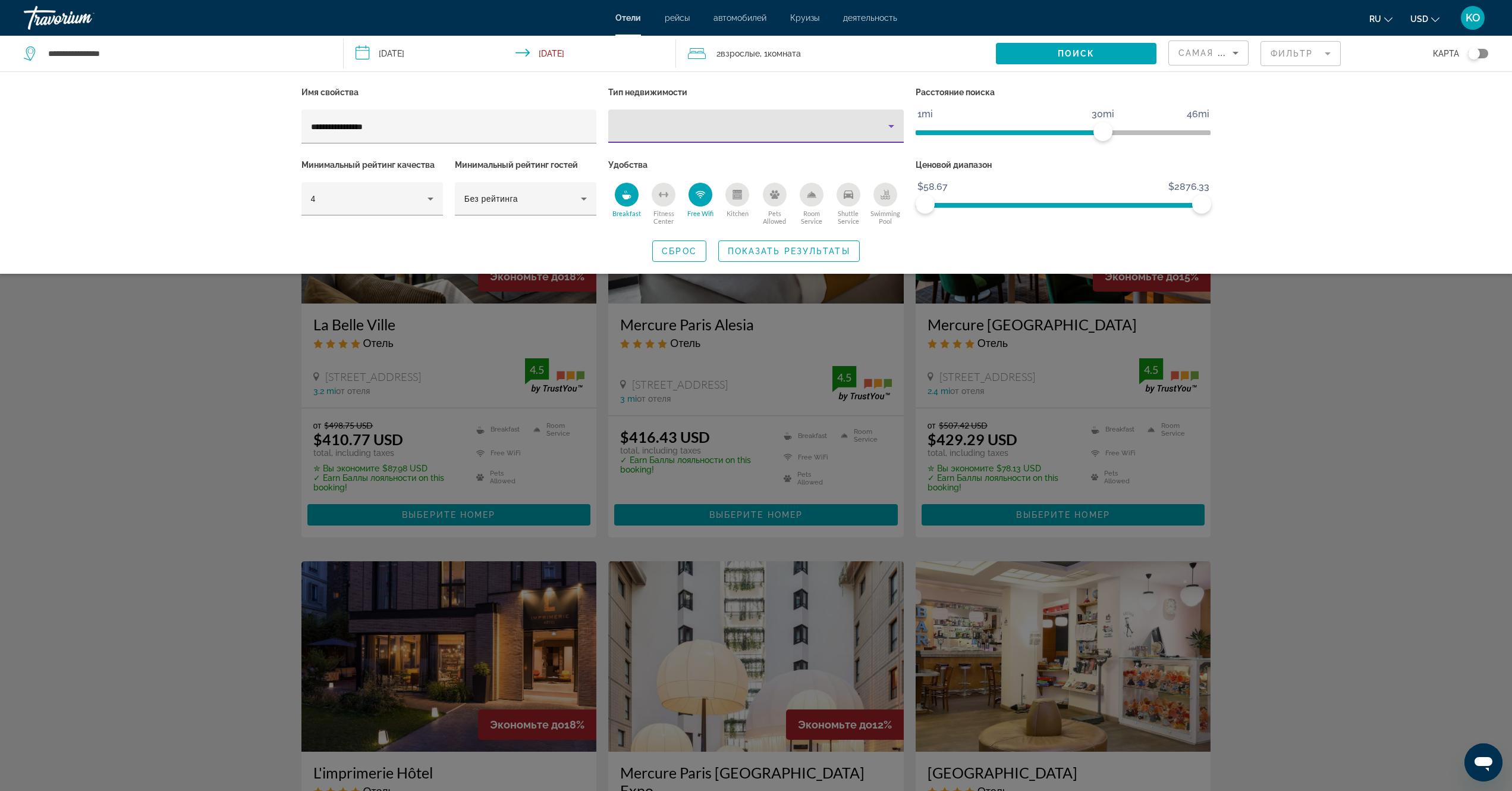
click at [892, 126] on icon "Property type" at bounding box center [891, 126] width 6 height 3
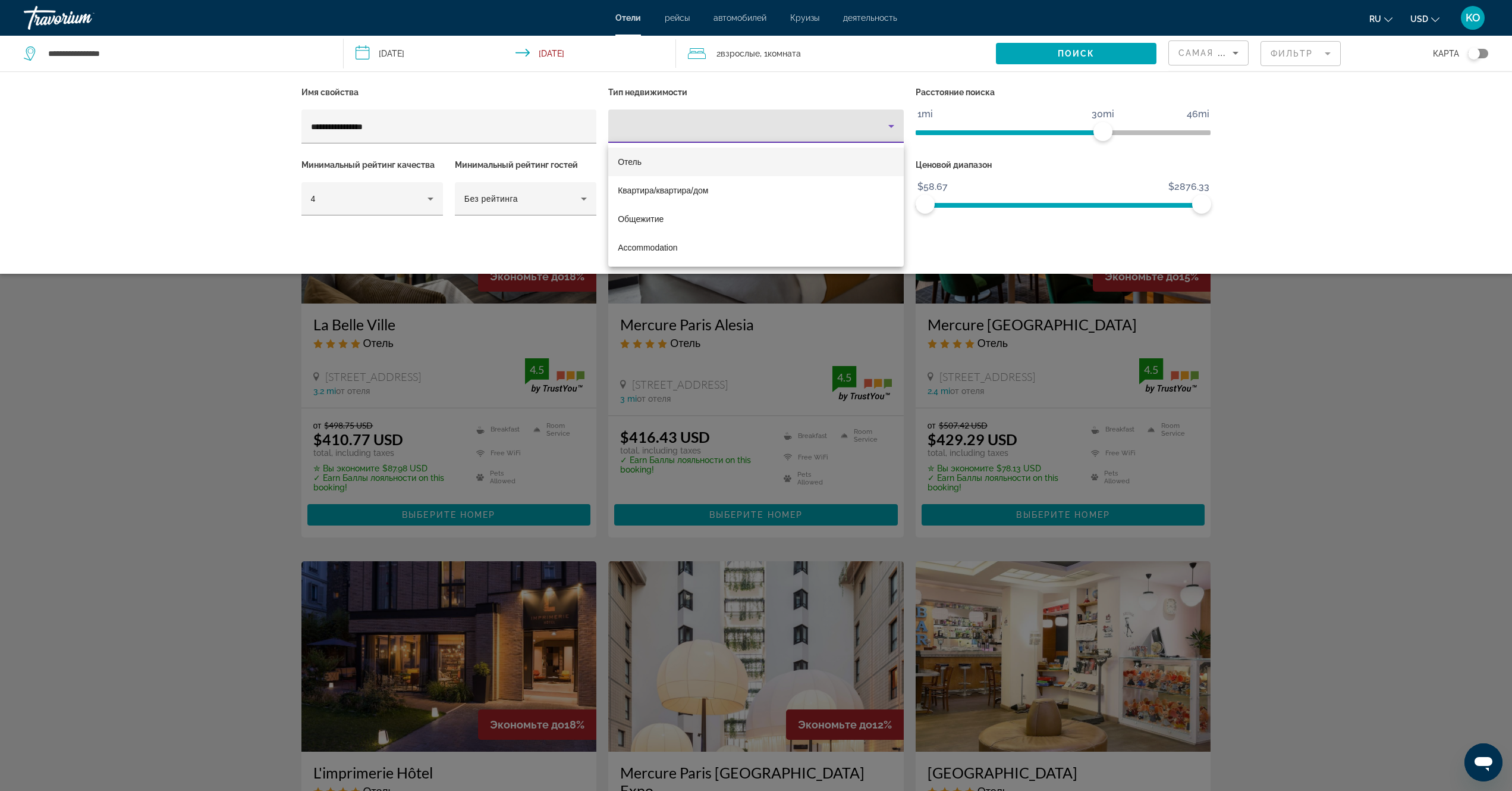
click at [638, 159] on span "Отель" at bounding box center [630, 162] width 24 height 10
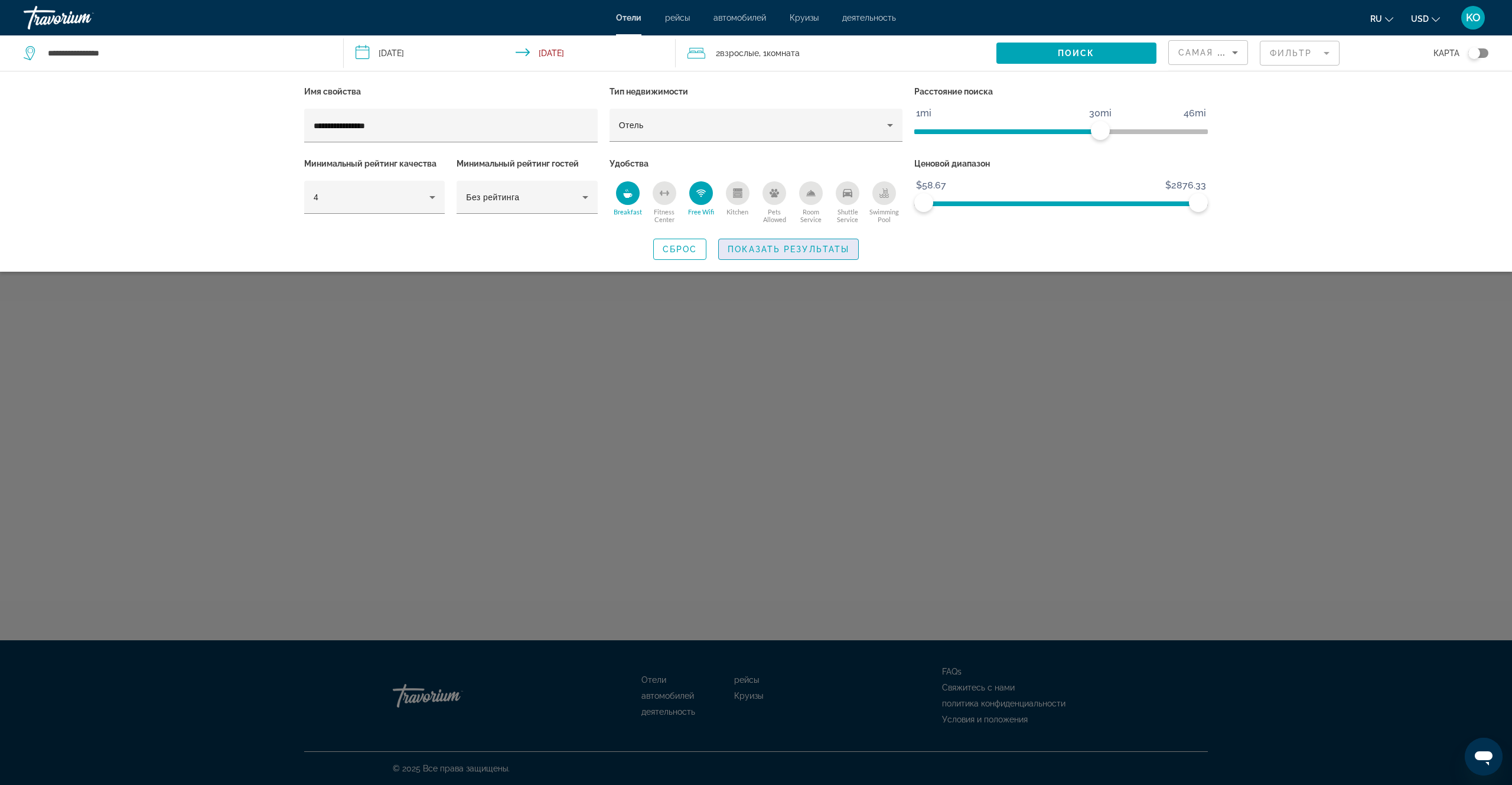
click at [784, 249] on span "Показать результаты" at bounding box center [788, 249] width 121 height 10
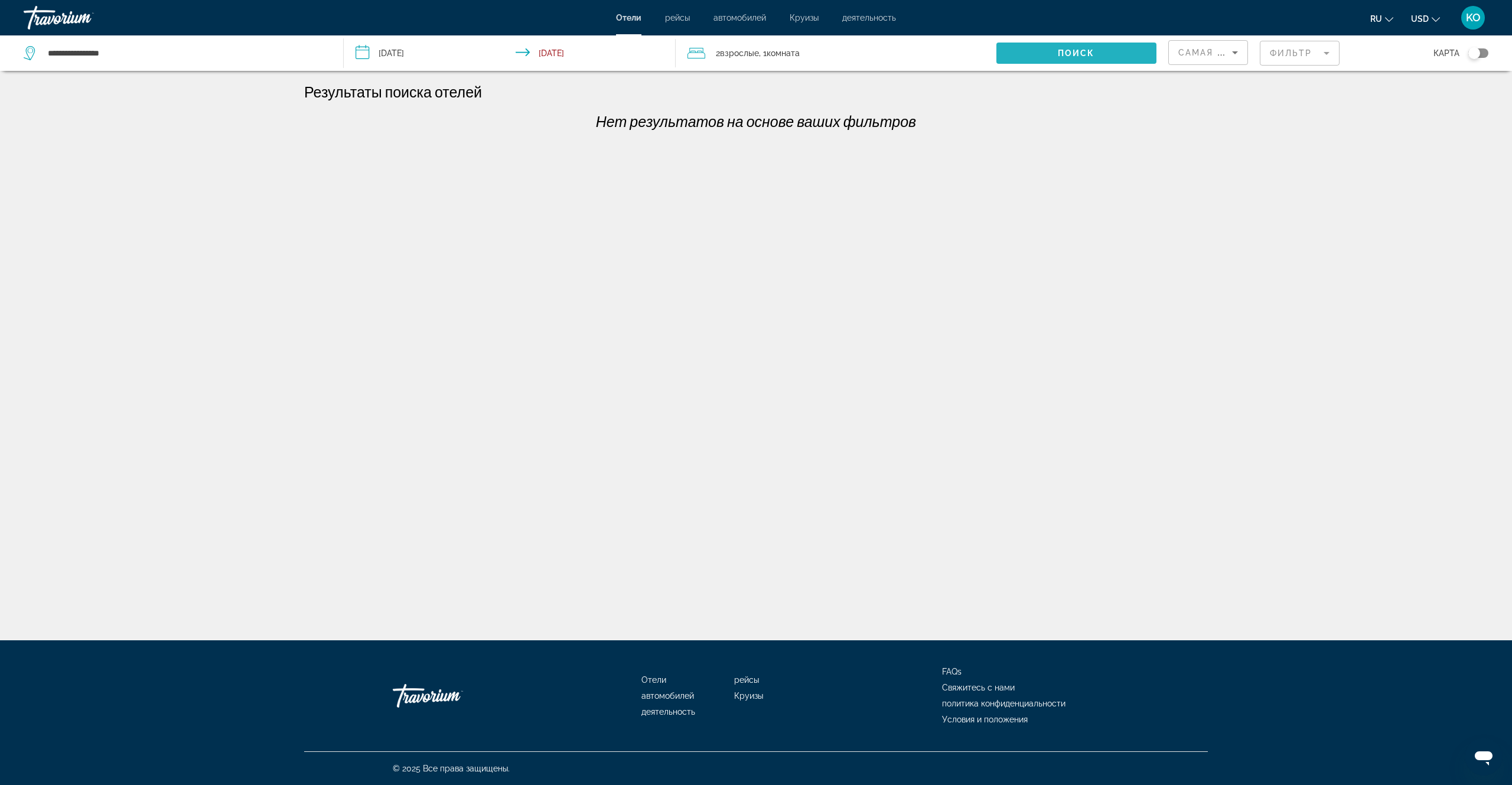
click at [1063, 52] on span "Поиск" at bounding box center [1076, 53] width 38 height 10
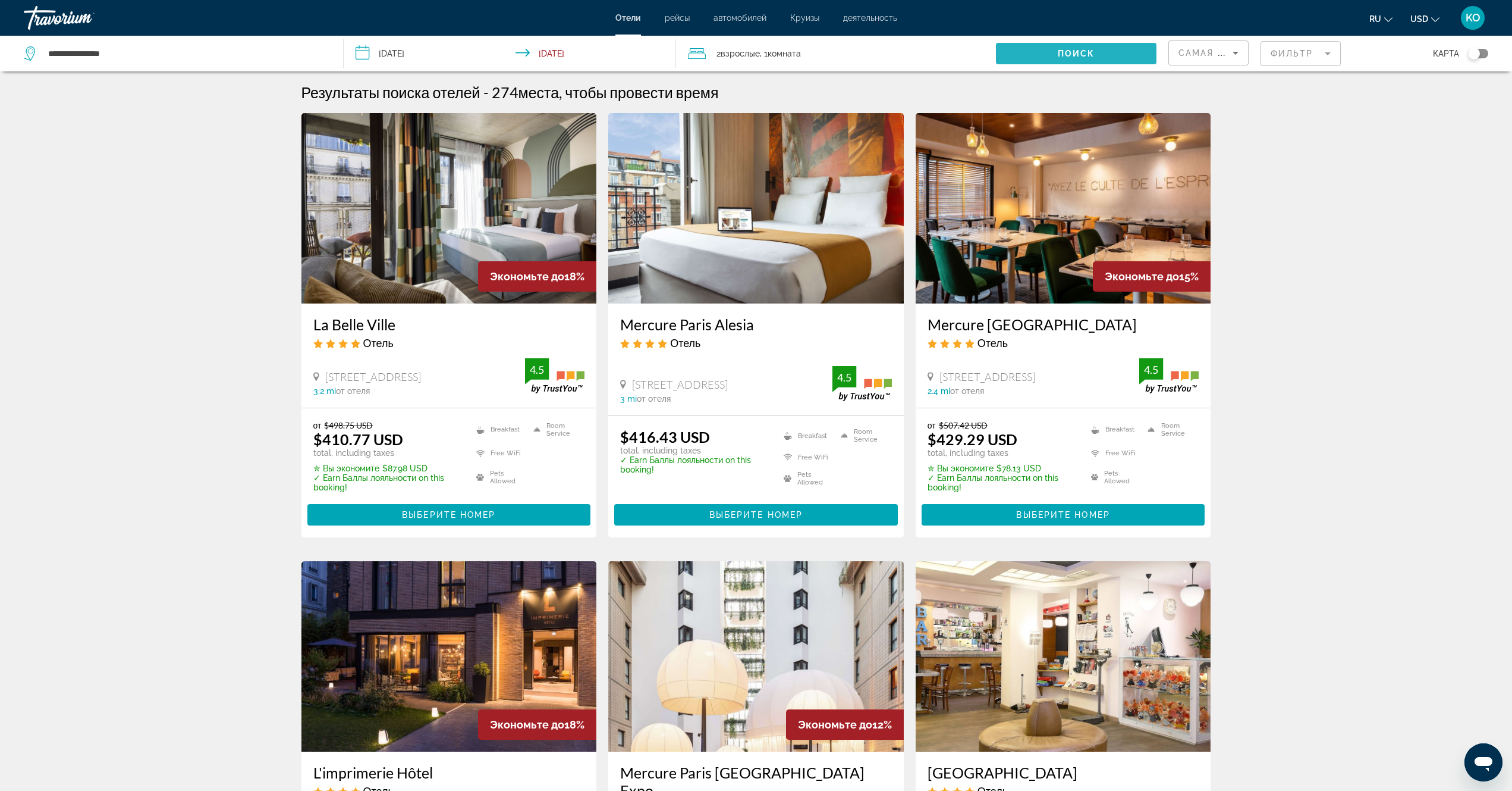
click at [1066, 53] on span "Поиск" at bounding box center [1077, 54] width 38 height 10
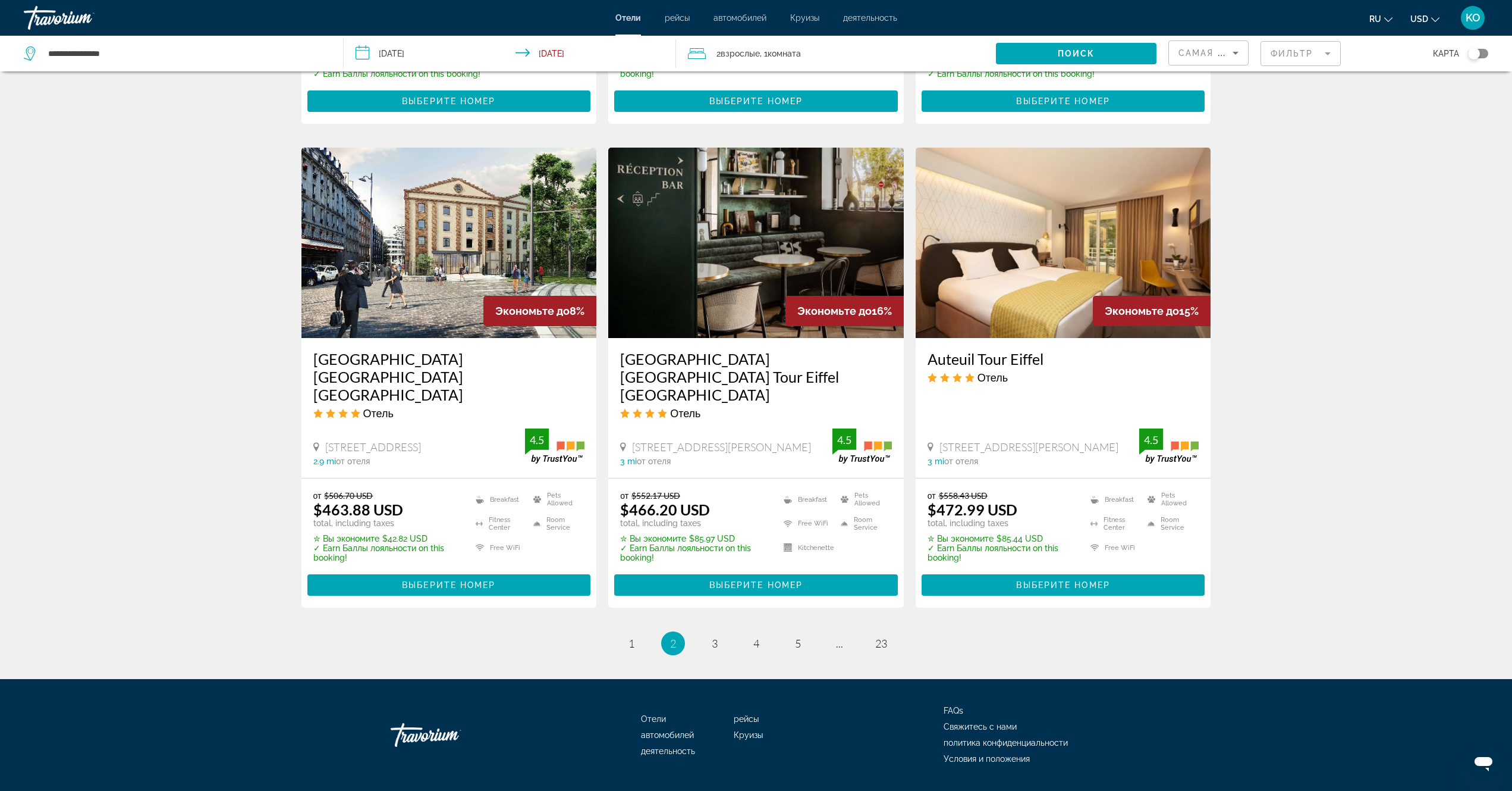
scroll to position [1327, 0]
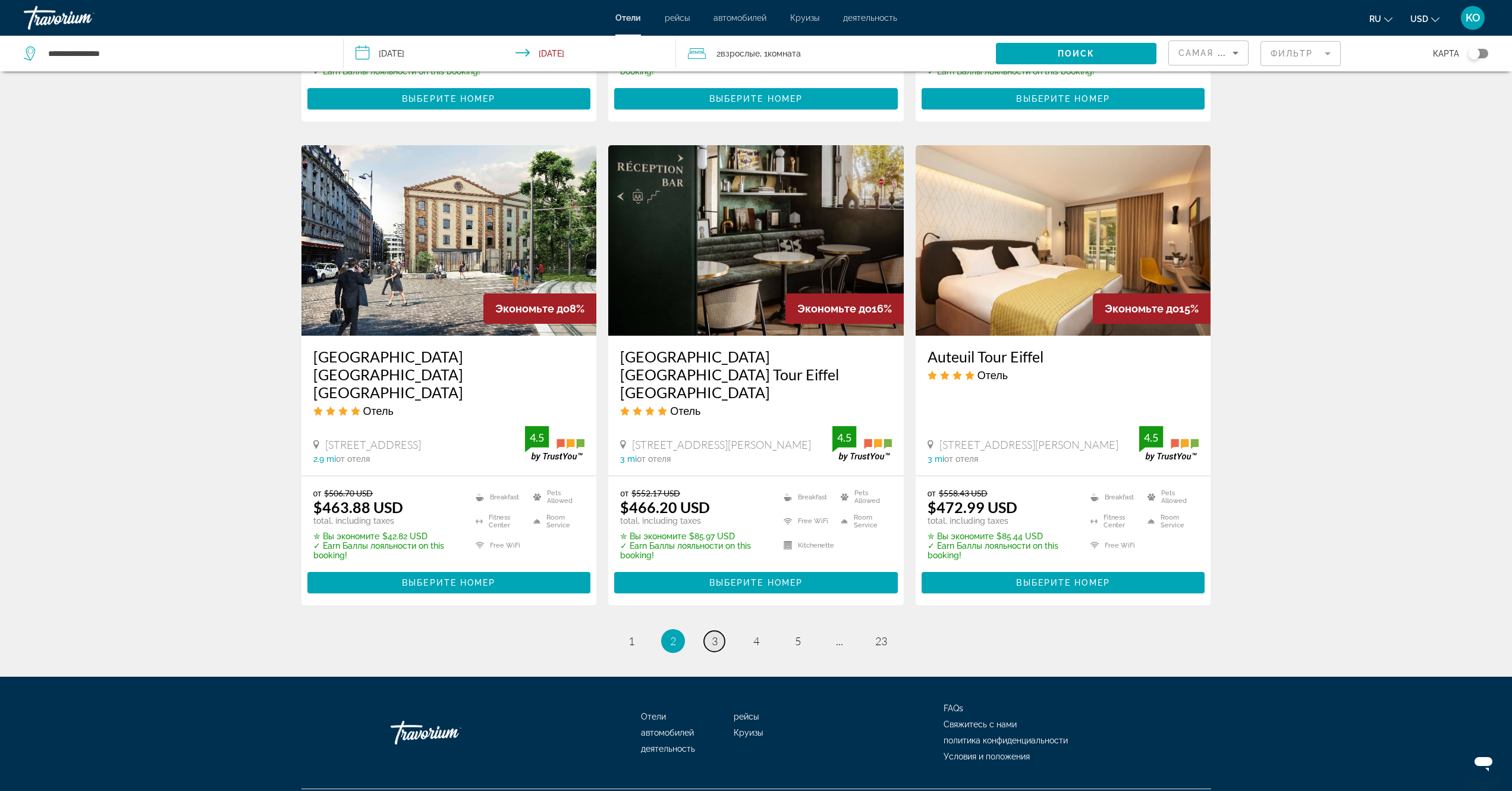
click at [714, 634] on span "3" at bounding box center [714, 641] width 6 height 13
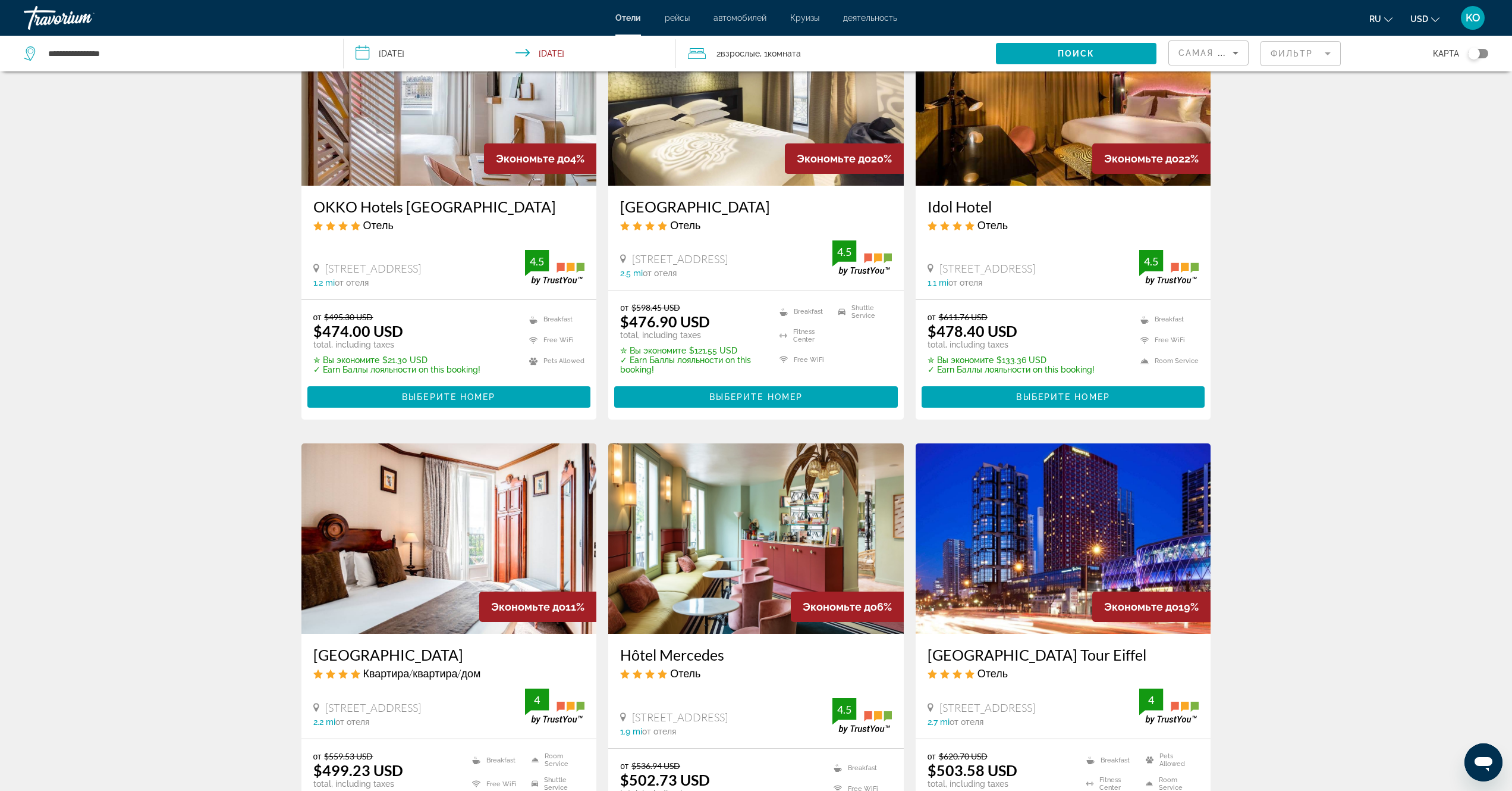
scroll to position [297, 0]
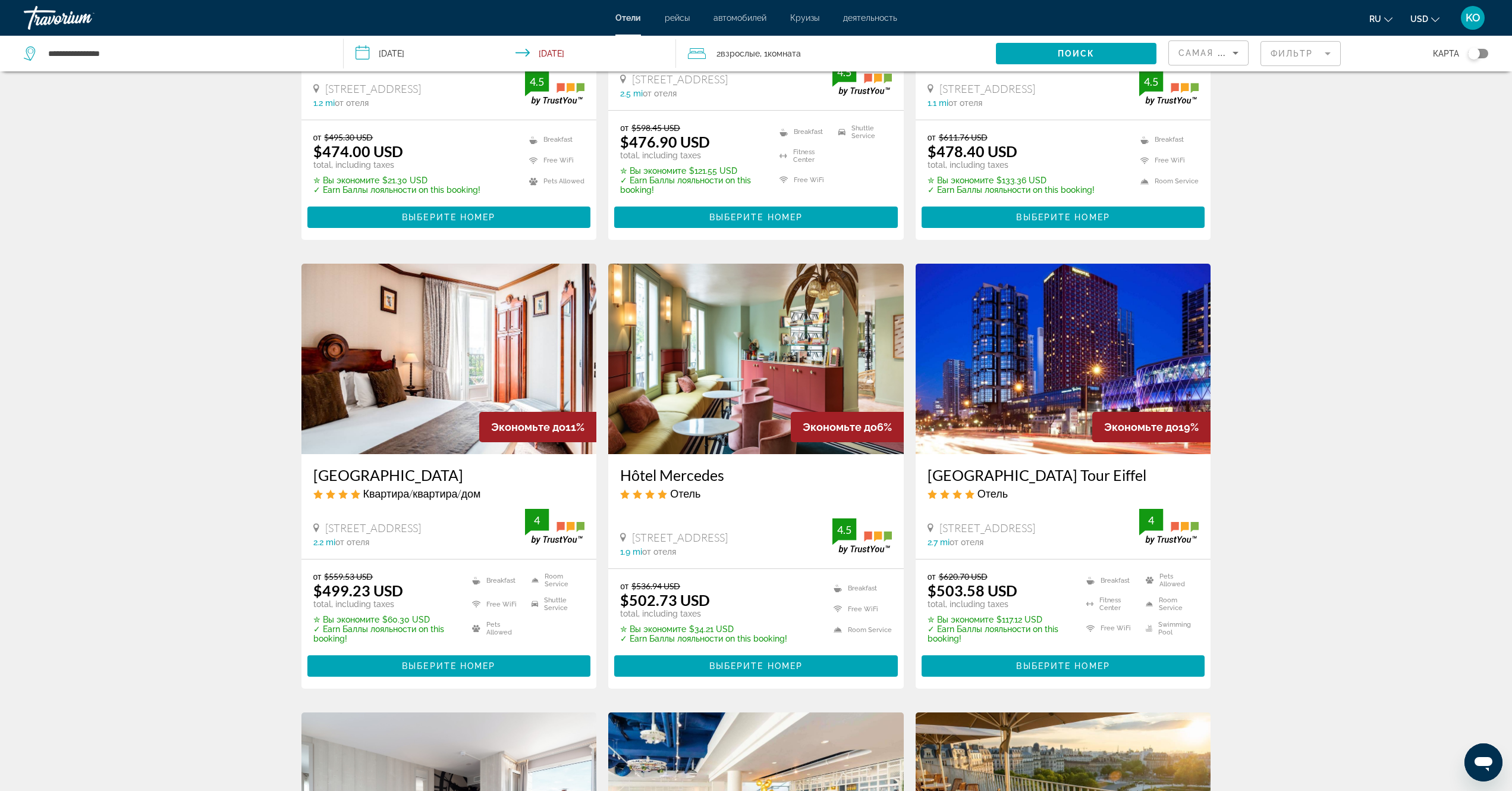
click at [1047, 398] on img "Main content" at bounding box center [1064, 359] width 296 height 191
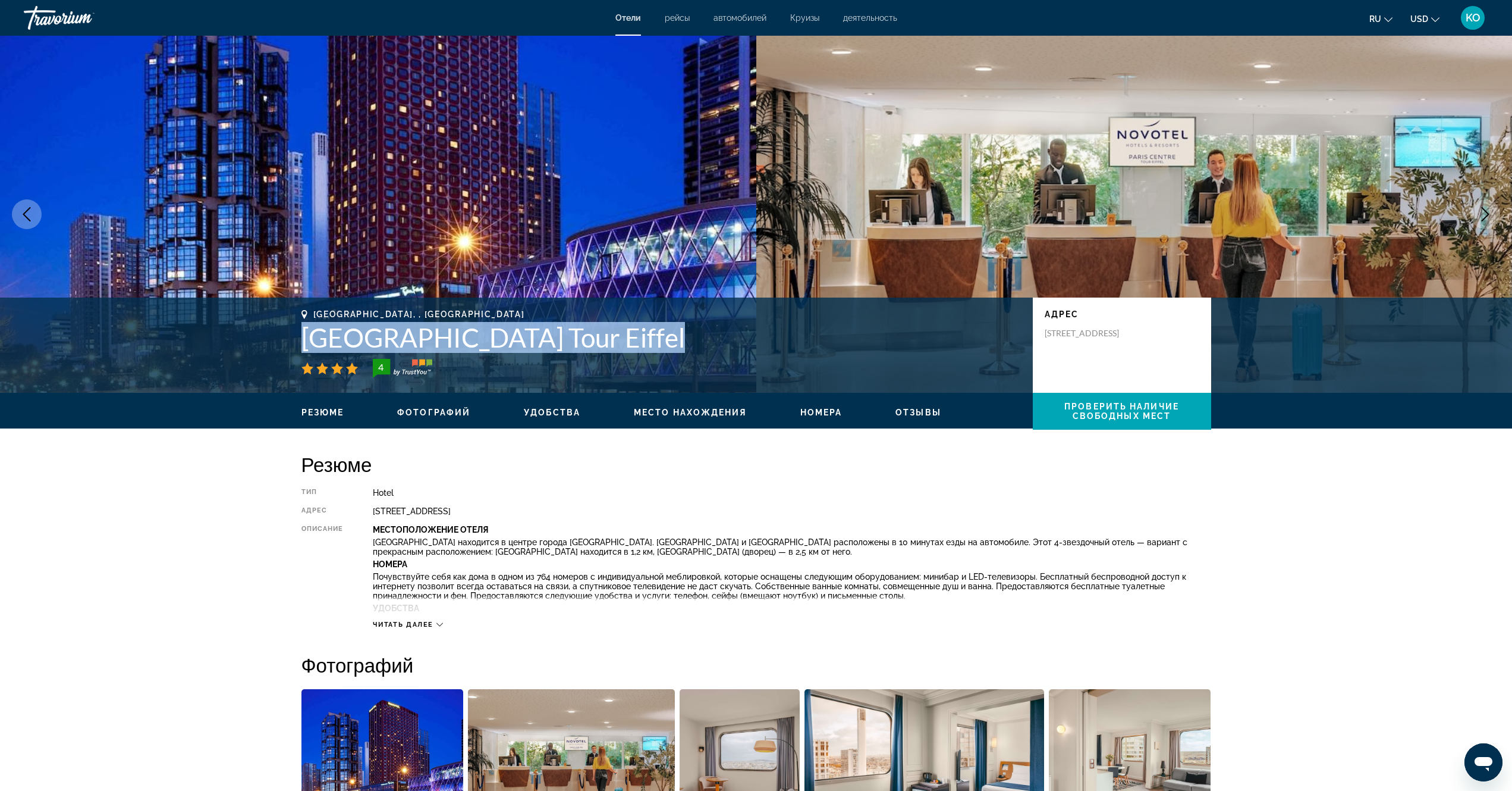
drag, startPoint x: 294, startPoint y: 334, endPoint x: 665, endPoint y: 355, distance: 371.6
click at [665, 355] on div "[GEOGRAPHIC_DATA], , [GEOGRAPHIC_DATA] [GEOGRAPHIC_DATA] Tour Eiffel 4 адрес [S…" at bounding box center [757, 345] width 958 height 72
copy div "[GEOGRAPHIC_DATA] Tour Eiffel"
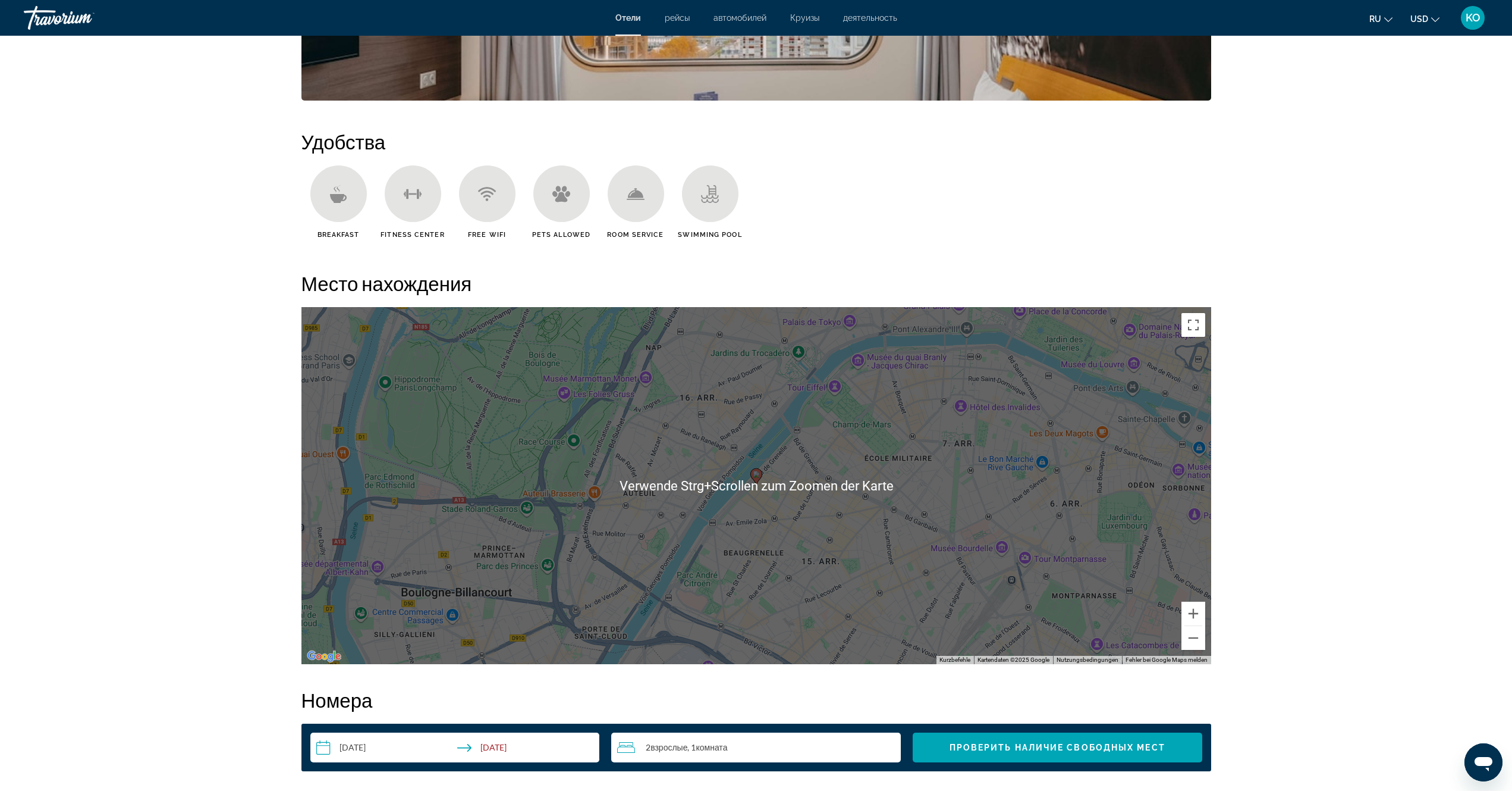
scroll to position [892, 0]
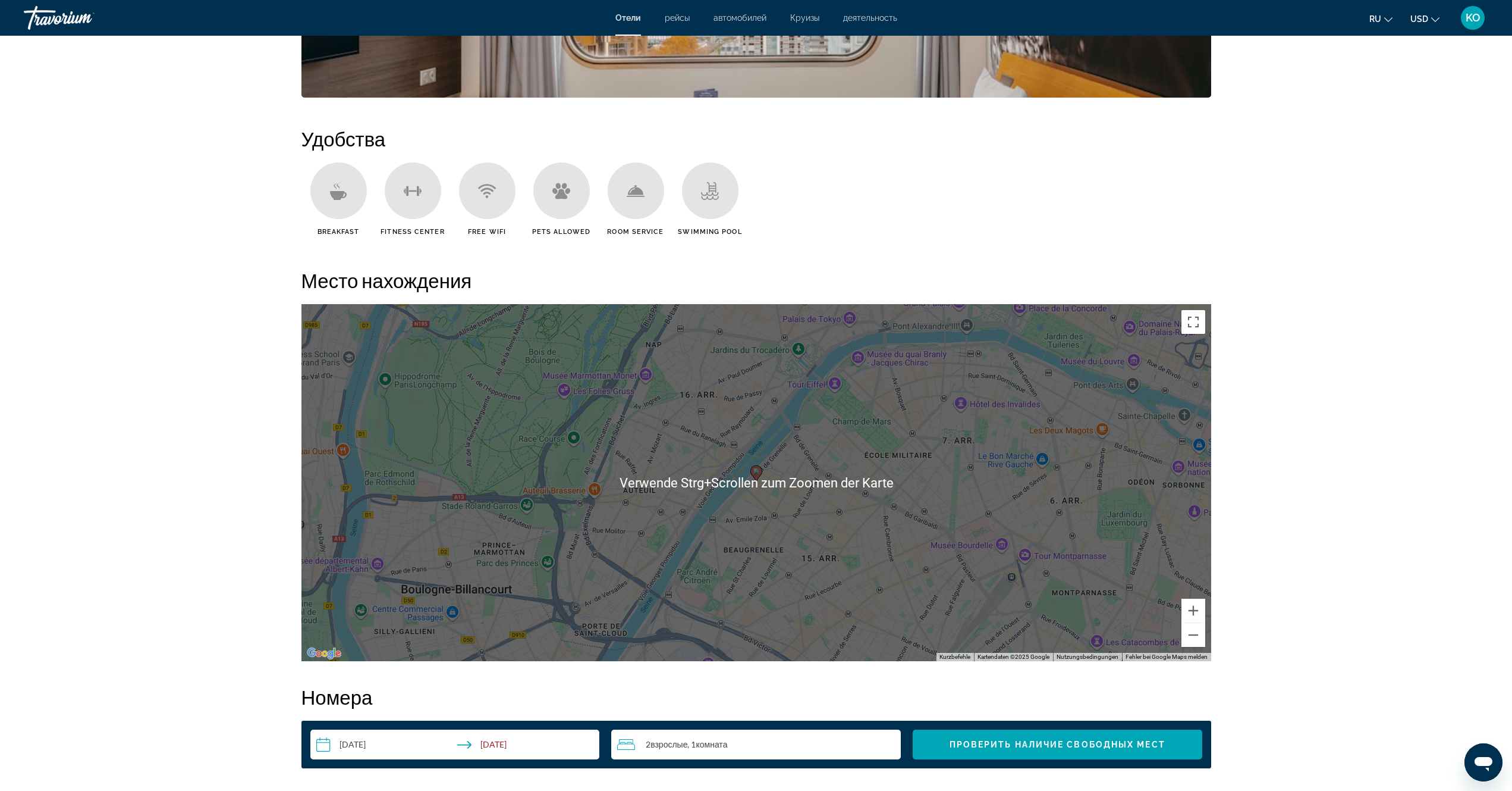
click at [330, 194] on icon "Main content" at bounding box center [338, 191] width 18 height 18
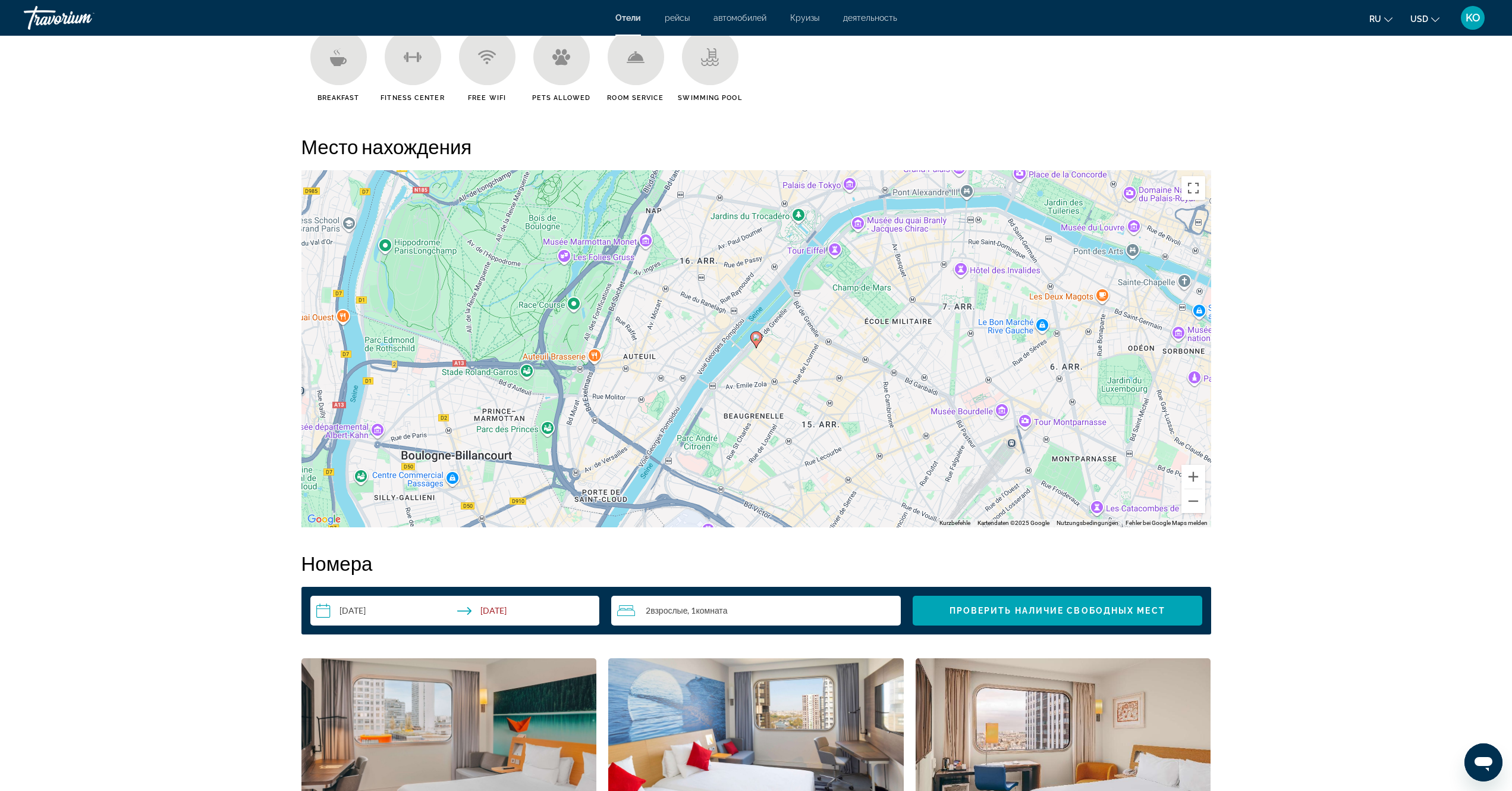
scroll to position [1250, 0]
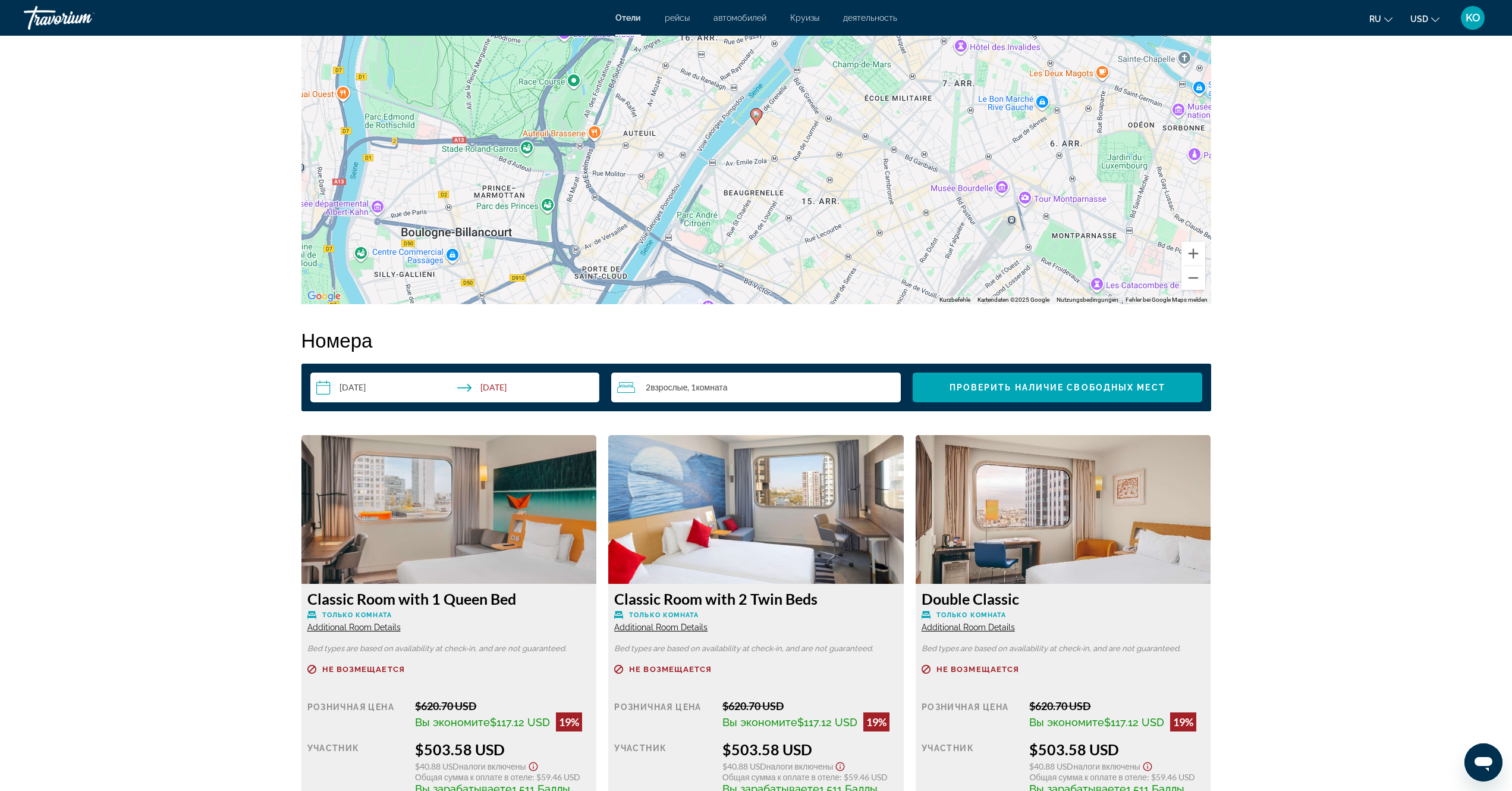
click at [443, 507] on img "Main content" at bounding box center [449, 509] width 296 height 149
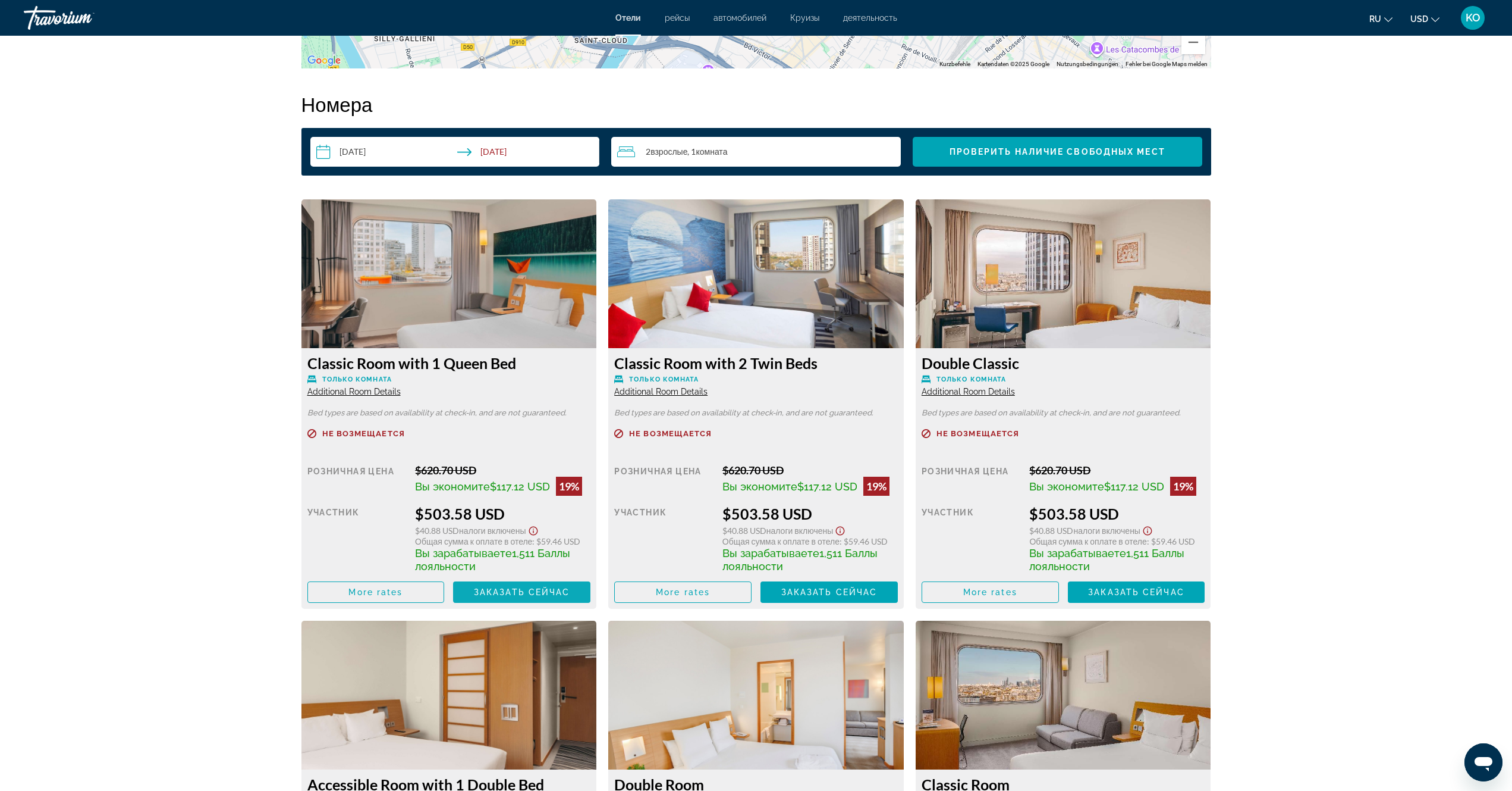
scroll to position [1488, 0]
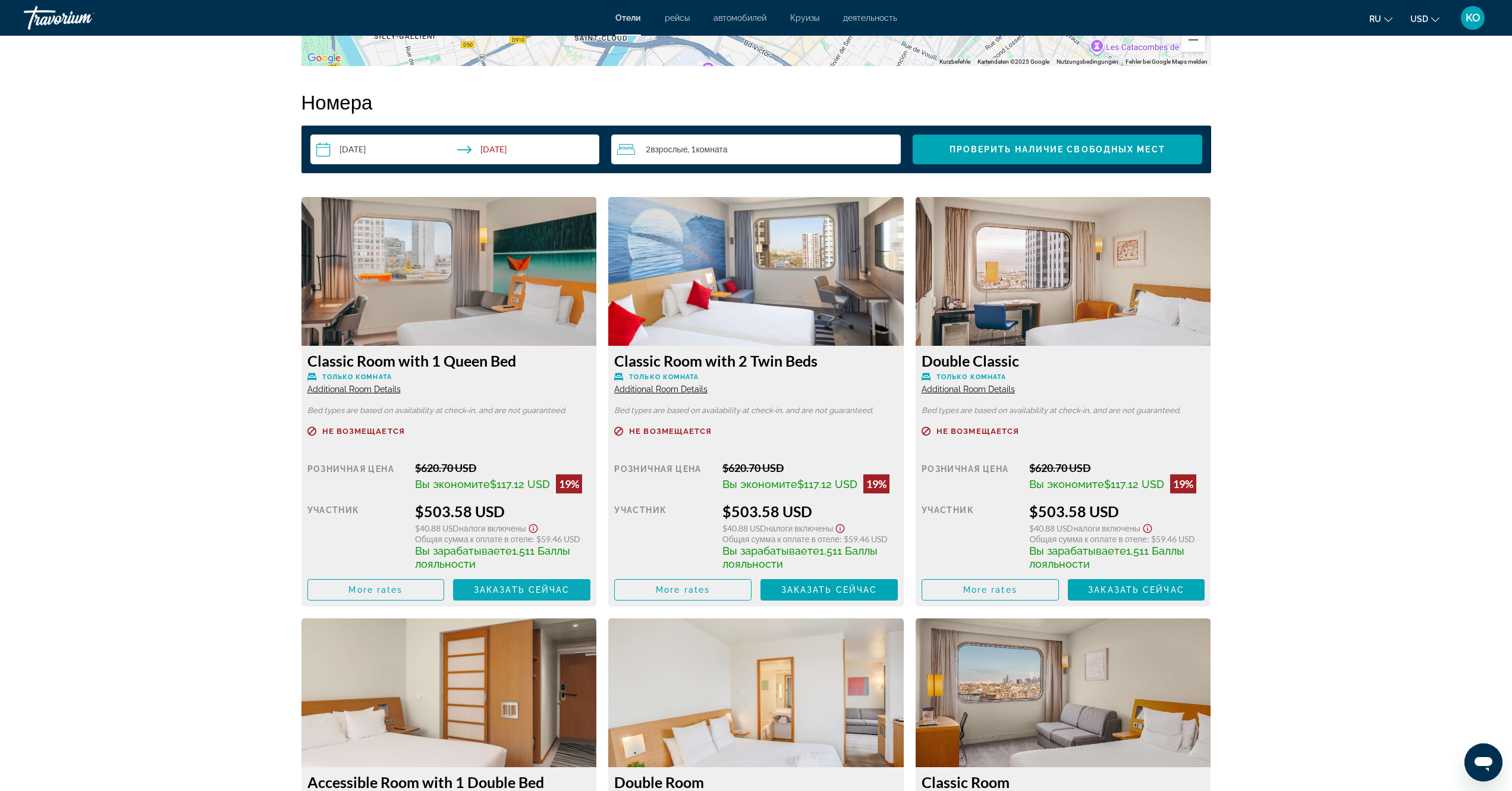
click at [505, 590] on span "Заказать сейчас" at bounding box center [522, 590] width 96 height 10
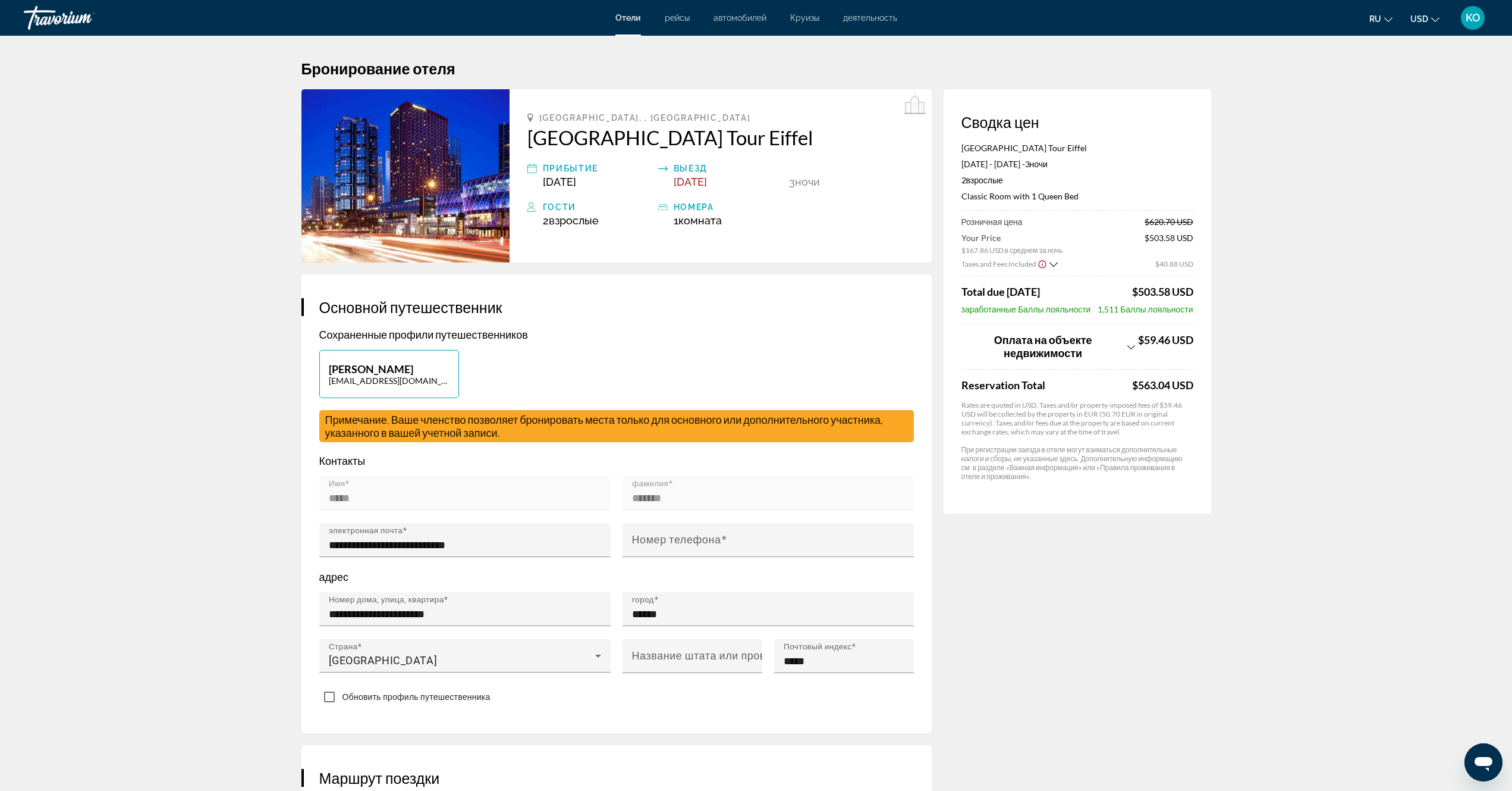
click at [402, 175] on img "Main content" at bounding box center [405, 175] width 208 height 173
click at [1434, 18] on icon "Change currency" at bounding box center [1436, 19] width 8 height 8
click at [1403, 108] on button "EUR (€)" at bounding box center [1401, 109] width 59 height 15
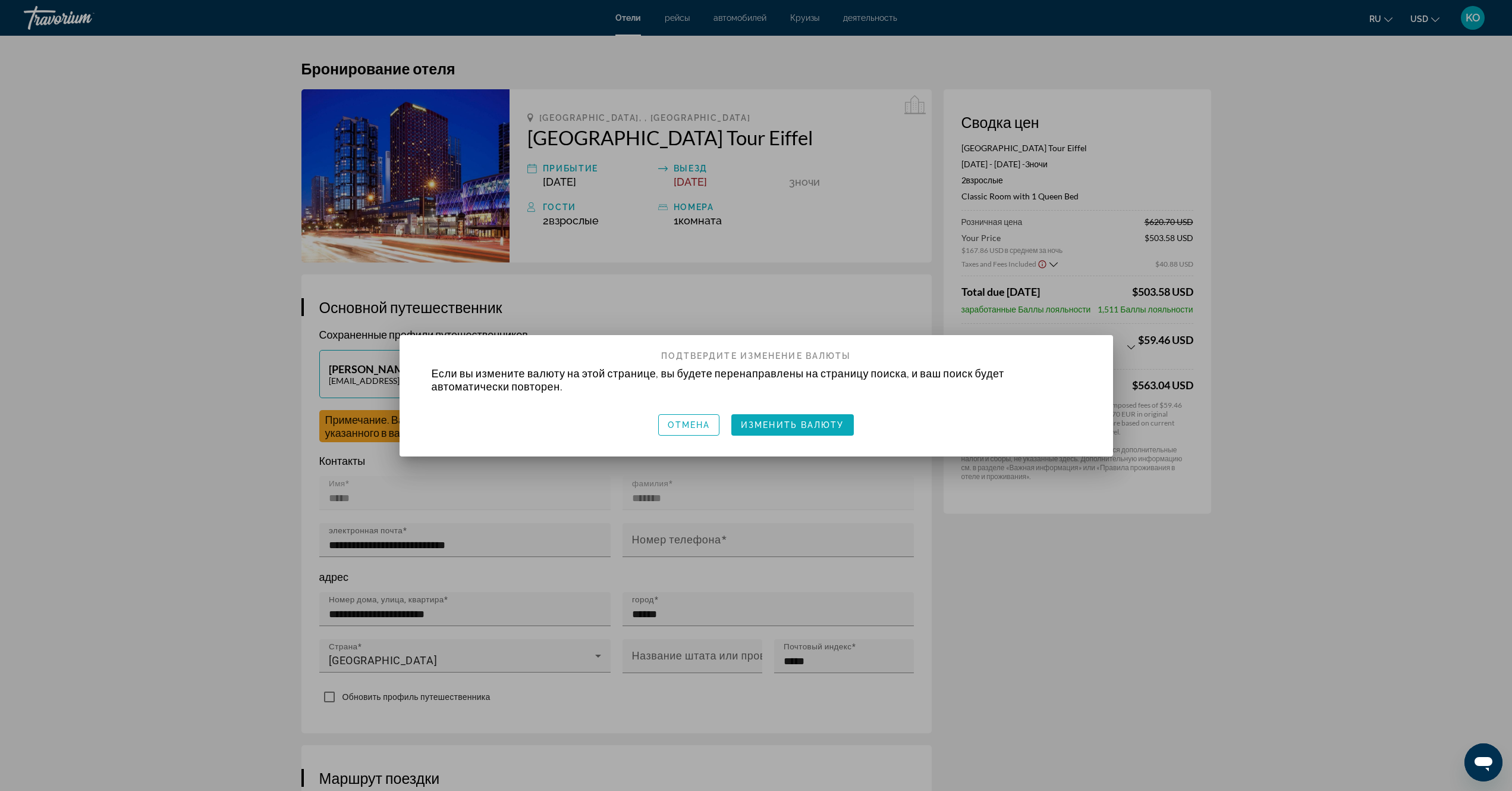
click at [786, 418] on span "button" at bounding box center [793, 425] width 122 height 29
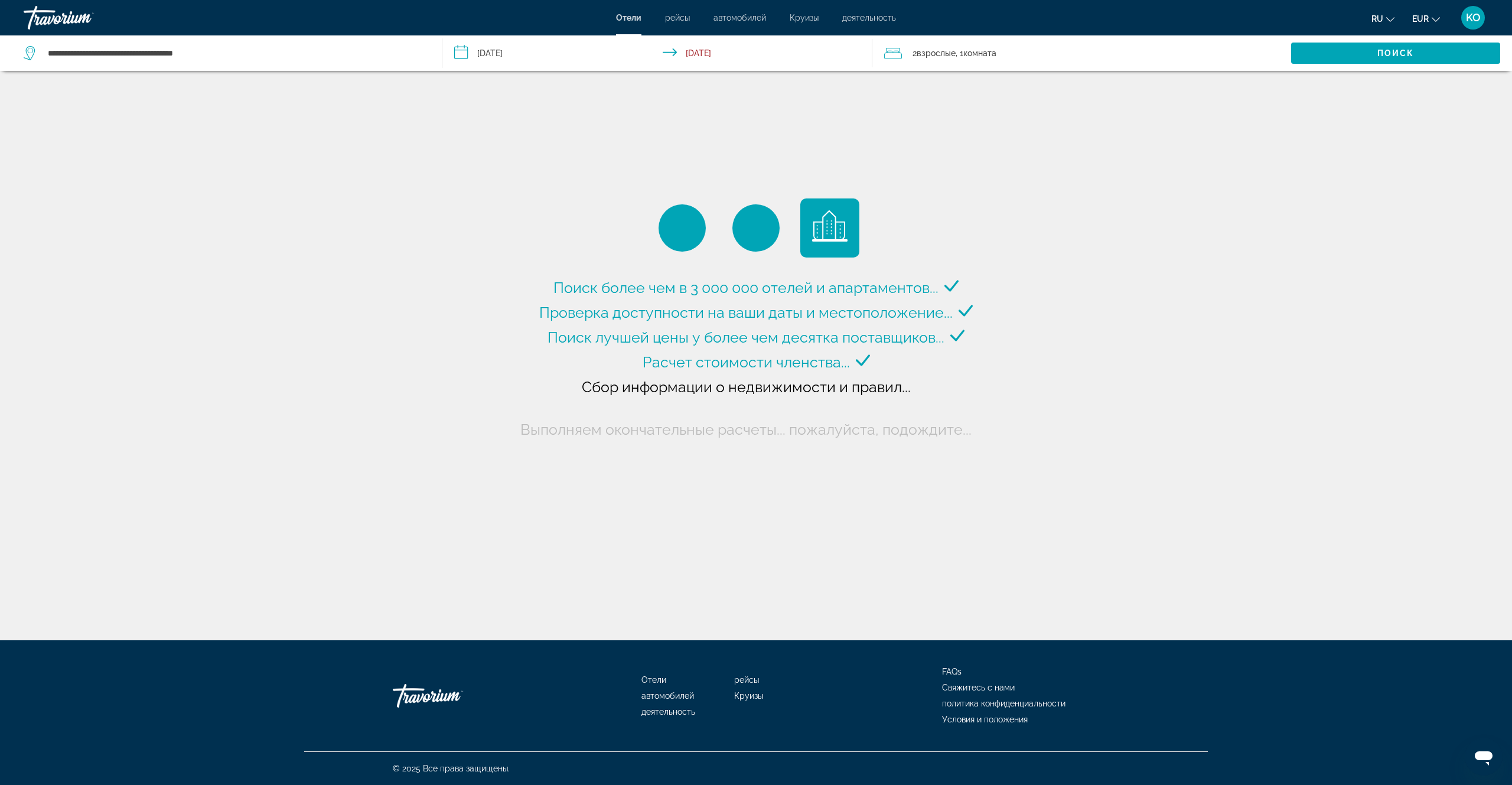
click at [1474, 20] on span "KO" at bounding box center [1473, 18] width 15 height 12
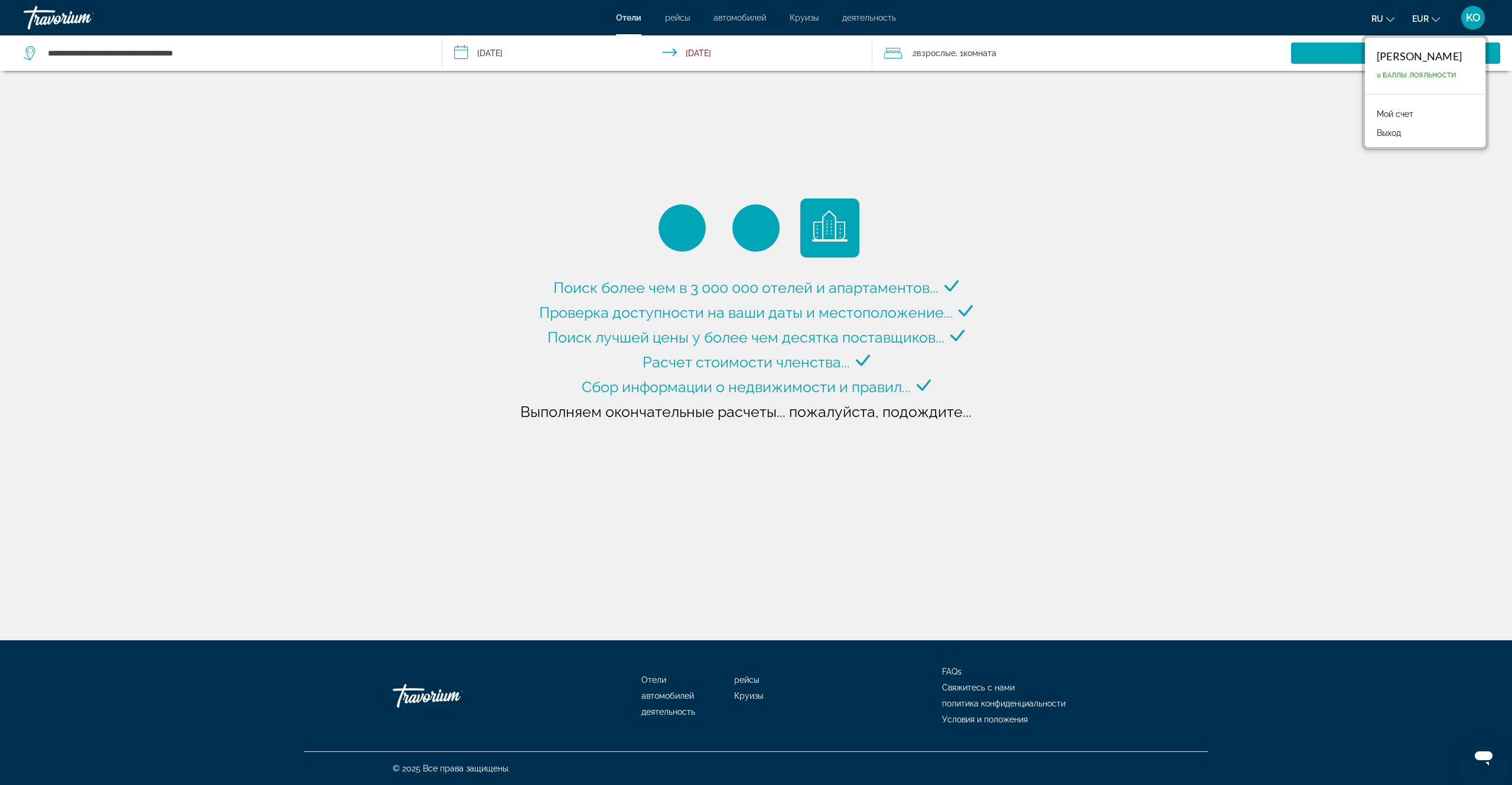
click at [1399, 115] on link "Мой счет" at bounding box center [1395, 113] width 49 height 15
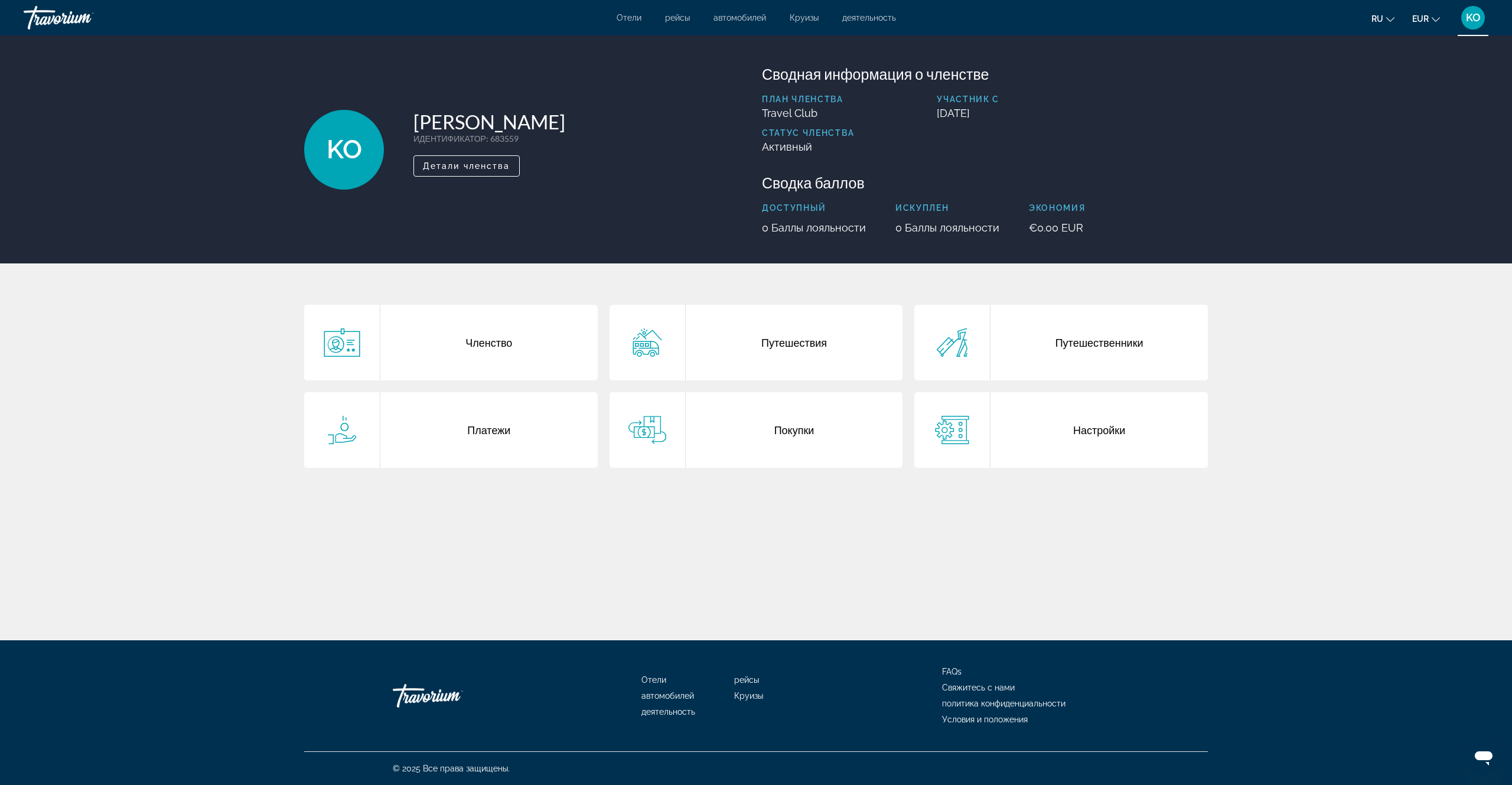
click at [490, 345] on div "Членство" at bounding box center [489, 342] width 217 height 76
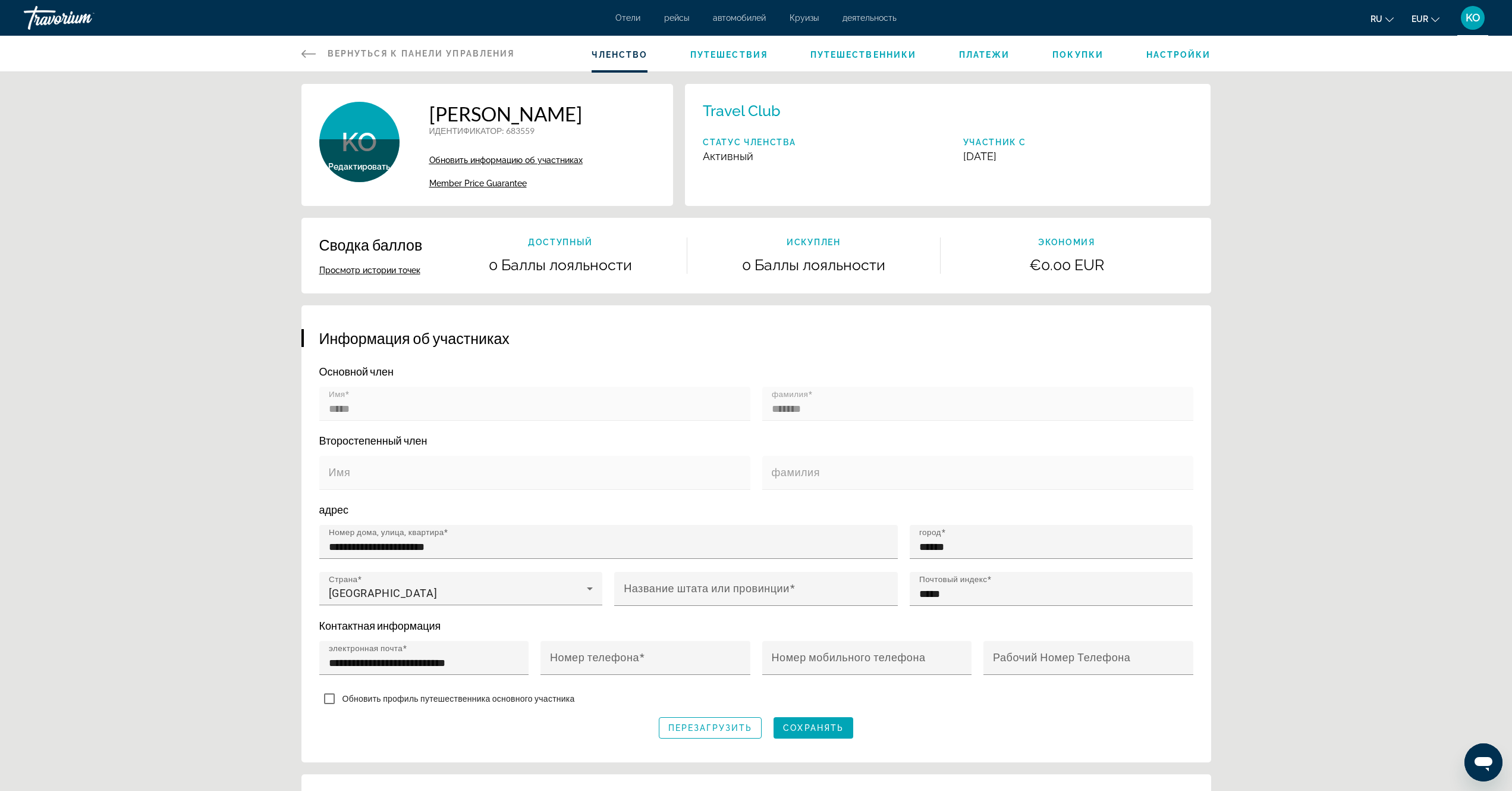
click at [713, 57] on span "Путешествия" at bounding box center [729, 55] width 77 height 10
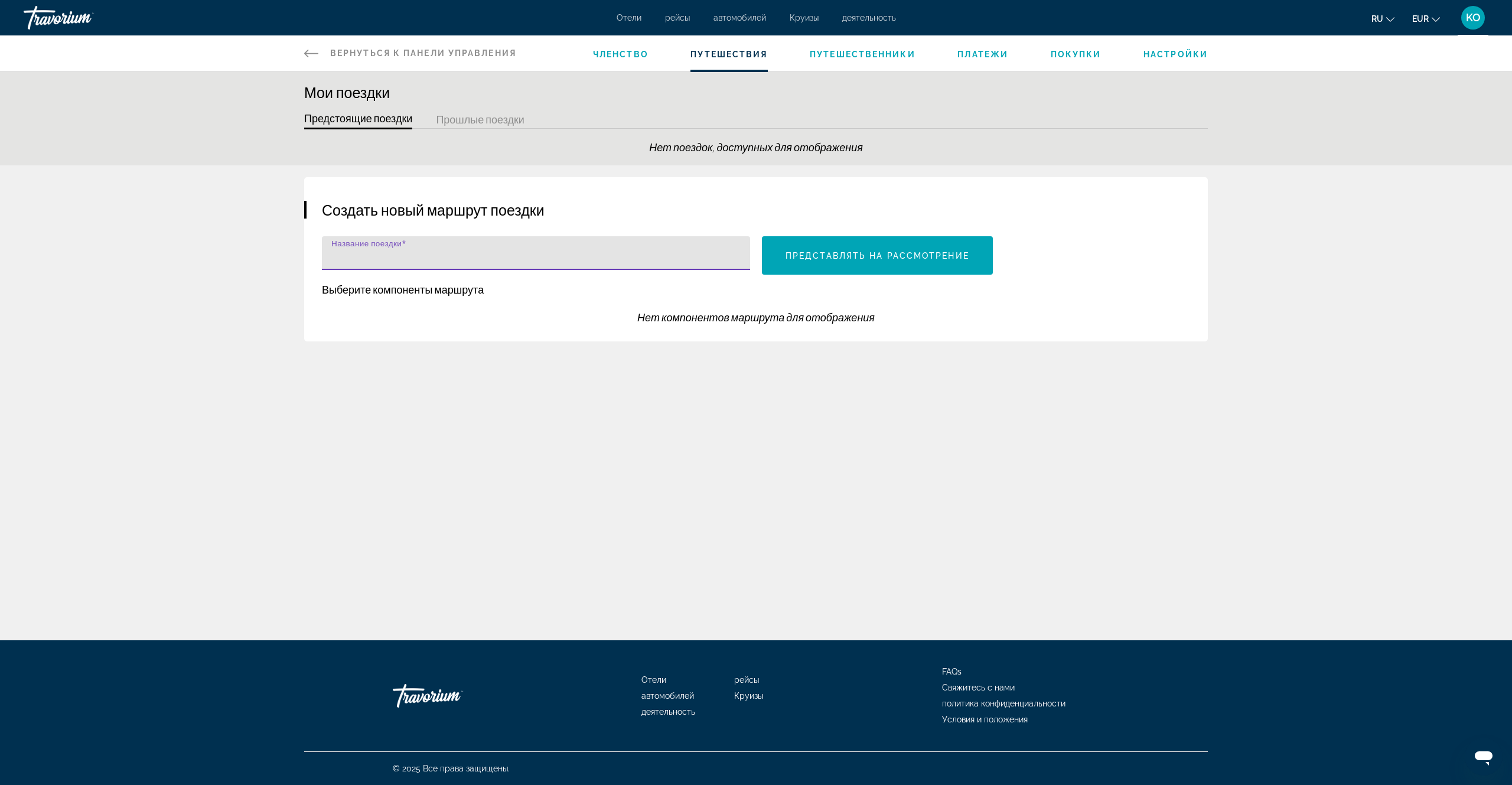
paste input "**********"
type input "**********"
click at [903, 262] on span "Main content" at bounding box center [877, 256] width 231 height 29
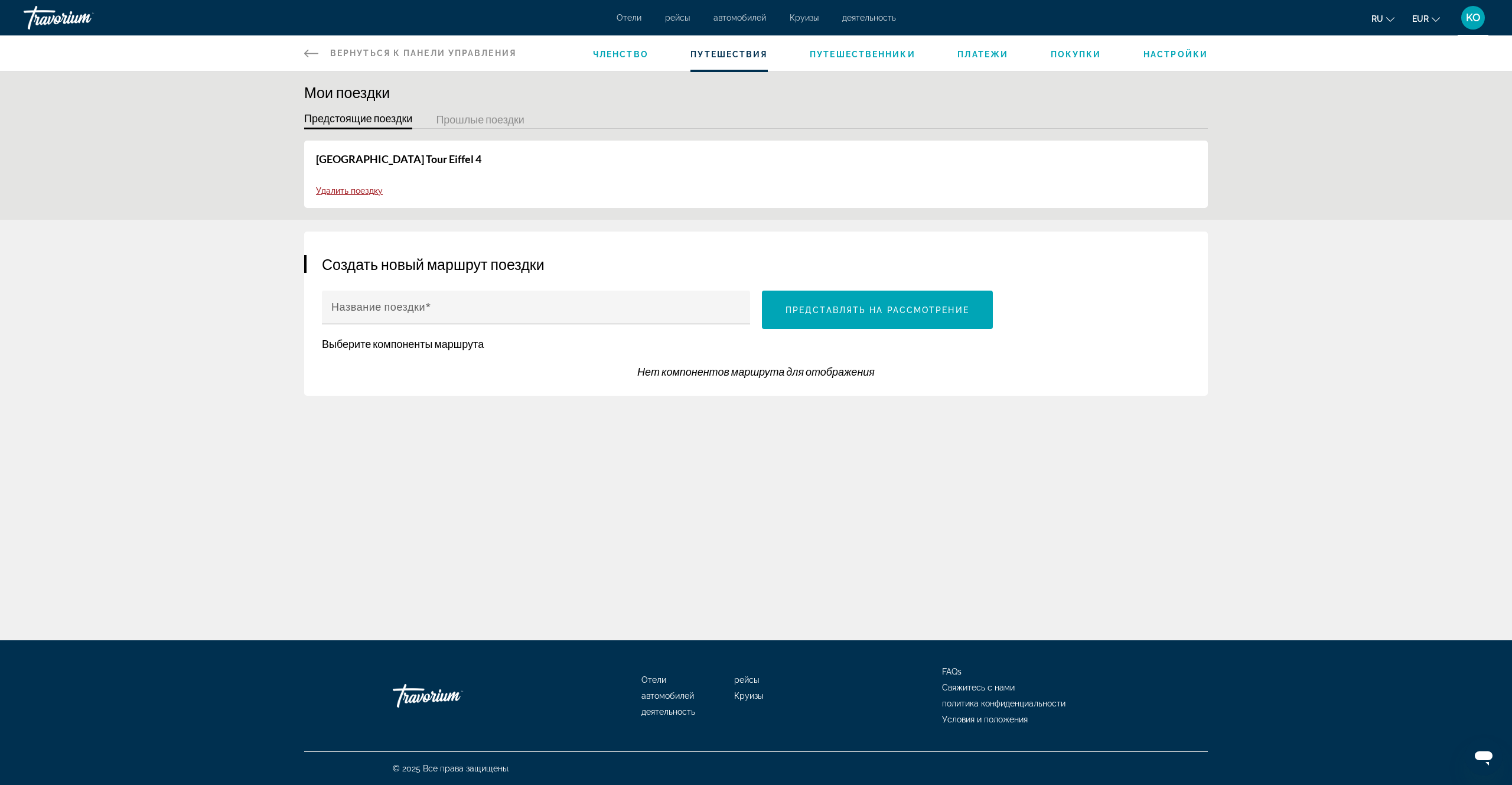
click at [990, 53] on span "Платежи" at bounding box center [983, 54] width 51 height 10
click at [349, 192] on span "Удалить поездку" at bounding box center [349, 191] width 67 height 10
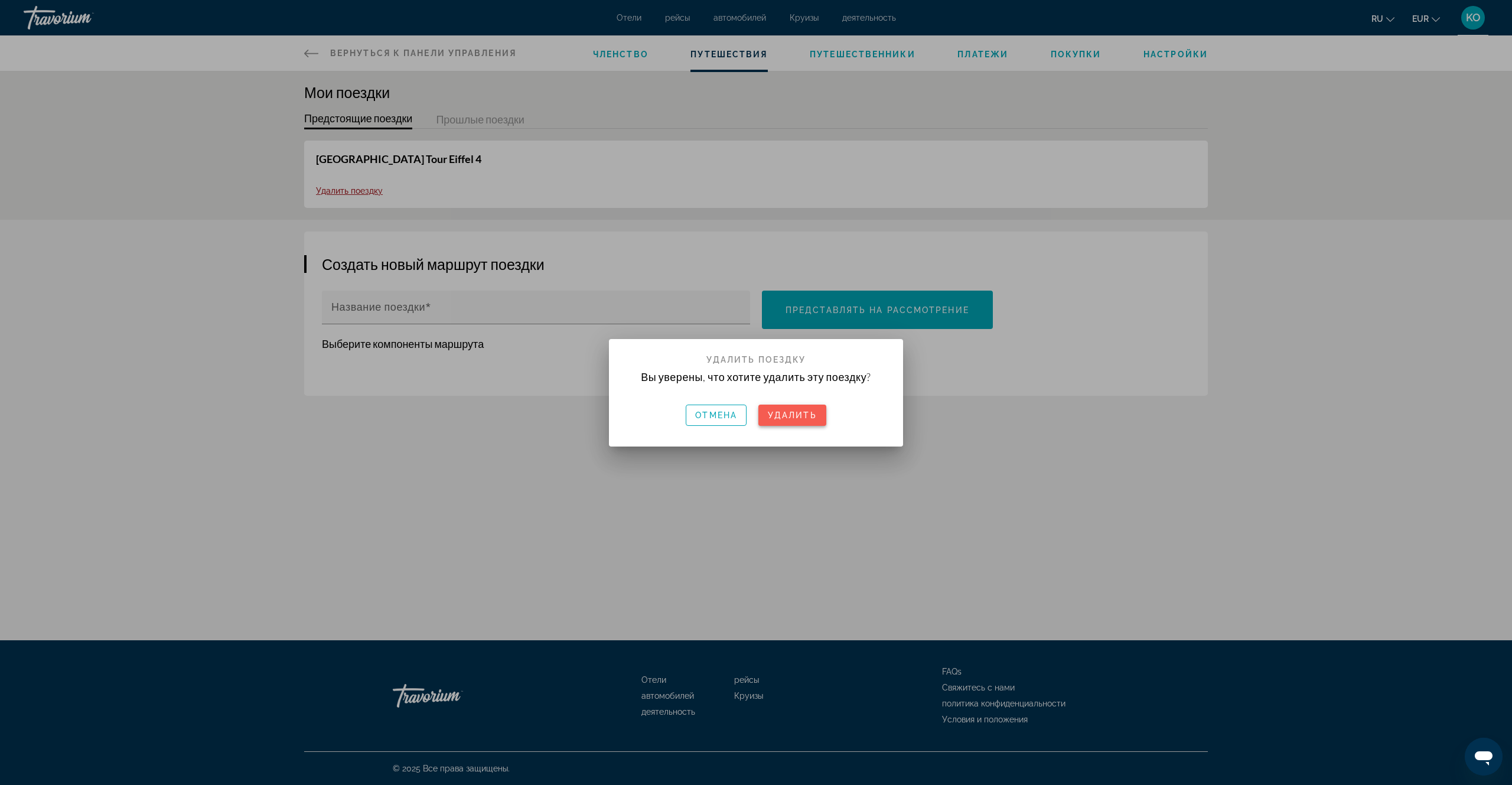
click at [808, 416] on span "Удалить" at bounding box center [792, 415] width 49 height 10
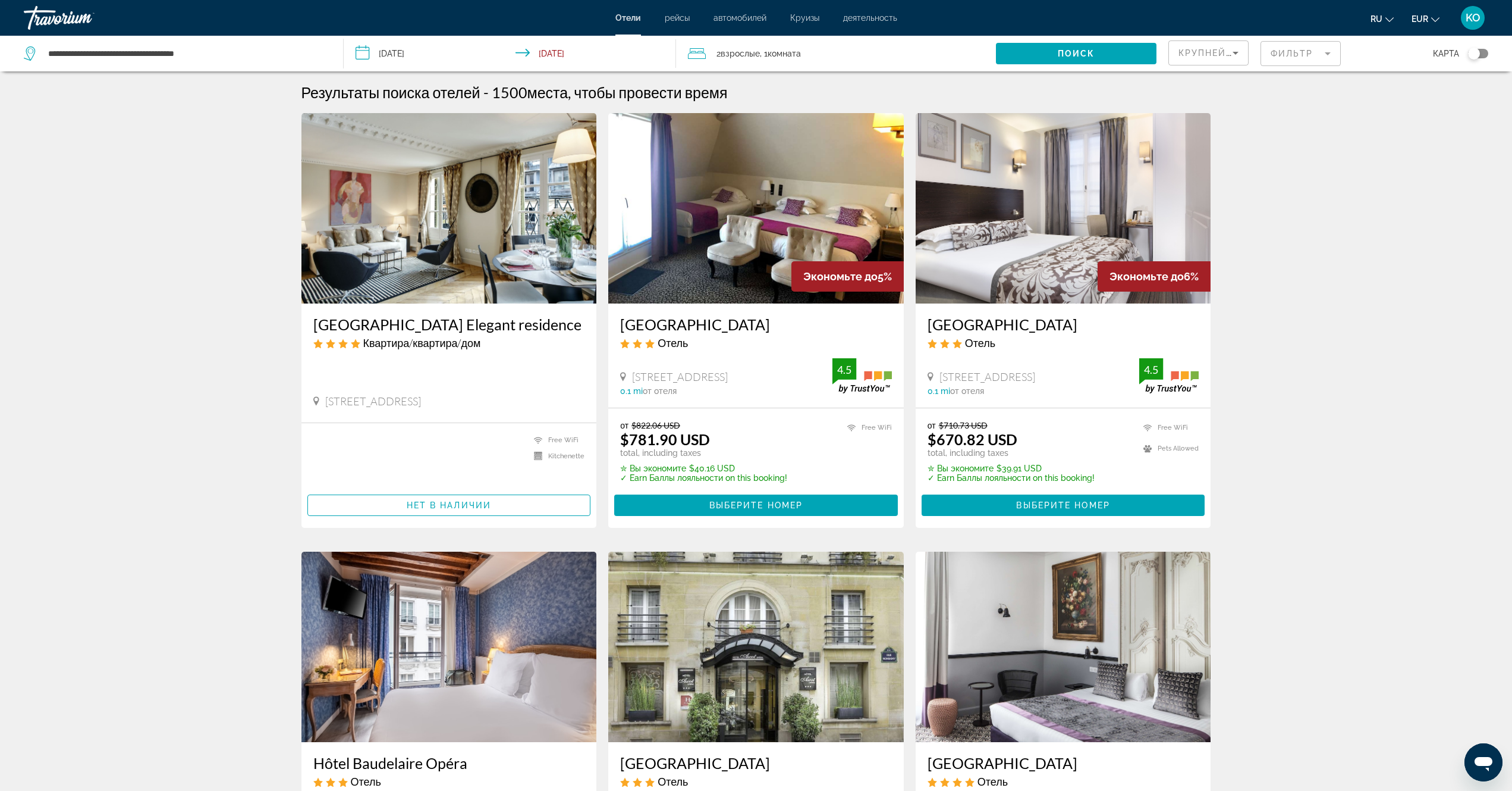
click at [1480, 18] on span "KO" at bounding box center [1473, 18] width 15 height 12
drag, startPoint x: 1398, startPoint y: 132, endPoint x: 1350, endPoint y: 139, distance: 48.5
click at [1397, 132] on button "Выход" at bounding box center [1388, 133] width 36 height 15
